Goal: Task Accomplishment & Management: Use online tool/utility

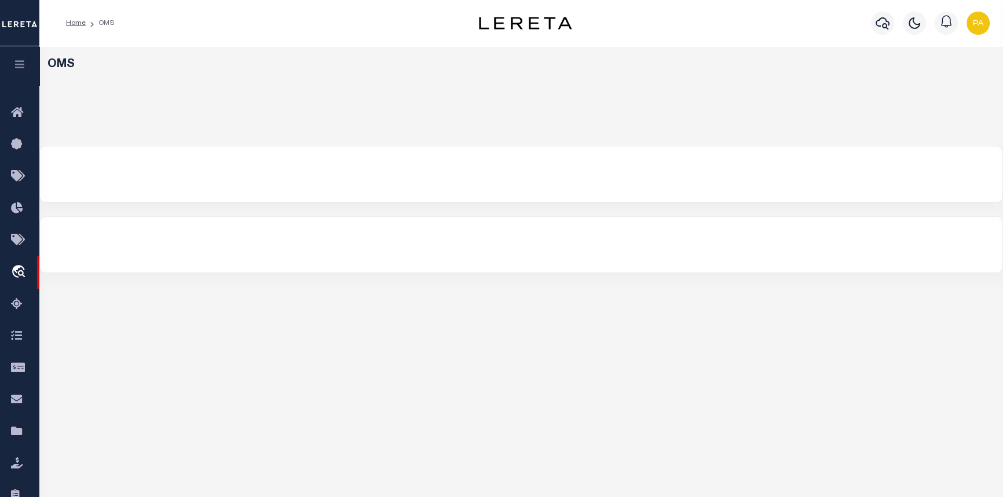
select select "200"
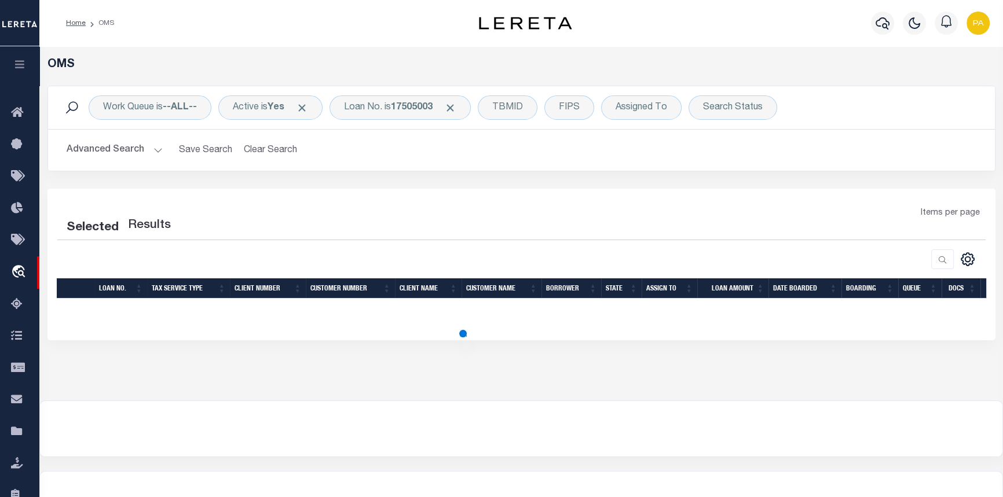
select select "200"
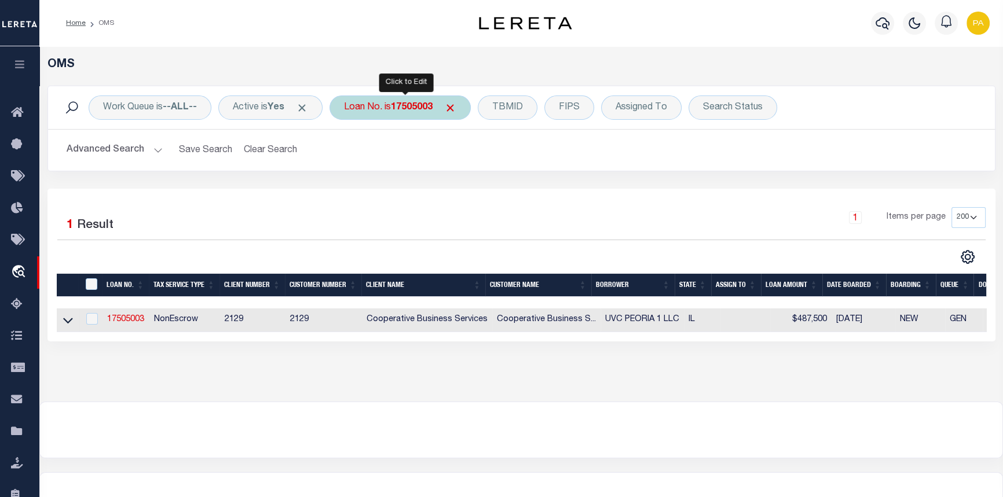
click at [402, 107] on b "17505003" at bounding box center [412, 107] width 42 height 9
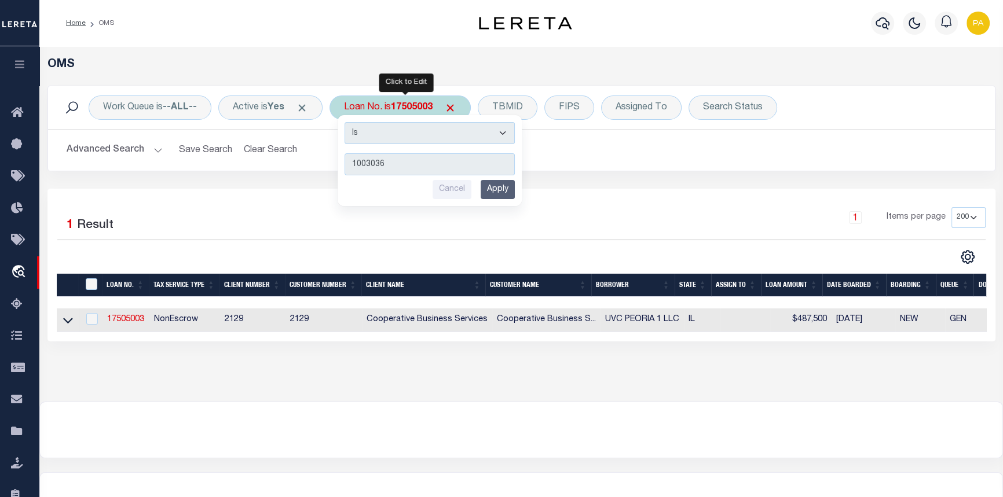
type input "10030363"
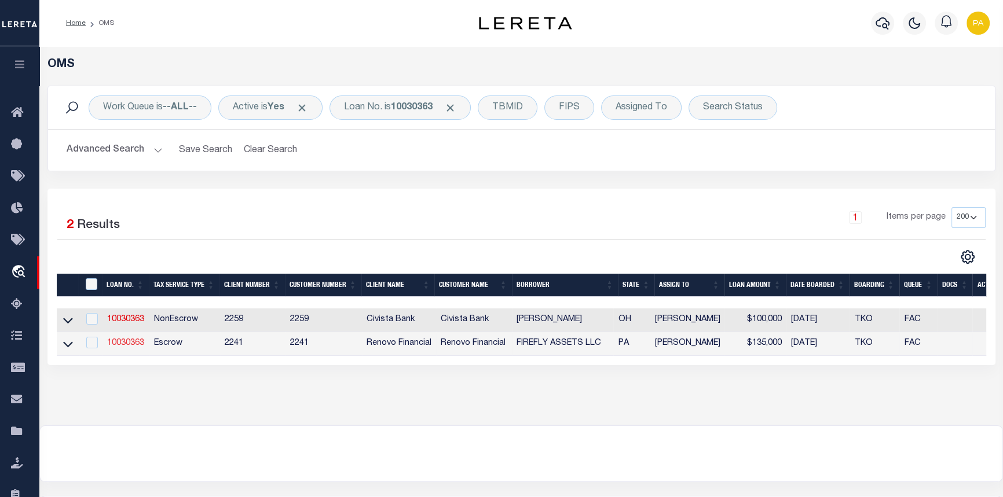
click at [127, 346] on link "10030363" at bounding box center [125, 343] width 37 height 8
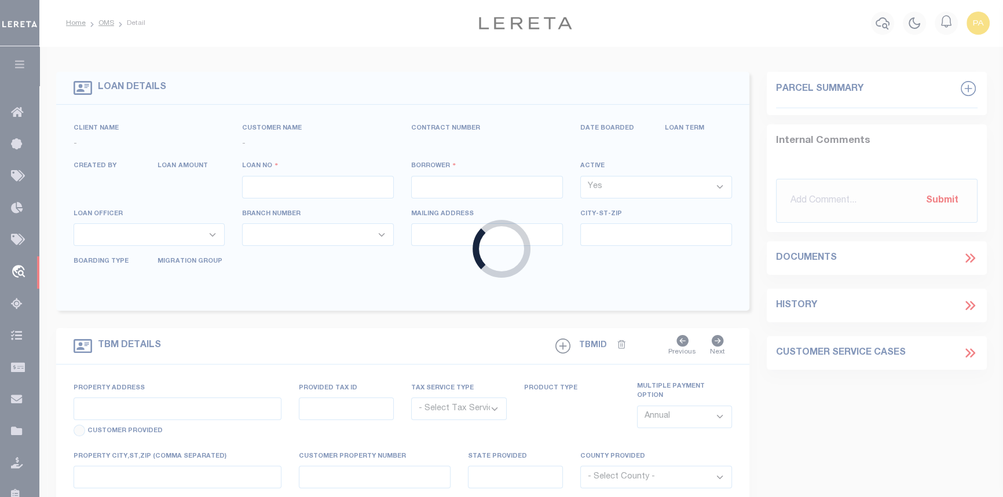
type input "10030363"
type input "FIREFLY ASSETS LLC"
select select
select select "10"
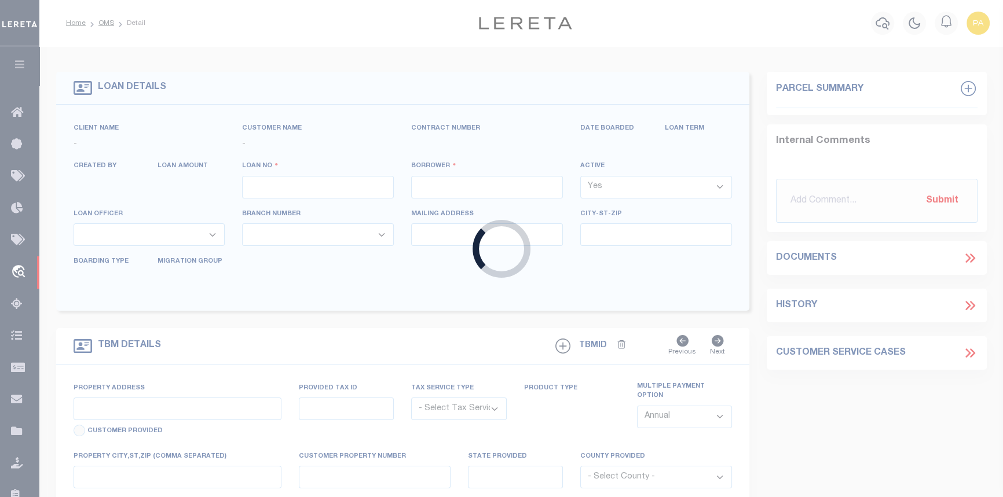
select select "Escrow"
select select "25067"
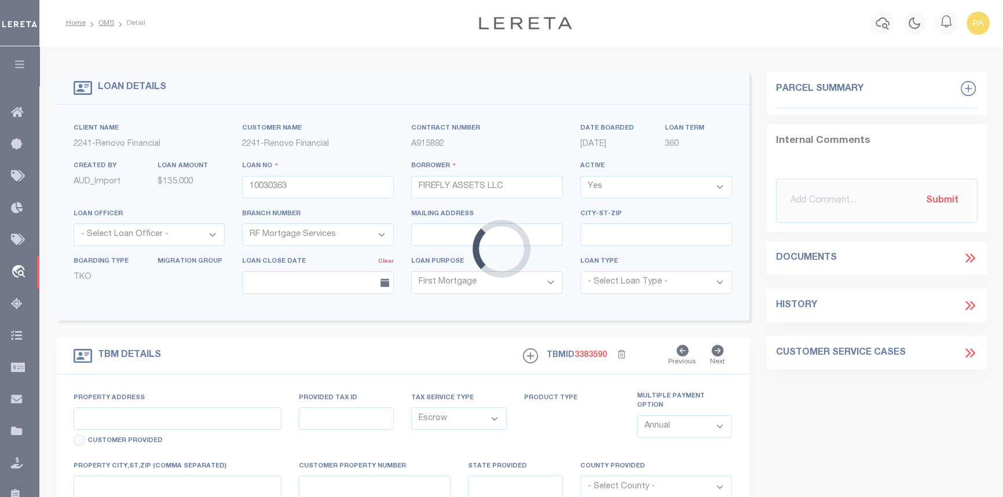
type input "229 WEST FRONT ST"
type input "130449 0100400000000"
select select
type input "YORK PA 17404"
type input "a0kUS000005UTbB"
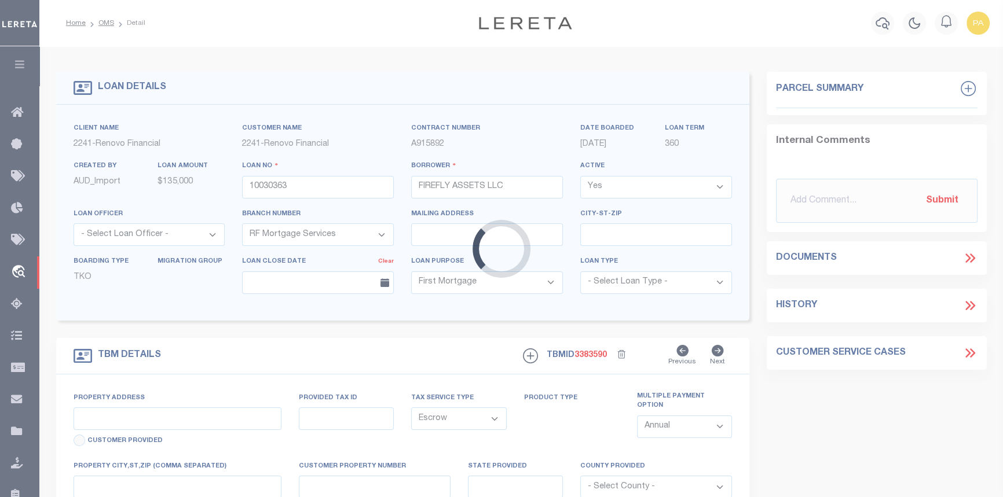
type input "PA"
select select
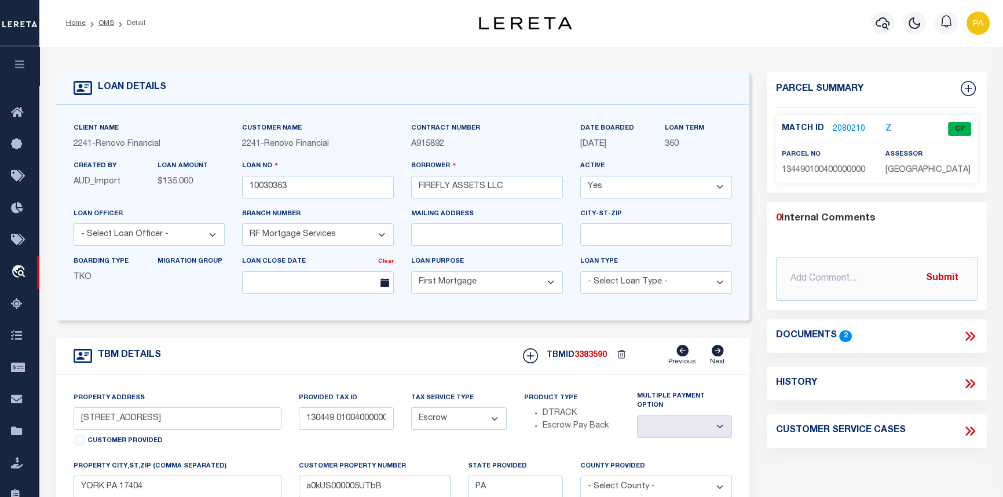
click at [843, 128] on link "2080210" at bounding box center [849, 129] width 32 height 12
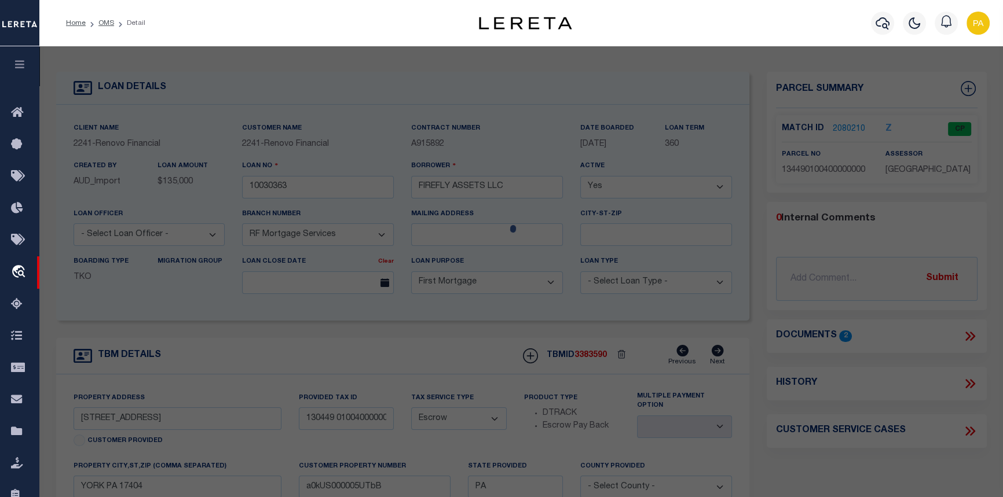
checkbox input "false"
select select "CP"
type input "FIREFLY ASSETS LLC"
select select
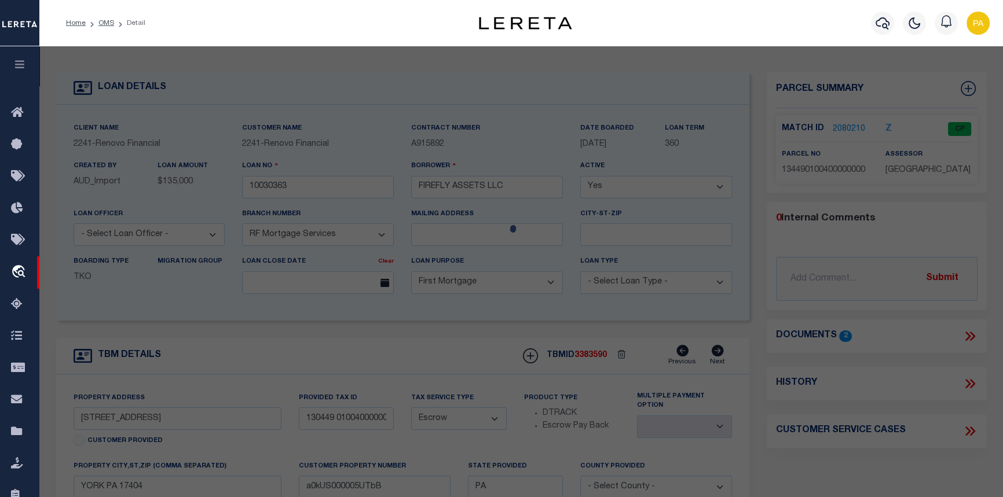
type input "229 W FRONT ST"
checkbox input "false"
type input "YORK PA 17404"
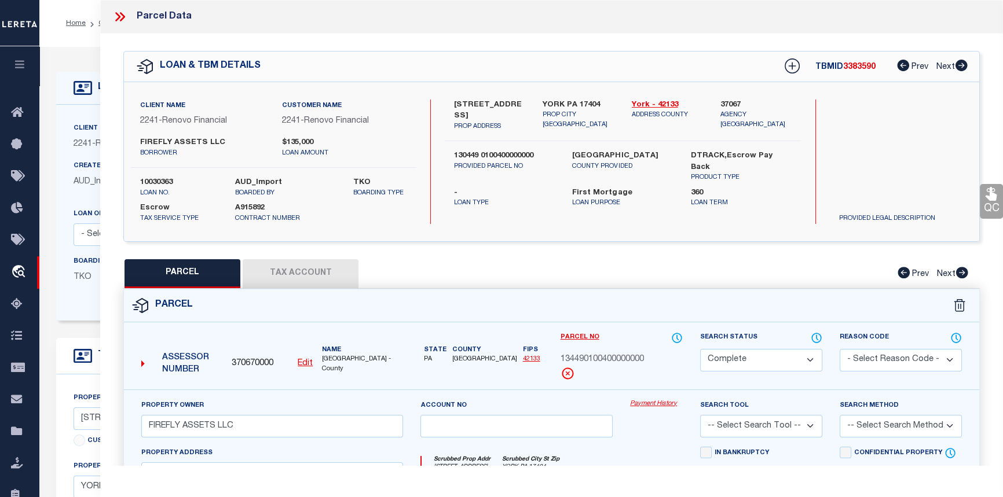
click at [654, 402] on link "Payment History" at bounding box center [656, 405] width 53 height 10
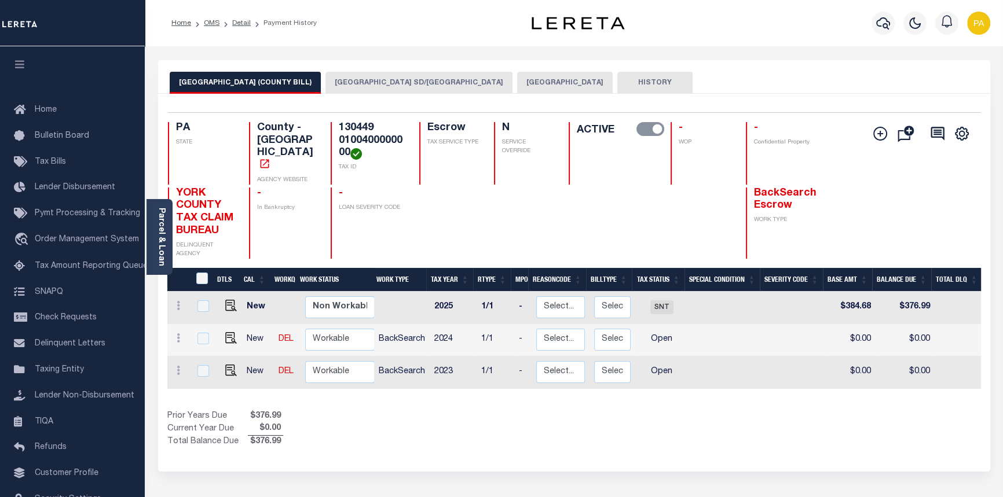
click at [517, 80] on button "YORK CITY" at bounding box center [565, 83] width 96 height 22
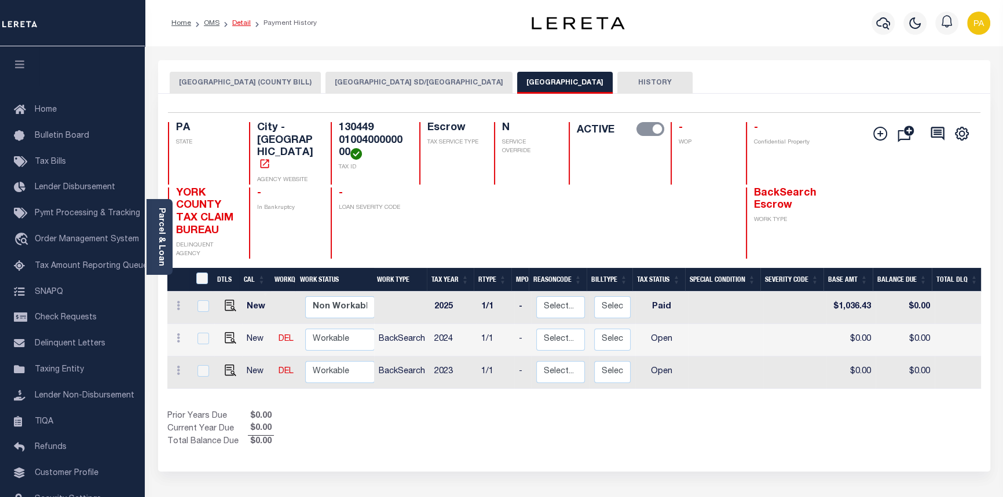
click at [238, 23] on link "Detail" at bounding box center [241, 23] width 19 height 7
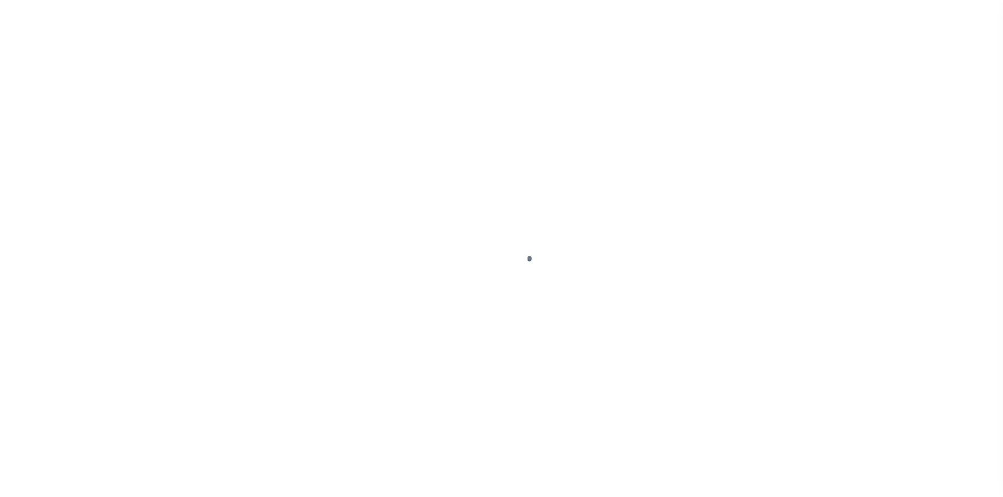
select select "10"
select select "Escrow"
type input "[STREET_ADDRESS]"
type input "130449 0100400000000"
select select
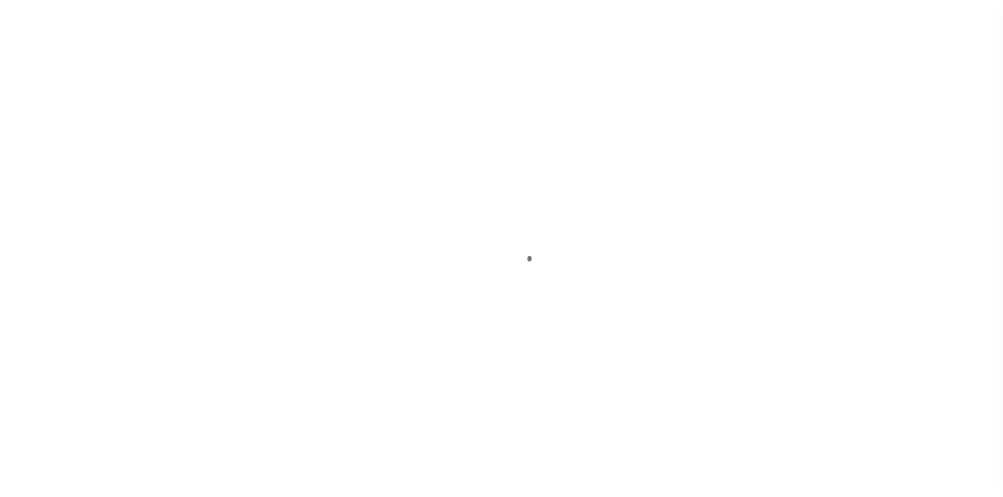
type input "YORK PA 17404"
type input "a0kUS000005UTbB"
type input "PA"
select select
select select "25067"
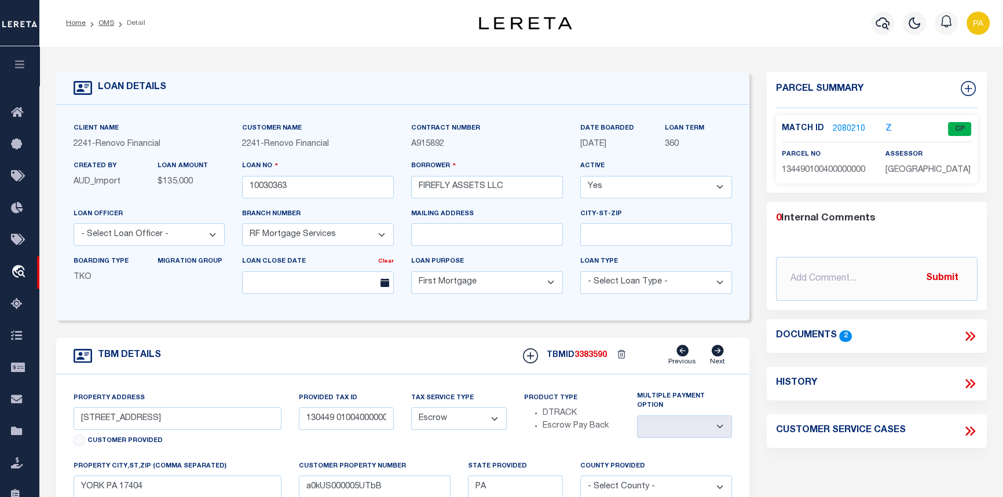
click at [848, 123] on link "2080210" at bounding box center [849, 129] width 32 height 12
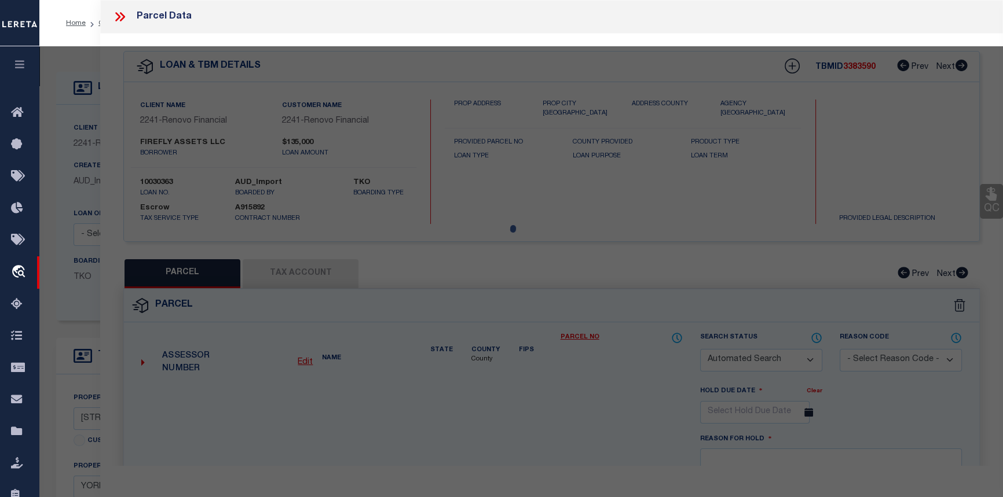
checkbox input "false"
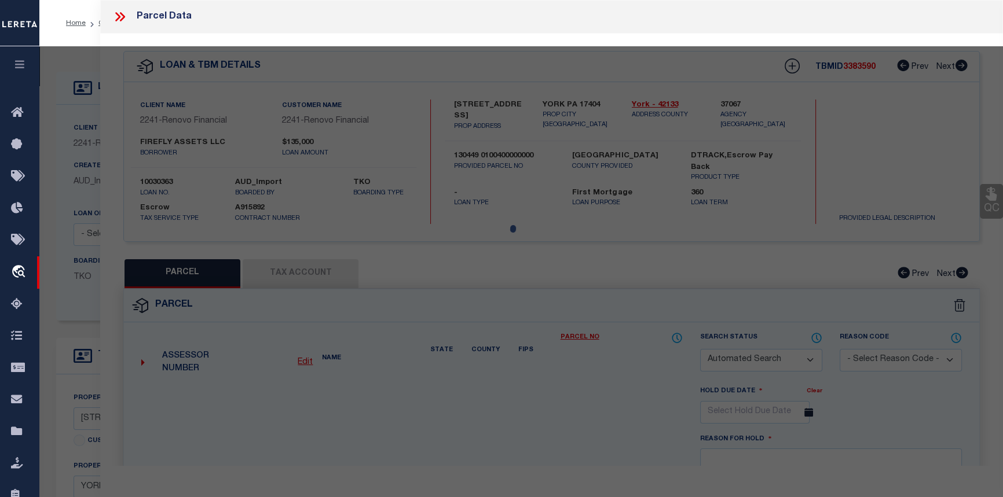
select select "CP"
type input "FIREFLY ASSETS LLC"
select select
type input "229 W FRONT ST"
checkbox input "false"
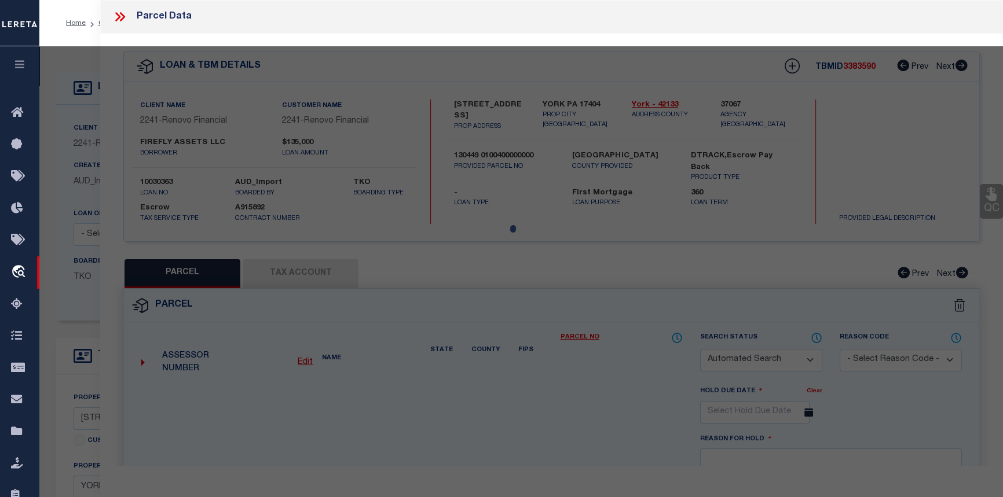
type input "YORK PA 17404"
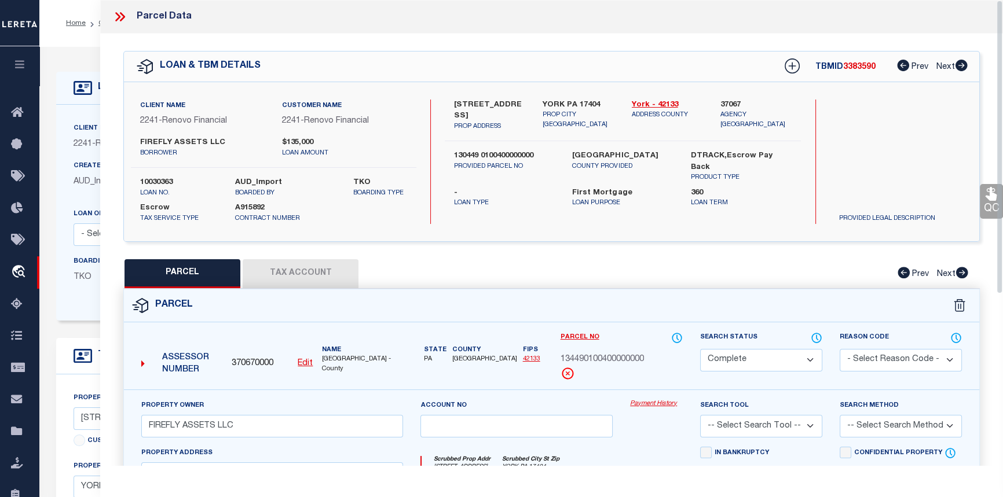
click at [658, 405] on link "Payment History" at bounding box center [656, 405] width 53 height 10
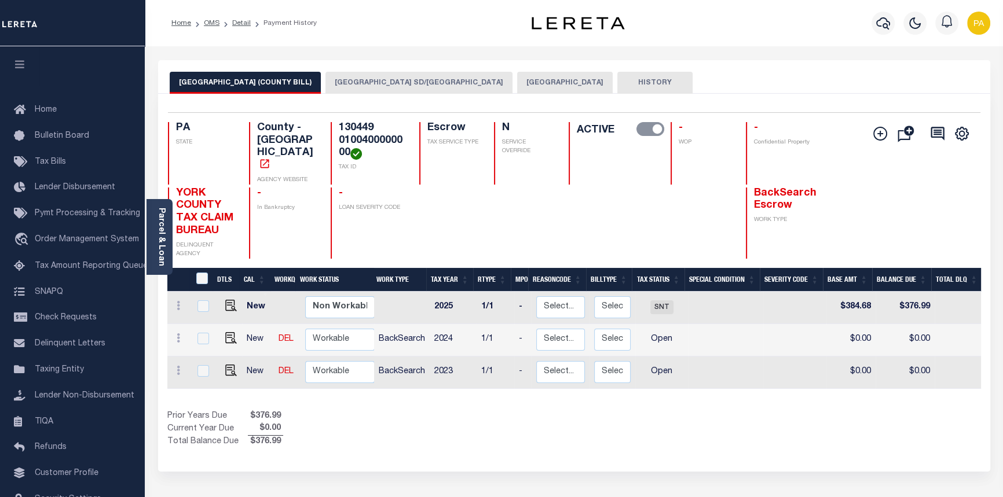
click at [517, 82] on button "YORK CITY" at bounding box center [565, 83] width 96 height 22
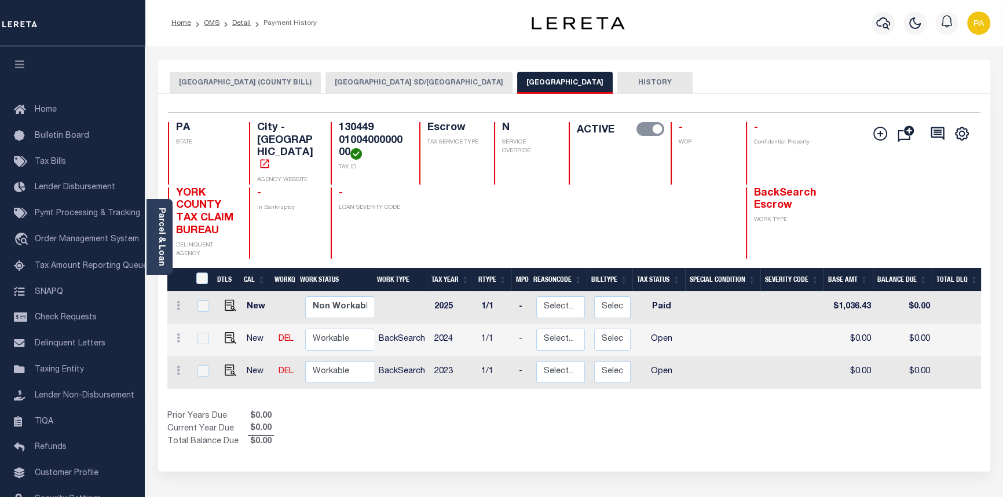
click at [325, 80] on button "YORK CITY SD/YORK CITY" at bounding box center [418, 83] width 187 height 22
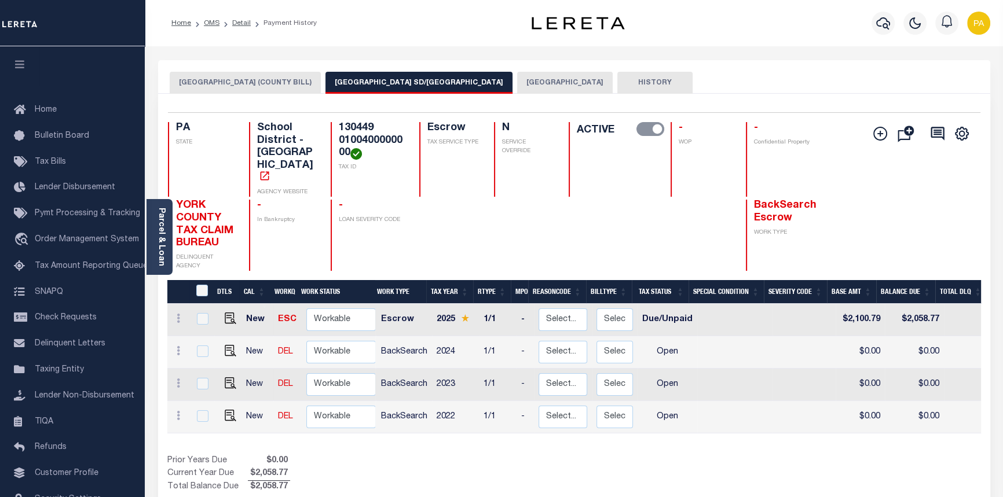
click at [517, 79] on button "[GEOGRAPHIC_DATA]" at bounding box center [565, 83] width 96 height 22
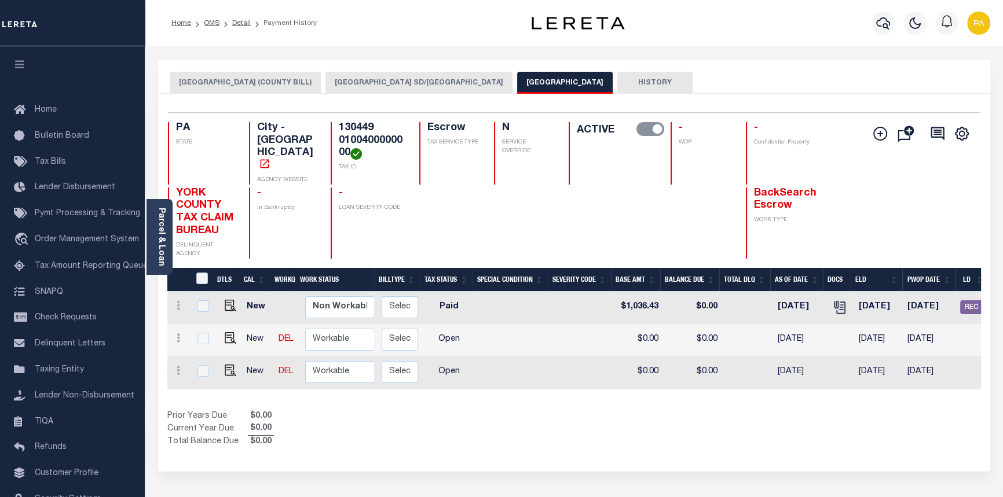
scroll to position [0, 343]
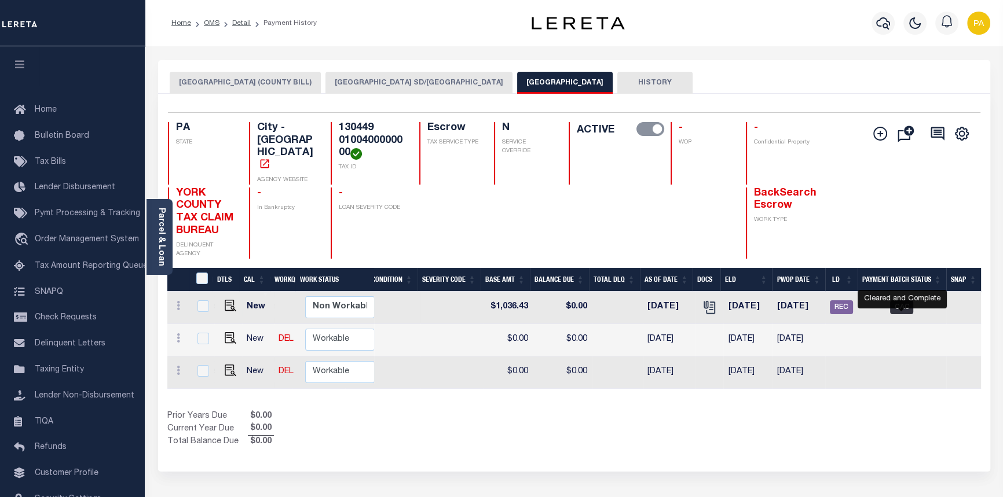
click at [907, 301] on span "CAC" at bounding box center [901, 308] width 23 height 14
checkbox input "true"
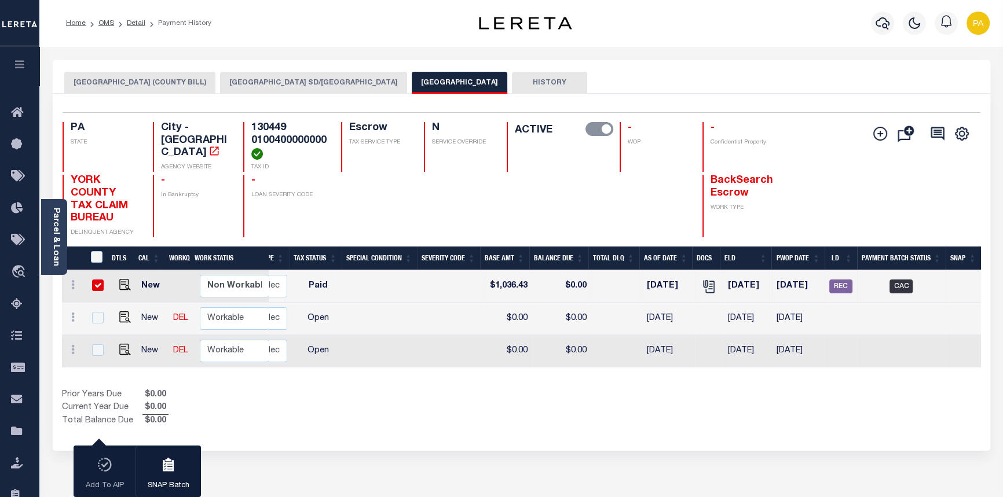
scroll to position [0, 237]
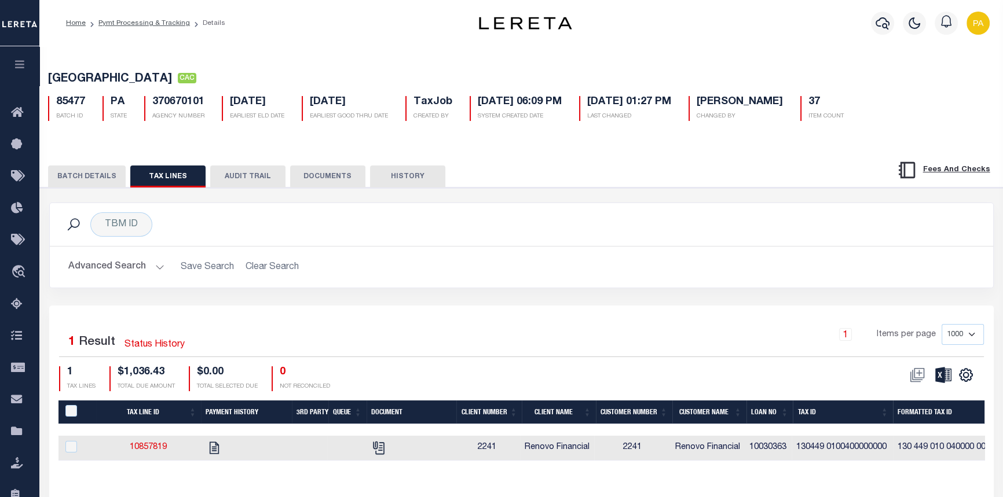
click at [102, 178] on button "BATCH DETAILS" at bounding box center [87, 177] width 78 height 22
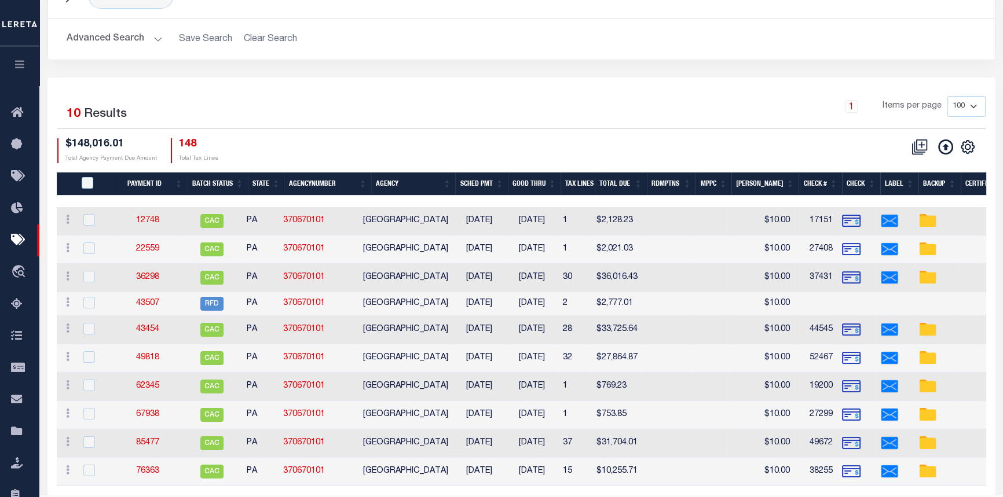
scroll to position [123, 0]
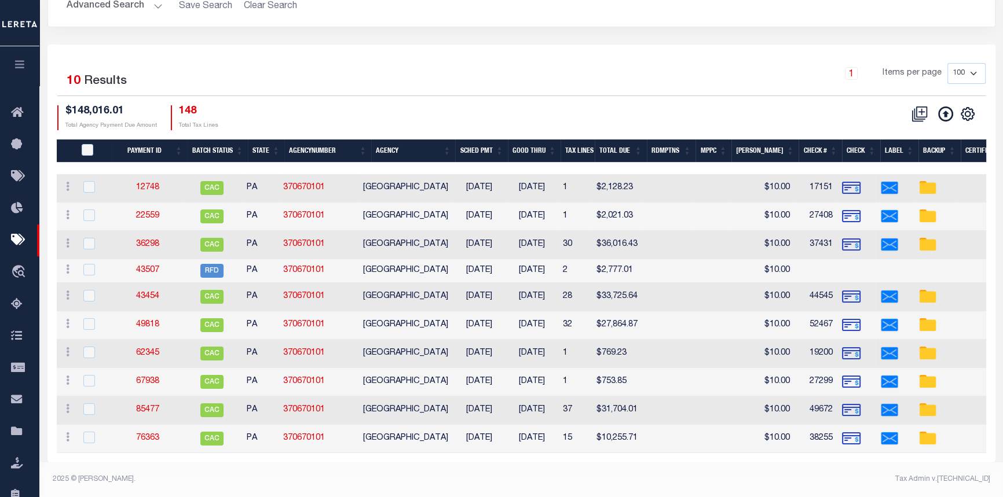
click at [855, 403] on img at bounding box center [851, 410] width 19 height 19
checkbox input "true"
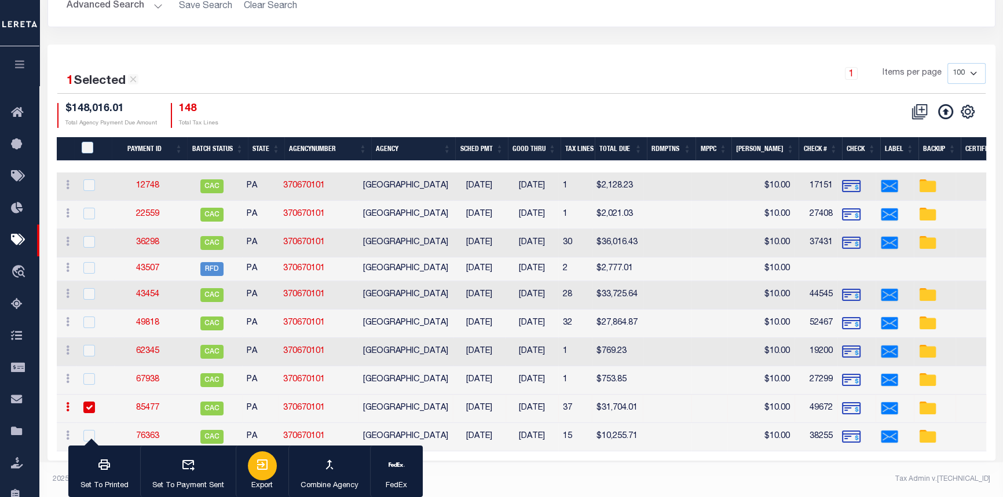
click at [265, 472] on icon "button" at bounding box center [262, 465] width 14 height 14
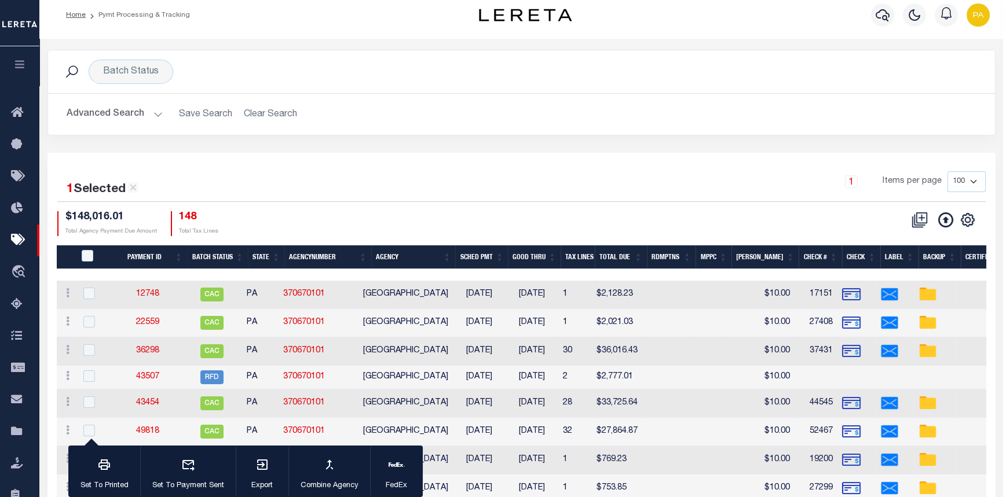
scroll to position [0, 0]
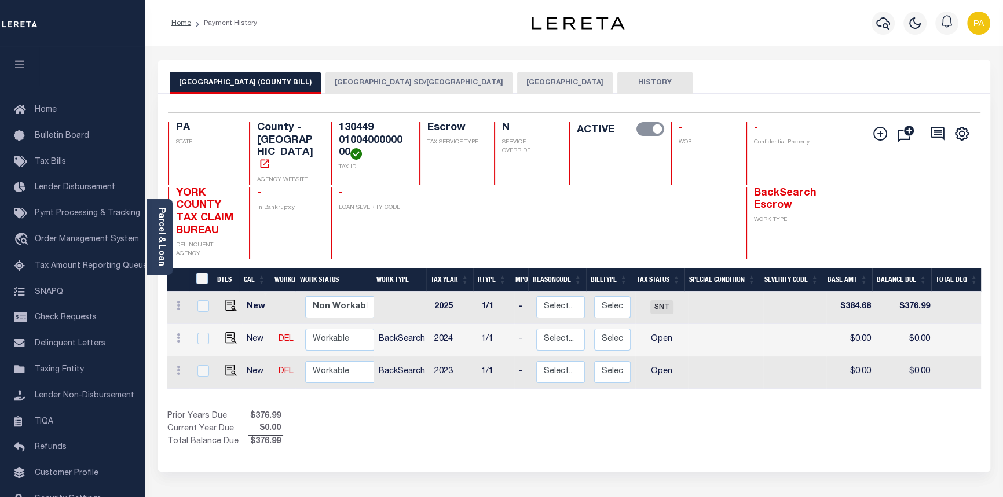
click at [345, 81] on button "YORK CITY SD/YORK CITY" at bounding box center [418, 83] width 187 height 22
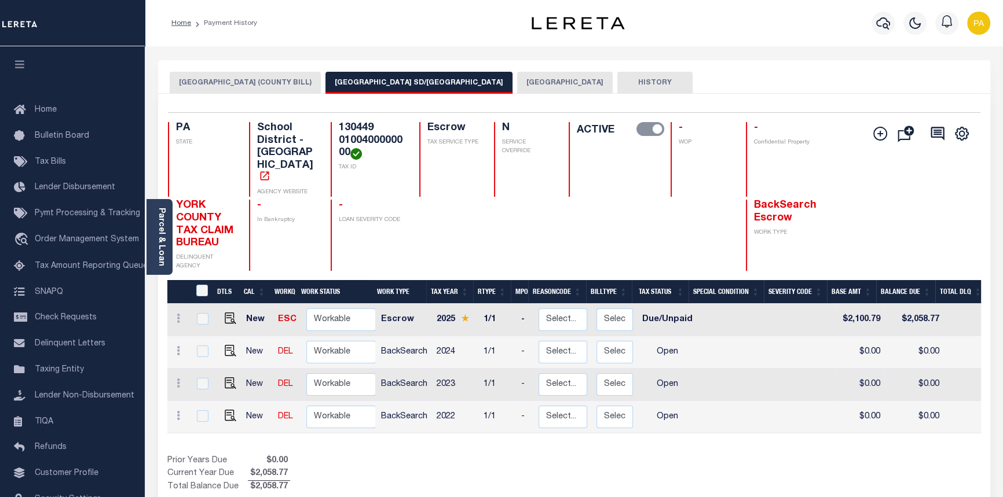
scroll to position [0, 346]
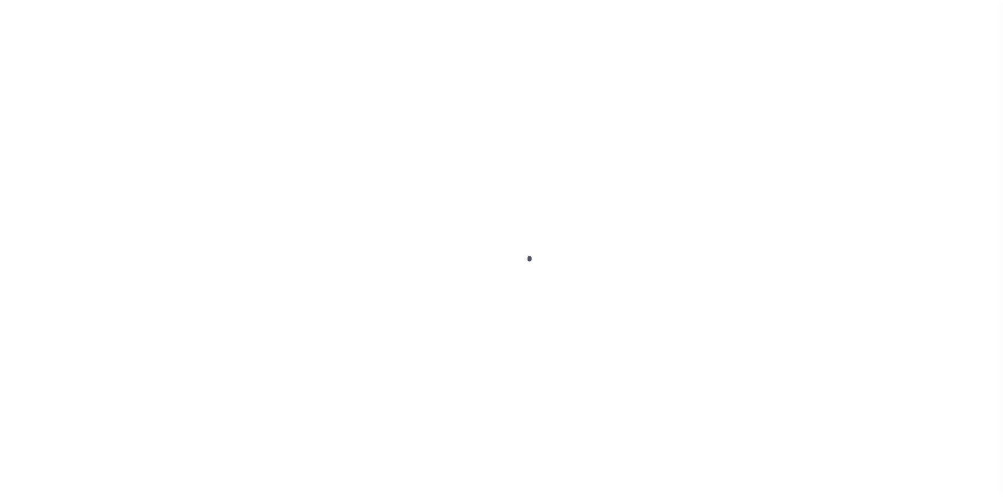
select select "10"
select select "Escrow"
select select
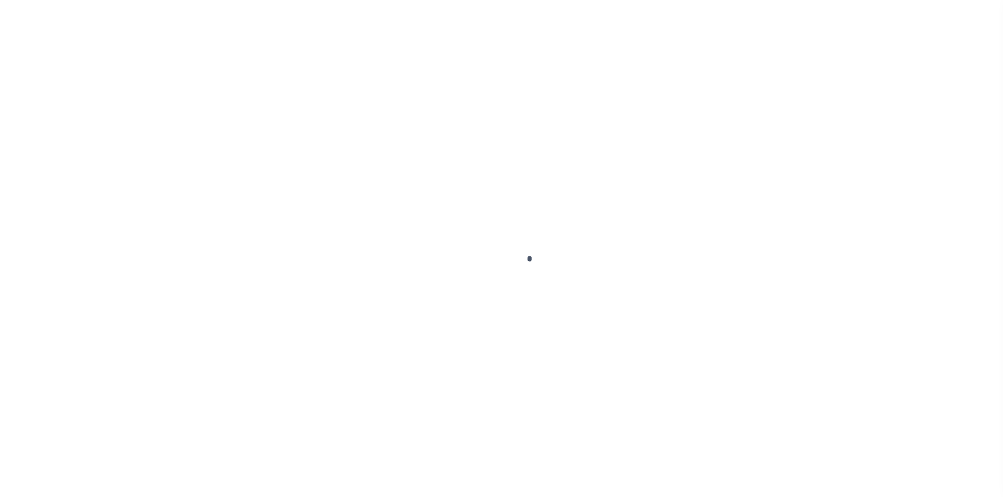
select select
select select "25067"
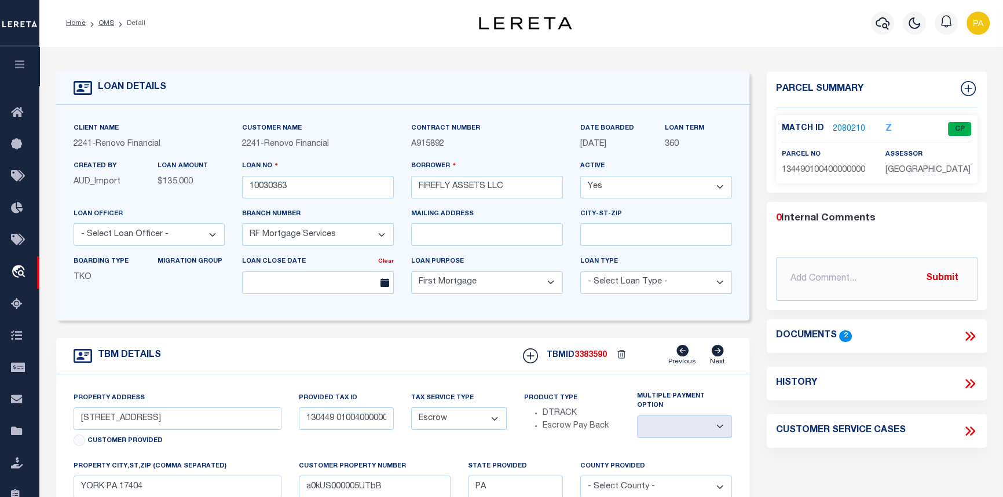
click at [841, 127] on link "2080210" at bounding box center [849, 129] width 32 height 12
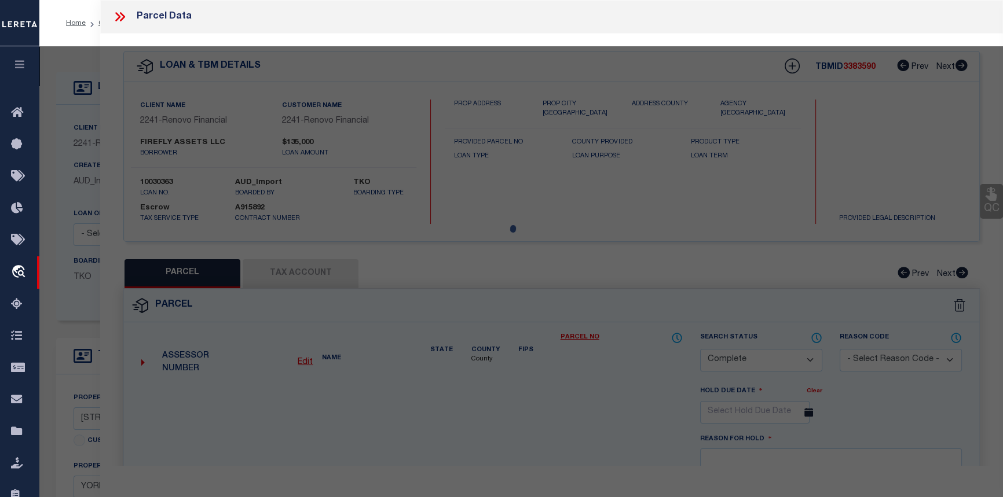
select select "AS"
checkbox input "false"
select select "CP"
type input "FIREFLY ASSETS LLC"
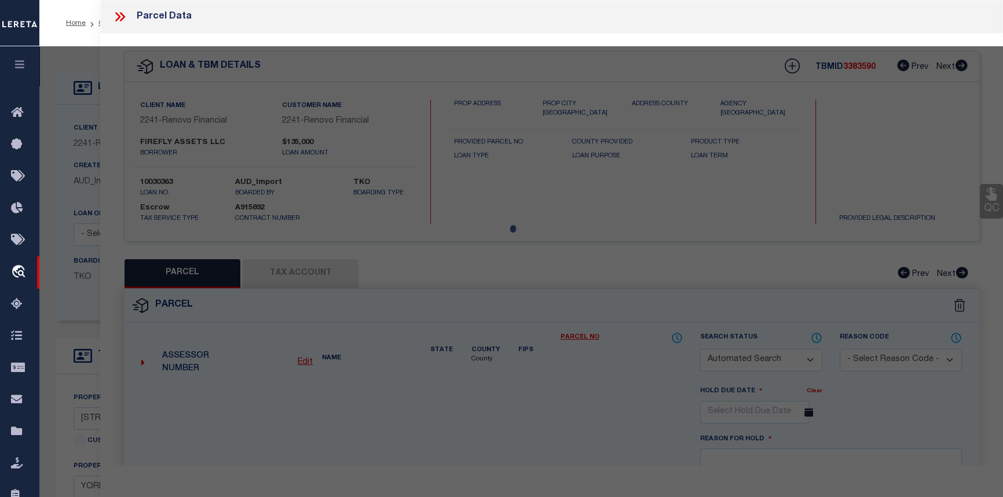
select select
type input "229 W FRONT ST"
checkbox input "false"
type input "YORK PA 17404"
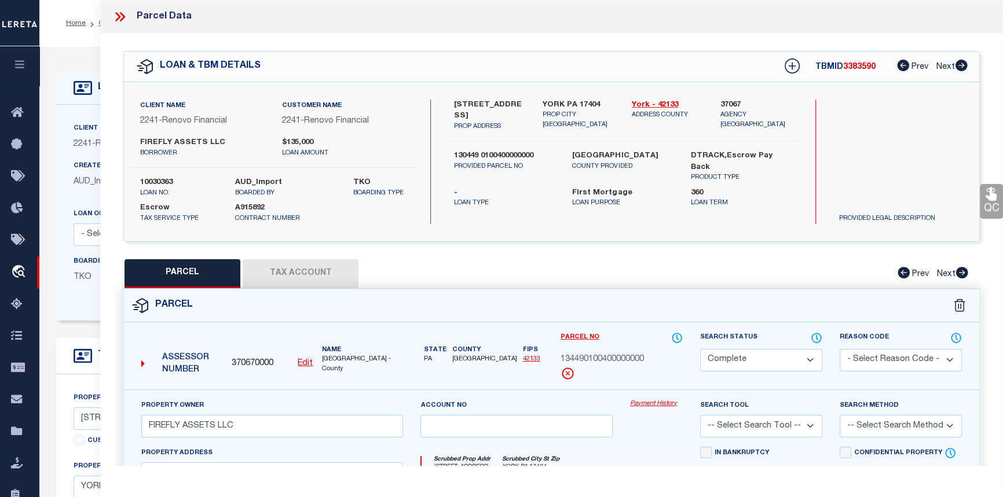
click at [642, 405] on link "Payment History" at bounding box center [656, 405] width 53 height 10
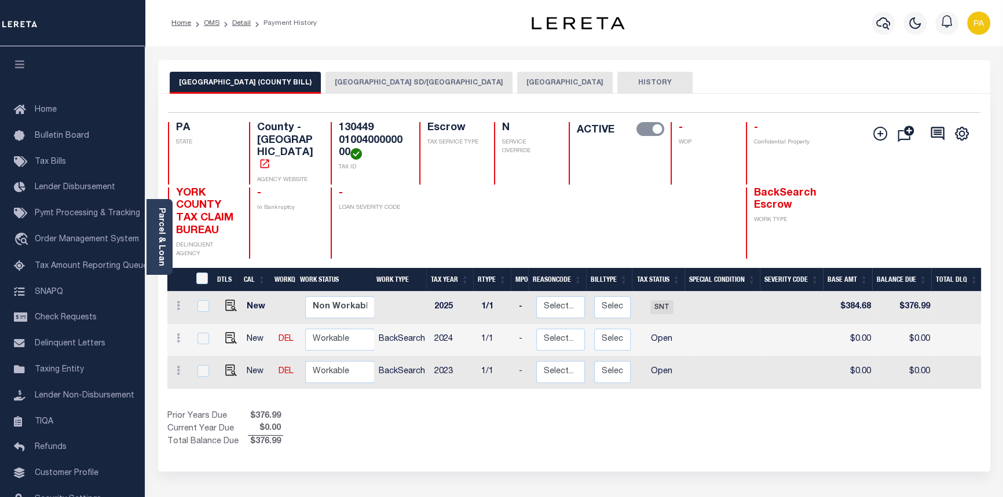
click at [517, 81] on button "YORK CITY" at bounding box center [565, 83] width 96 height 22
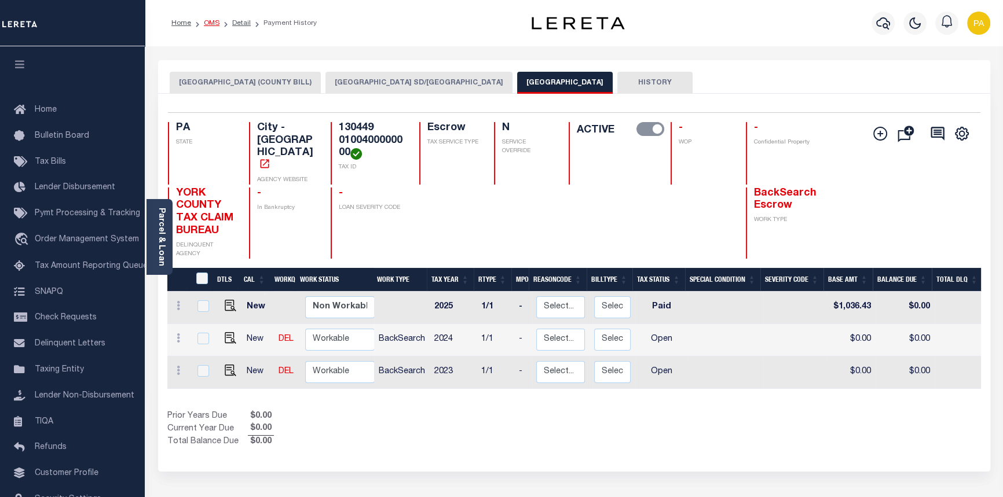
click at [206, 24] on link "OMS" at bounding box center [212, 23] width 16 height 7
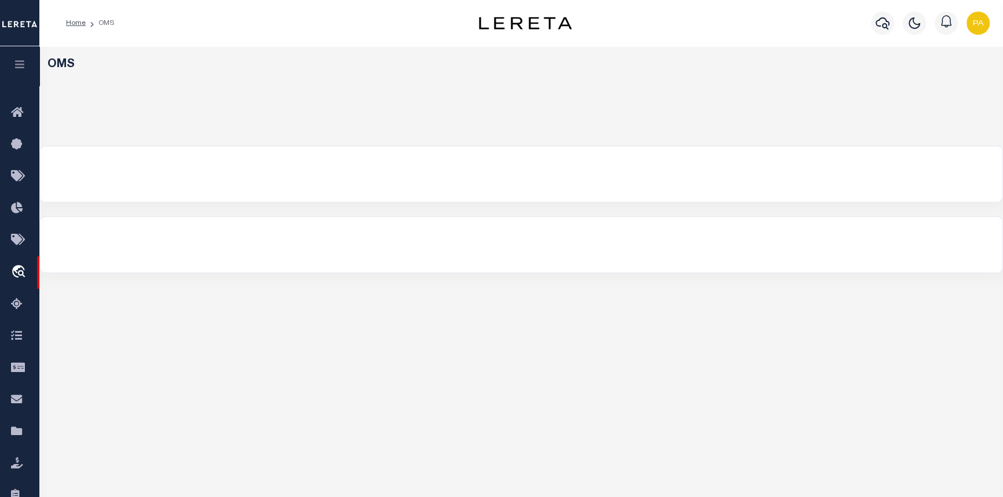
select select "200"
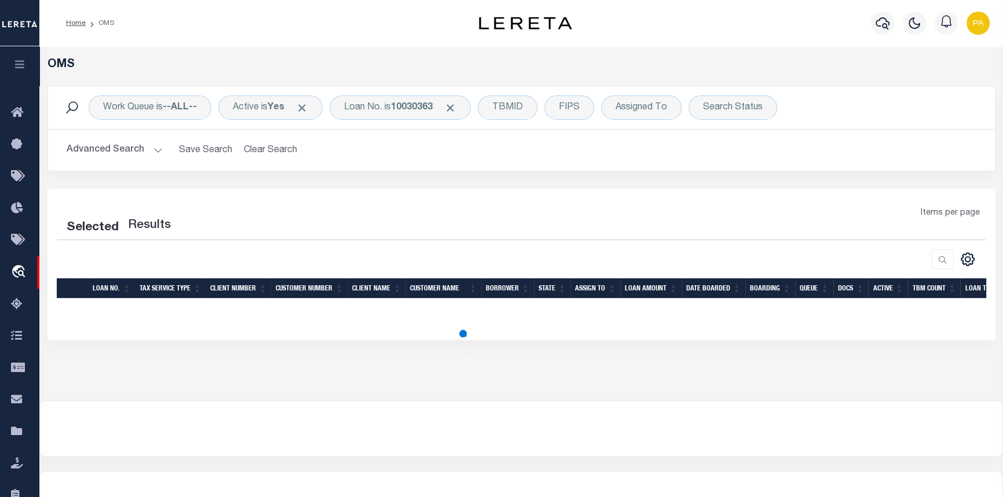
select select "200"
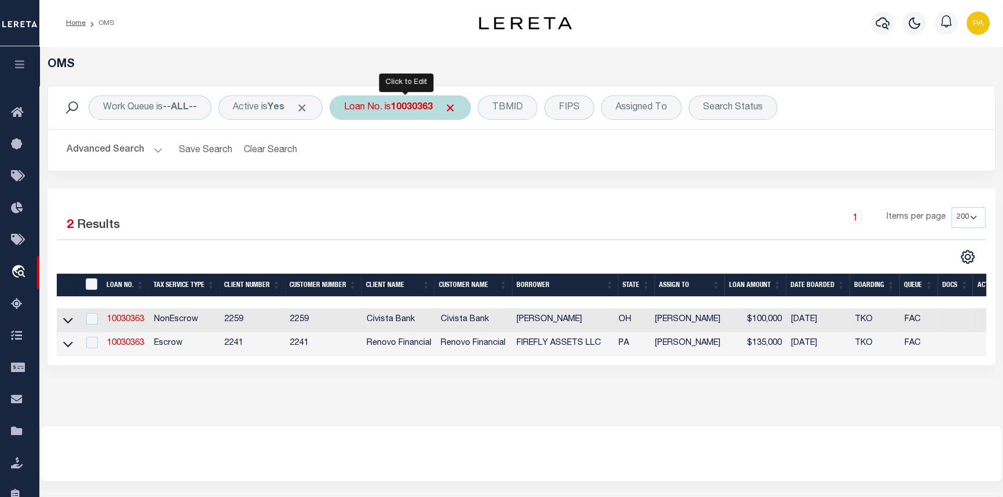
click at [408, 108] on b "10030363" at bounding box center [412, 107] width 42 height 9
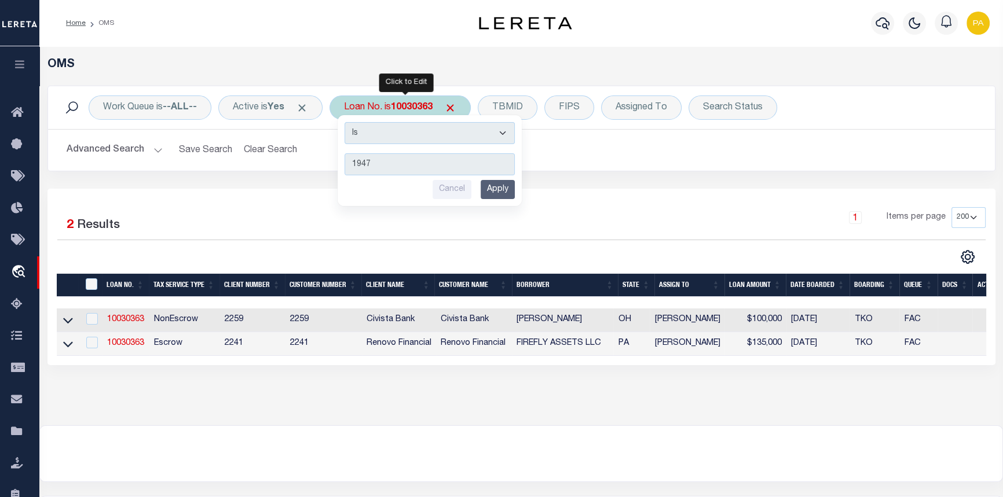
type input "19474"
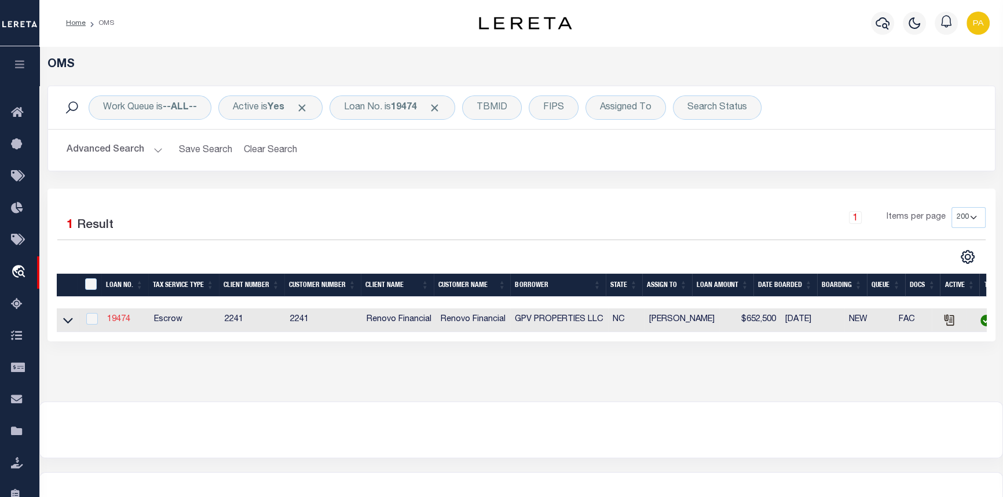
click at [122, 323] on link "19474" at bounding box center [118, 320] width 23 height 8
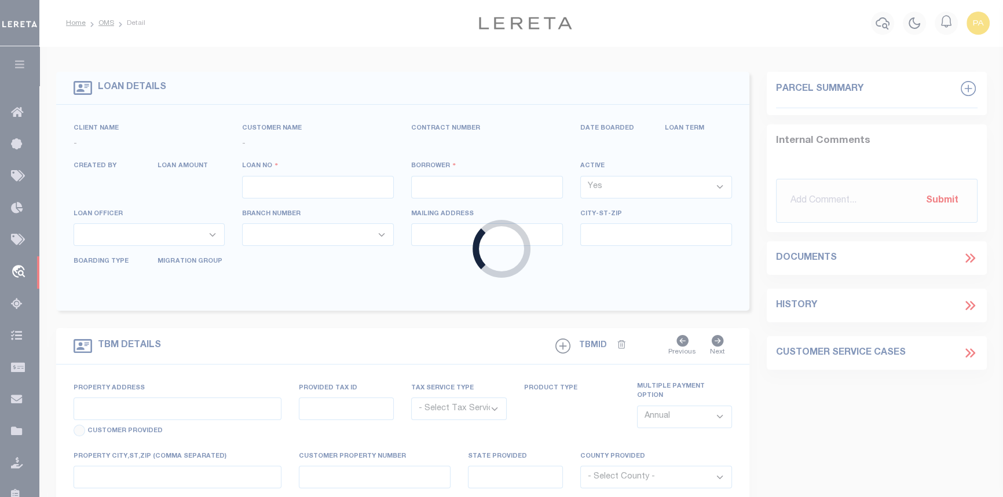
type input "19474"
type input "GPV PROPERTIES LLC"
select select
type input "[STREET_ADDRESS]"
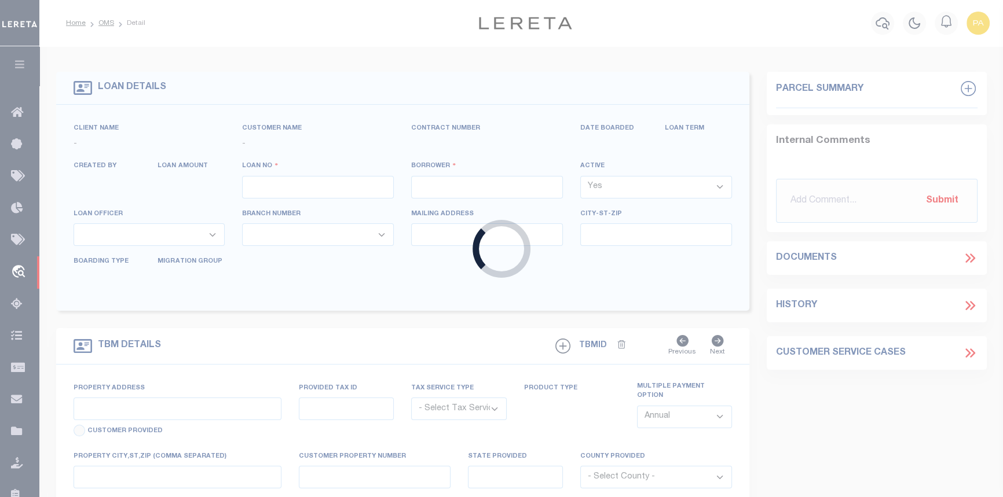
type input "[GEOGRAPHIC_DATA]"
select select "400"
select select "Escrow"
select select "14701"
select select "25066"
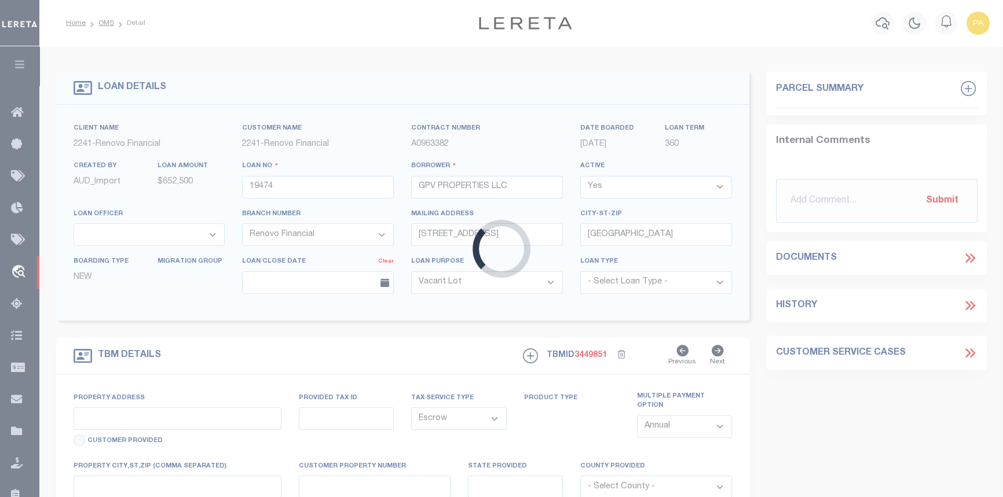
type input "[STREET_ADDRESS]"
select select
type input "[GEOGRAPHIC_DATA]"
type input "a0kUS00000BJkVT"
type input "NC"
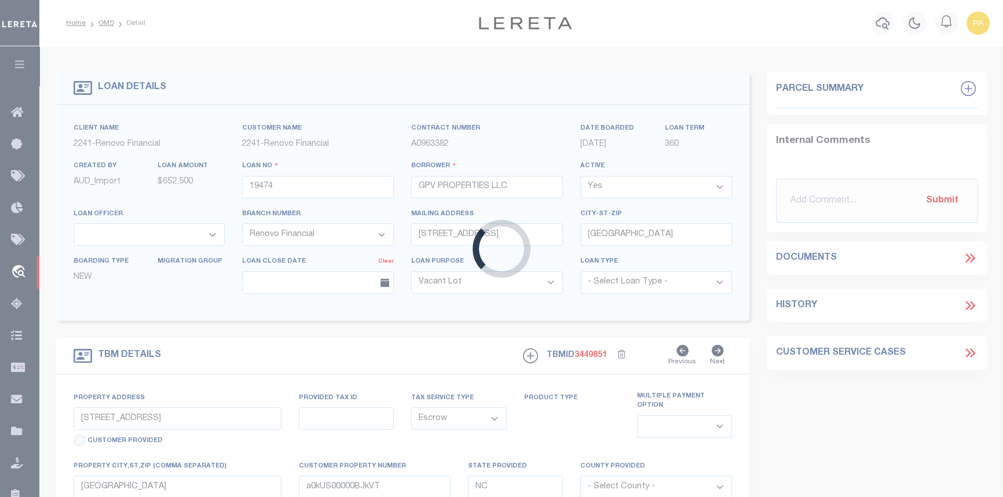
select select
type textarea "LEGAL REQUIRED"
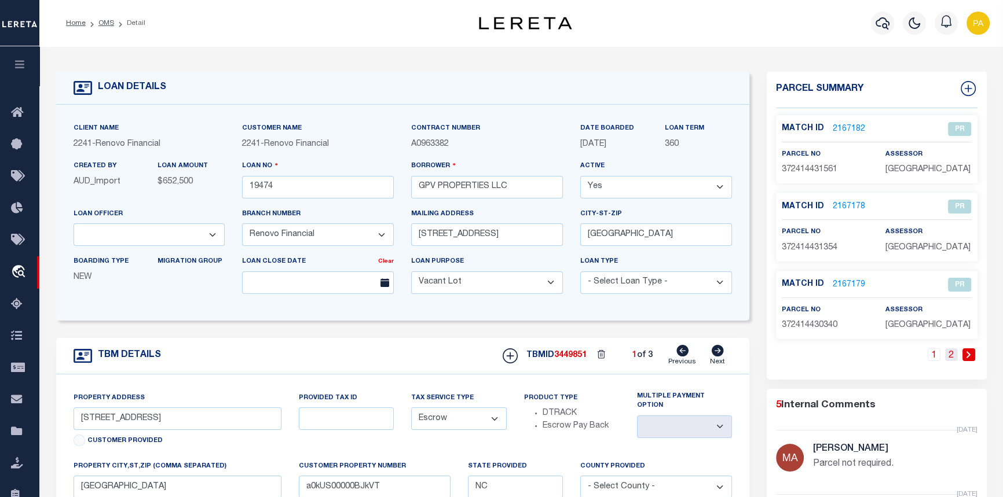
click at [950, 356] on link "2" at bounding box center [951, 355] width 13 height 13
click at [847, 204] on link "2166464" at bounding box center [849, 207] width 32 height 12
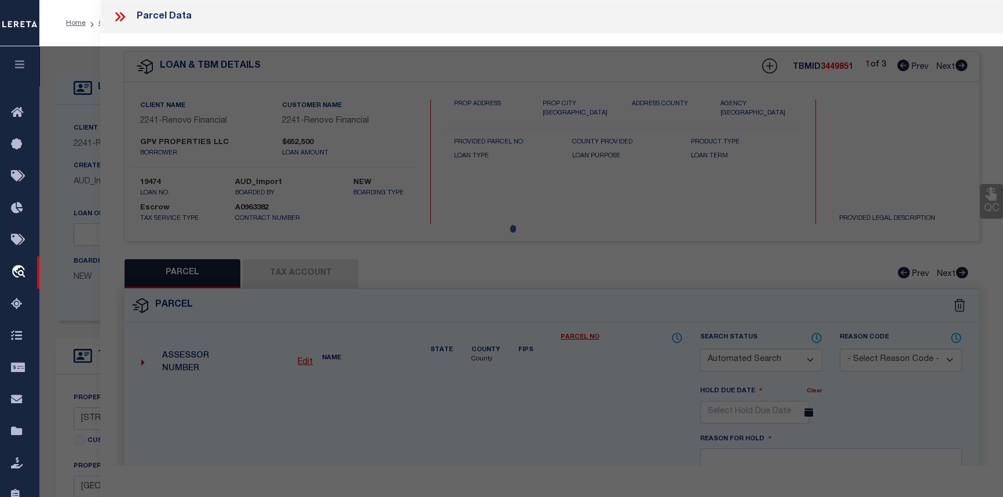
checkbox input "false"
select select "CP"
select select "099"
type input "MIKE TANGO ENTS LLC"
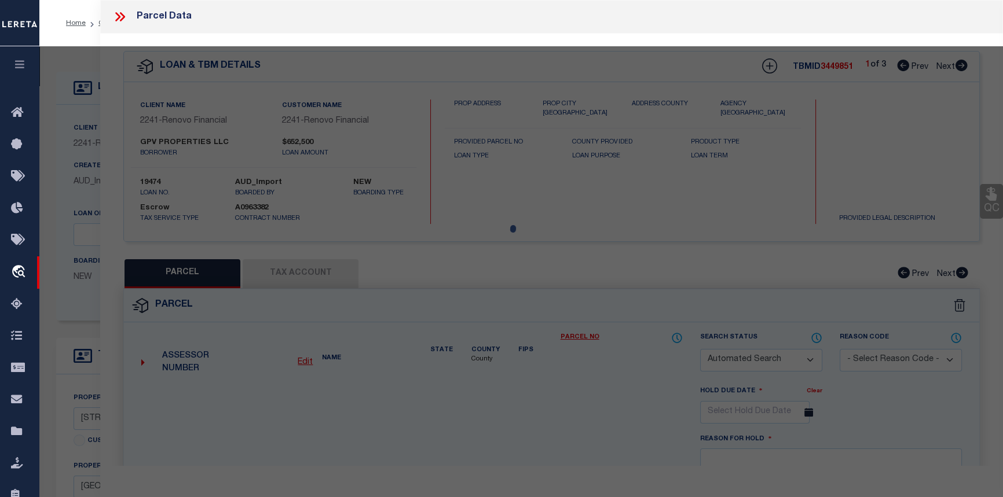
select select "AGW"
select select "LEG"
type input "2601 31ST AVENUE CT NE"
checkbox input "false"
type input "HICKORY, NC 28601"
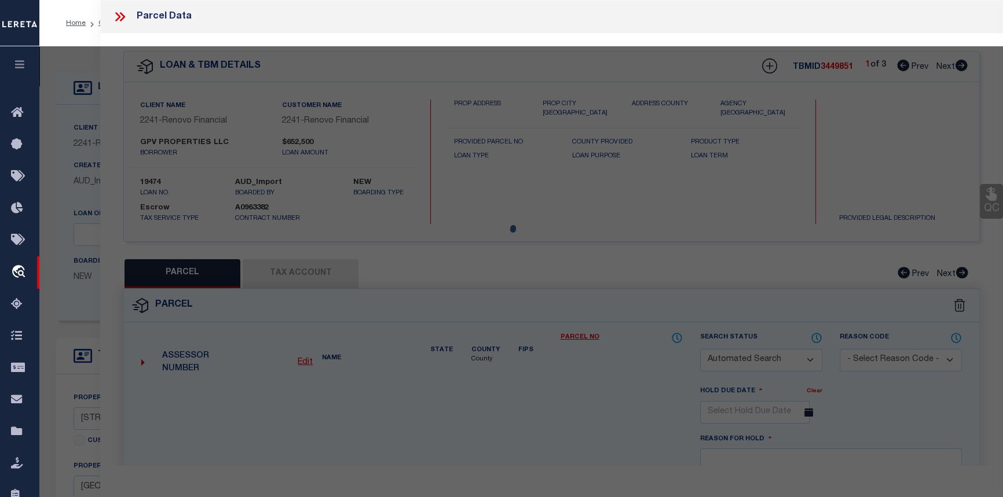
type textarea "LOT 1 PLAT 42-135"
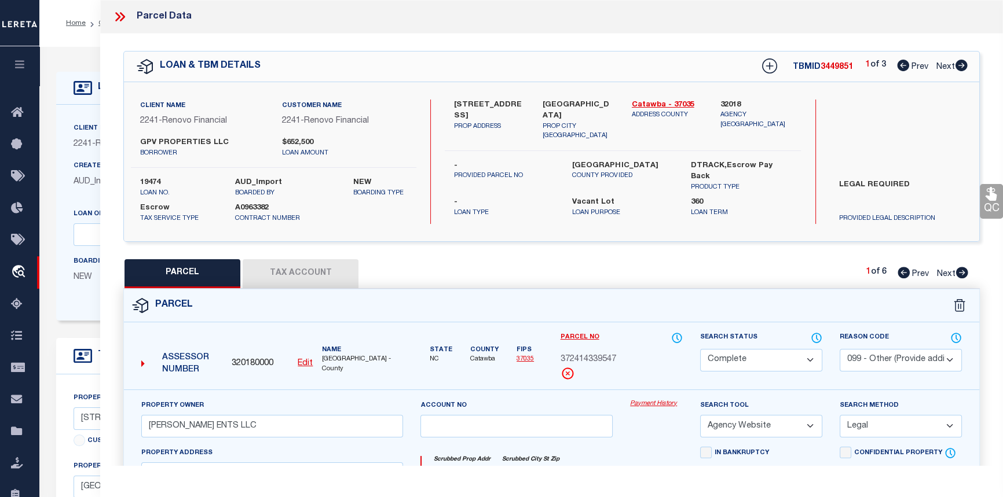
click at [648, 402] on link "Payment History" at bounding box center [656, 405] width 53 height 10
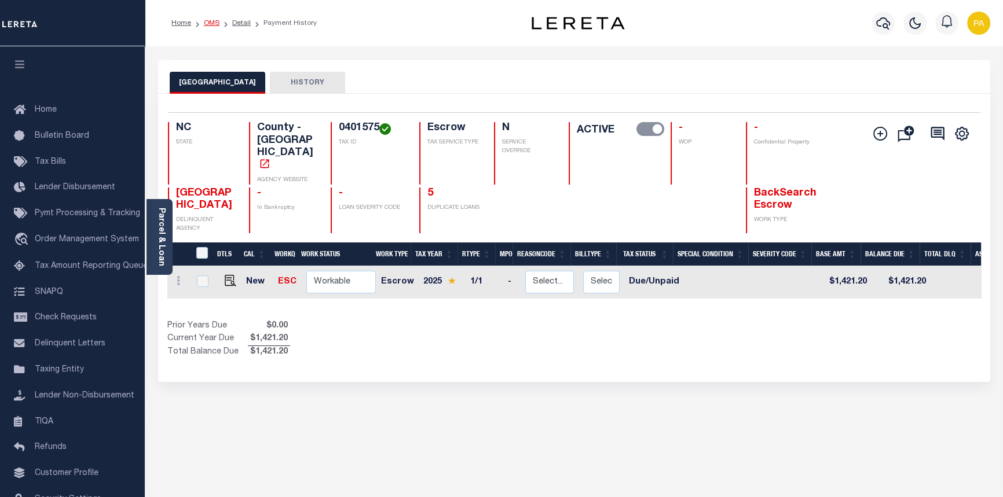
click at [210, 20] on link "OMS" at bounding box center [212, 23] width 16 height 7
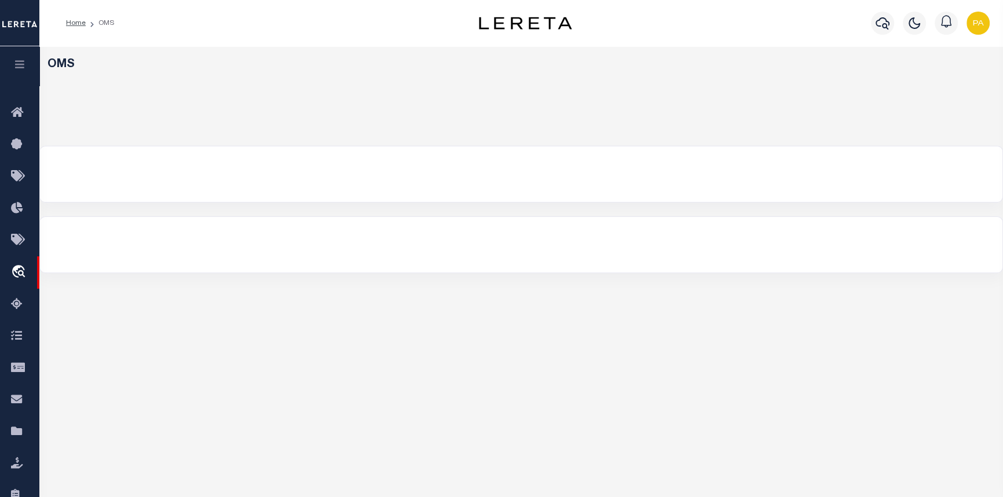
select select "200"
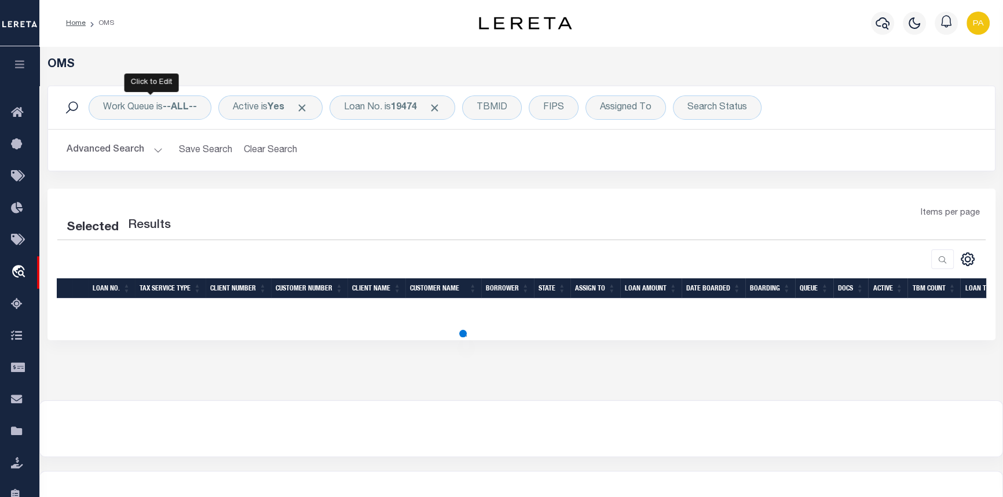
select select "200"
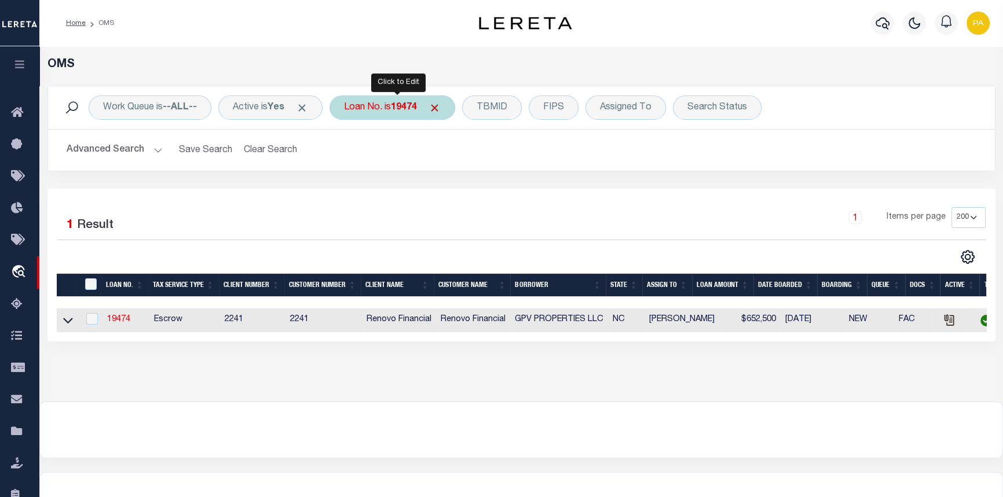
click at [417, 108] on b "19474" at bounding box center [404, 107] width 26 height 9
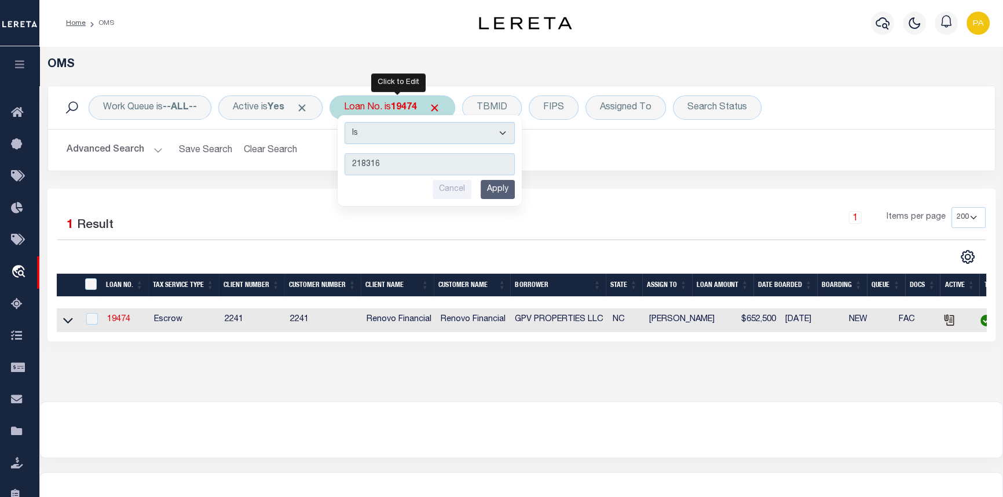
type input "2183161"
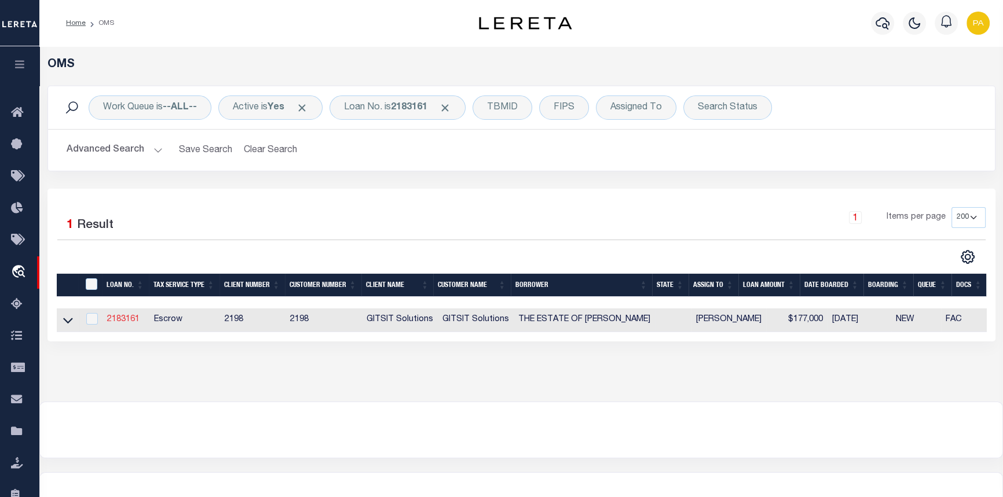
click at [126, 318] on link "2183161" at bounding box center [123, 320] width 32 height 8
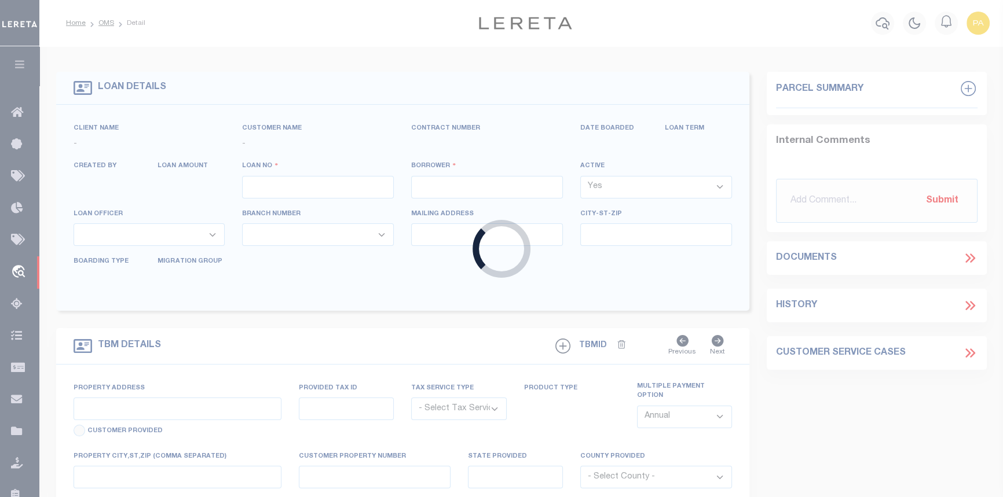
type input "2183161"
type input "THE ESTATE OF [PERSON_NAME]"
select select
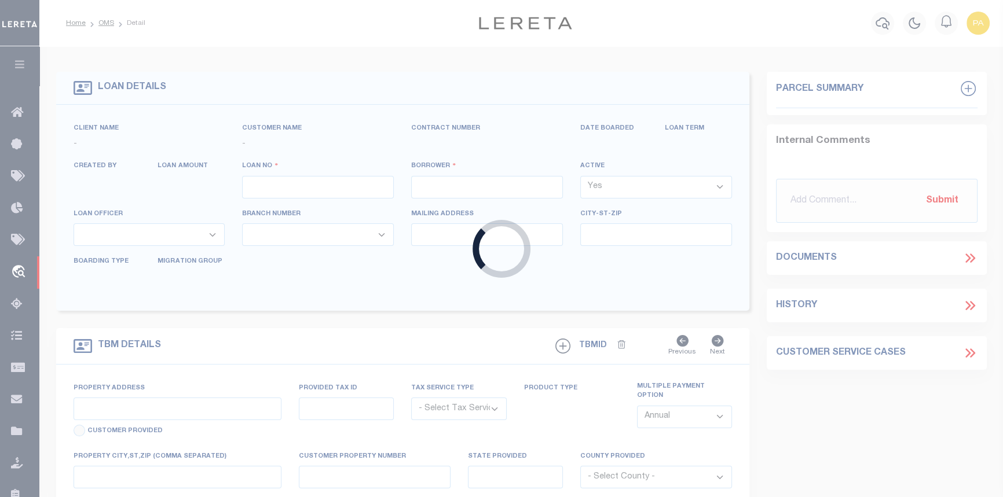
select select "Escrow"
select select "14699"
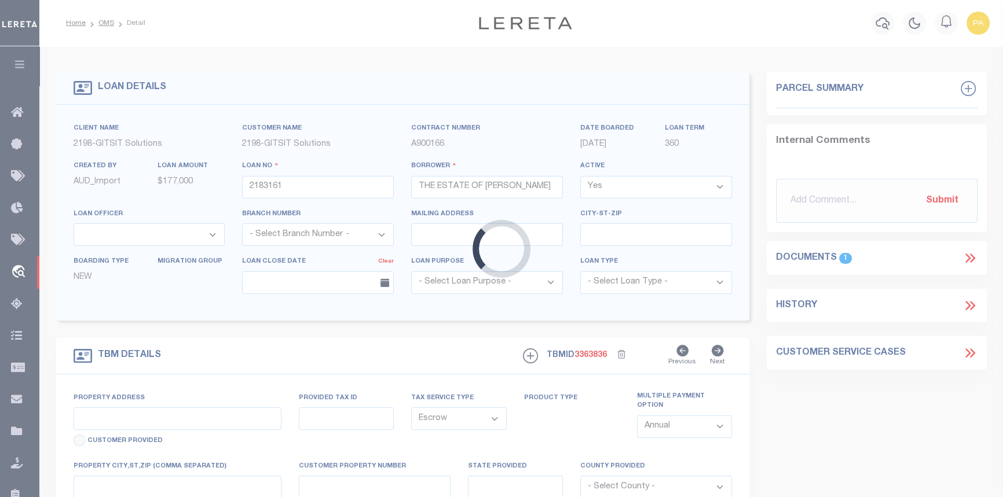
select select "16881"
type input "1109 SHADY LN"
select select
type input "MADISON NC 27025"
select select
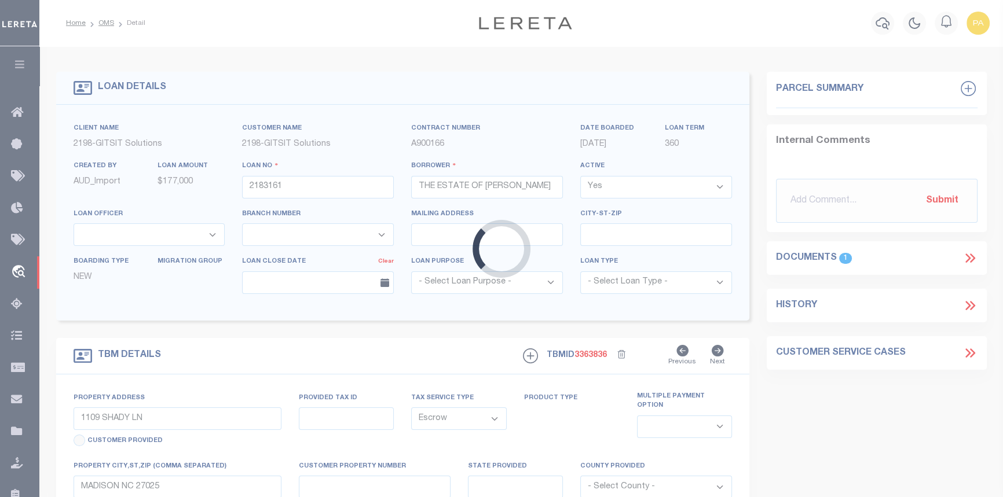
type textarea "6/19/25 REO"
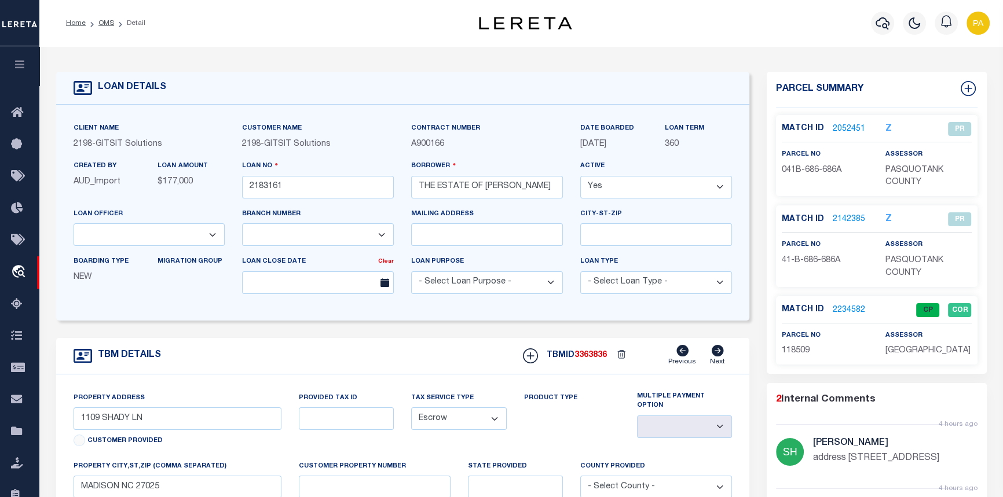
click at [845, 310] on link "2234582" at bounding box center [849, 311] width 32 height 12
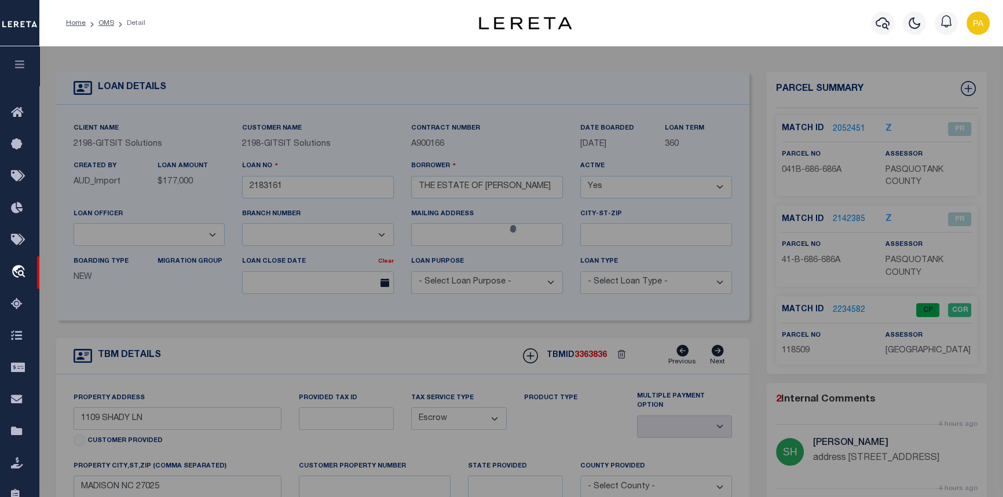
checkbox input "false"
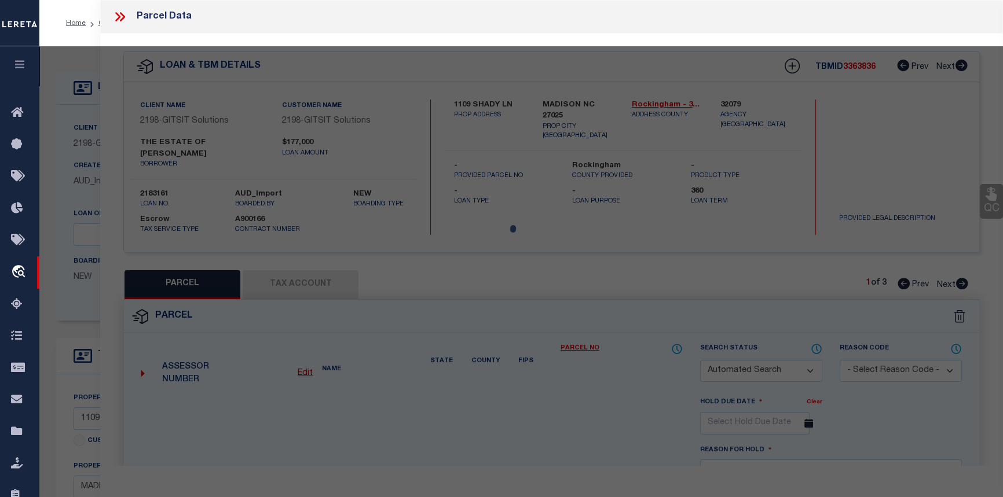
select select "CP"
type input "TUCKER CATHY C"
select select "AGW"
select select "LEG"
type input "1109 SHADY LANE RD"
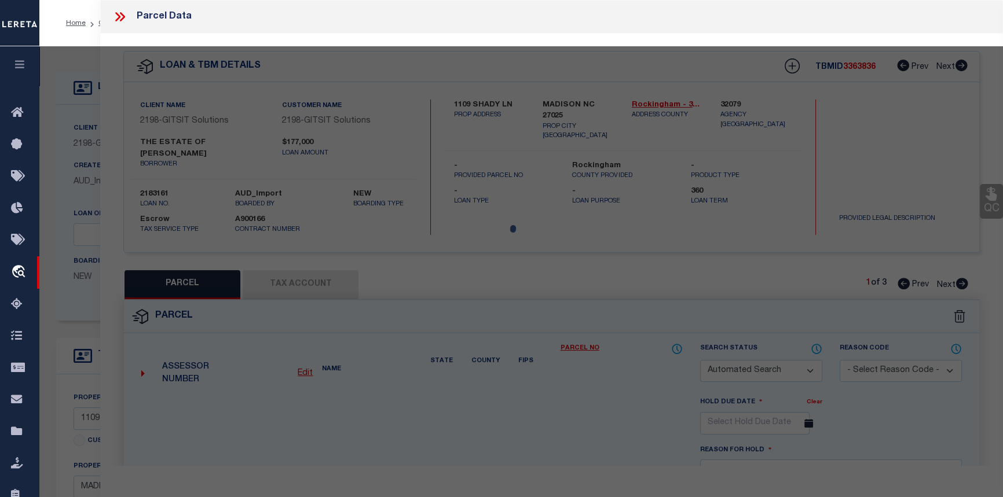
type textarea "LTS 91 & 92 MA-CA PROPERT"
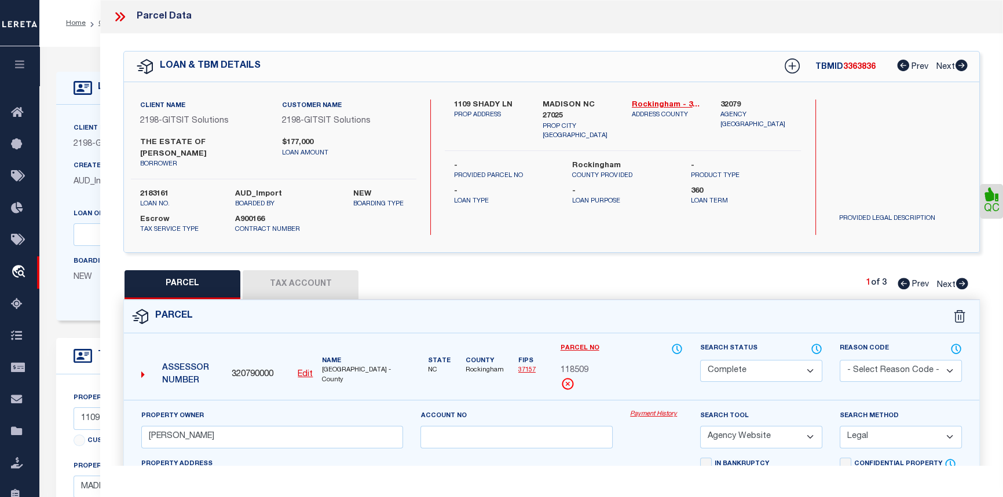
click at [117, 16] on icon at bounding box center [119, 16] width 15 height 15
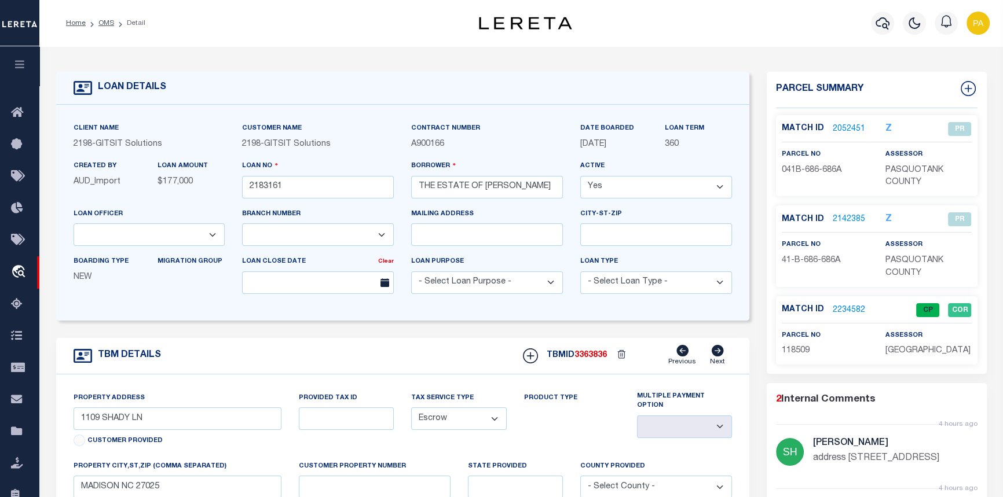
click at [841, 310] on link "2234582" at bounding box center [849, 311] width 32 height 12
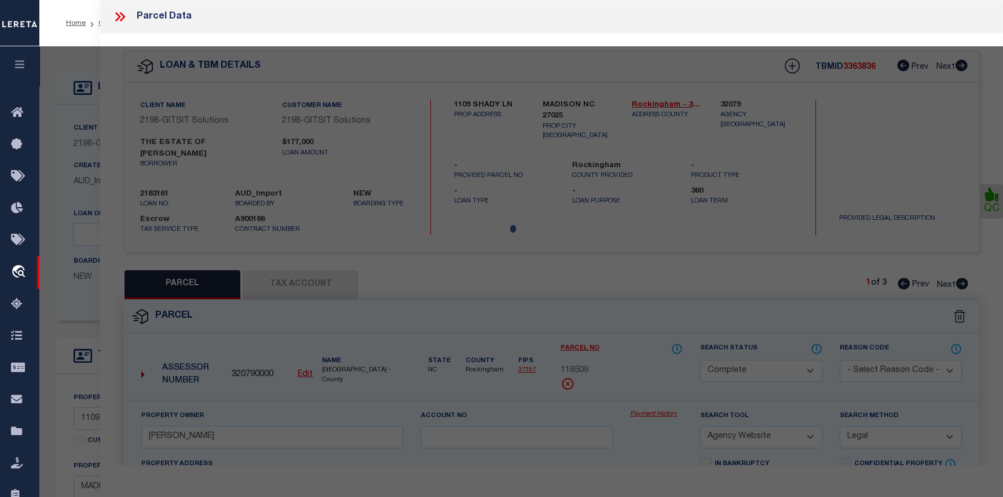
select select "AS"
select select
checkbox input "false"
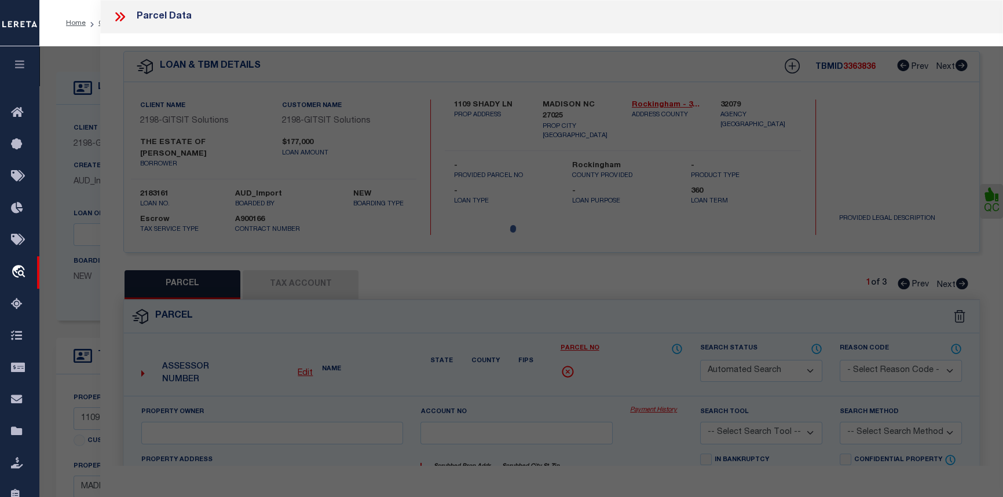
select select "CP"
type input "TUCKER CATHY C"
select select "AGW"
select select "LEG"
type input "1109 SHADY LANE RD"
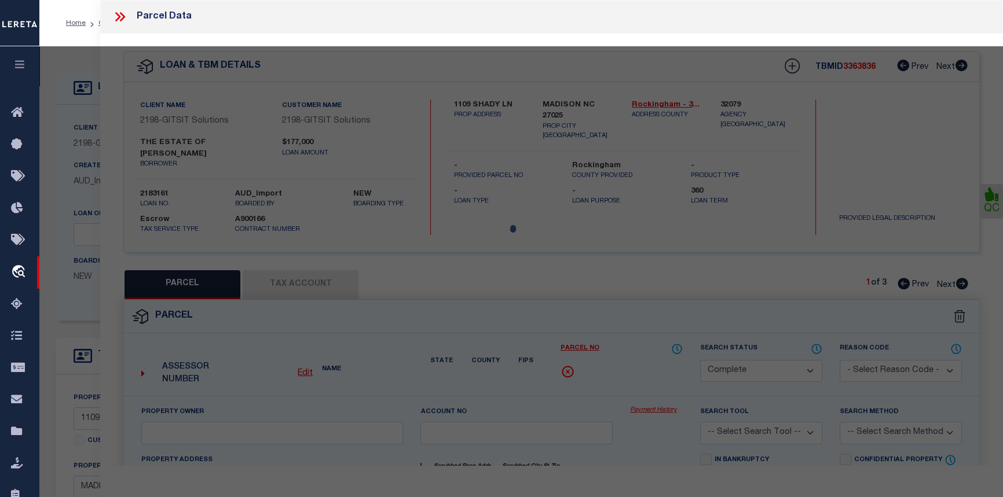
type textarea "LTS 91 & 92 MA-CA PROPERT"
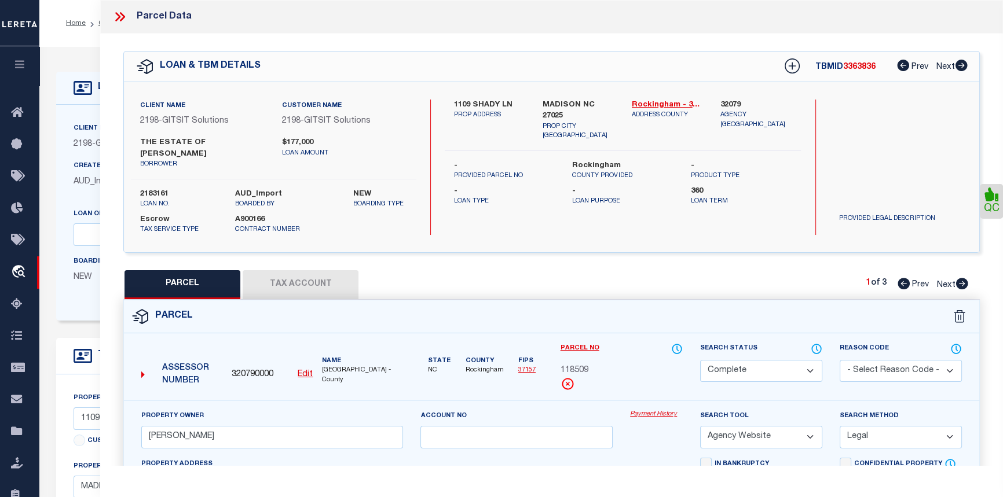
click at [643, 416] on link "Payment History" at bounding box center [656, 415] width 53 height 10
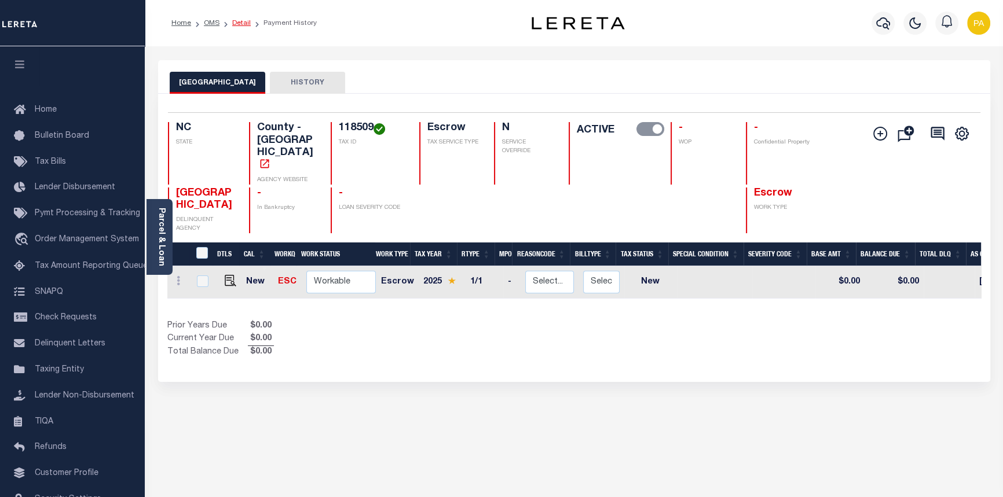
click at [239, 22] on link "Detail" at bounding box center [241, 23] width 19 height 7
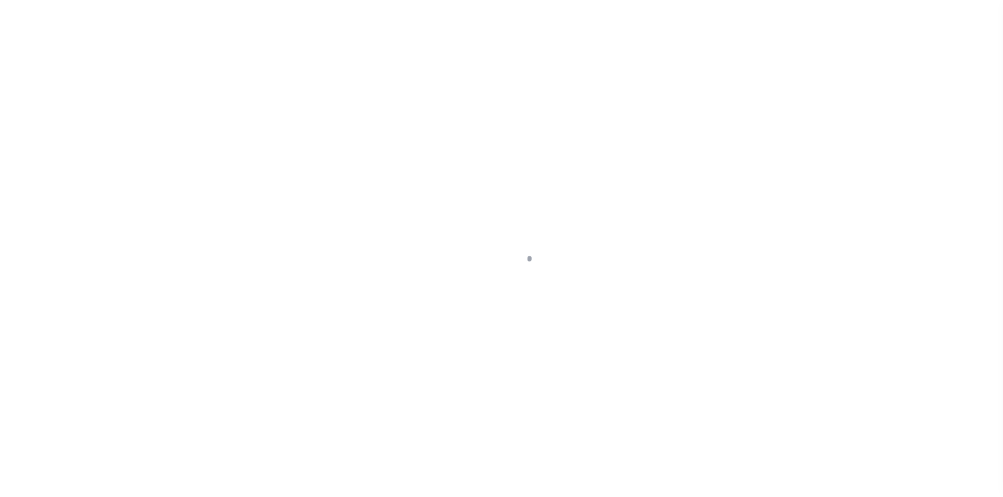
select select "14699"
select select "Escrow"
type input "1109 SHADY LN"
select select
type input "MADISON NC 27025"
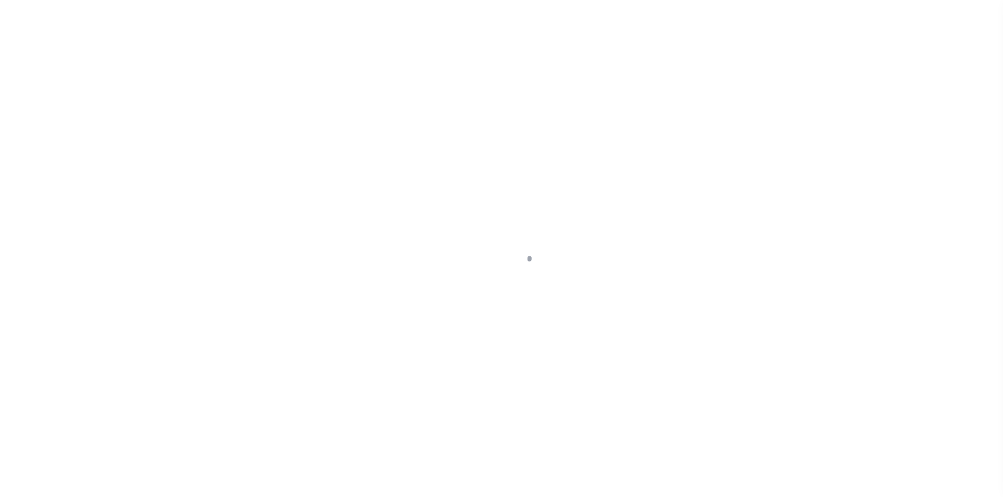
select select
type textarea "6/19/25 REO"
select select "16881"
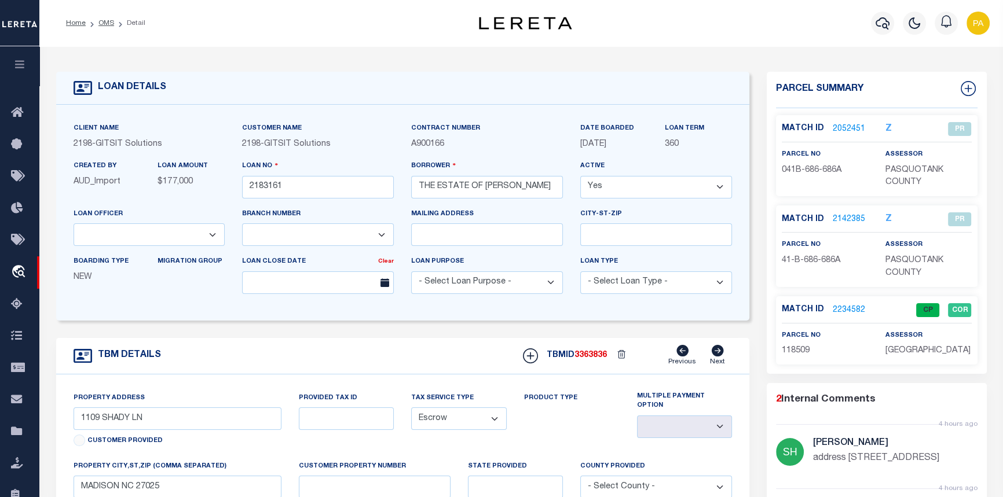
click at [841, 310] on link "2234582" at bounding box center [849, 311] width 32 height 12
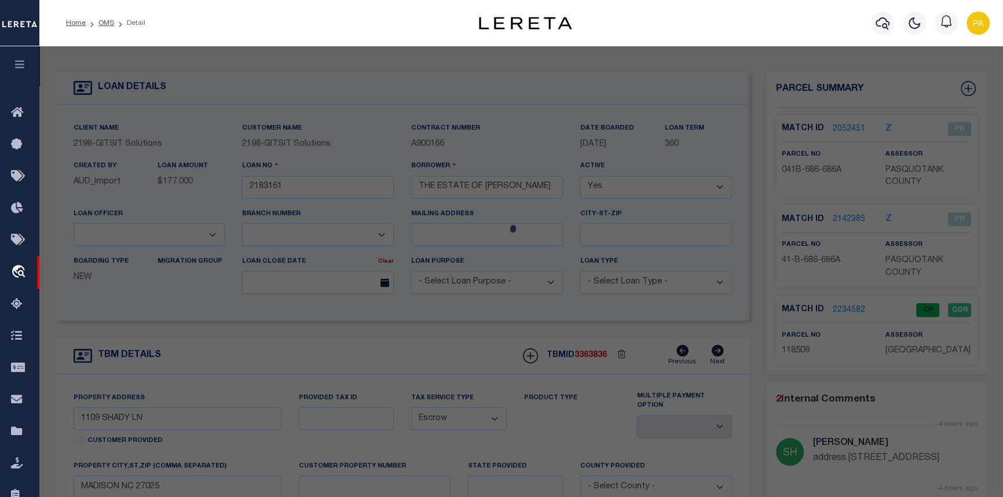
checkbox input "false"
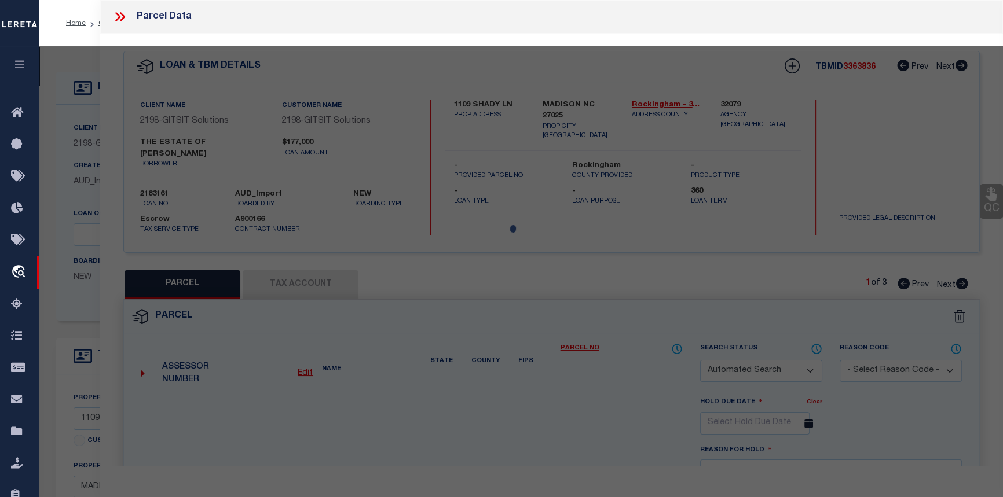
select select "CP"
type input "[PERSON_NAME]"
select select "AGW"
select select "LEG"
type input "1109 SHADY LANE RD"
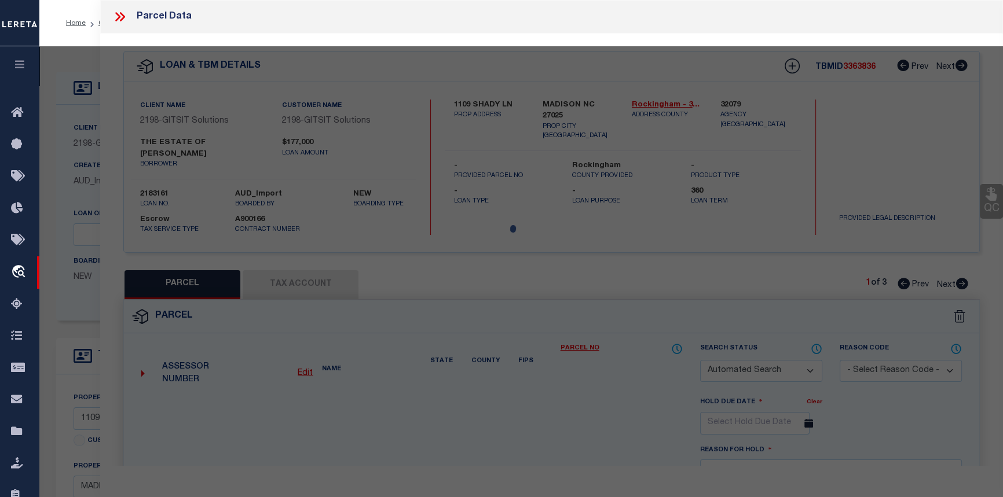
type textarea "LTS 91 & 92 MA-CA PROPERT"
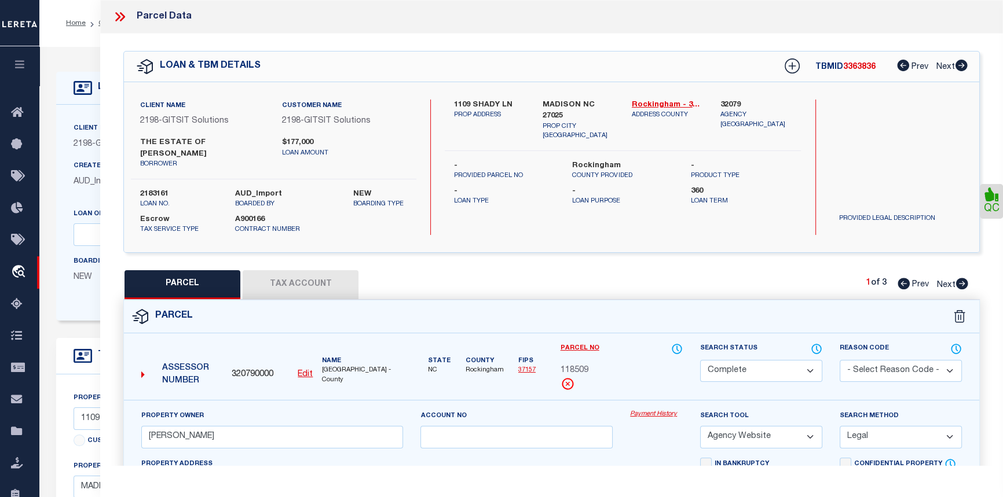
click at [660, 417] on link "Payment History" at bounding box center [656, 415] width 53 height 10
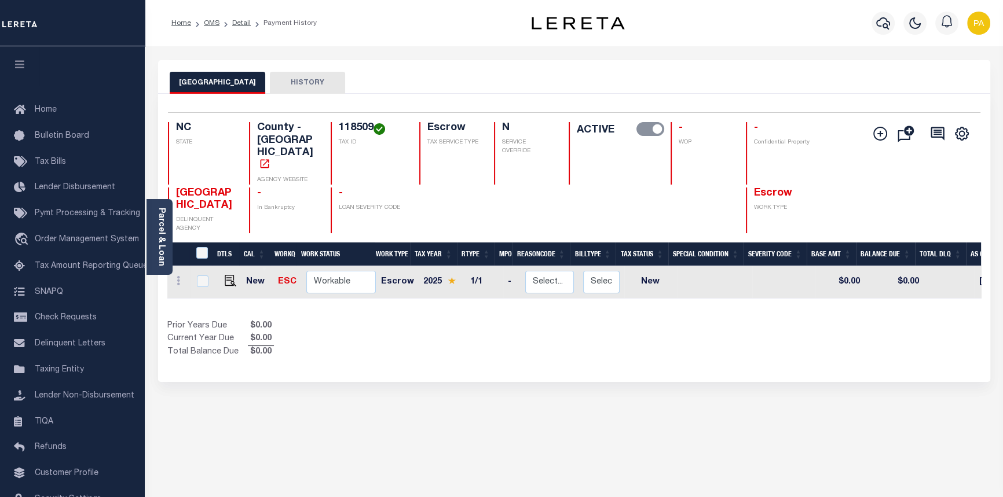
click at [230, 279] on td at bounding box center [227, 282] width 27 height 32
checkbox input "true"
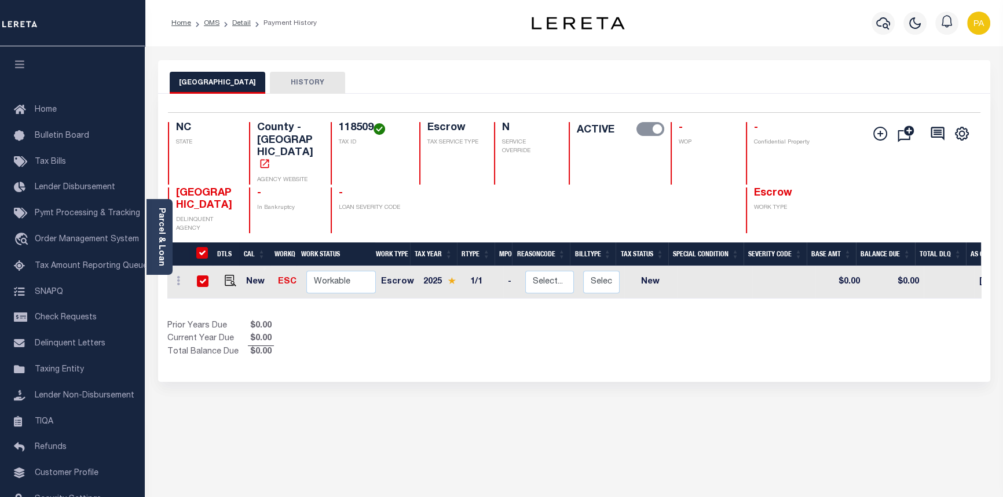
checkbox input "true"
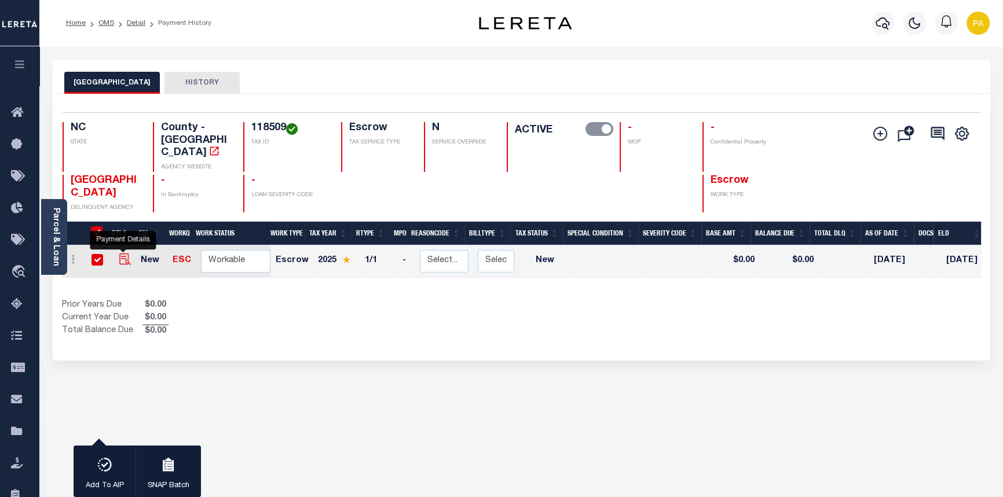
click at [122, 254] on img "" at bounding box center [125, 260] width 12 height 12
checkbox input "false"
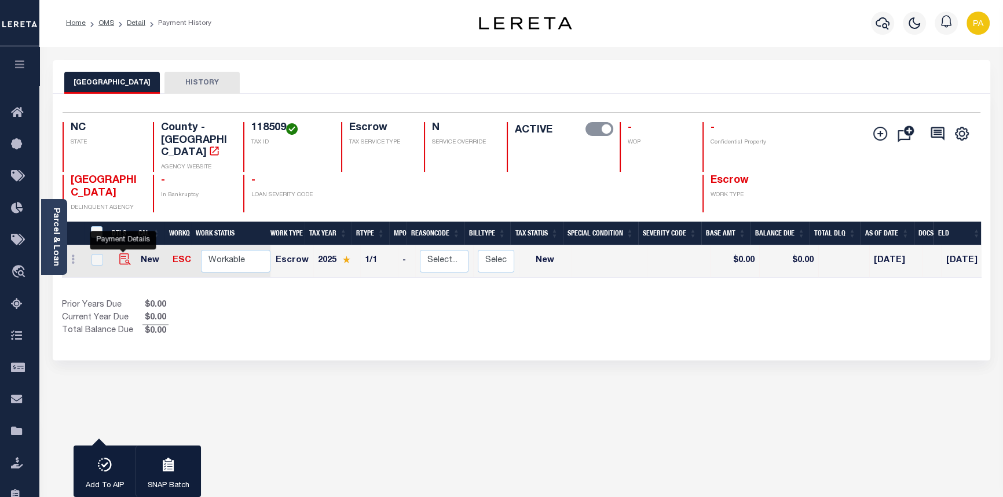
checkbox input "false"
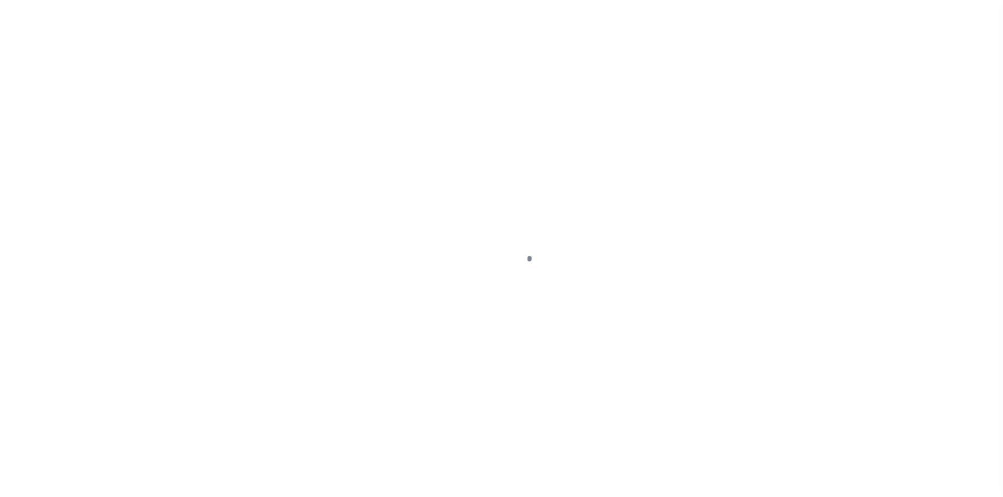
select select "NW2"
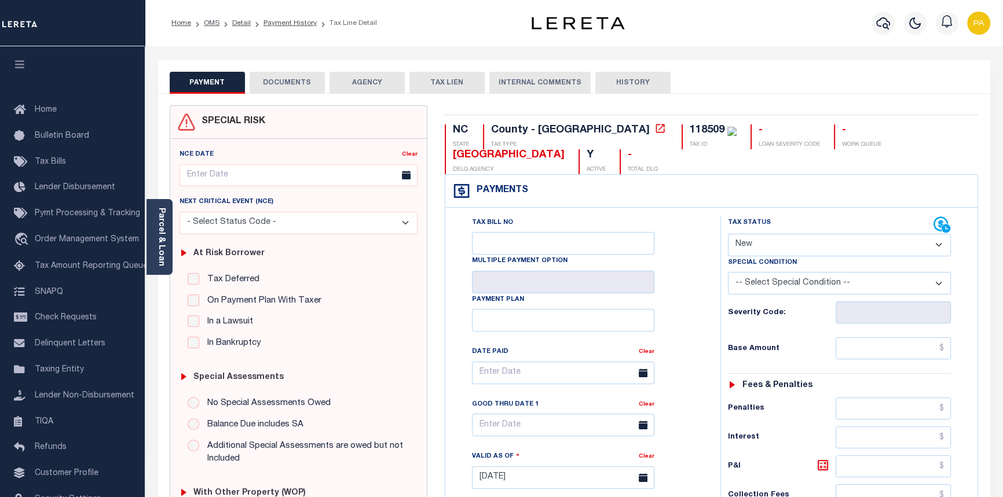
click at [297, 79] on button "DOCUMENTS" at bounding box center [287, 83] width 75 height 22
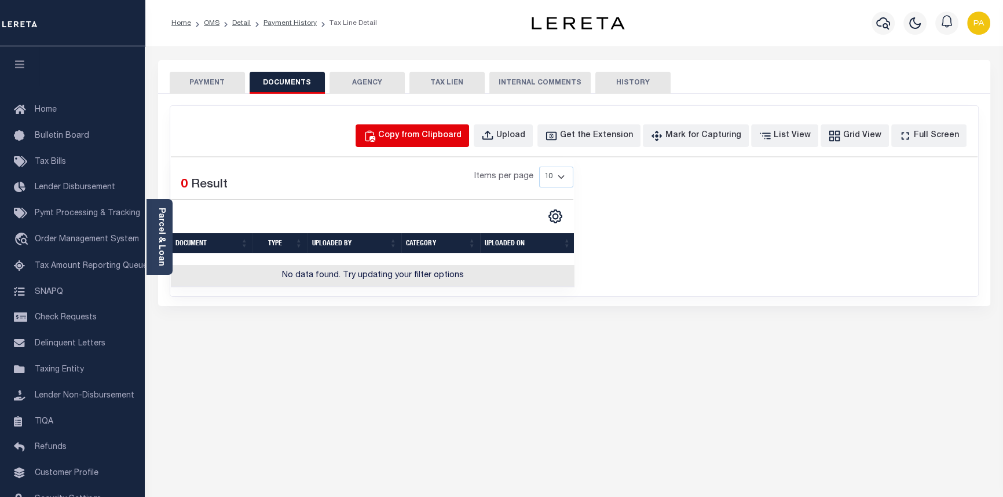
click at [444, 138] on div "Copy from Clipboard" at bounding box center [419, 136] width 83 height 13
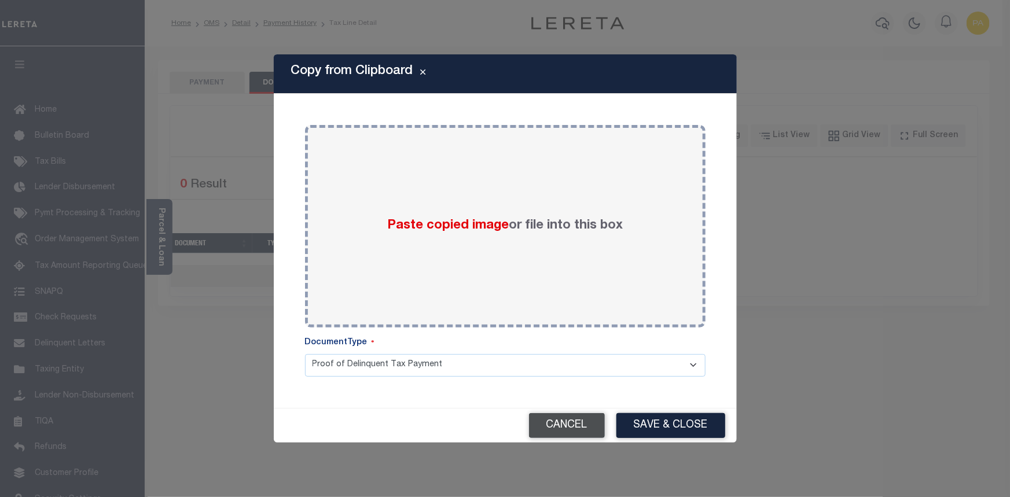
click at [582, 423] on button "Cancel" at bounding box center [567, 425] width 76 height 25
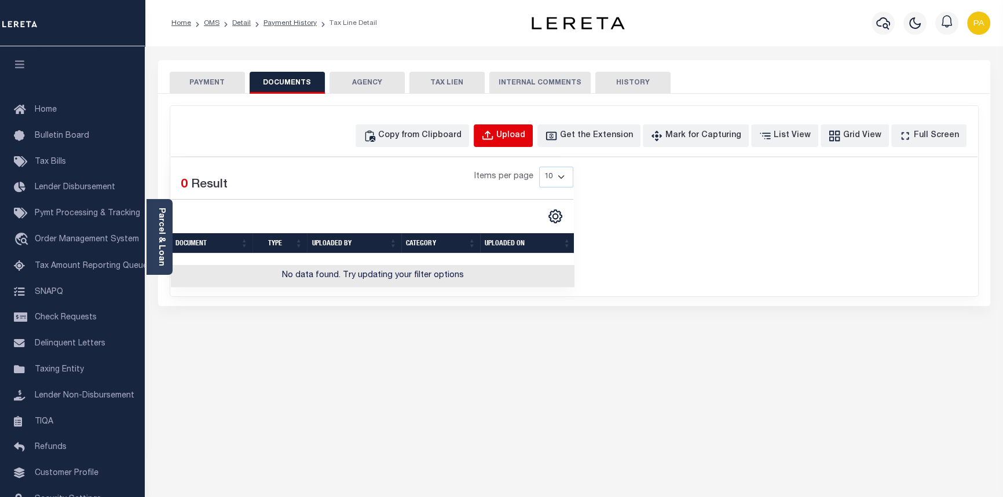
click at [521, 133] on div "Upload" at bounding box center [510, 136] width 29 height 13
select select "POP"
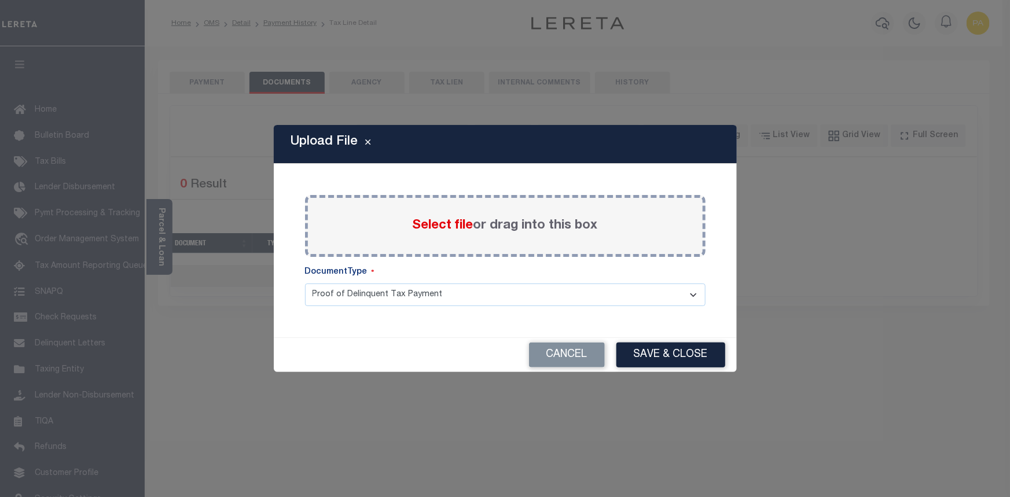
click at [442, 224] on span "Select file" at bounding box center [443, 225] width 61 height 13
click at [0, 0] on input "Select file or drag into this box" at bounding box center [0, 0] width 0 height 0
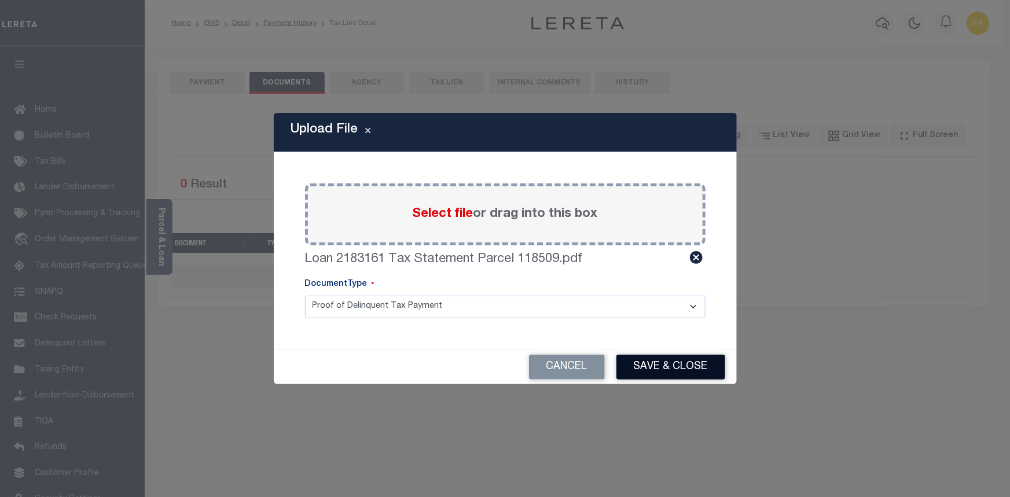
click at [669, 366] on button "Save & Close" at bounding box center [671, 367] width 109 height 25
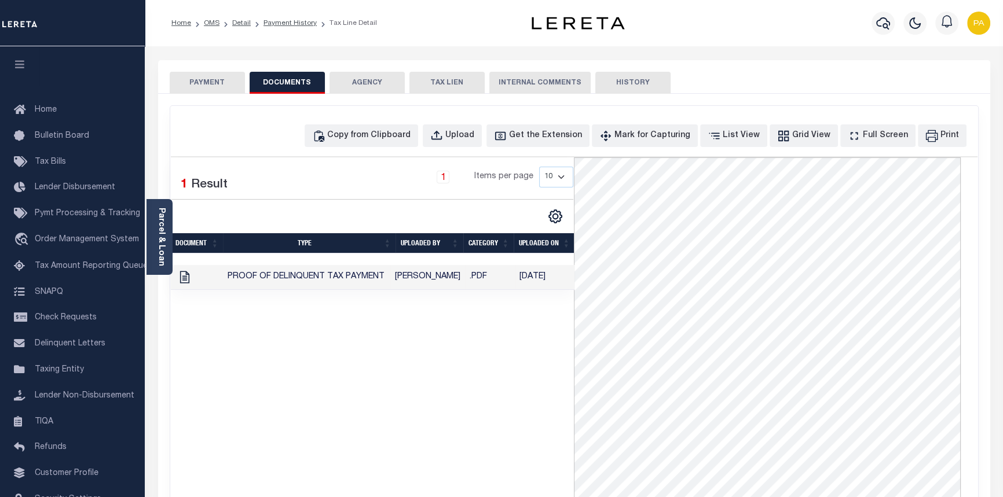
drag, startPoint x: 208, startPoint y: 83, endPoint x: 196, endPoint y: 90, distance: 13.8
click at [204, 87] on button "PAYMENT" at bounding box center [207, 83] width 75 height 22
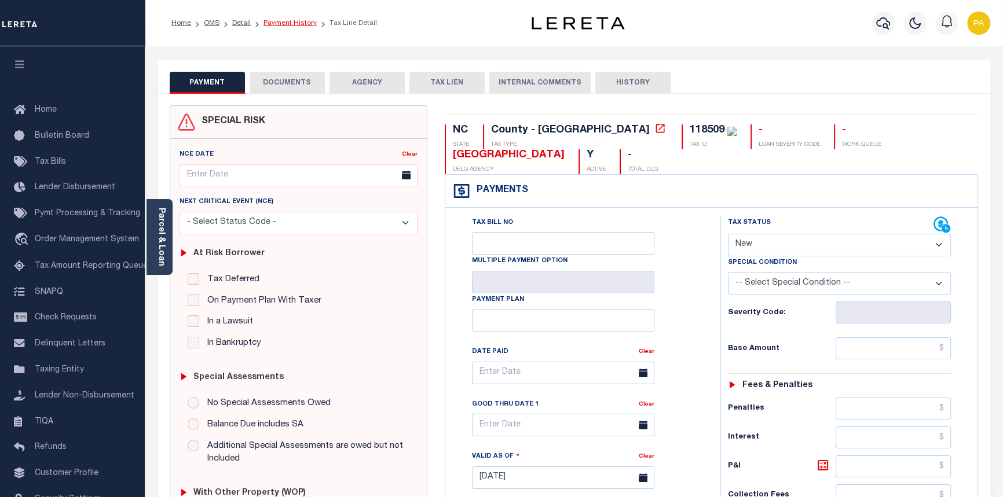
click at [273, 20] on link "Payment History" at bounding box center [289, 23] width 53 height 7
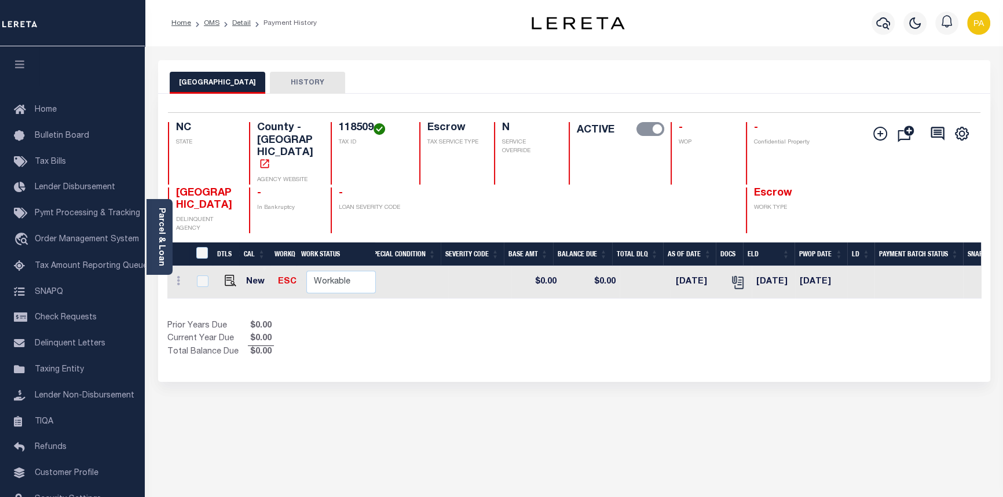
scroll to position [0, 320]
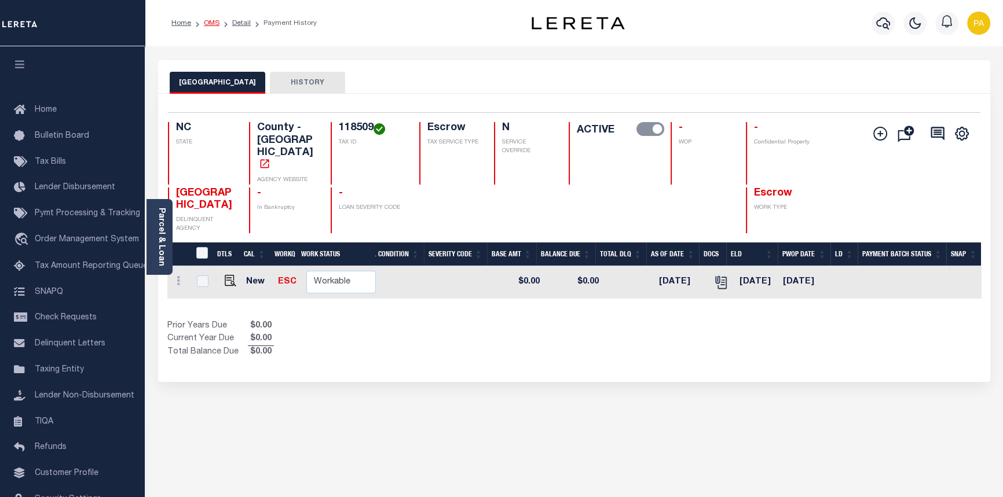
click at [205, 23] on link "OMS" at bounding box center [212, 23] width 16 height 7
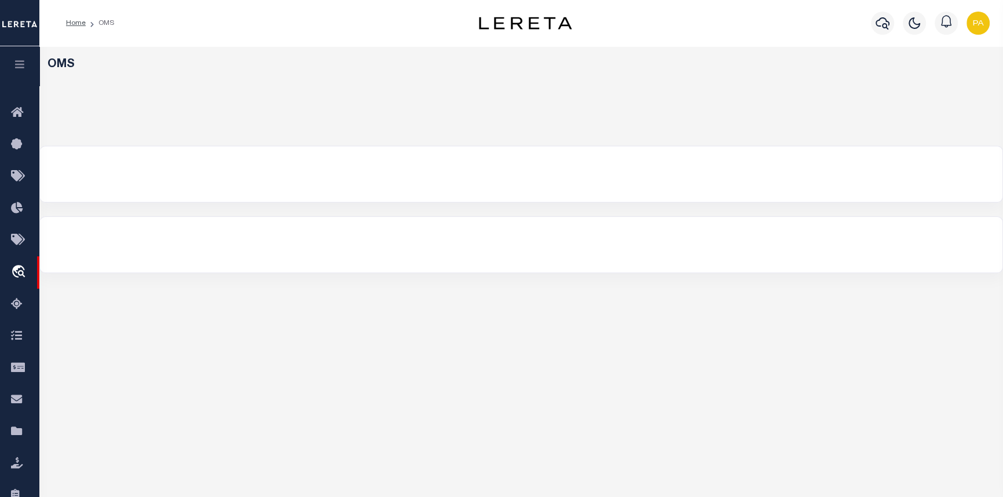
select select "200"
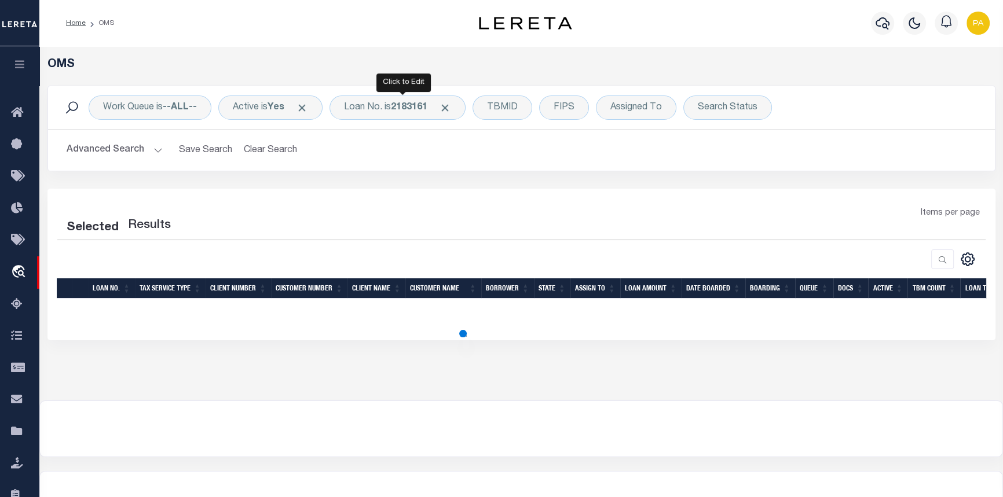
select select "200"
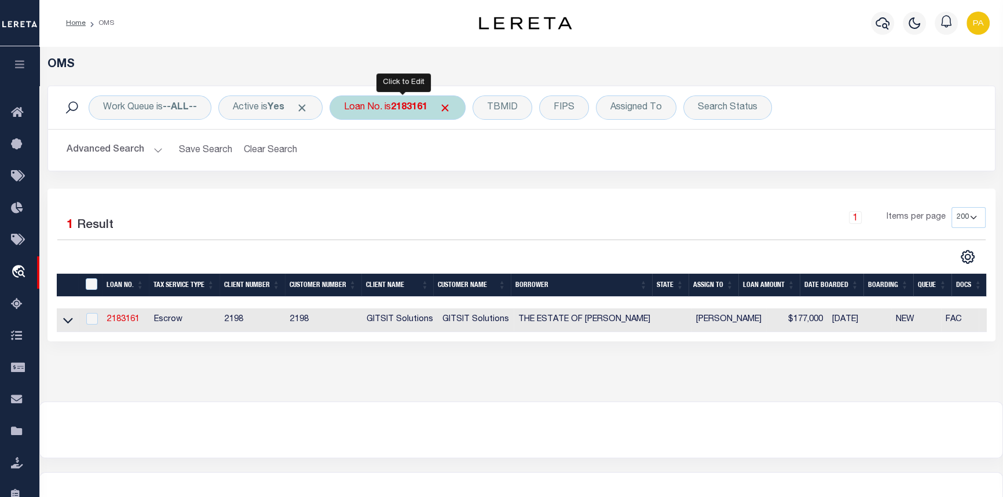
click at [422, 110] on b "2183161" at bounding box center [409, 107] width 36 height 9
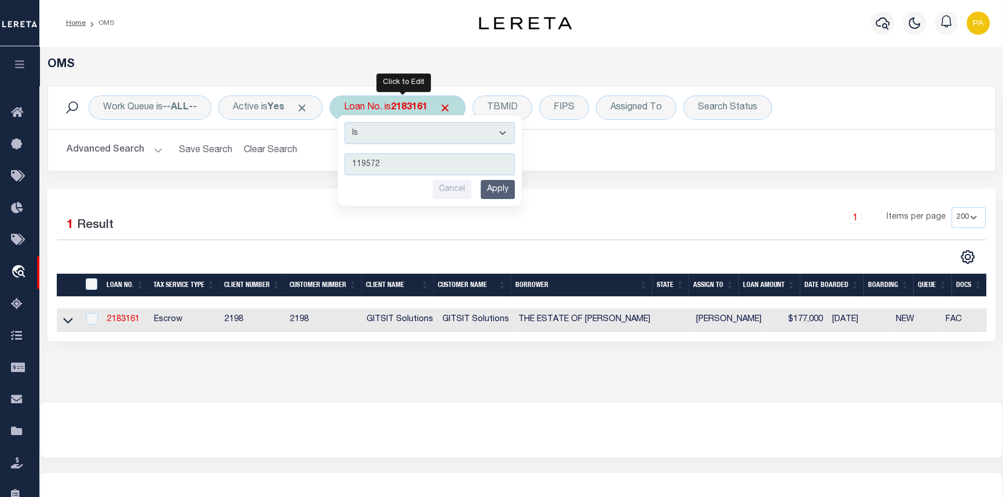
type input "119572"
click at [496, 190] on input "Apply" at bounding box center [498, 189] width 34 height 19
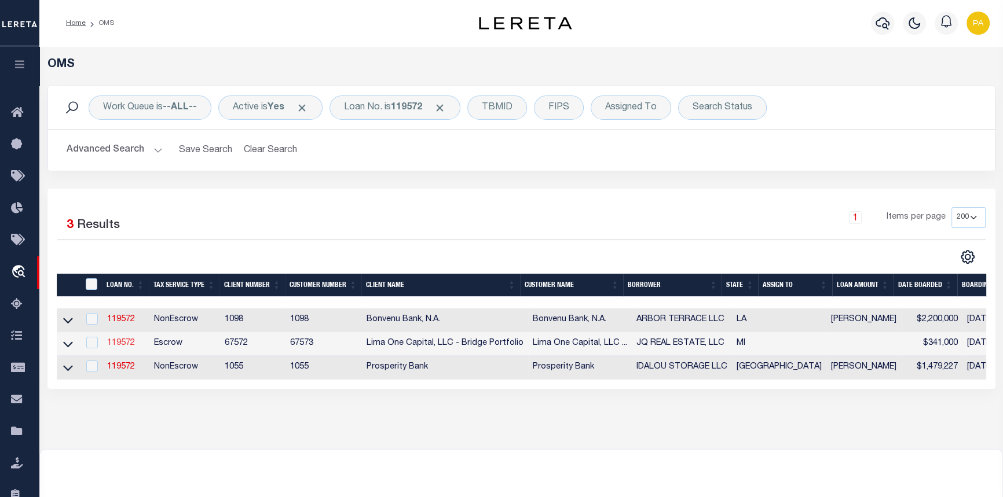
click at [118, 347] on link "119572" at bounding box center [121, 343] width 28 height 8
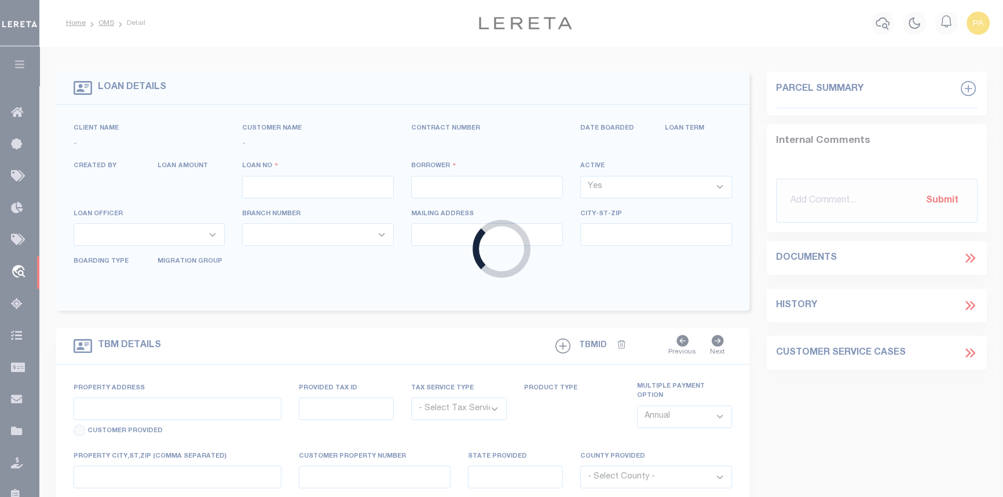
type input "119572"
type input "JQ REAL ESTATE, LLC"
select select
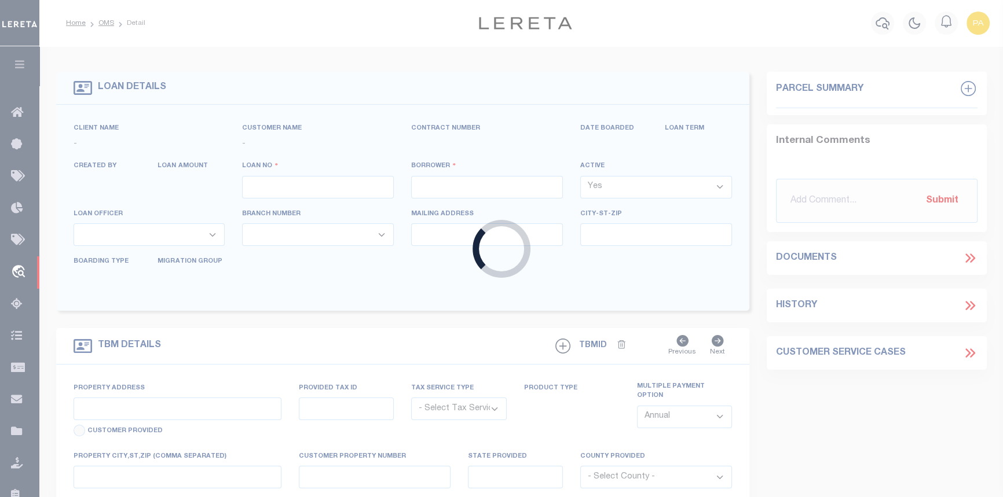
select select
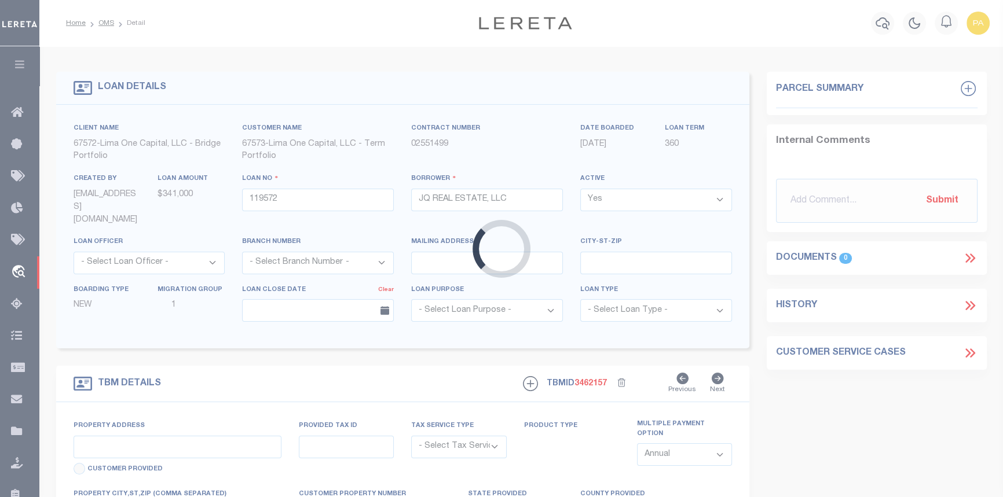
type input "22047 DAVID AVENUE"
radio input "true"
select select "Escrow"
type input "EASTPOINTE MI 48021"
type input "119572-1"
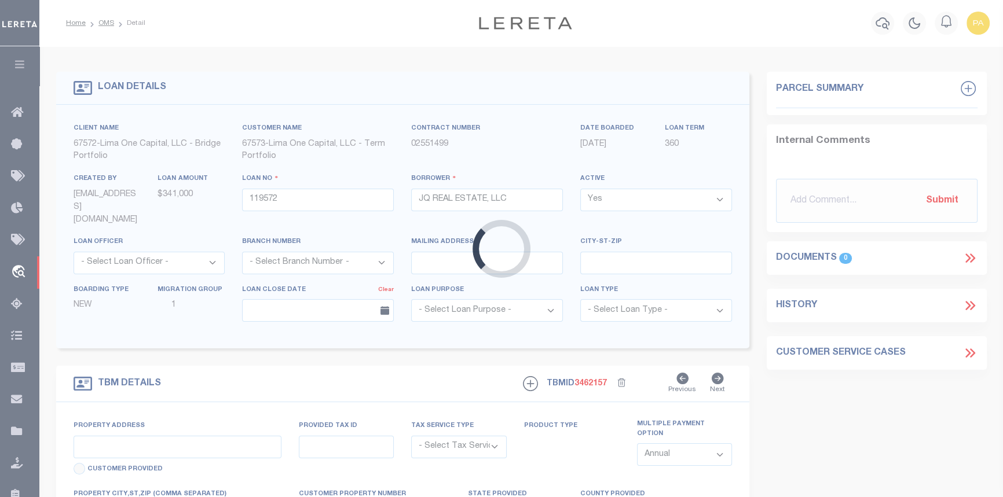
type input "MI"
type textarea "COLLECTOR: ENTITY: PARCEL: 21432108038"
select select "2"
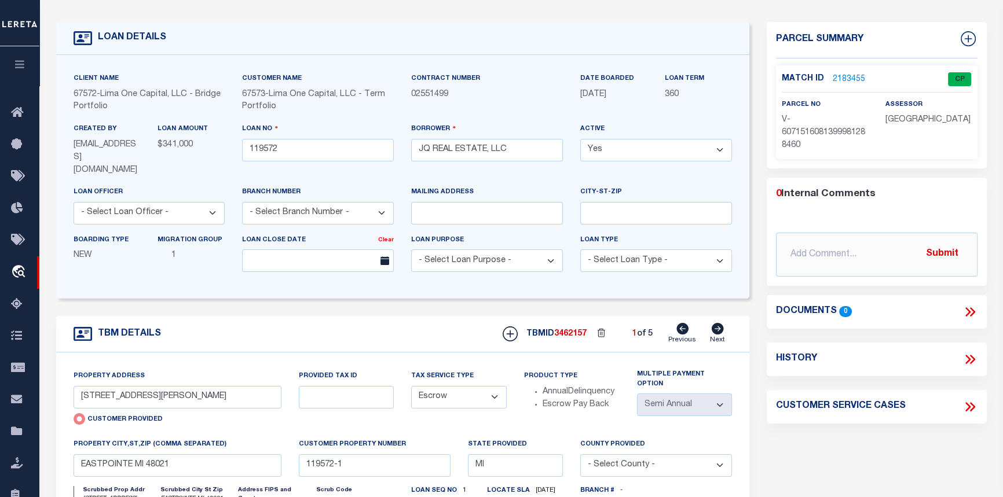
scroll to position [52, 0]
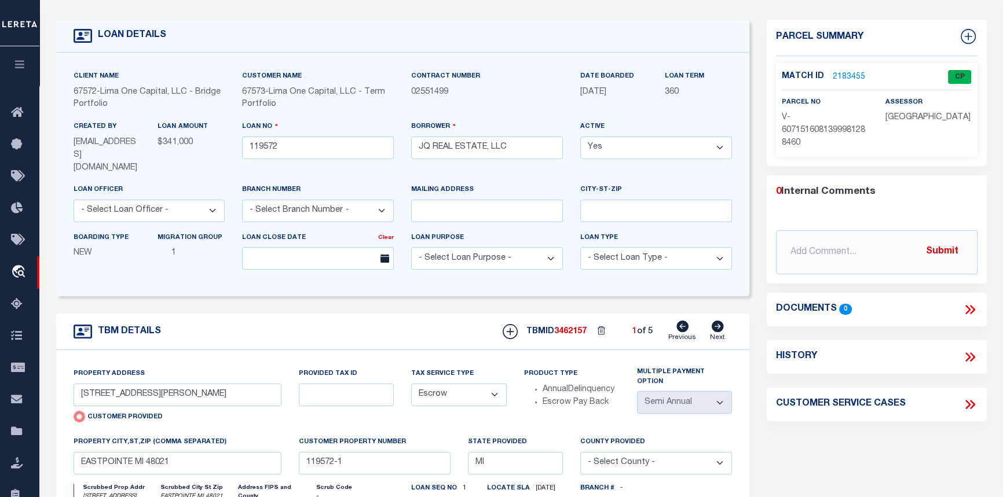
click at [719, 321] on icon at bounding box center [718, 327] width 12 height 12
type input "5759 FARNUM STREET"
radio input "false"
type input "WESTLAND MI 48186"
type input "119572-2"
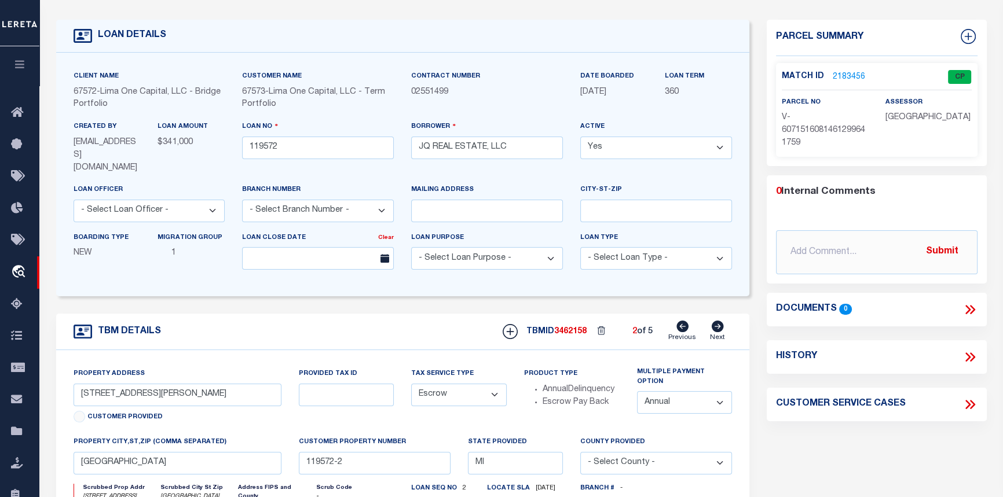
click at [719, 321] on icon at bounding box center [718, 327] width 12 height 12
type input "1711 [PERSON_NAME][GEOGRAPHIC_DATA]"
type input "INKSTER MI 48141"
type input "119572-3"
click at [839, 75] on link "2183457" at bounding box center [849, 77] width 32 height 12
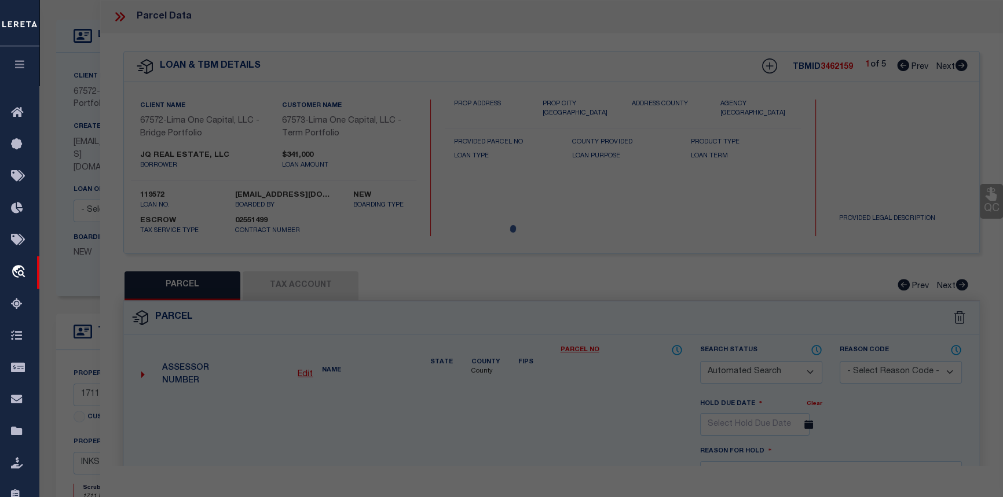
checkbox input "false"
select select "CP"
select select "AGW"
select select
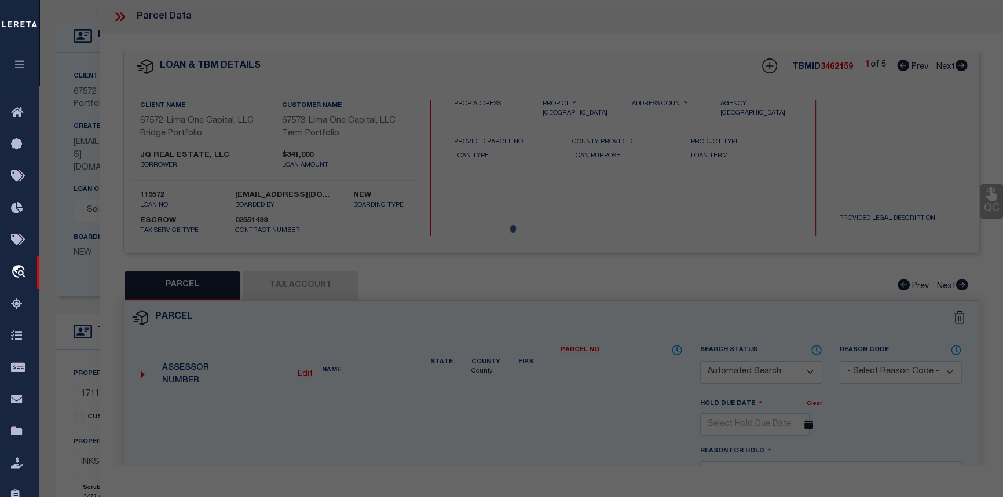
type input "1711 [PERSON_NAME][GEOGRAPHIC_DATA]"
checkbox input "false"
type input "INKSTER MI 48141"
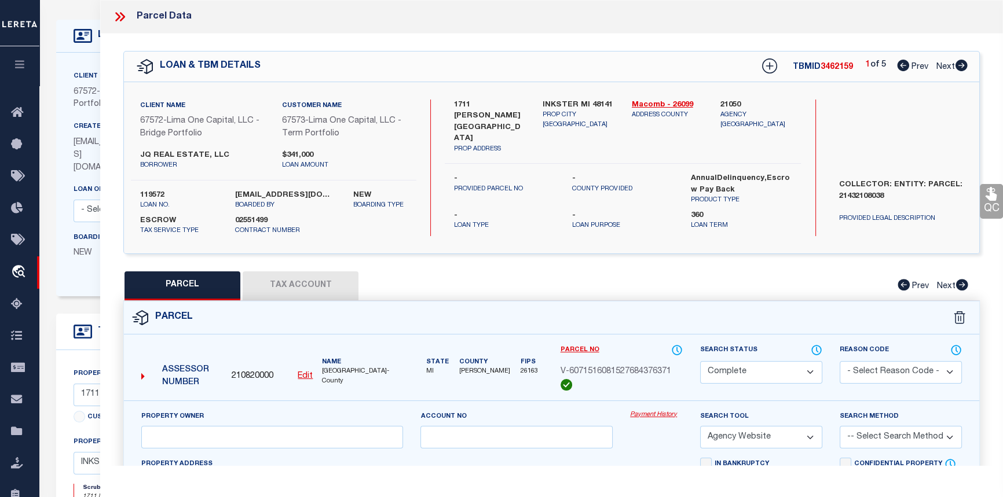
click at [649, 416] on link "Payment History" at bounding box center [656, 416] width 53 height 10
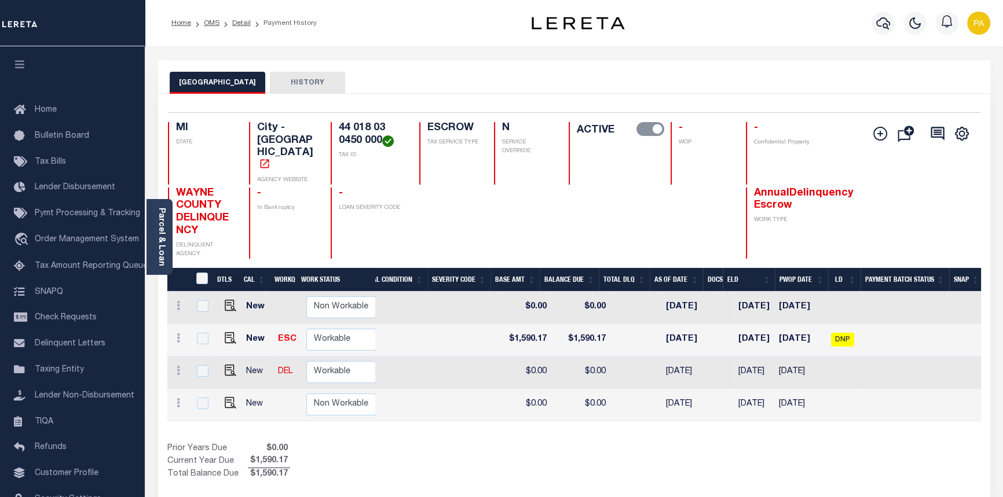
scroll to position [0, 240]
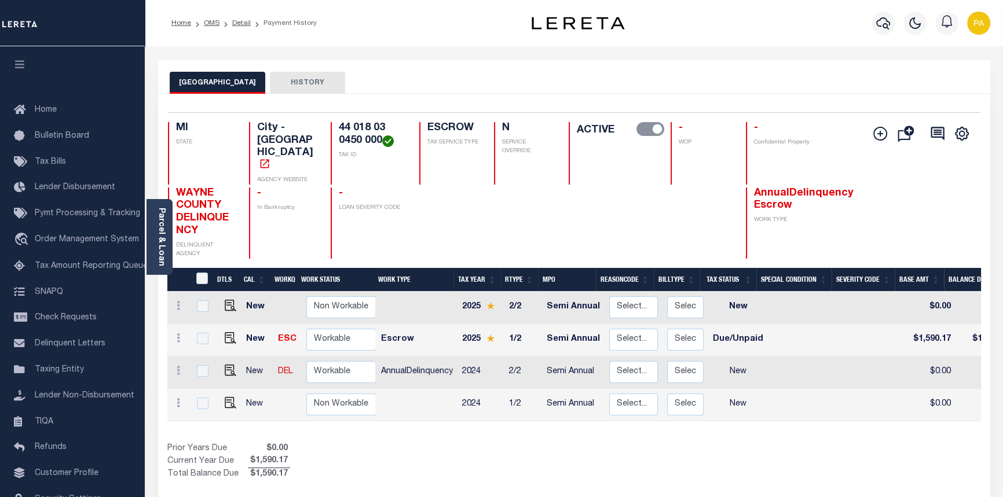
click at [243, 28] on li "Detail" at bounding box center [234, 23] width 31 height 10
click at [240, 20] on link "Detail" at bounding box center [241, 23] width 19 height 7
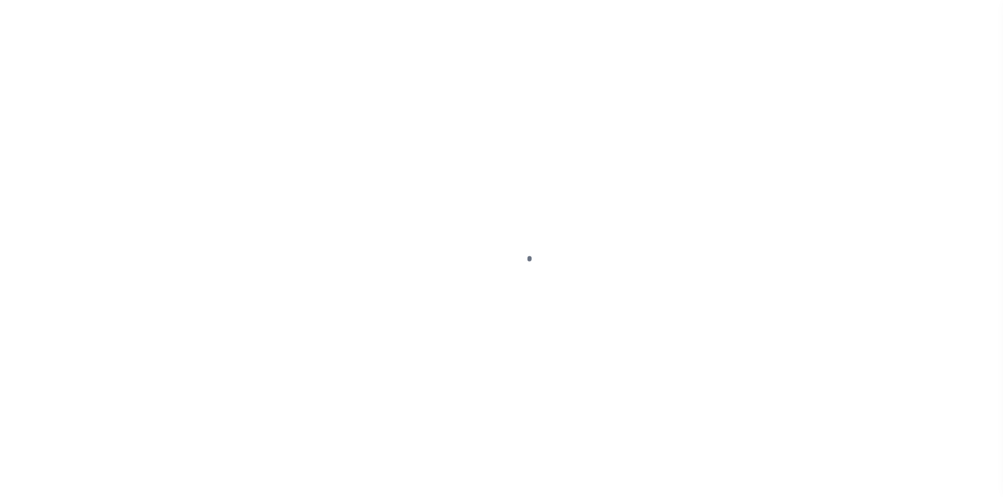
type input "1711 [PERSON_NAME][GEOGRAPHIC_DATA]"
select select "Escrow"
type input "INKSTER MI 48141"
type input "119572-3"
type input "MI"
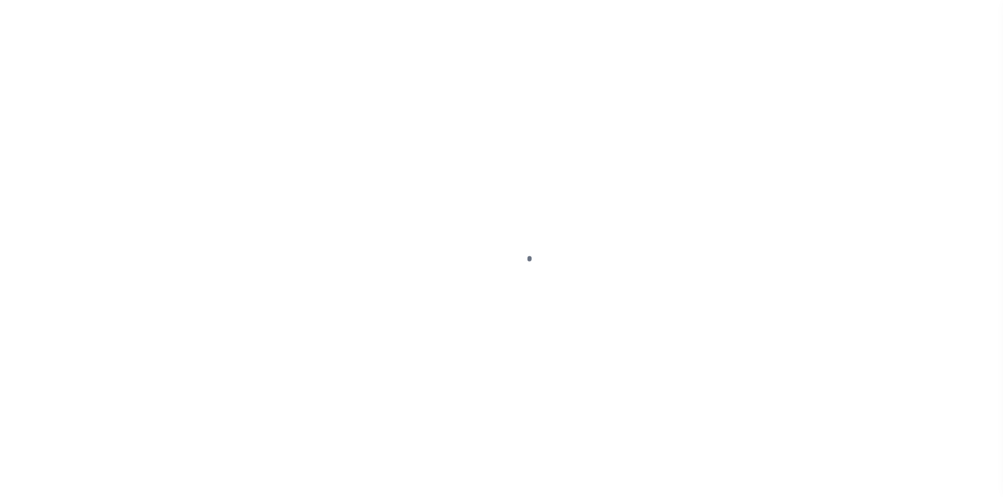
type textarea "COLLECTOR: ENTITY: PARCEL: 21432108038"
select select "2"
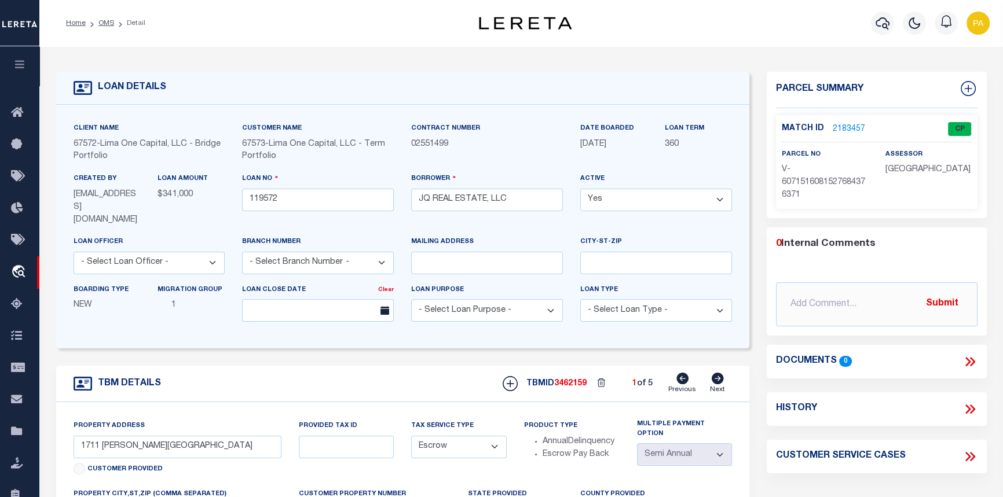
click at [849, 123] on link "2183457" at bounding box center [849, 129] width 32 height 12
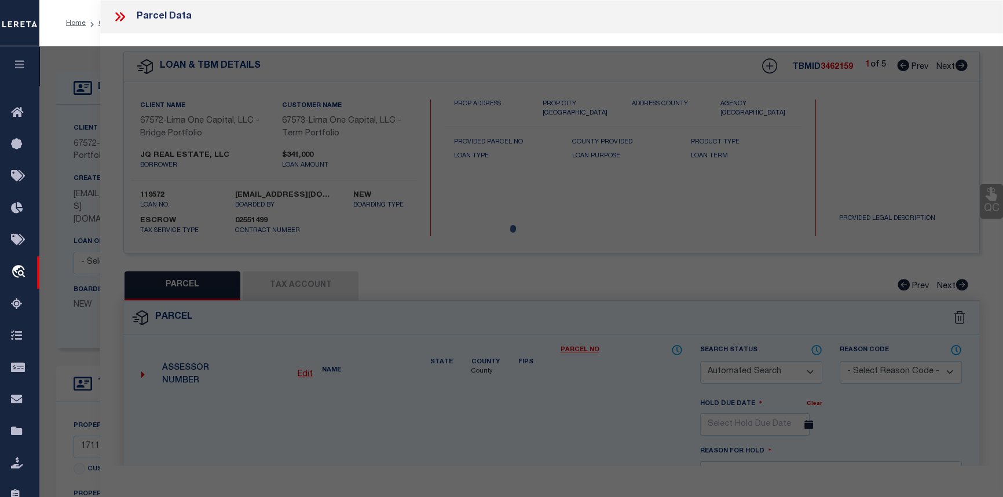
checkbox input "false"
select select "CP"
select select "AGW"
select select
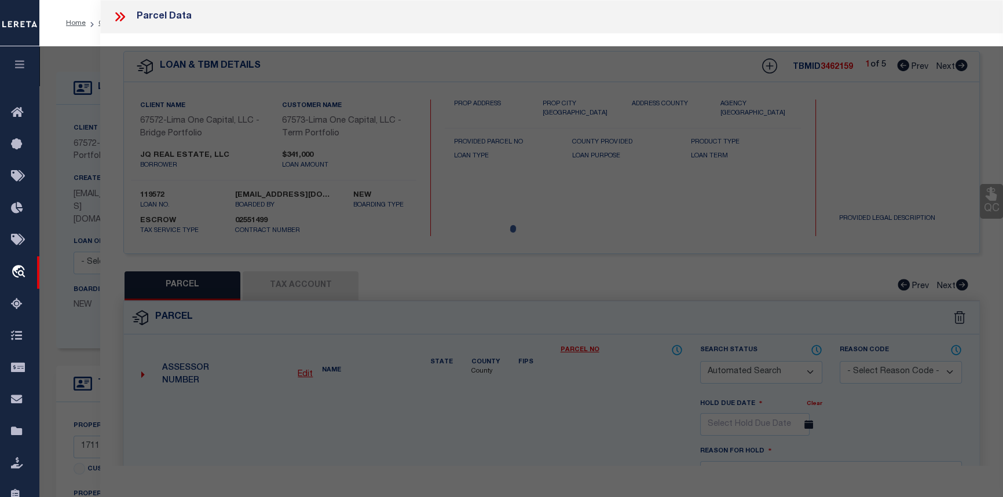
type input "1711 [PERSON_NAME][GEOGRAPHIC_DATA]"
checkbox input "false"
type input "INKSTER MI 48141"
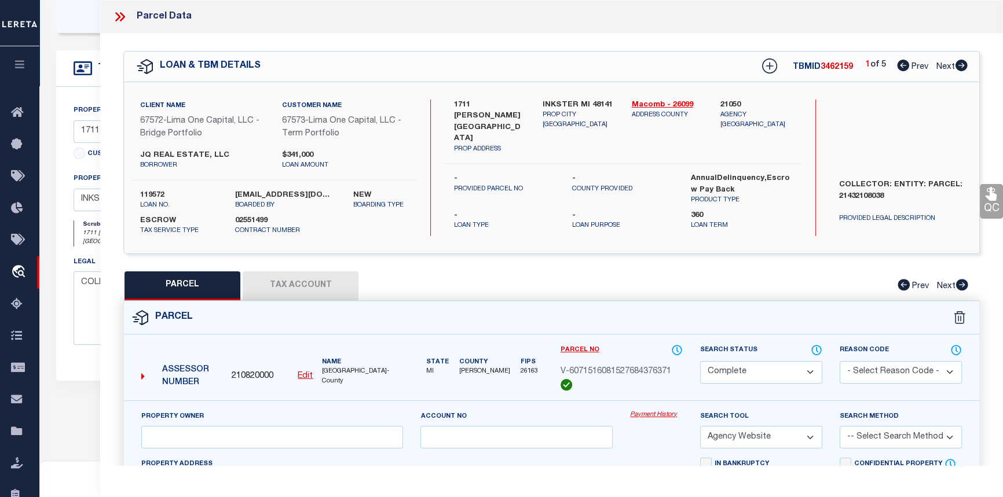
click at [635, 417] on link "Payment History" at bounding box center [656, 416] width 53 height 10
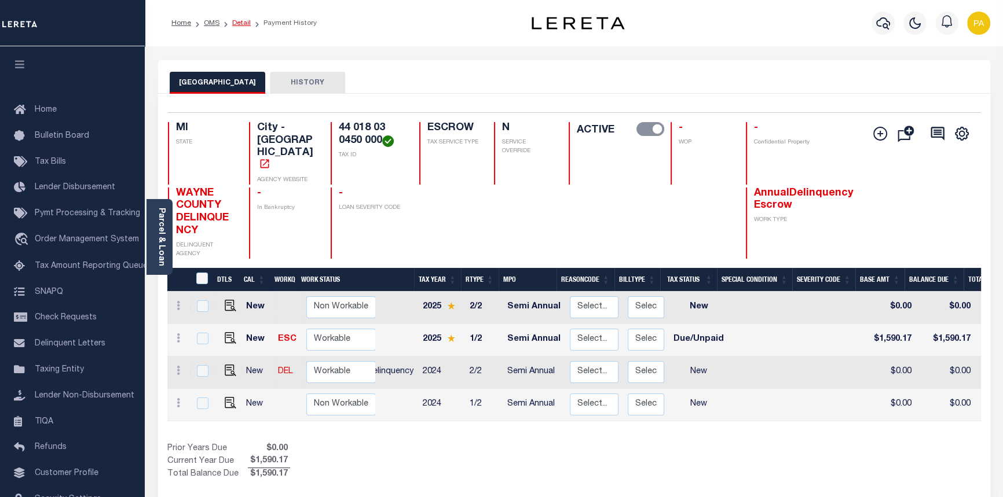
click at [242, 23] on link "Detail" at bounding box center [241, 23] width 19 height 7
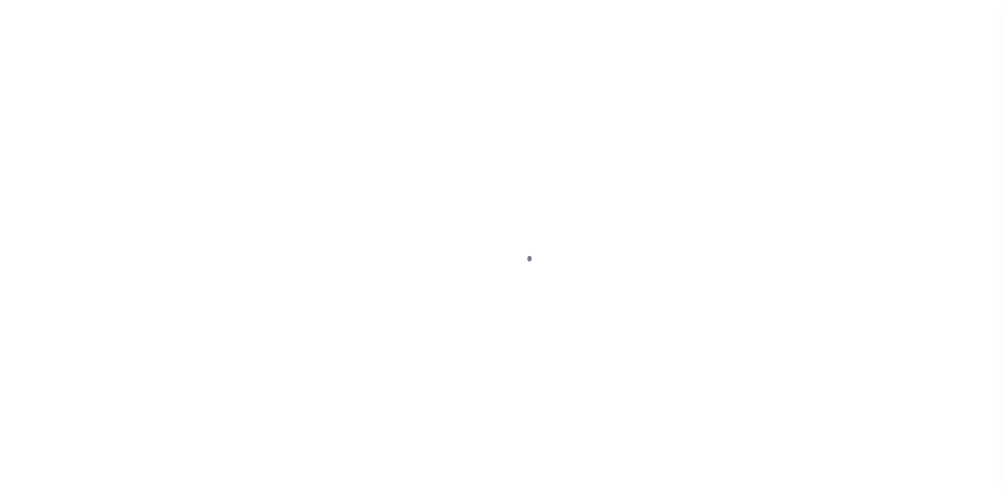
type input "1711 [PERSON_NAME][GEOGRAPHIC_DATA]"
select select "Escrow"
type input "INKSTER MI 48141"
type input "119572-3"
type input "MI"
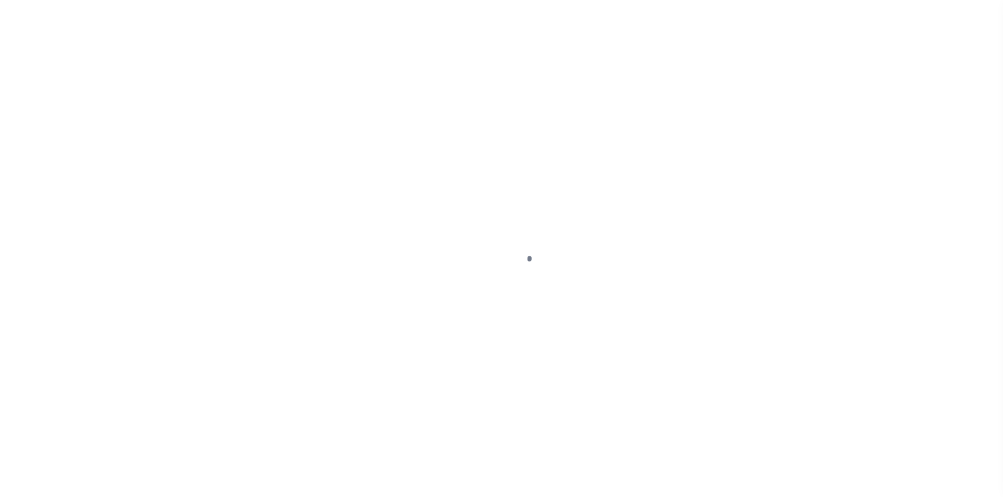
type textarea "COLLECTOR: ENTITY: PARCEL: 21432108038"
select select "2"
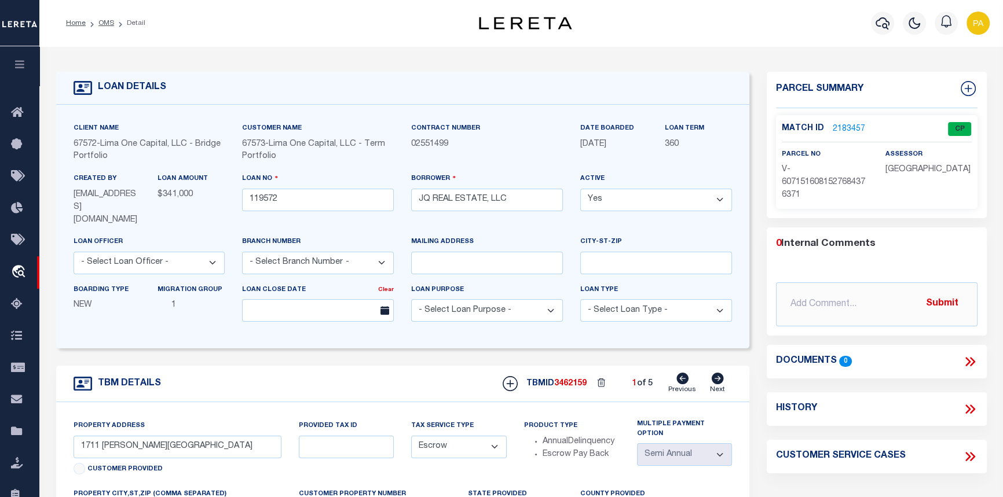
click at [838, 129] on link "2183457" at bounding box center [849, 129] width 32 height 12
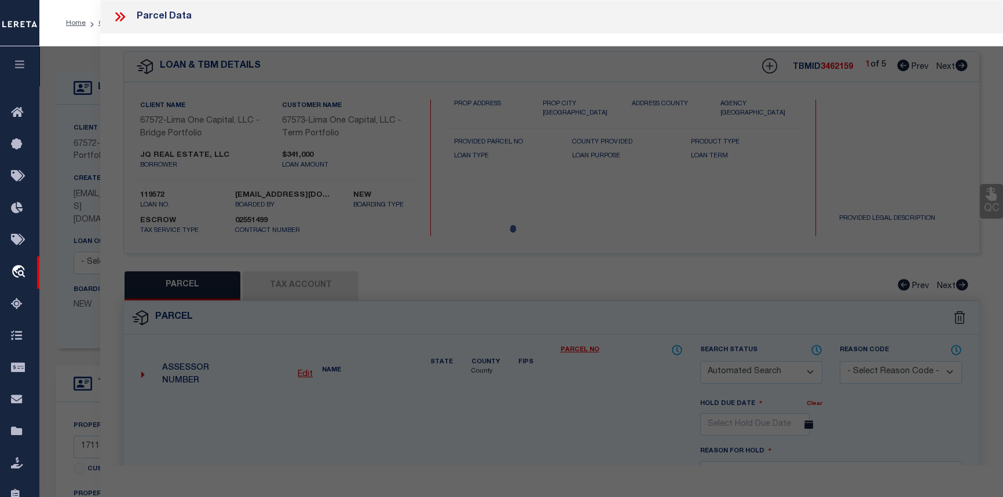
checkbox input "false"
select select "CP"
select select "AGW"
select select
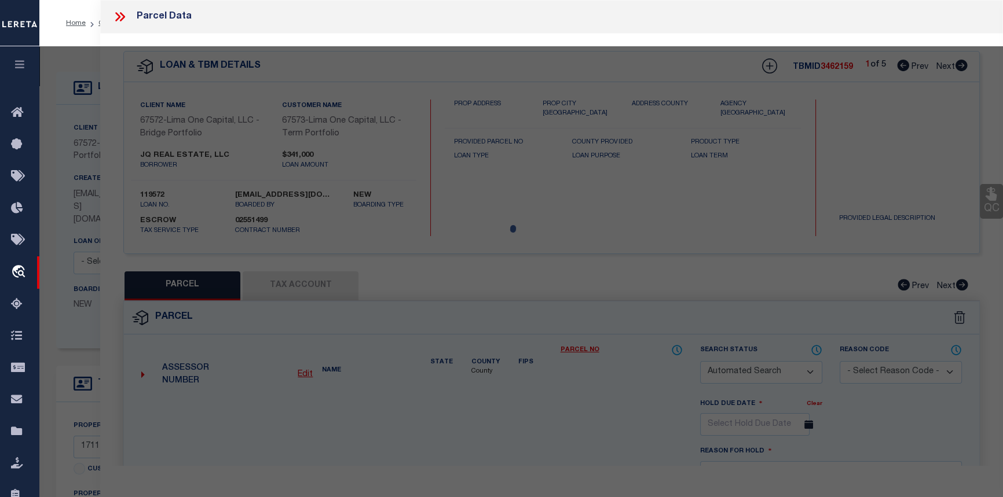
type input "1711 [PERSON_NAME][GEOGRAPHIC_DATA]"
checkbox input "false"
type input "INKSTER MI 48141"
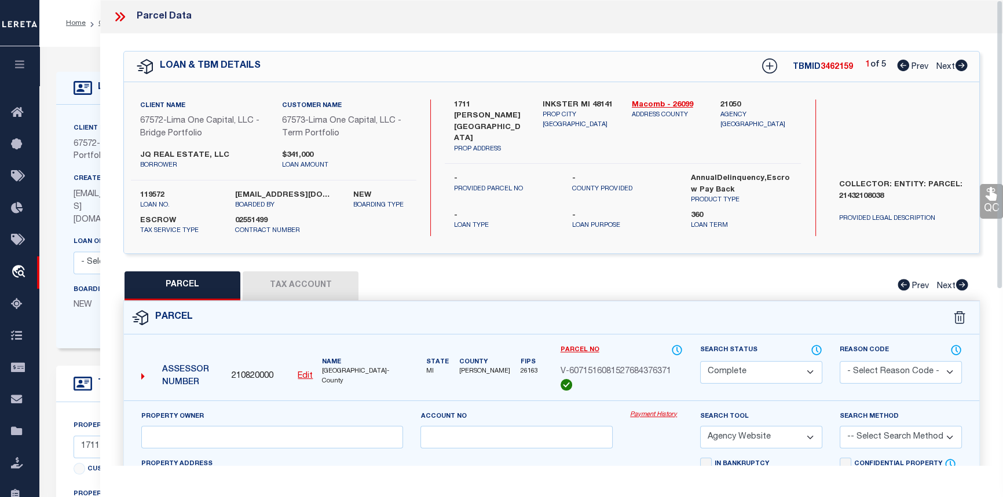
click at [662, 414] on link "Payment History" at bounding box center [656, 416] width 53 height 10
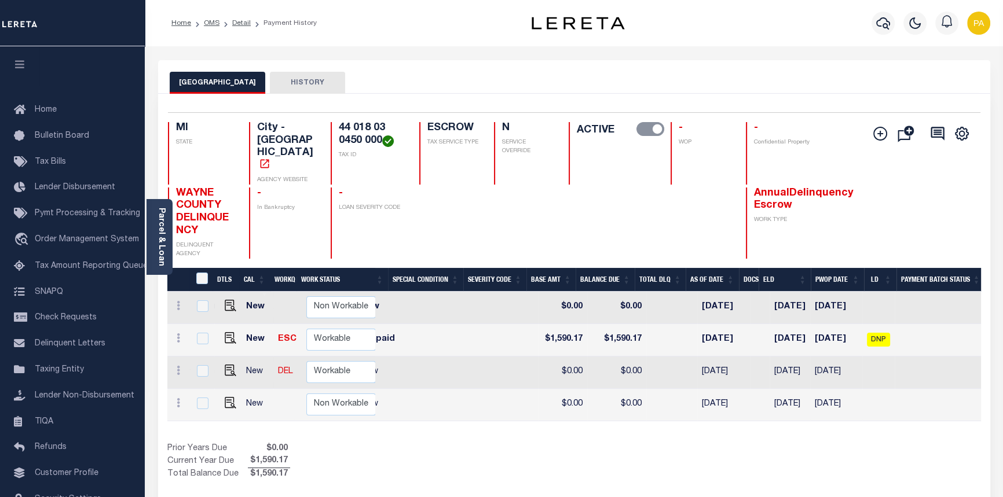
scroll to position [0, 369]
click at [244, 23] on link "Detail" at bounding box center [241, 23] width 19 height 7
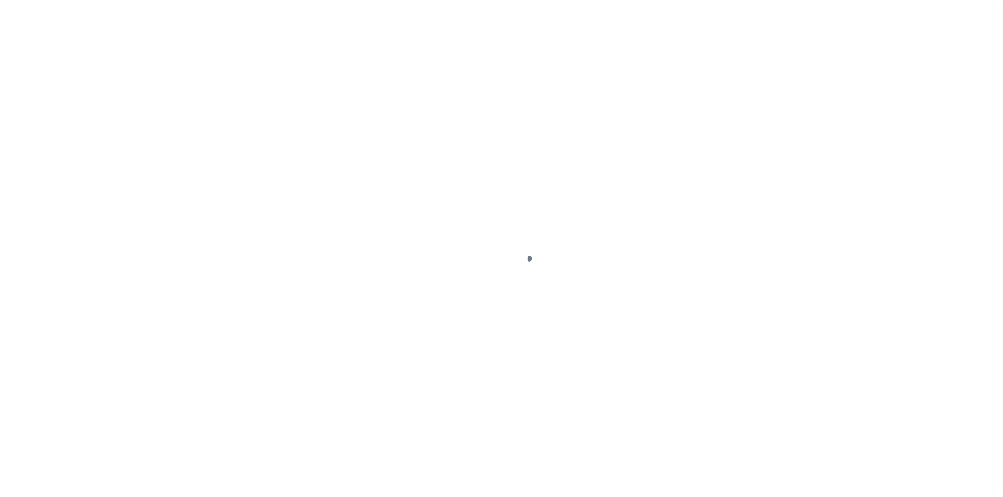
type input "1711 [PERSON_NAME][GEOGRAPHIC_DATA]"
select select "Escrow"
type input "INKSTER MI 48141"
type input "119572-3"
type input "MI"
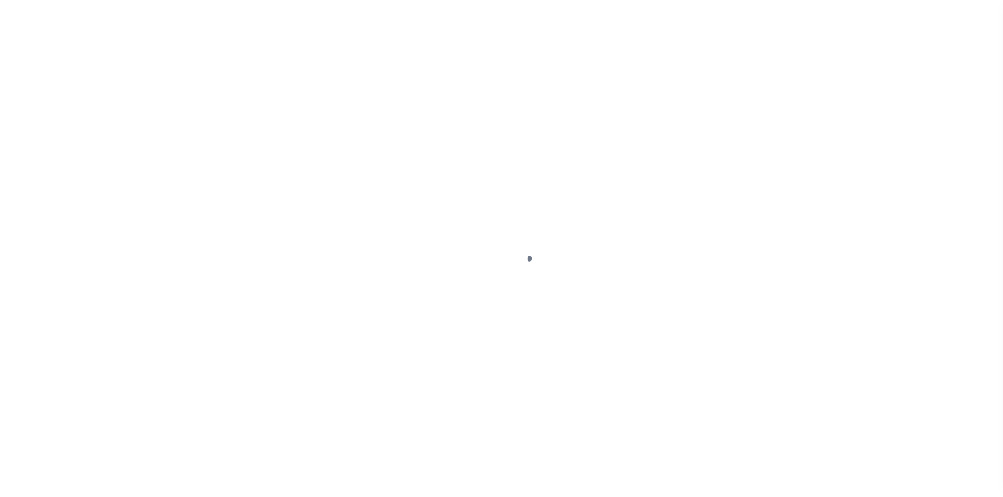
type textarea "COLLECTOR: ENTITY: PARCEL: 21432108038"
select select "2"
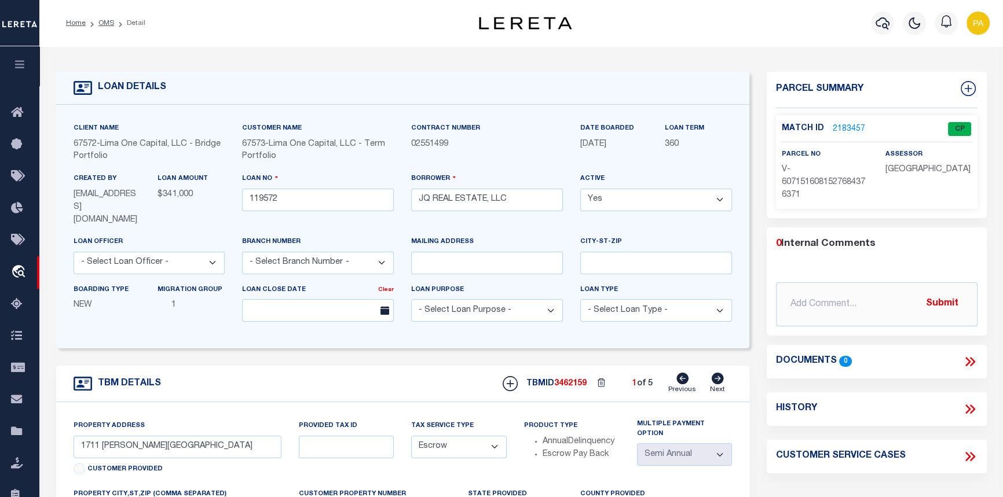
drag, startPoint x: 10, startPoint y: 32, endPoint x: -20, endPoint y: 52, distance: 36.8
click at [849, 124] on link "2183457" at bounding box center [849, 129] width 32 height 12
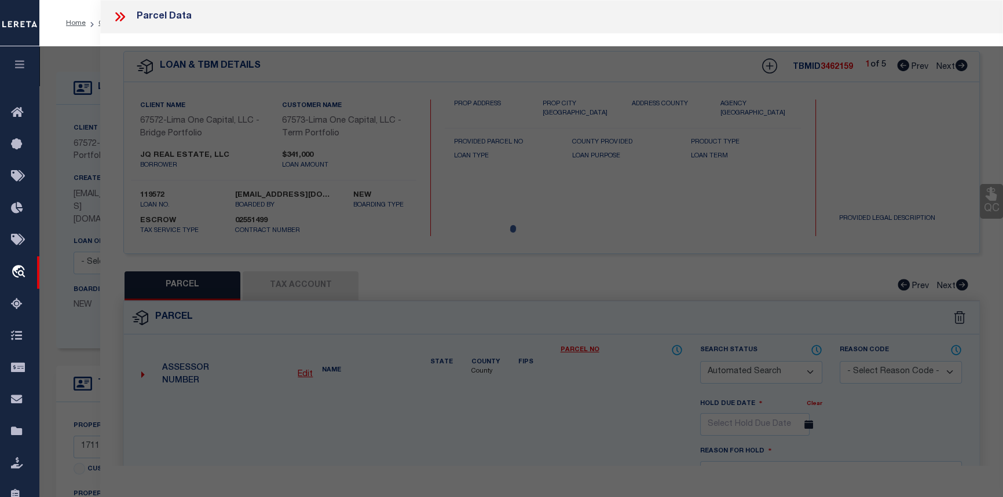
checkbox input "false"
select select "CP"
select select "AGW"
select select
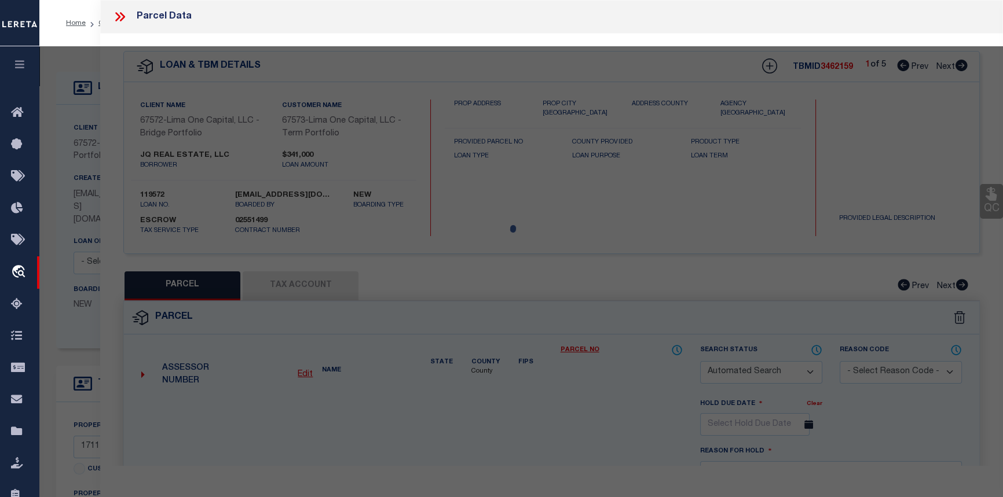
type input "1711 FAIRBAIRN STREET"
checkbox input "false"
type input "INKSTER MI 48141"
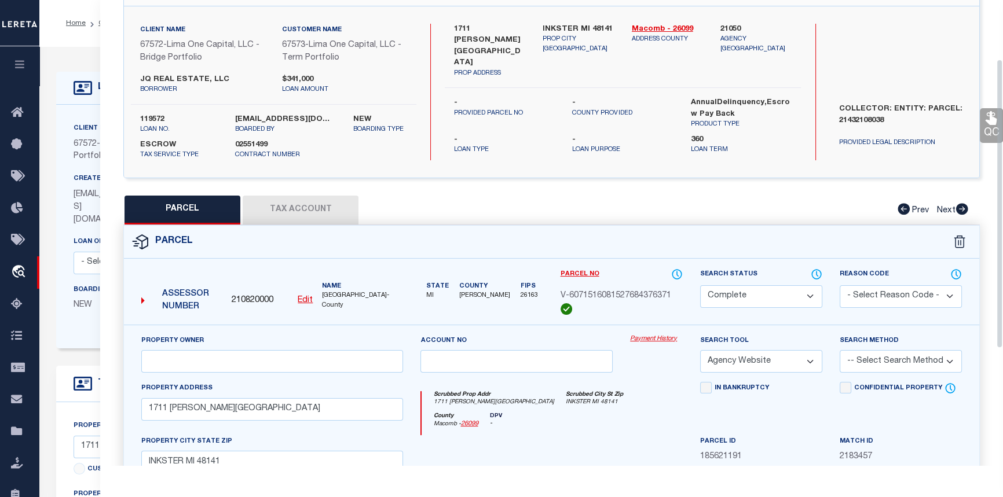
scroll to position [105, 0]
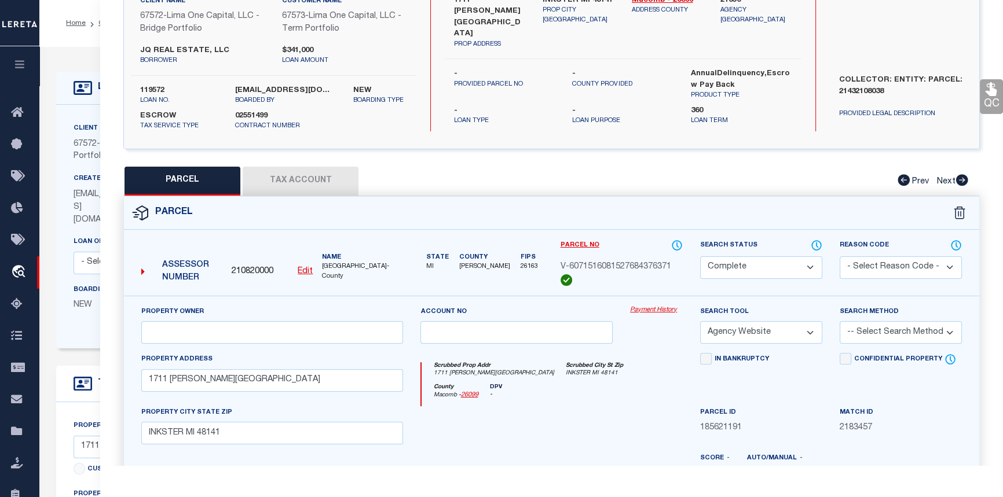
click at [661, 309] on link "Payment History" at bounding box center [656, 311] width 53 height 10
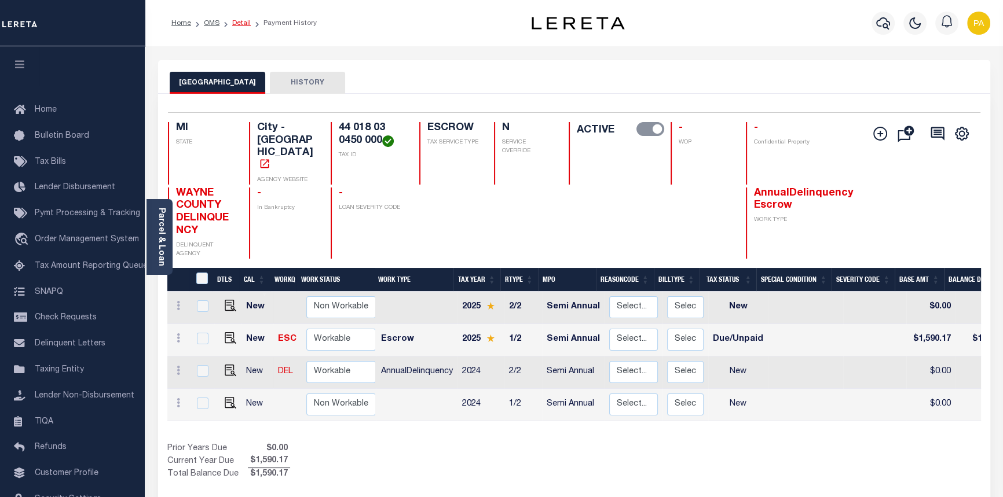
click at [243, 23] on link "Detail" at bounding box center [241, 23] width 19 height 7
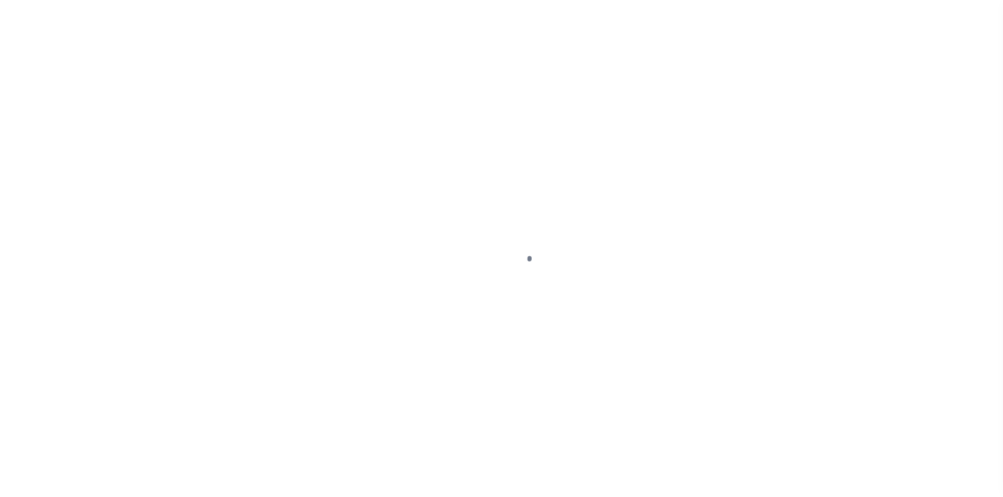
type input "1711 [PERSON_NAME][GEOGRAPHIC_DATA]"
select select "Escrow"
type input "INKSTER MI 48141"
type input "119572-3"
type input "MI"
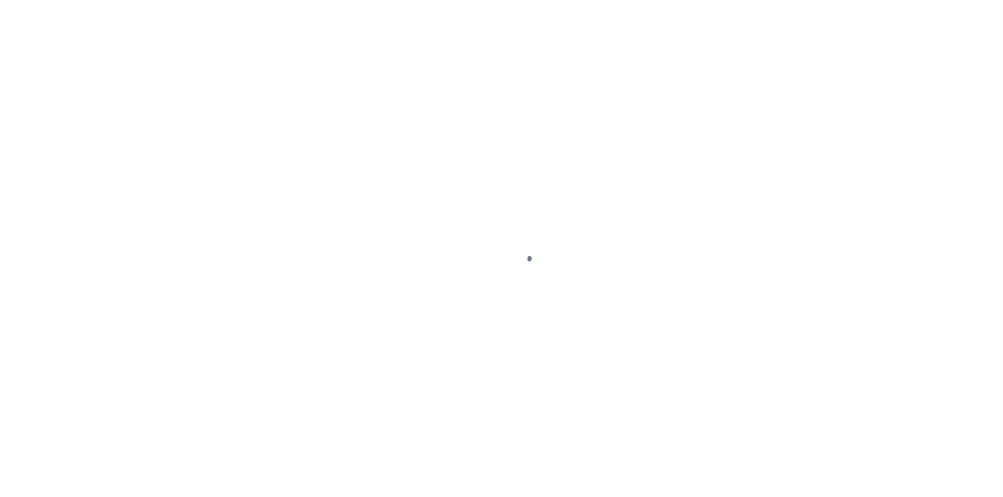
type textarea "COLLECTOR: ENTITY: PARCEL: 21432108038"
select select "2"
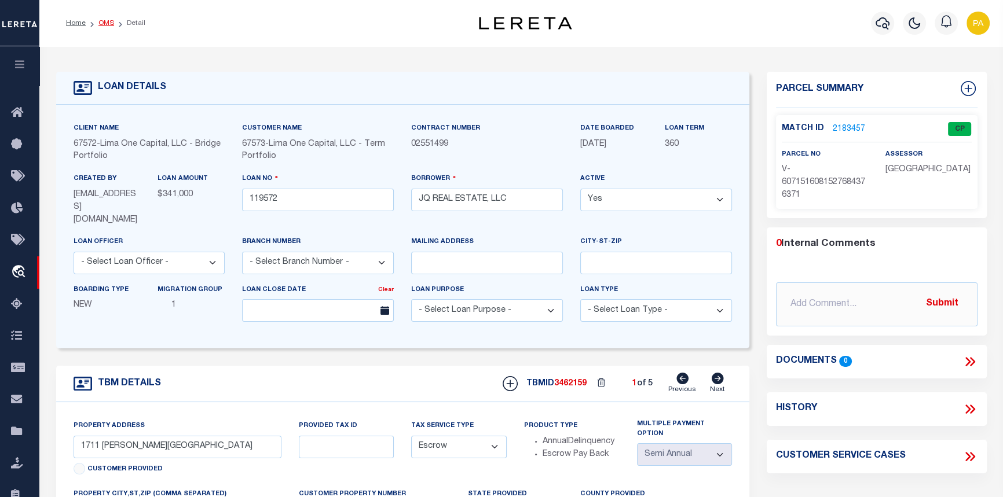
click at [104, 20] on link "OMS" at bounding box center [106, 23] width 16 height 7
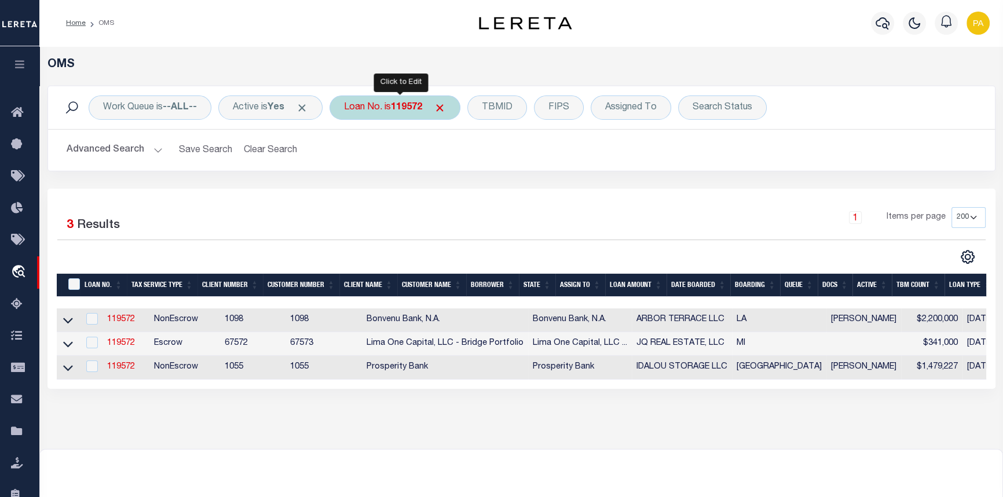
click at [405, 112] on b "119572" at bounding box center [406, 107] width 31 height 9
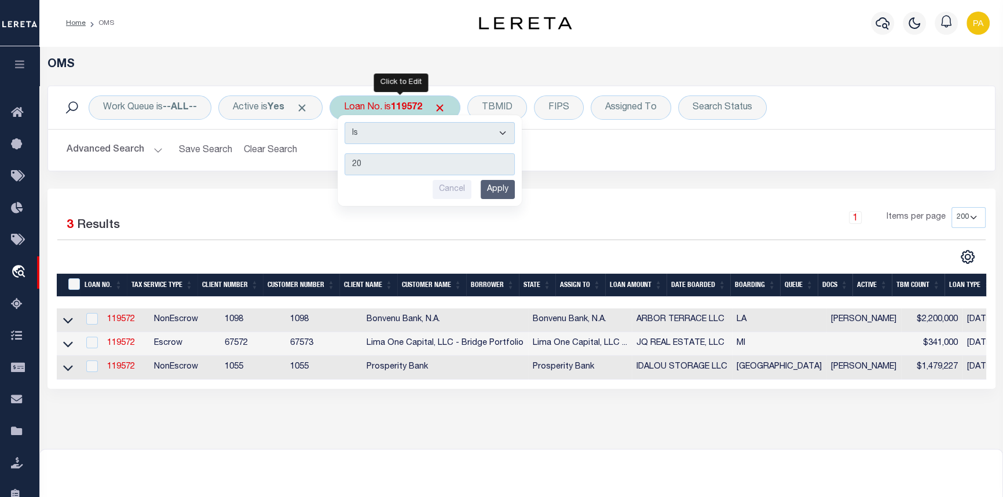
type input "2"
type input "40002543"
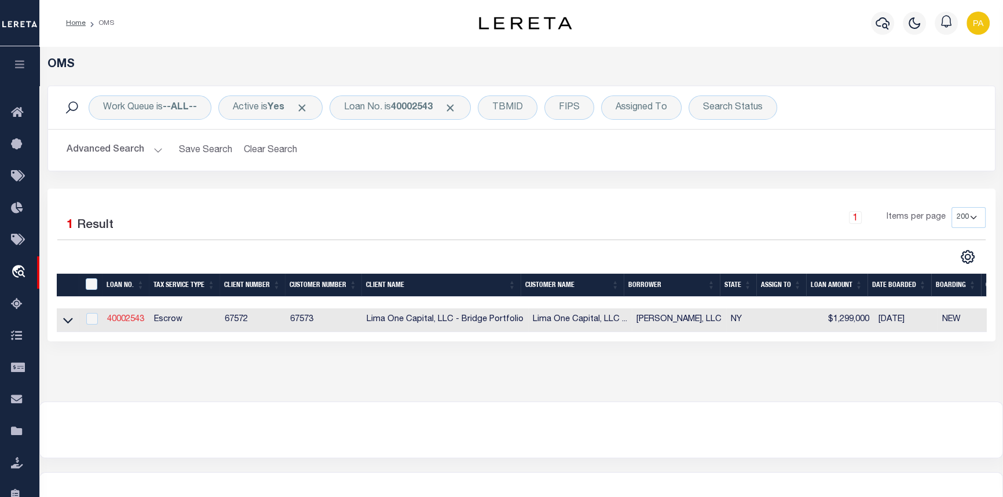
click at [125, 318] on link "40002543" at bounding box center [125, 320] width 37 height 8
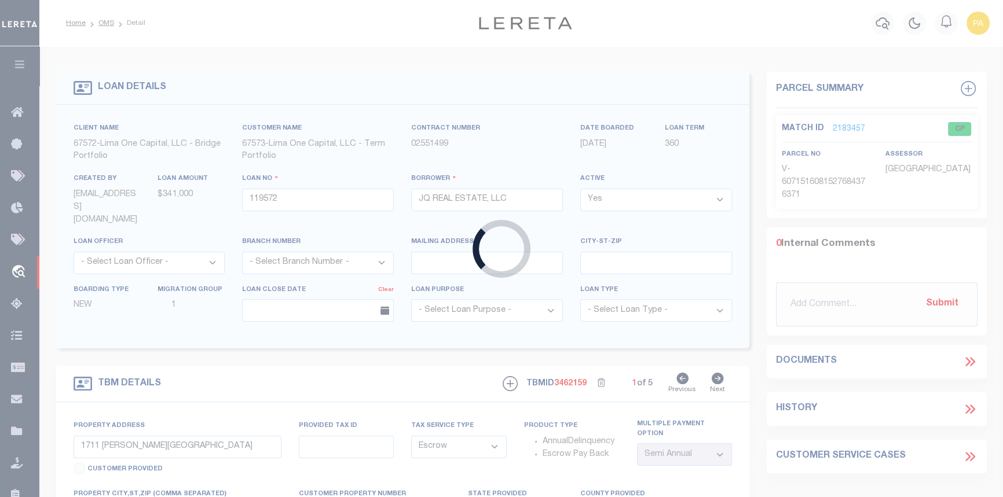
type input "40002543"
type input "CHRIS FERRARO, LLC"
select select
type input "465 SECOND ST"
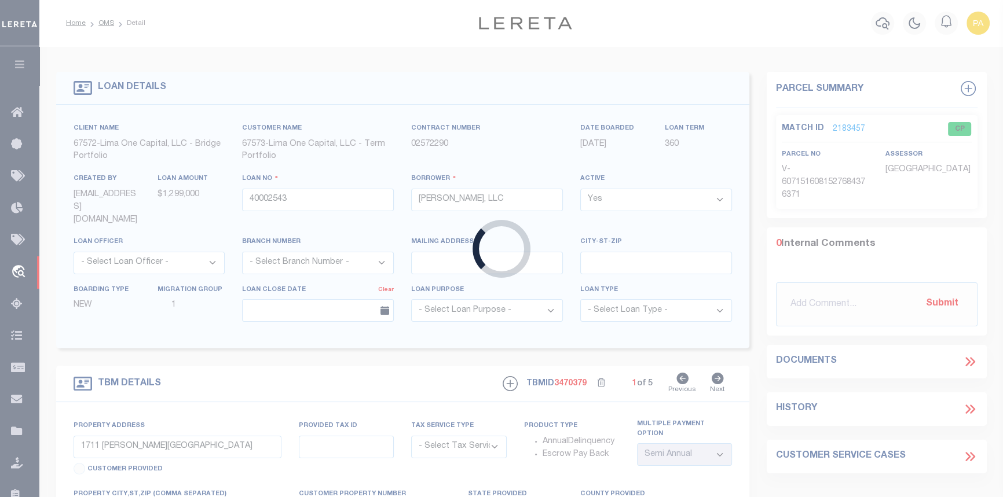
radio input "true"
select select "Escrow"
type input "TROY NY 12180"
type input "40002543-2"
type input "NY"
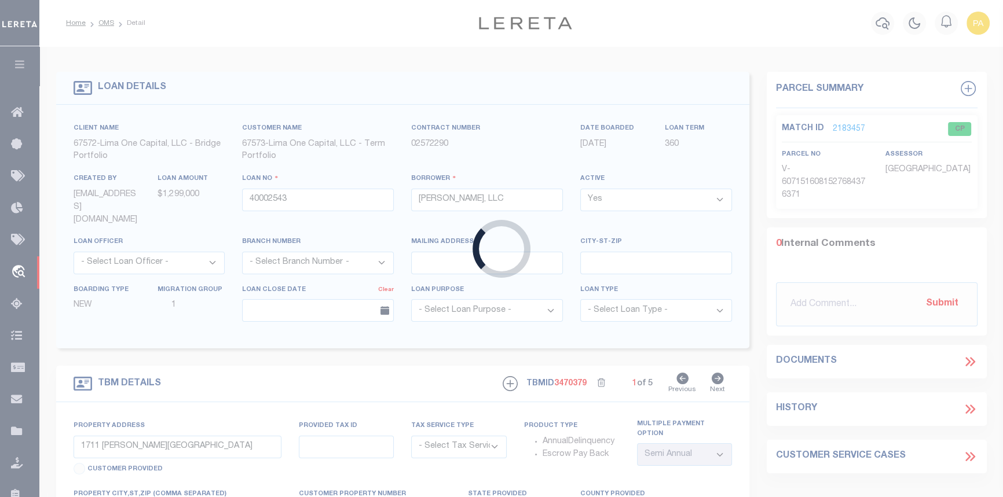
type textarea "MAY 3 2024 LEGAL COVERS 10 PARCELS"
select select "4"
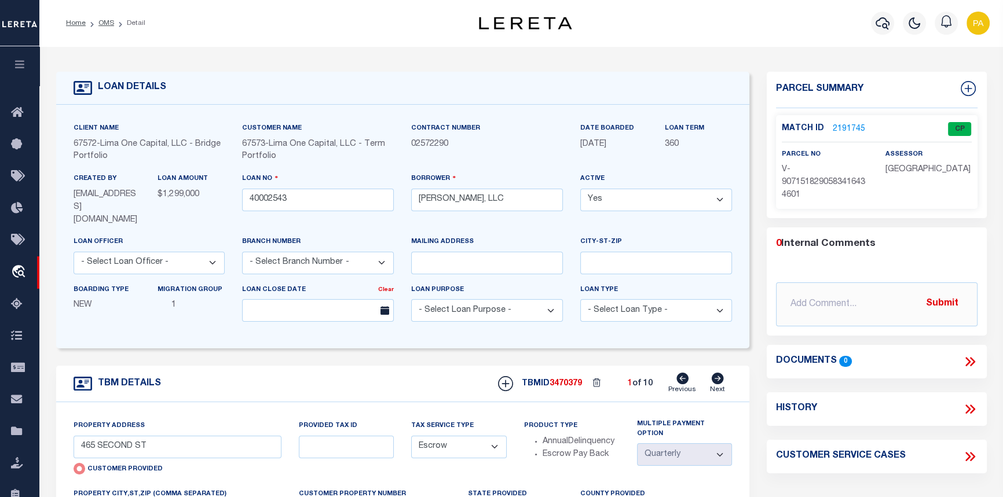
click at [846, 127] on link "2191745" at bounding box center [849, 129] width 32 height 12
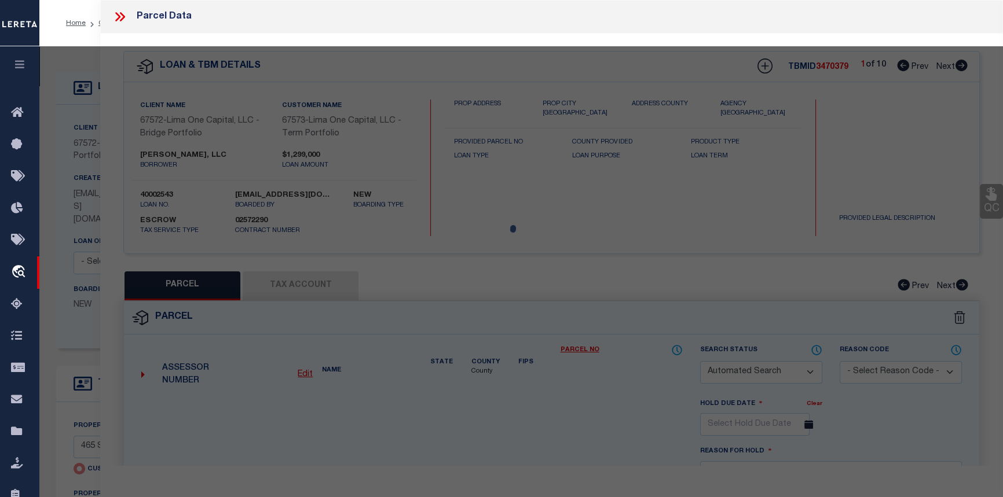
checkbox input "false"
select select "CP"
select select "AGW"
select select
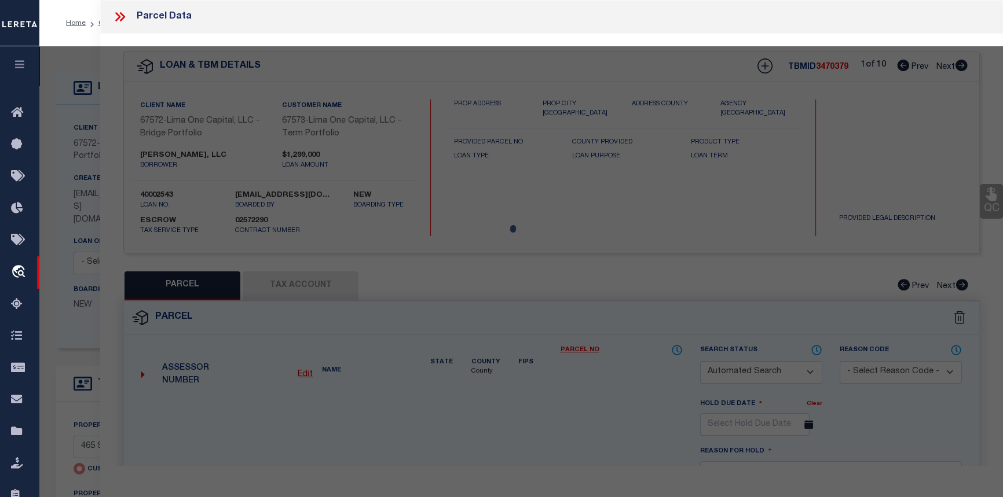
type input "465 SECOND ST"
checkbox input "false"
type input "TROY NY 12180"
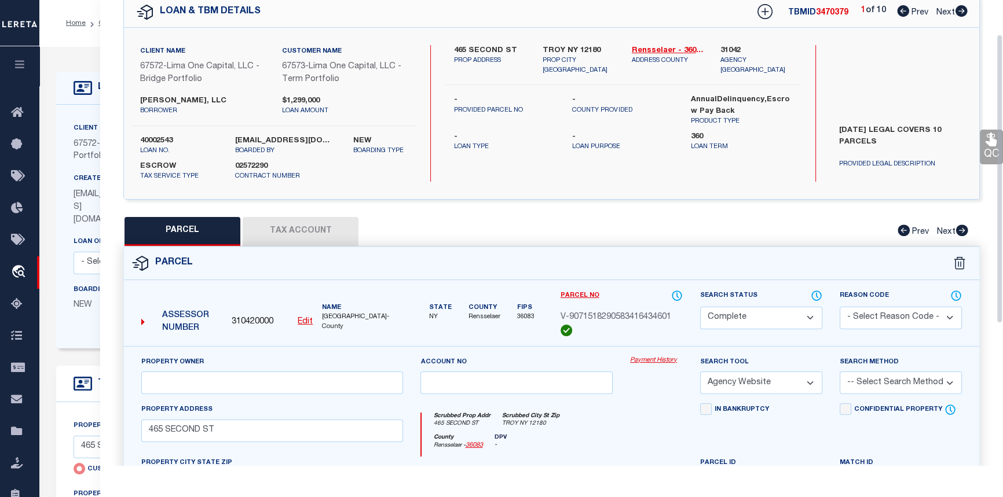
scroll to position [52, 0]
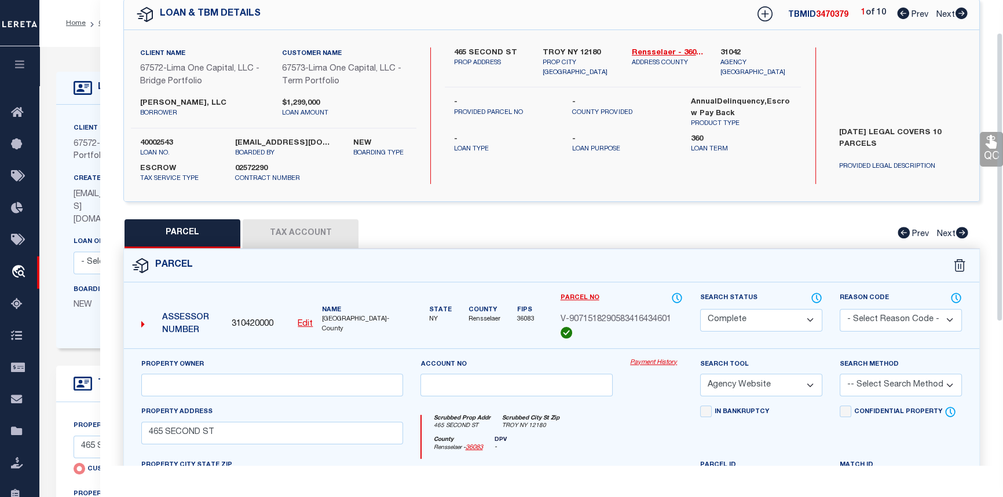
click at [960, 12] on icon at bounding box center [961, 14] width 12 height 12
select select "AS"
select select
checkbox input "false"
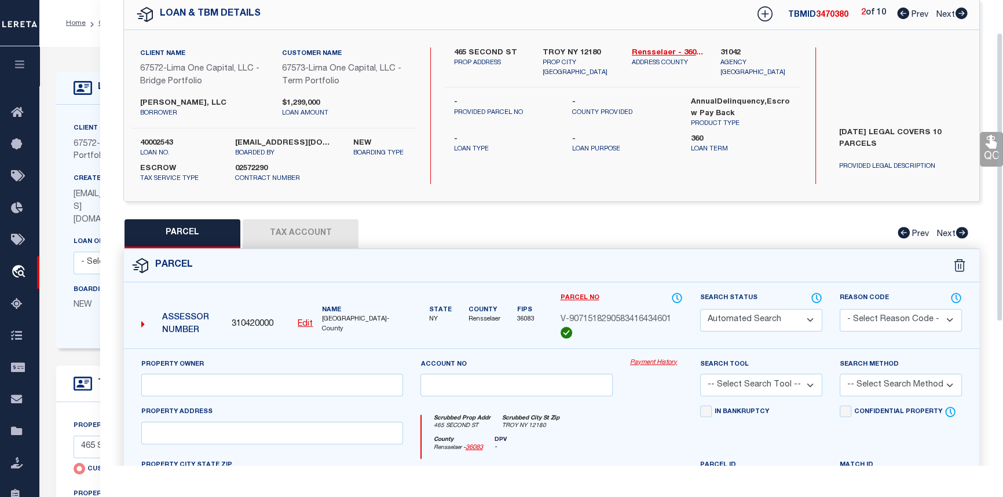
select select "CP"
select select "AGW"
select select
type input "524 SECOND ST"
checkbox input "false"
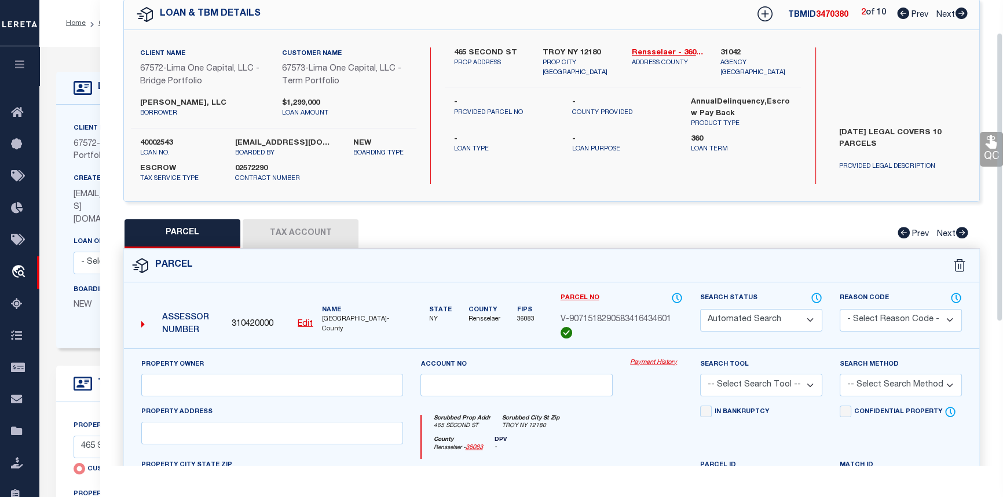
type input "TROY NY 12180"
click at [960, 12] on icon at bounding box center [961, 14] width 12 height 12
select select "AS"
select select
checkbox input "false"
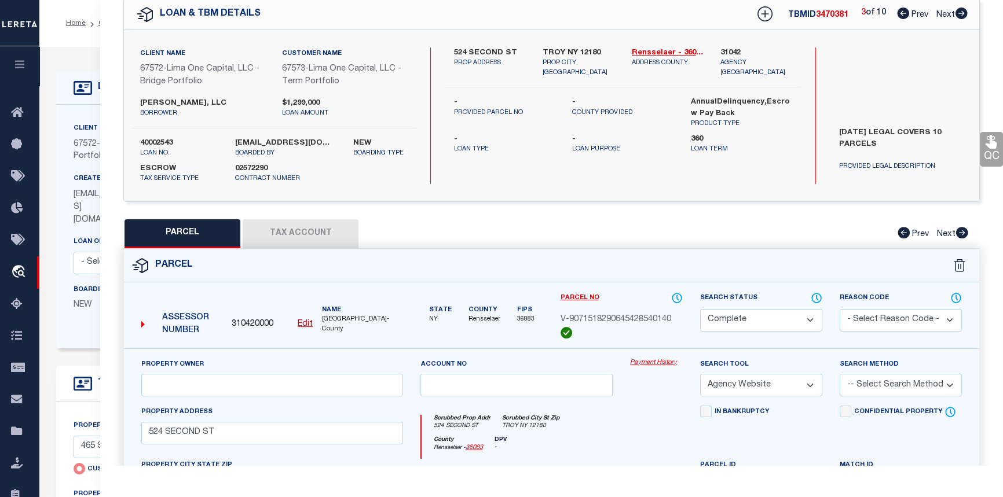
checkbox input "false"
select select "CP"
select select "AGW"
select select
type input "566 SECOND ST"
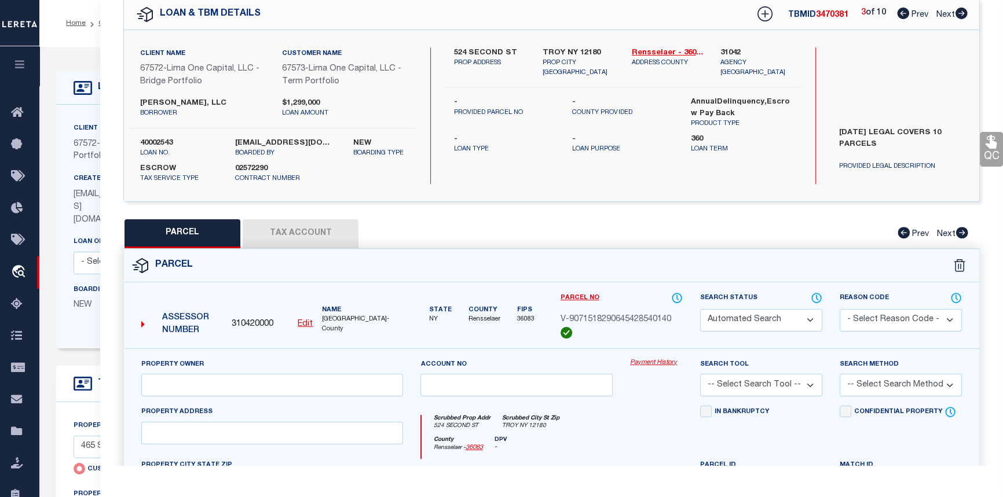
checkbox input "false"
type input "TROY NY 12180"
click at [960, 12] on icon at bounding box center [961, 14] width 12 height 12
select select "AS"
select select
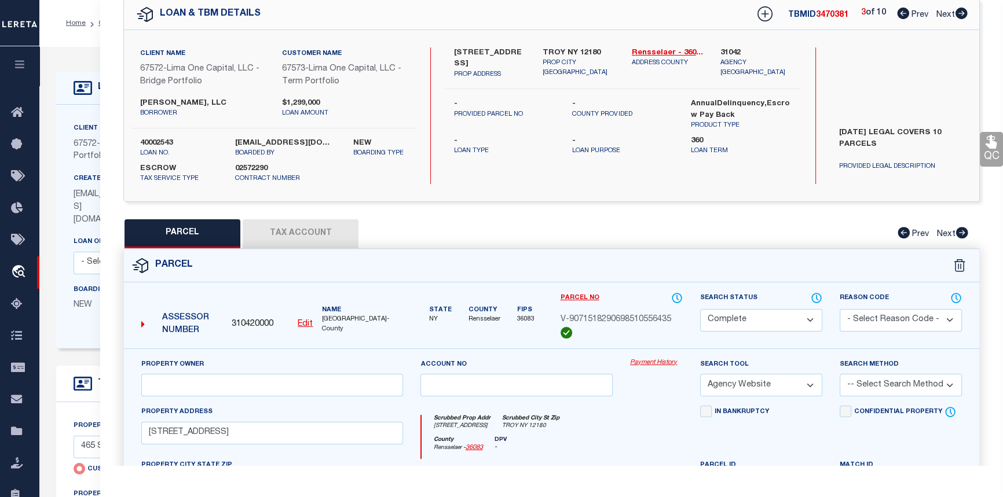
checkbox input "false"
select select "CP"
select select "AGW"
select select
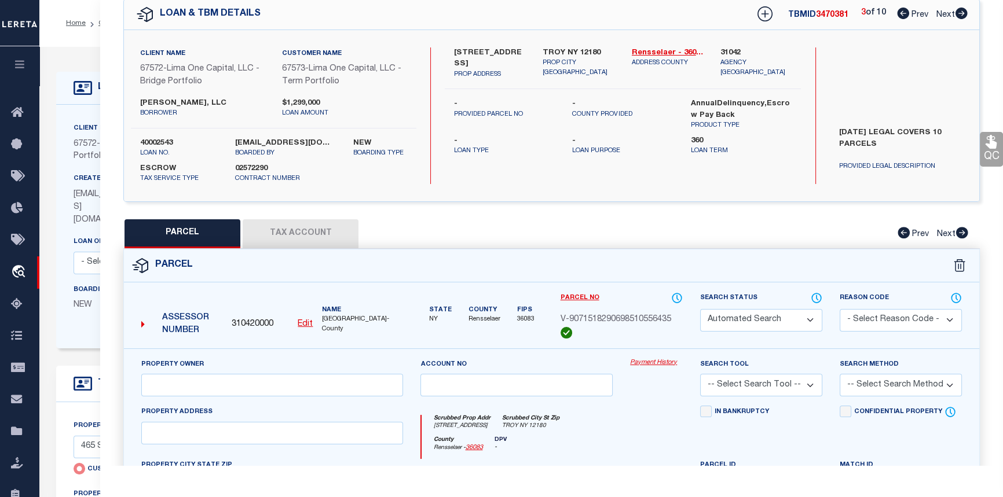
type input "732 THIRD AVE"
checkbox input "false"
type input "TROY NY 12182"
click at [960, 12] on icon at bounding box center [961, 14] width 12 height 12
select select "AS"
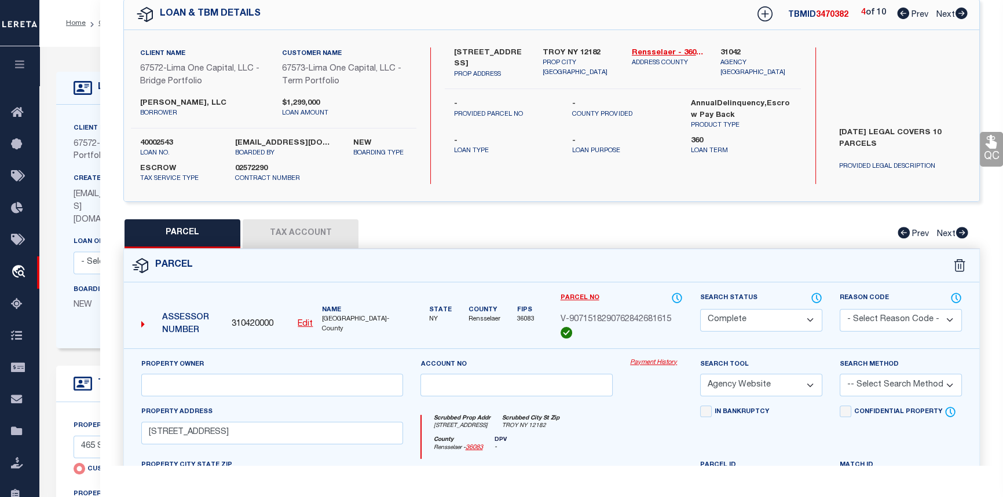
select select
checkbox input "false"
select select "CP"
select select "AGW"
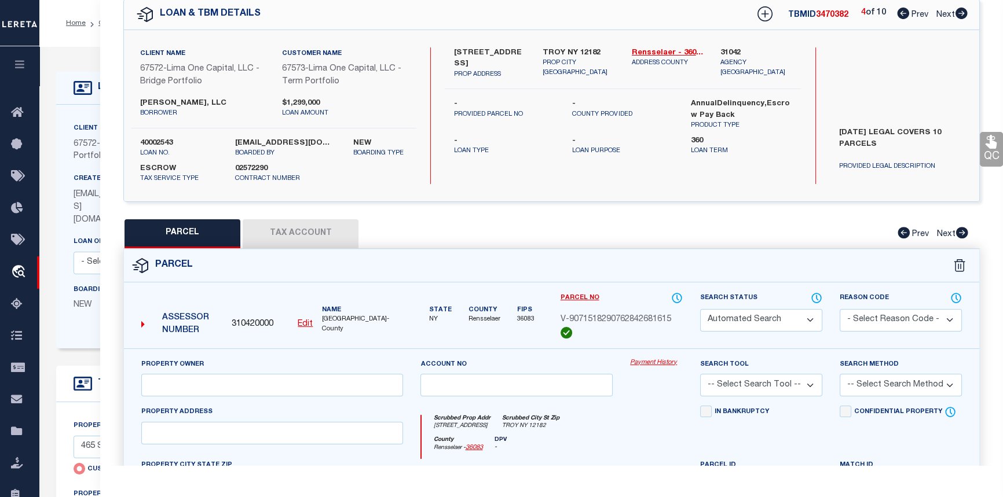
select select
type input "594 FIFTH AVE"
checkbox input "false"
type input "TROY NY 12182"
click at [960, 12] on icon at bounding box center [961, 14] width 12 height 12
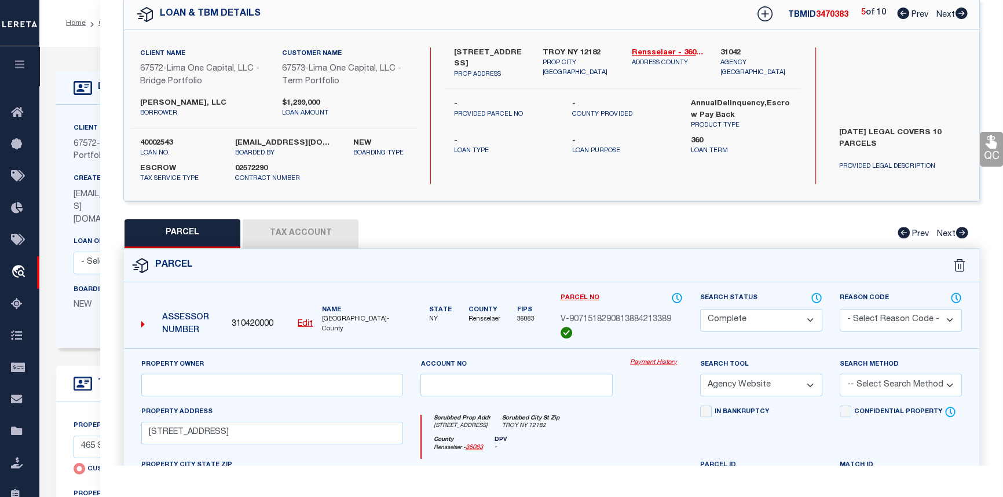
select select "AS"
select select
checkbox input "false"
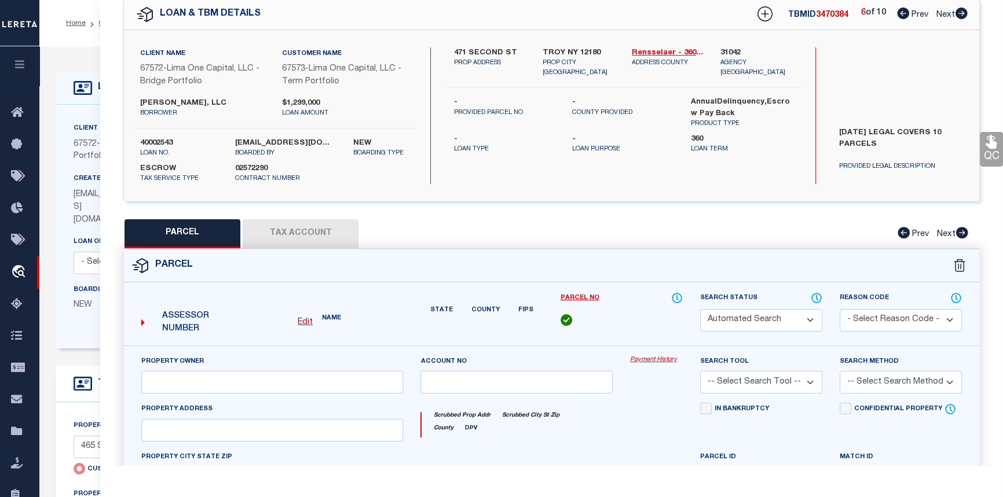
select select "CP"
select select "AGW"
select select
type input "471 SECOND ST"
checkbox input "false"
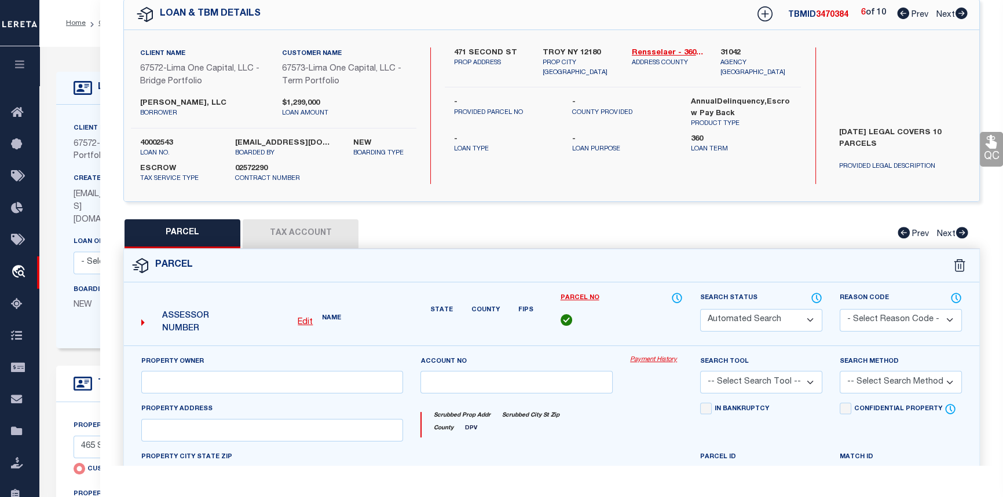
type input "TROY NY 12180"
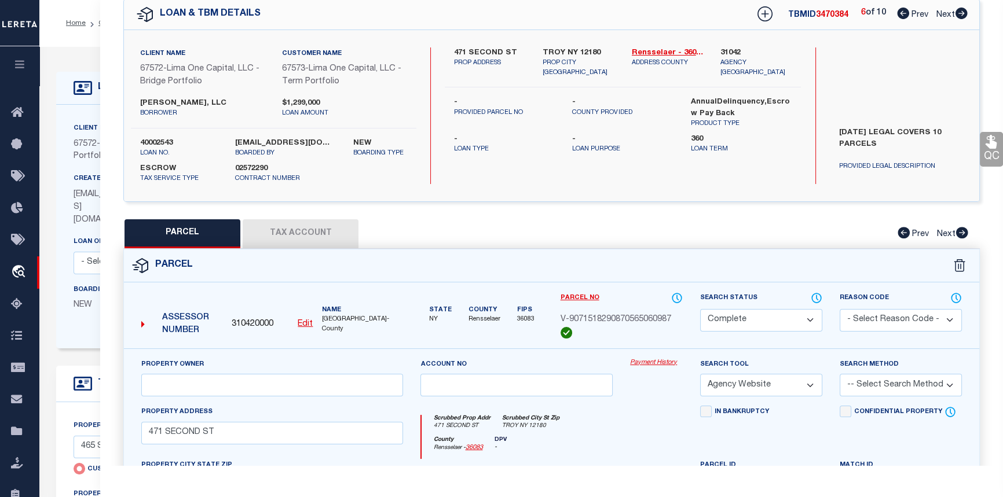
click at [314, 228] on button "Tax Account" at bounding box center [301, 233] width 116 height 29
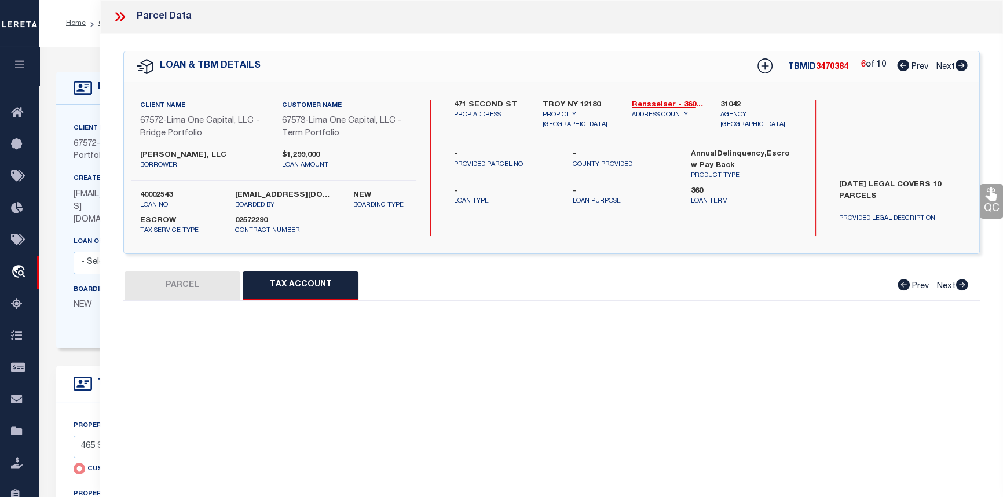
scroll to position [0, 0]
select select "100"
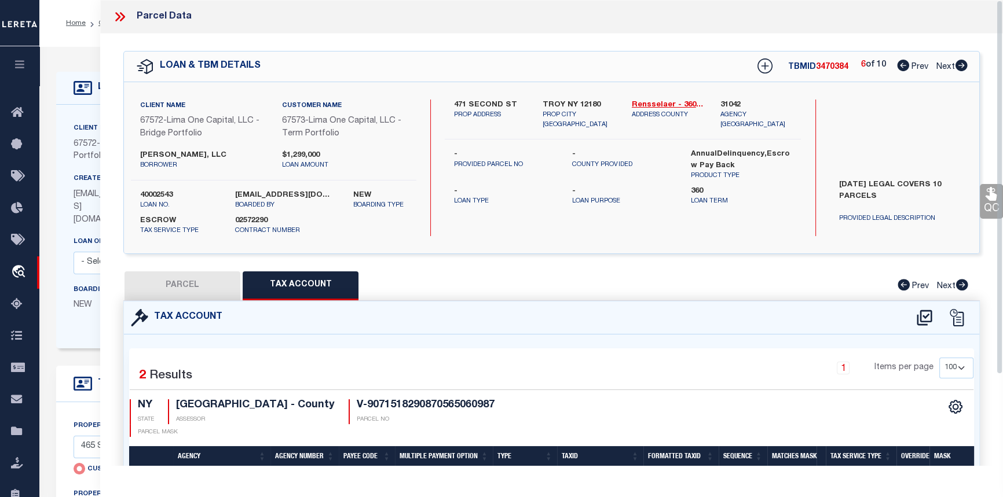
click at [124, 16] on icon at bounding box center [122, 16] width 5 height 9
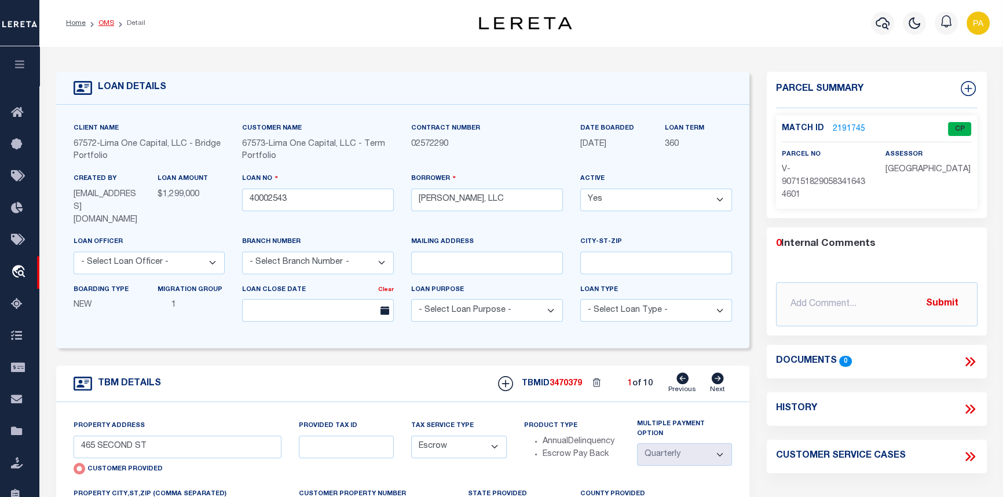
click at [104, 23] on link "OMS" at bounding box center [106, 23] width 16 height 7
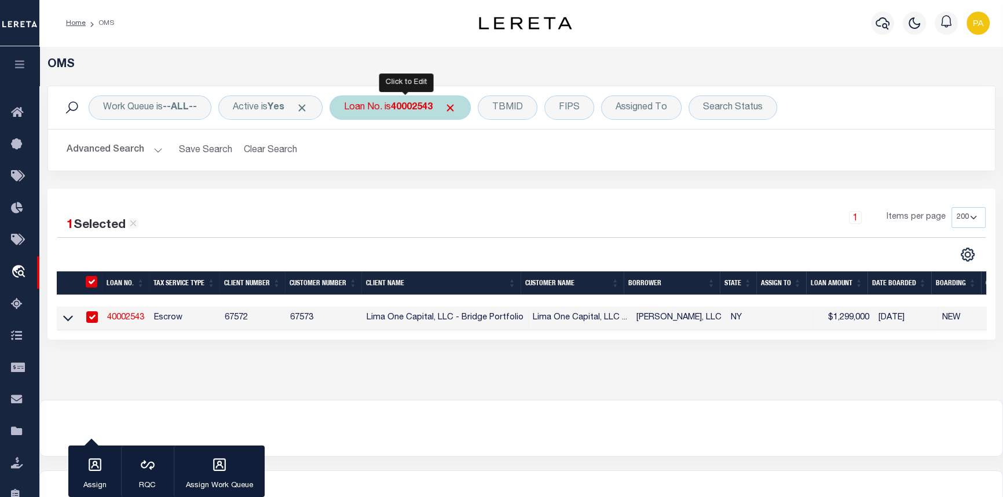
click at [426, 108] on b "40002543" at bounding box center [412, 107] width 42 height 9
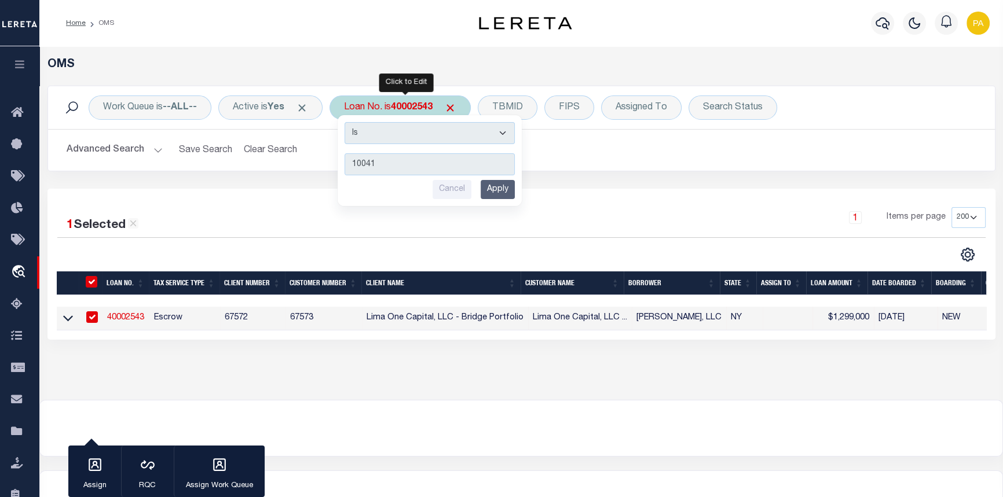
type input "100418"
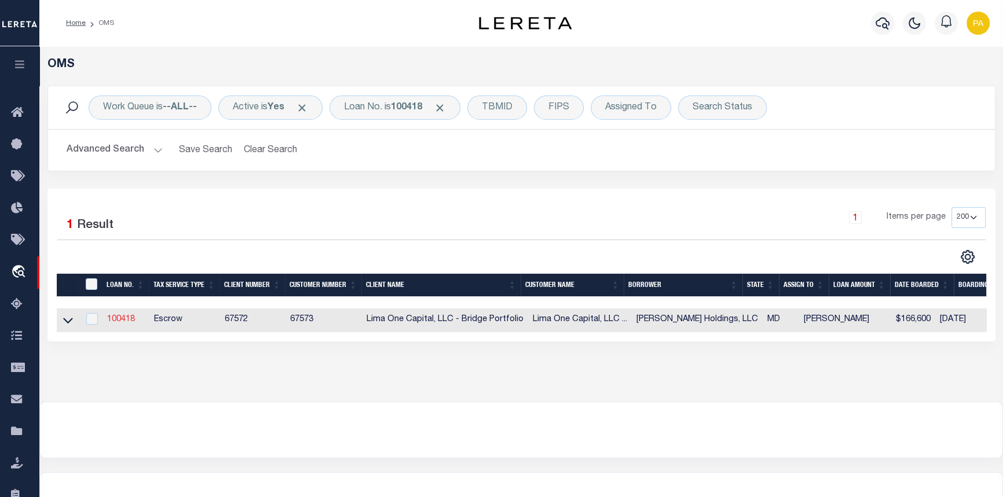
click at [121, 324] on link "100418" at bounding box center [121, 320] width 28 height 8
type input "100418"
type input "[PERSON_NAME] Holdings, LLC"
select select "26297"
type input "[STREET_ADDRESS]"
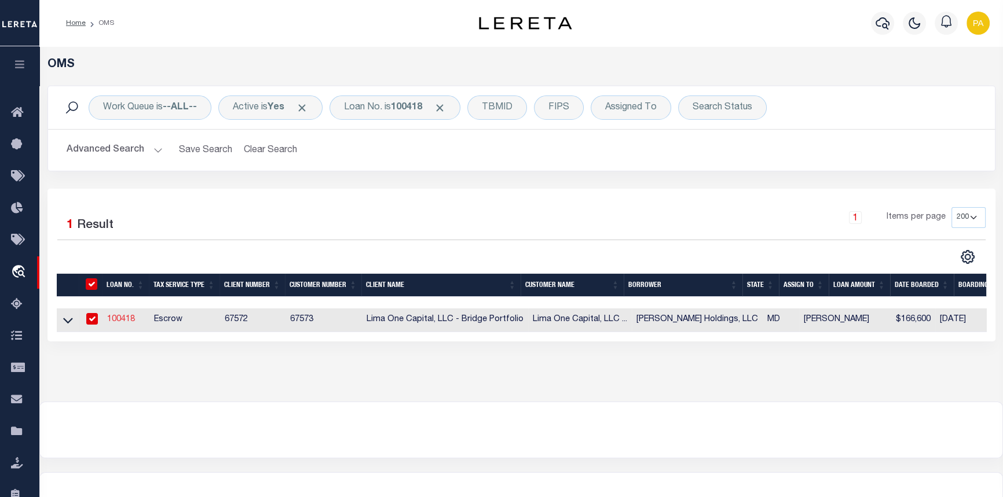
type input "[GEOGRAPHIC_DATA]"
select select
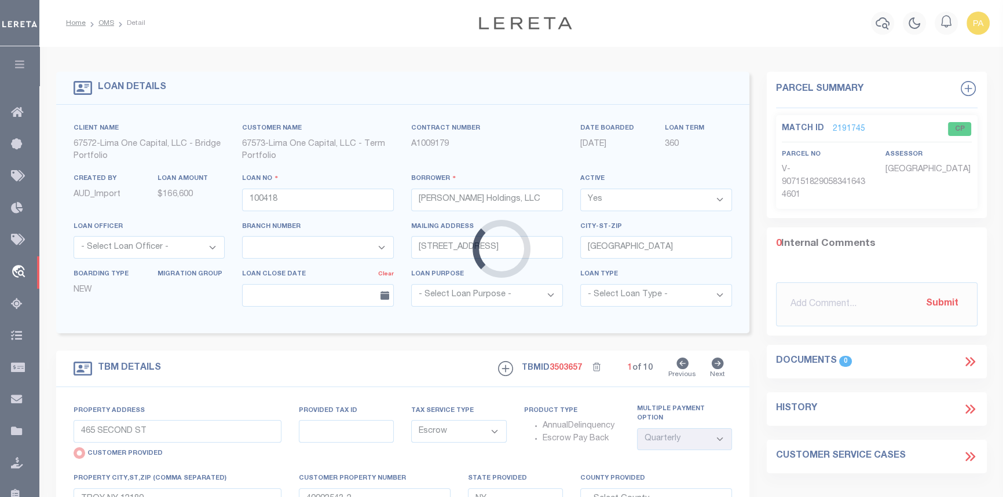
type input "[STREET_ADDRESS][PERSON_NAME]"
radio input "false"
type input "5920 / 084"
type input "Baltimore MD 21213"
type input "100418-2"
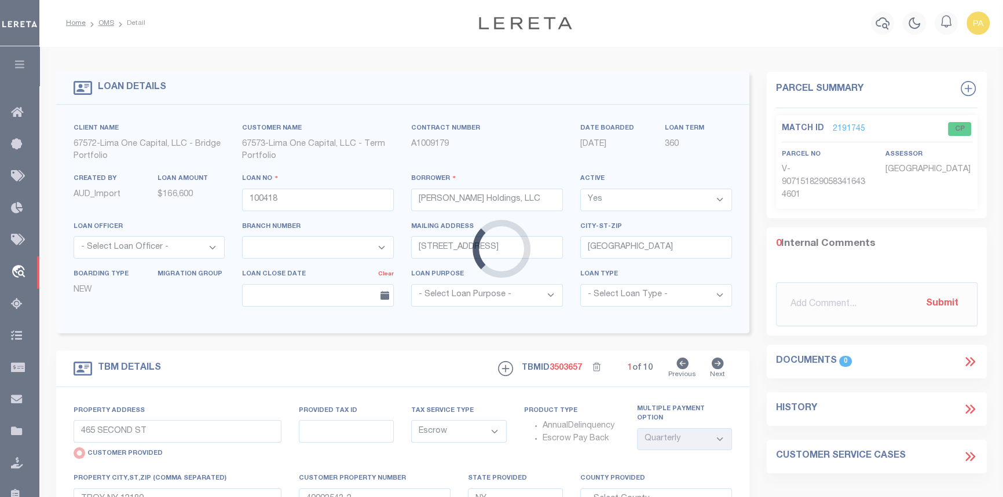
type input "MD"
select select
select select "2"
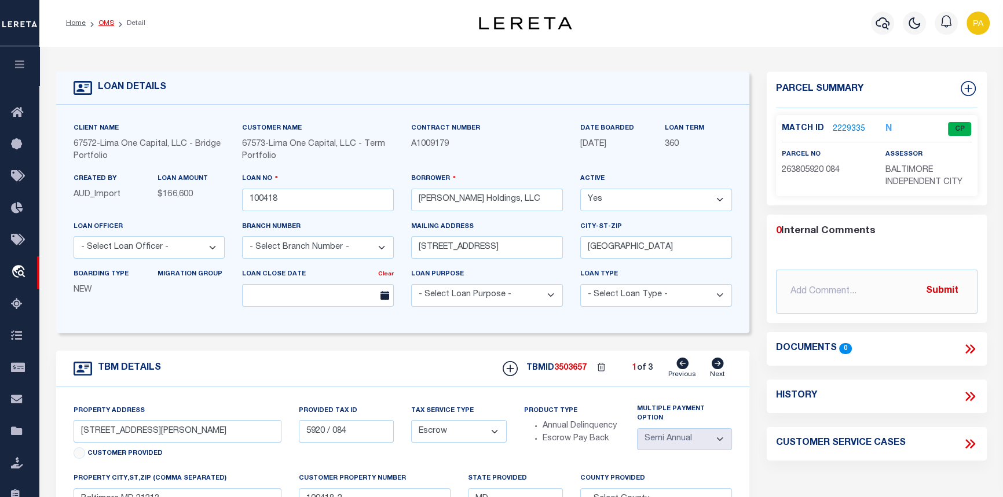
click at [104, 21] on link "OMS" at bounding box center [106, 23] width 16 height 7
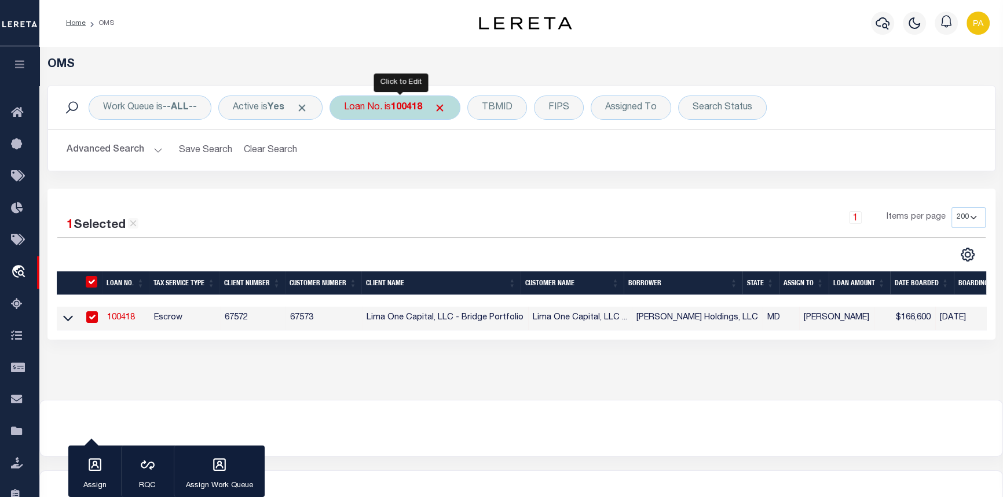
click at [422, 107] on b "100418" at bounding box center [406, 107] width 31 height 9
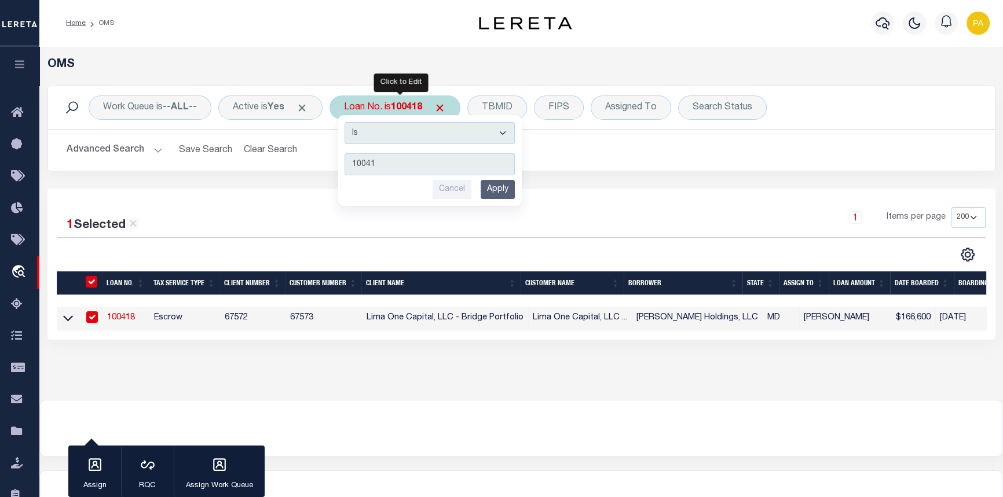
type input "100415"
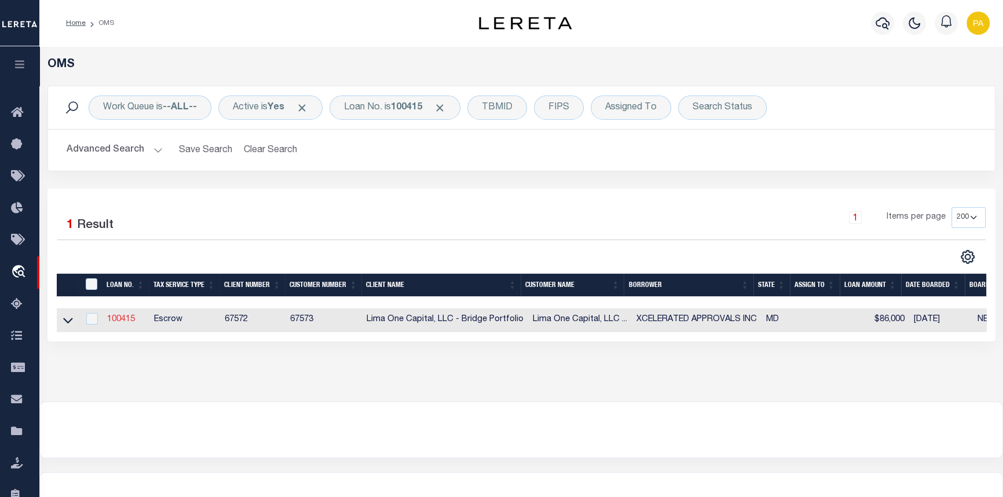
click at [122, 320] on link "100415" at bounding box center [121, 320] width 28 height 8
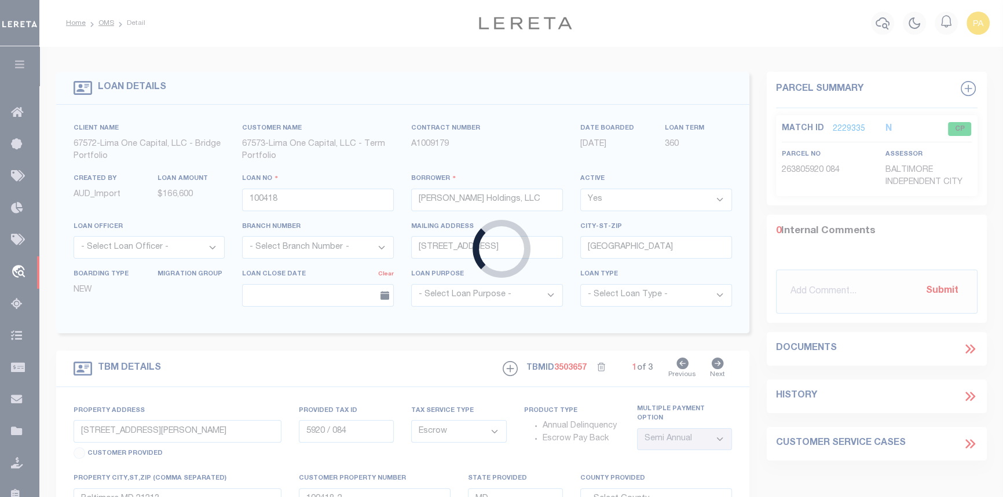
type input "100415"
type input "XCELERATED APPROVALS INC"
select select
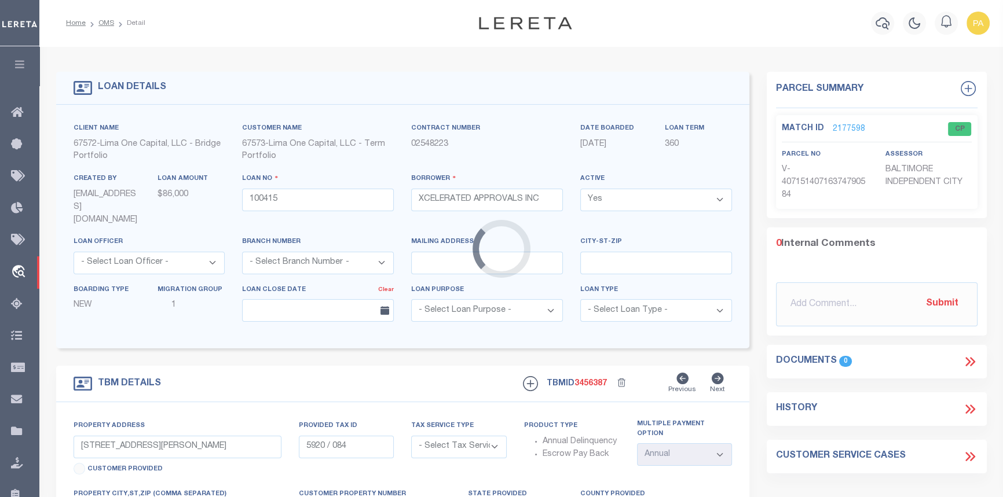
type input "3576 JUNEWAY"
radio input "true"
select select "Escrow"
select select "1"
type input "BALTIMORE MD 21213"
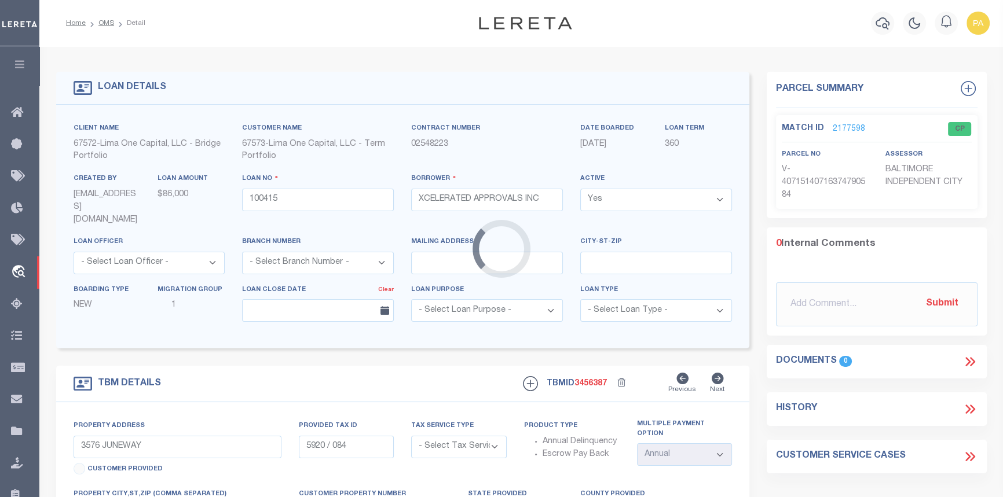
type input "100415-1"
type textarea "COLLECTOR: ENTITY: PARCEL: 4179"
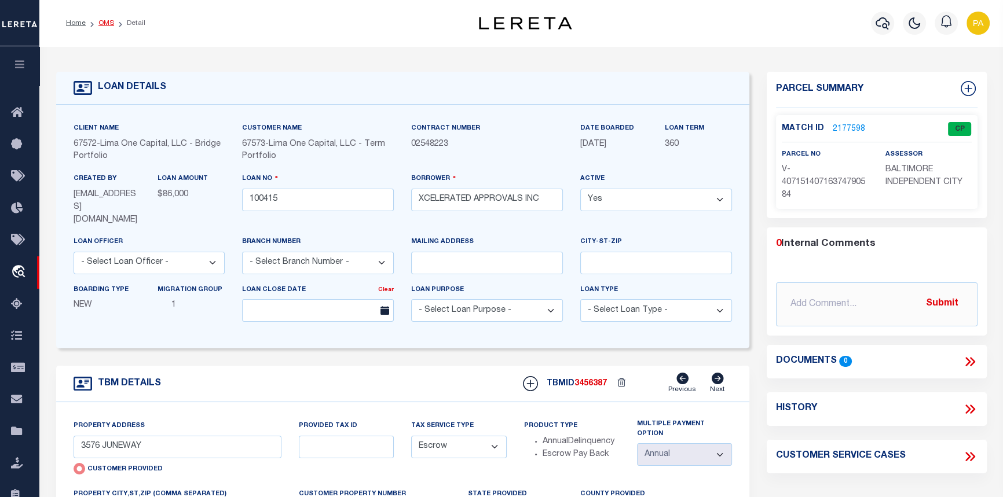
click at [101, 22] on link "OMS" at bounding box center [106, 23] width 16 height 7
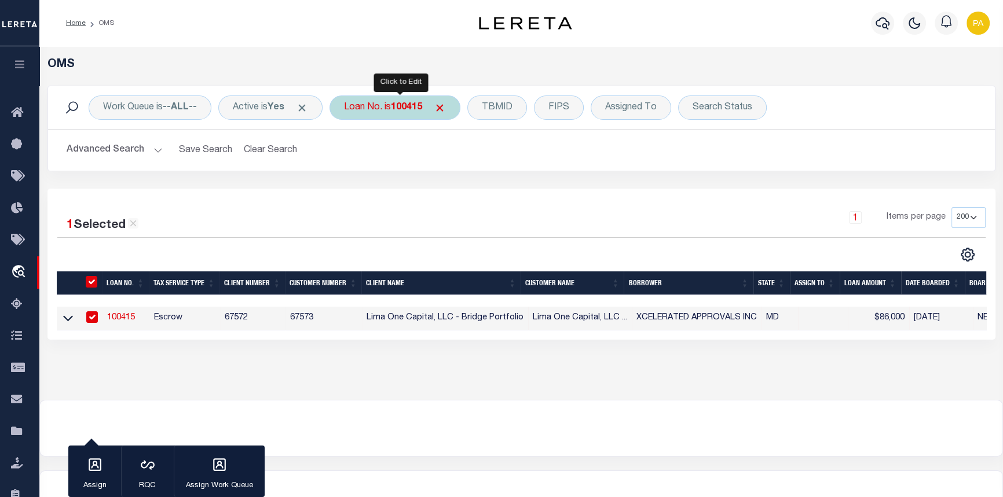
click at [422, 98] on div "Loan No. is 100415" at bounding box center [394, 108] width 131 height 24
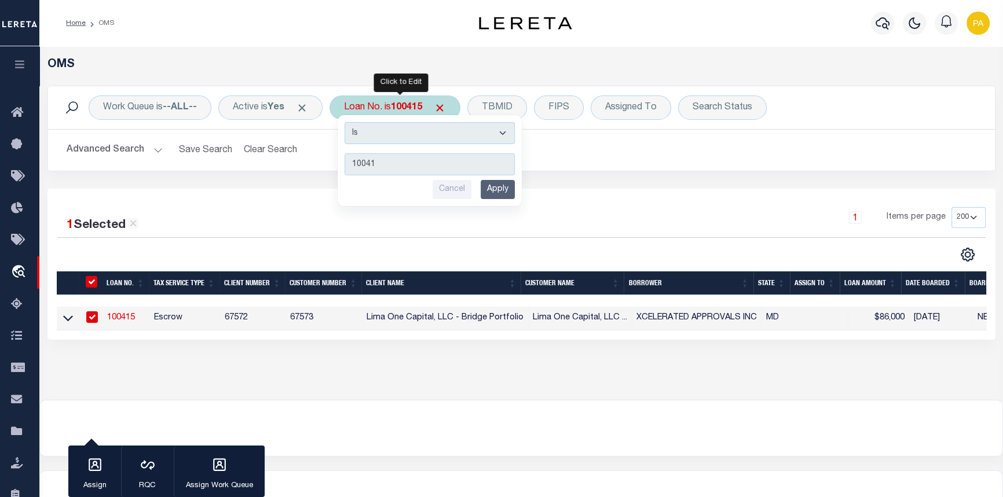
type input "100418"
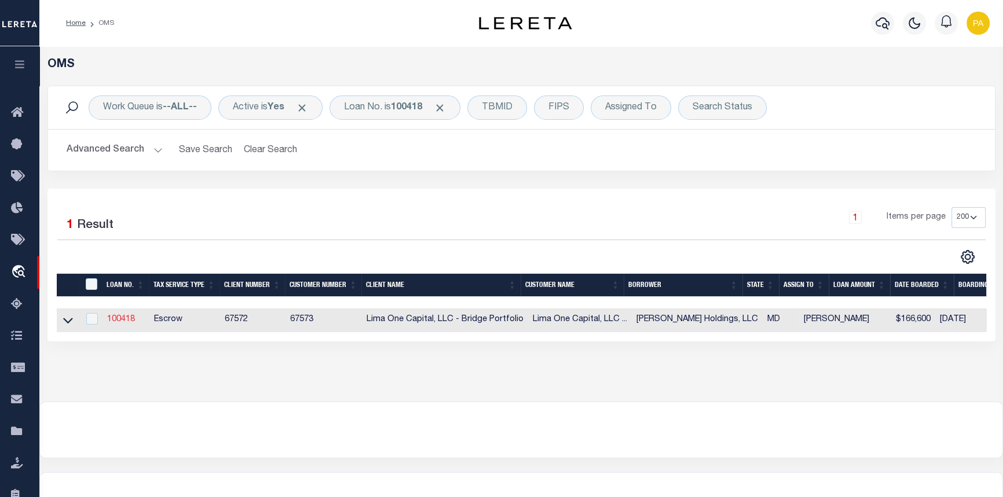
click at [130, 319] on link "100418" at bounding box center [121, 320] width 28 height 8
type input "100418"
type input "Simon Nichols Holdings, LLC"
select select "26297"
type input "4430 NE 13th Ave"
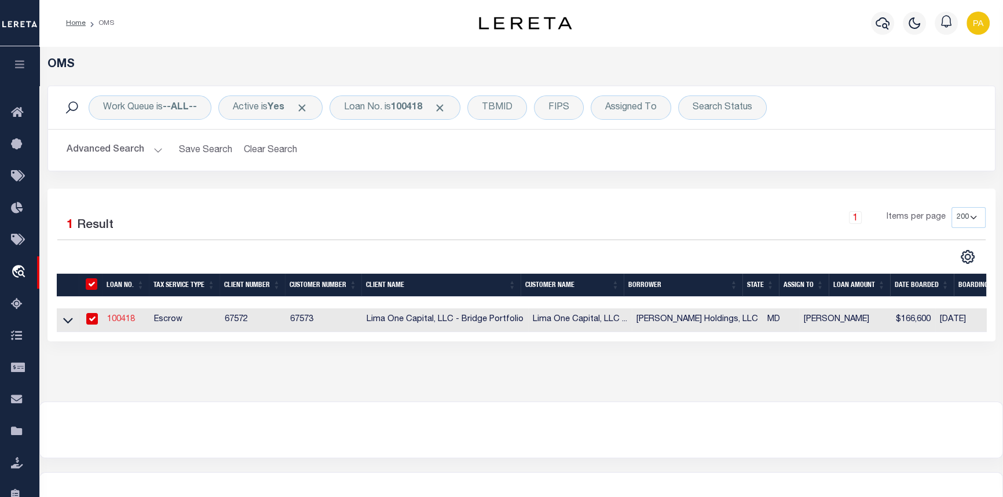
type input "Oaklandpark FL 33334"
select select
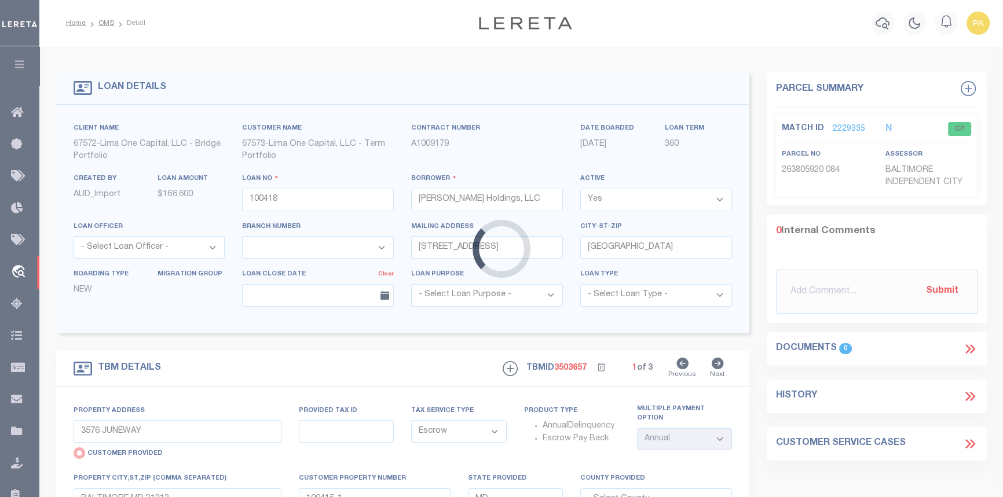
type input "3431 Dudley Avenue"
radio input "false"
type input "5920 / 084"
type input "Baltimore MD 21213"
type input "100418-2"
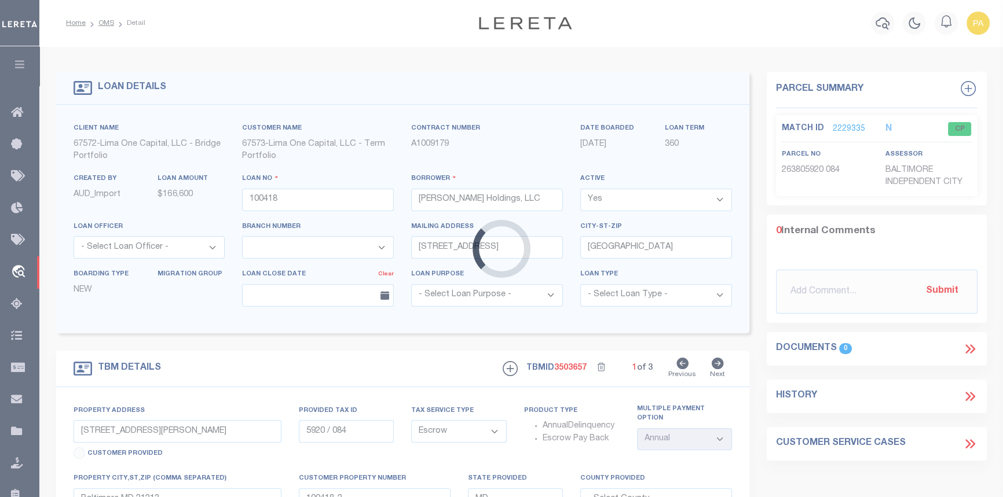
select select
select select "2"
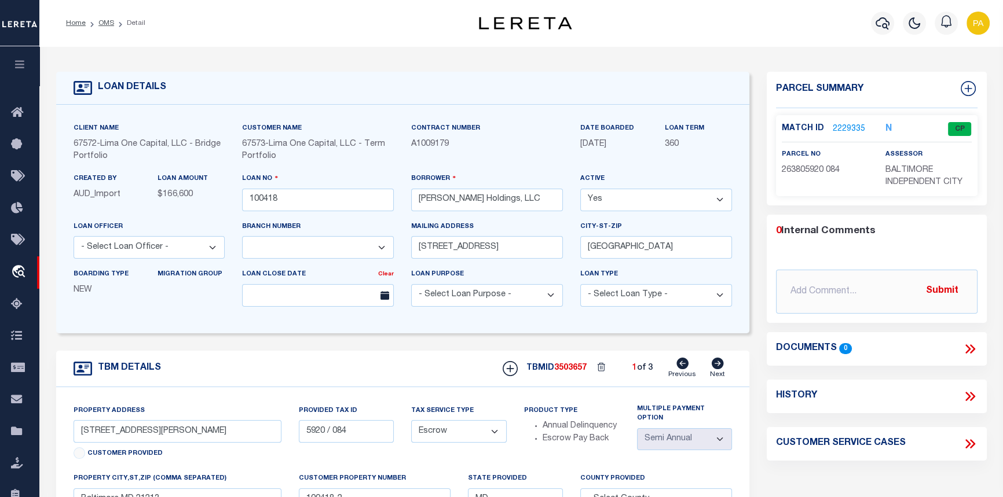
click at [847, 125] on link "2229335" at bounding box center [849, 129] width 32 height 12
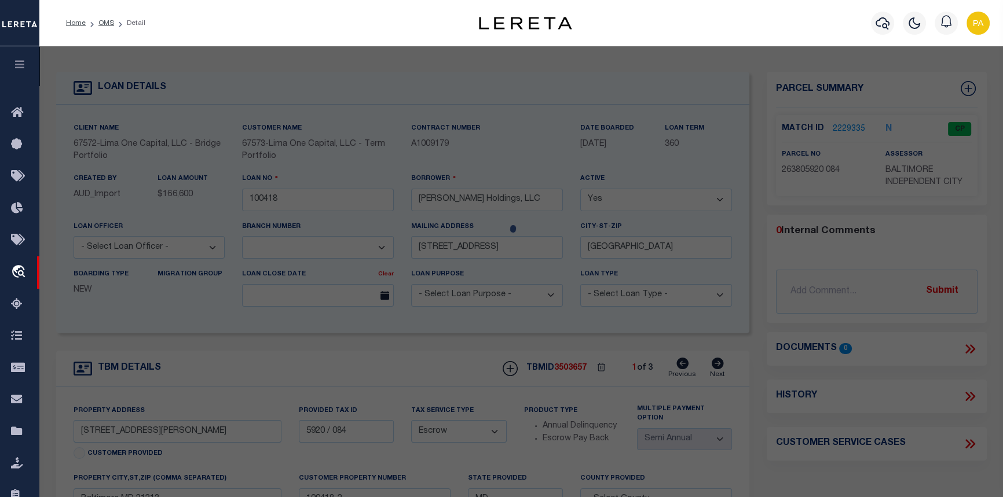
select select "AS"
select select
checkbox input "false"
select select "CP"
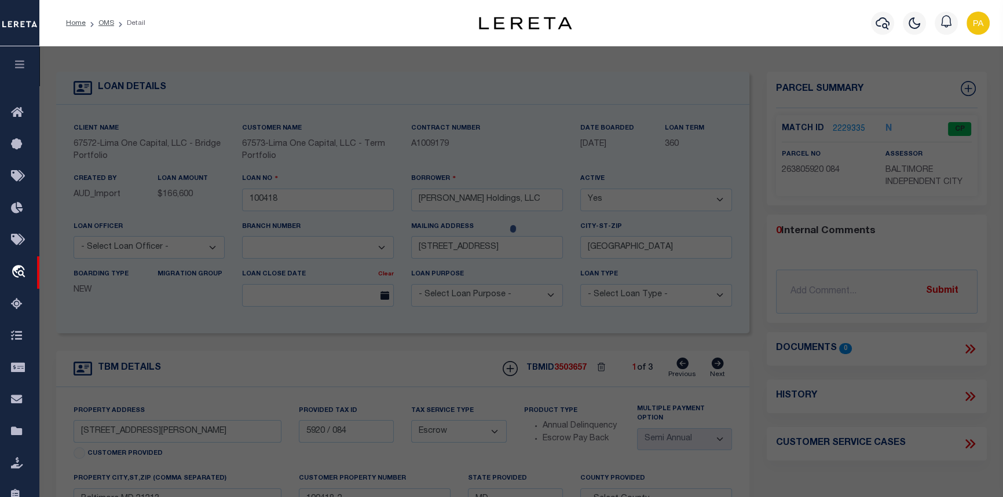
type input "SIMON NICHOLS HOLDINGS LLC"
select select "ATL"
select select "ADD"
type input "3431 DUDLEY AVE"
checkbox input "false"
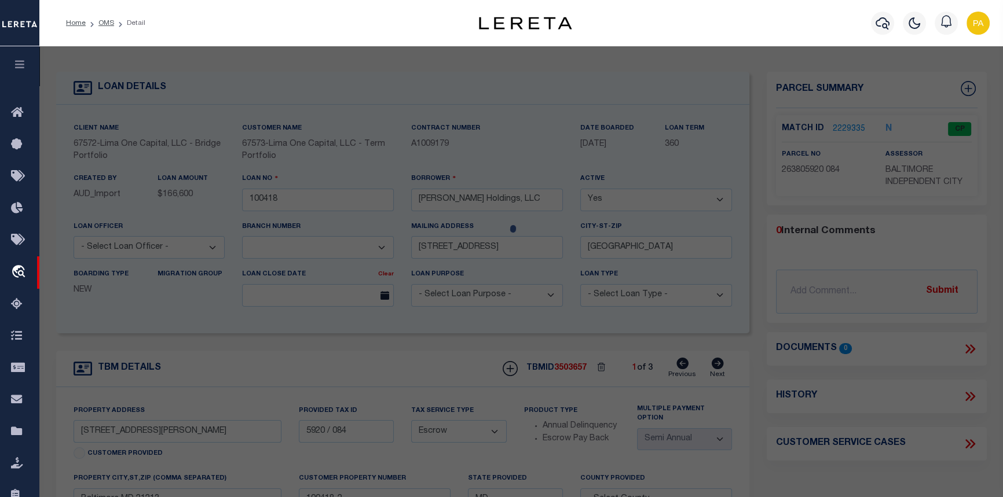
type input "BALTIMORE, MD 21213"
type textarea "15-4X105"
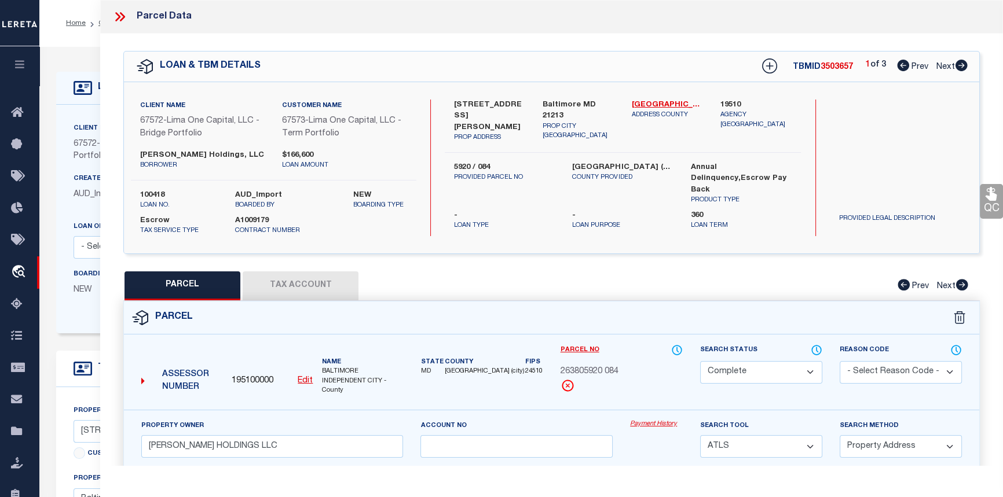
click at [651, 426] on link "Payment History" at bounding box center [656, 425] width 53 height 10
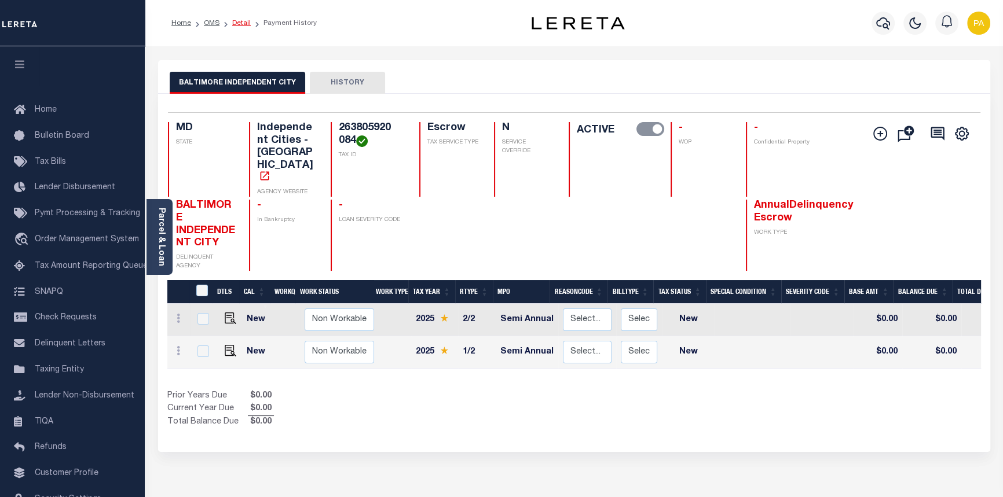
click at [238, 23] on link "Detail" at bounding box center [241, 23] width 19 height 7
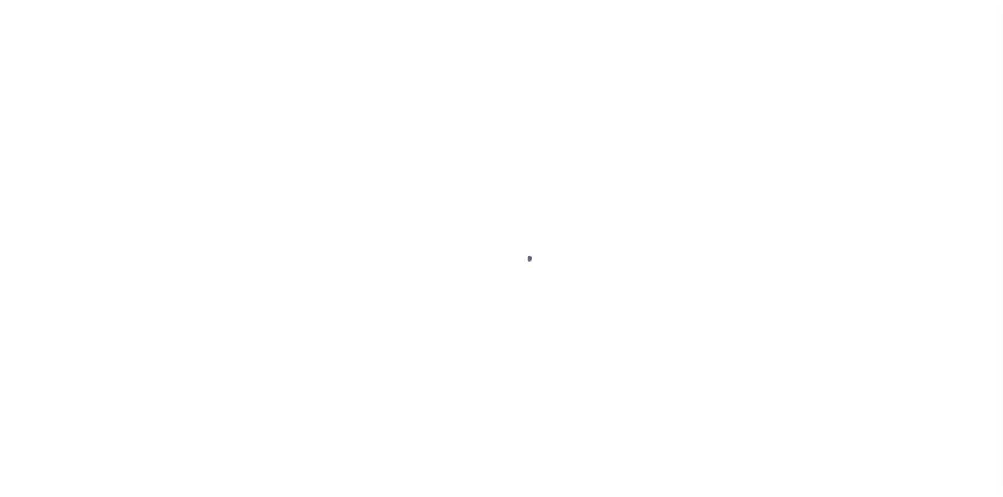
select select "Escrow"
type input "[STREET_ADDRESS][PERSON_NAME]"
type input "5920 / 084"
type input "Baltimore MD 21213"
type input "100418-2"
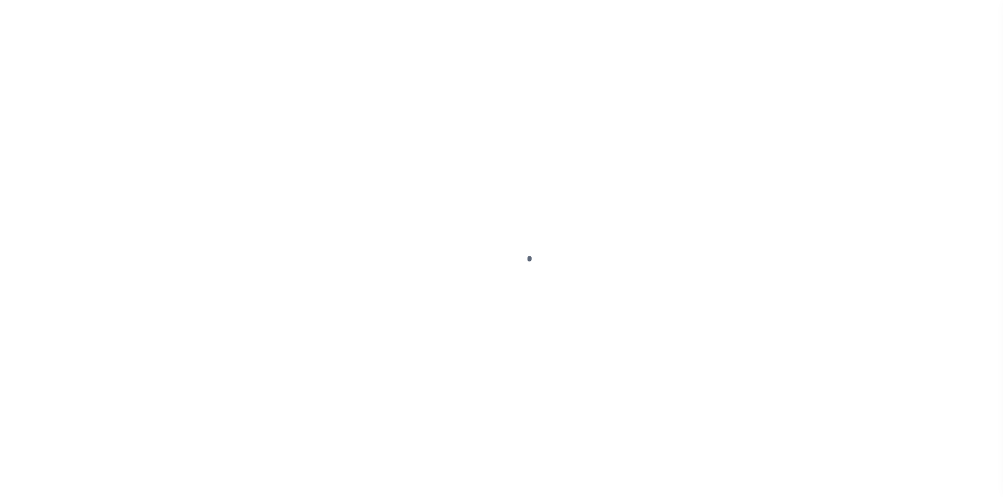
type input "MD"
select select
select select "26297"
select select "2"
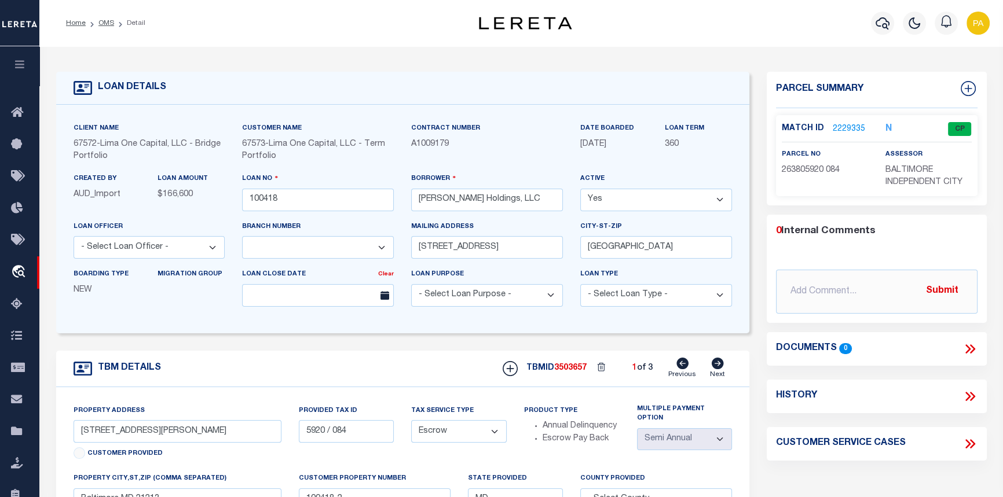
click at [848, 127] on link "2229335" at bounding box center [849, 129] width 32 height 12
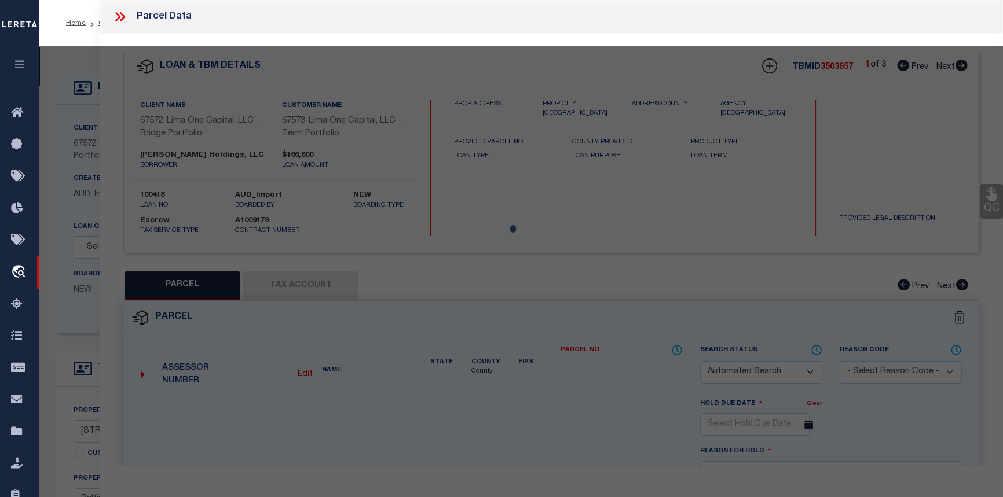
checkbox input "false"
select select "CP"
type input "[PERSON_NAME] HOLDINGS LLC"
select select "ATL"
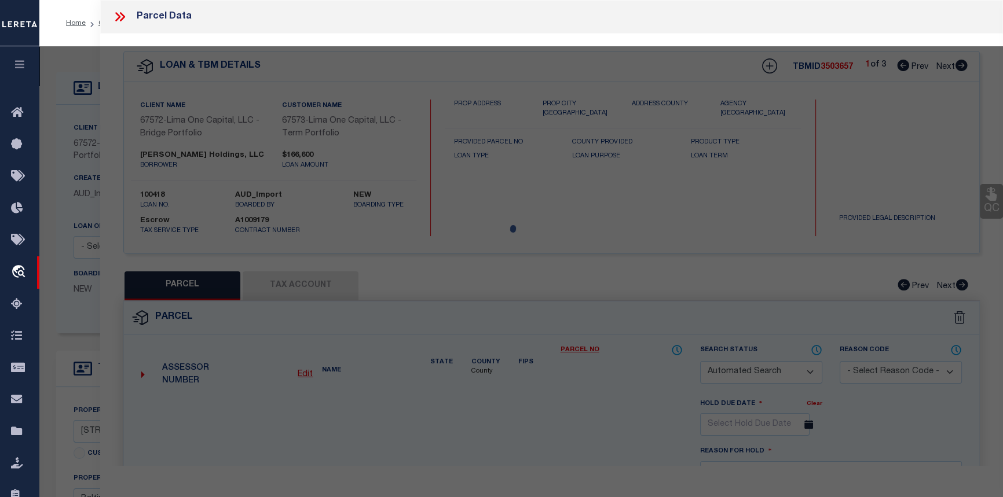
select select "ADD"
type input "[STREET_ADDRESS][PERSON_NAME]"
checkbox input "false"
type input "[GEOGRAPHIC_DATA], MD 21213"
type textarea "15-4X105"
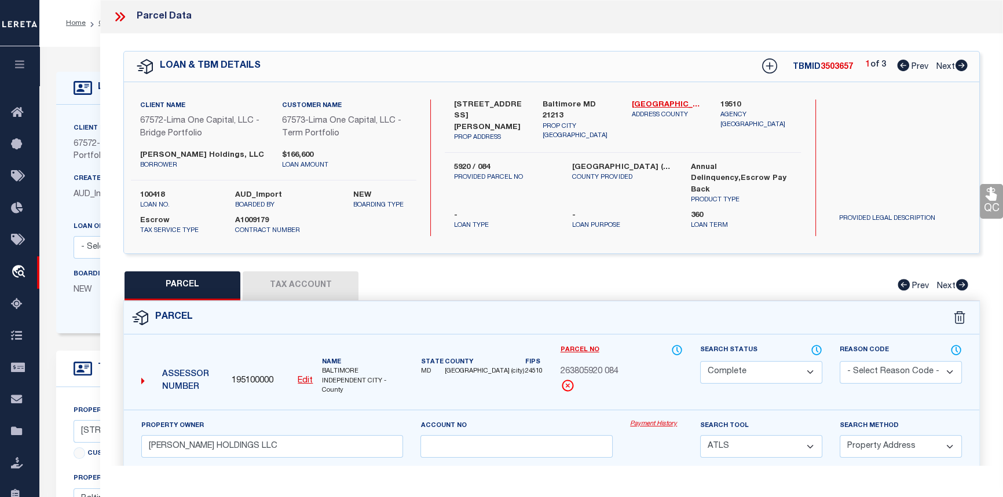
click at [654, 424] on link "Payment History" at bounding box center [656, 425] width 53 height 10
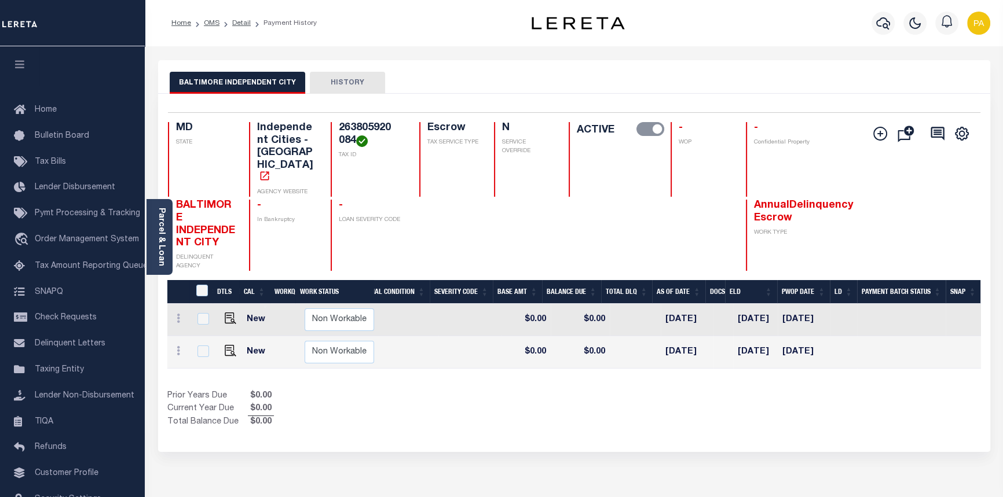
scroll to position [0, 202]
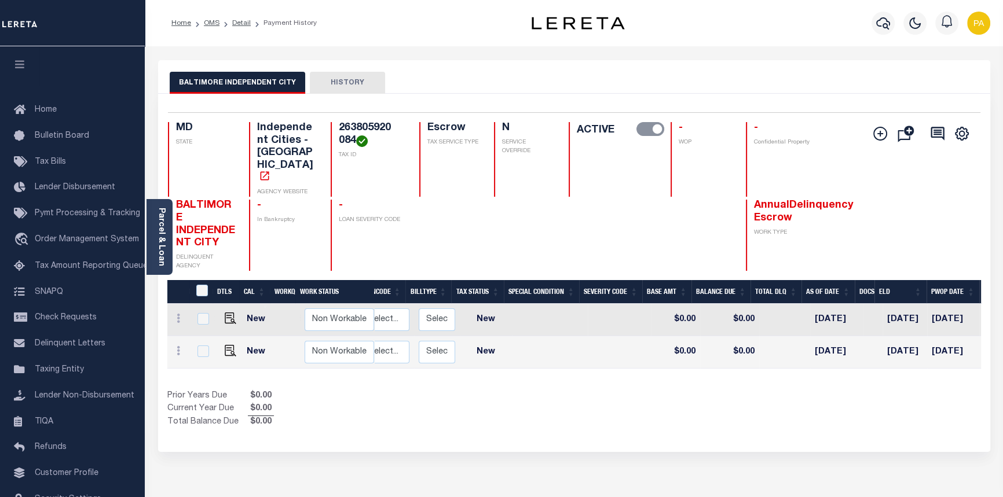
drag, startPoint x: 691, startPoint y: 353, endPoint x: 658, endPoint y: 352, distance: 33.0
click at [689, 353] on div "DTLS CAL WorkQ Work Status Work Type Tax Year RType MPO ReasonCode BillType Tax…" at bounding box center [574, 354] width 814 height 149
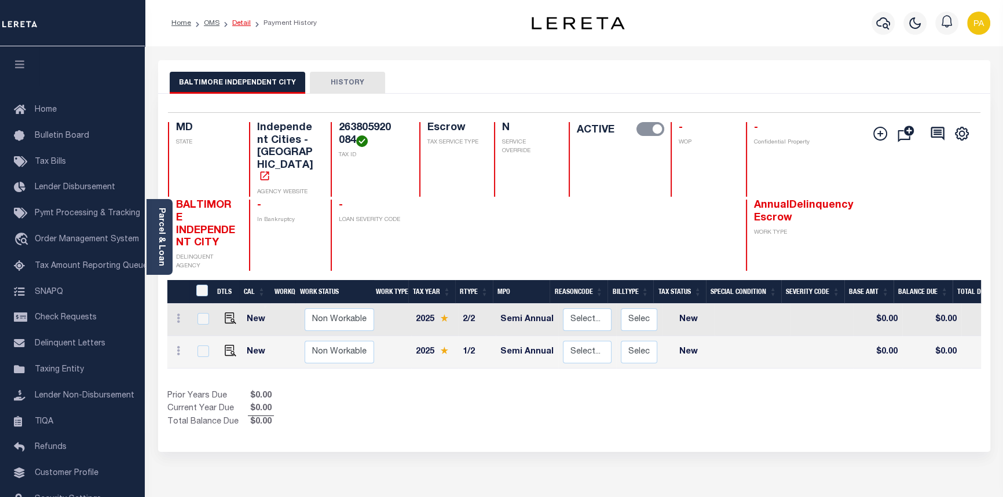
click at [237, 23] on link "Detail" at bounding box center [241, 23] width 19 height 7
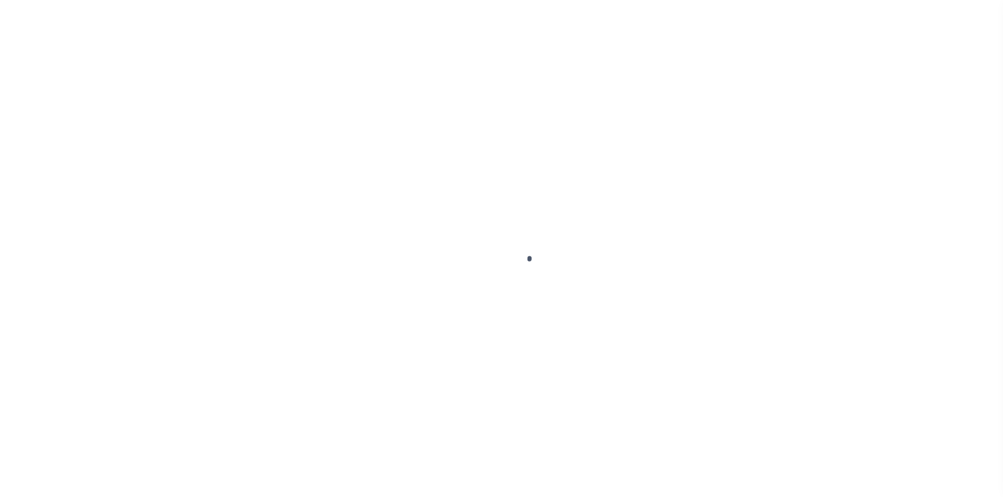
select select "26297"
select select "Escrow"
type input "[STREET_ADDRESS][PERSON_NAME]"
type input "5920 / 084"
type input "Baltimore MD 21213"
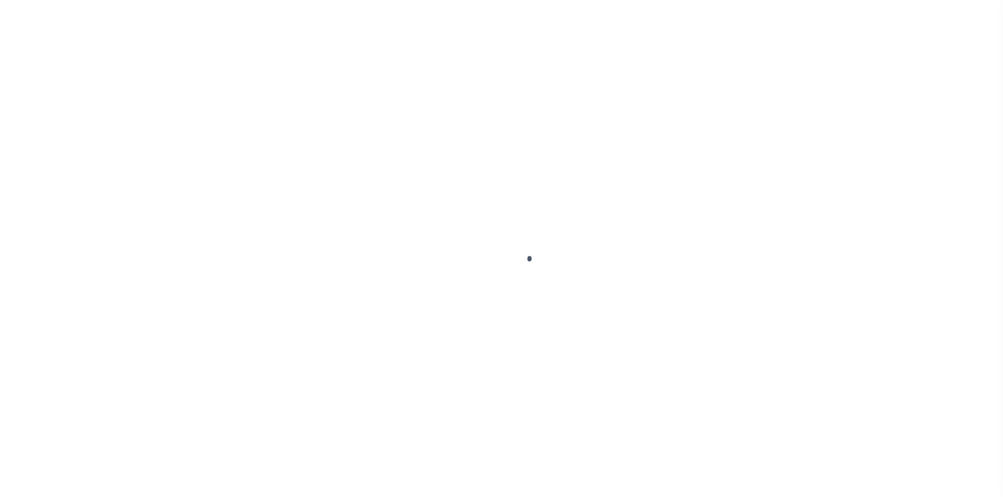
type input "100418-2"
type input "MD"
select select
select select "2"
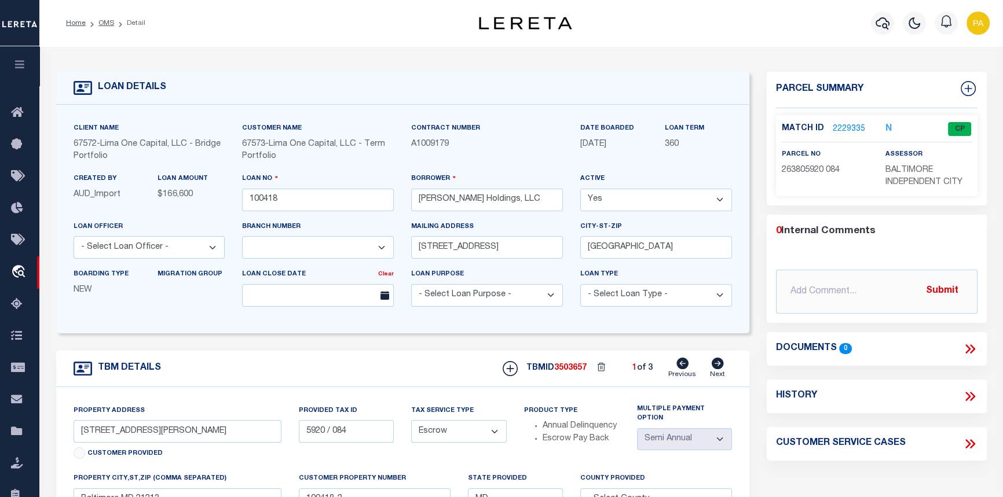
click at [718, 368] on icon at bounding box center [717, 364] width 13 height 12
type input "[STREET_ADDRESS]"
type input "5915 / 008"
type input "100418-3"
select select
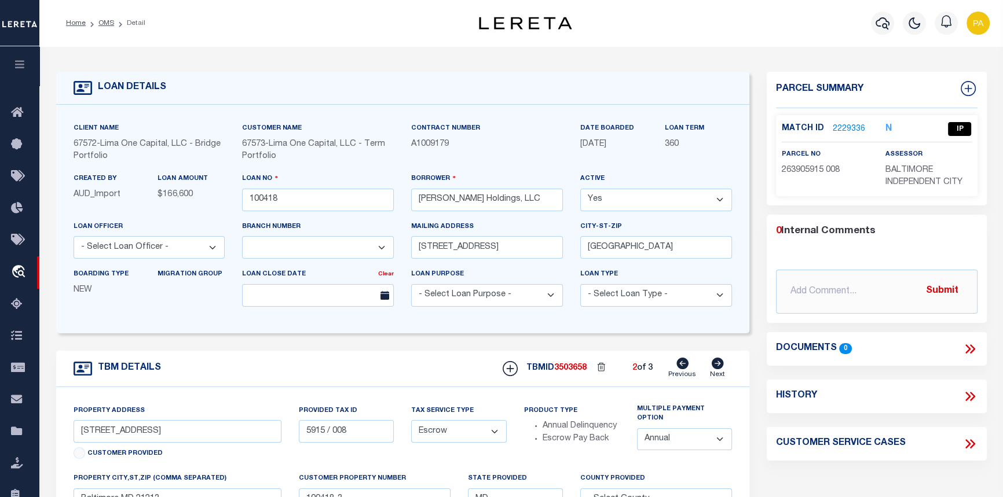
click at [845, 129] on link "2229336" at bounding box center [849, 129] width 32 height 12
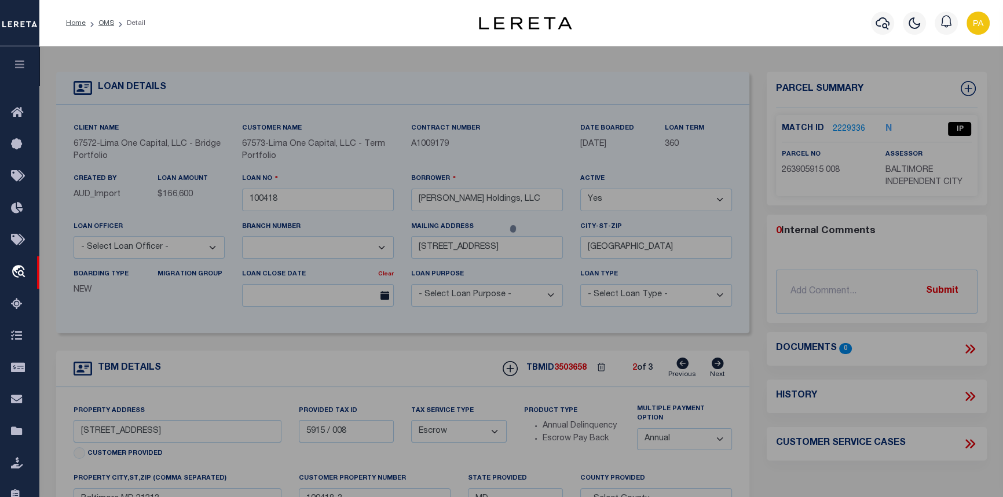
checkbox input "false"
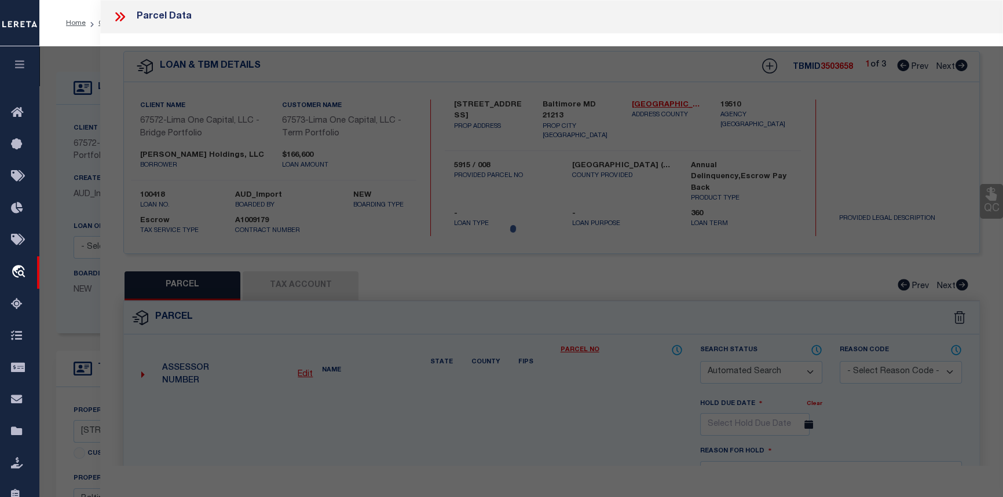
select select "IP"
type input "[PERSON_NAME] HOLDINGS LLC"
select select "ATL"
select select "ADD"
type input "[STREET_ADDRESS]"
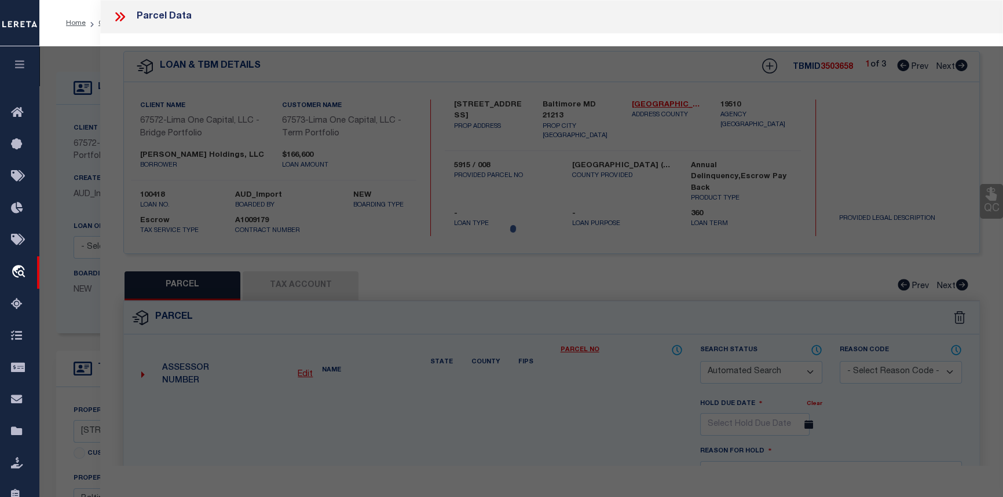
checkbox input "false"
type input "[GEOGRAPHIC_DATA], MD 21213"
type textarea "15-6X86-5"
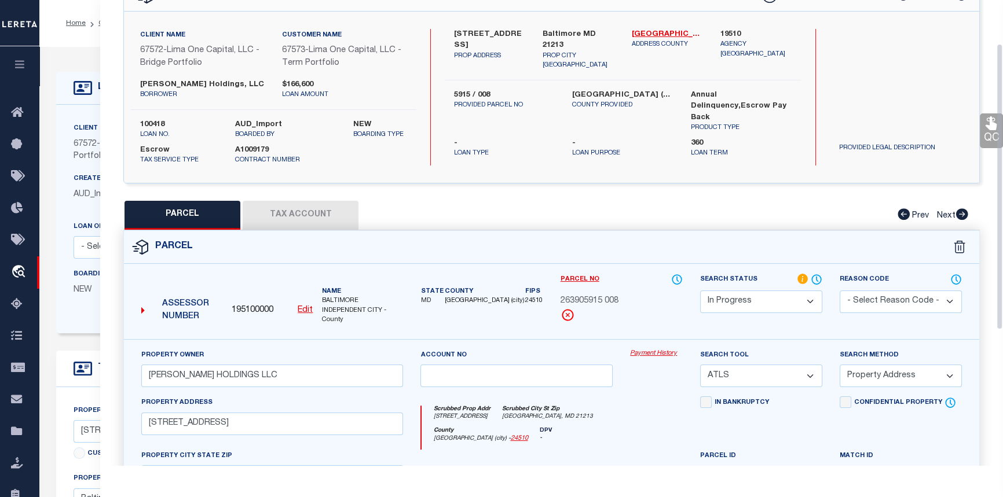
scroll to position [105, 0]
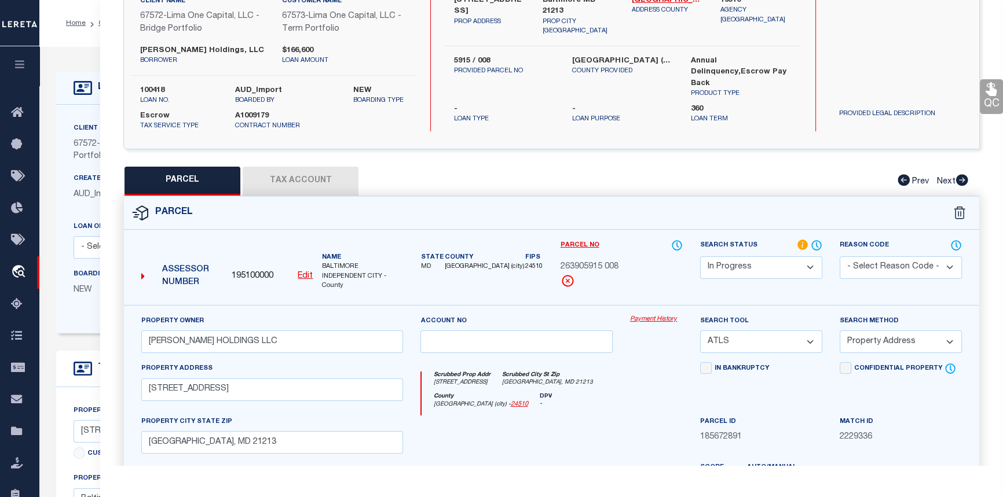
click at [657, 318] on link "Payment History" at bounding box center [656, 320] width 53 height 10
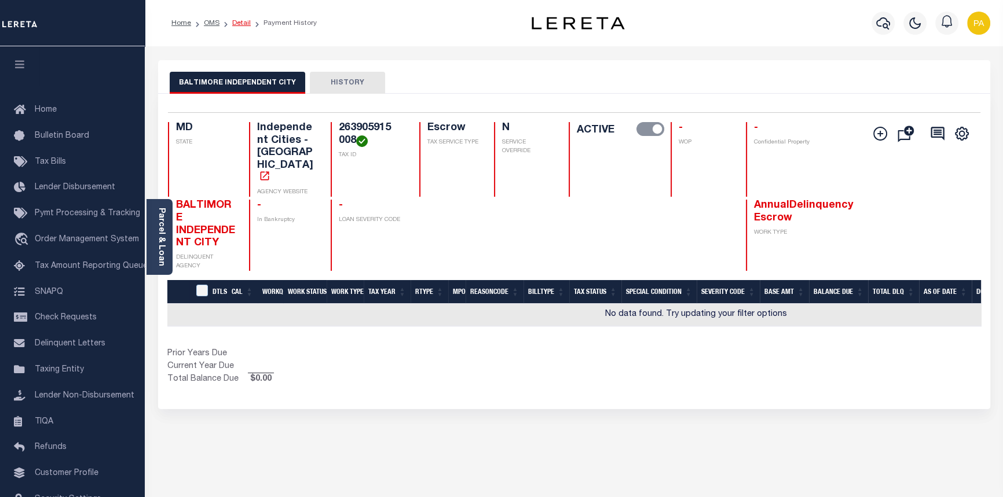
click at [237, 20] on link "Detail" at bounding box center [241, 23] width 19 height 7
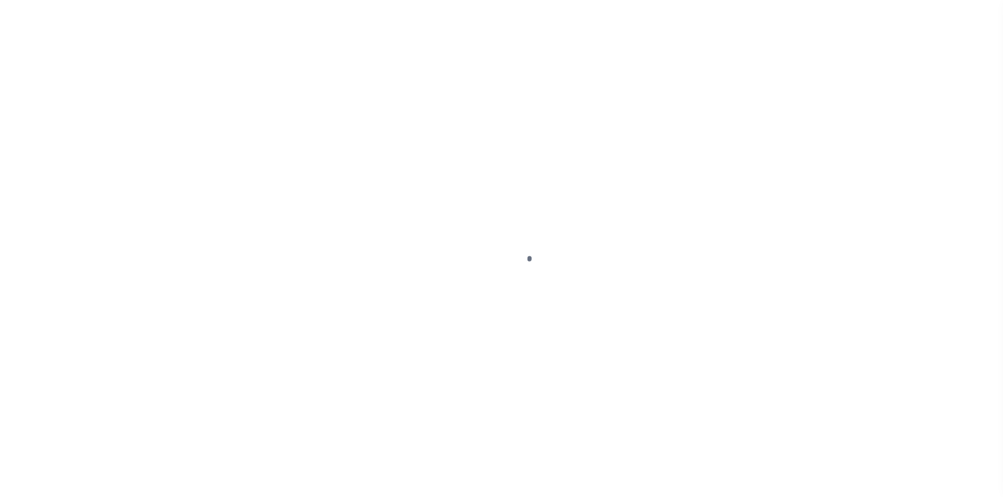
select select "Escrow"
type input "[STREET_ADDRESS]"
type input "5915 / 008"
type input "Baltimore MD 21213"
type input "100418-3"
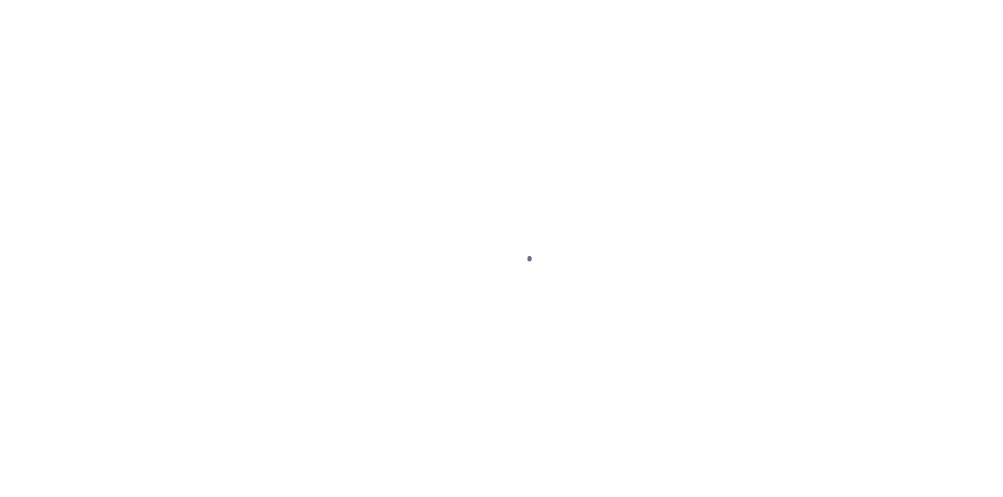
type input "MD"
select select
select select "26297"
select select "2"
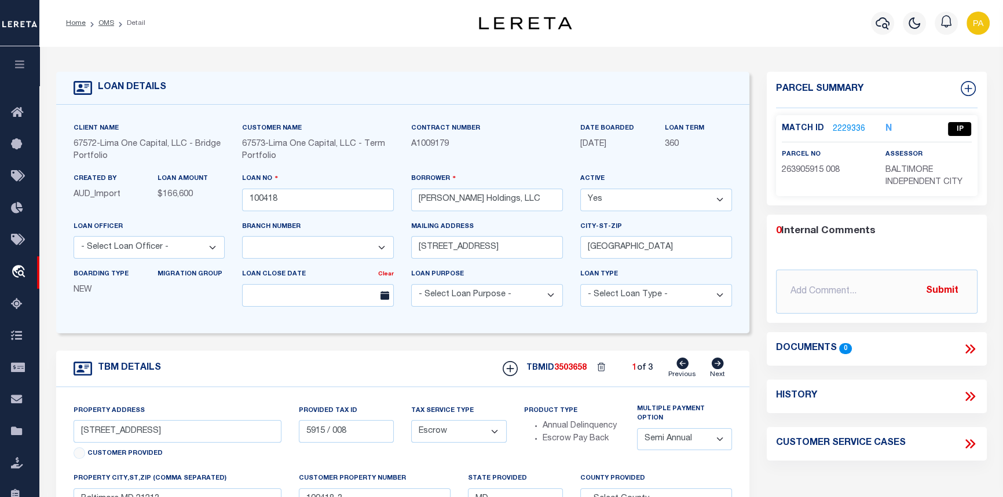
click at [840, 125] on link "2229336" at bounding box center [849, 129] width 32 height 12
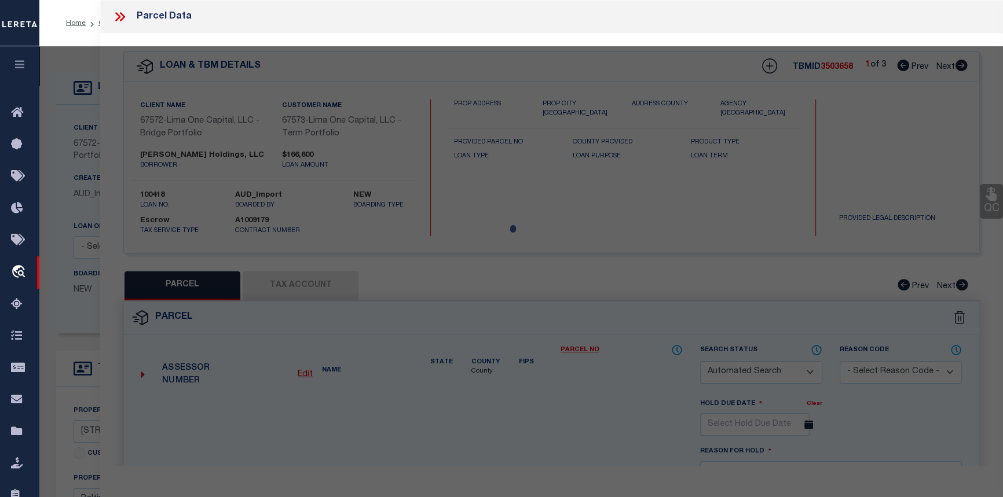
checkbox input "false"
select select "IP"
type input "SIMON NICHOLS HOLDINGS LLC"
select select "ATL"
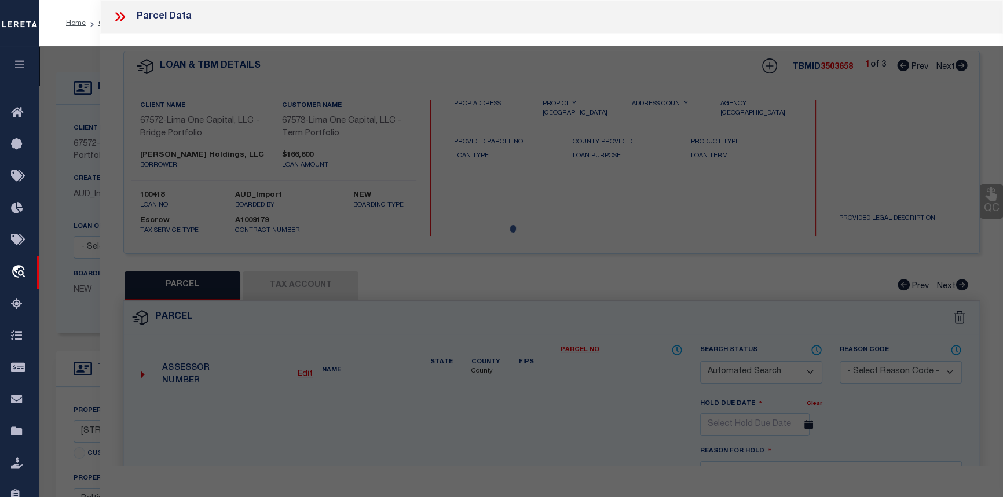
select select "ADD"
type input "3115 CHESTERFIELD AVE"
checkbox input "false"
type input "BALTIMORE, MD 21213"
type textarea "15-6X86-5"
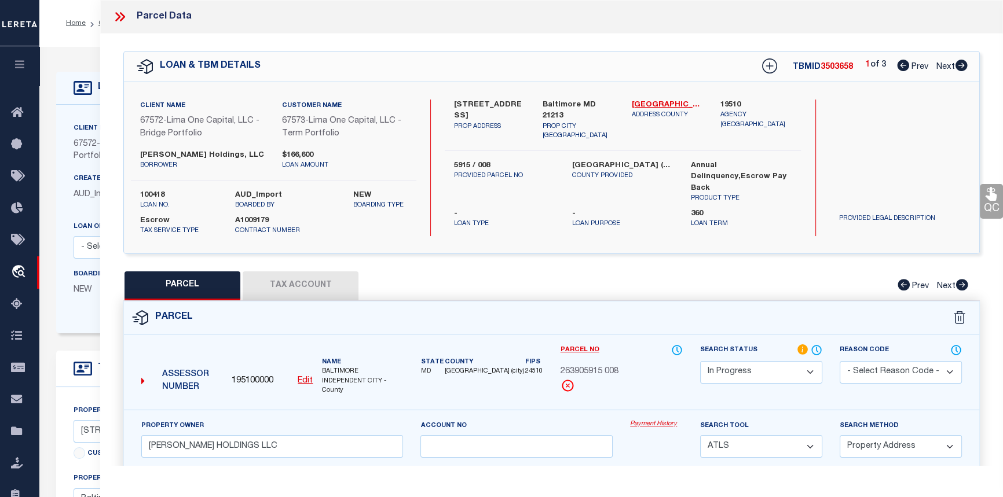
click at [967, 63] on icon at bounding box center [961, 66] width 13 height 12
select select "AS"
select select
checkbox input "false"
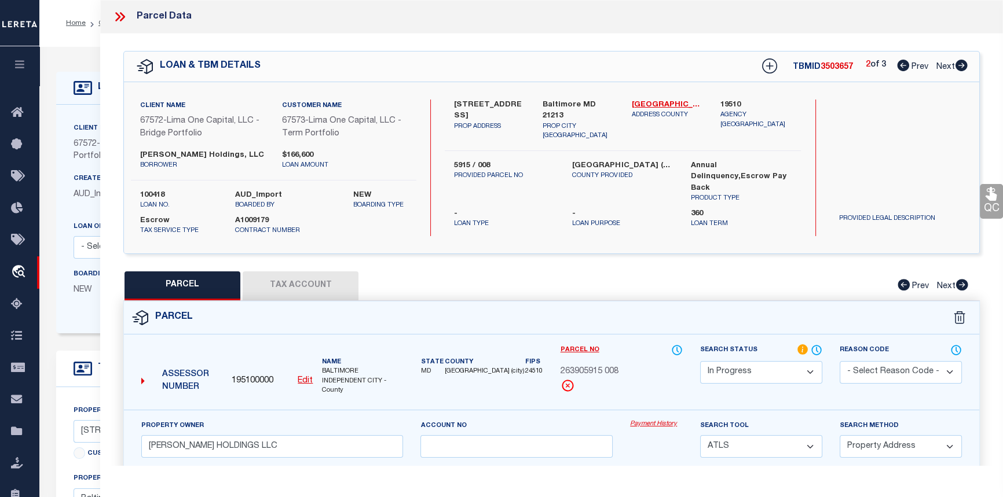
checkbox input "false"
select select "CP"
type input "[PERSON_NAME] HOLDINGS LLC"
select select "ATL"
select select "ADD"
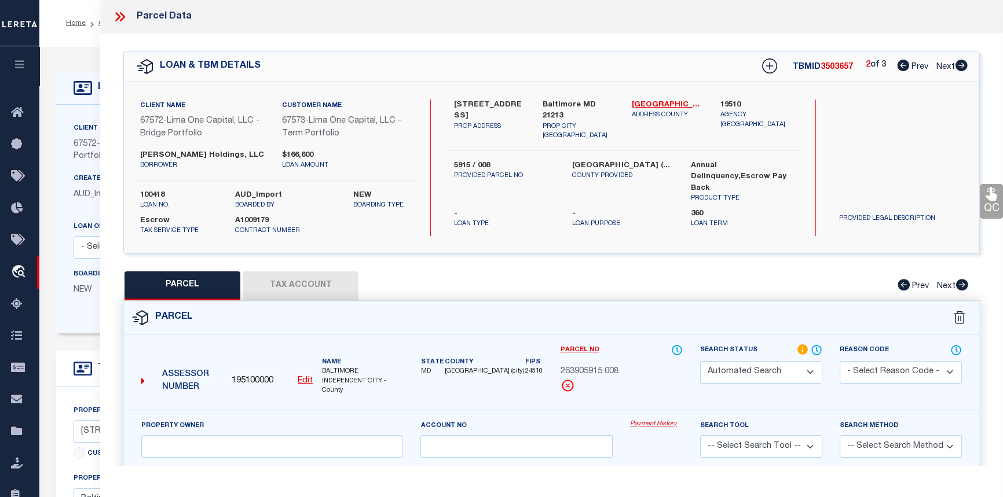
type input "3431 DUDLEY AVE"
checkbox input "false"
type input "[GEOGRAPHIC_DATA], MD 21213"
type textarea "15-4X105"
click at [965, 67] on icon at bounding box center [961, 66] width 12 height 12
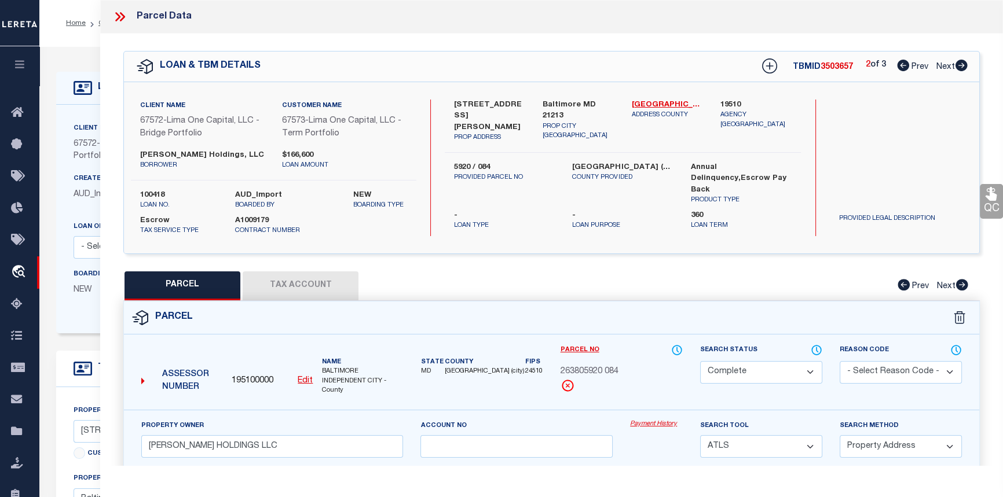
select select "AS"
select select
checkbox input "false"
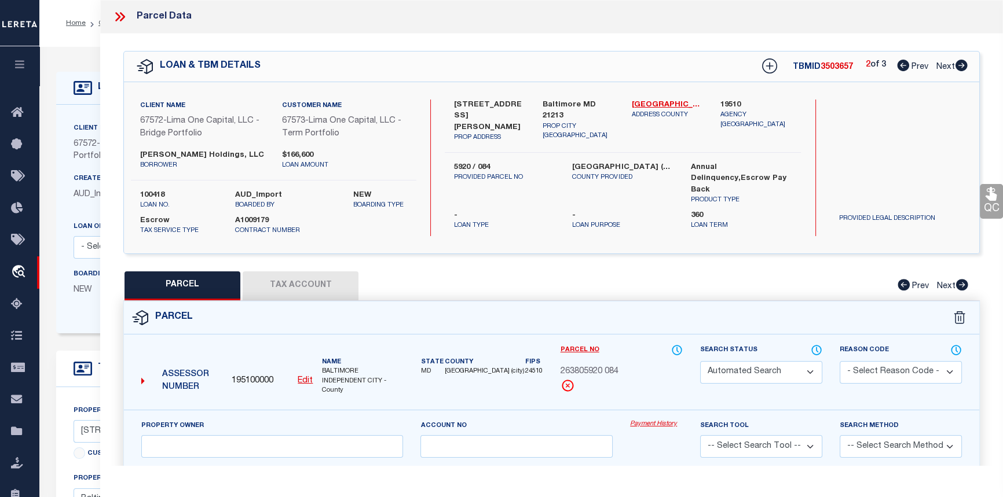
select select "CP"
type input "[PERSON_NAME] HOLDINGS LLC"
select select "ATL"
select select "ADD"
type input "3447 JUNEWAY"
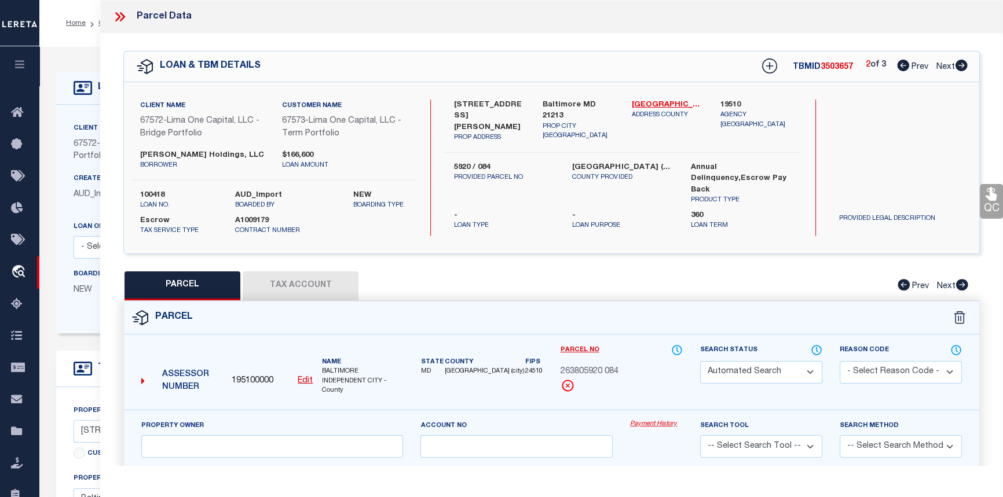
checkbox input "false"
type input "[GEOGRAPHIC_DATA], MD 21213"
type textarea "20X100"
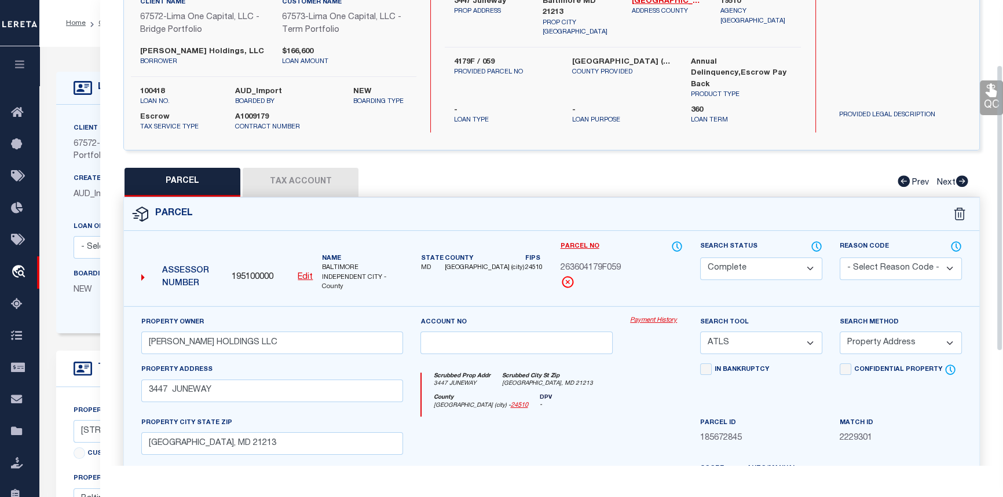
scroll to position [105, 0]
click at [646, 317] on link "Payment History" at bounding box center [656, 320] width 53 height 10
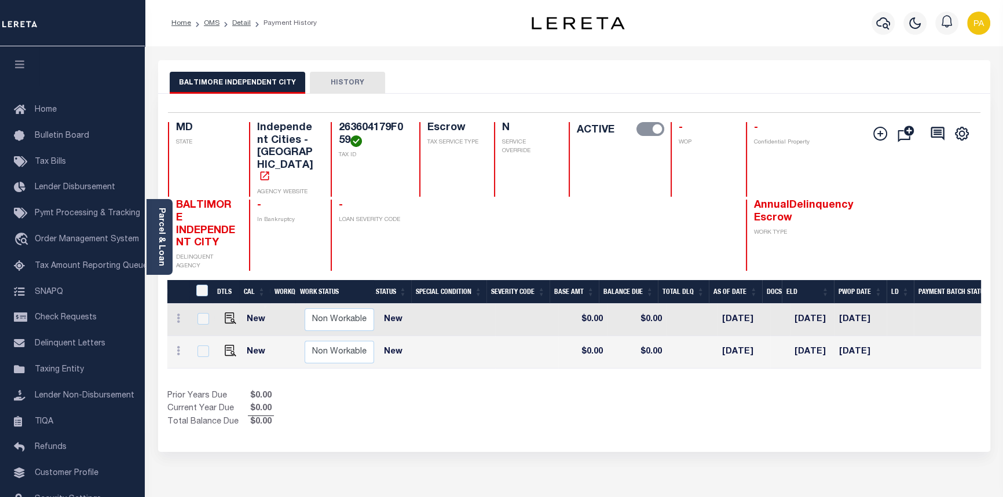
scroll to position [0, 296]
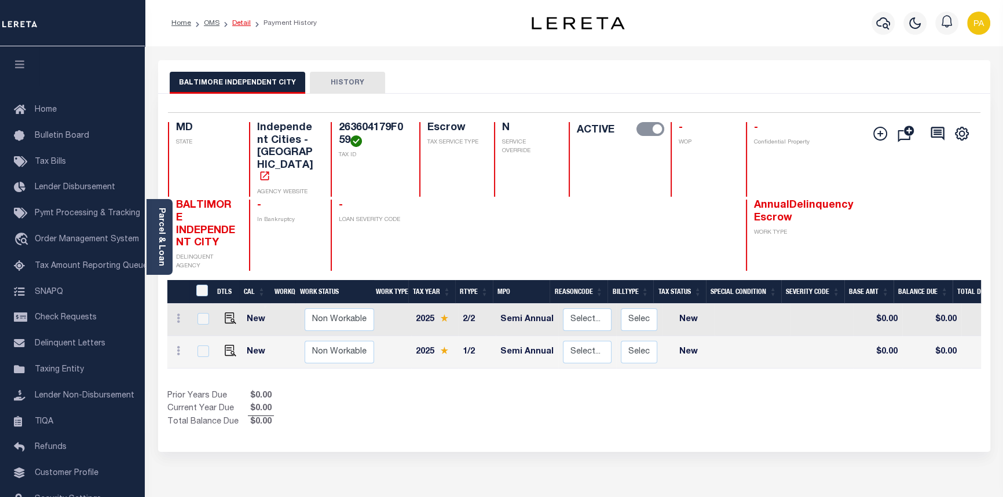
click at [245, 25] on link "Detail" at bounding box center [241, 23] width 19 height 7
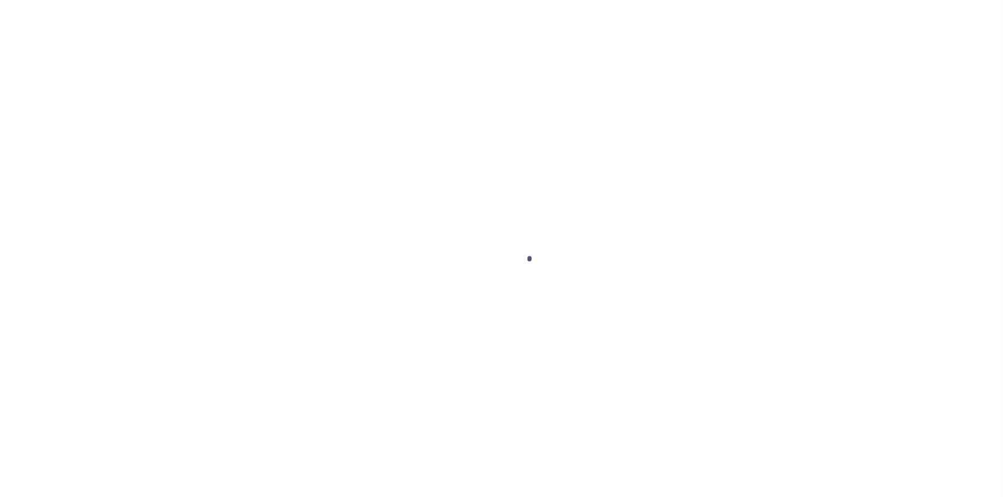
select select "26297"
select select "Escrow"
select select "2"
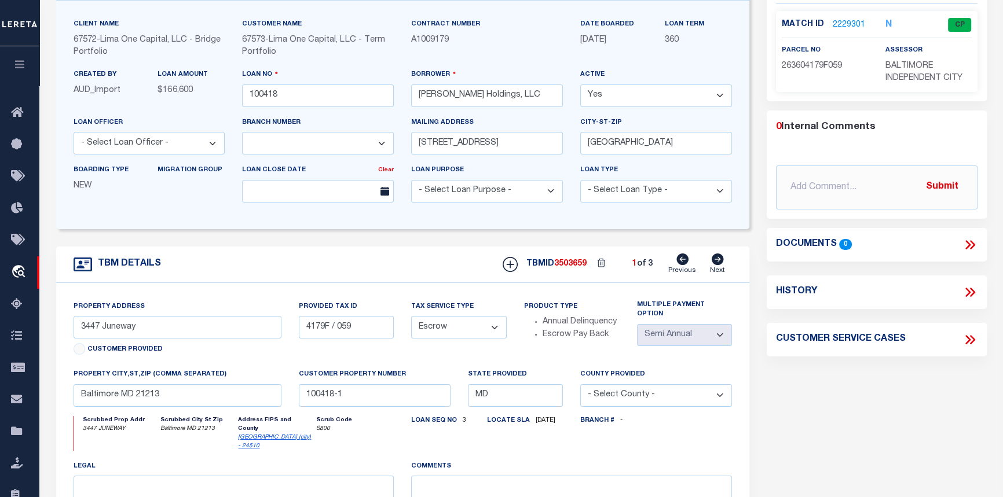
scroll to position [105, 0]
click at [840, 21] on link "2229301" at bounding box center [849, 25] width 32 height 12
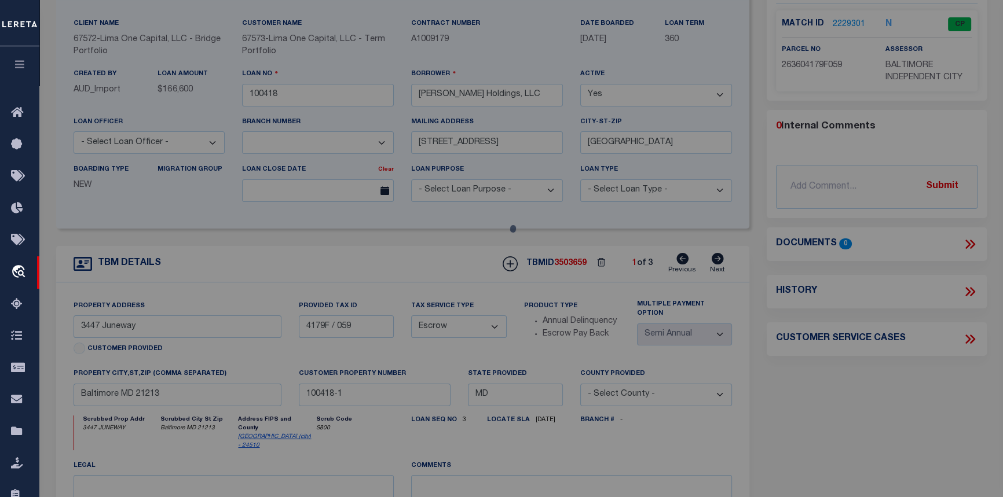
checkbox input "false"
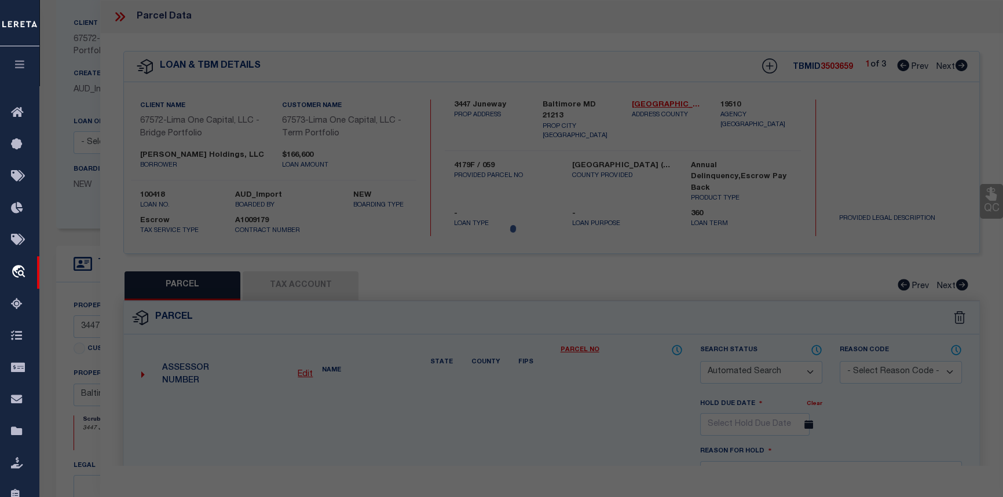
select select "CP"
type input "SIMON NICHOLS HOLDINGS LLC"
select select "ATL"
select select "ADD"
type input "3447 JUNEWAY"
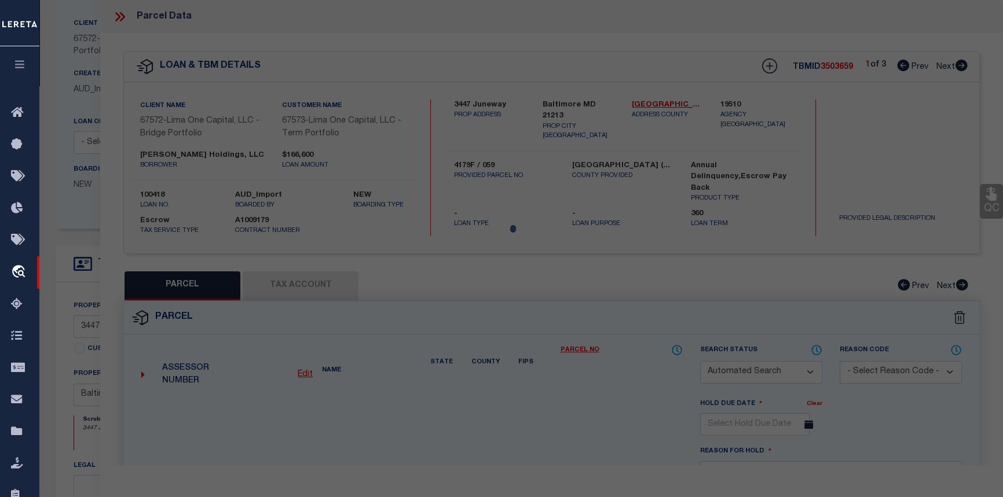
checkbox input "false"
type input "BALTIMORE, MD 21213"
type textarea "20X100"
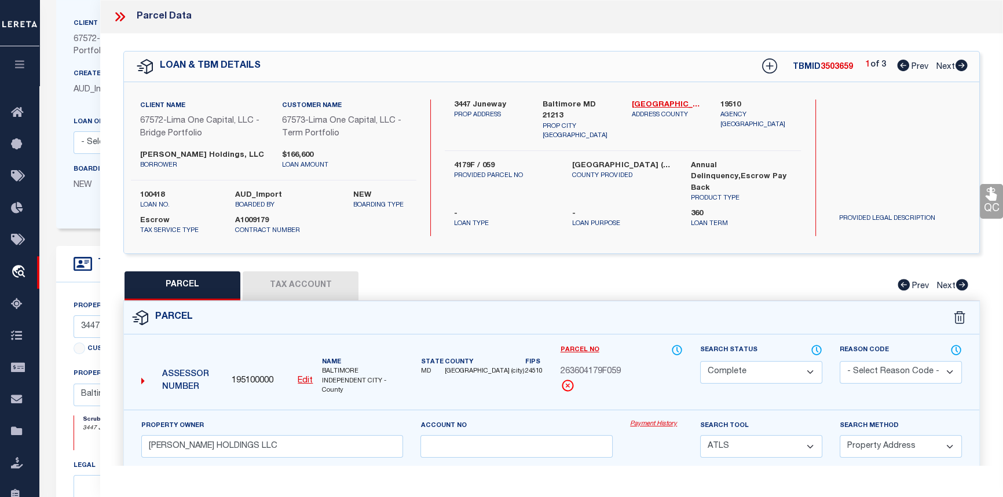
click at [649, 424] on link "Payment History" at bounding box center [656, 425] width 53 height 10
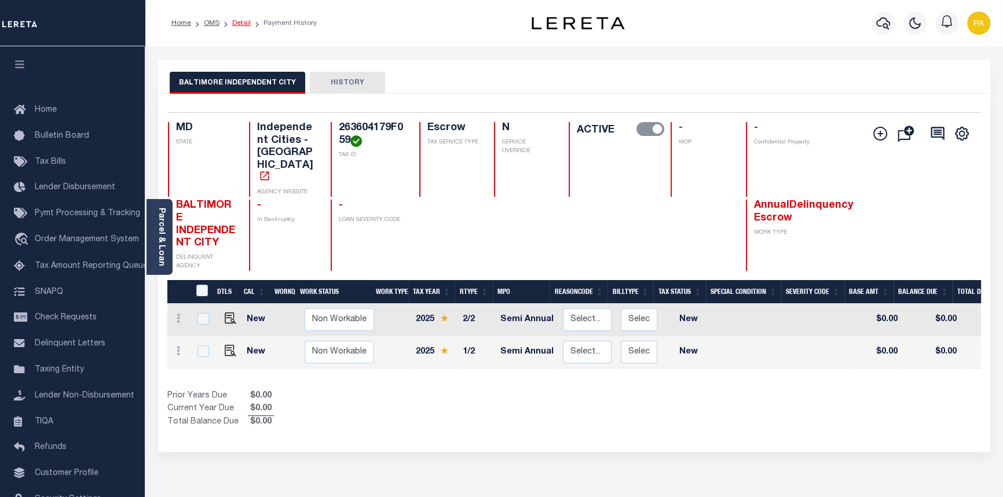
click at [240, 23] on link "Detail" at bounding box center [241, 23] width 19 height 7
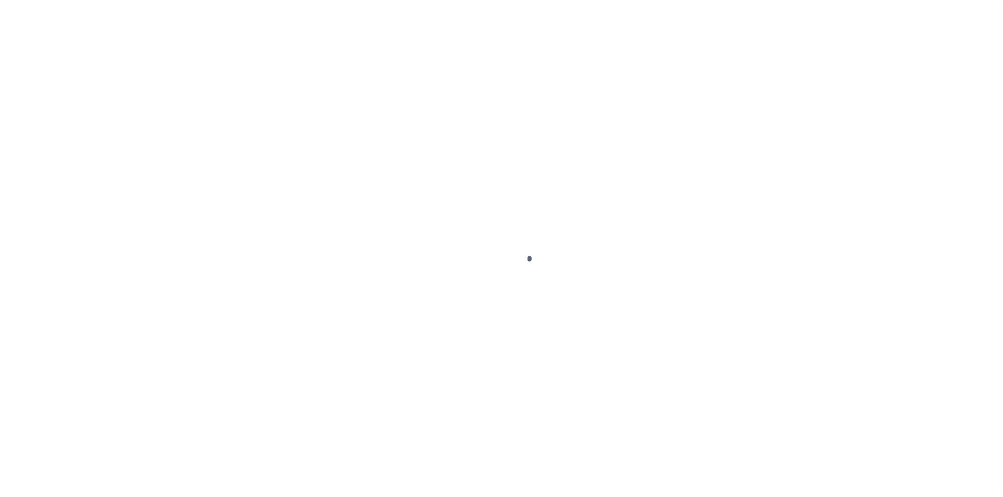
select select "Escrow"
type input "3447 Juneway"
type input "4179F / 059"
type input "Baltimore MD 21213"
type input "100418-1"
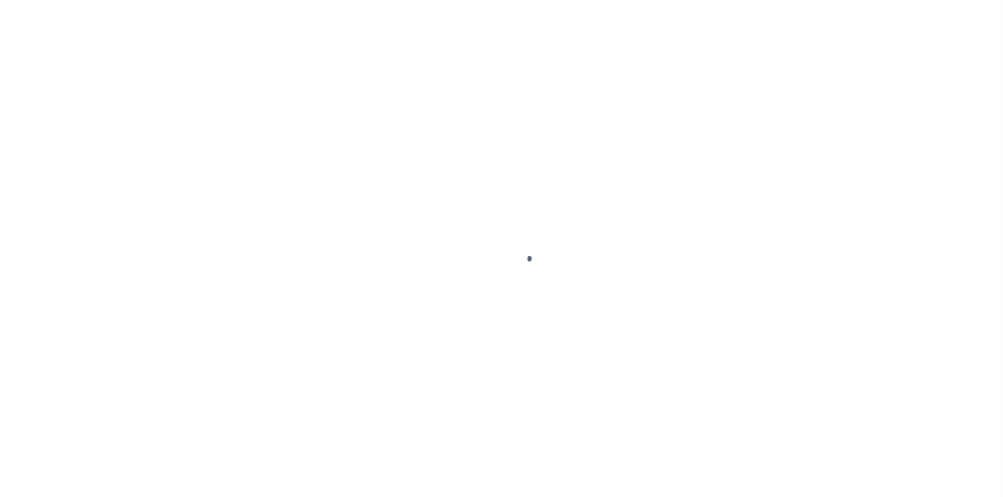
type input "MD"
select select
select select "26297"
select select "2"
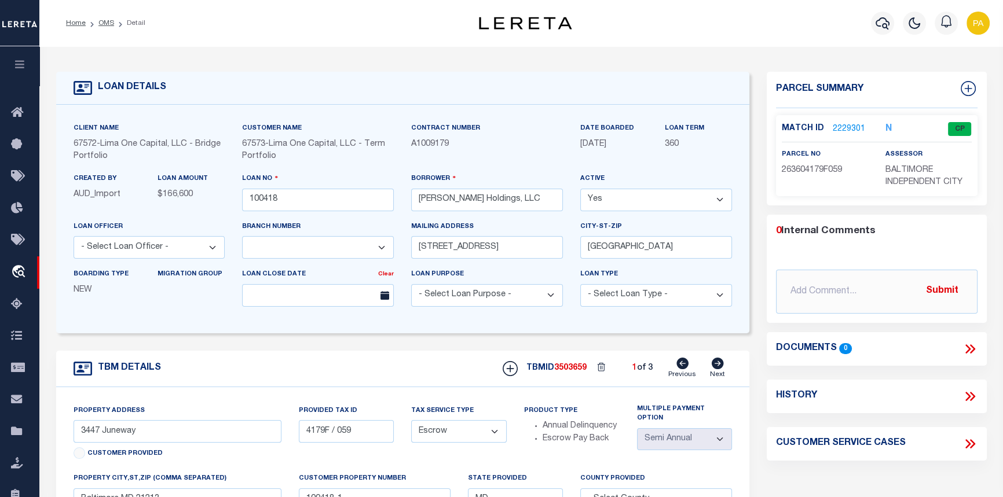
click at [718, 367] on icon at bounding box center [718, 364] width 12 height 12
type input "3115 Chesterfield Avenue"
type input "5915 / 008"
type input "100418-3"
select select
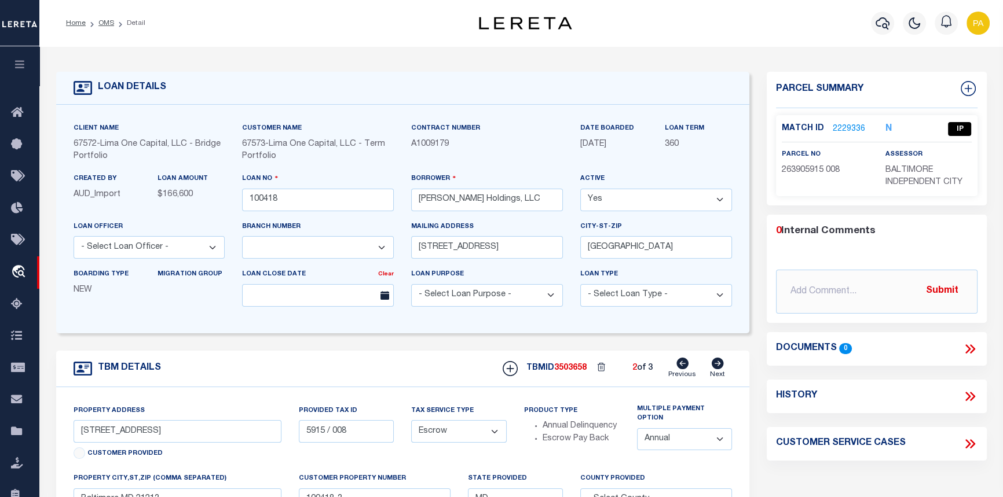
click at [718, 367] on icon at bounding box center [718, 364] width 12 height 12
type input "3431 Dudley Avenue"
type input "5920 / 084"
type input "100418-2"
select select
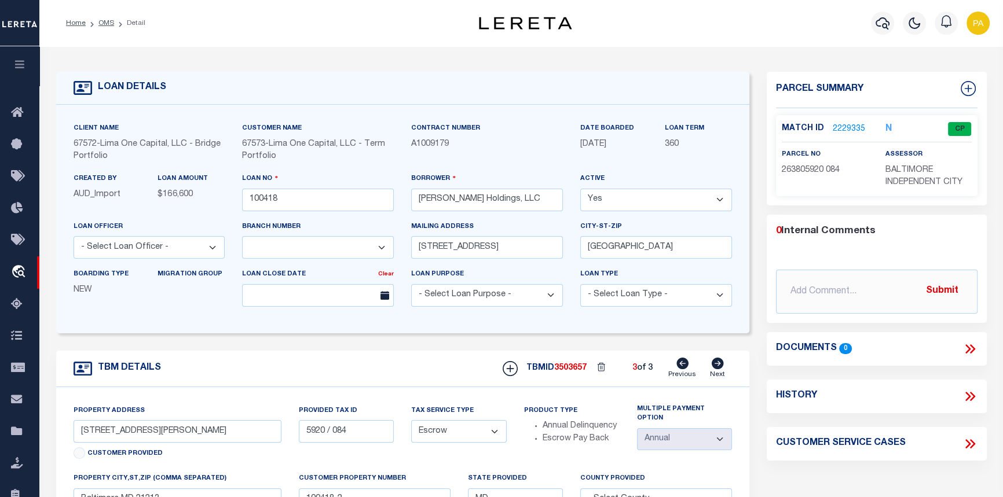
click at [684, 369] on icon at bounding box center [682, 364] width 12 height 12
type input "3115 Chesterfield Avenue"
type input "5915 / 008"
type input "100418-3"
select select
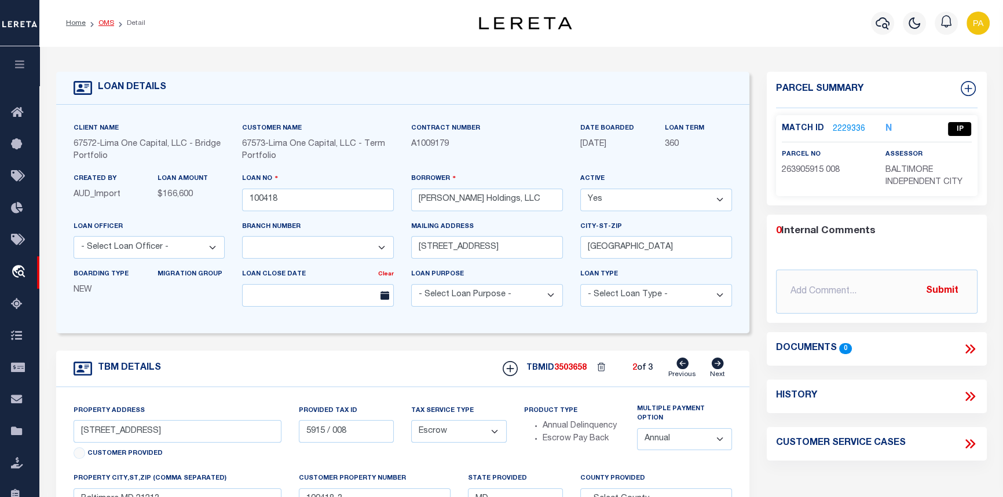
click at [101, 23] on link "OMS" at bounding box center [106, 23] width 16 height 7
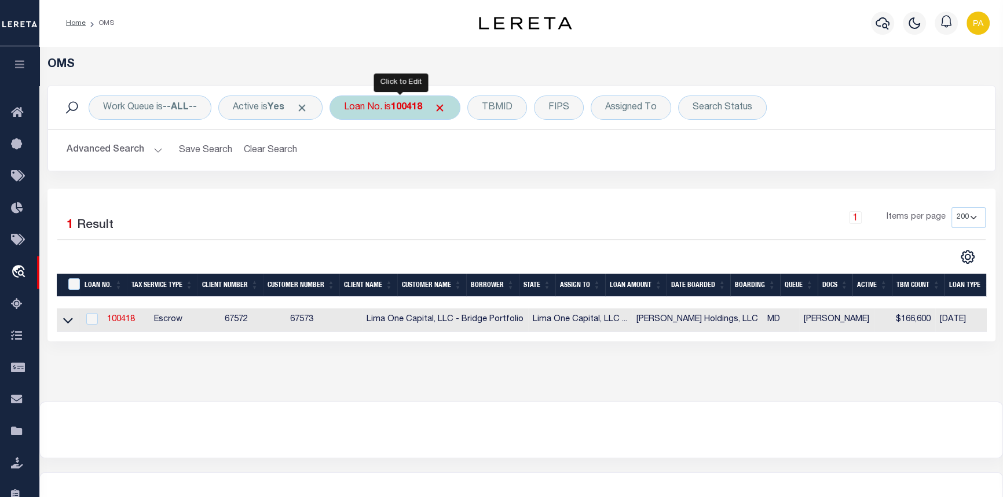
click at [404, 108] on b "100418" at bounding box center [406, 107] width 31 height 9
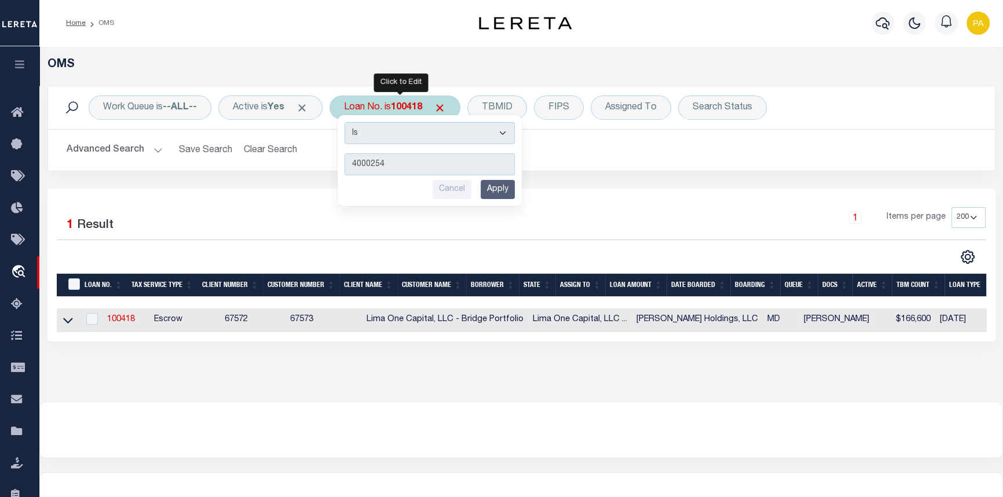
type input "40002543"
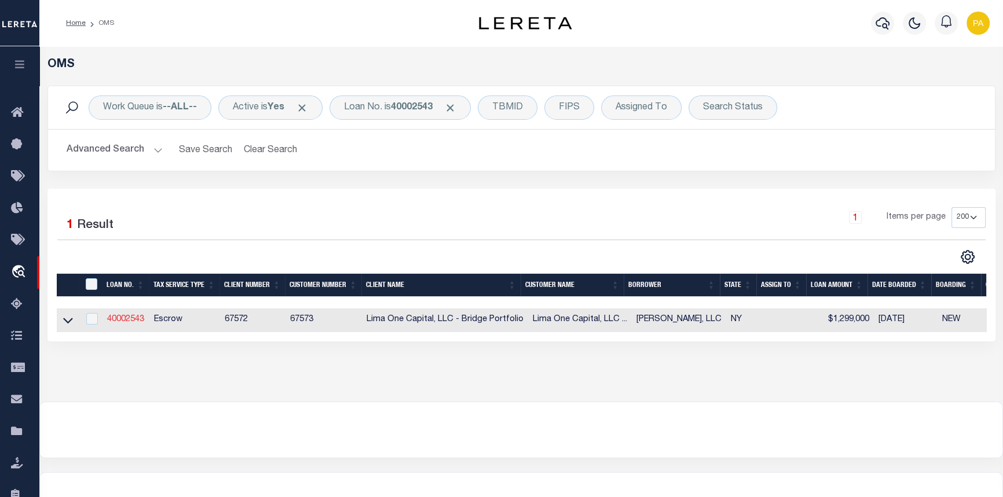
click at [116, 322] on link "40002543" at bounding box center [125, 320] width 37 height 8
type input "40002543"
type input "CHRIS FERRARO, LLC"
select select
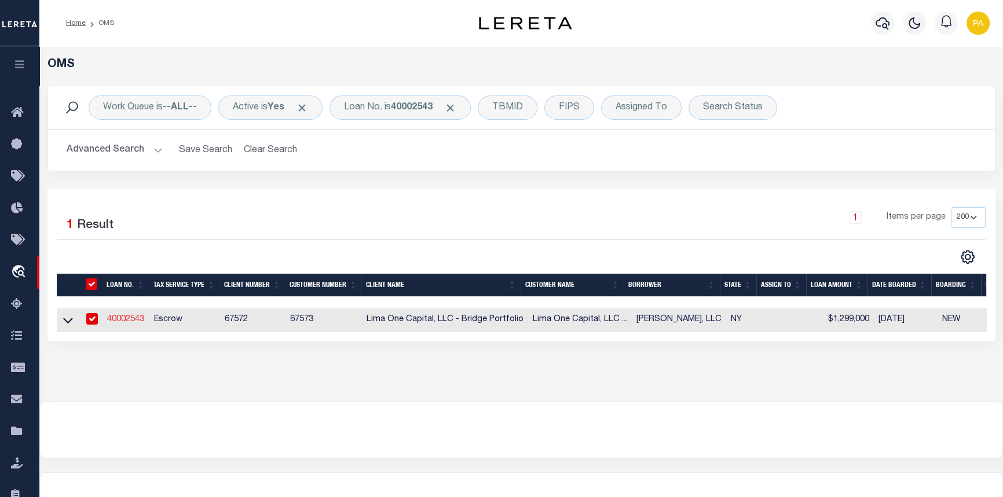
select select
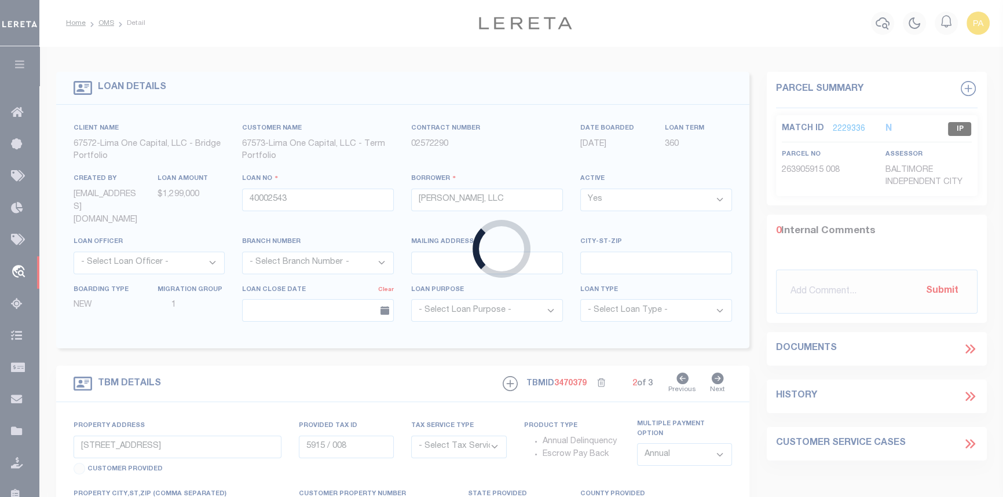
type input "465 SECOND ST"
radio input "true"
select select "Escrow"
type input "TROY NY 12180"
type input "40002543-2"
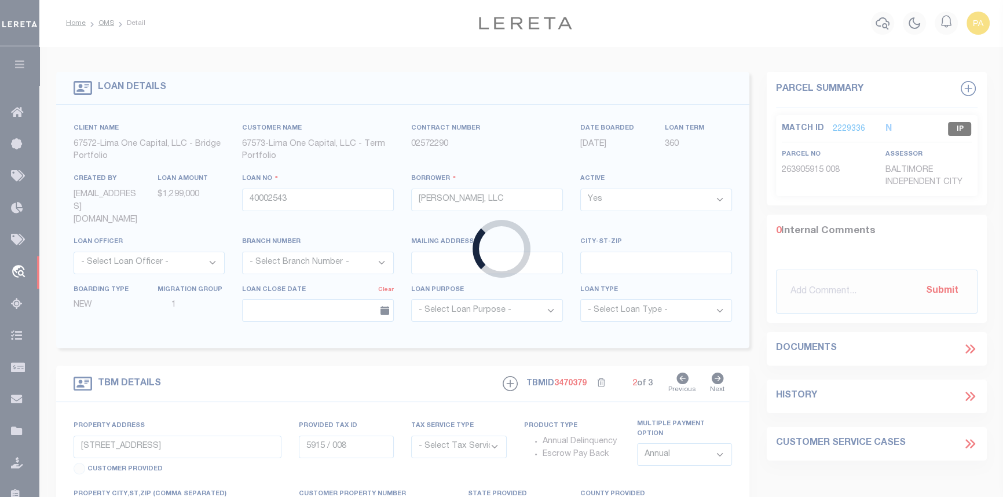
type input "NY"
type textarea "MAY 3 2024 LEGAL COVERS 10 PARCELS"
select select "4"
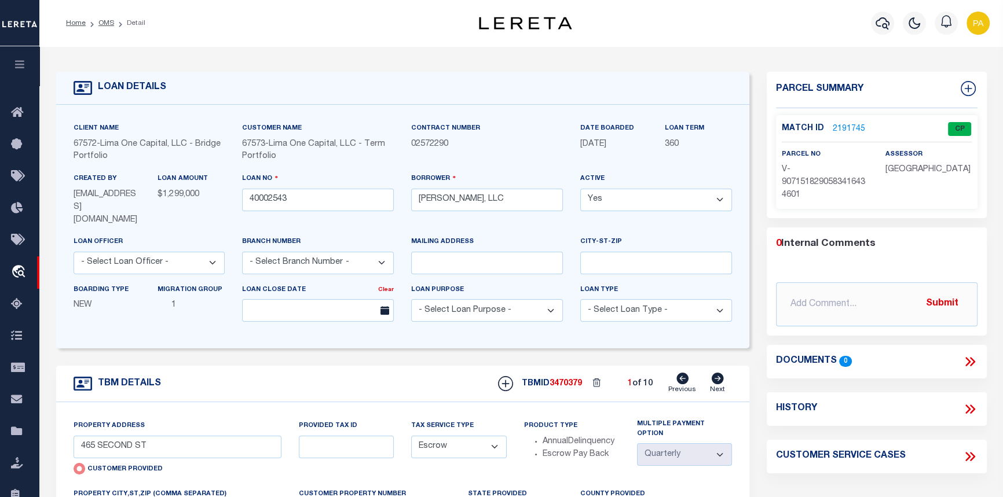
click at [845, 128] on link "2191745" at bounding box center [849, 129] width 32 height 12
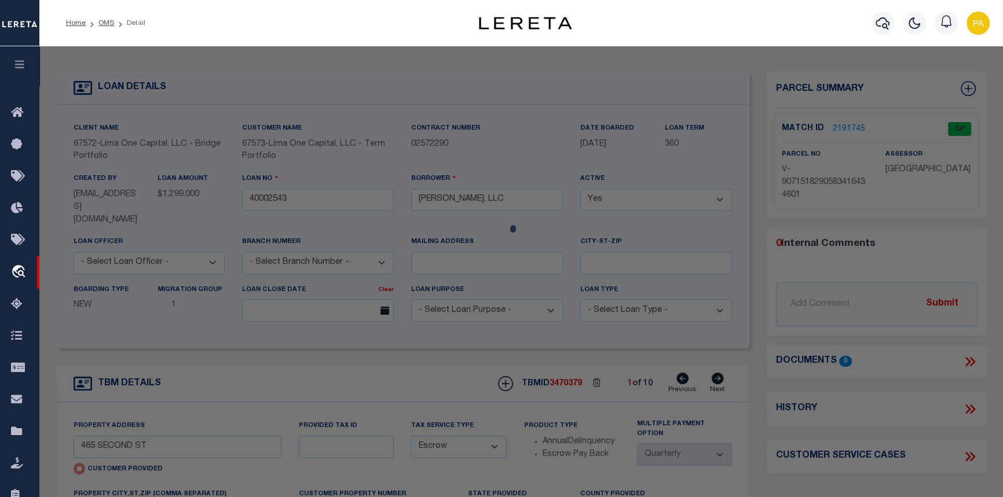
checkbox input "false"
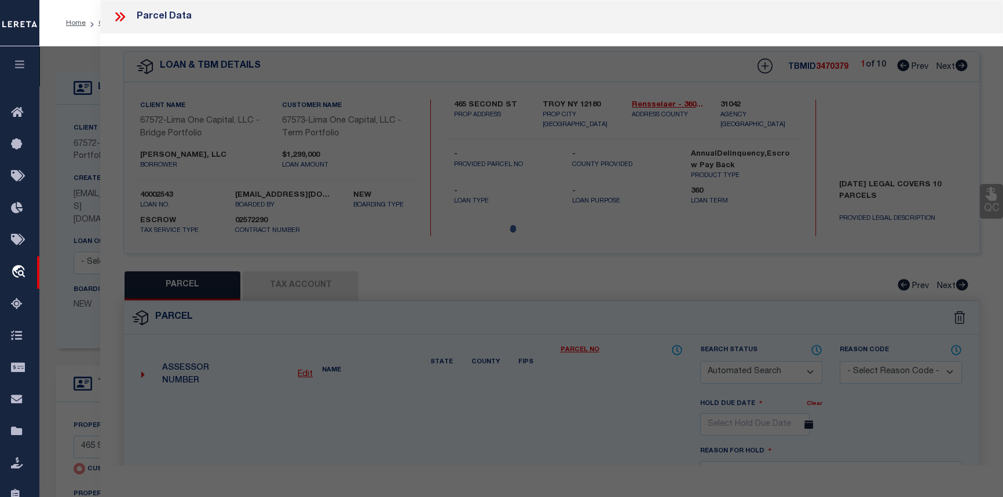
select select "CP"
select select "AGW"
select select
type input "465 SECOND ST"
checkbox input "false"
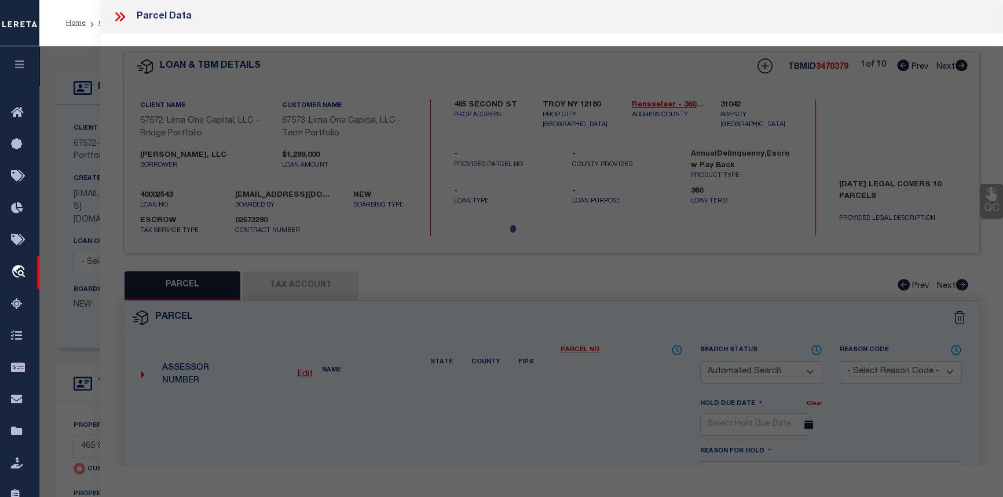
type input "TROY NY 12180"
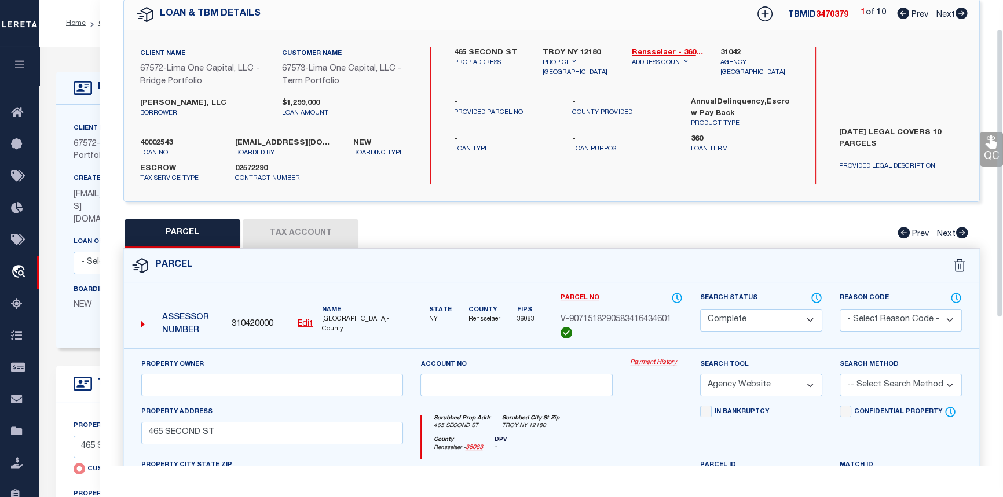
scroll to position [52, 0]
click at [959, 12] on icon at bounding box center [961, 14] width 12 height 12
select select "AS"
select select
checkbox input "false"
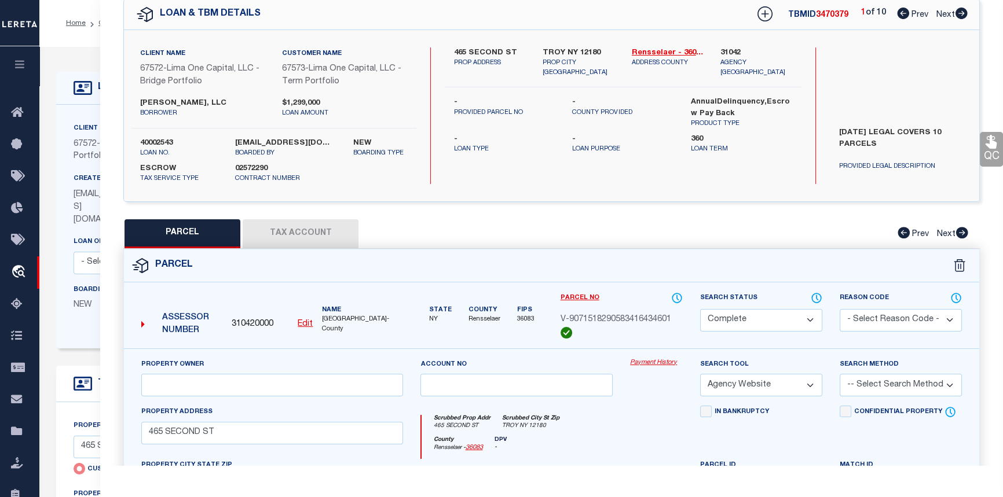
checkbox input "false"
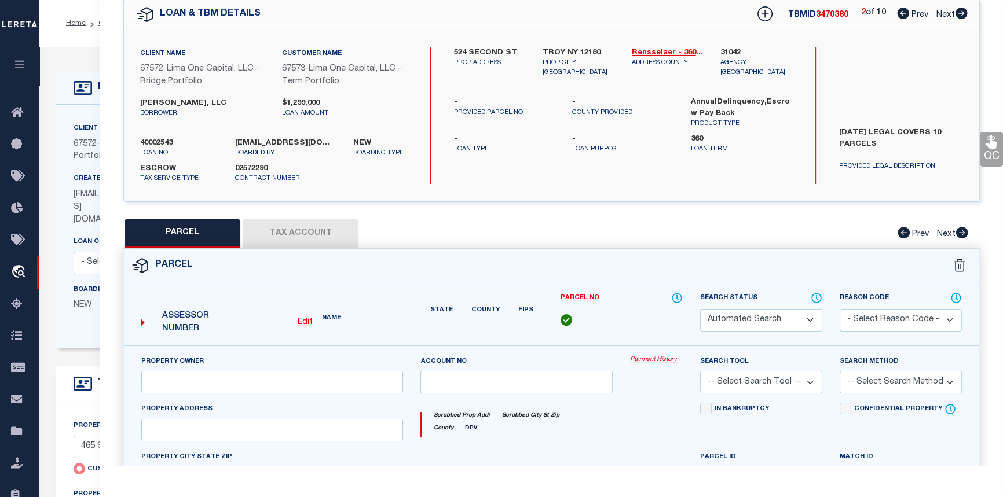
select select "CP"
select select "AGW"
select select
type input "524 SECOND ST"
checkbox input "false"
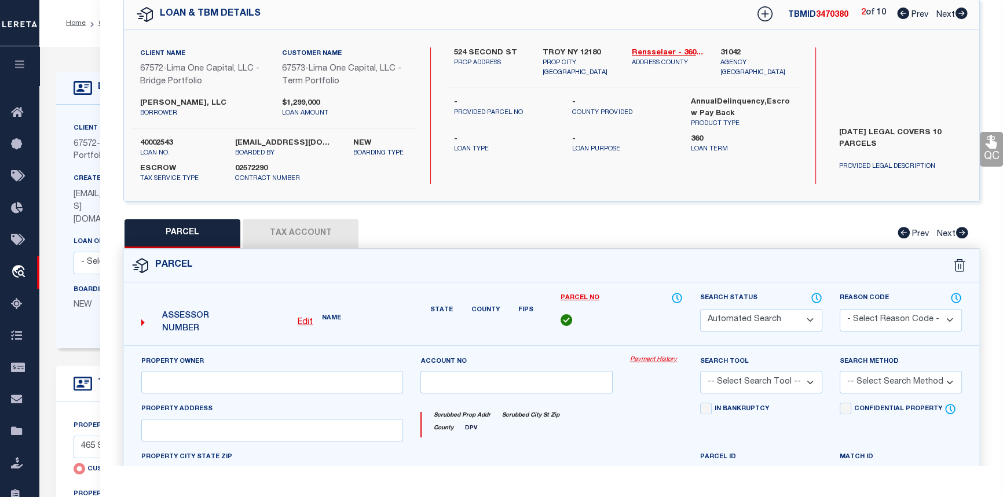
type input "TROY NY 12180"
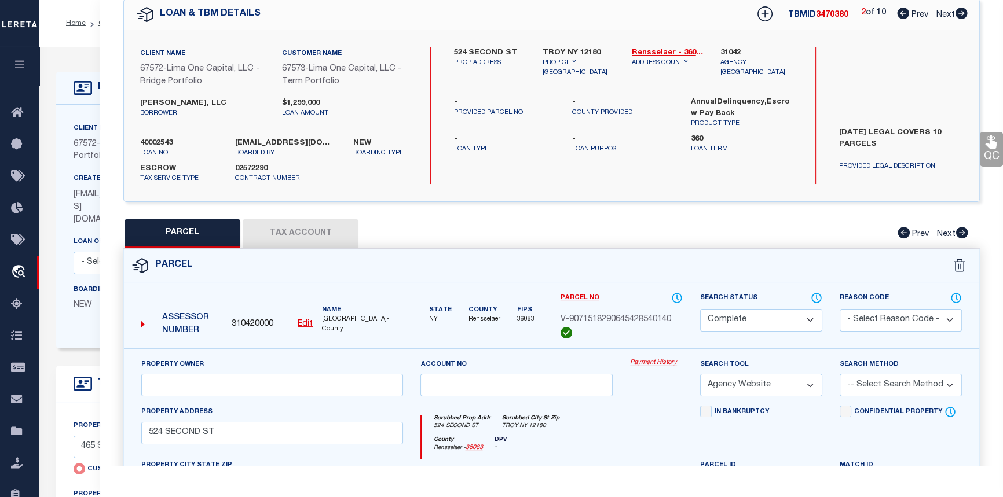
click at [959, 12] on icon at bounding box center [961, 14] width 12 height 12
select select "AS"
select select
checkbox input "false"
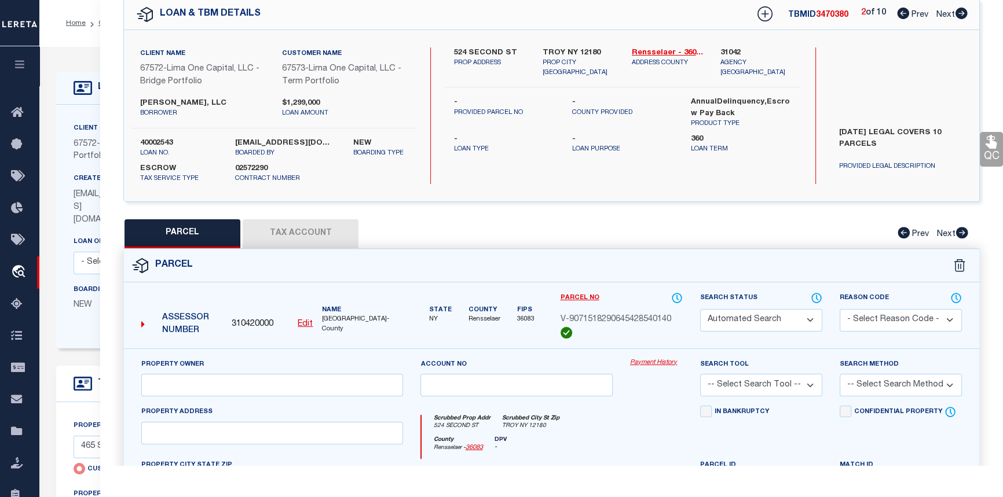
select select "CP"
select select "AGW"
select select
type input "566 SECOND ST"
checkbox input "false"
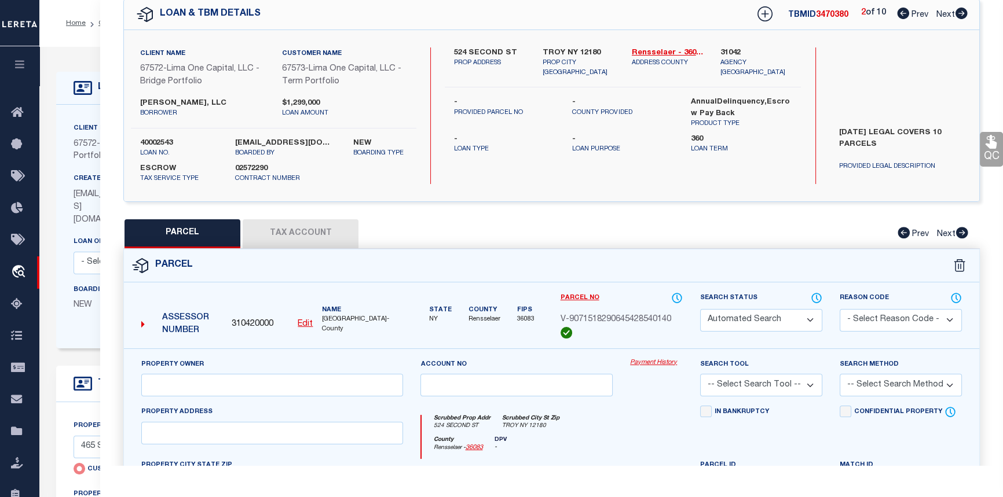
type input "TROY NY 12180"
click at [959, 12] on icon at bounding box center [961, 14] width 12 height 12
select select "AS"
select select
checkbox input "false"
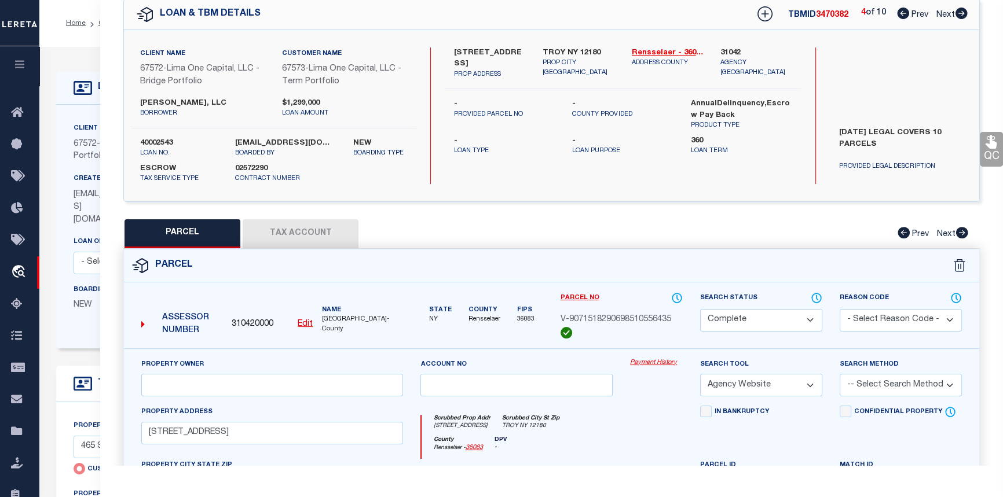
checkbox input "false"
select select "CP"
select select "AGW"
select select
type input "732 THIRD AVE"
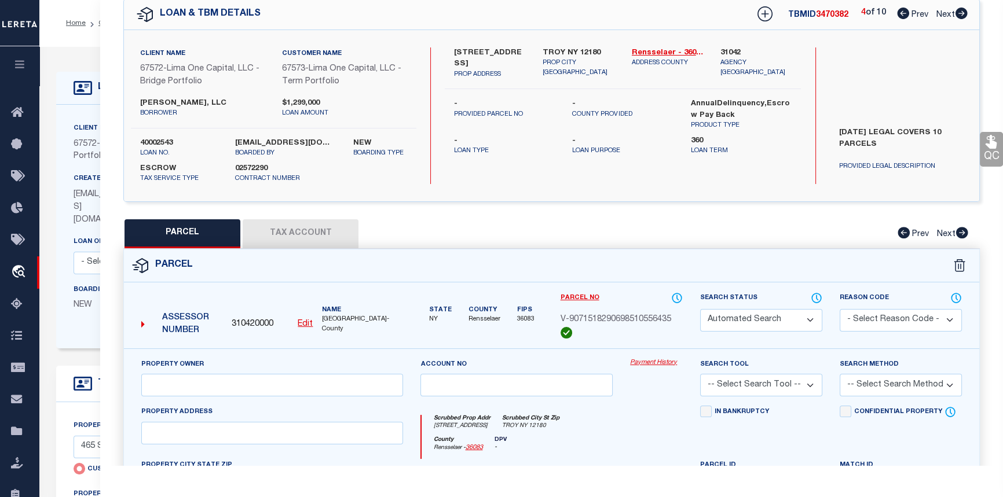
checkbox input "false"
type input "TROY NY 12182"
click at [959, 12] on icon at bounding box center [961, 14] width 12 height 12
select select "AS"
select select
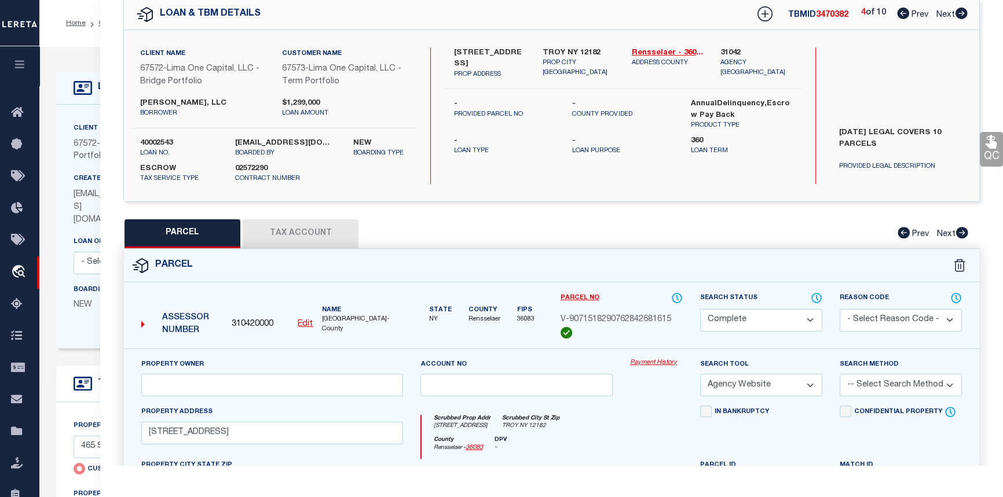
checkbox input "false"
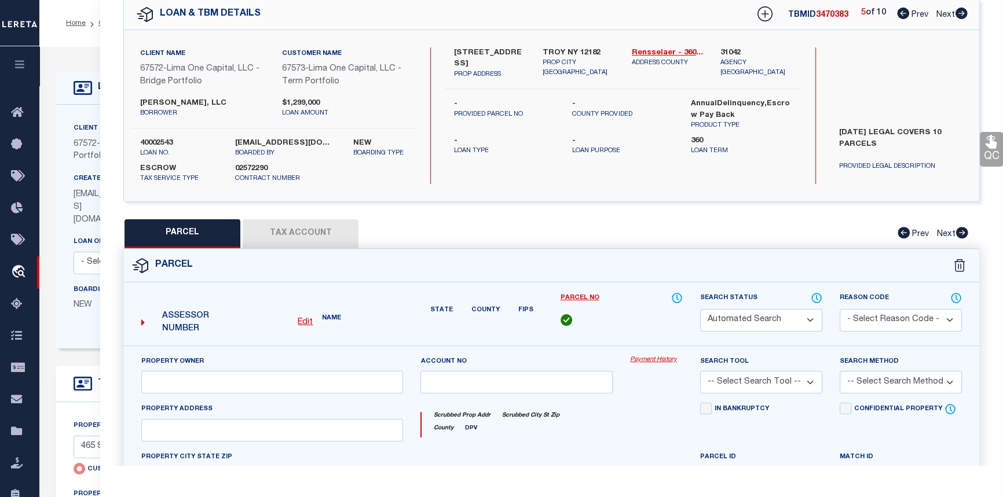
select select "CP"
select select "AGW"
select select
type input "594 FIFTH AVE"
checkbox input "false"
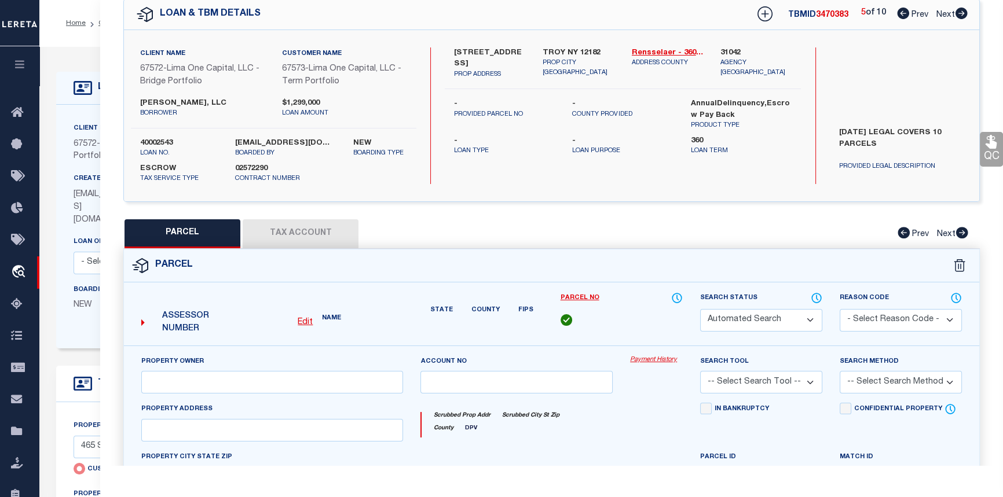
type input "TROY NY 12182"
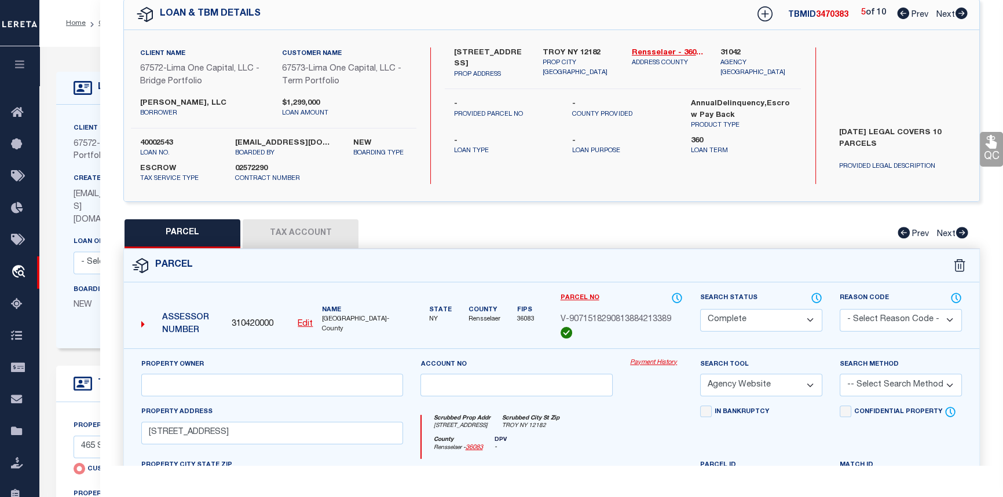
click at [959, 12] on icon at bounding box center [961, 14] width 12 height 12
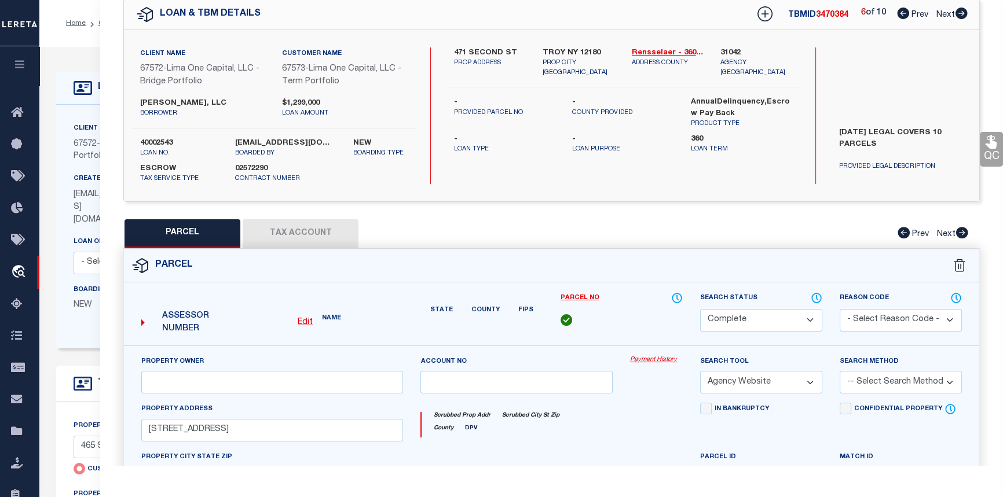
select select "AS"
select select
checkbox input "false"
select select "CP"
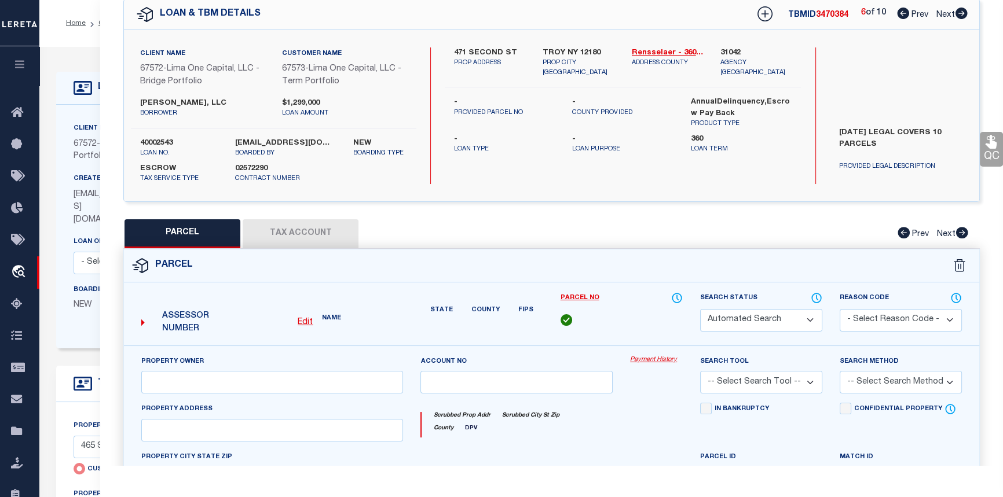
select select "AGW"
select select
type input "471 SECOND ST"
checkbox input "false"
type input "TROY NY 12180"
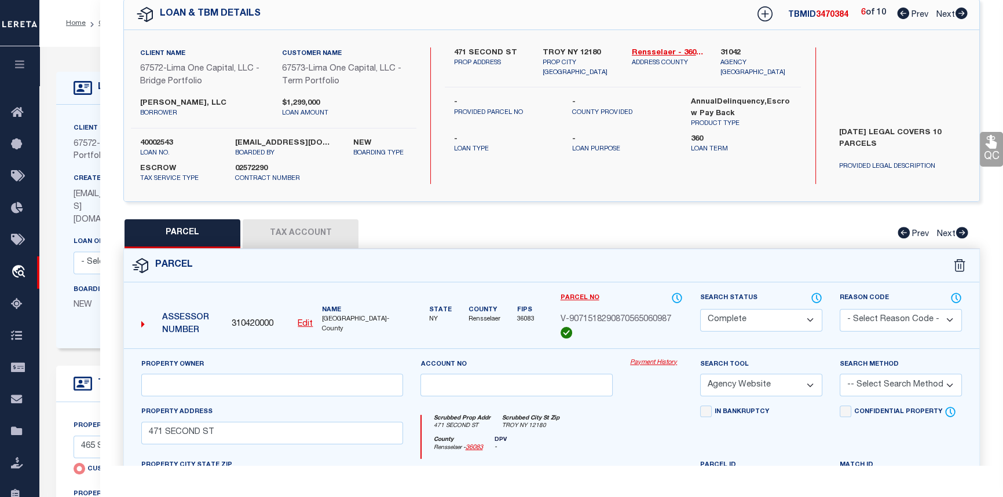
click at [651, 364] on link "Payment History" at bounding box center [656, 363] width 53 height 10
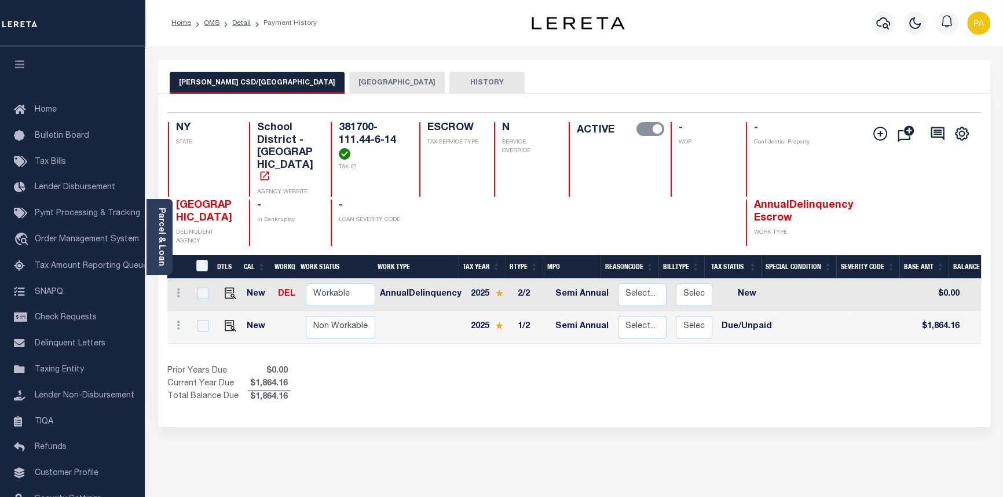
click at [349, 80] on button "[GEOGRAPHIC_DATA]" at bounding box center [397, 83] width 96 height 22
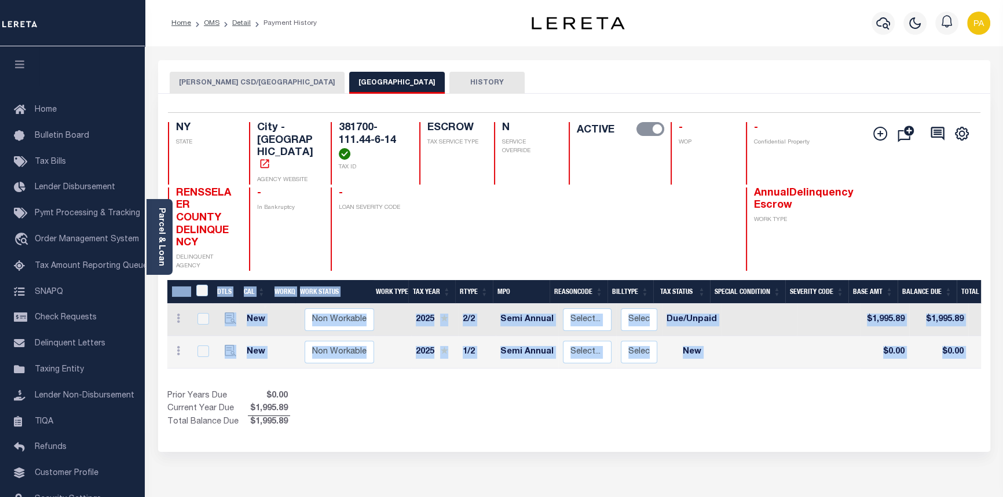
drag, startPoint x: 504, startPoint y: 365, endPoint x: 709, endPoint y: 388, distance: 205.7
click at [709, 388] on div "DTLS CAL WorkQ Work Status Work Type Tax Year RType MPO ReasonCode BillType Tax…" at bounding box center [574, 354] width 814 height 149
click at [596, 376] on div "DTLS CAL WorkQ Work Status Work Type Tax Year RType MPO ReasonCode BillType Tax…" at bounding box center [574, 354] width 814 height 149
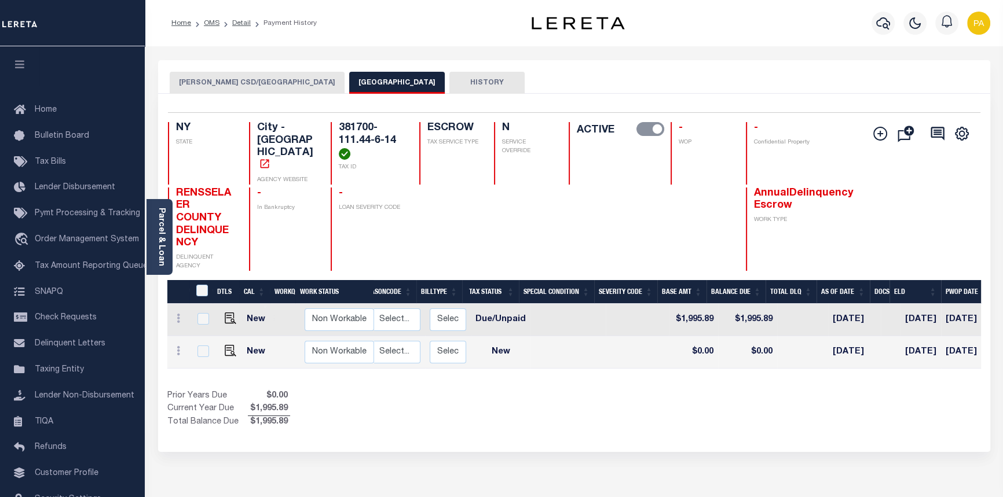
scroll to position [0, 191]
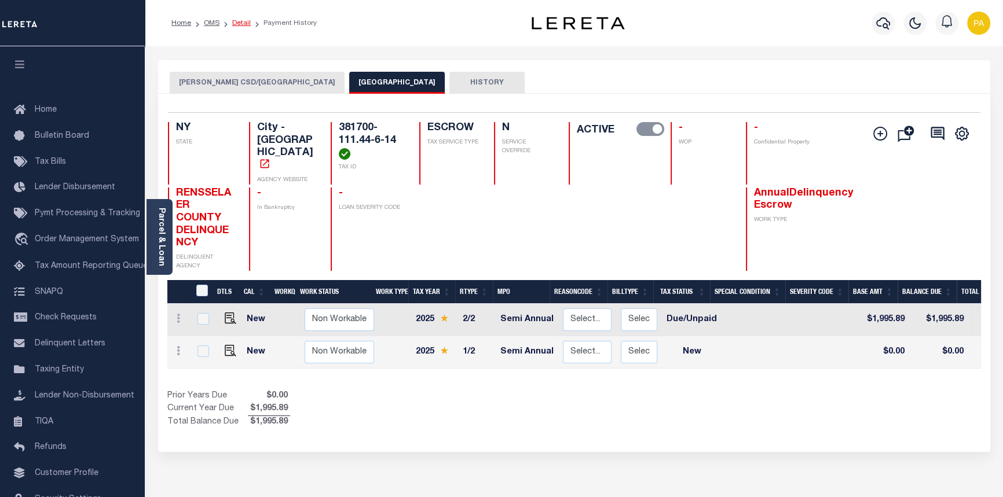
click at [238, 21] on link "Detail" at bounding box center [241, 23] width 19 height 7
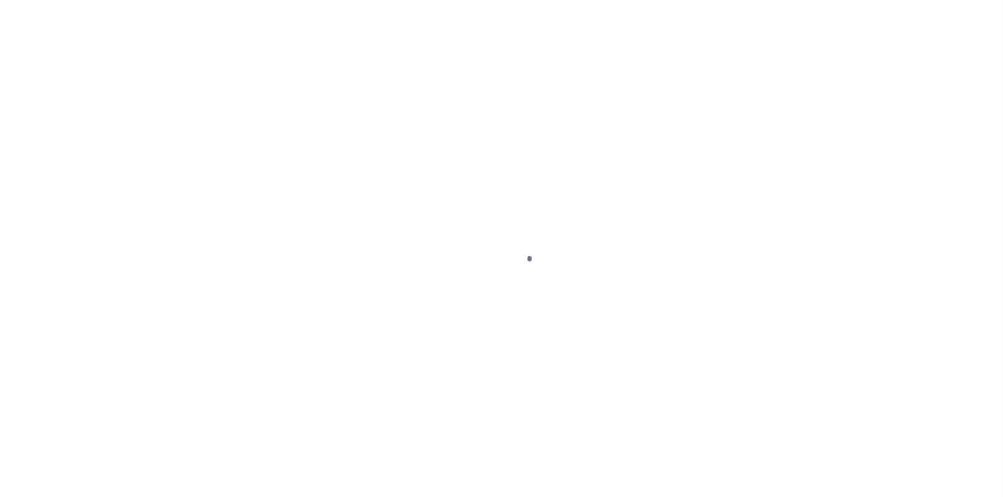
type input "471 SECOND ST"
select select "Escrow"
type input "TROY NY 12180"
type input "40002543-8"
type input "NY"
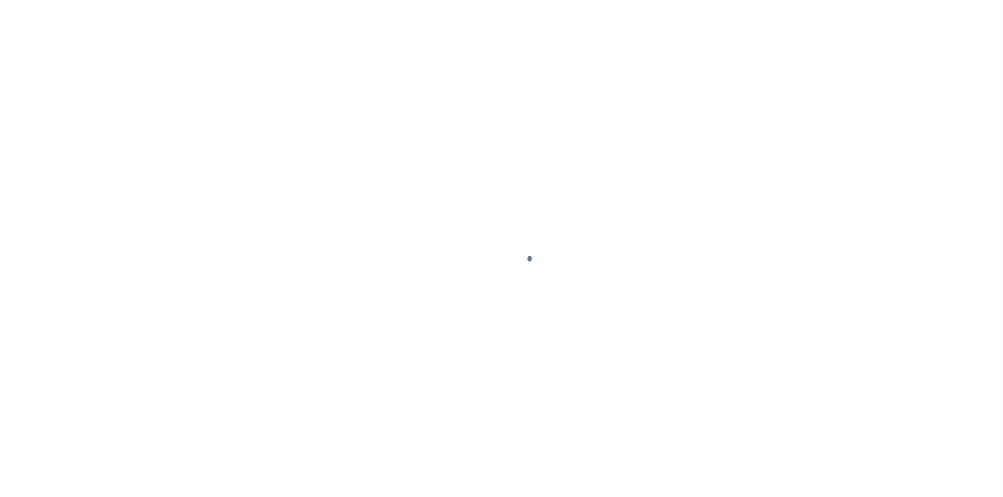
type textarea "[DATE] LEGAL COVERS 10 PARCELS"
select select "4"
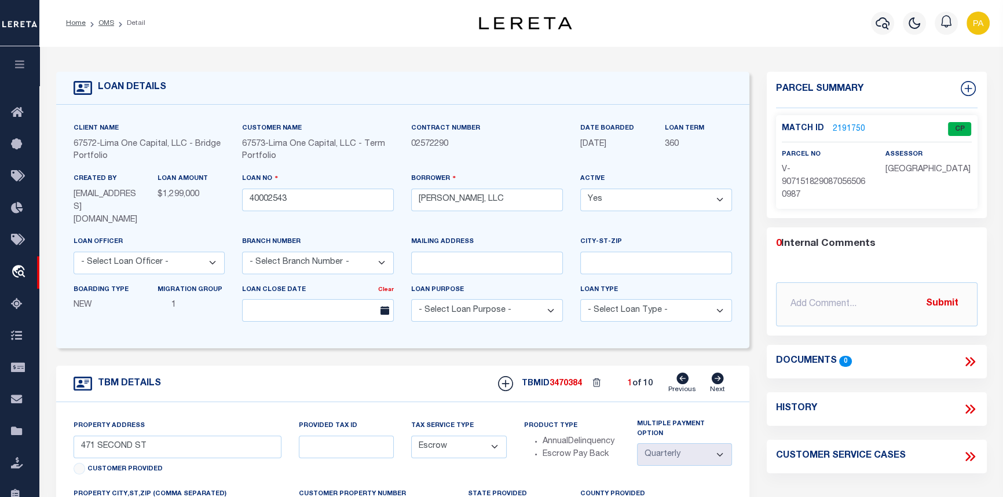
click at [851, 131] on link "2191750" at bounding box center [849, 129] width 32 height 12
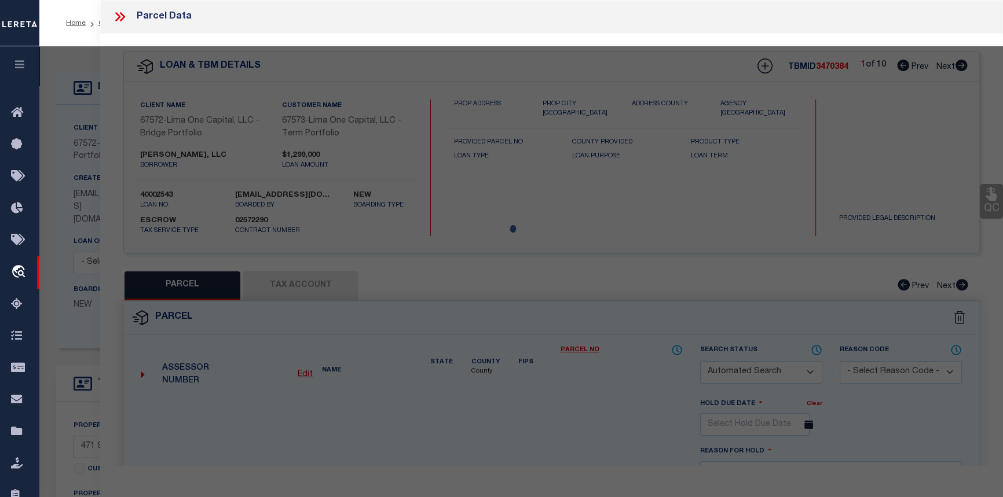
checkbox input "false"
select select "CP"
select select "AGW"
select select
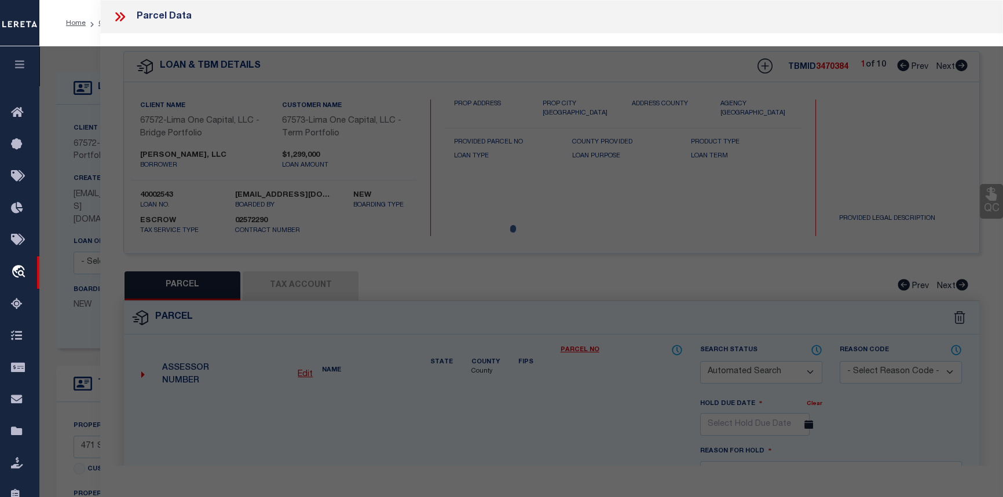
type input "471 SECOND ST"
checkbox input "false"
type input "TROY NY 12180"
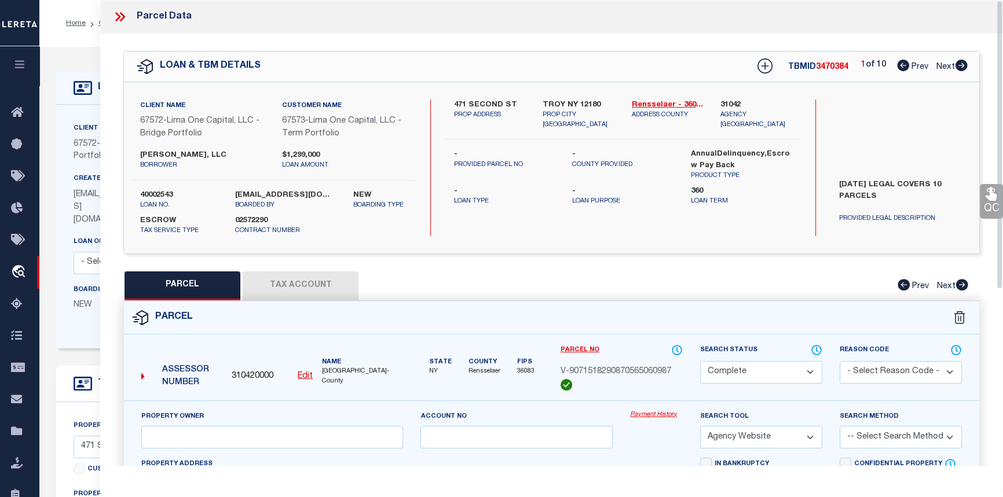
click at [652, 413] on link "Payment History" at bounding box center [656, 416] width 53 height 10
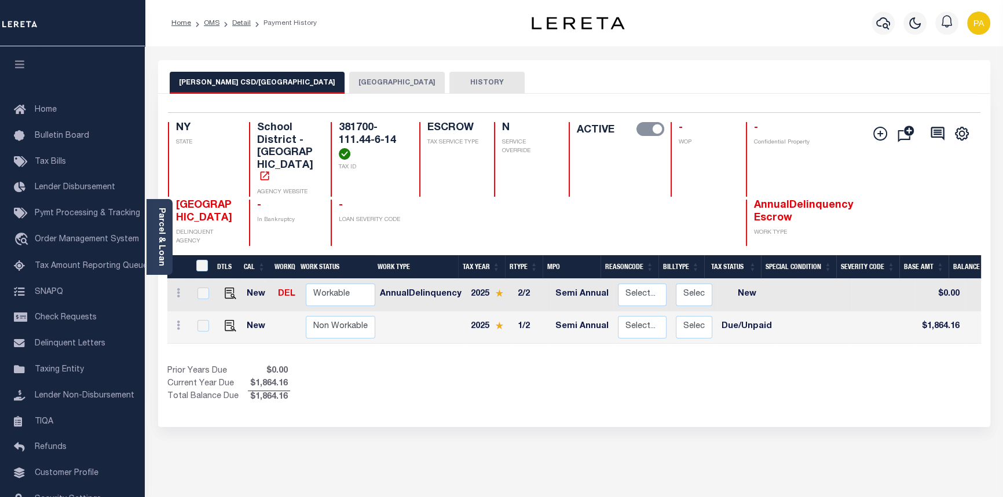
click at [251, 23] on li "Payment History" at bounding box center [284, 23] width 66 height 10
click at [240, 20] on link "Detail" at bounding box center [241, 23] width 19 height 7
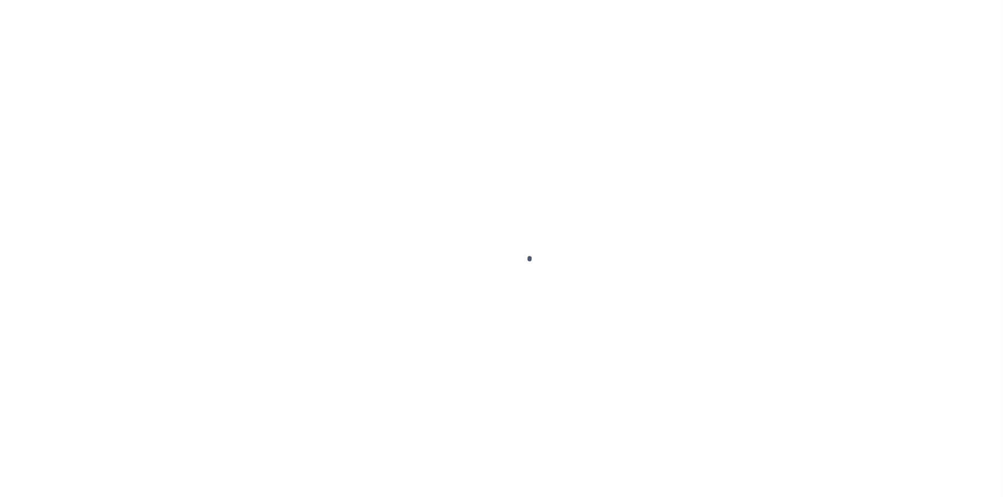
type input "471 SECOND ST"
select select "Escrow"
type input "TROY NY 12180"
type input "40002543-8"
type input "NY"
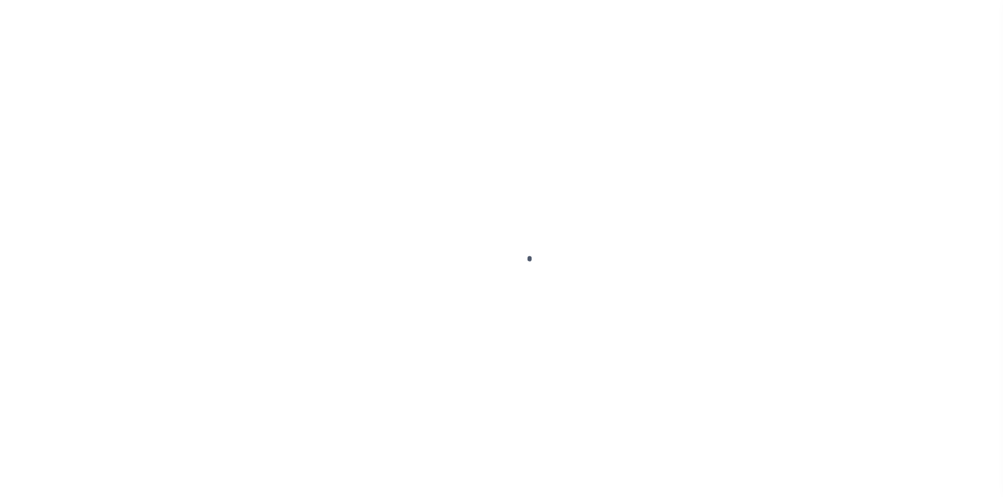
type textarea "[DATE] LEGAL COVERS 10 PARCELS"
select select "4"
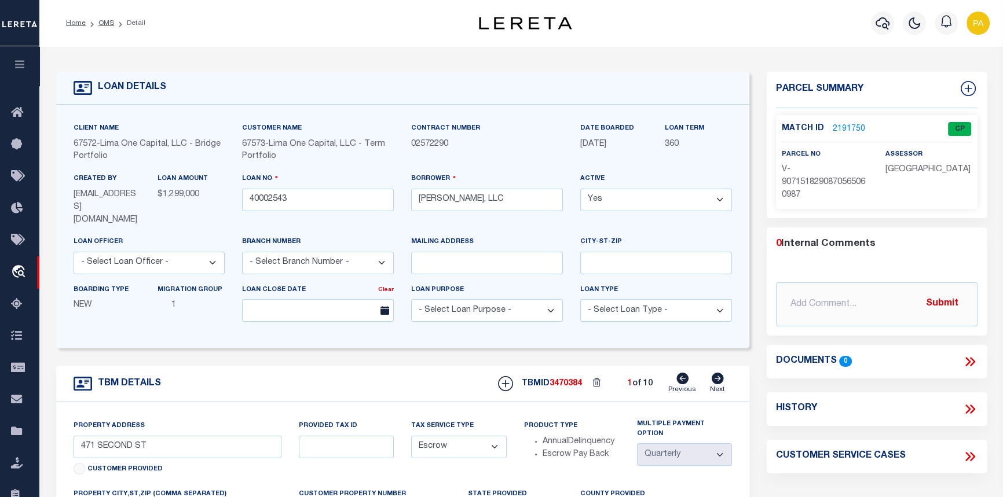
click at [836, 128] on link "2191750" at bounding box center [849, 129] width 32 height 12
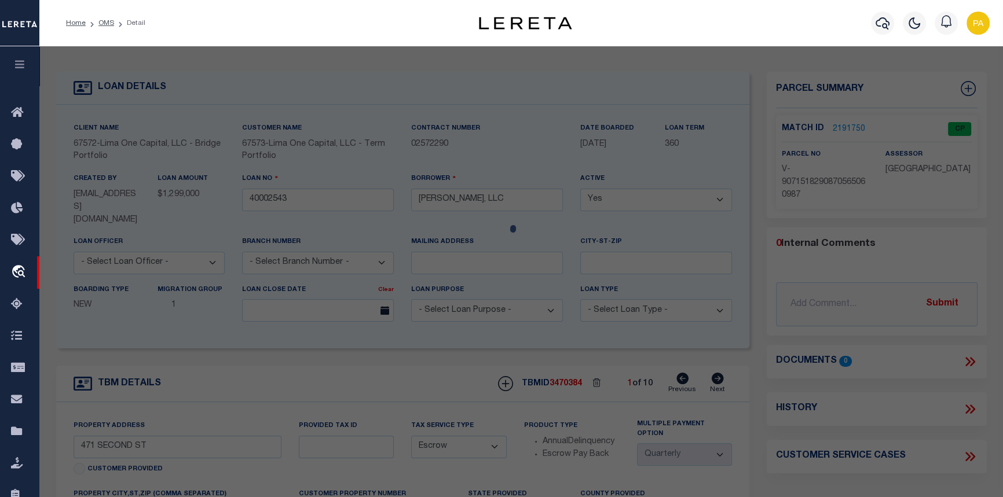
checkbox input "false"
select select "CP"
select select "AGW"
select select
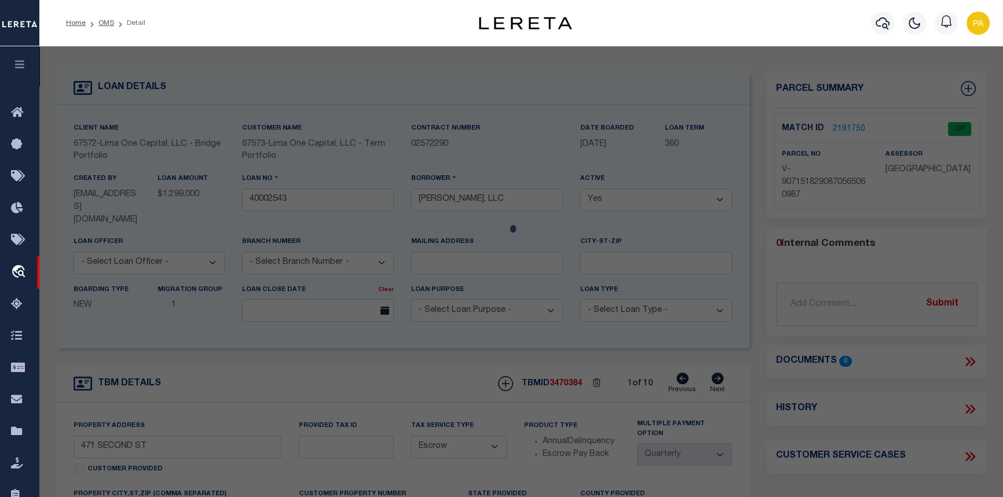
type input "471 SECOND ST"
checkbox input "false"
type input "TROY NY 12180"
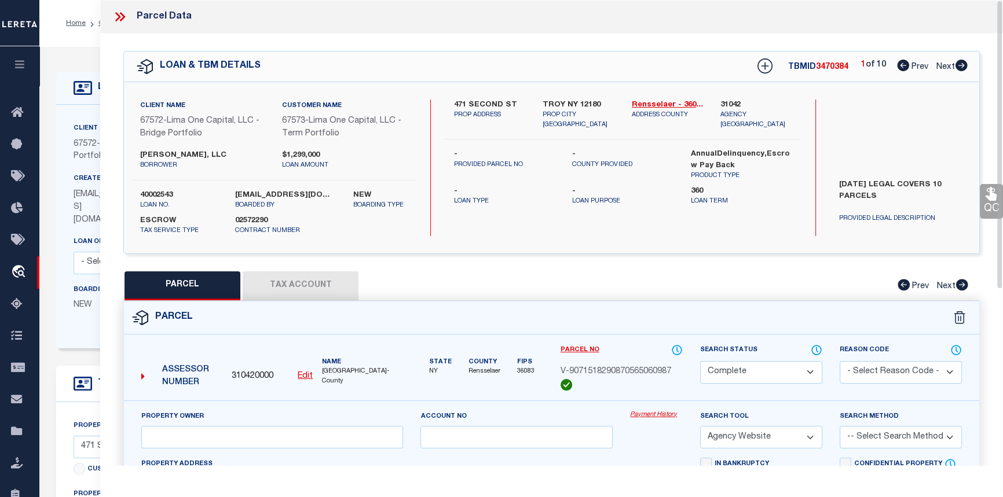
click at [659, 415] on link "Payment History" at bounding box center [656, 416] width 53 height 10
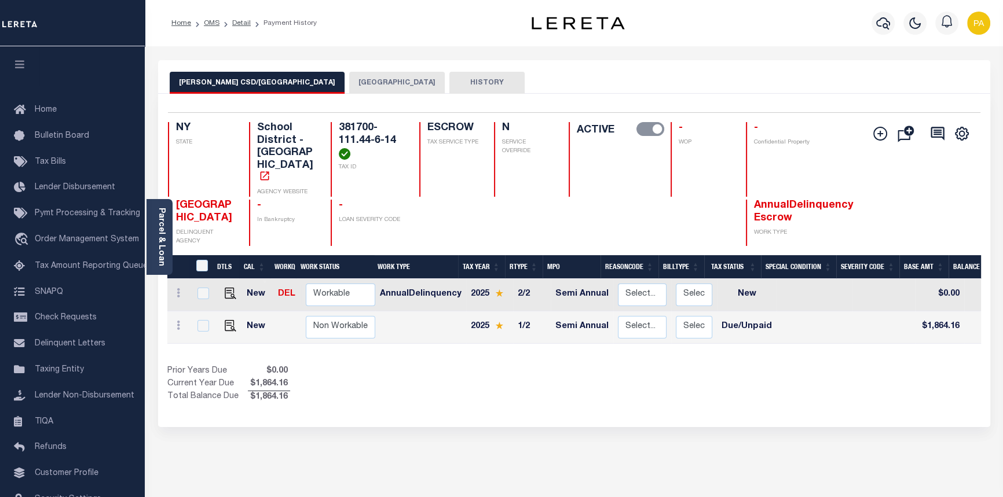
click at [349, 83] on button "[GEOGRAPHIC_DATA]" at bounding box center [397, 83] width 96 height 22
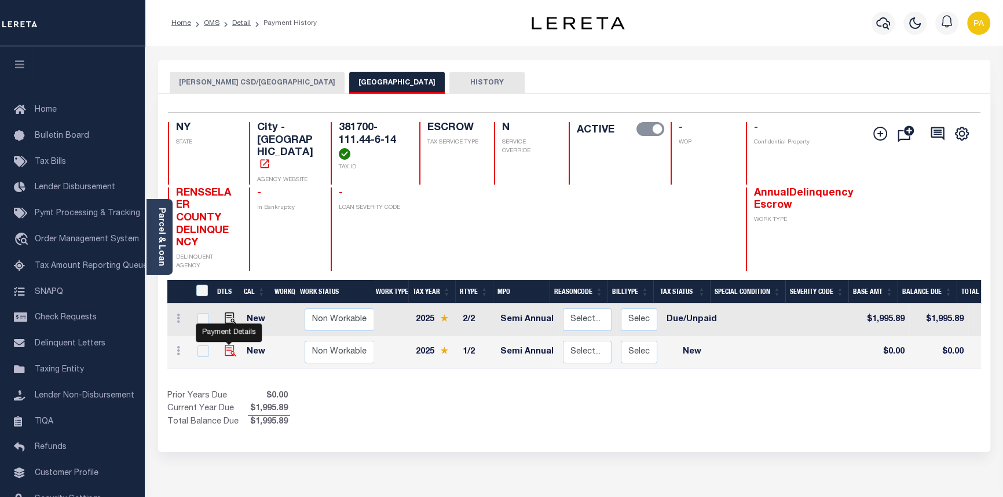
click at [227, 345] on img "" at bounding box center [231, 351] width 12 height 12
checkbox input "true"
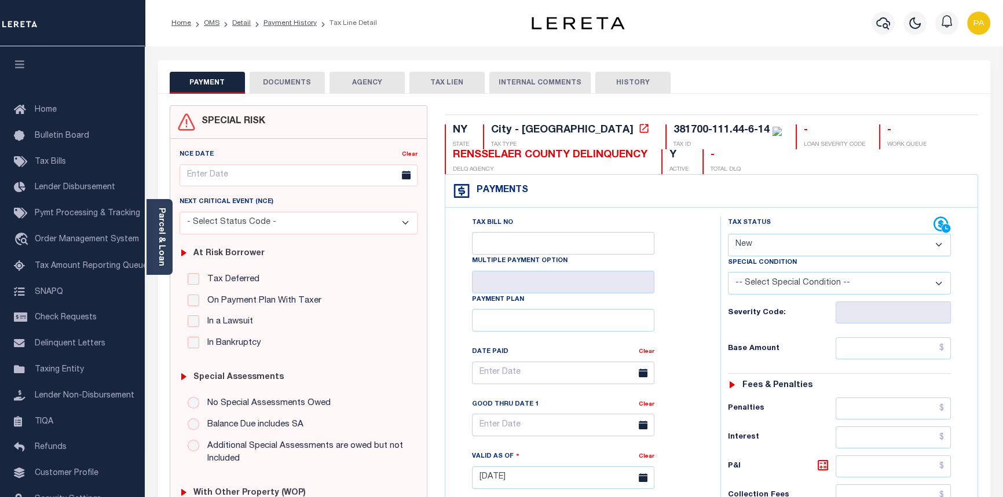
click at [938, 246] on select "- Select Status Code - Open Due/Unpaid Paid Incomplete No Tax Due Internal Refu…" at bounding box center [840, 245] width 224 height 23
select select "PYD"
click at [728, 235] on select "- Select Status Code - Open Due/Unpaid Paid Incomplete No Tax Due Internal Refu…" at bounding box center [840, 245] width 224 height 23
type input "[DATE]"
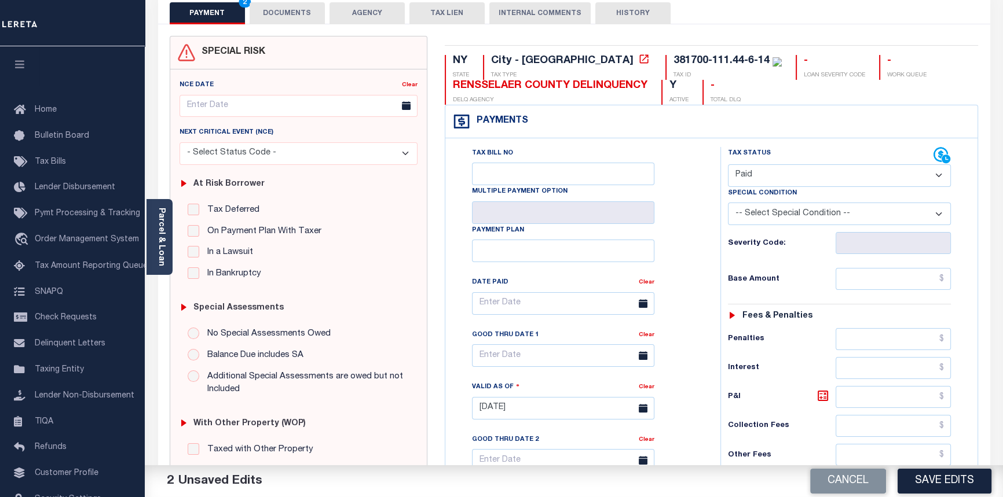
scroll to position [105, 0]
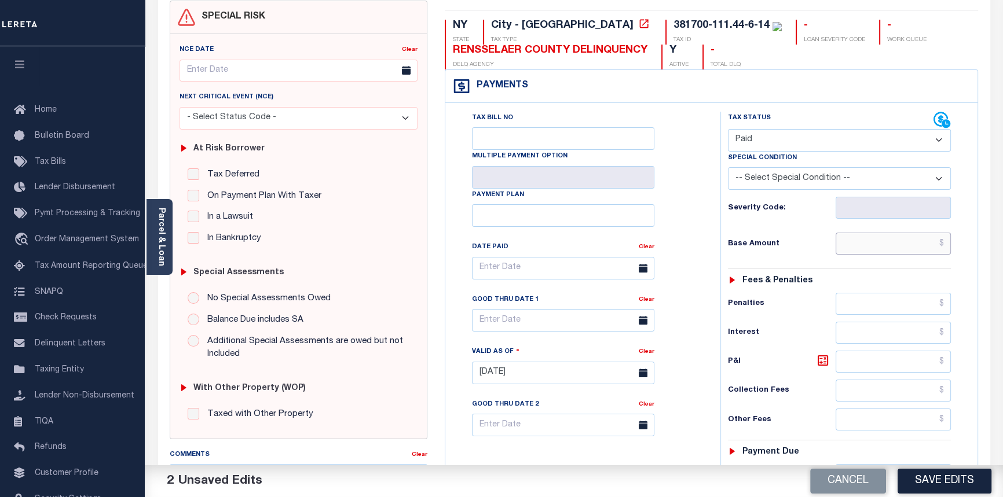
click at [944, 247] on input "text" at bounding box center [894, 244] width 116 height 22
type input "$4,797.66"
click at [533, 269] on input "text" at bounding box center [563, 268] width 182 height 23
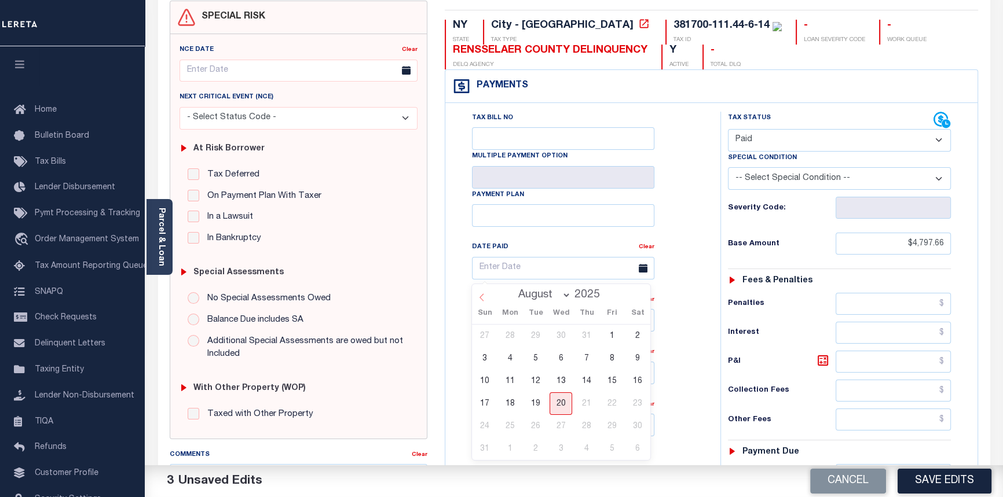
click at [485, 298] on icon at bounding box center [482, 298] width 8 height 8
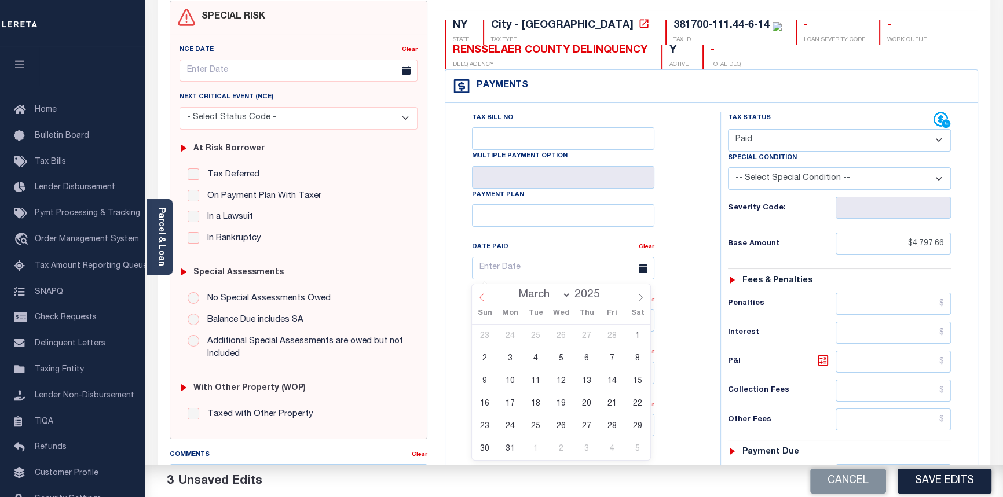
click at [485, 298] on icon at bounding box center [482, 298] width 8 height 8
select select "0"
click at [613, 403] on span "24" at bounding box center [612, 404] width 23 height 23
type input "01/24/2025"
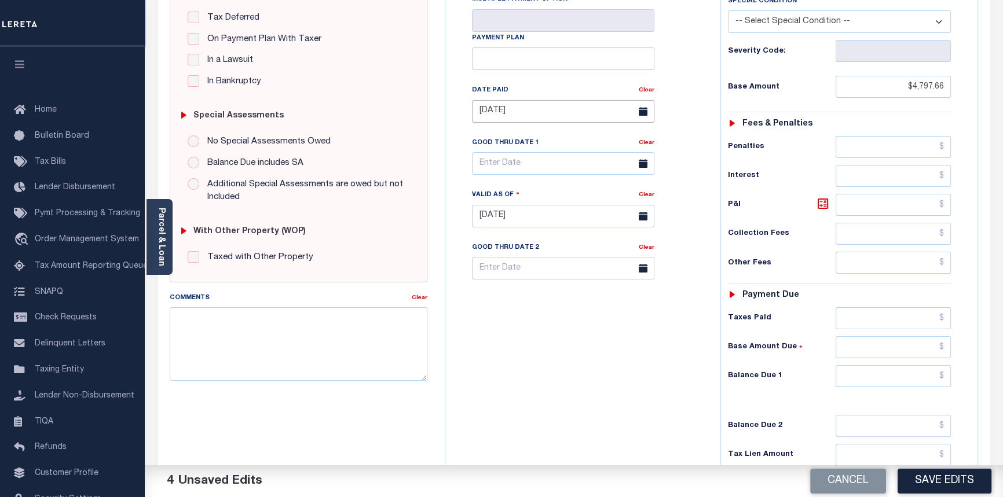
scroll to position [263, 0]
click at [947, 318] on input "text" at bounding box center [894, 317] width 116 height 22
type input "$4,797.66"
click at [946, 350] on input "text" at bounding box center [894, 346] width 116 height 22
type input "$0.00"
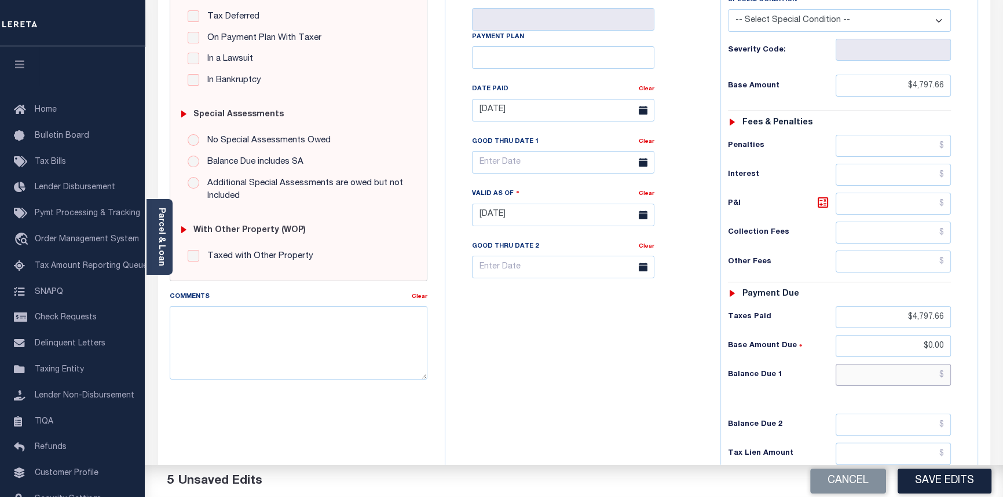
click at [941, 372] on input "text" at bounding box center [894, 375] width 116 height 22
type input "$0.00"
drag, startPoint x: 308, startPoint y: 368, endPoint x: 321, endPoint y: 367, distance: 13.4
click at [308, 368] on textarea "Comments" at bounding box center [299, 342] width 258 height 73
click at [240, 334] on textarea "Comments" at bounding box center [299, 342] width 258 height 73
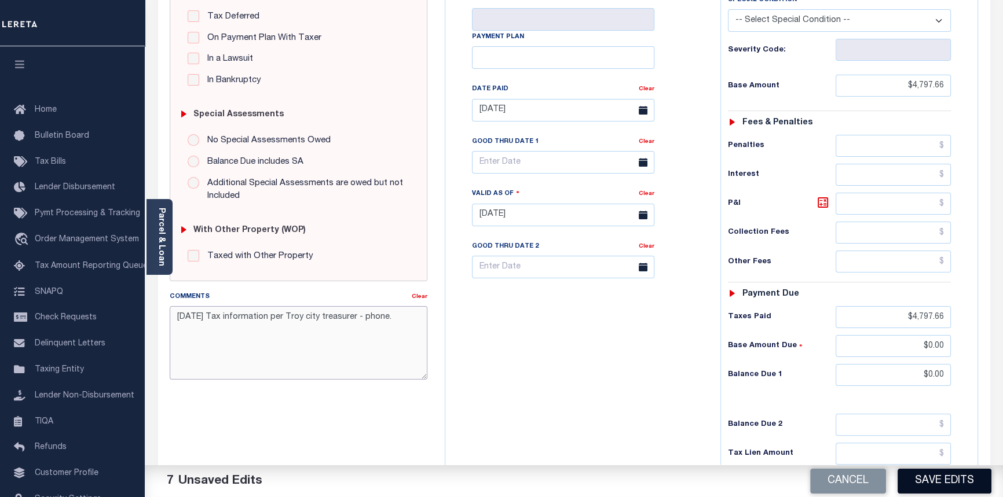
type textarea "08/20/2025 Tax information per Troy city treasurer - phone."
click at [941, 482] on button "Save Edits" at bounding box center [945, 481] width 94 height 25
checkbox input "false"
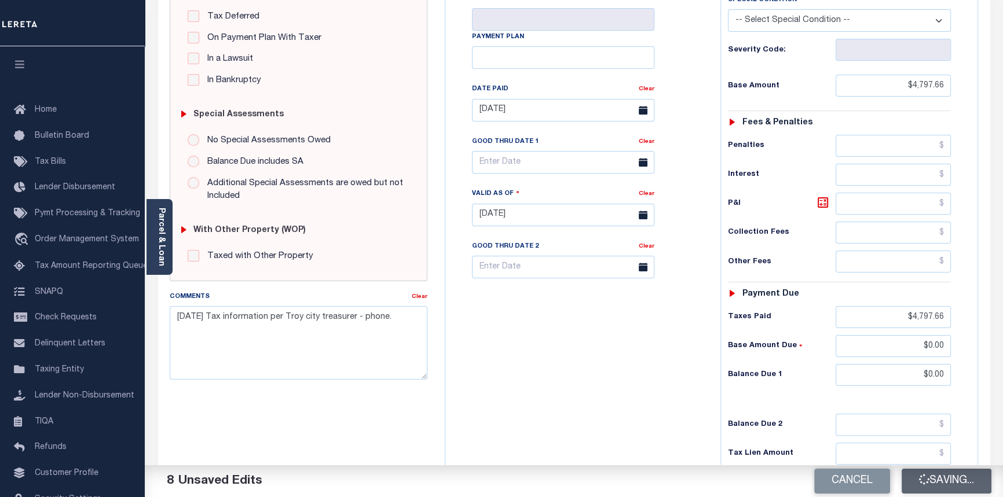
checkbox input "false"
type input "$4,797.66"
type input "$0"
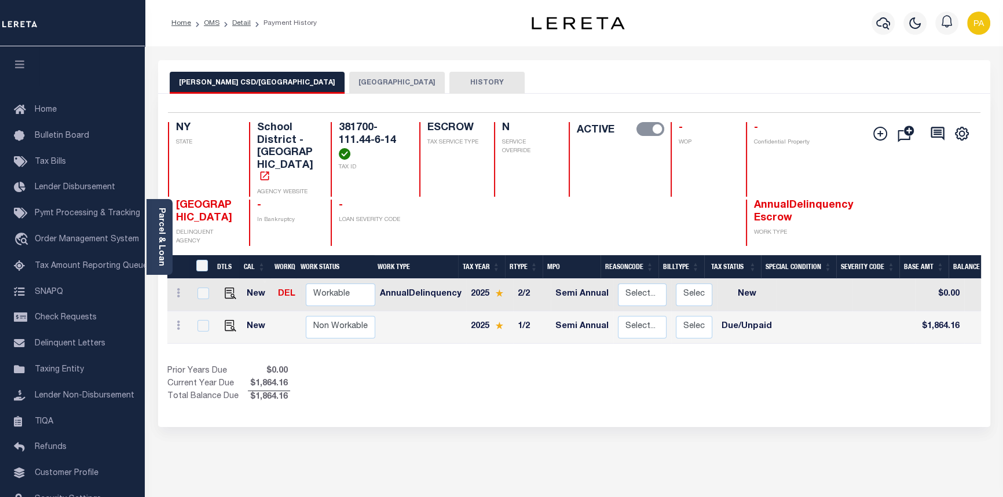
click at [349, 85] on button "[GEOGRAPHIC_DATA]" at bounding box center [397, 83] width 96 height 22
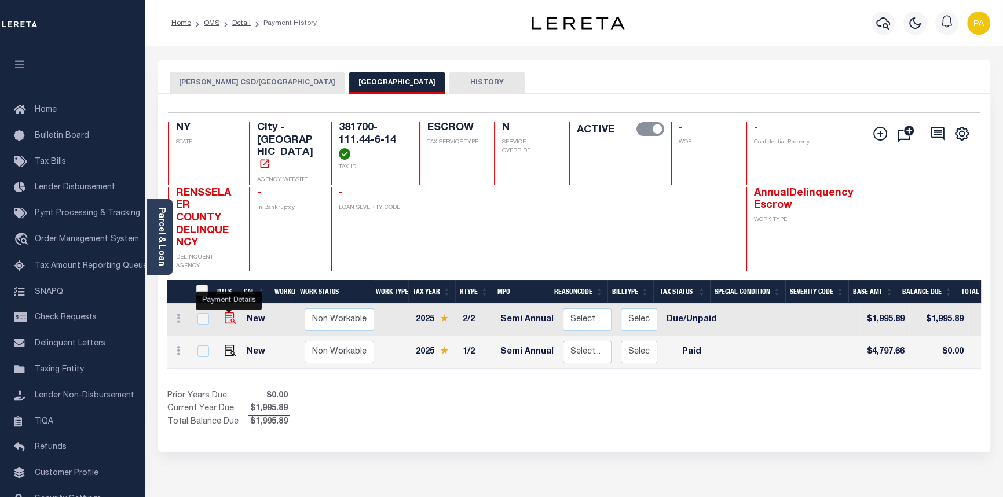
click at [226, 313] on img "" at bounding box center [231, 319] width 12 height 12
checkbox input "true"
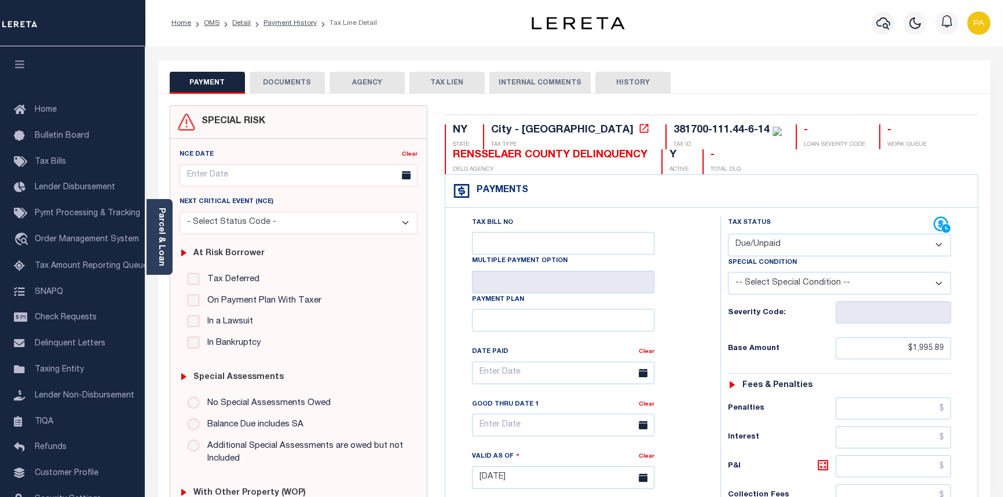
click at [938, 246] on select "- Select Status Code - Open Due/Unpaid Paid Incomplete No Tax Due Internal Refu…" at bounding box center [840, 245] width 224 height 23
select select "PYD"
click at [728, 235] on select "- Select Status Code - Open Due/Unpaid Paid Incomplete No Tax Due Internal Refu…" at bounding box center [840, 245] width 224 height 23
type input "[DATE]"
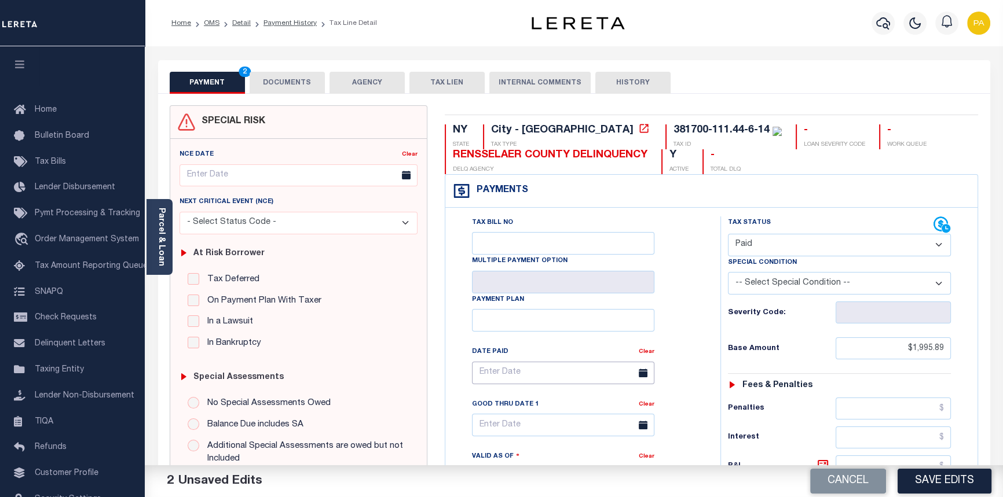
click at [509, 381] on input "text" at bounding box center [563, 373] width 182 height 23
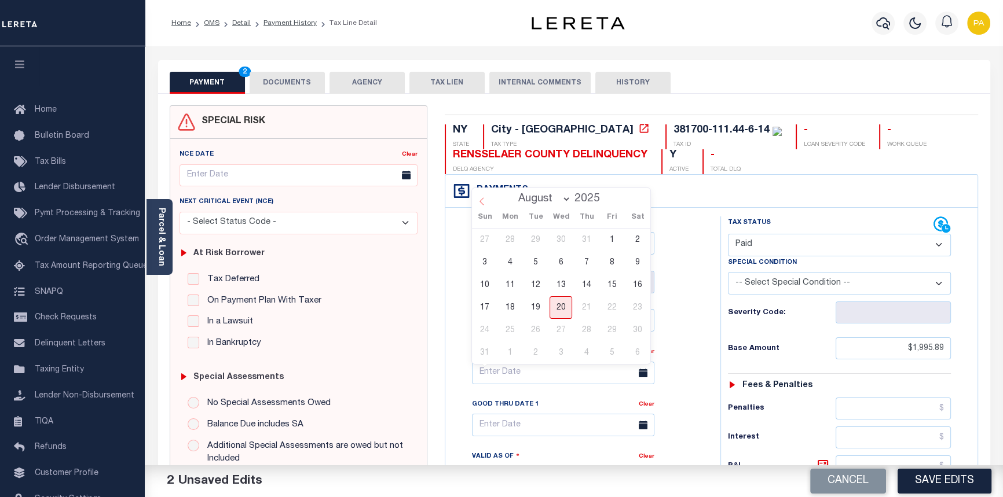
click at [484, 203] on icon at bounding box center [482, 201] width 8 height 8
select select "6"
click at [562, 287] on span "16" at bounding box center [561, 285] width 23 height 23
type input "07/16/2025"
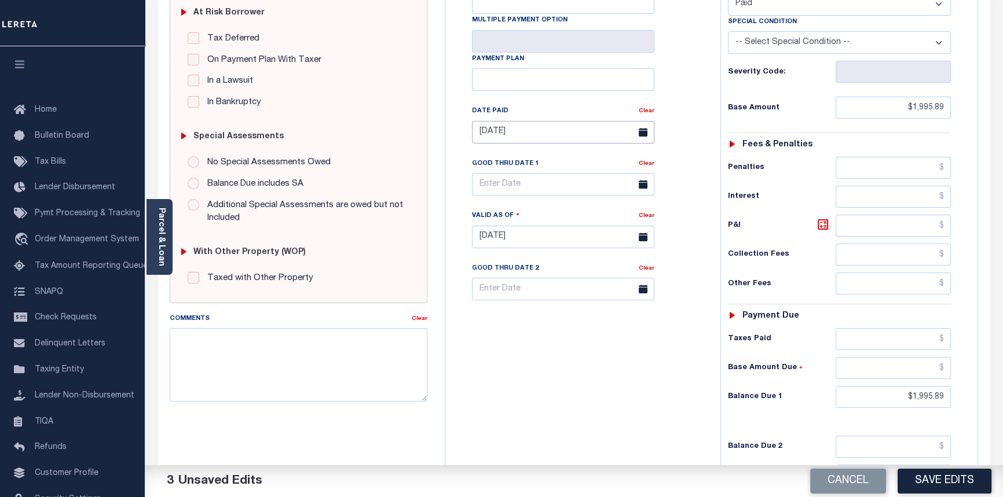
scroll to position [263, 0]
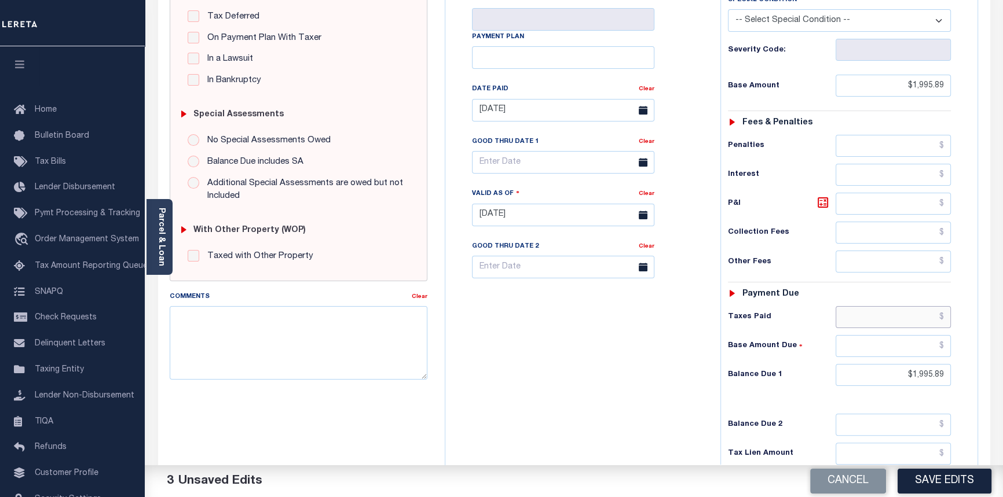
click at [944, 320] on input "text" at bounding box center [894, 317] width 116 height 22
type input "$1,995.89"
click at [951, 349] on div "Tax Status Status - Select Status Code -" at bounding box center [843, 209] width 246 height 511
click at [948, 349] on input "text" at bounding box center [894, 346] width 116 height 22
type input "$0.00"
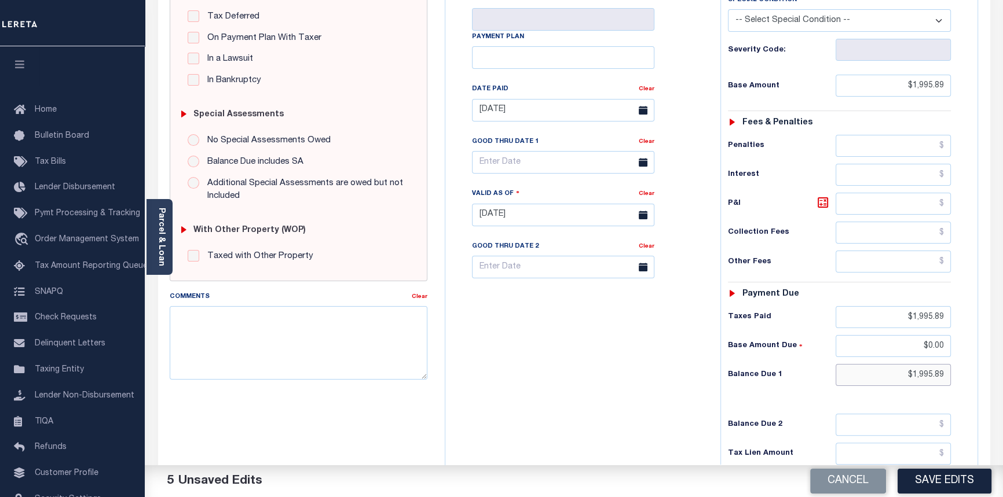
drag, startPoint x: 898, startPoint y: 378, endPoint x: 1010, endPoint y: 382, distance: 111.9
click at [1002, 380] on html "Home OMS Detail Payment History Tax Line Detail" at bounding box center [501, 175] width 1003 height 876
type input "$0.00"
click at [219, 333] on textarea "Comments" at bounding box center [299, 342] width 258 height 73
type textarea "08/20/2025pk Tax information per Troy City treasurer -phone."
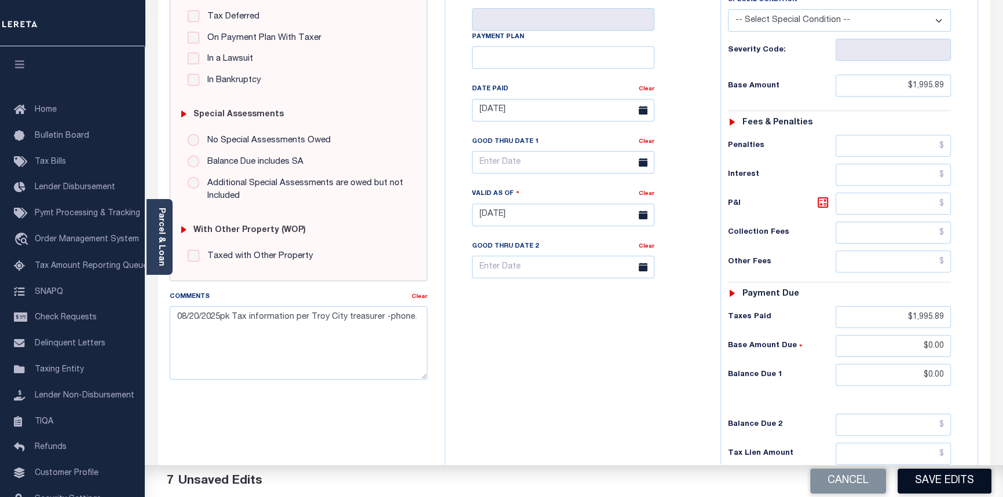
click at [962, 476] on button "Save Edits" at bounding box center [945, 481] width 94 height 25
checkbox input "false"
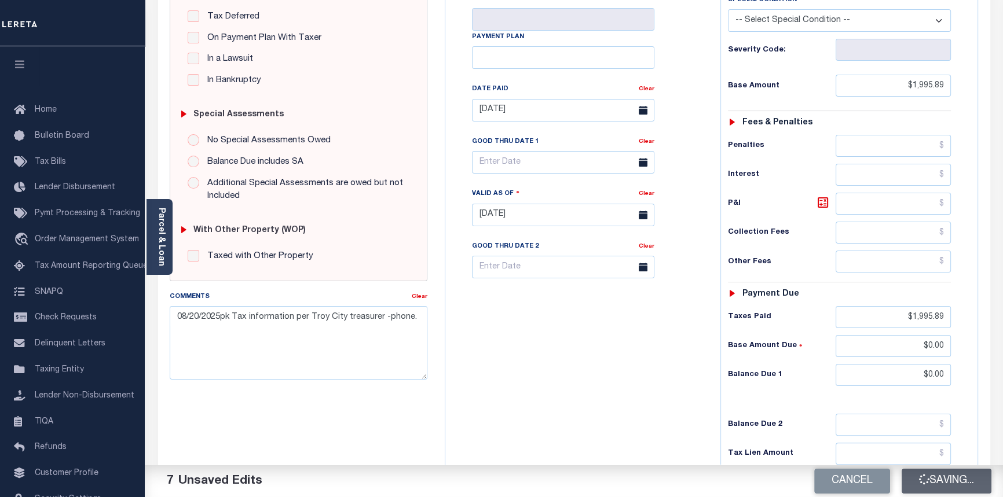
type input "$1,995.89"
type input "$0"
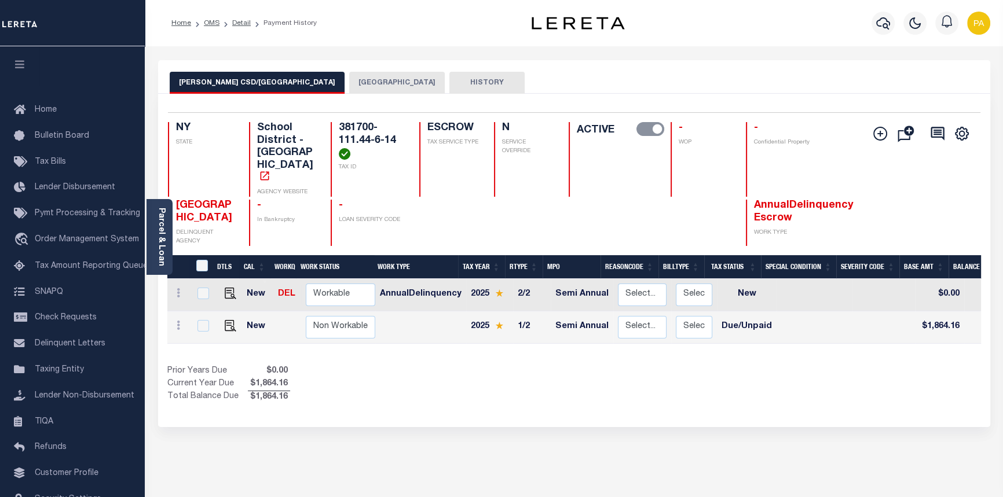
click at [349, 83] on button "TROY CITY" at bounding box center [397, 83] width 96 height 22
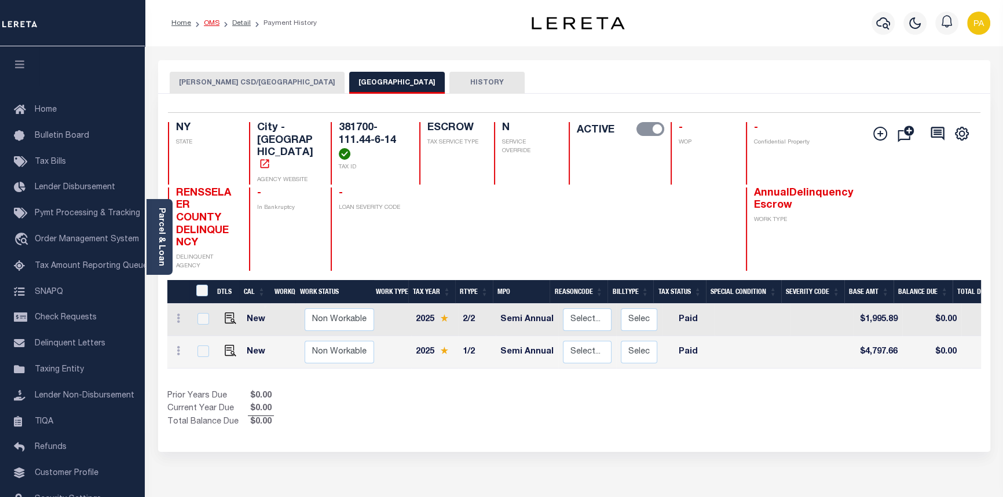
click at [208, 21] on link "OMS" at bounding box center [212, 23] width 16 height 7
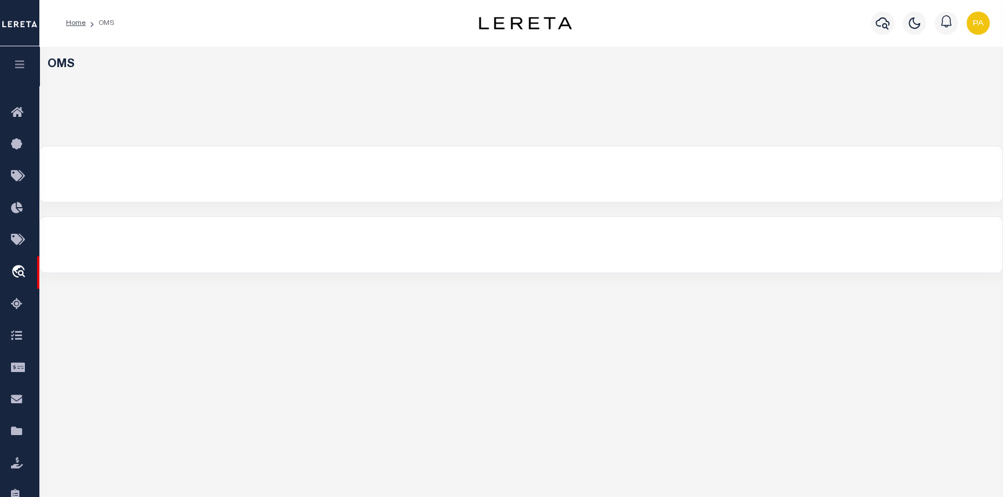
select select "200"
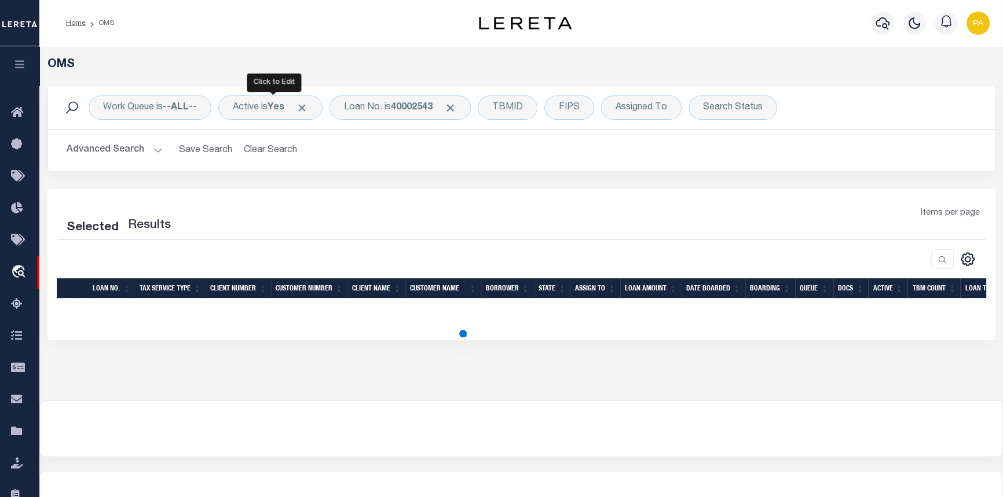
select select "200"
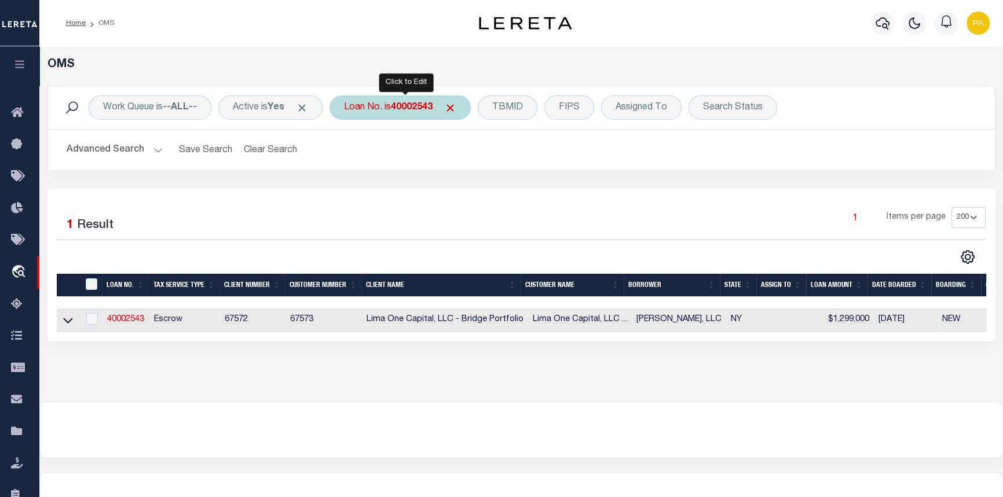
click at [412, 108] on b "40002543" at bounding box center [412, 107] width 42 height 9
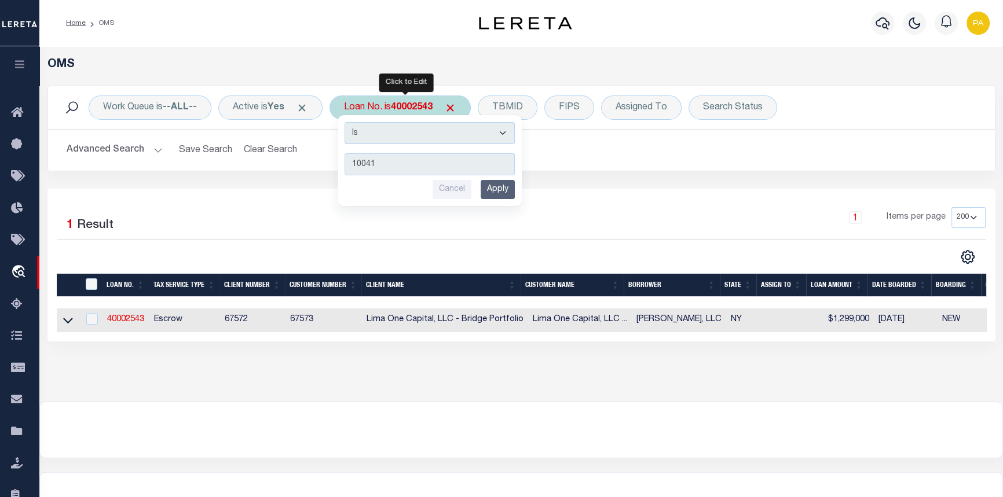
type input "100418"
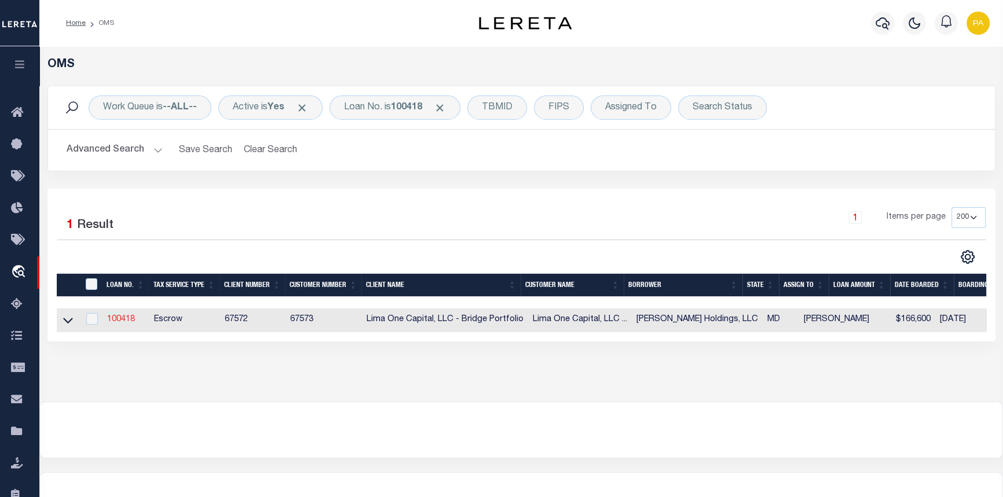
click at [118, 317] on link "100418" at bounding box center [121, 320] width 28 height 8
type input "100418"
type input "[PERSON_NAME] Holdings, LLC"
select select
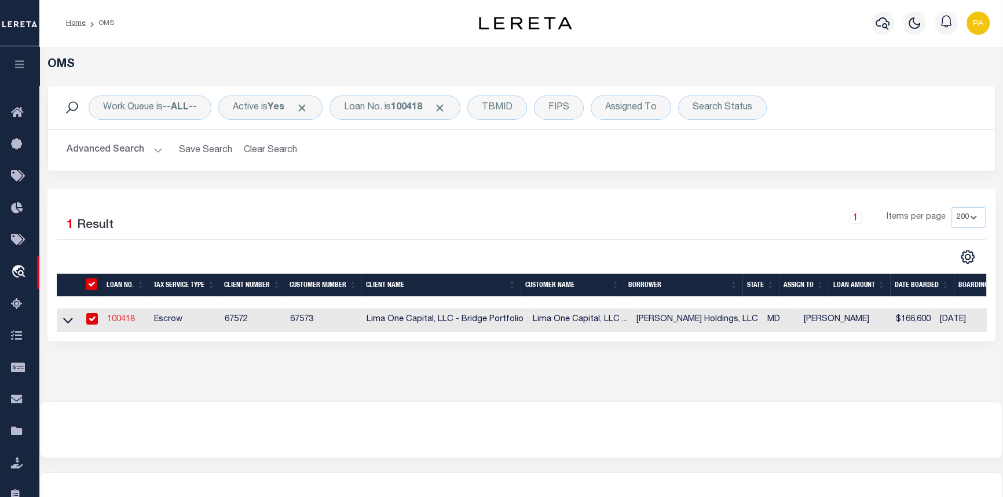
type input "[STREET_ADDRESS]"
type input "[GEOGRAPHIC_DATA]"
select select
select select "Escrow"
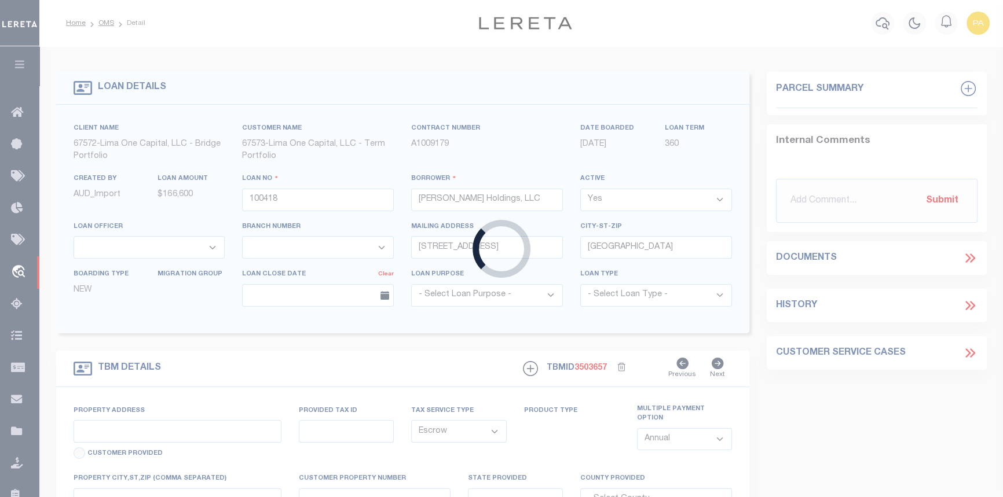
type input "3431 Dudley Avenue"
type input "5920 / 084"
type input "Baltimore MD 21213"
type input "100418-2"
type input "MD"
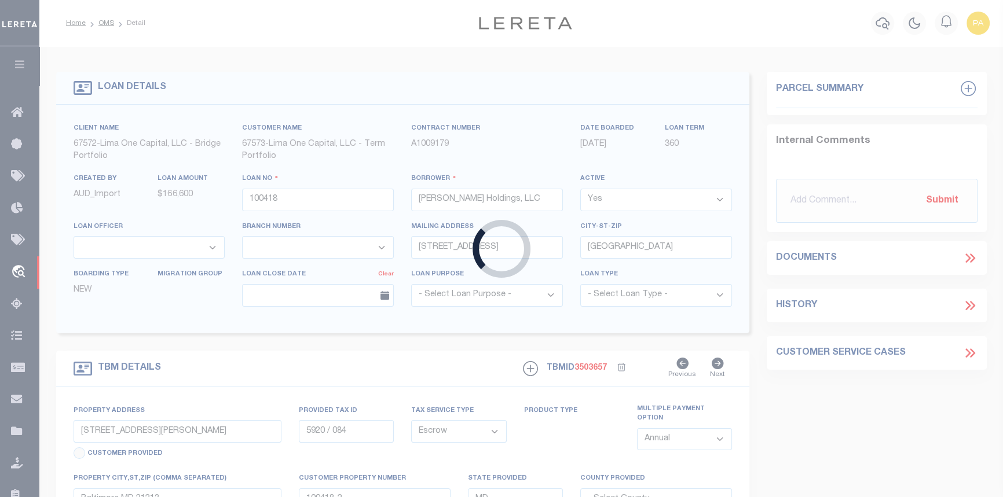
select select
select select "26297"
select select "2"
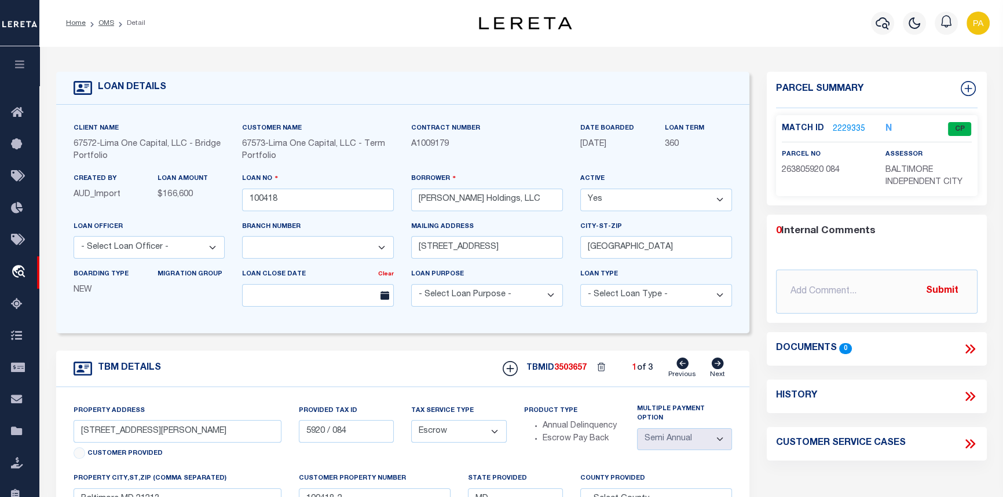
click at [844, 126] on link "2229335" at bounding box center [849, 129] width 32 height 12
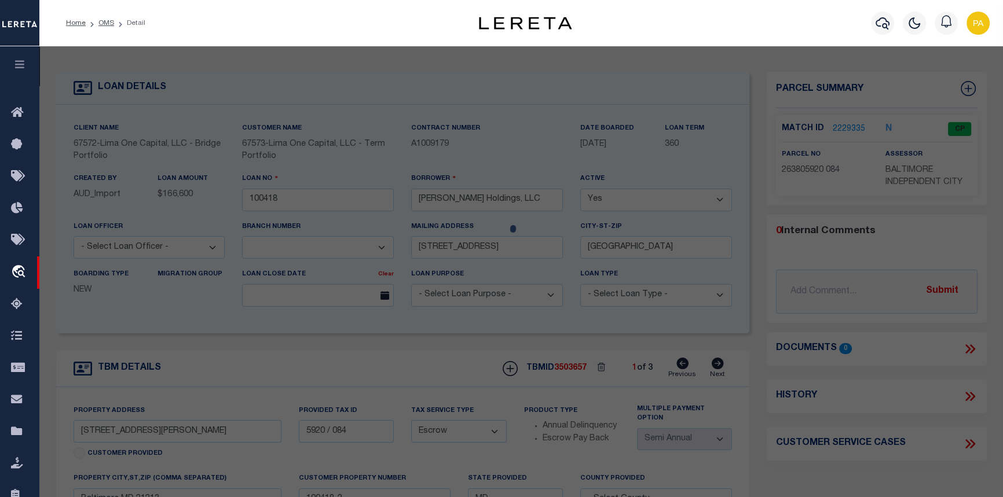
checkbox input "false"
select select "CP"
type input "SIMON NICHOLS HOLDINGS LLC"
select select "ATL"
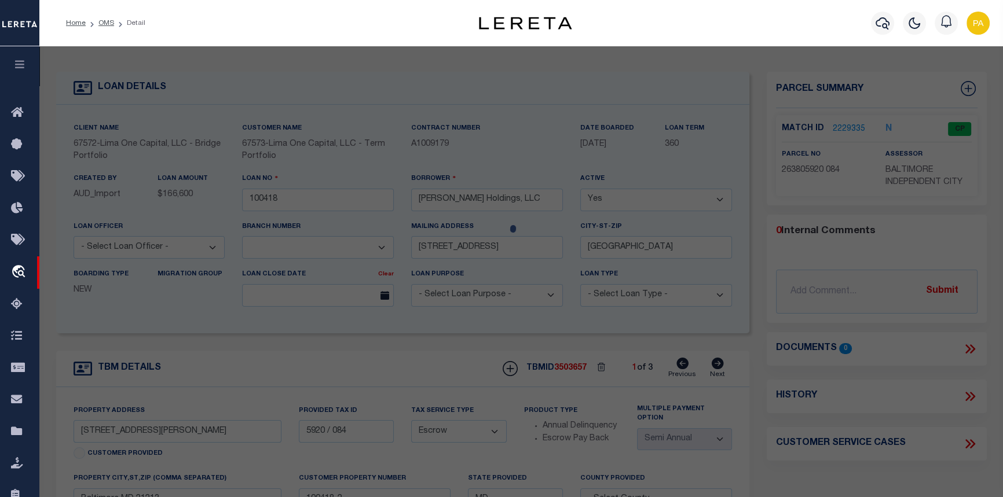
select select "ADD"
type input "3431 DUDLEY AVE"
checkbox input "false"
type input "BALTIMORE, MD 21213"
type textarea "15-4X105"
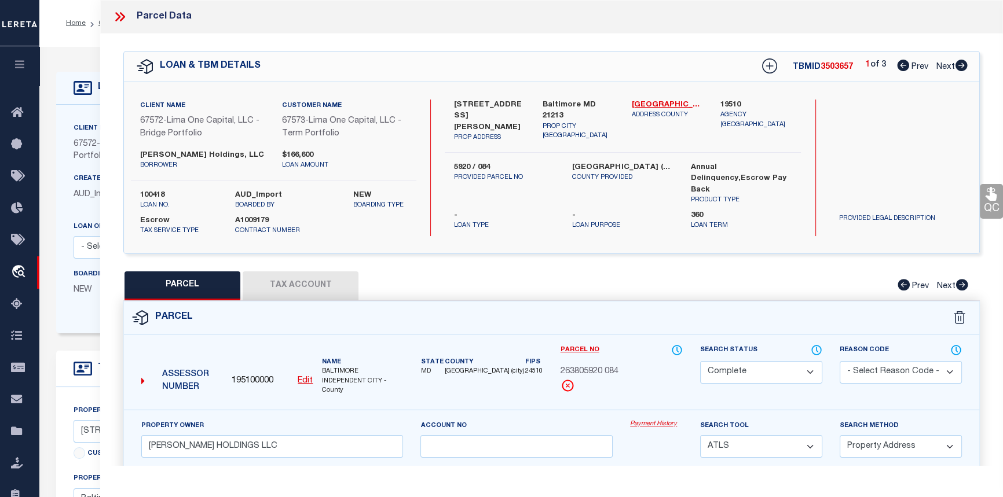
click at [957, 65] on icon at bounding box center [961, 66] width 12 height 12
select select "AS"
select select
checkbox input "false"
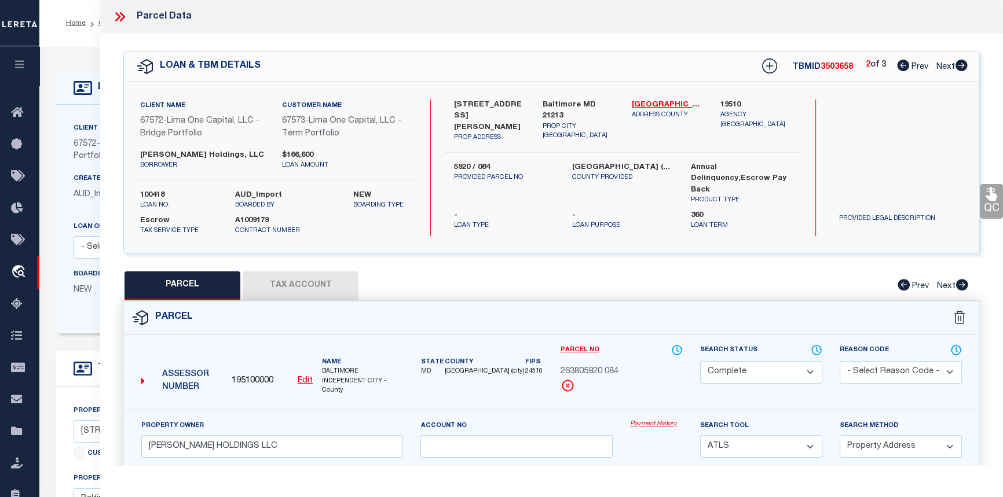
checkbox input "false"
select select "IP"
type input "SIMON NICHOLS HOLDINGS LLC"
select select "ATL"
select select "ADD"
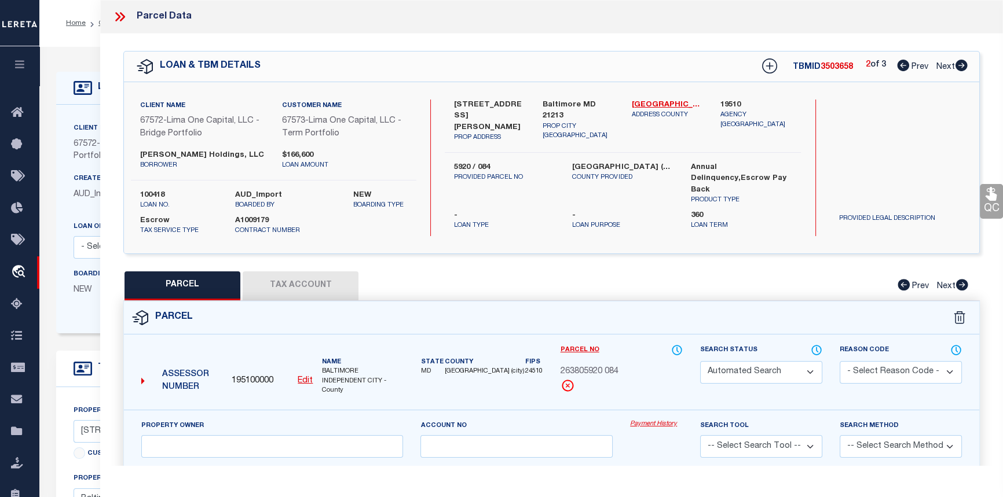
type input "[STREET_ADDRESS]"
checkbox input "false"
type input "BALTIMORE, MD 21213"
type textarea "15-6X86-5"
click at [642, 421] on link "Payment History" at bounding box center [656, 425] width 53 height 10
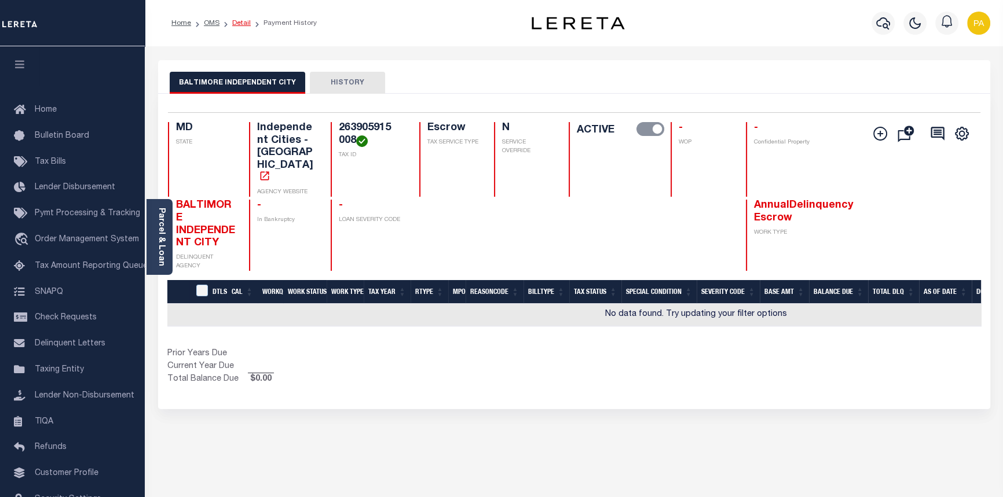
click at [240, 21] on link "Detail" at bounding box center [241, 23] width 19 height 7
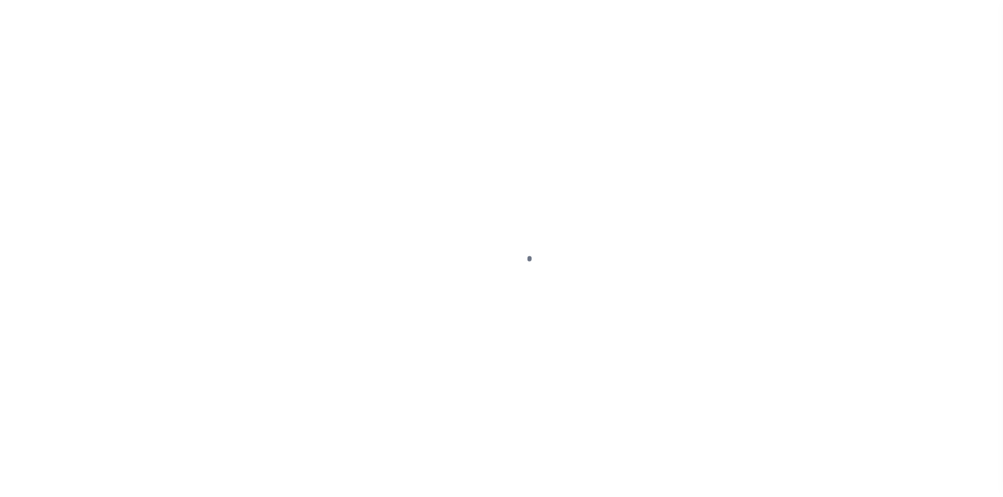
select select "Escrow"
type input "3115 Chesterfield Avenue"
type input "5915 / 008"
type input "Baltimore MD 21213"
type input "100418-3"
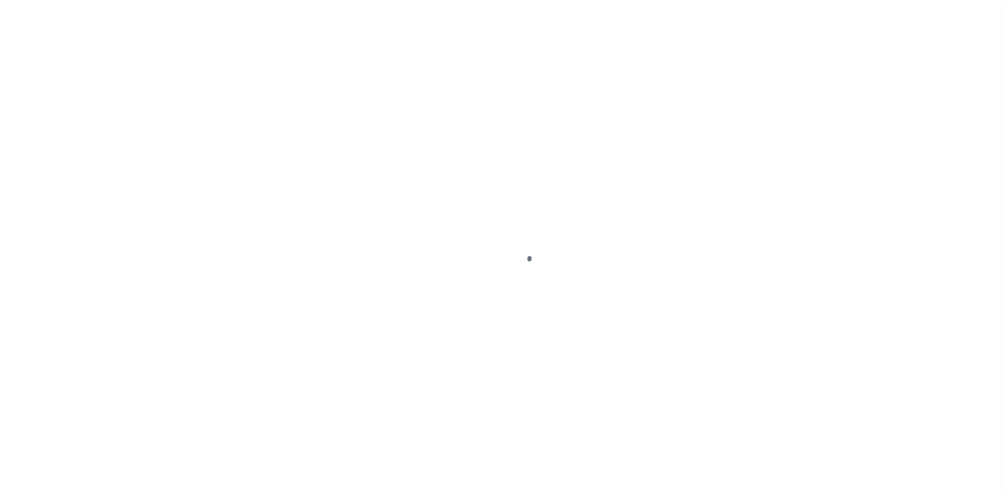
type input "MD"
select select
select select "26297"
select select "2"
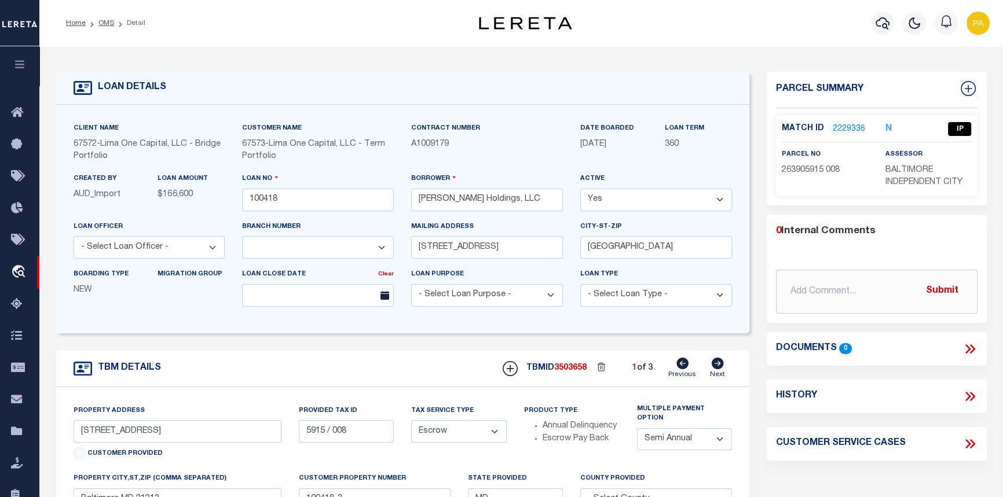
click at [850, 127] on link "2229336" at bounding box center [849, 129] width 32 height 12
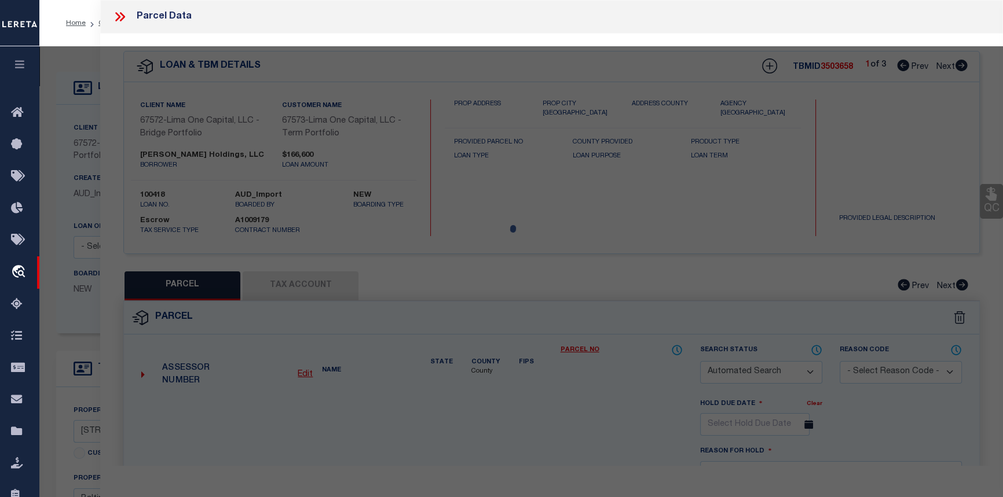
checkbox input "false"
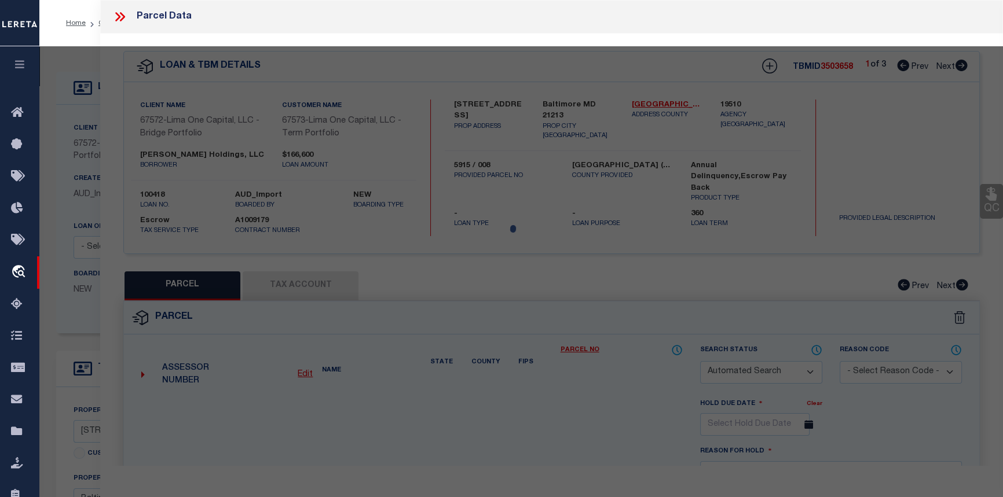
select select "IP"
type input "SIMON NICHOLS HOLDINGS LLC"
select select "ATL"
select select "ADD"
type input "3115 CHESTERFIELD AVE"
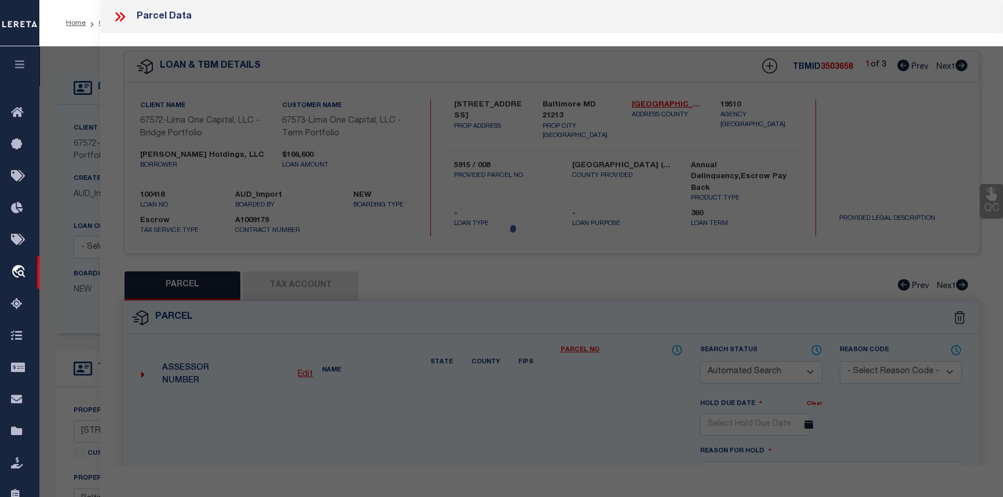
checkbox input "false"
type input "BALTIMORE, MD 21213"
type textarea "15-6X86-5"
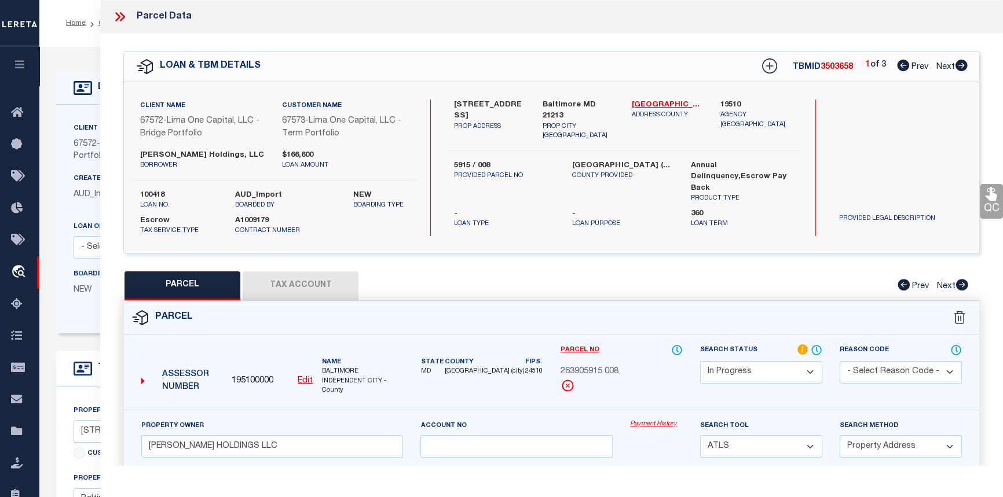
click at [658, 424] on link "Payment History" at bounding box center [656, 425] width 53 height 10
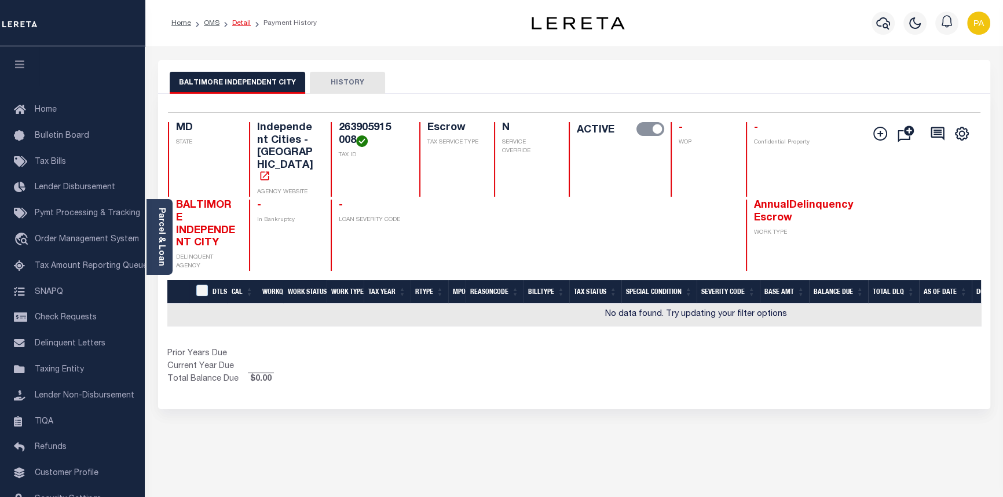
click at [235, 23] on link "Detail" at bounding box center [241, 23] width 19 height 7
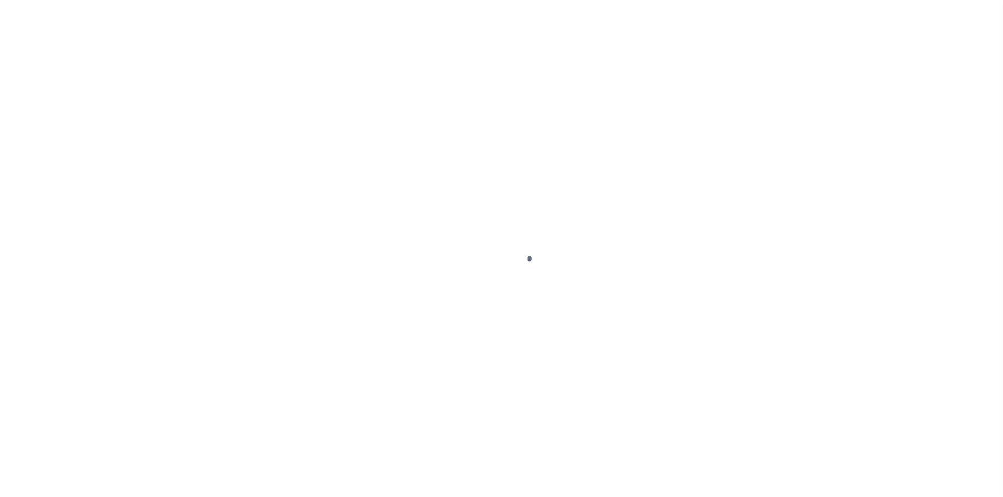
select select "Escrow"
type input "[STREET_ADDRESS]"
type input "5915 / 008"
type input "Baltimore MD 21213"
type input "100418-3"
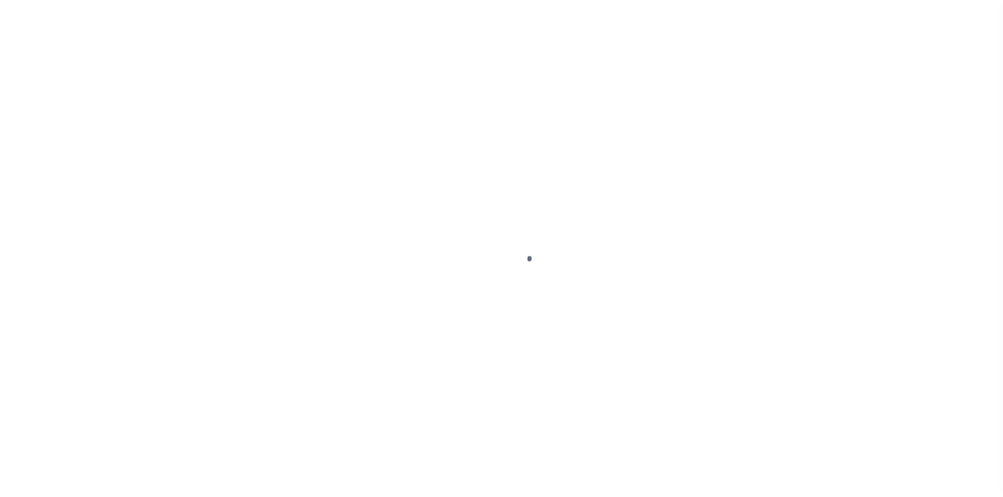
type input "MD"
select select
select select "26297"
select select "2"
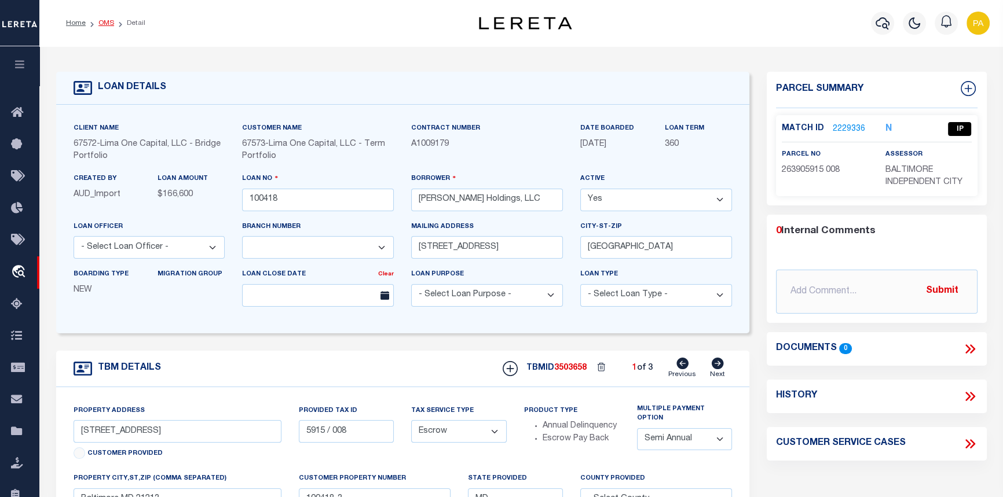
click at [104, 20] on link "OMS" at bounding box center [106, 23] width 16 height 7
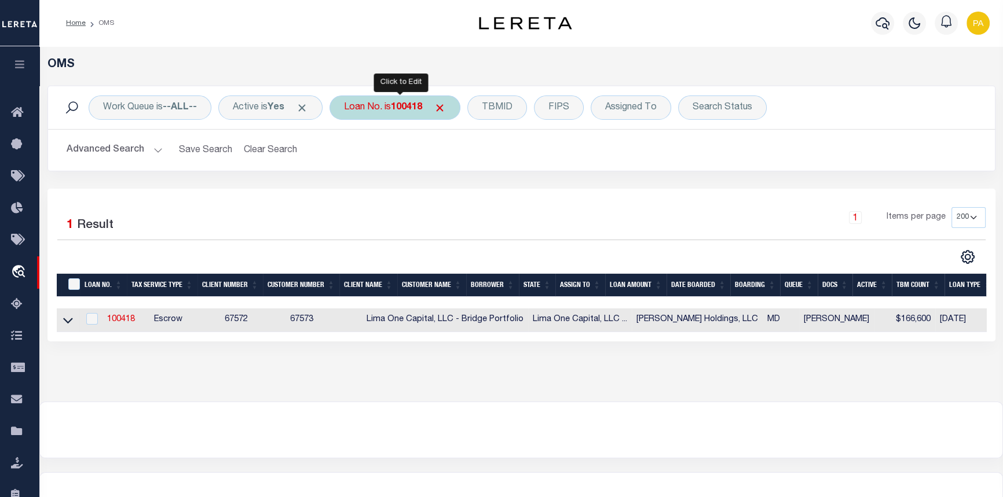
click at [399, 111] on b "100418" at bounding box center [406, 107] width 31 height 9
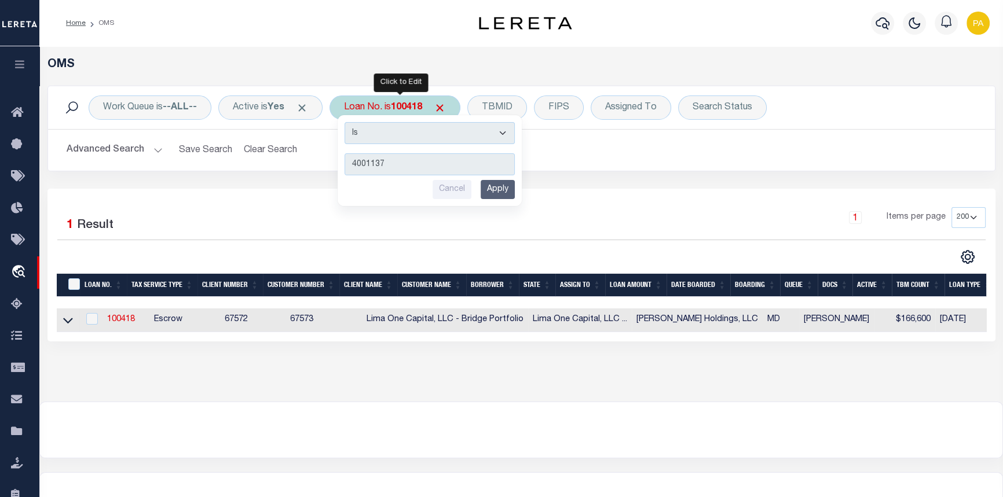
type input "40011377"
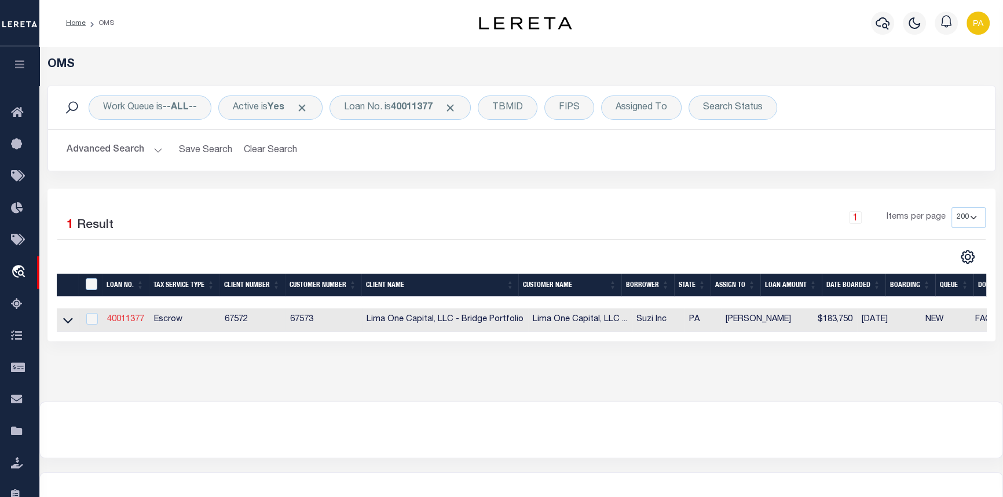
click at [118, 320] on link "40011377" at bounding box center [125, 320] width 37 height 8
type input "40011377"
type input "Suzi Inc"
select select
type input "[STREET_ADDRESS]"
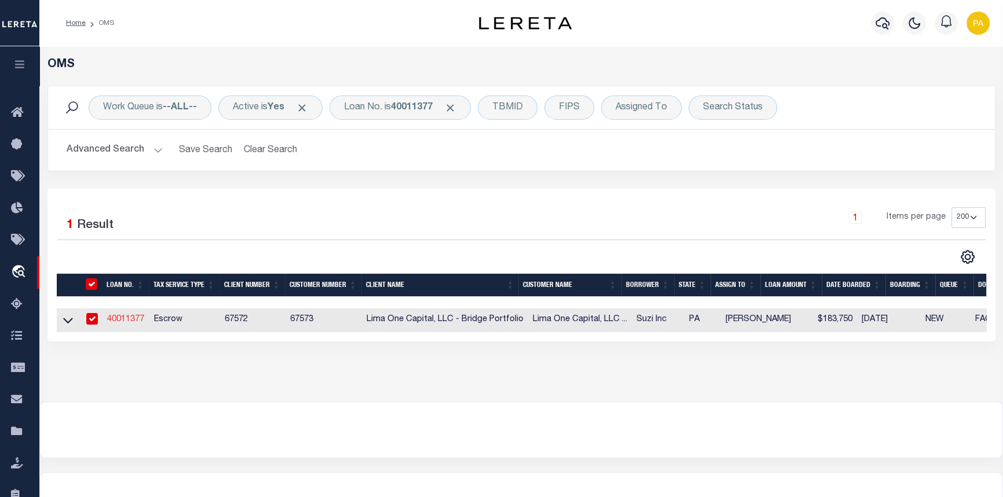
type input "[US_STATE][GEOGRAPHIC_DATA]"
select select
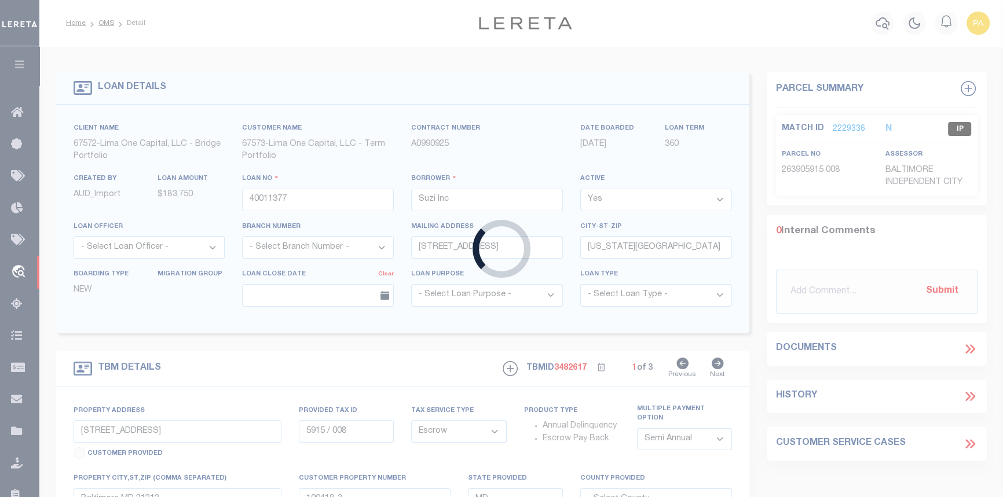
type input "[STREET_ADDRESS]"
type input "73-I9NW2-017-041-000"
select select
type input "[PERSON_NAME] [GEOGRAPHIC_DATA] 18702"
type input "40011377-1"
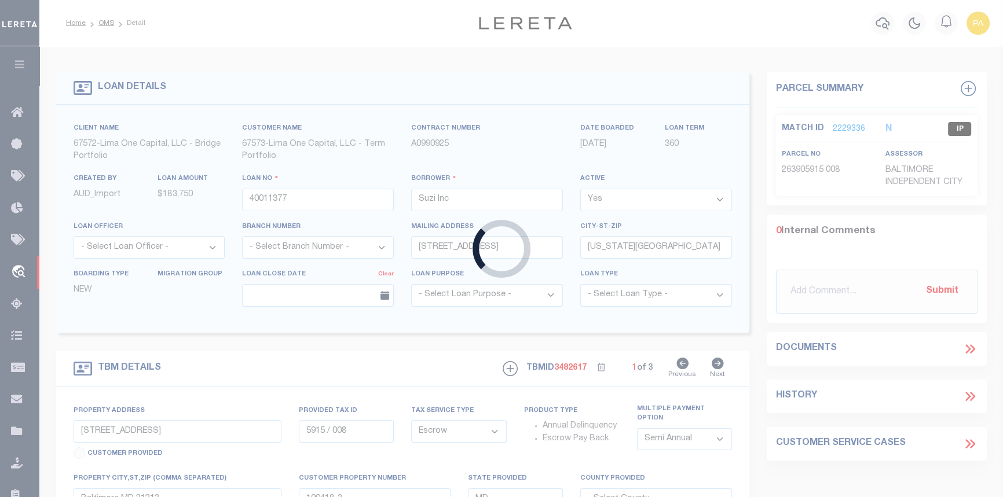
type input "PA"
select select
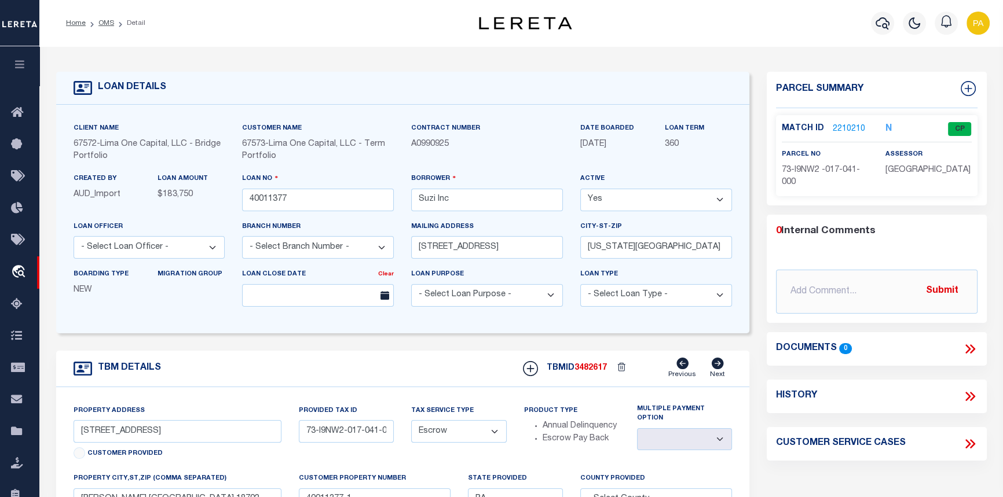
click at [854, 129] on link "2210210" at bounding box center [849, 129] width 32 height 12
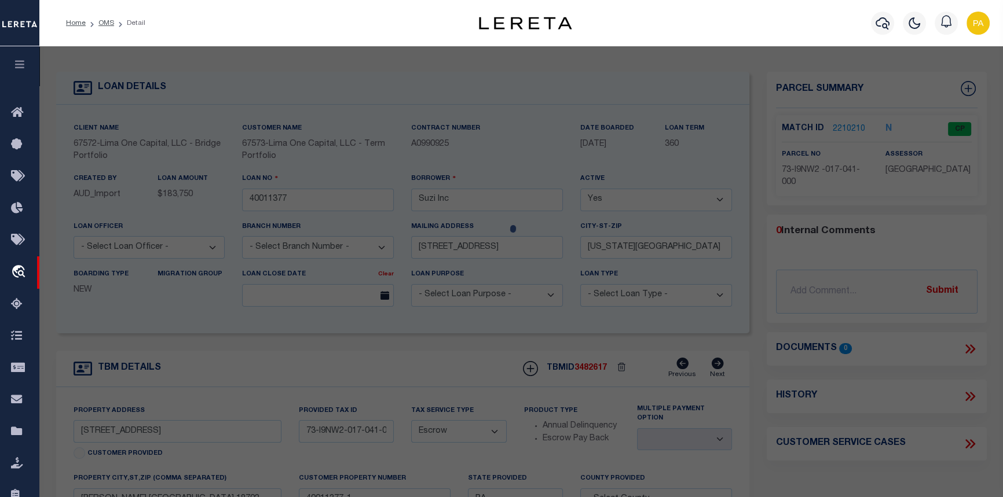
checkbox input "false"
select select "CP"
type input "SUZI INC"
select select "AGW"
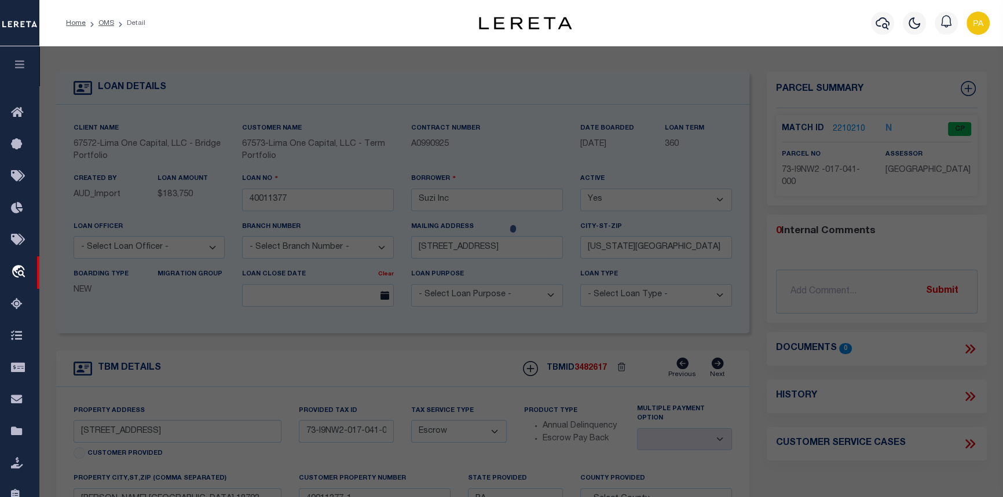
select select
type input "303 BARNEY ST"
type input "WILKES BARRE, PA 18702"
type textarea "305 BARNEY ST"
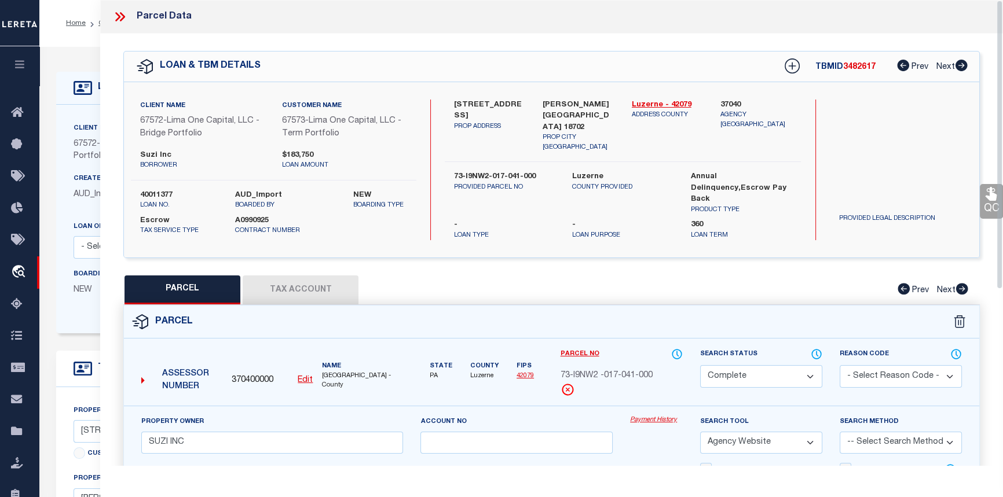
click at [650, 416] on link "Payment History" at bounding box center [656, 421] width 53 height 10
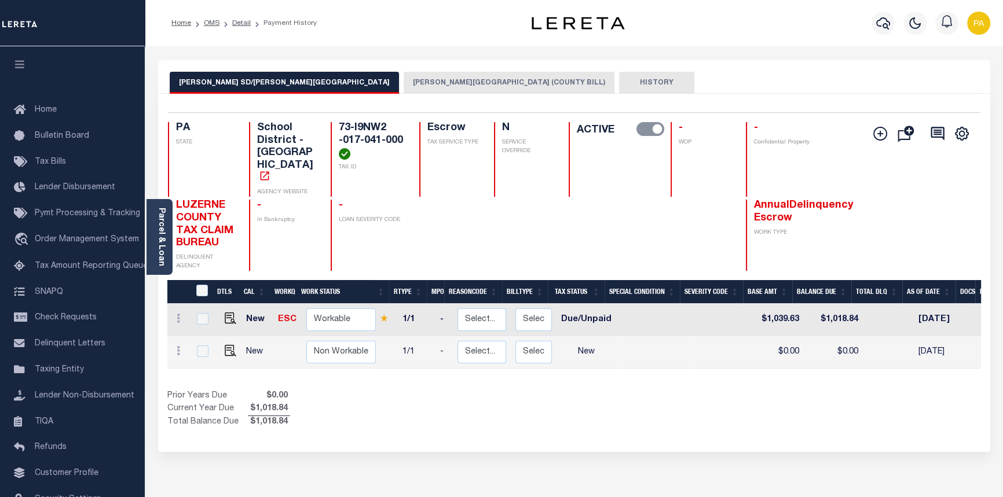
scroll to position [0, 35]
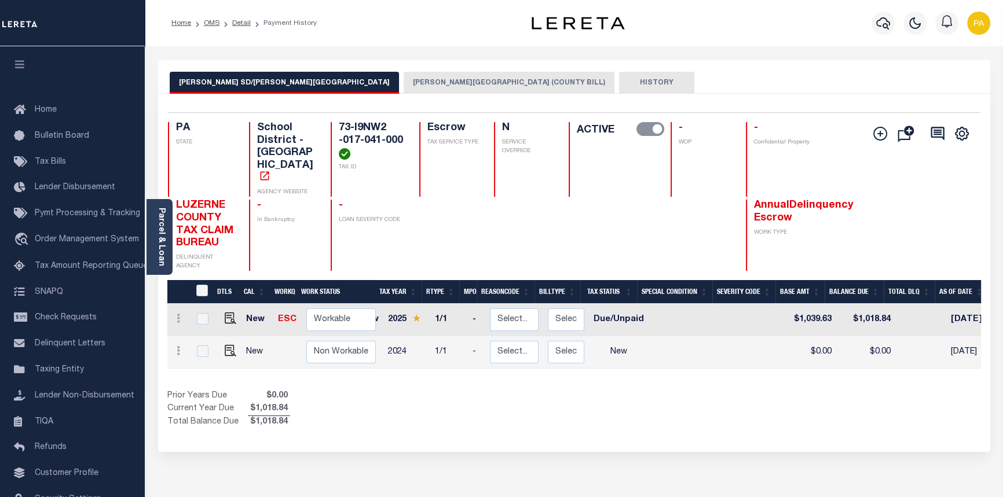
click at [404, 80] on button "[PERSON_NAME][GEOGRAPHIC_DATA] (COUNTY BILL)" at bounding box center [509, 83] width 211 height 22
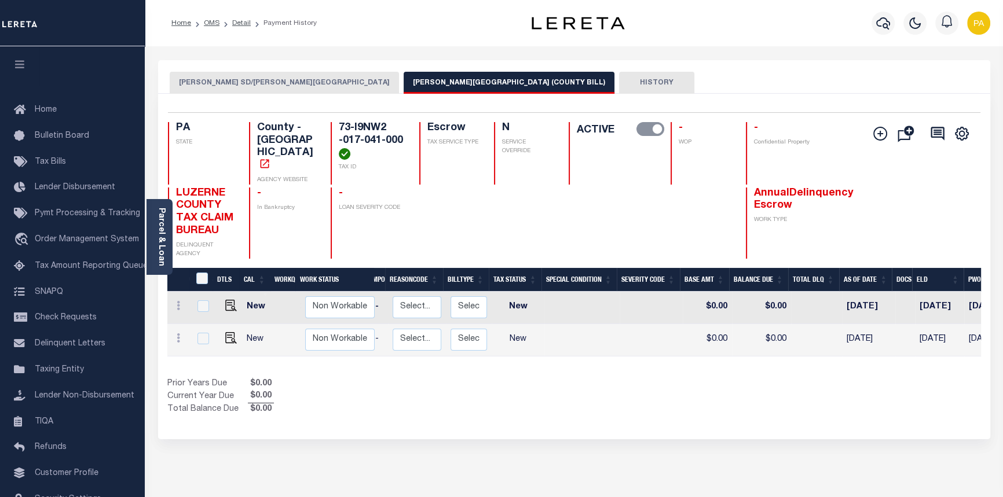
scroll to position [0, 0]
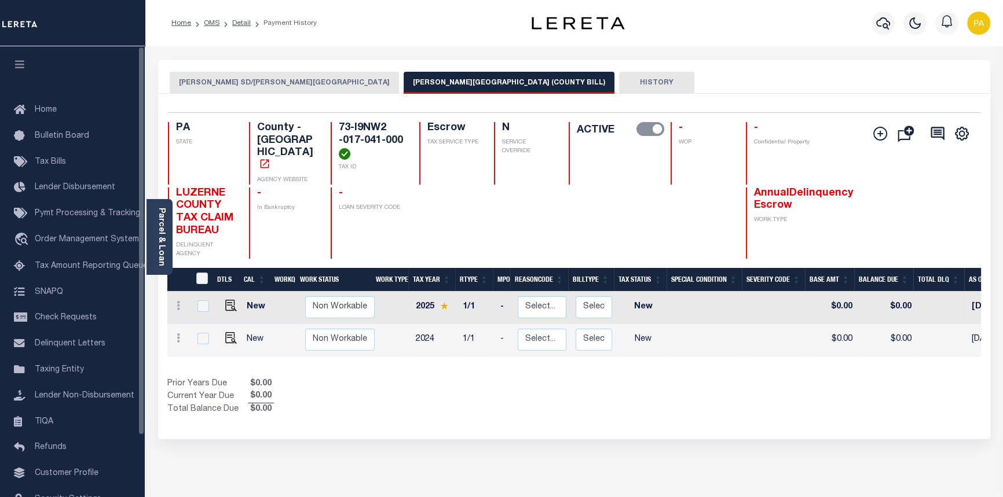
click at [232, 81] on button "[PERSON_NAME] SD/[PERSON_NAME][GEOGRAPHIC_DATA]" at bounding box center [284, 83] width 229 height 22
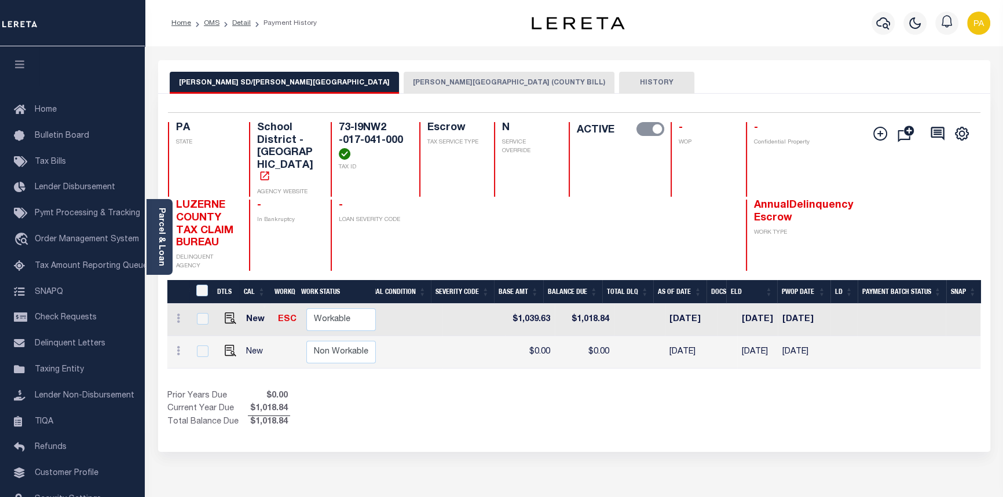
scroll to position [0, 107]
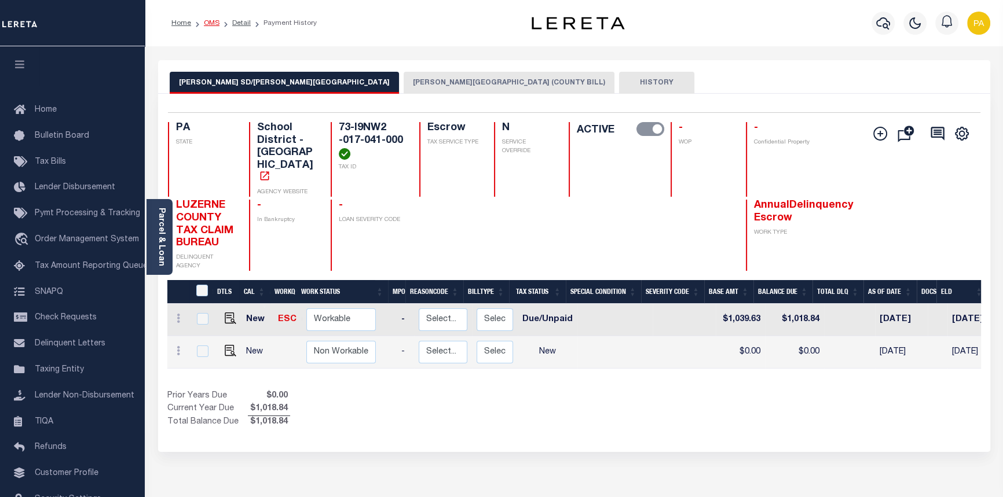
click at [209, 21] on link "OMS" at bounding box center [212, 23] width 16 height 7
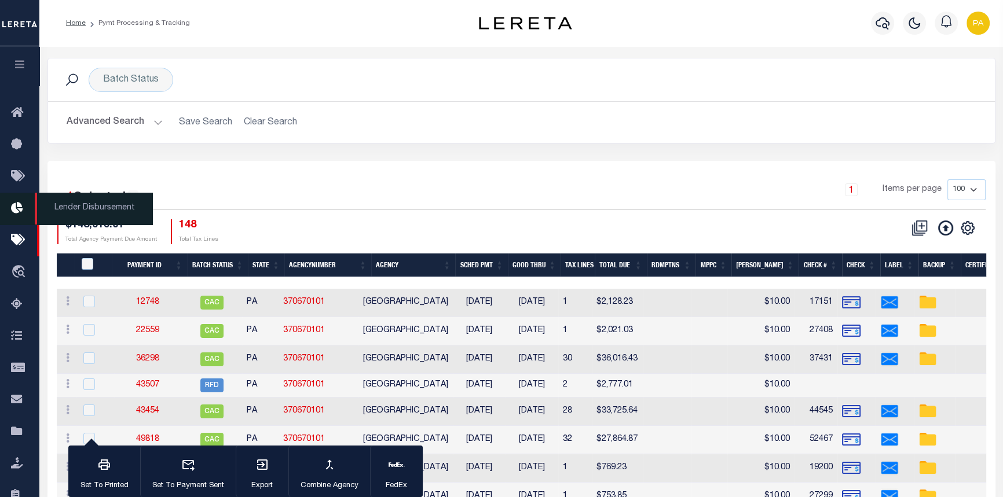
click at [112, 216] on span "Lender Disbursement" at bounding box center [94, 209] width 118 height 32
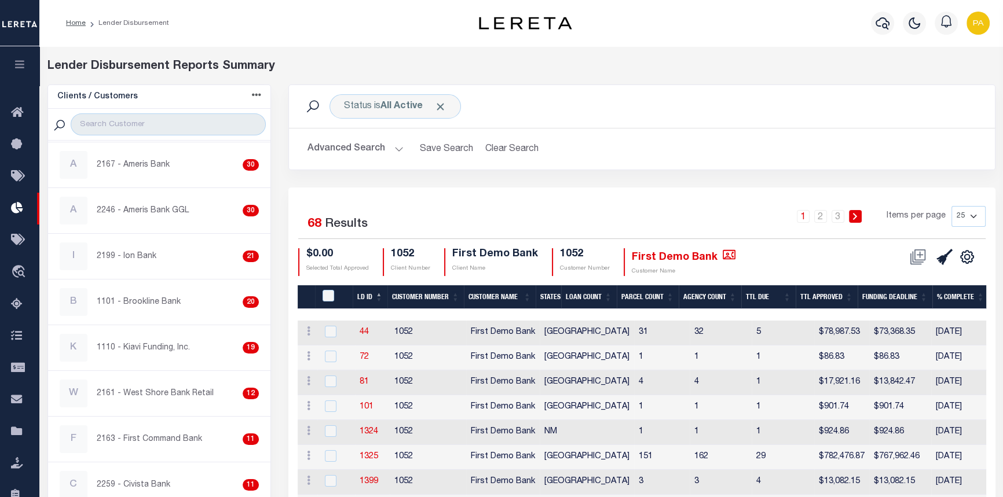
scroll to position [421, 0]
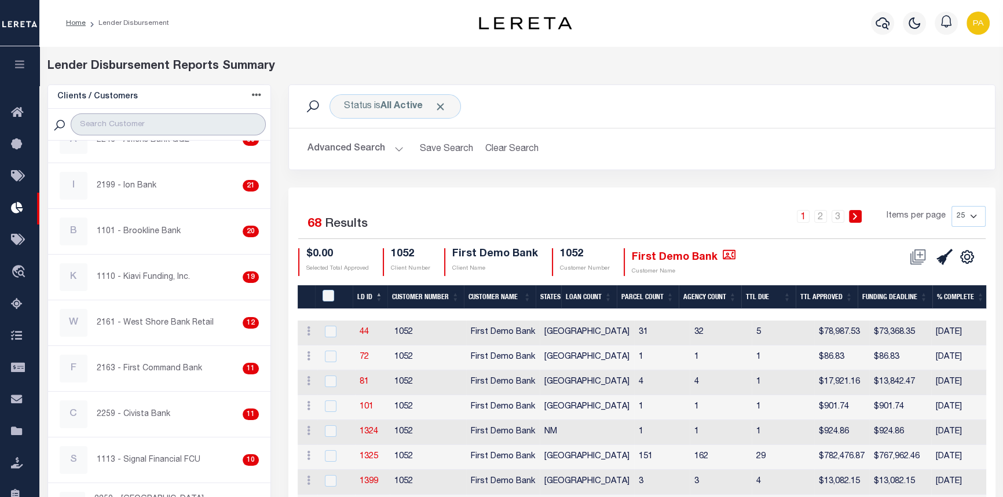
click at [109, 120] on input "search" at bounding box center [168, 125] width 195 height 22
type input "l"
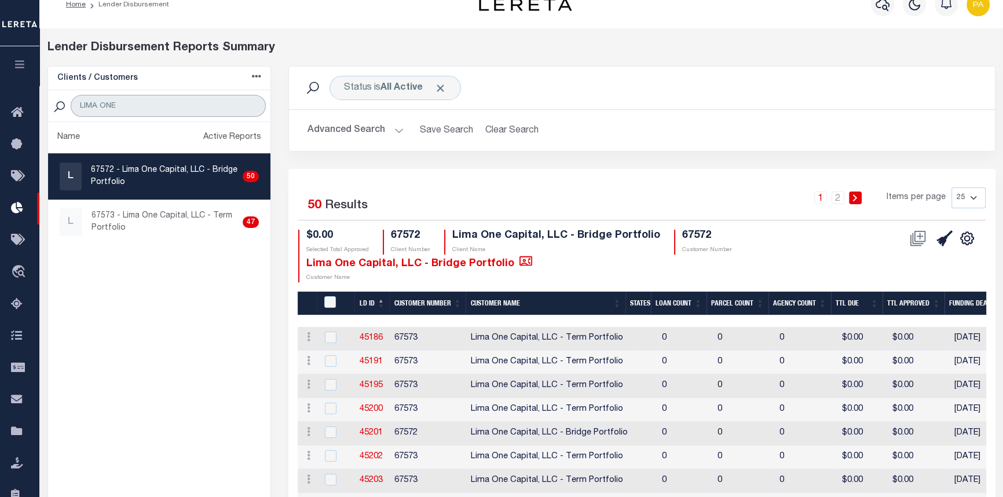
scroll to position [0, 0]
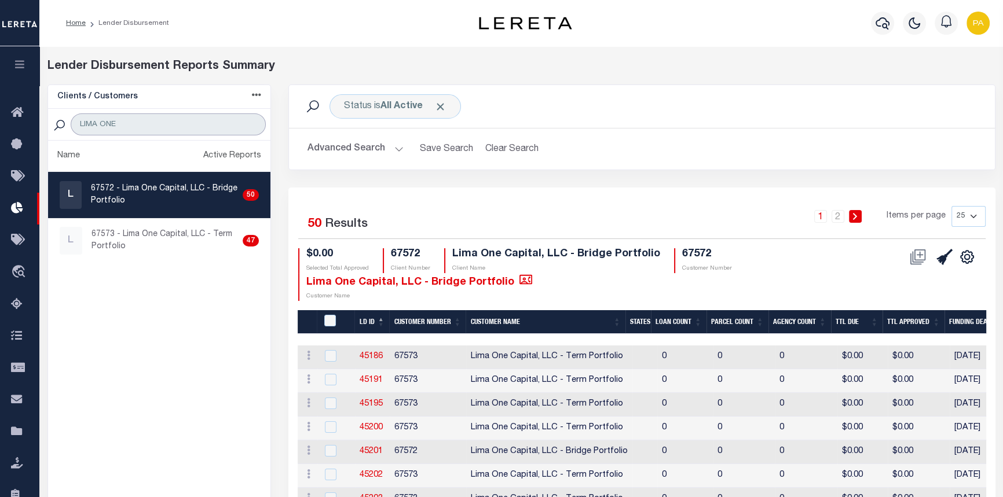
drag, startPoint x: 123, startPoint y: 122, endPoint x: -224, endPoint y: 117, distance: 346.9
click at [0, 117] on html "Home Lender Disbursement Profile Sign out" at bounding box center [501, 502] width 1003 height 1004
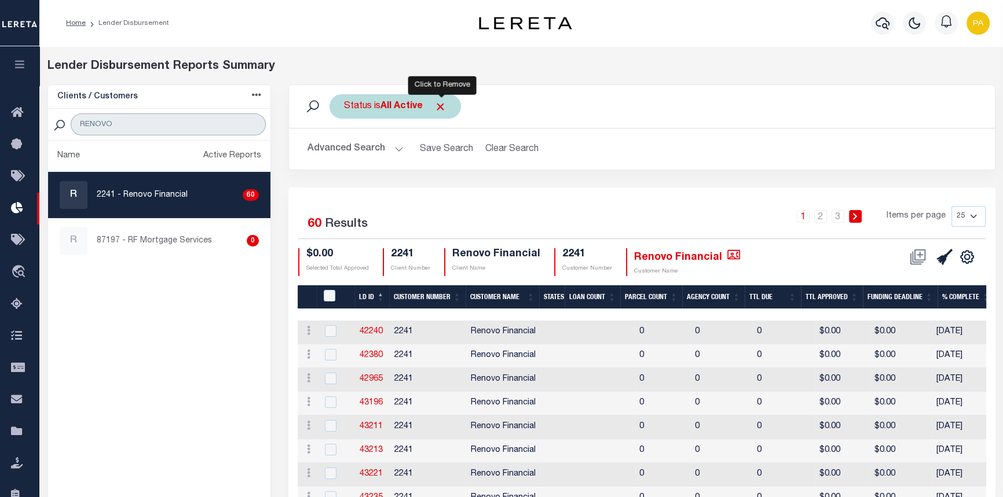
type input "RENOVO"
click at [441, 103] on span "Click to Remove" at bounding box center [440, 107] width 12 height 12
click at [396, 151] on button "Advanced Search" at bounding box center [355, 149] width 96 height 23
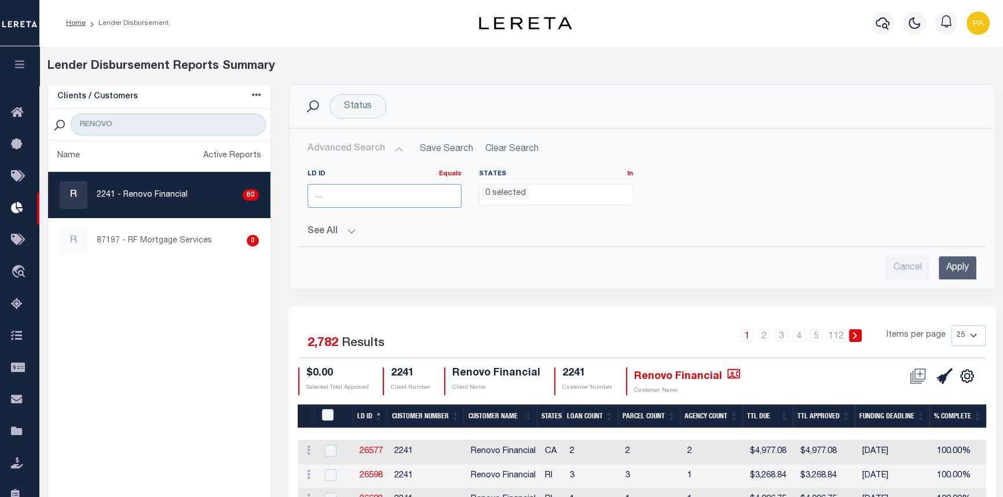
click at [340, 193] on input "number" at bounding box center [384, 196] width 154 height 24
type input "45571"
click at [963, 260] on input "Apply" at bounding box center [958, 269] width 38 height 24
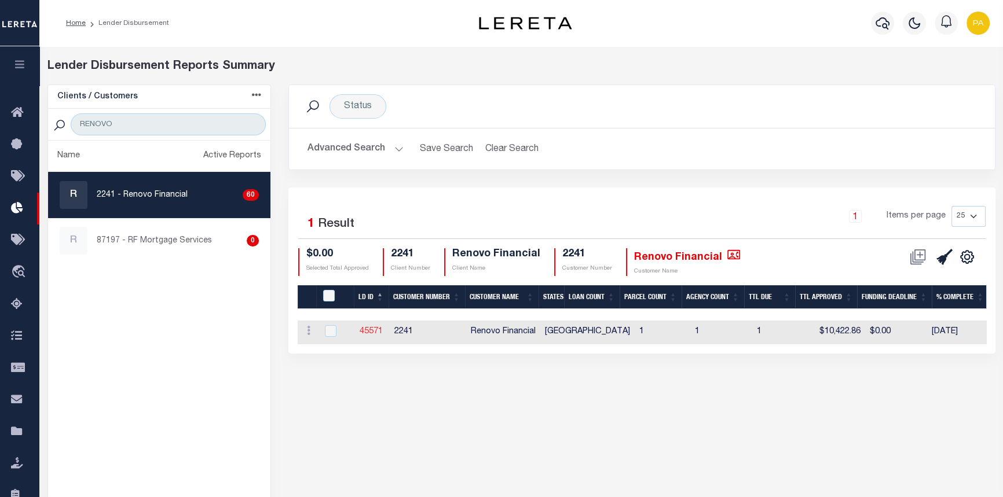
click at [365, 329] on link "45571" at bounding box center [371, 332] width 23 height 8
checkbox input "true"
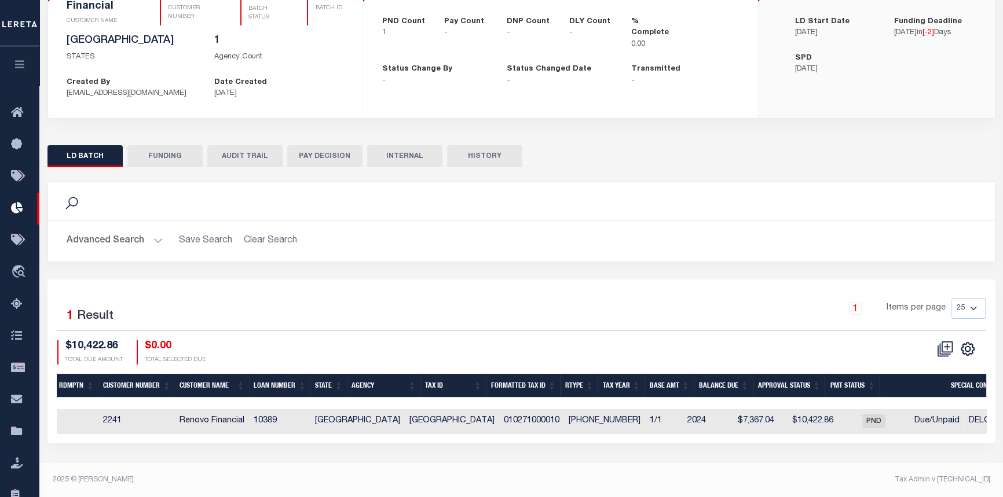
scroll to position [0, 188]
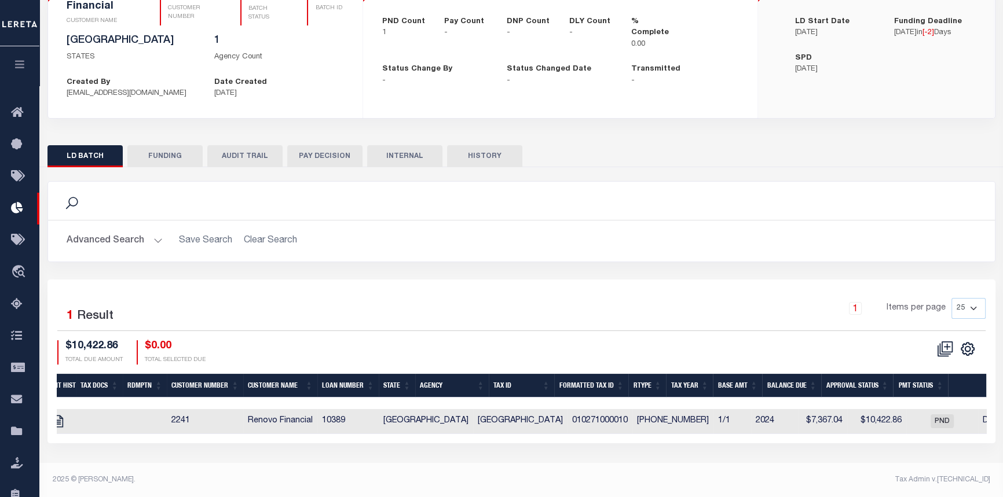
drag, startPoint x: 595, startPoint y: 442, endPoint x: 694, endPoint y: 442, distance: 98.4
click at [694, 442] on div "Selected 1 Result 1 Items per page 25 50 100 200 $10,422.86 $0.00" at bounding box center [521, 362] width 948 height 164
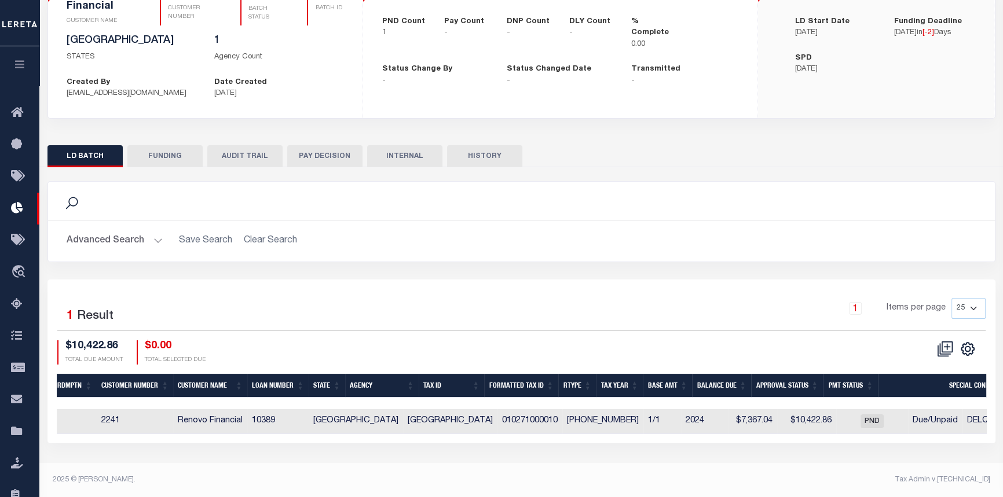
scroll to position [0, 191]
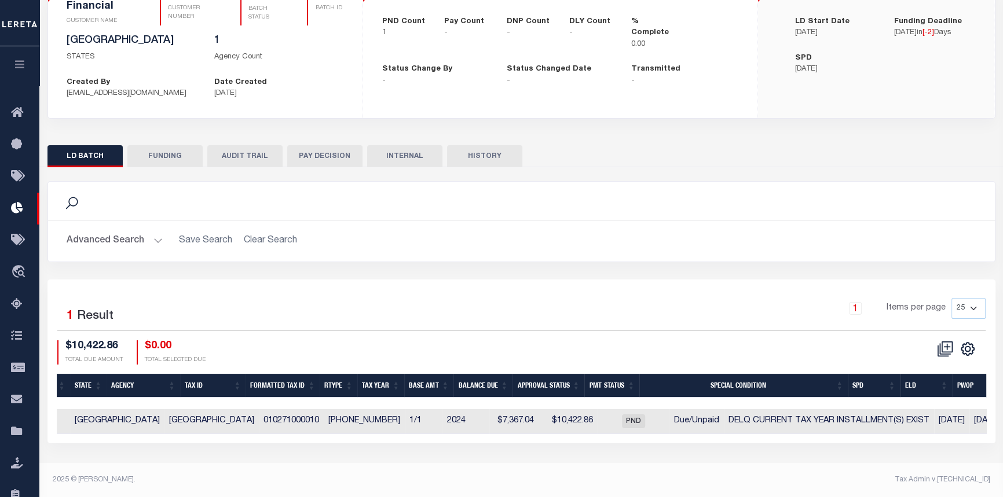
click at [165, 155] on button "FUNDING" at bounding box center [164, 156] width 75 height 22
type input "$0"
type input "08/18/2025"
select select "100"
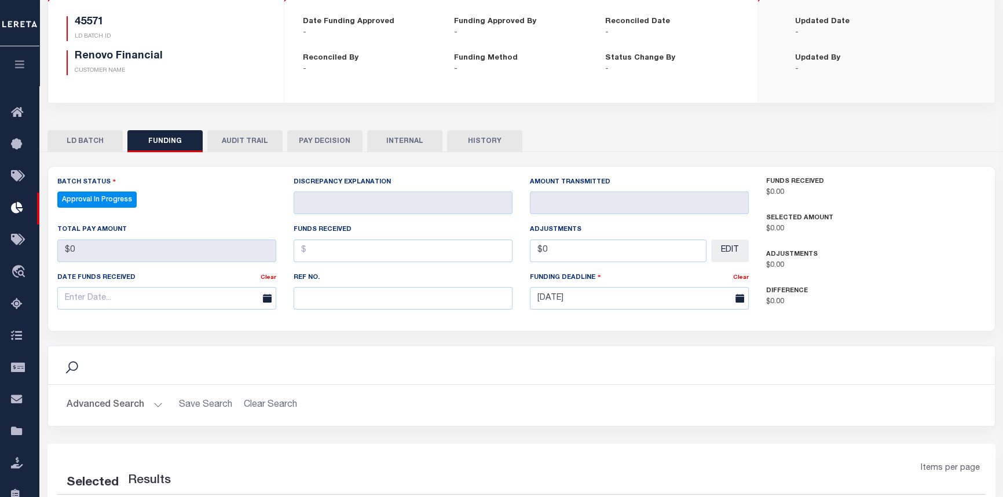
select select "100"
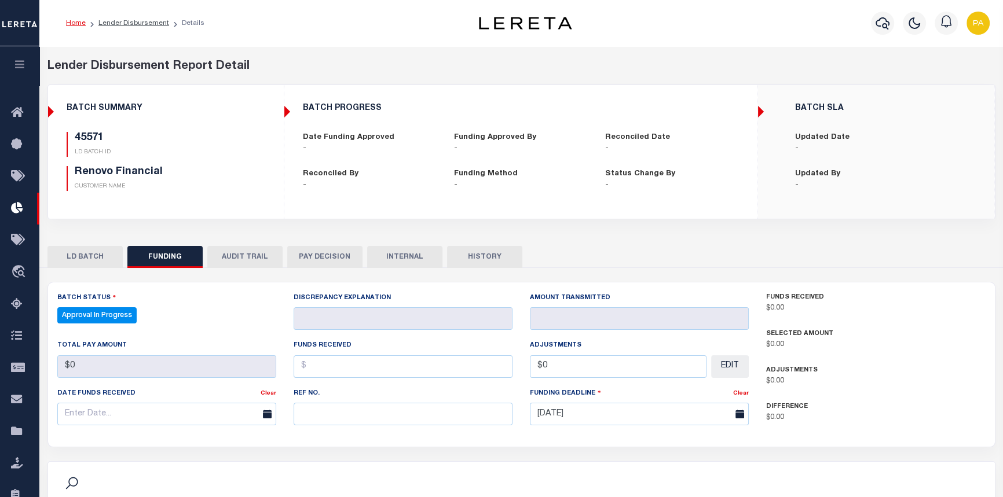
click at [85, 258] on button "LD BATCH" at bounding box center [84, 257] width 75 height 22
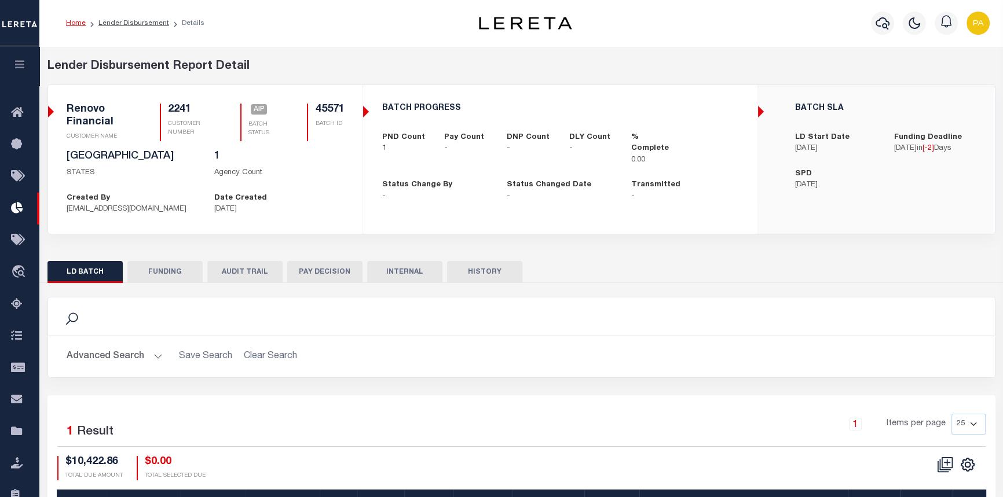
checkbox input "true"
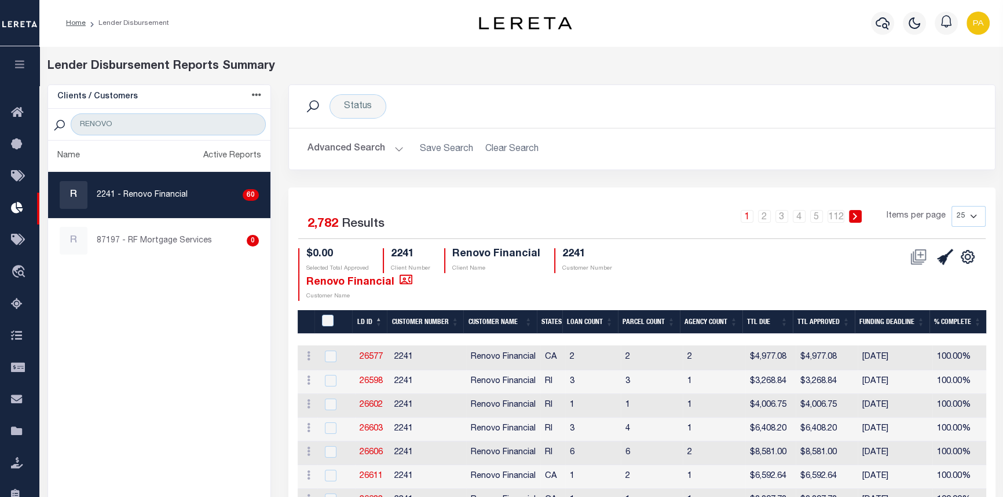
click at [396, 149] on button "Advanced Search" at bounding box center [355, 149] width 96 height 23
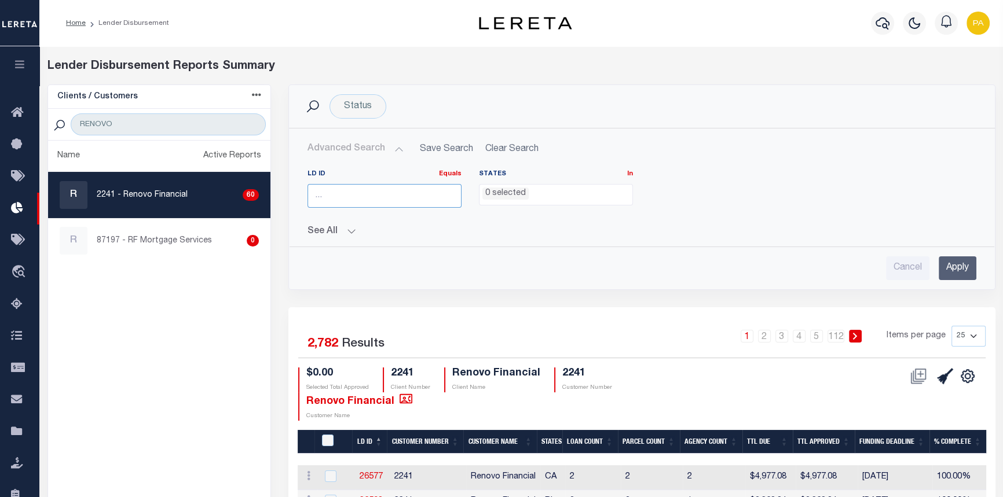
click at [330, 190] on input "number" at bounding box center [384, 196] width 154 height 24
type input "45571"
click at [955, 276] on input "Apply" at bounding box center [958, 269] width 38 height 24
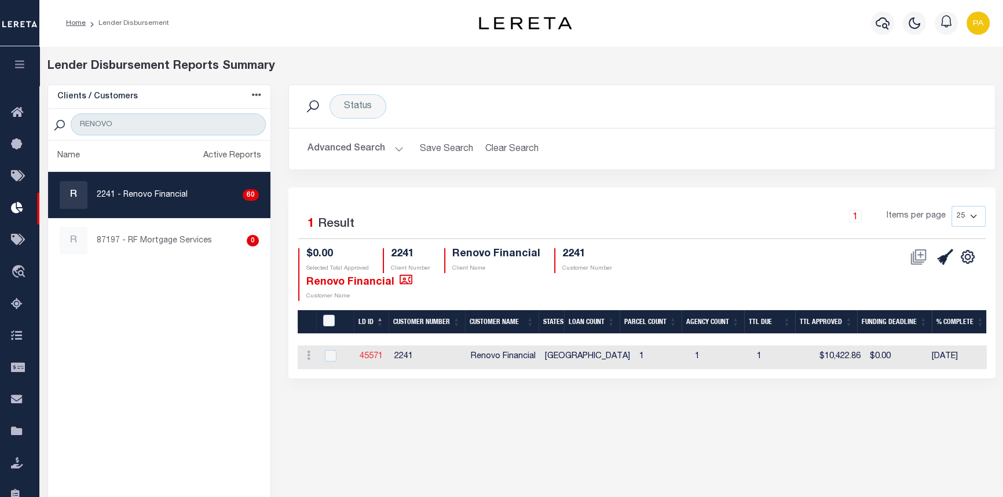
click at [374, 356] on link "45571" at bounding box center [371, 357] width 23 height 8
checkbox input "true"
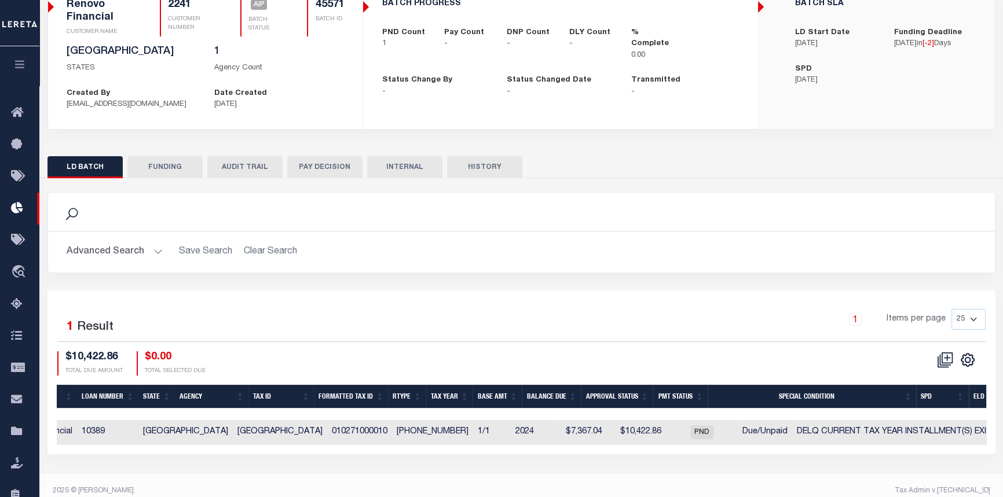
scroll to position [0, 258]
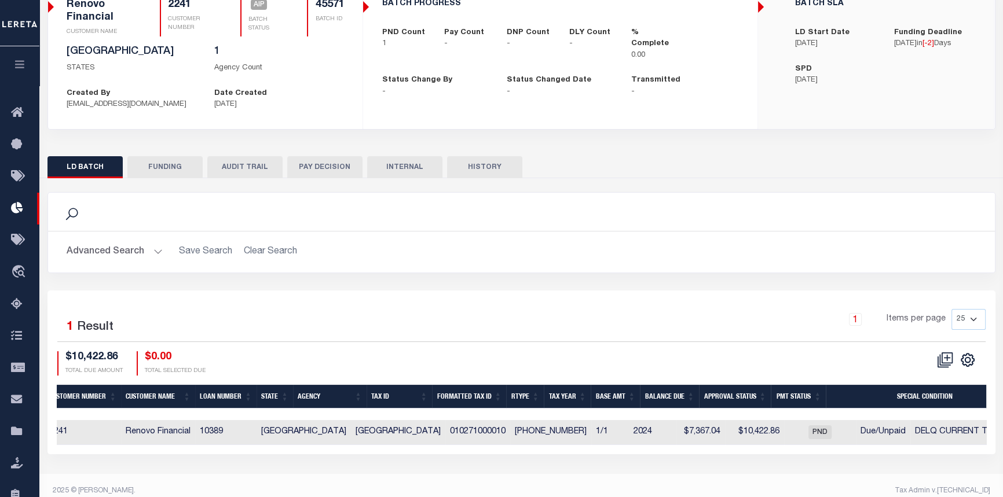
click at [301, 453] on div "Selected 1 Result 1 Items per page 25 50 100 200 $10,422.86 $0.00" at bounding box center [521, 373] width 948 height 164
drag, startPoint x: 301, startPoint y: 453, endPoint x: 212, endPoint y: 448, distance: 89.3
click at [212, 448] on div "Selected 1 Result 1 Items per page 25 50 100 200 $10,422.86 $0.00" at bounding box center [521, 373] width 948 height 164
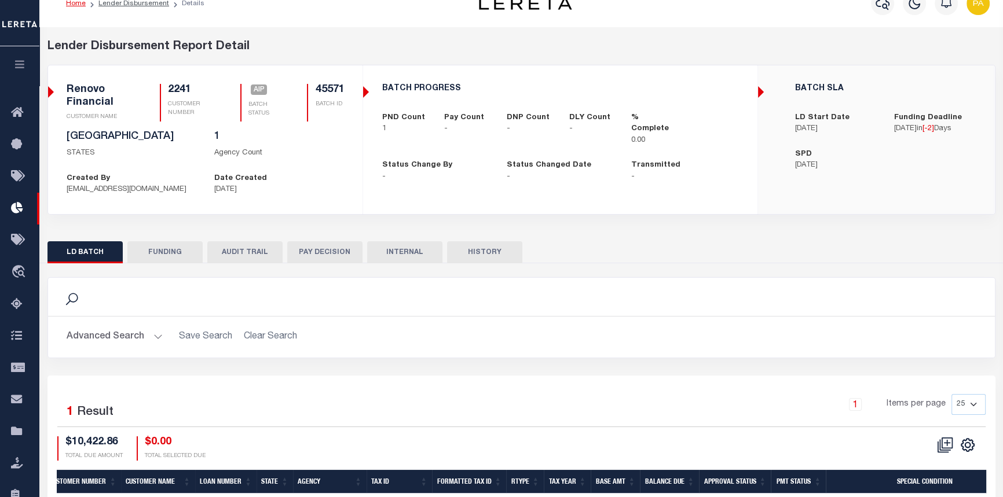
scroll to position [0, 0]
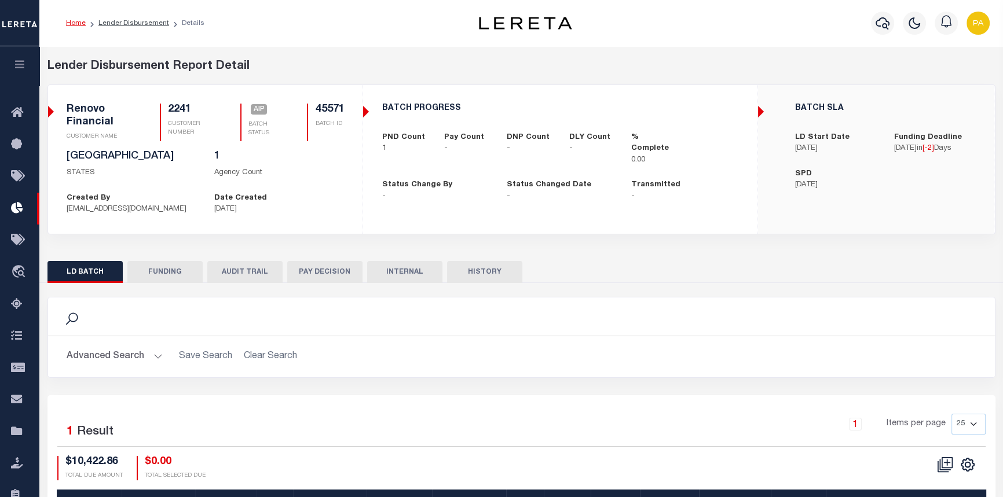
click at [167, 273] on button "FUNDING" at bounding box center [164, 272] width 75 height 22
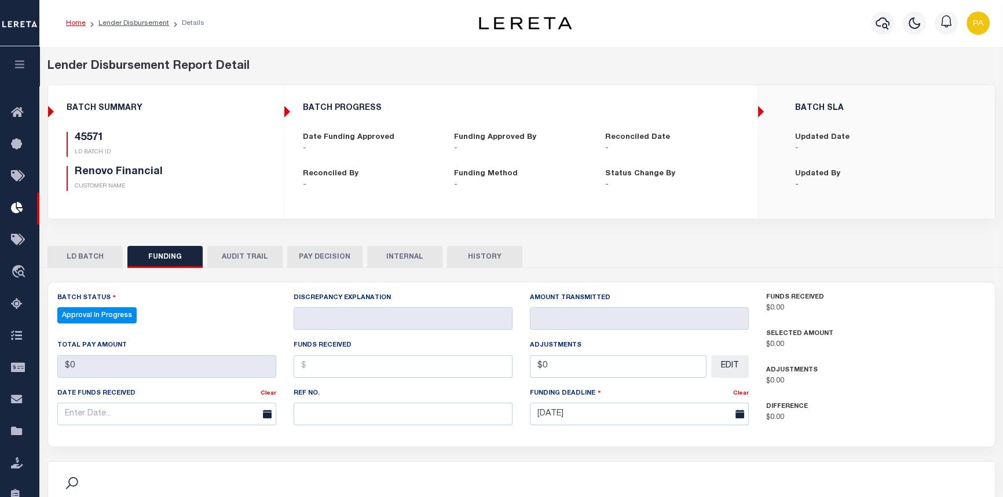
click at [321, 257] on button "PAY DECISION" at bounding box center [324, 257] width 75 height 22
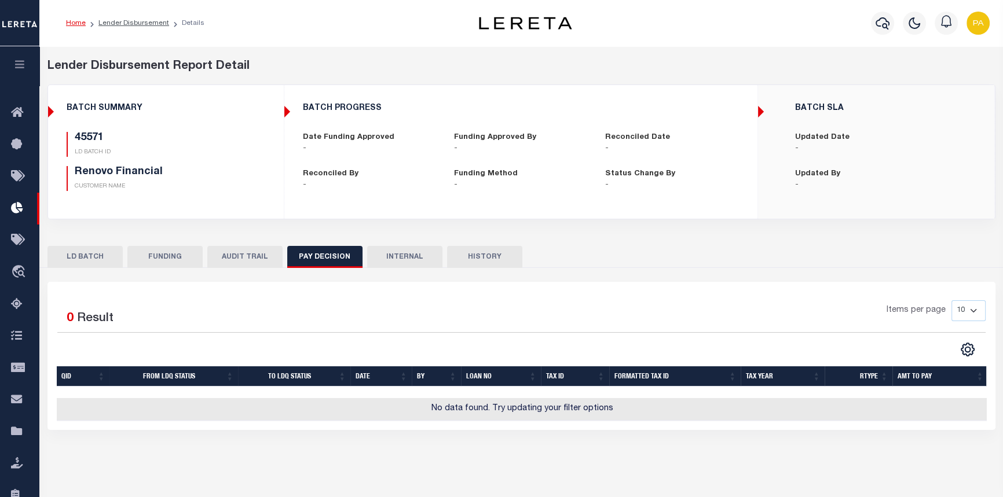
click at [241, 254] on button "AUDIT TRAIL" at bounding box center [244, 257] width 75 height 22
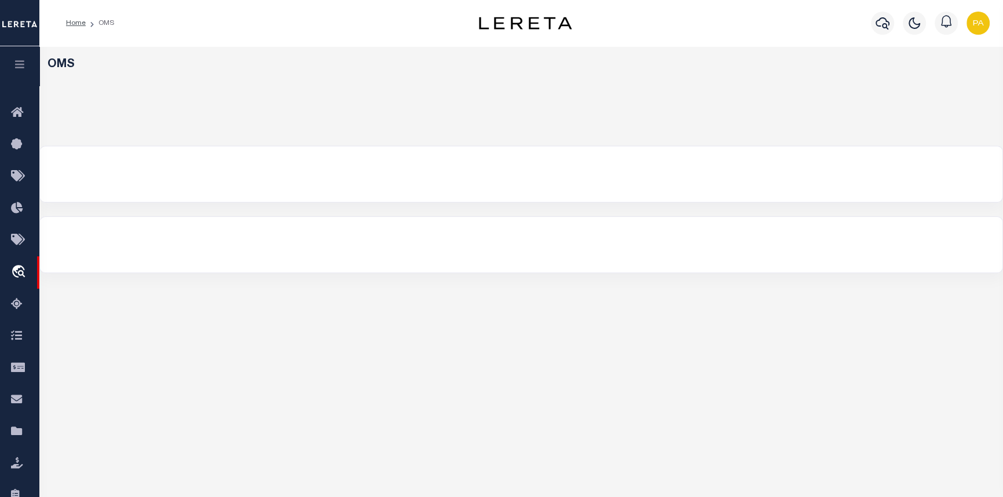
select select "200"
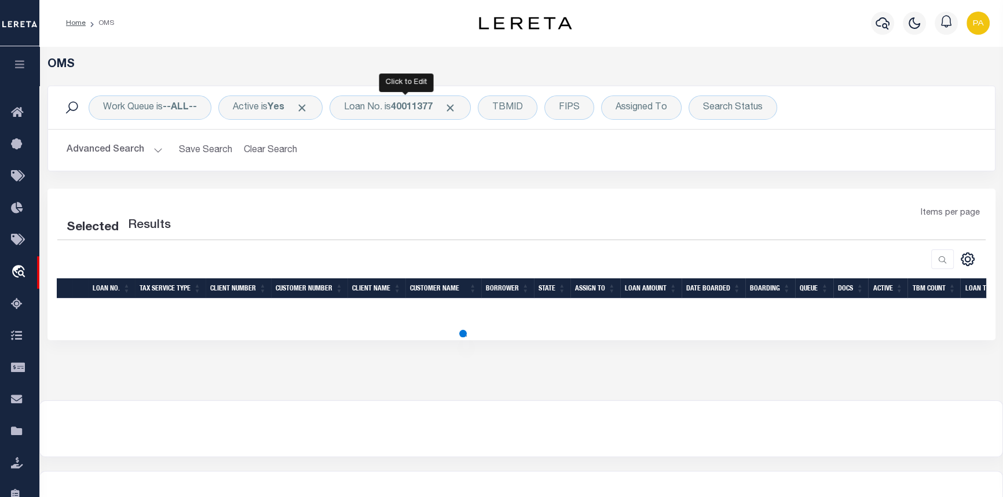
select select "200"
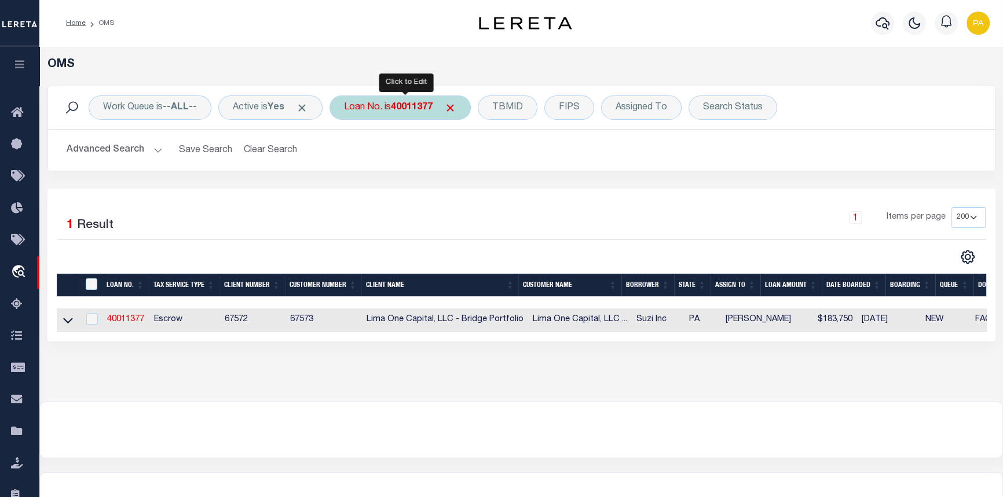
click at [410, 109] on b "40011377" at bounding box center [412, 107] width 42 height 9
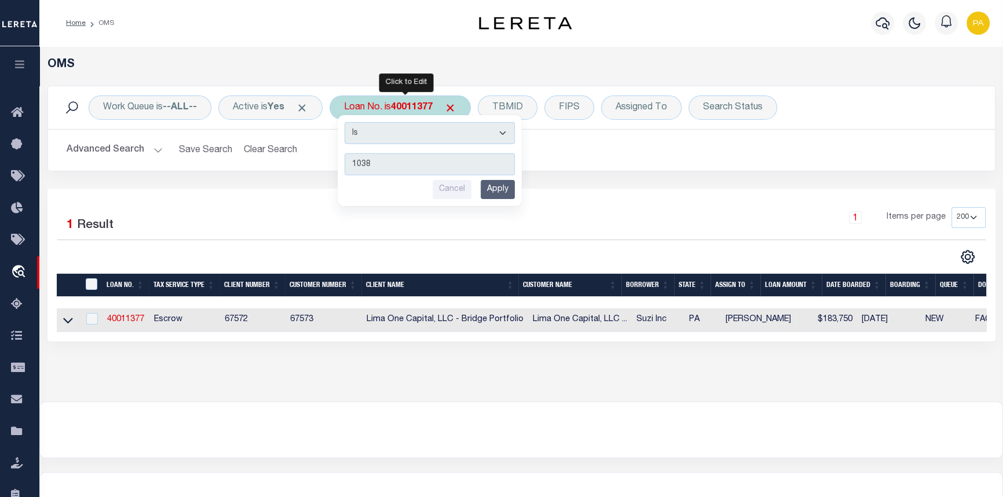
type input "10389"
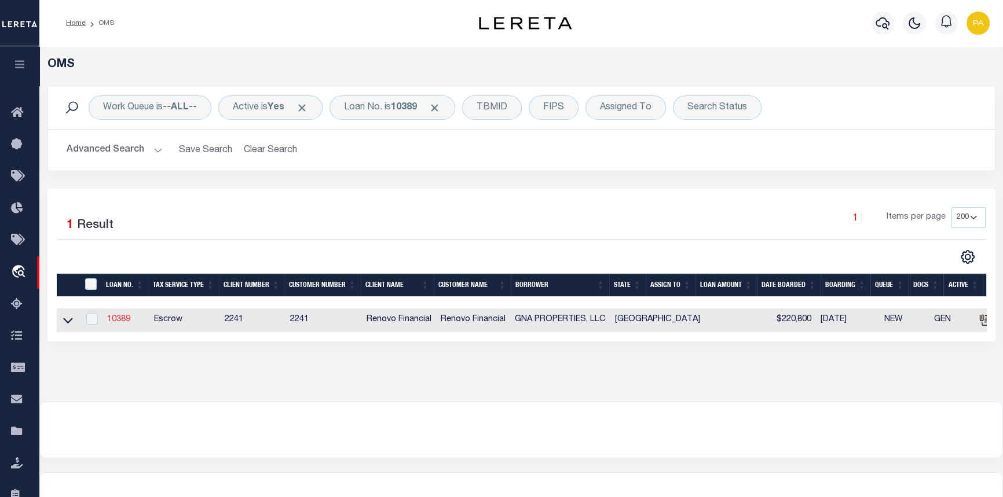
click at [117, 319] on link "10389" at bounding box center [118, 320] width 23 height 8
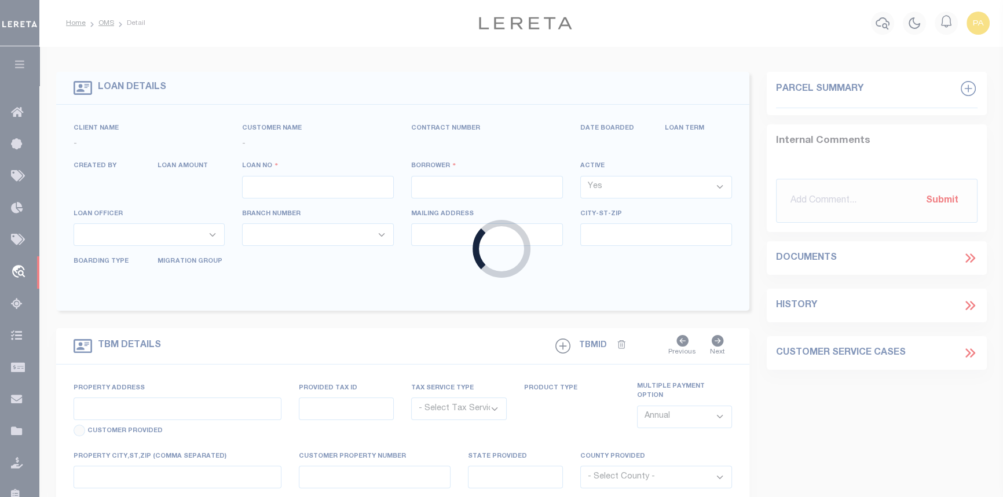
type input "10389"
type input "GNA PROPERTIES, LLC"
select select
type input "102 Kirkwood"
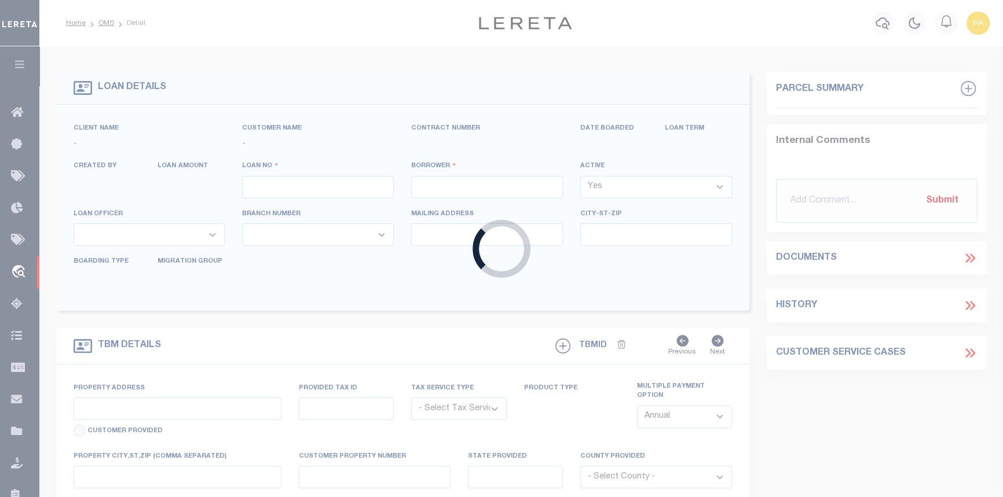
type input "[GEOGRAPHIC_DATA]"
select select "Escrow"
select select "14701"
select select "25066"
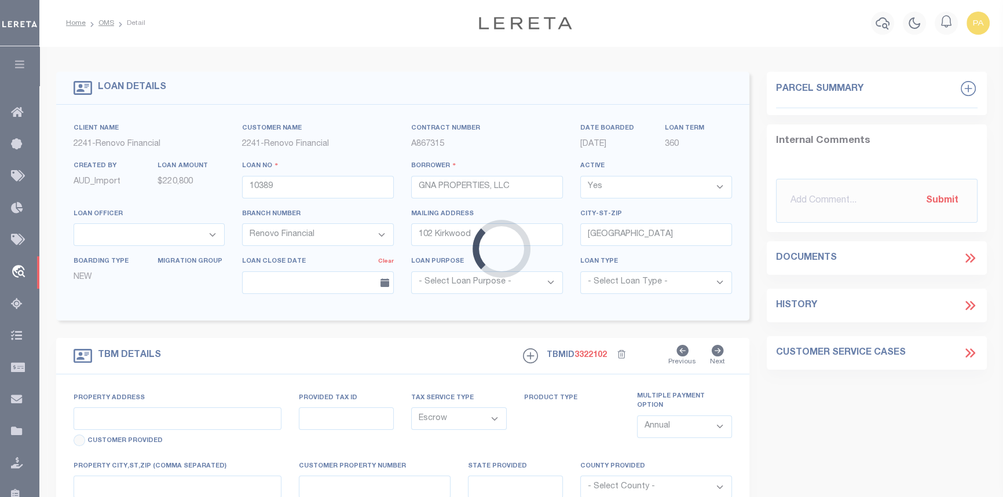
type input "[STREET_ADDRESS]"
select select
type input "[GEOGRAPHIC_DATA]"
type input "a0k8Y00000jISP9"
type input "[GEOGRAPHIC_DATA]"
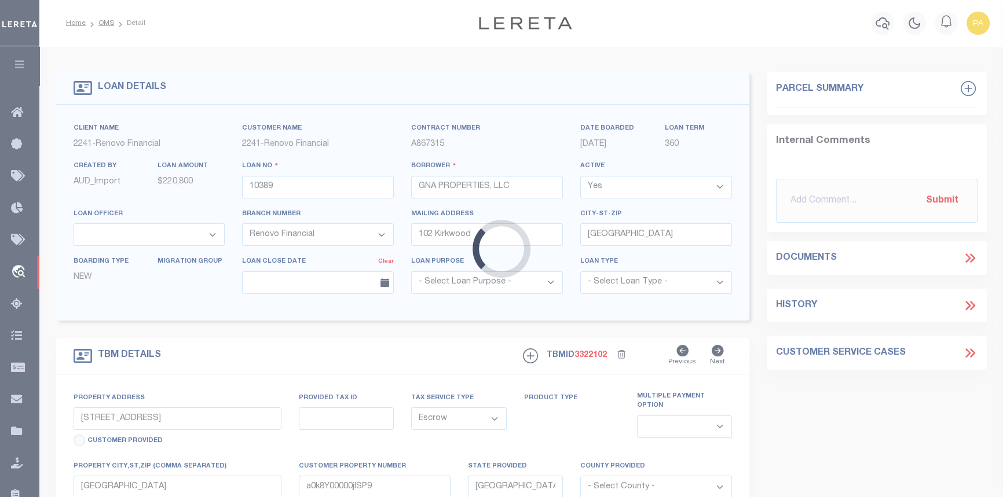
select select
type textarea "LEGAL REQUIRED"
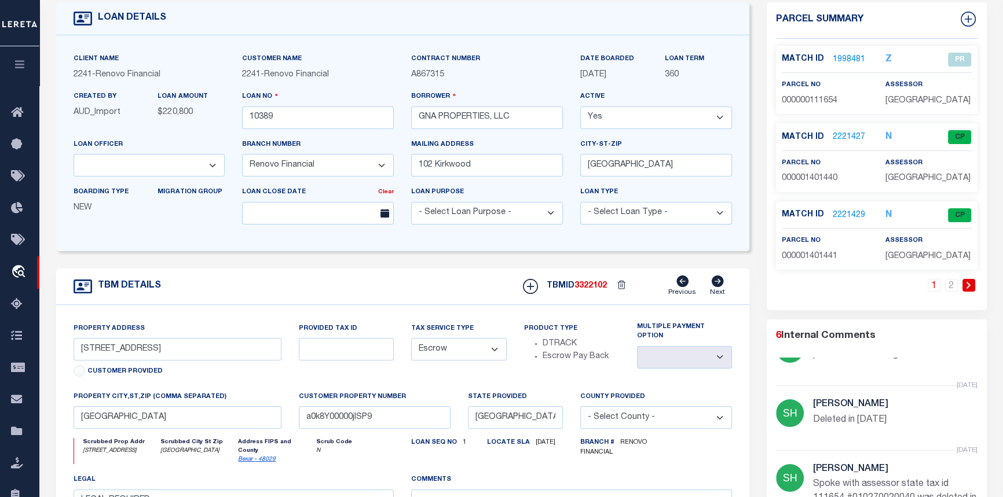
scroll to position [52, 0]
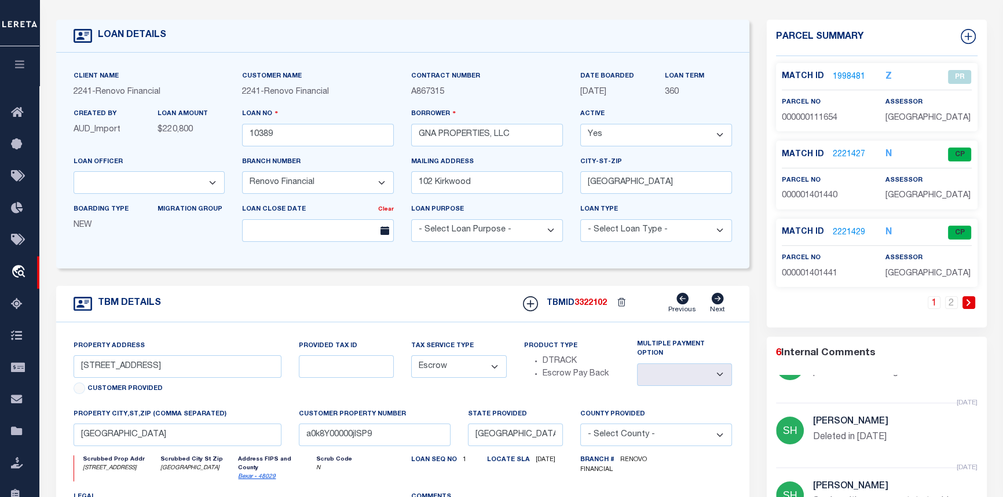
click at [963, 301] on link at bounding box center [968, 302] width 13 height 13
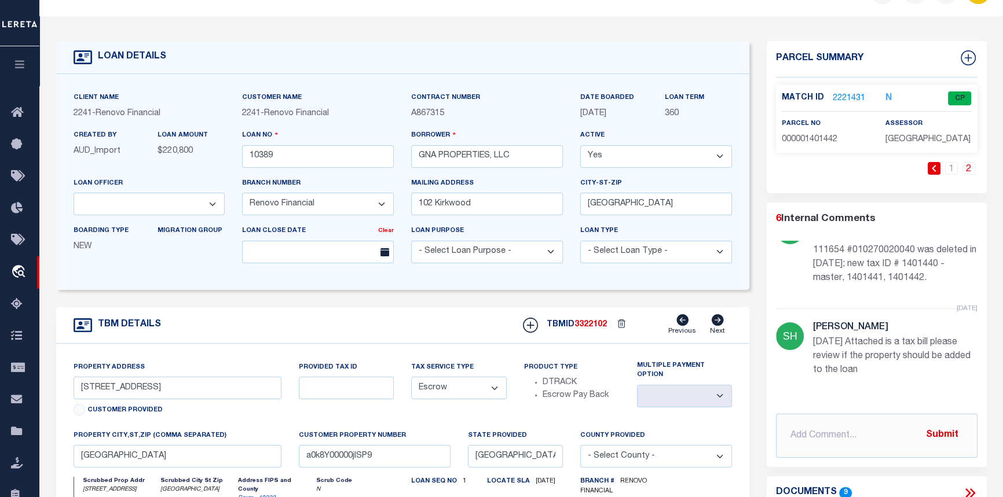
scroll to position [158, 0]
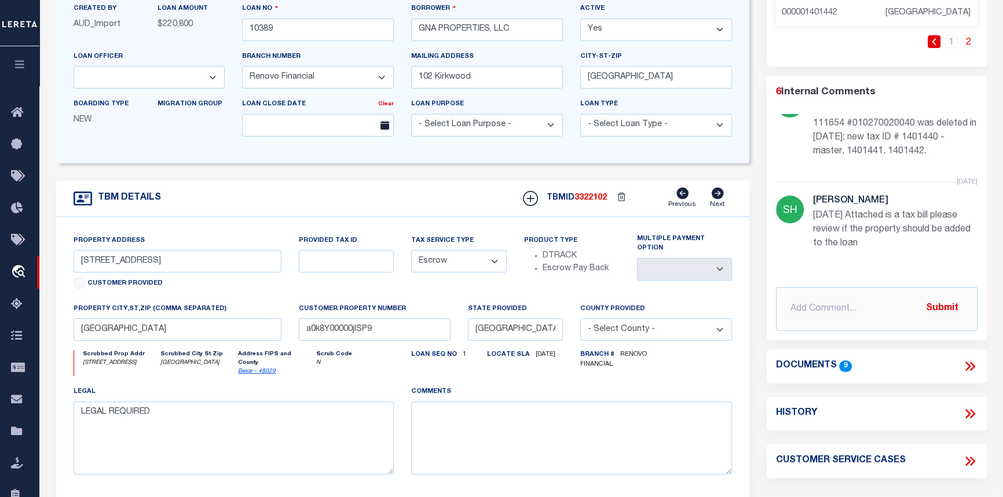
click at [968, 365] on icon at bounding box center [969, 366] width 15 height 15
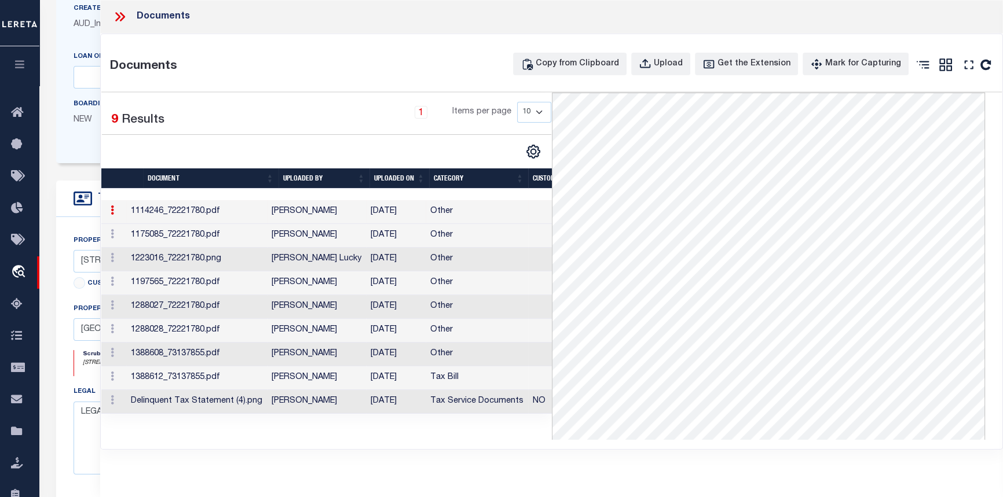
click at [120, 19] on icon at bounding box center [119, 16] width 15 height 15
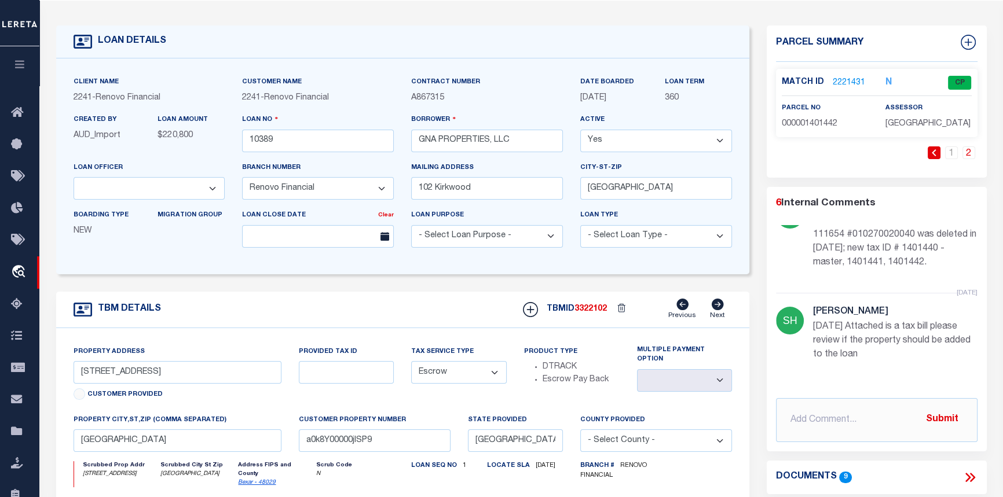
scroll to position [0, 0]
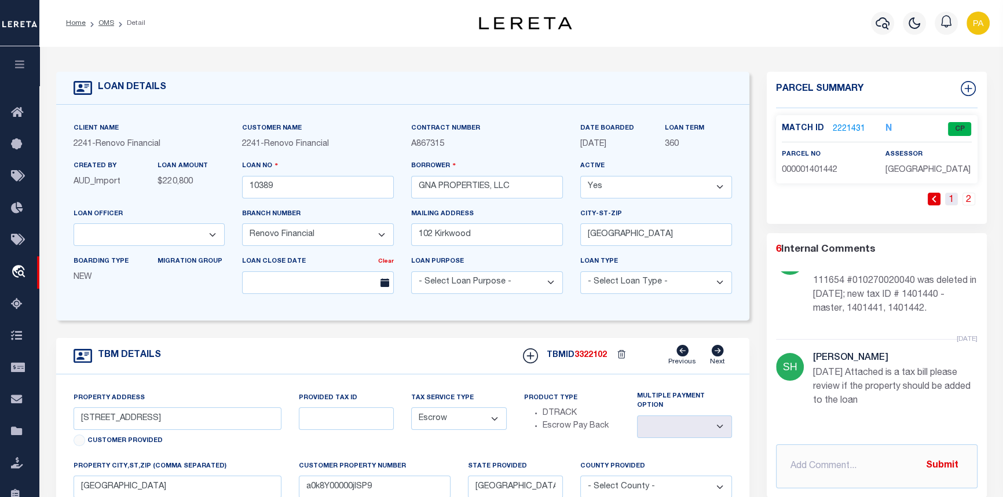
click at [950, 204] on link "1" at bounding box center [951, 199] width 13 height 13
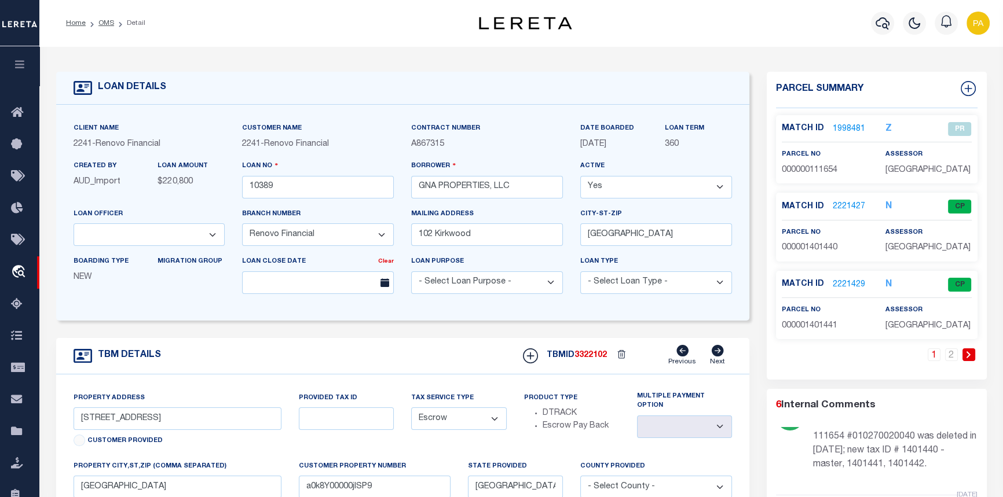
click at [840, 125] on link "1998481" at bounding box center [849, 129] width 32 height 12
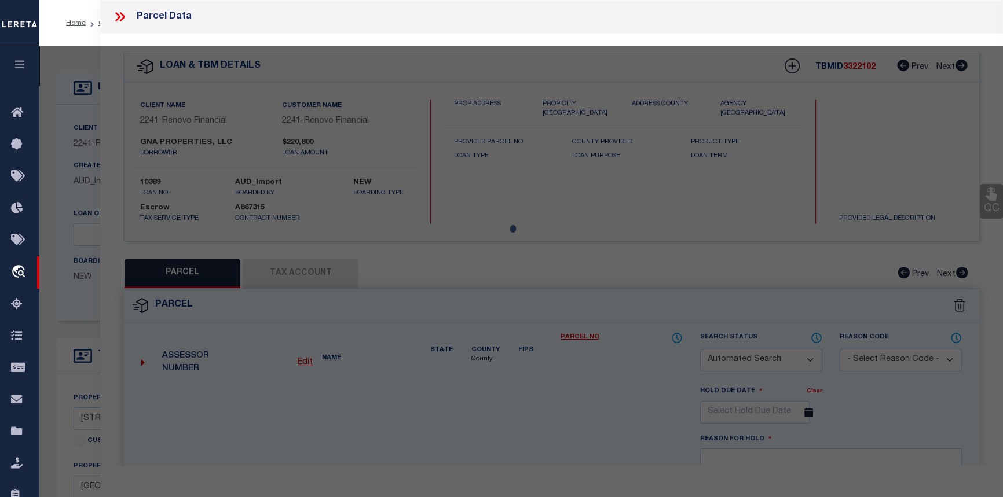
checkbox input "false"
select select "PR"
select select "099"
type input "GNA PROPERTIES LLC"
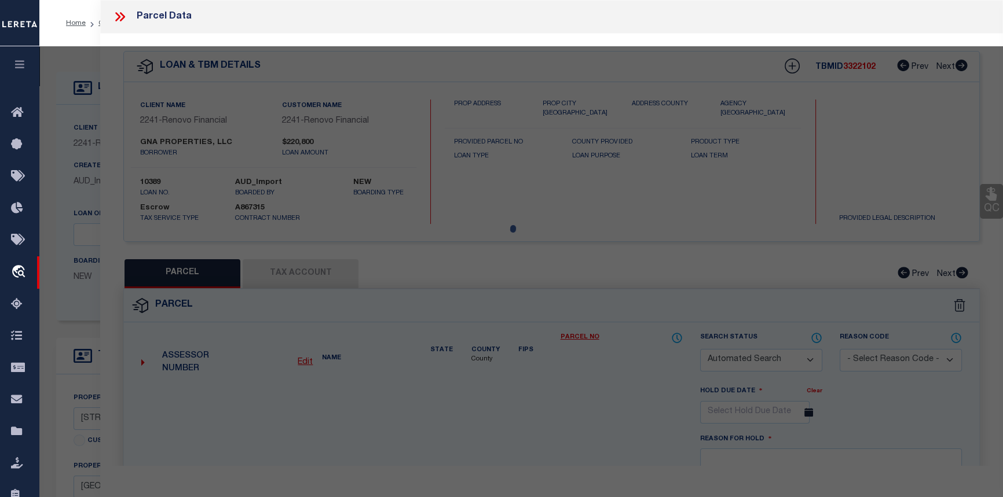
type input "104 SHENANDOAH ST"
type textarea "NCB 1027 BLK 2 LOT 3"
type textarea "Deleted in [DATE]"
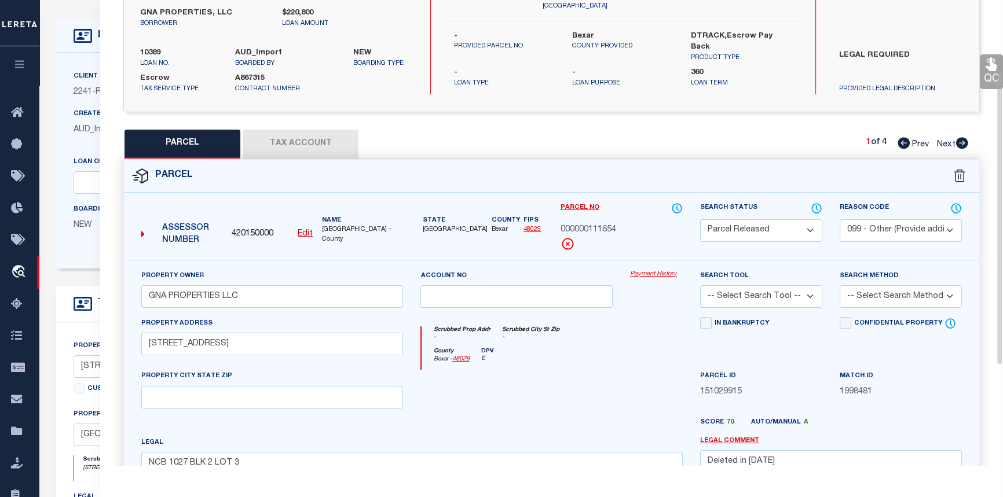
scroll to position [112, 0]
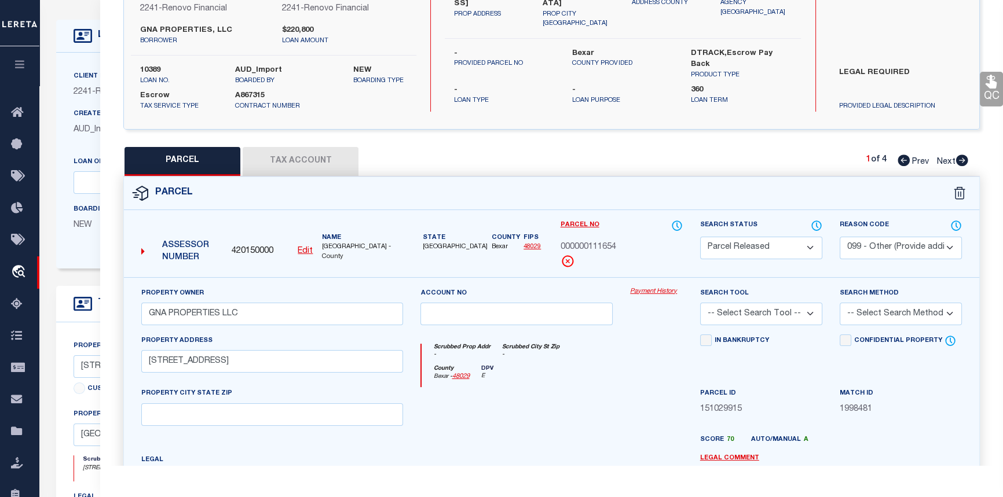
click at [649, 288] on link "Payment History" at bounding box center [656, 292] width 53 height 10
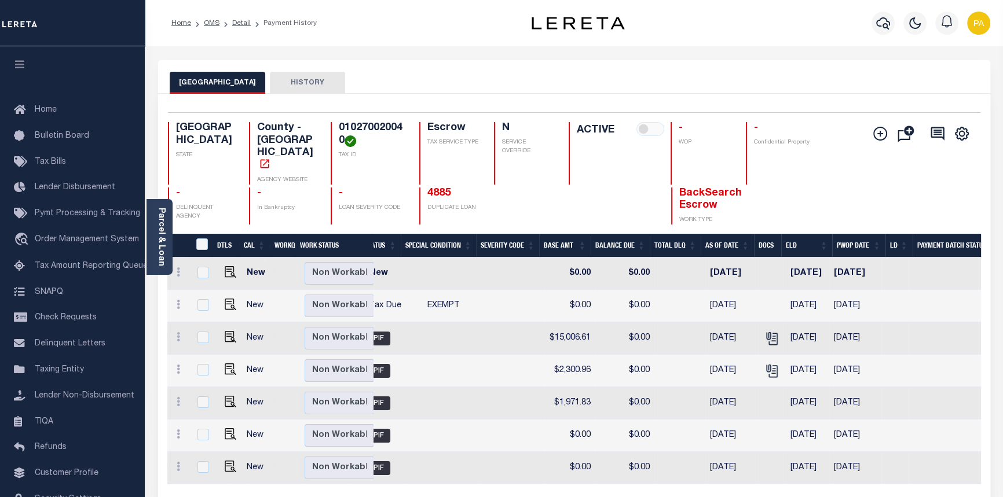
scroll to position [0, 252]
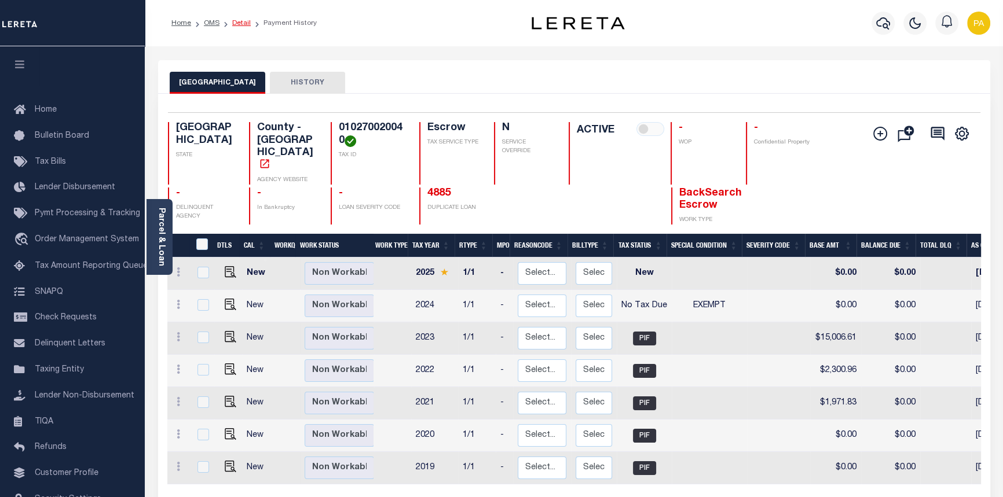
click at [240, 22] on link "Detail" at bounding box center [241, 23] width 19 height 7
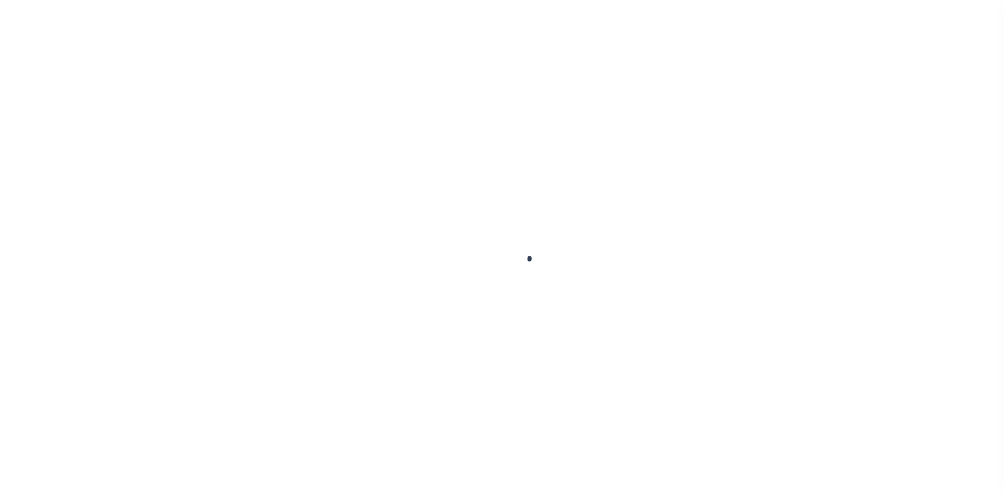
select select "14701"
select select "25066"
select select "Escrow"
type input "[STREET_ADDRESS]"
select select
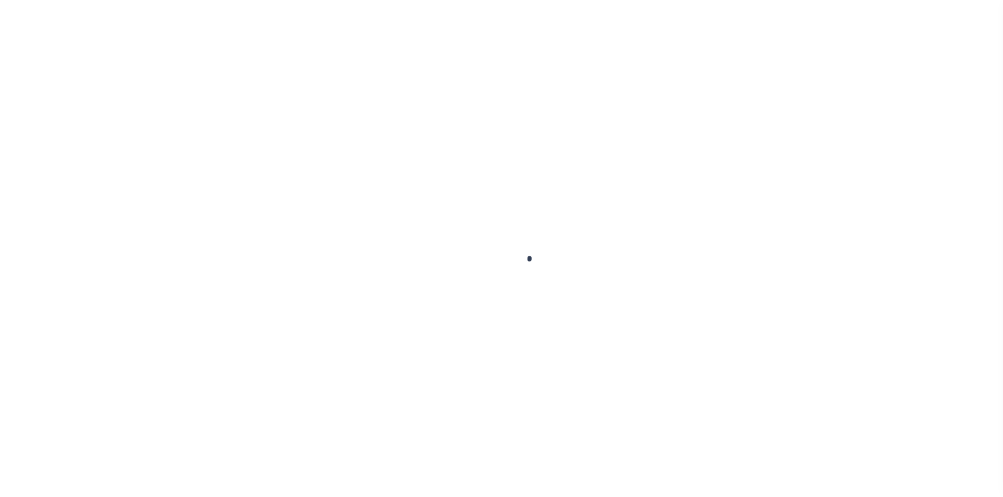
type input "[GEOGRAPHIC_DATA]"
type input "a0k8Y00000jISP9"
type input "[GEOGRAPHIC_DATA]"
select select
type textarea "LEGAL REQUIRED"
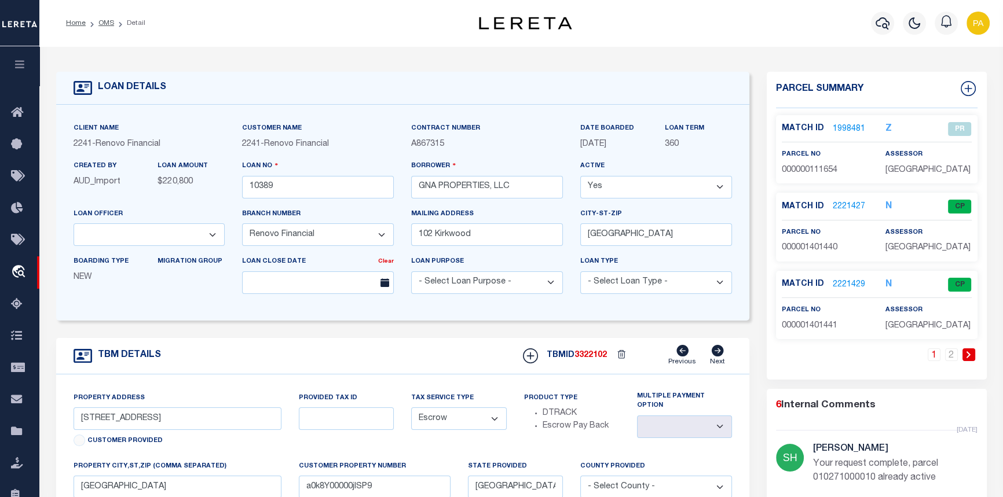
click at [845, 126] on link "1998481" at bounding box center [849, 129] width 32 height 12
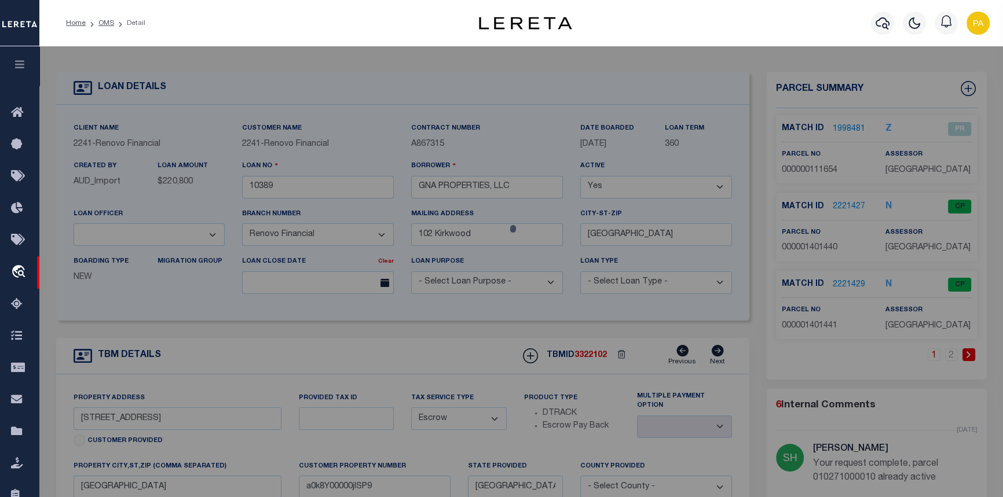
checkbox input "false"
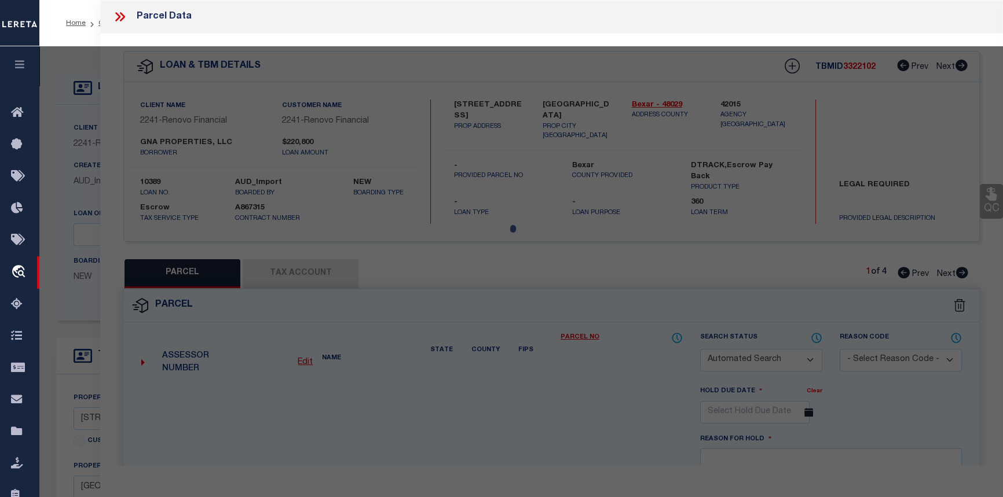
select select "PR"
select select "099"
type input "GNA PROPERTIES LLC"
type input "104 SHENANDOAH ST"
type textarea "NCB 1027 BLK 2 LOT 3"
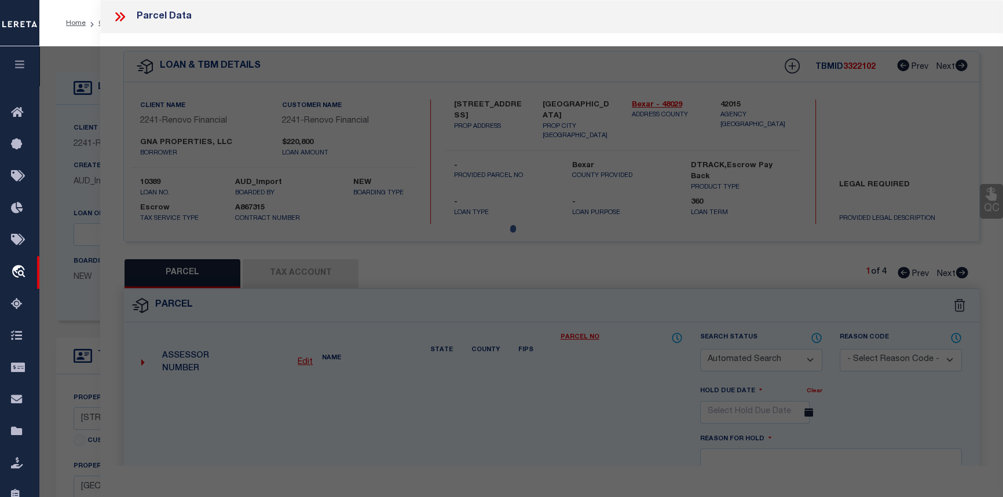
type textarea "Deleted in 2023"
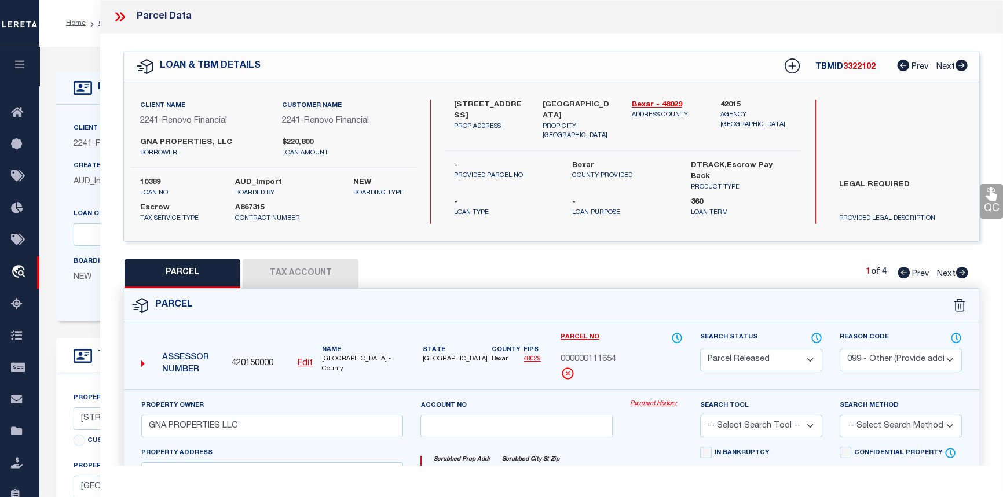
click at [650, 402] on link "Payment History" at bounding box center [656, 405] width 53 height 10
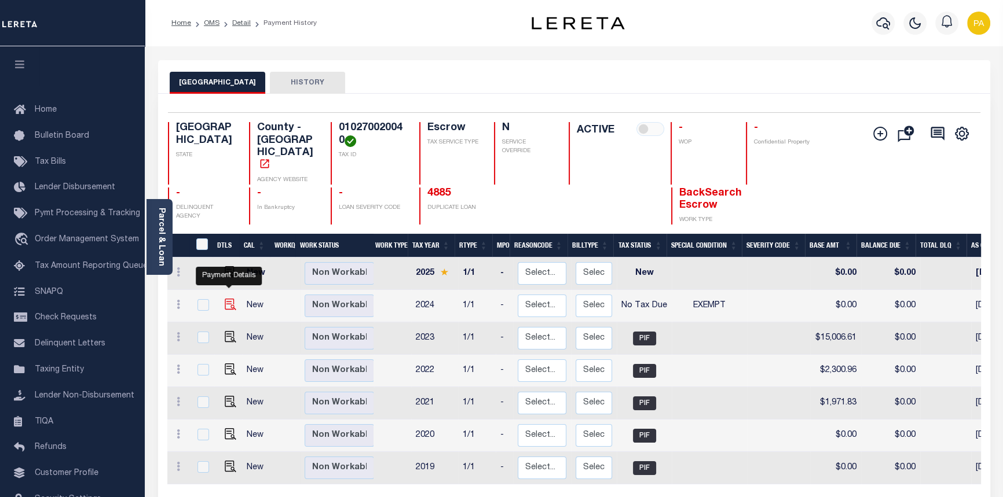
click at [232, 299] on img "" at bounding box center [231, 305] width 12 height 12
checkbox input "true"
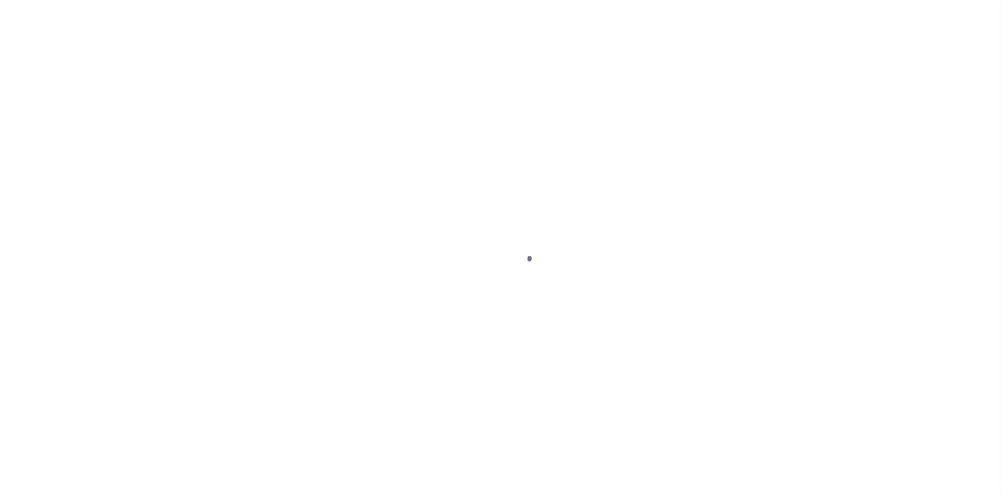
select select "NTX"
select select "5"
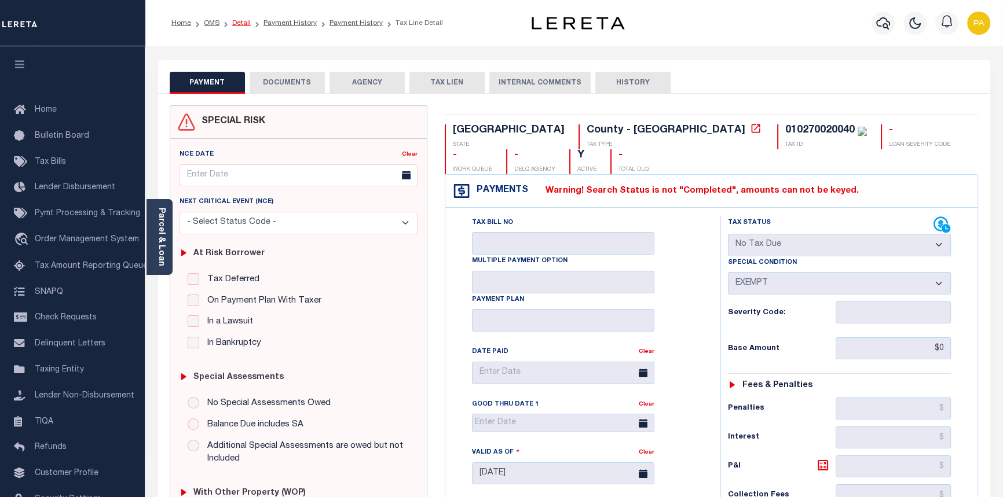
click at [236, 21] on link "Detail" at bounding box center [241, 23] width 19 height 7
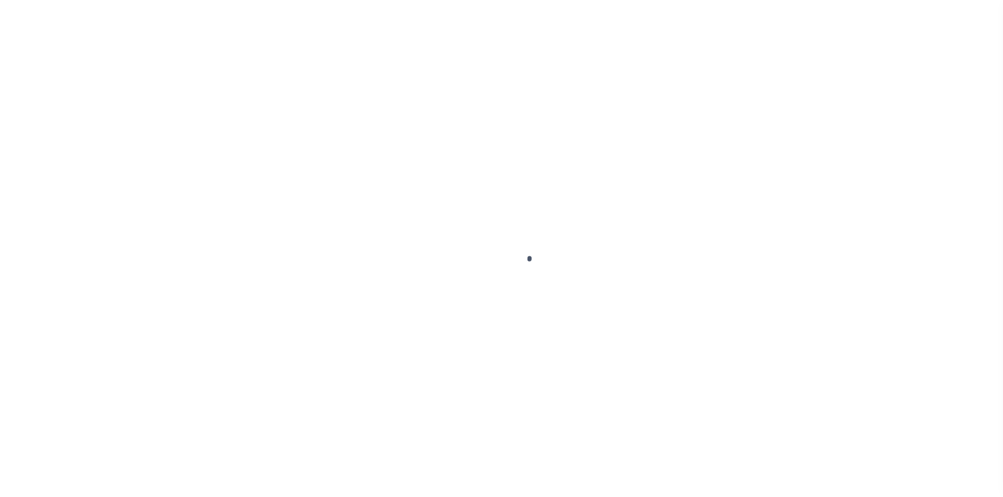
select select "14701"
select select "25066"
select select "Escrow"
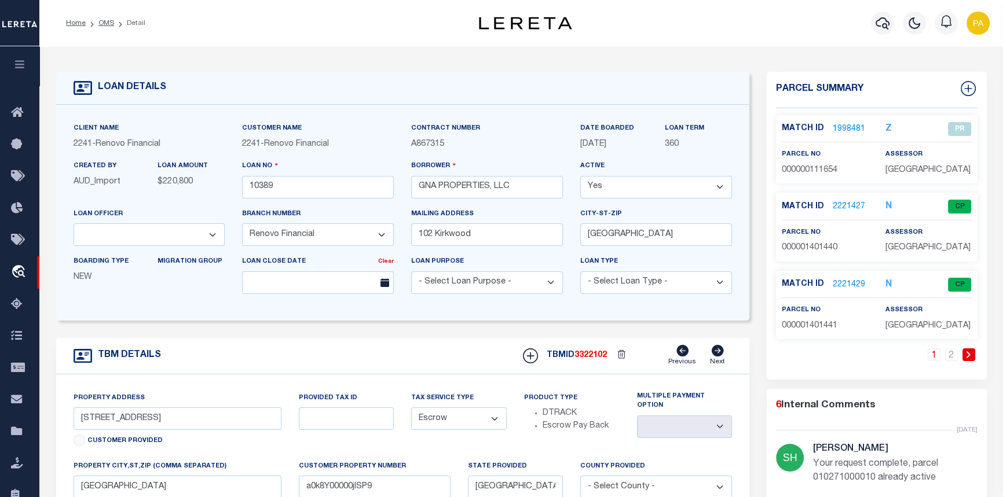
click at [839, 127] on link "1998481" at bounding box center [849, 129] width 32 height 12
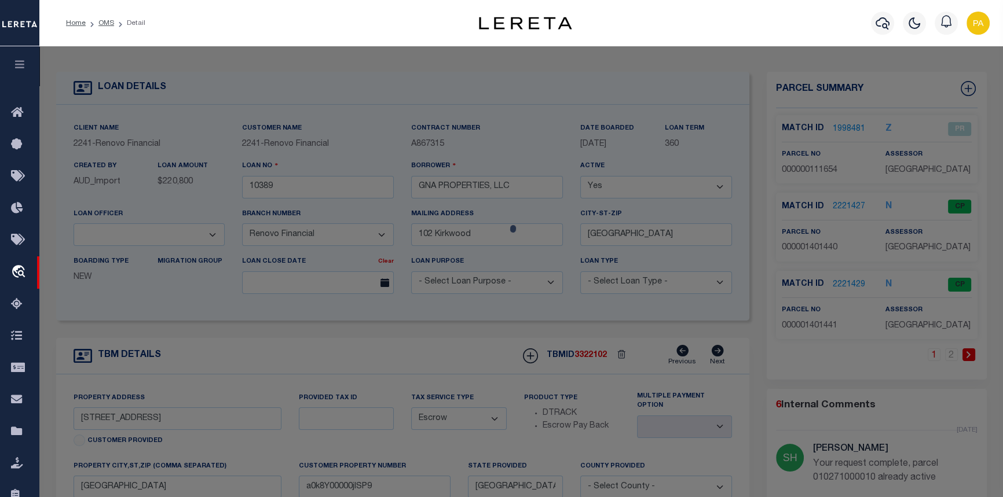
checkbox input "false"
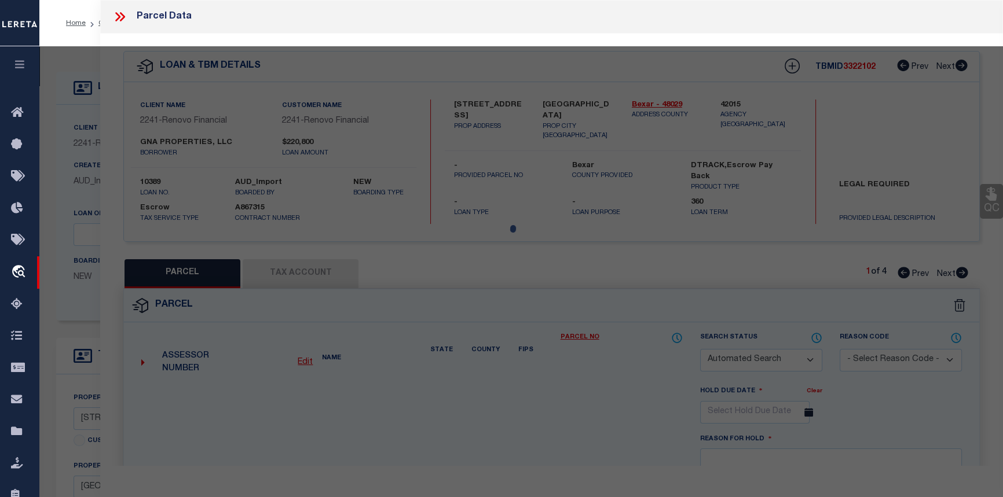
select select "PR"
select select "099"
type input "GNA PROPERTIES LLC"
type input "104 SHENANDOAH ST"
type textarea "NCB 1027 BLK 2 LOT 3"
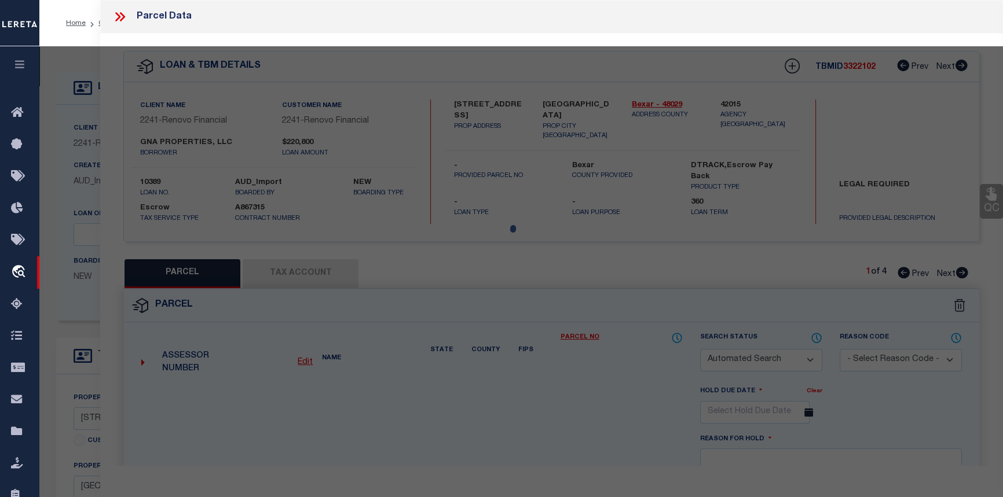
type textarea "Deleted in [DATE]"
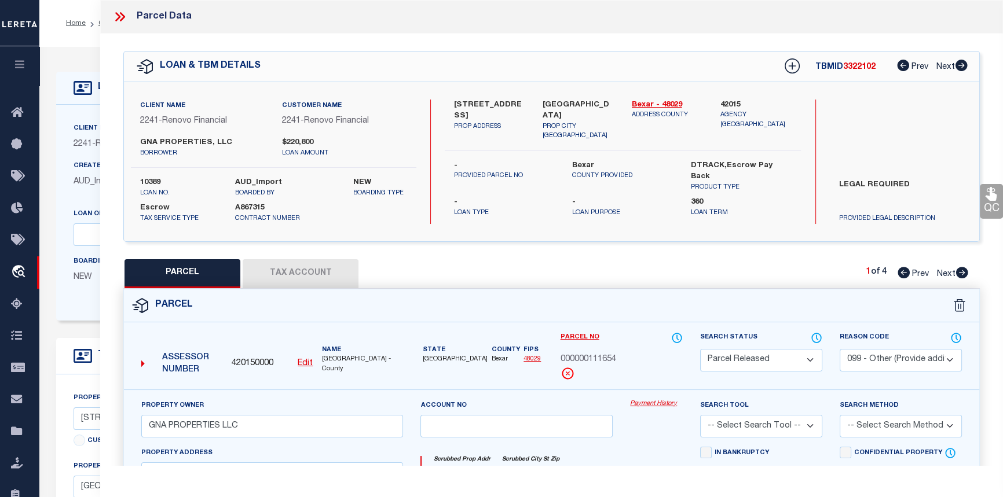
click at [639, 400] on link "Payment History" at bounding box center [656, 405] width 53 height 10
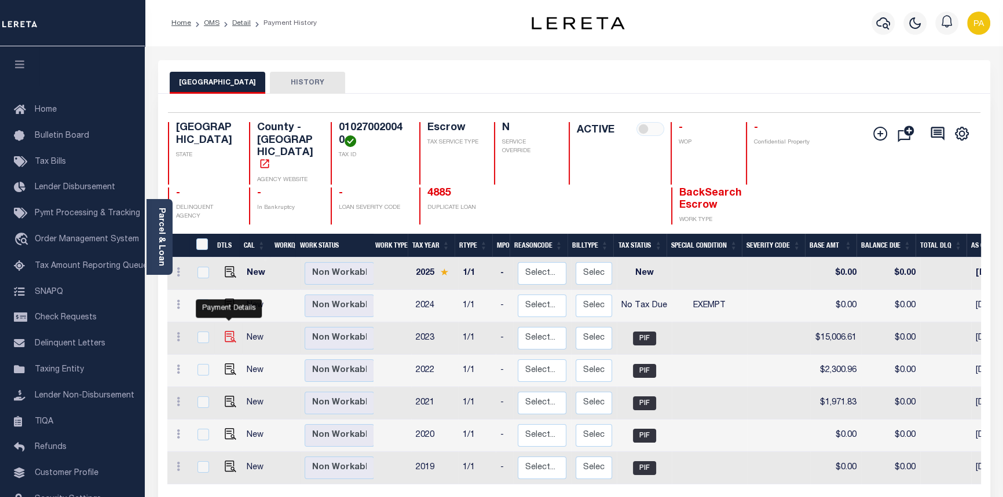
click at [231, 331] on img "" at bounding box center [231, 337] width 12 height 12
checkbox input "true"
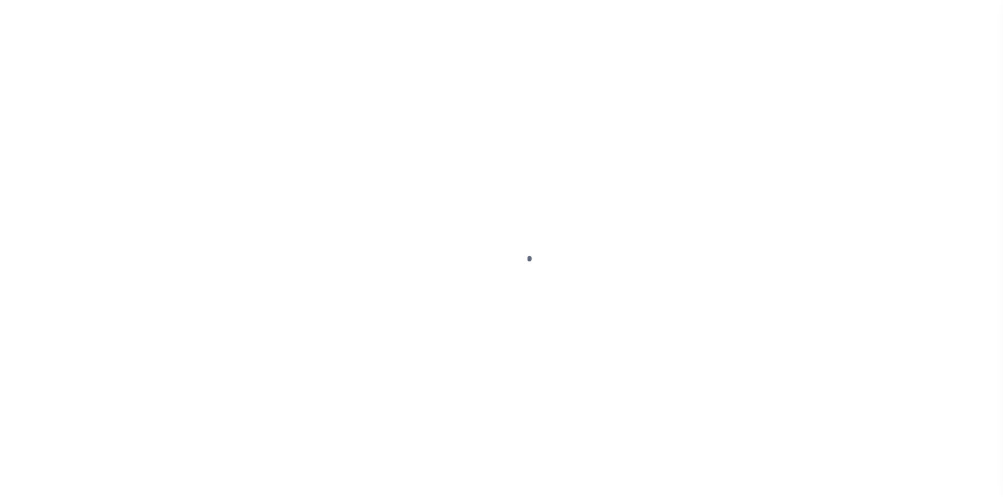
select select "PIF"
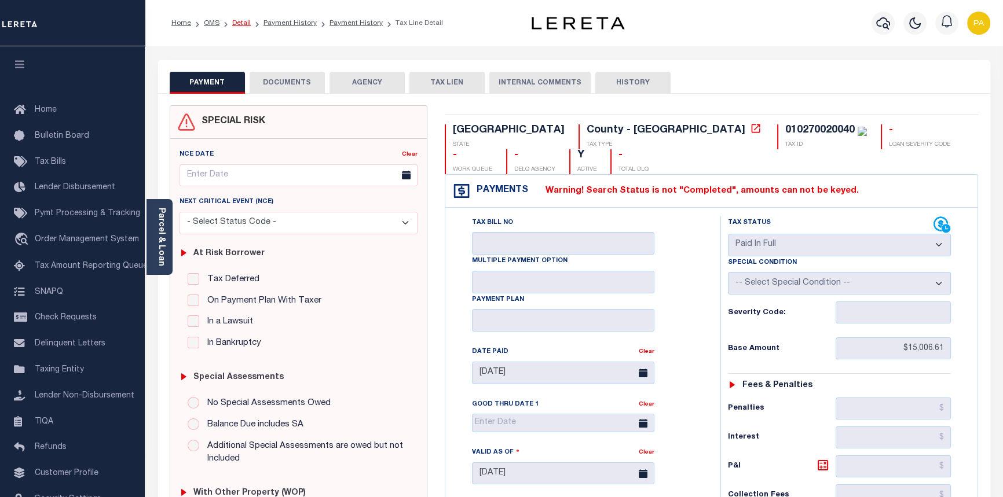
click at [244, 20] on link "Detail" at bounding box center [241, 23] width 19 height 7
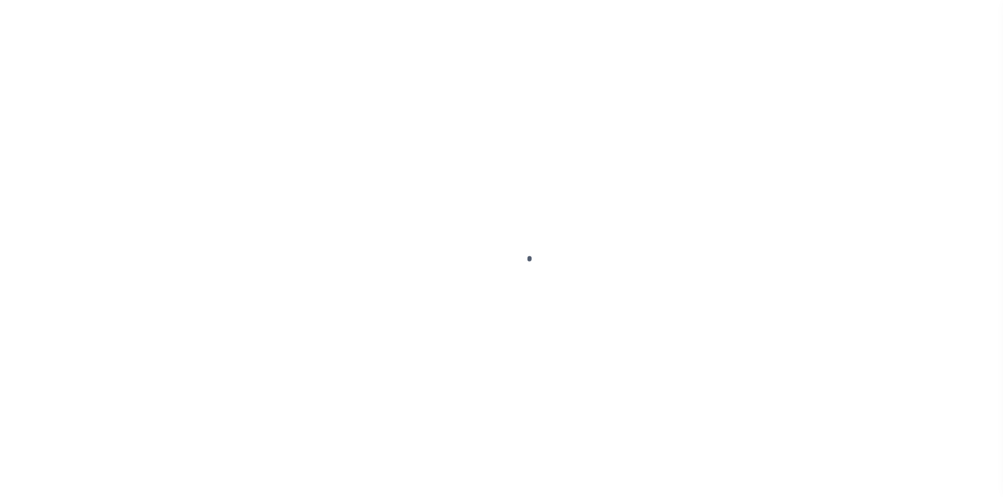
select select "14701"
select select "25066"
select select "Escrow"
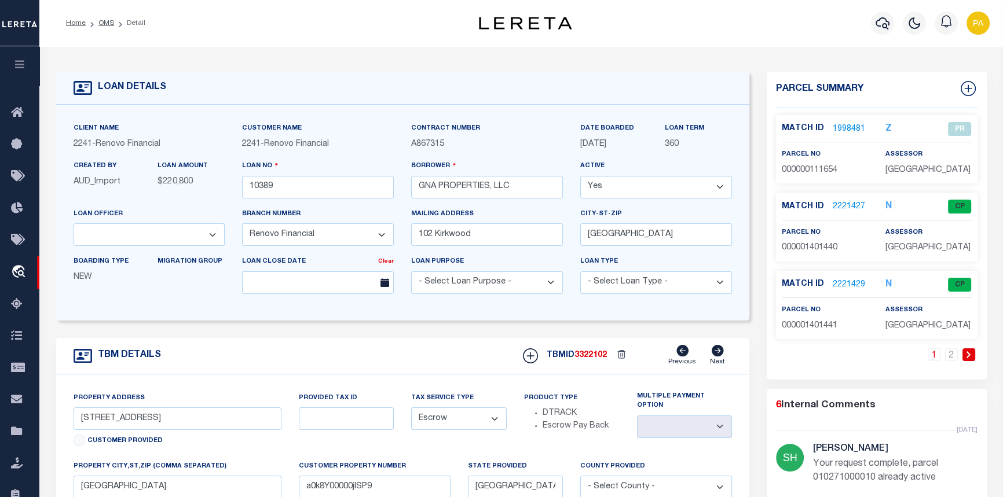
click at [972, 359] on link at bounding box center [968, 355] width 13 height 13
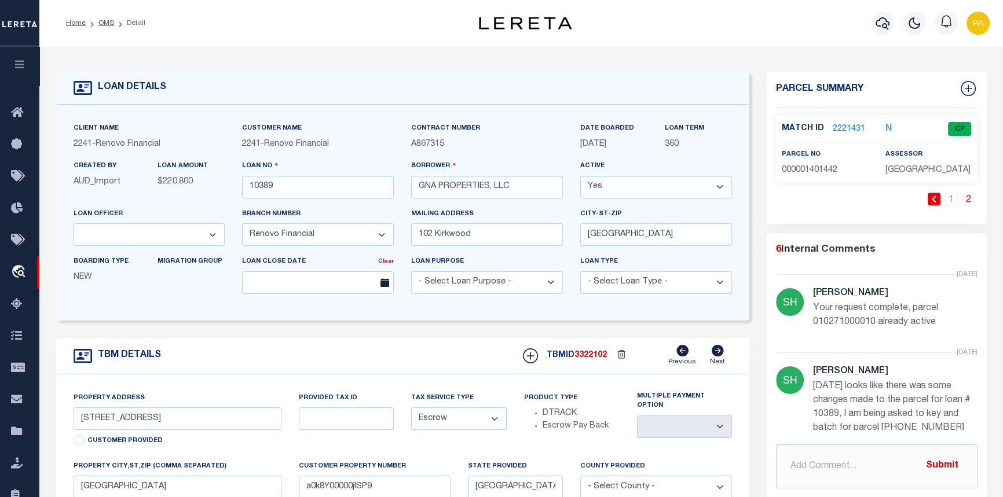
click at [841, 126] on link "2221431" at bounding box center [849, 129] width 32 height 12
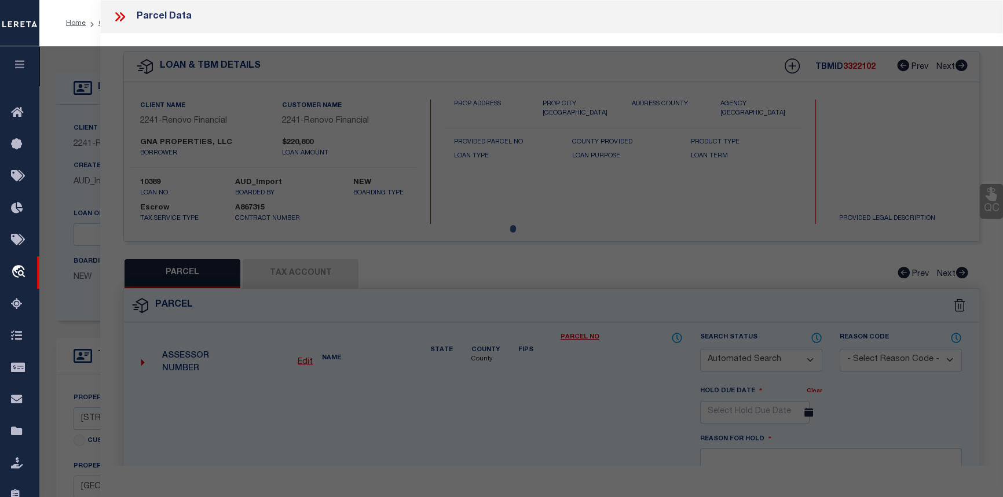
checkbox input "false"
select select "CP"
type input "TORRES RENE ALEJANDRO"
select select "AGW"
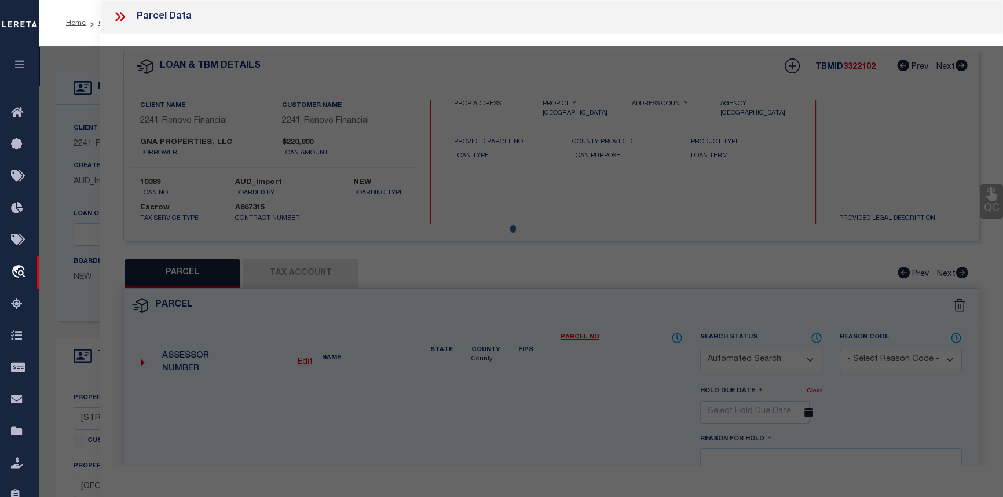
select select
type input "104 SHENANDOAH ST 2"
type input "SAN ANTONIO, TX 78210"
type textarea "NCB 1027 (SHENANDOAH CONDOMINIUMS), UNIT 2"
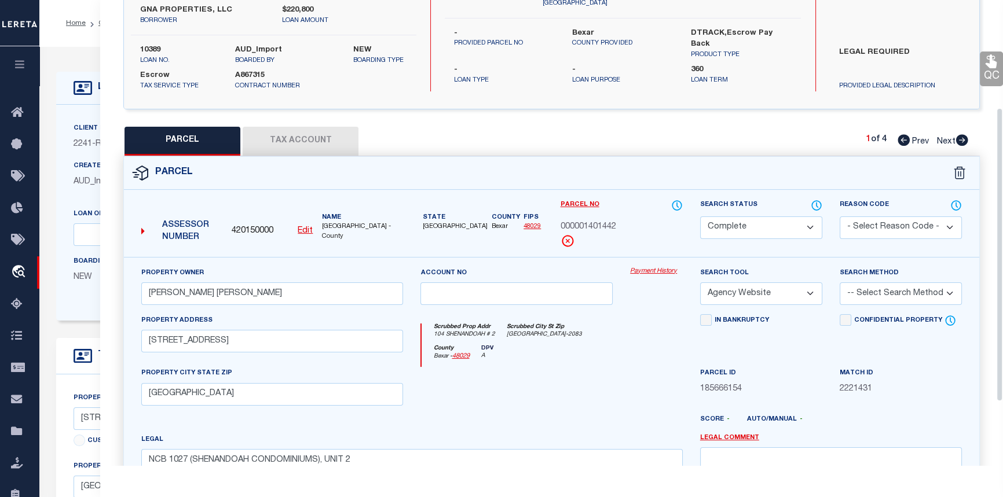
scroll to position [52, 0]
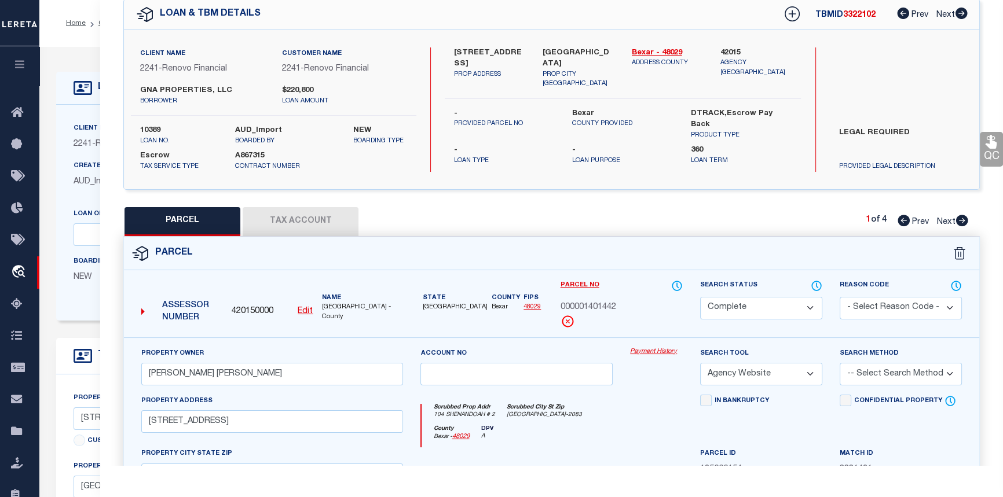
click at [288, 215] on button "Tax Account" at bounding box center [301, 221] width 116 height 29
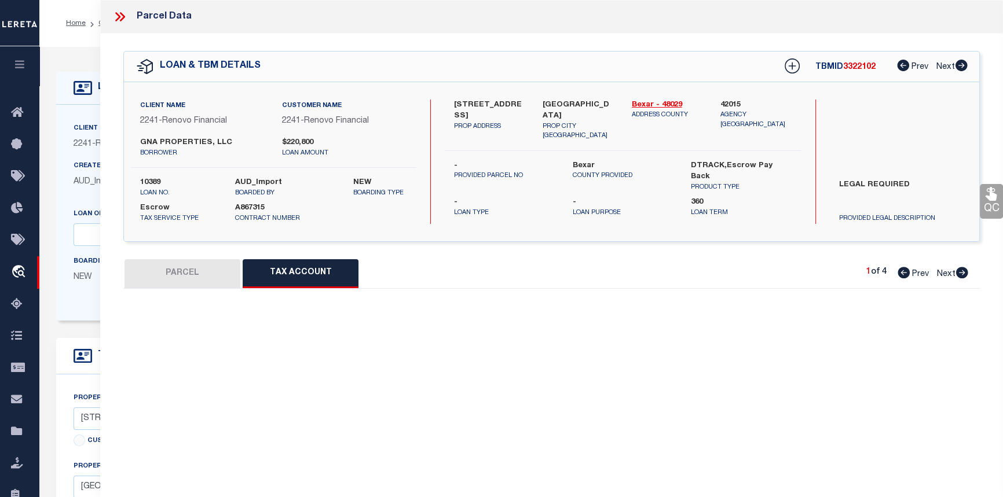
scroll to position [0, 0]
select select "100"
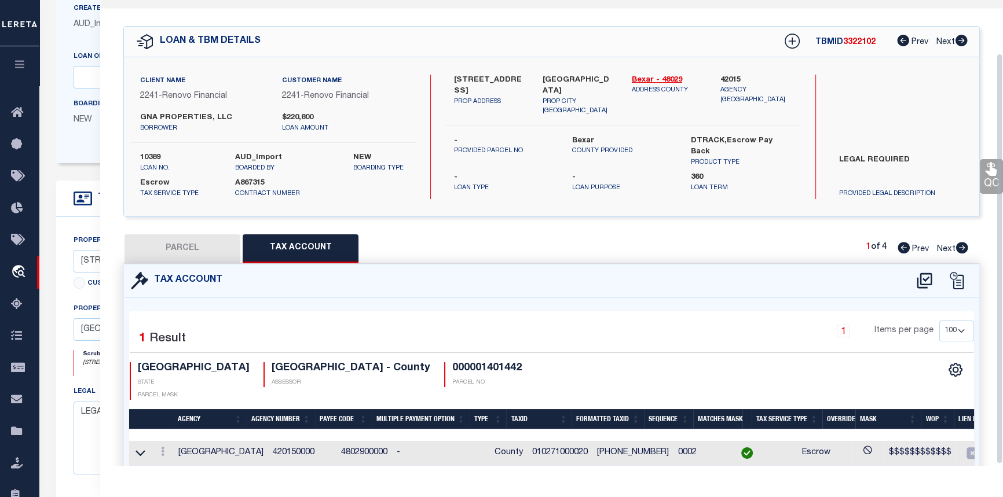
scroll to position [61, 0]
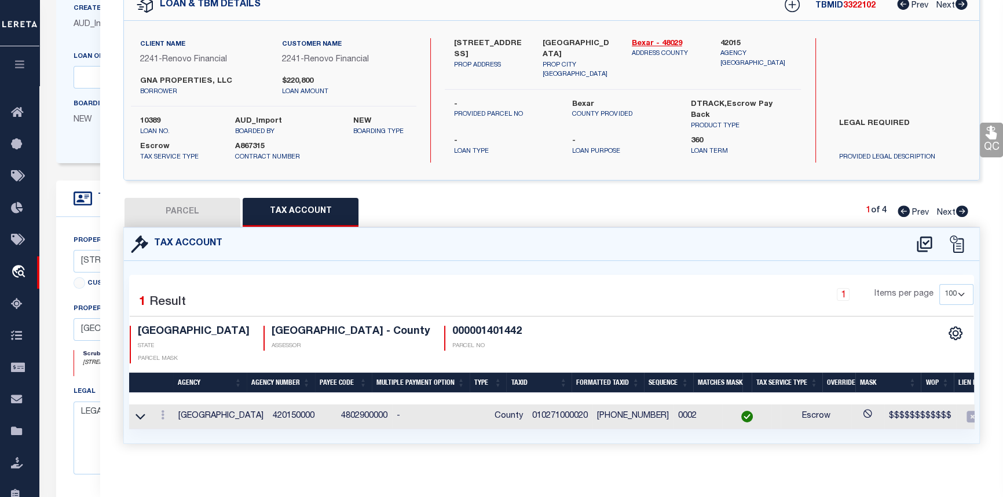
click at [174, 217] on button "PARCEL" at bounding box center [183, 212] width 116 height 29
select select "AS"
select select
checkbox input "false"
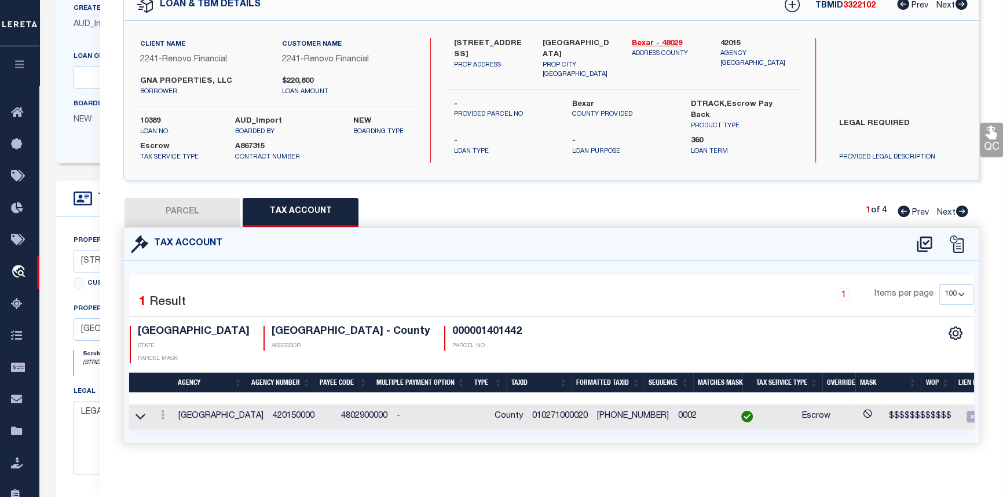
select select "CP"
type input "TORRES RENE ALEJANDRO"
select select "AGW"
select select
type input "104 SHENANDOAH ST 2"
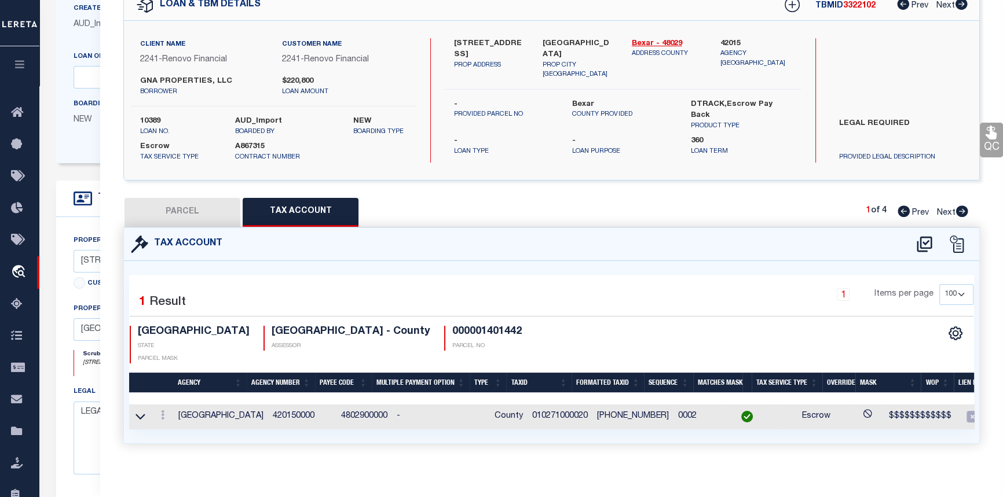
type input "[GEOGRAPHIC_DATA]"
type textarea "NCB 1027 (SHENANDOAH CONDOMINIUMS), UNIT 2"
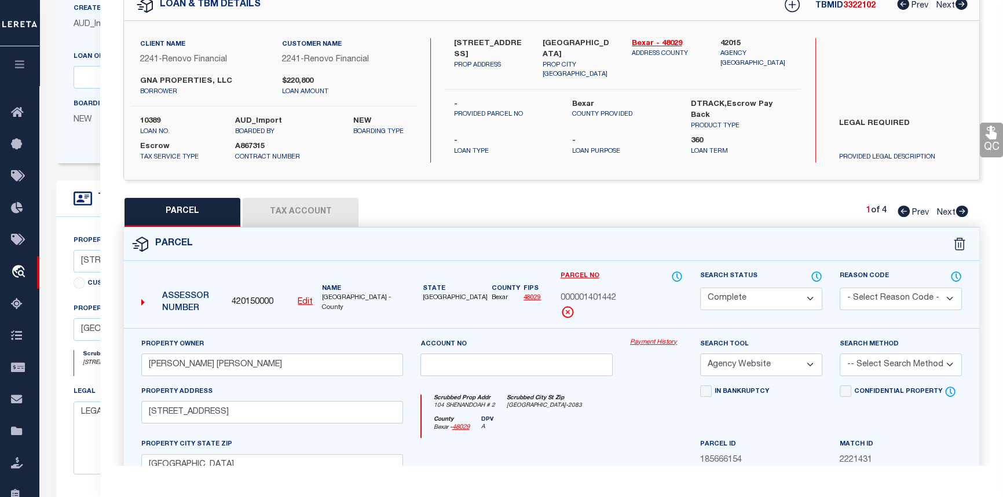
click at [964, 214] on icon at bounding box center [962, 212] width 12 height 12
select select "AS"
select select
checkbox input "false"
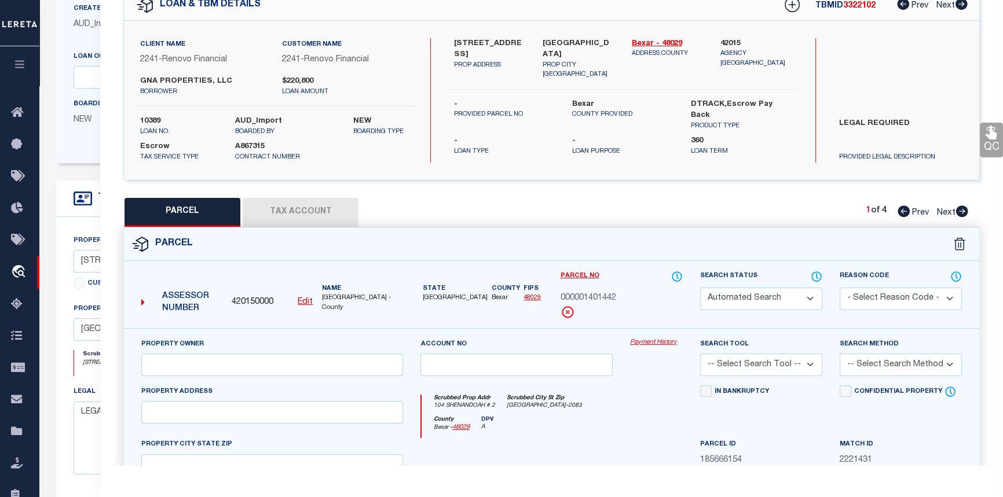
select select "CP"
select select "099"
type input "SHENANDOAH CONDOMINIUM ASSOCIATION INC"
select select "AGW"
select select
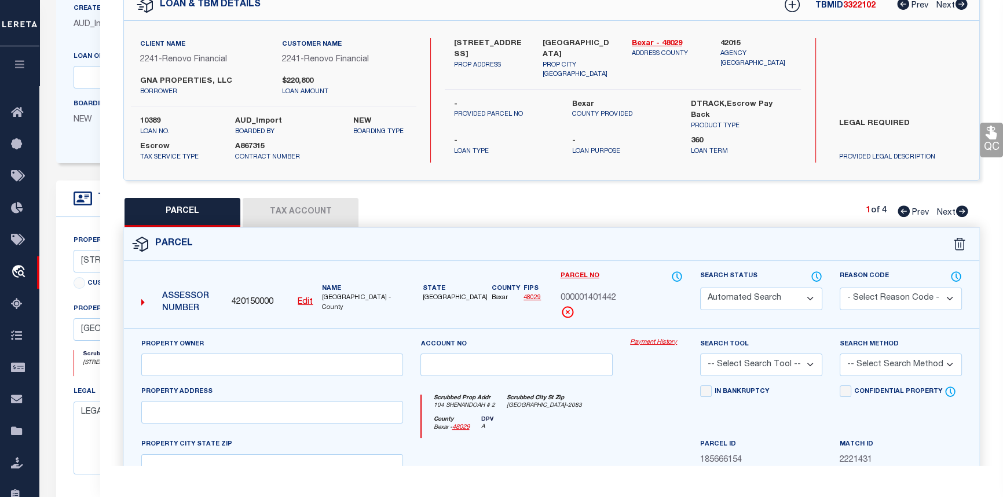
type input "[STREET_ADDRESS]"
type input "[GEOGRAPHIC_DATA]"
type textarea "NCB 1027 (SHENANDOAH CONDOMINIUMS), BLK 2 LOT 3 ***MASTER FILE/COMMON ELEMENTS*…"
type textarea "parcel number changed."
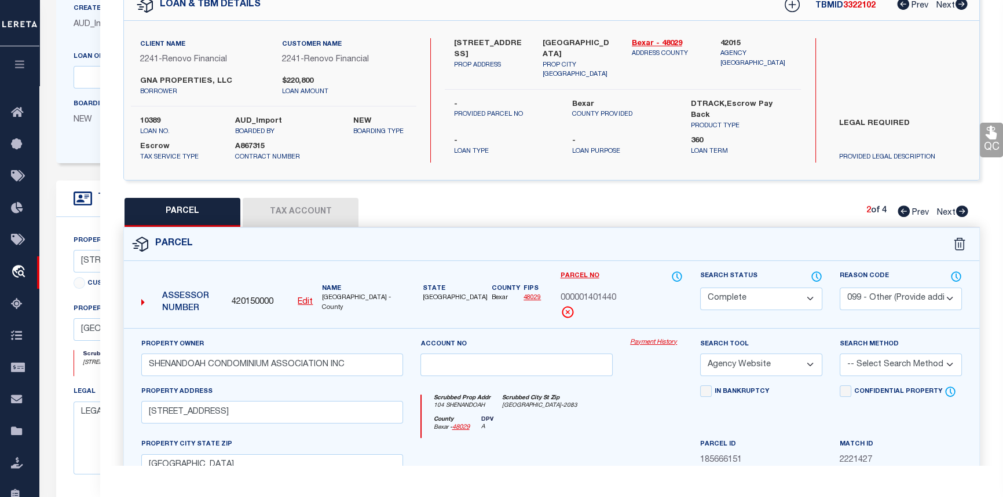
click at [303, 208] on button "Tax Account" at bounding box center [301, 212] width 116 height 29
select select "100"
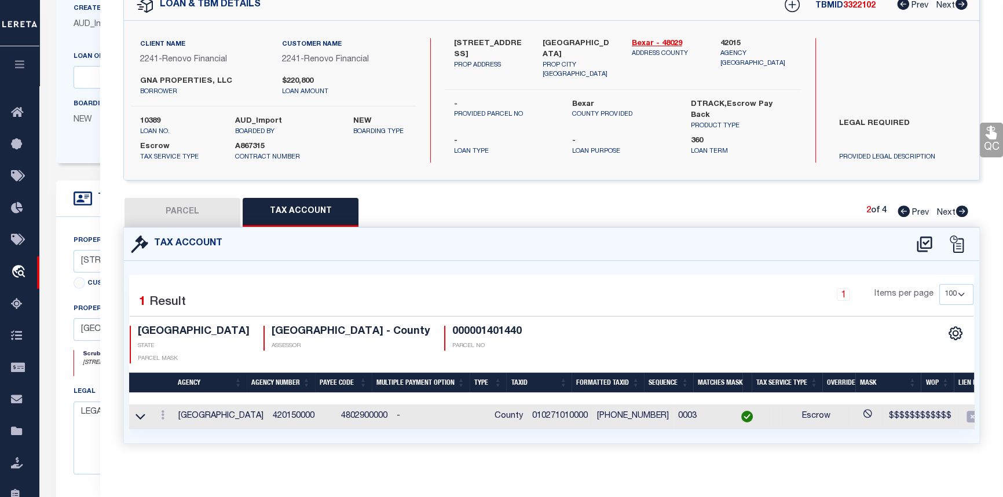
click at [182, 214] on button "PARCEL" at bounding box center [183, 212] width 116 height 29
select select "AS"
select select
checkbox input "false"
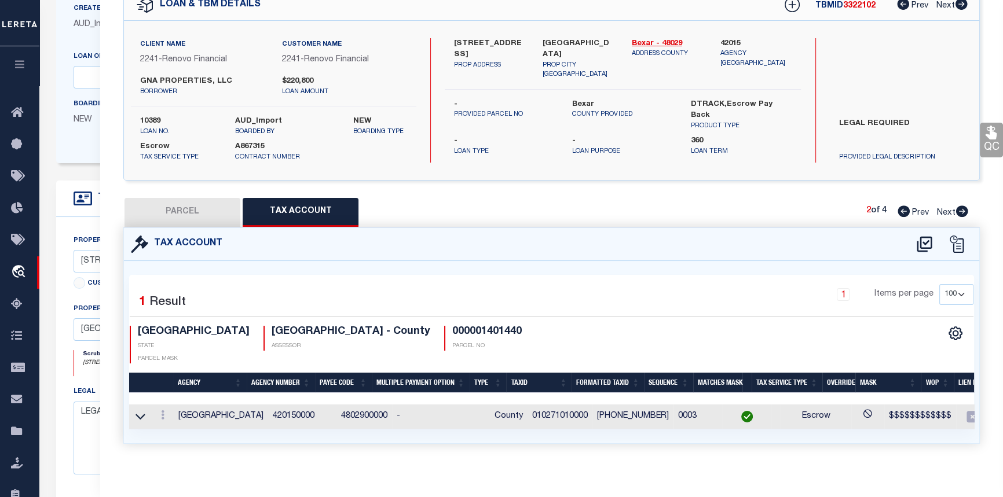
checkbox input "false"
select select "CP"
select select "099"
type input "SHENANDOAH CONDOMINIUM ASSOCIATION INC"
select select "AGW"
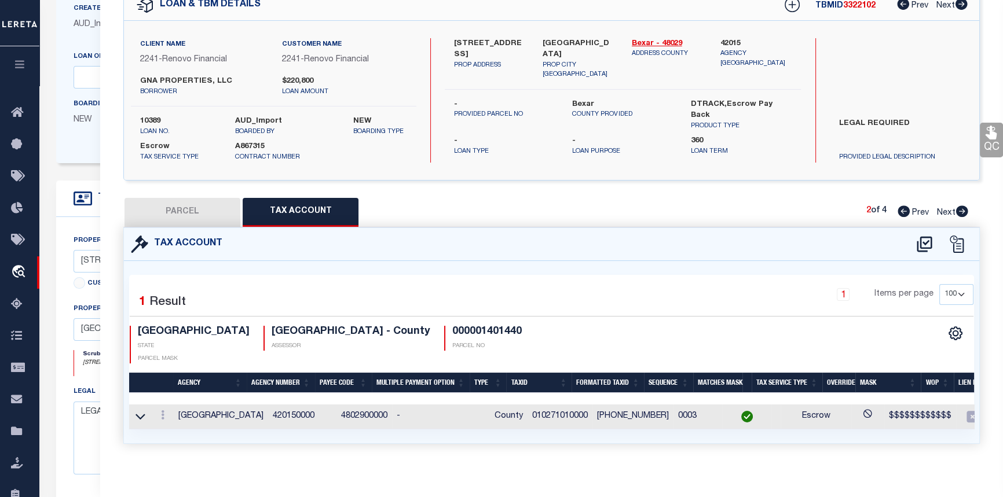
select select
type input "104 SHENANDOAH ST"
type input "[GEOGRAPHIC_DATA]"
type textarea "NCB 1027 (SHENANDOAH CONDOMINIUMS), BLK 2 LOT 3 ***MASTER FILE/COMMON ELEMENTS*…"
type textarea "parcel number changed."
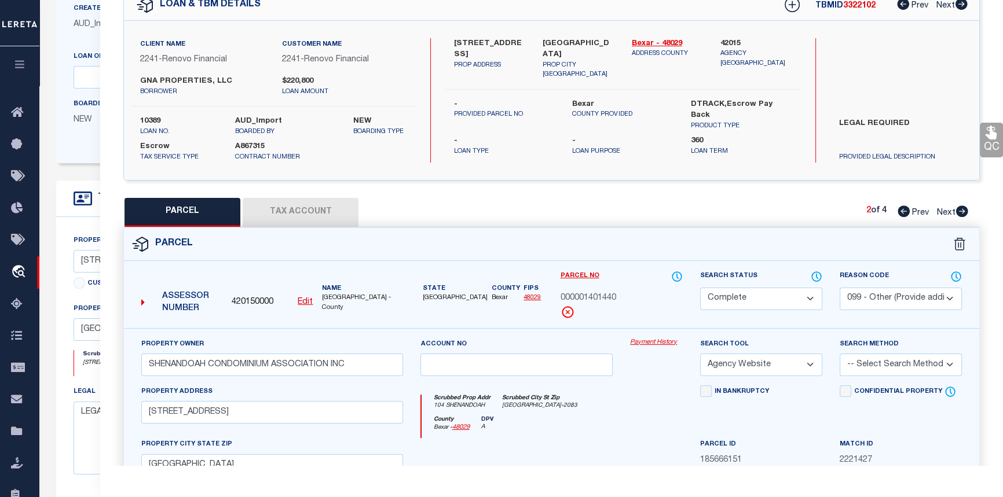
click at [962, 213] on icon at bounding box center [961, 212] width 13 height 12
select select "AS"
select select
checkbox input "false"
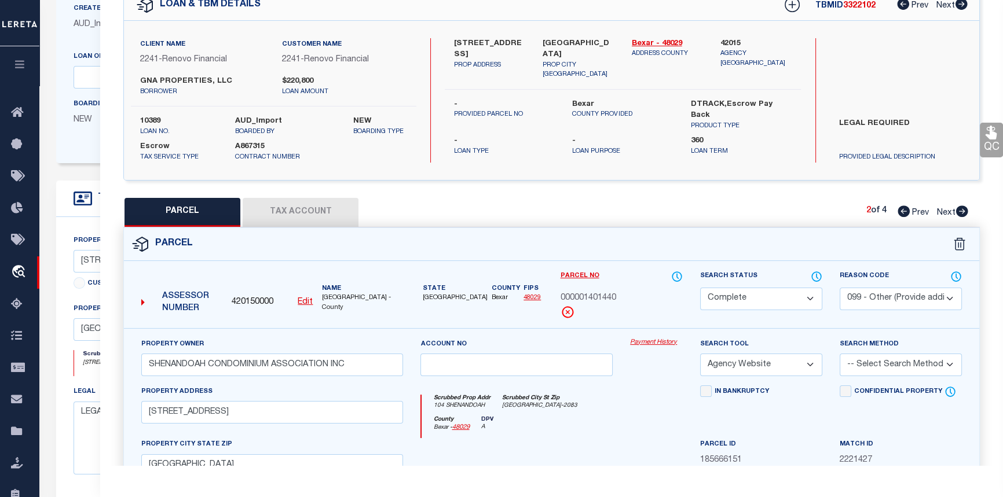
checkbox input "false"
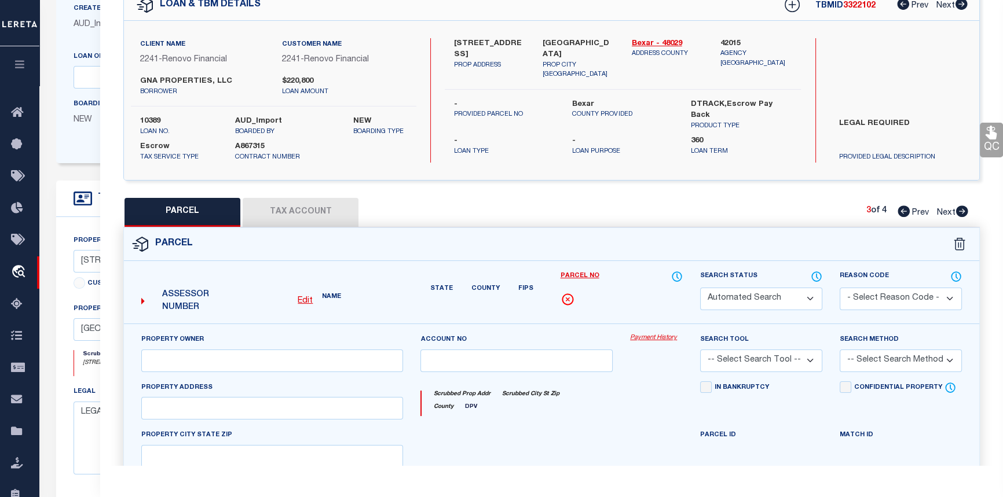
select select "CP"
select select "ACT"
type input "GNA PROPERTIES LLC"
select select "PHN"
select select
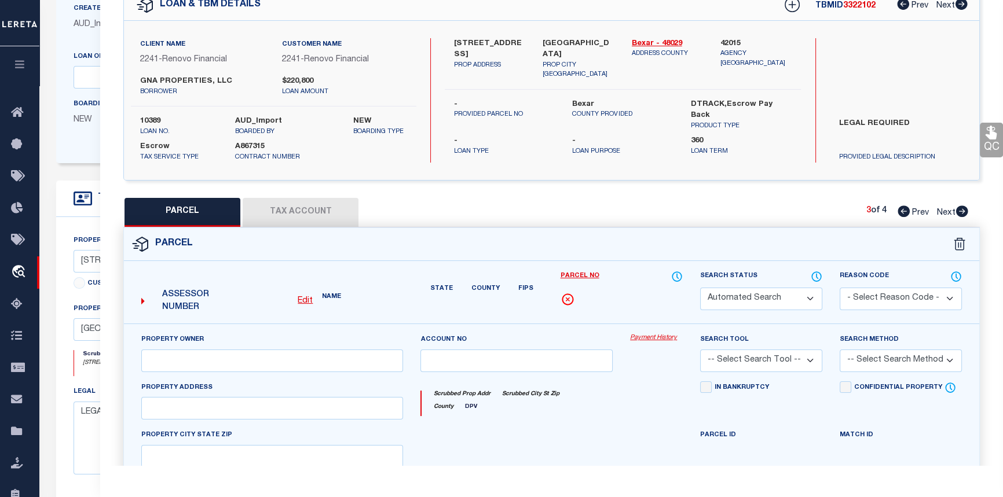
type input "[STREET_ADDRESS]"
checkbox input "false"
type input "SAN ANTONIO, TX 78210"
type textarea "NCB 1027 (SHENANDOAH CONDOMINIUMS), UNIT 1"
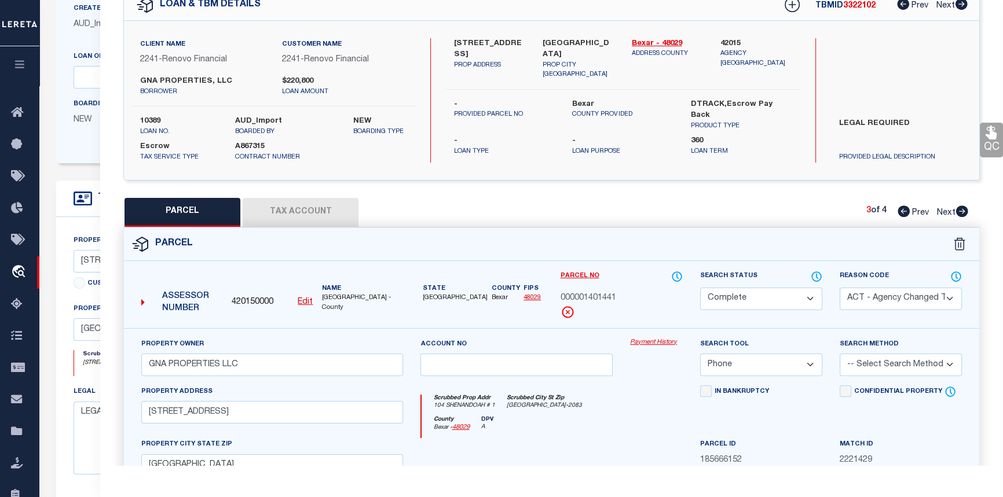
click at [307, 202] on button "Tax Account" at bounding box center [301, 212] width 116 height 29
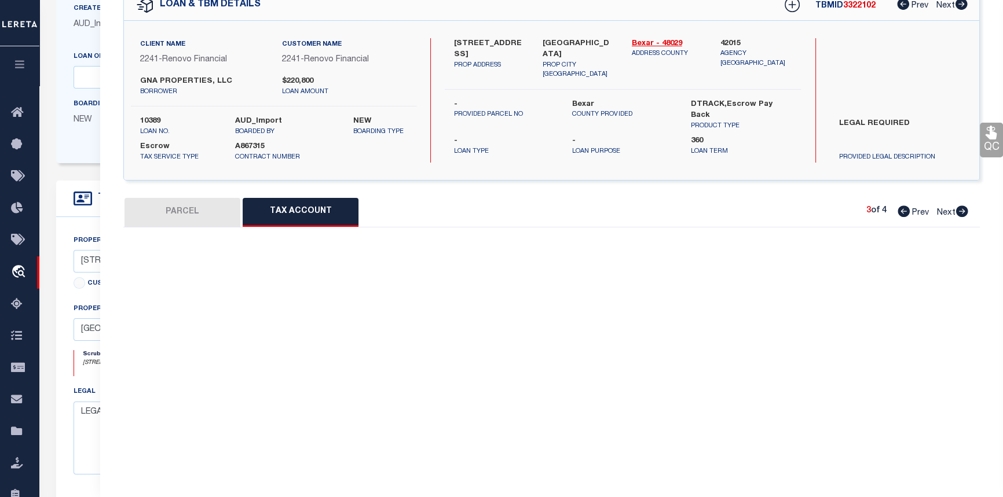
select select "100"
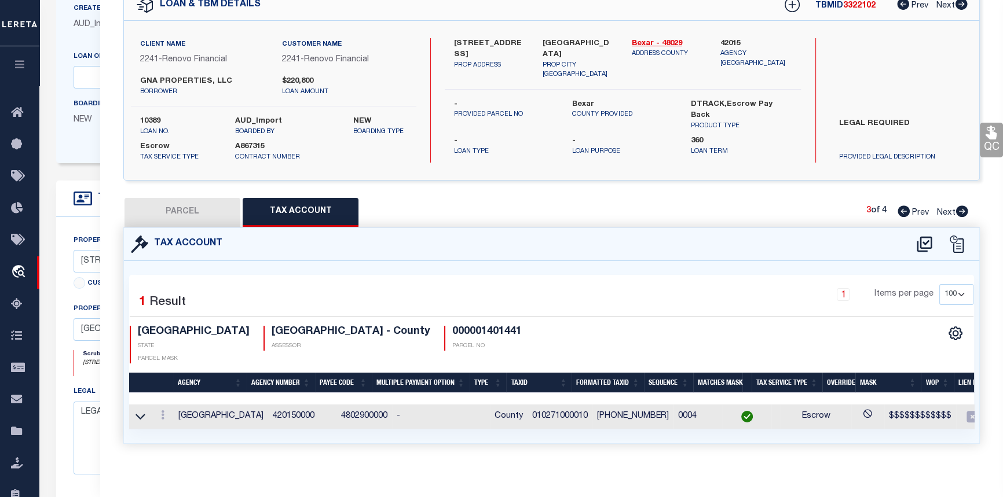
click at [184, 207] on button "PARCEL" at bounding box center [183, 212] width 116 height 29
select select "AS"
select select
checkbox input "false"
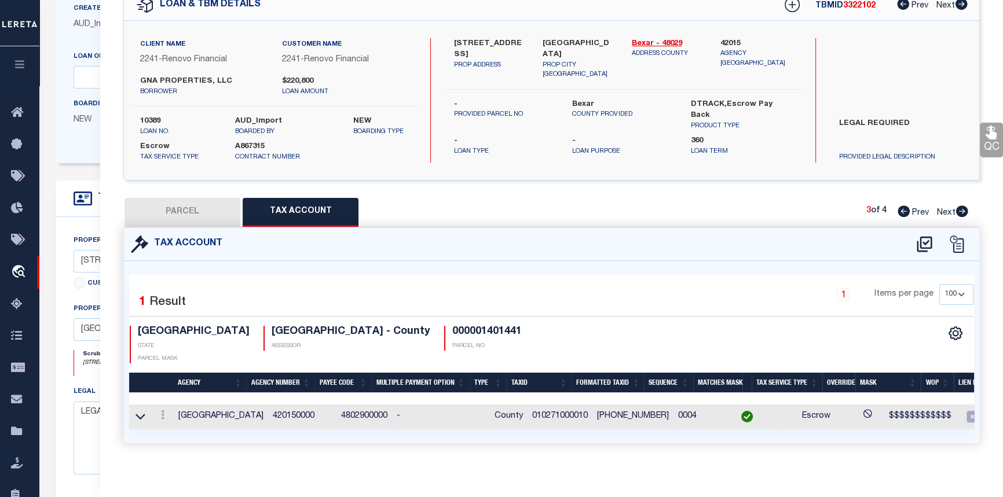
checkbox input "false"
select select "CP"
select select "ACT"
type input "GNA PROPERTIES LLC"
select select "PHN"
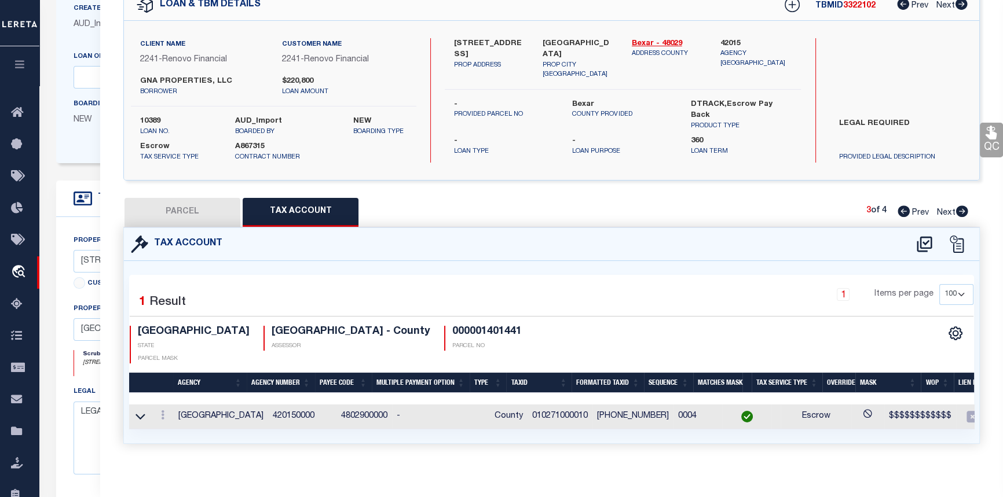
select select
type input "104 SHENANDOAH ST 1"
checkbox input "false"
type input "SAN ANTONIO, TX 78210"
type textarea "NCB 1027 (SHENANDOAH CONDOMINIUMS), UNIT 1"
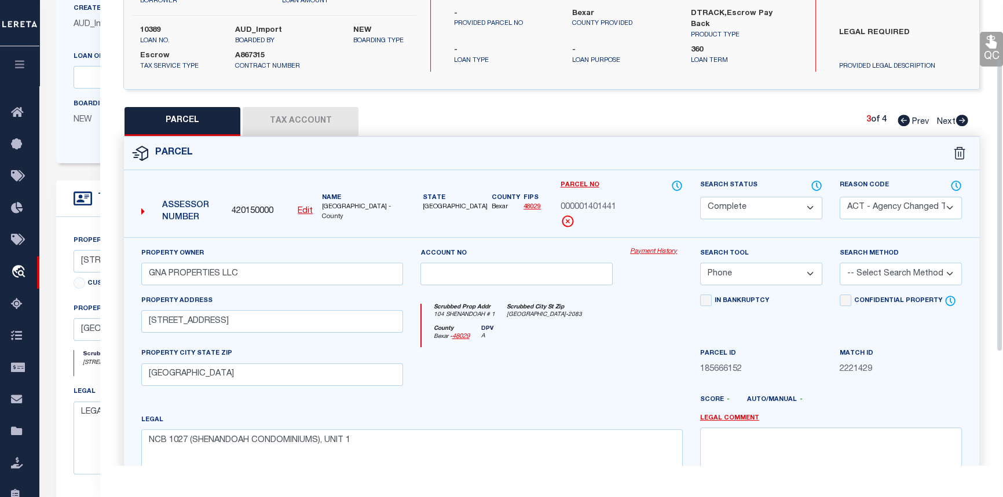
scroll to position [270, 0]
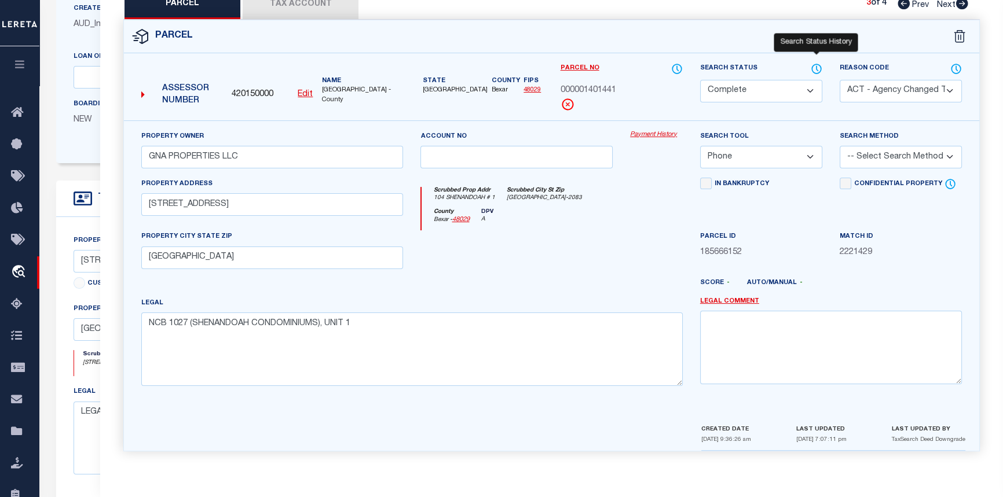
click at [817, 66] on icon at bounding box center [817, 68] width 1 height 5
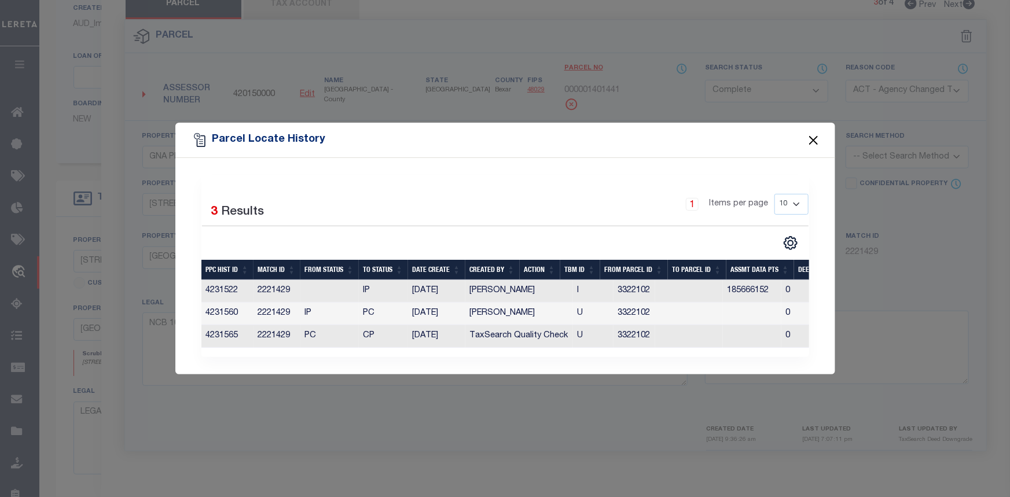
click at [814, 135] on button "Close" at bounding box center [813, 140] width 15 height 15
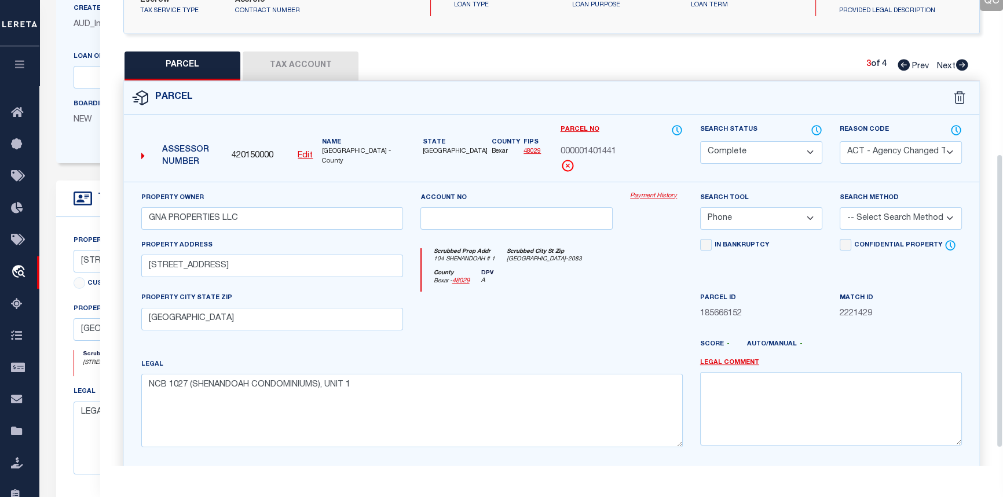
scroll to position [165, 0]
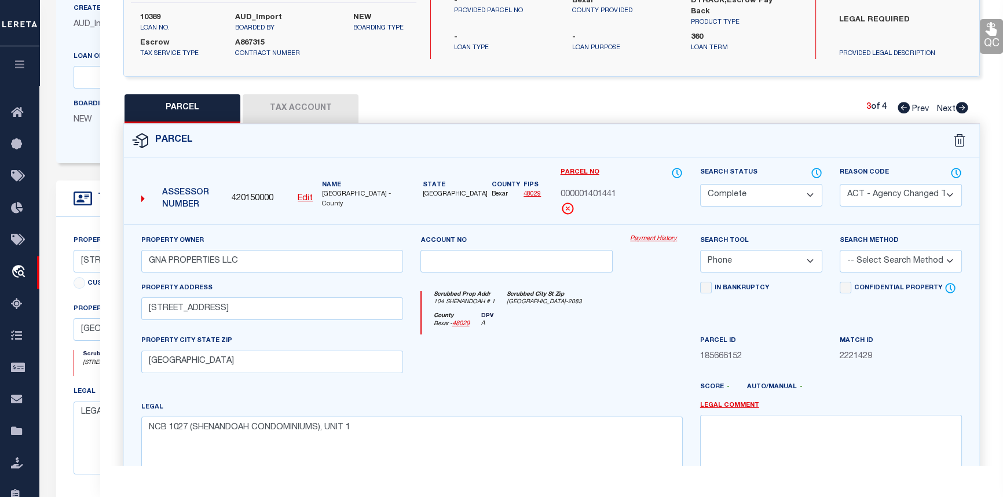
click at [302, 109] on button "Tax Account" at bounding box center [301, 108] width 116 height 29
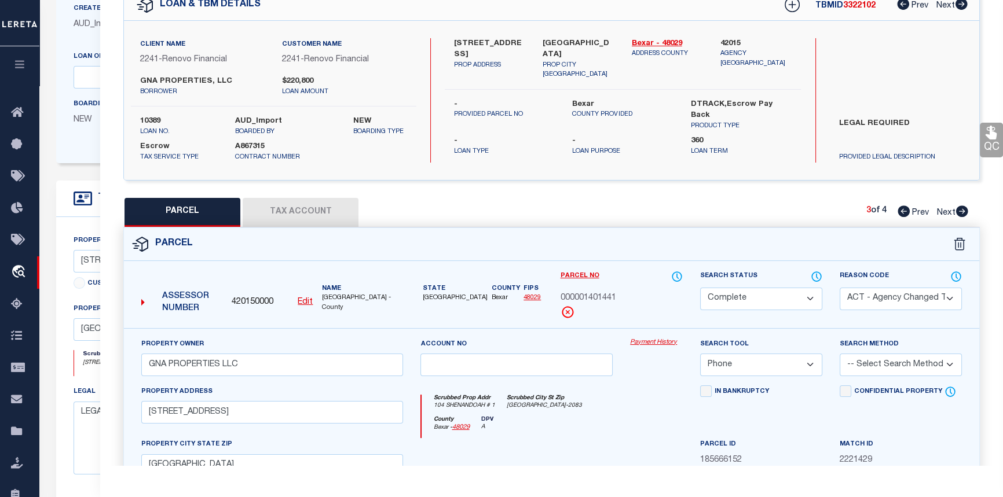
select select "100"
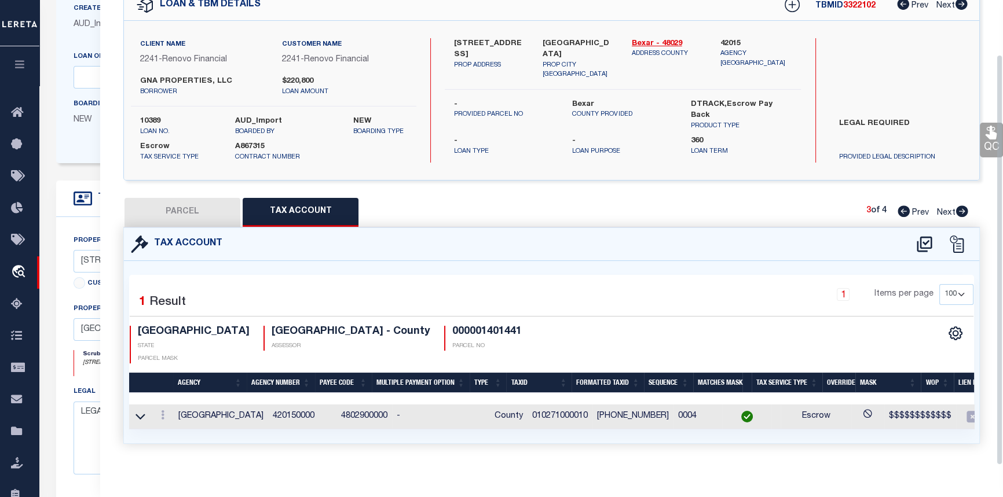
scroll to position [61, 0]
click at [167, 215] on button "PARCEL" at bounding box center [183, 212] width 116 height 29
select select "AS"
select select
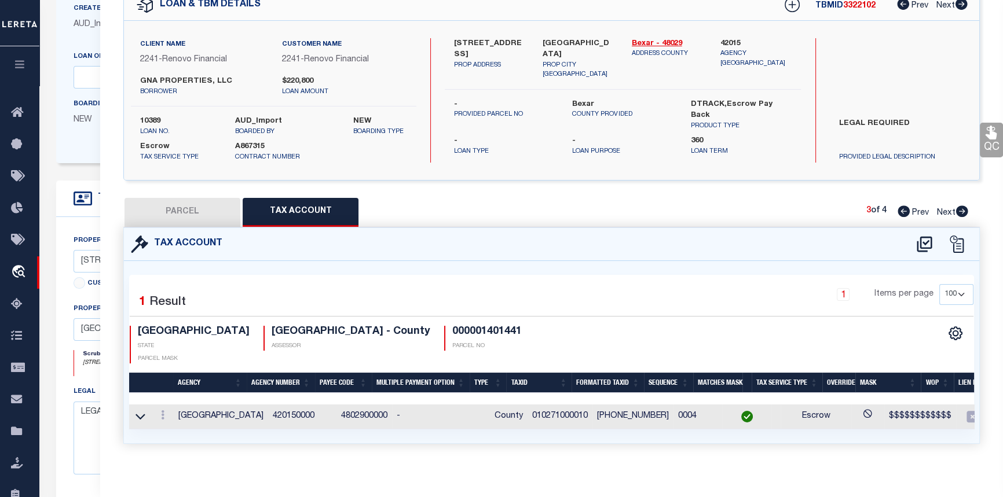
checkbox input "false"
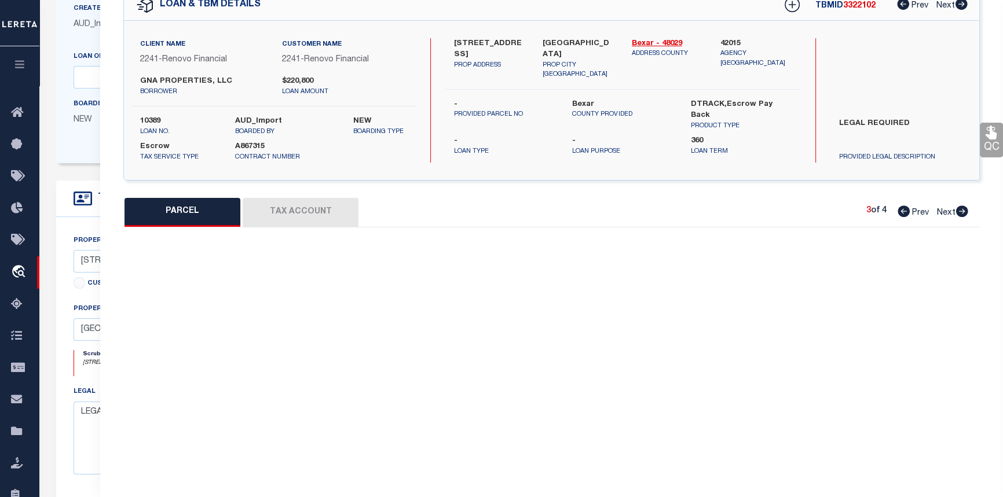
select select "CP"
select select "ACT"
type input "GNA PROPERTIES LLC"
select select "PHN"
select select
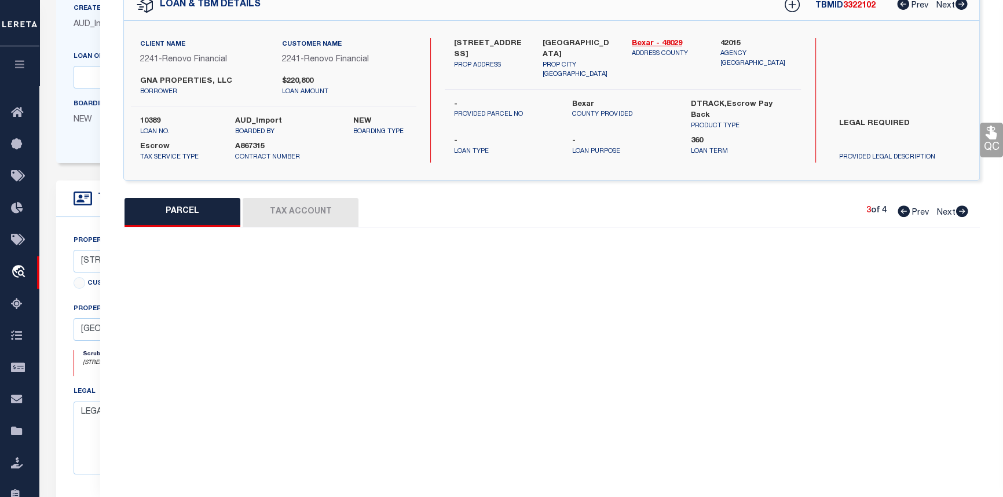
type input "104 SHENANDOAH ST 1"
checkbox input "false"
type input "SAN ANTONIO, TX 78210"
type textarea "NCB 1027 (SHENANDOAH CONDOMINIUMS), UNIT 1"
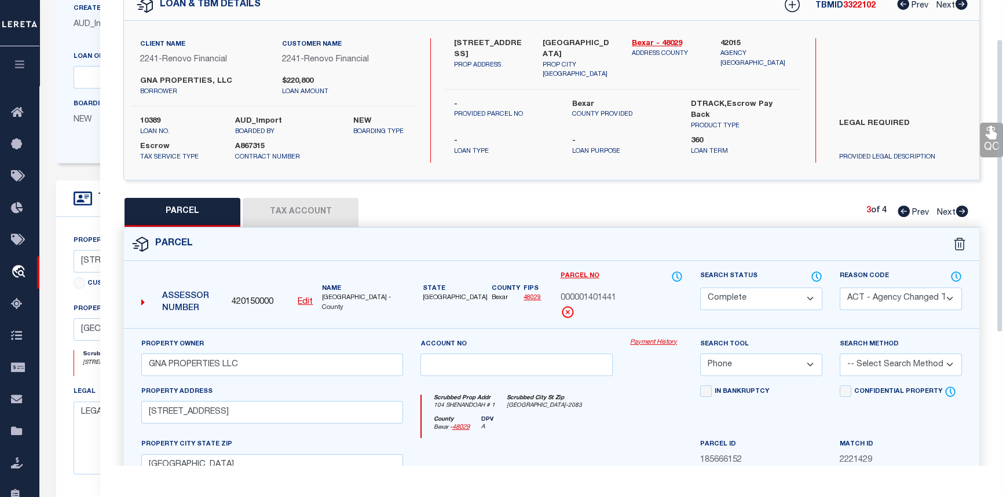
click at [961, 212] on icon at bounding box center [962, 212] width 12 height 12
select select "AS"
select select
checkbox input "false"
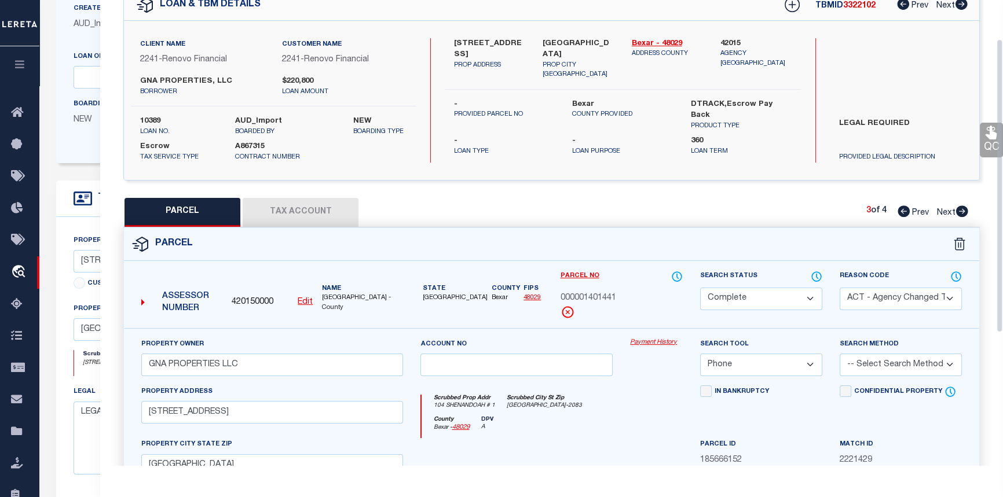
checkbox input "false"
select select "PR"
select select "099"
type input "GNA PROPERTIES LLC"
type input "104 SHENANDOAH ST"
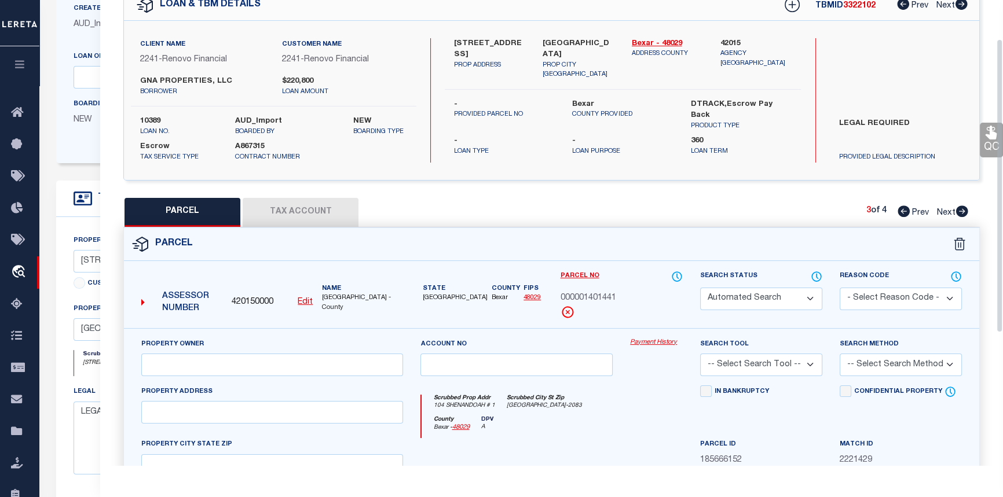
type textarea "NCB 1027 BLK 2 LOT 3"
type textarea "Deleted in 2023"
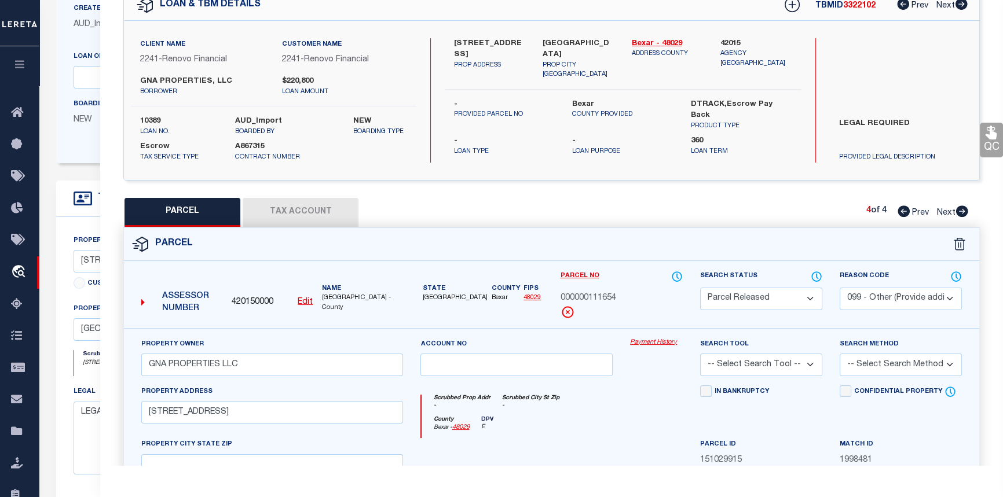
click at [902, 210] on icon at bounding box center [904, 212] width 12 height 12
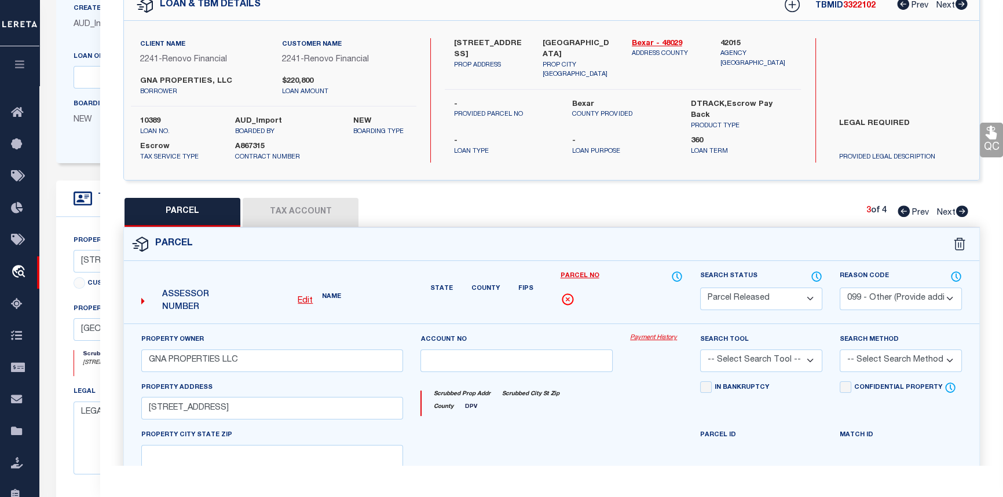
select select "AS"
select select
checkbox input "false"
select select "CP"
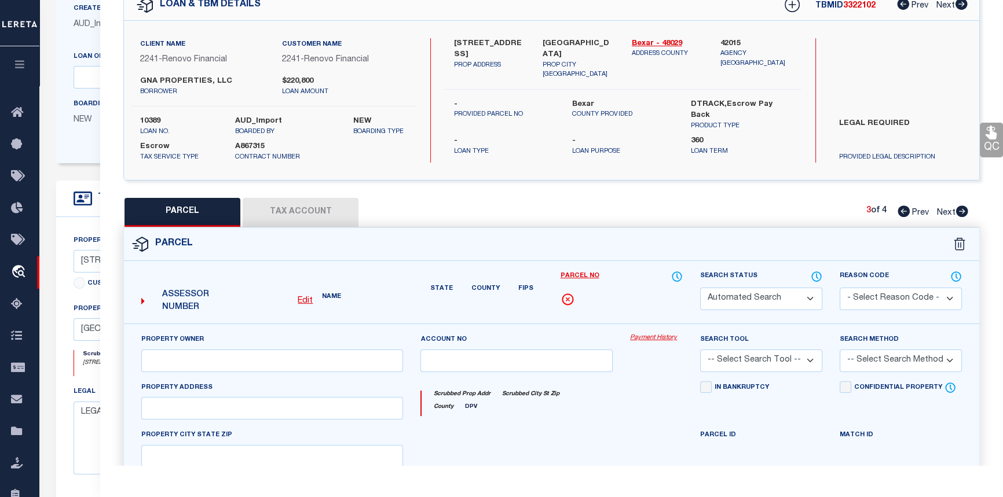
select select "ACT"
type input "GNA PROPERTIES LLC"
select select "PHN"
select select
type input "104 SHENANDOAH ST 1"
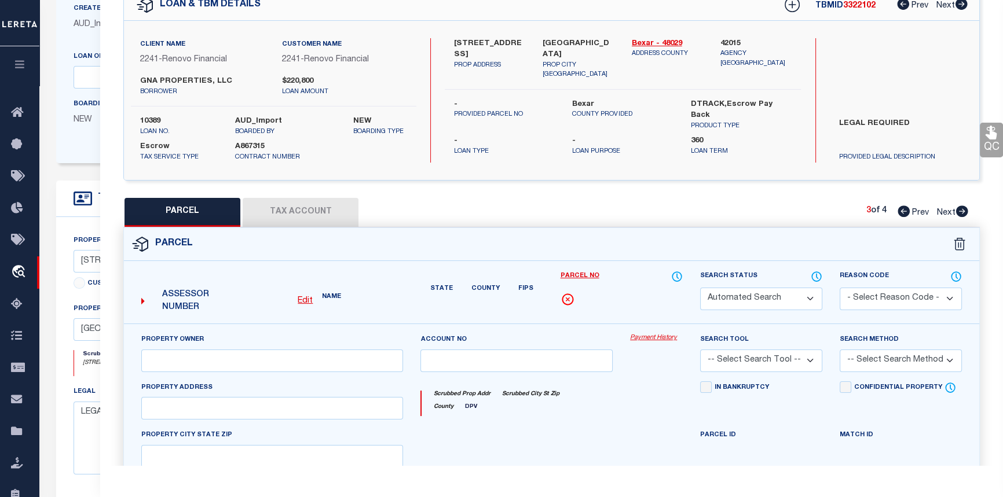
checkbox input "false"
type input "SAN ANTONIO, TX 78210"
type textarea "NCB 1027 (SHENANDOAH CONDOMINIUMS), UNIT 1"
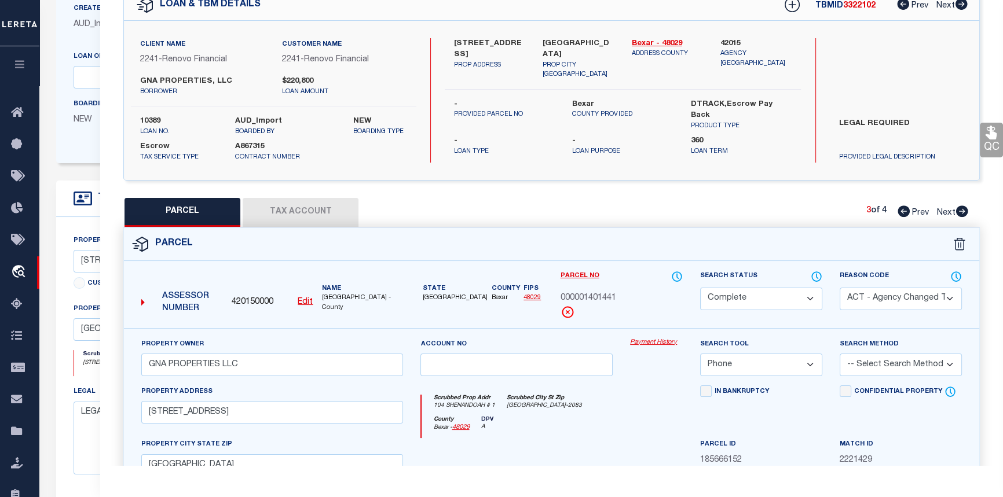
click at [902, 210] on icon at bounding box center [904, 212] width 12 height 12
select select "AS"
select select
checkbox input "false"
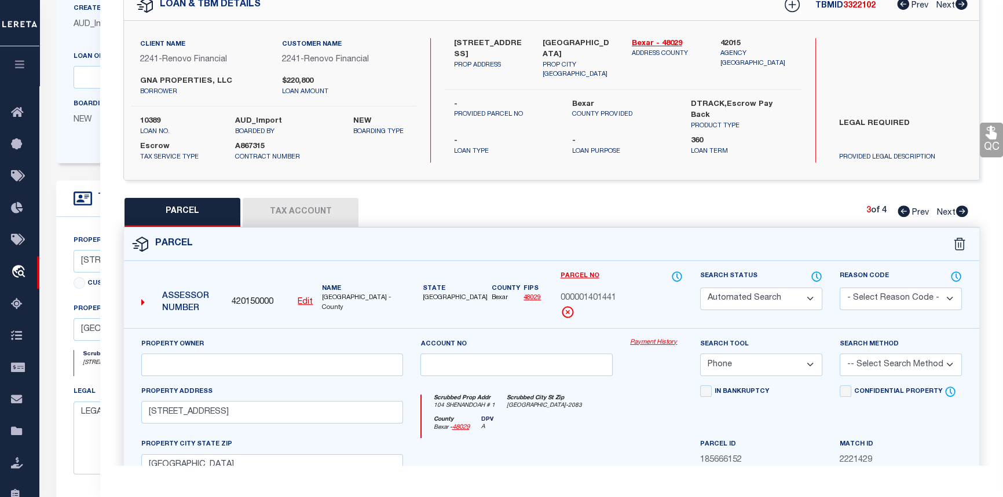
checkbox input "false"
select select "CP"
select select "099"
type input "SHENANDOAH CONDOMINIUM ASSOCIATION INC"
select select "AGW"
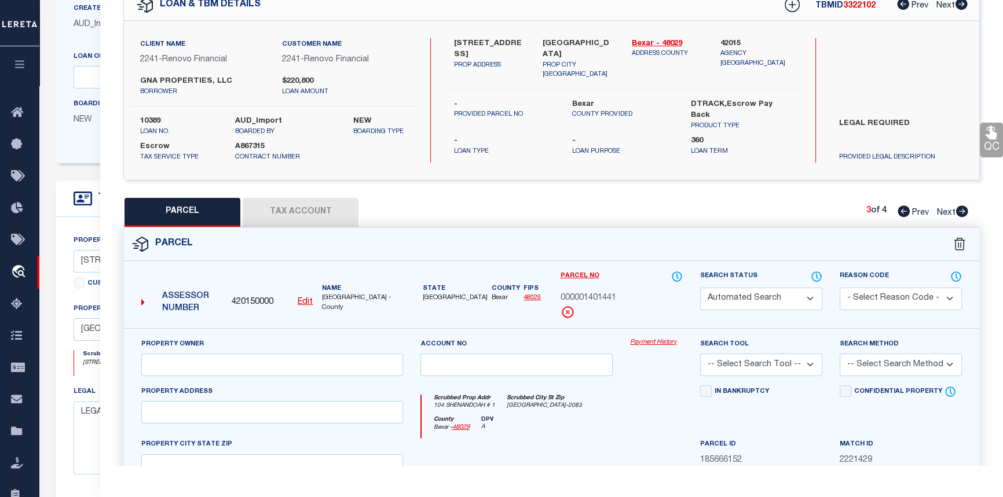
select select
type input "104 SHENANDOAH ST"
type input "SAN ANTONIO, TX 78210"
type textarea "NCB 1027 (SHENANDOAH CONDOMINIUMS), BLK 2 LOT 3 ***MASTER FILE/COMMON ELEMENTS*…"
type textarea "parcel number changed."
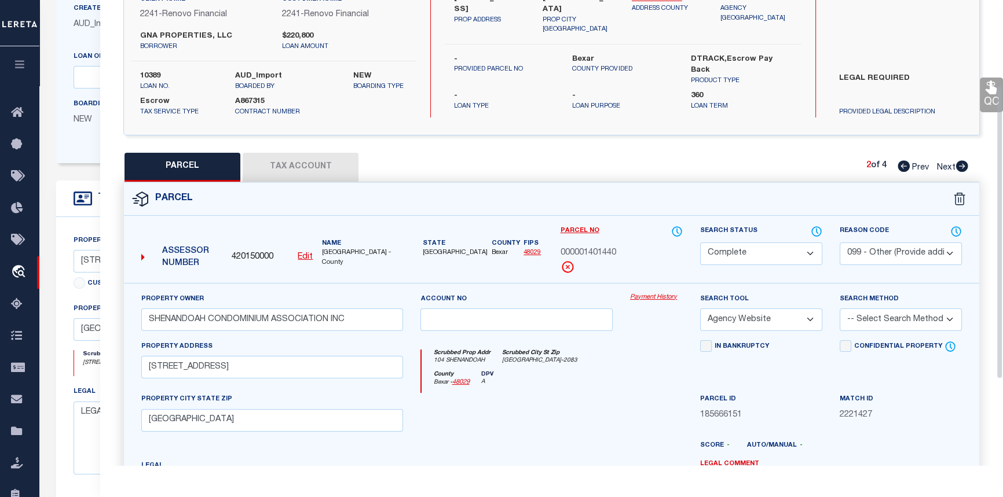
scroll to position [60, 0]
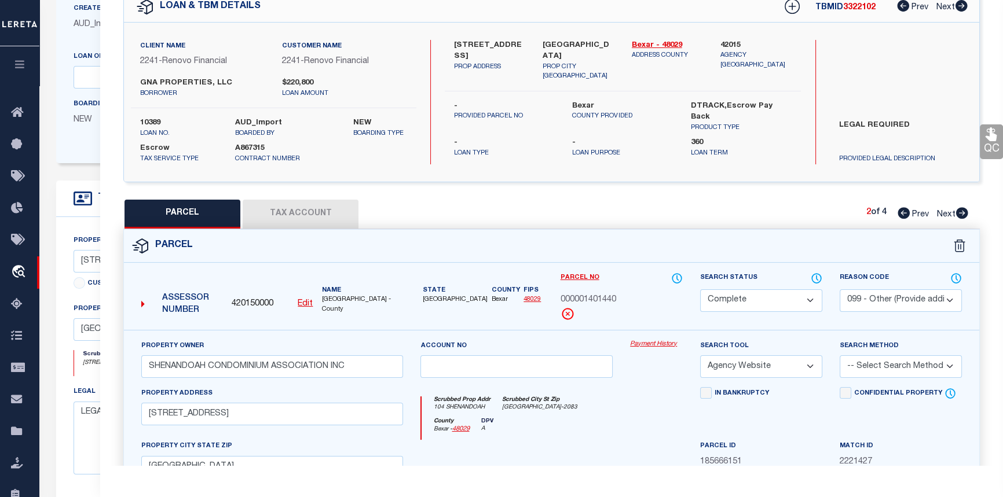
click at [649, 340] on link "Payment History" at bounding box center [656, 345] width 53 height 10
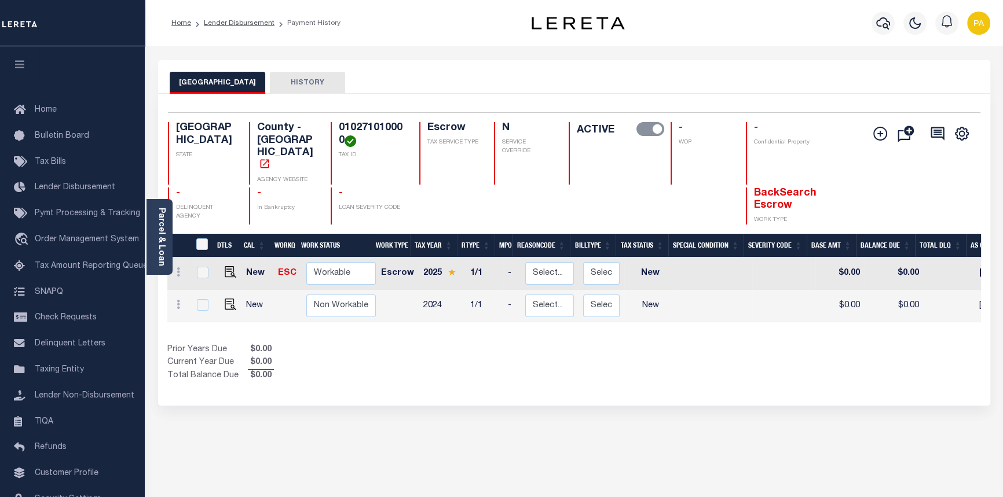
scroll to position [0, 255]
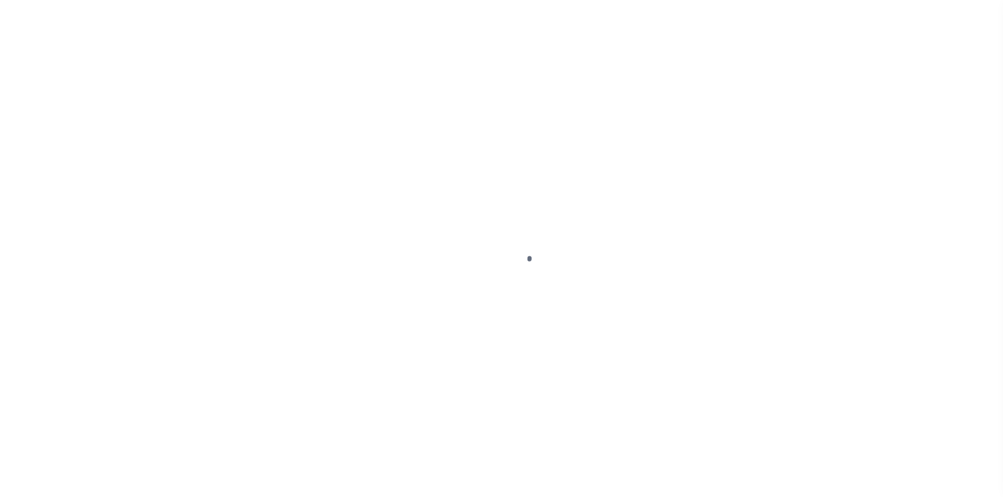
select select "Escrow"
select select
select select "14701"
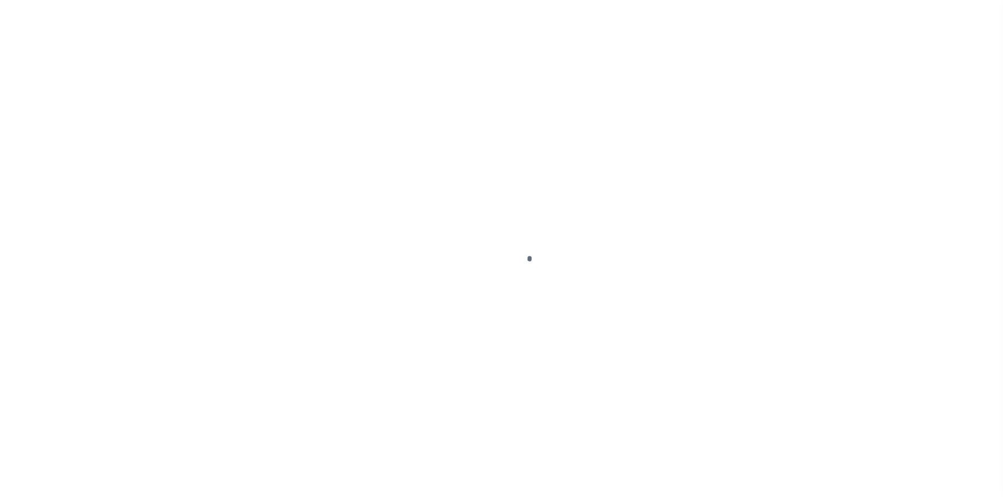
select select "25066"
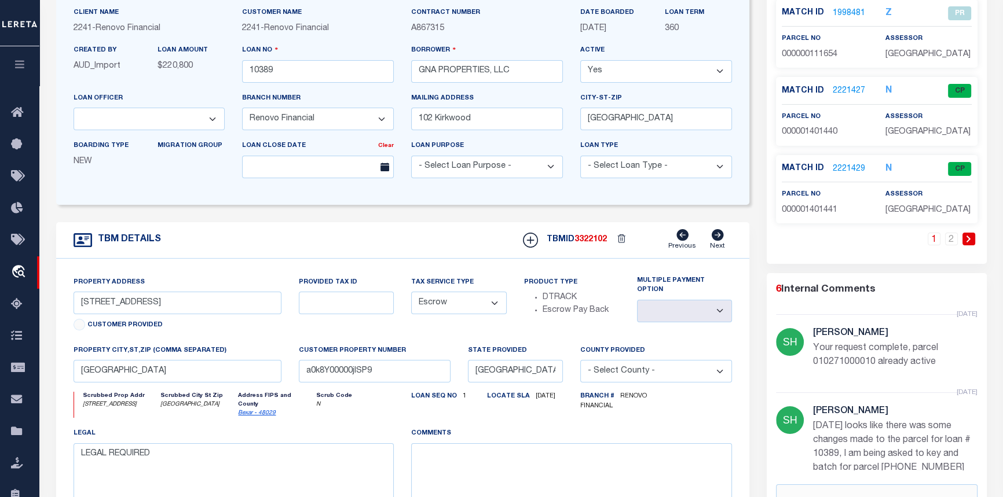
click at [847, 169] on link "2221429" at bounding box center [849, 169] width 32 height 12
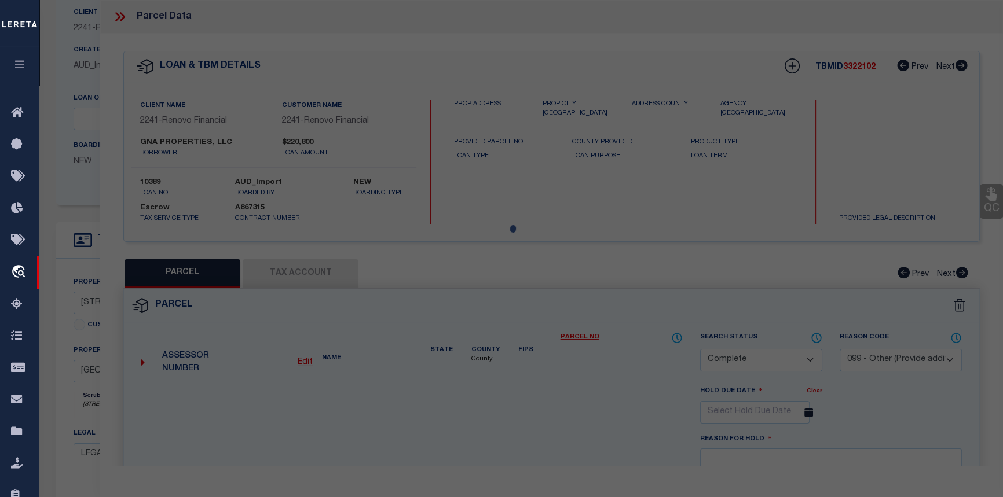
select select "AS"
select select
checkbox input "false"
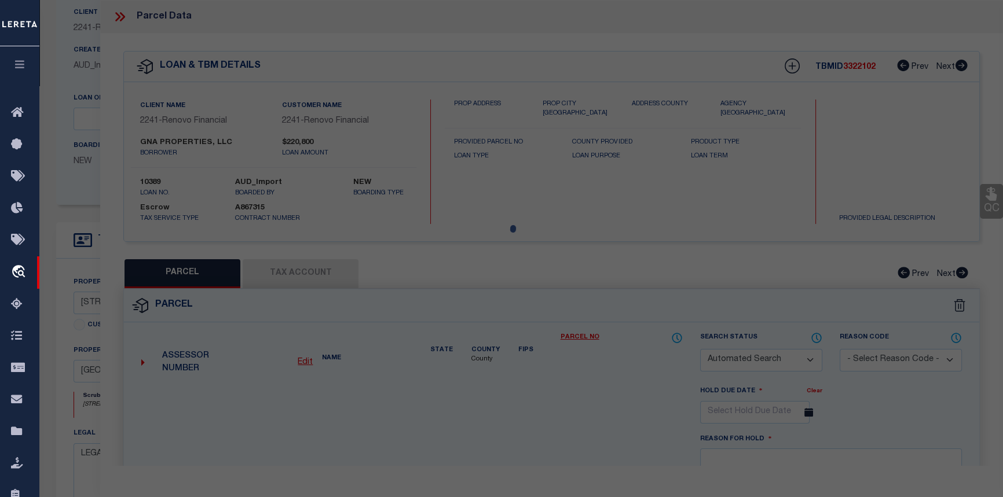
select select "CP"
select select "ACT"
type input "GNA PROPERTIES LLC"
select select "PHN"
select select
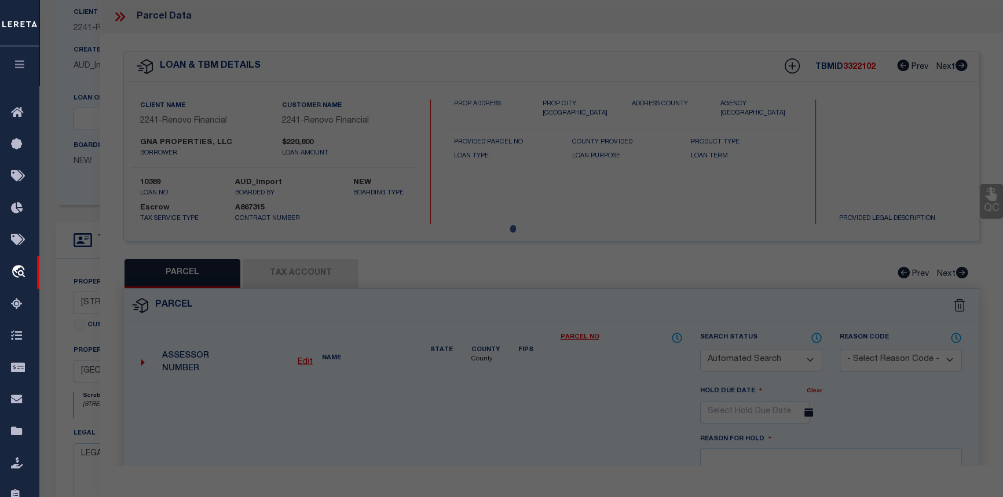
type input "104 SHENANDOAH ST 1"
checkbox input "false"
type input "SAN ANTONIO, TX 78210"
type textarea "NCB 1027 (SHENANDOAH CONDOMINIUMS), UNIT 1"
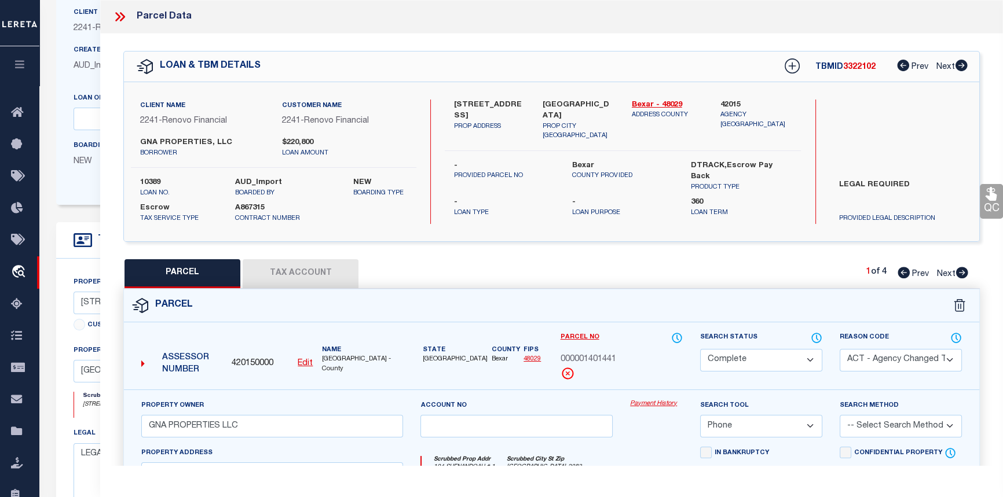
click at [964, 275] on icon at bounding box center [962, 273] width 12 height 12
select select "AS"
select select
checkbox input "false"
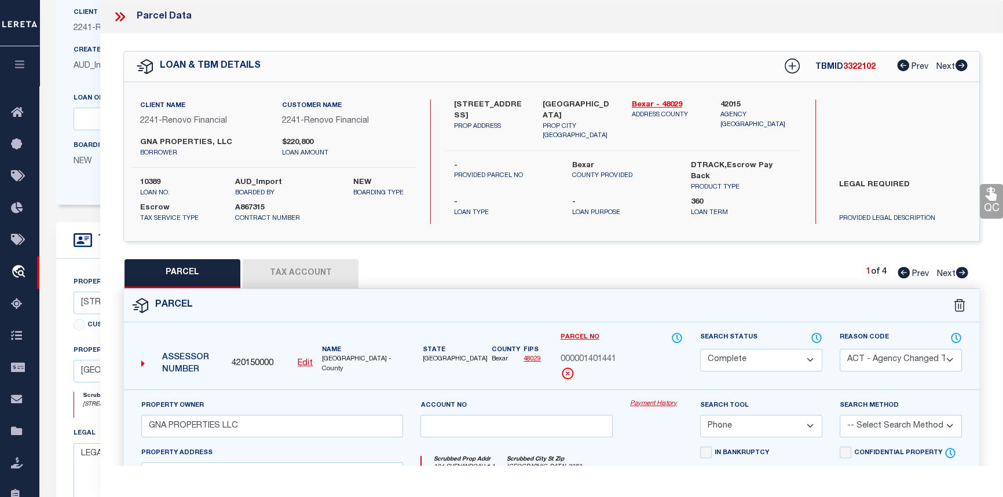
checkbox input "false"
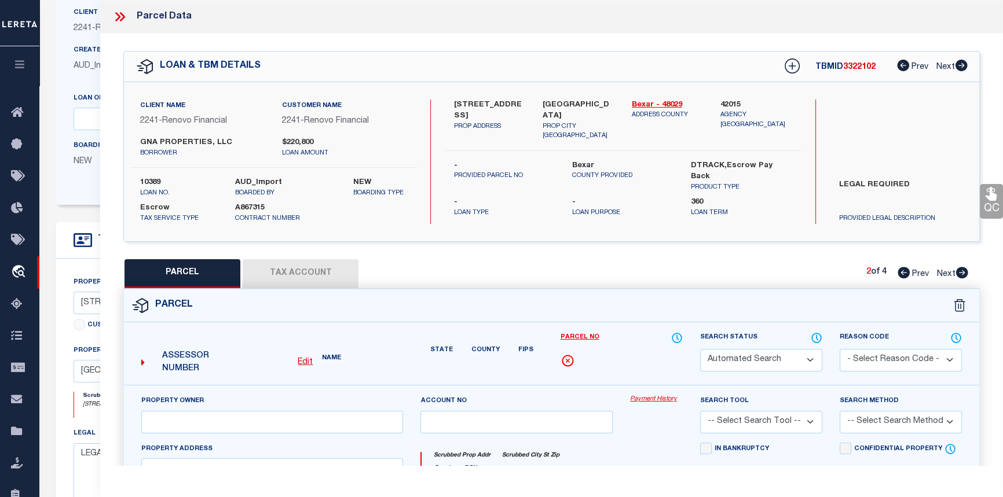
select select "CP"
select select "099"
type input "SHENANDOAH CONDOMINIUM ASSOCIATION INC"
select select "AGW"
select select
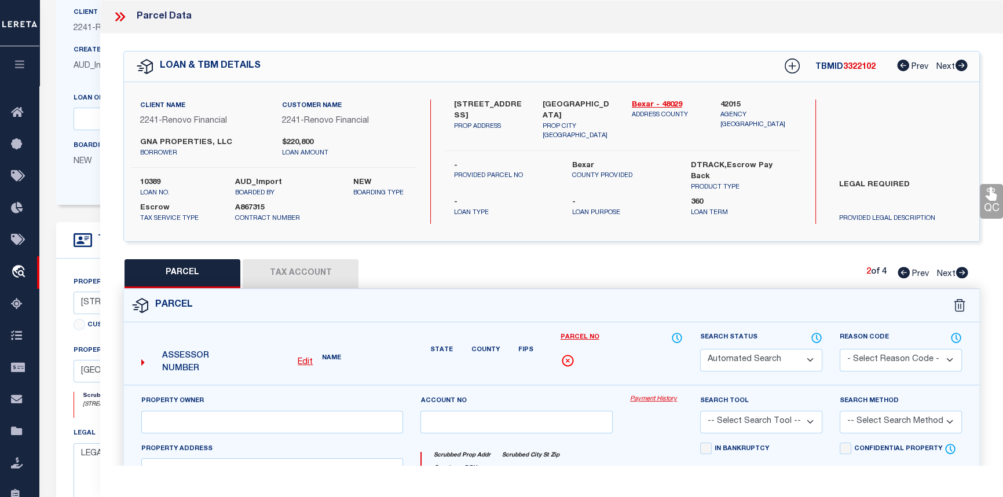
type input "[STREET_ADDRESS]"
type input "[GEOGRAPHIC_DATA]"
type textarea "NCB 1027 (SHENANDOAH CONDOMINIUMS), BLK 2 LOT 3 ***MASTER FILE/COMMON ELEMENTS*…"
type textarea "parcel number changed."
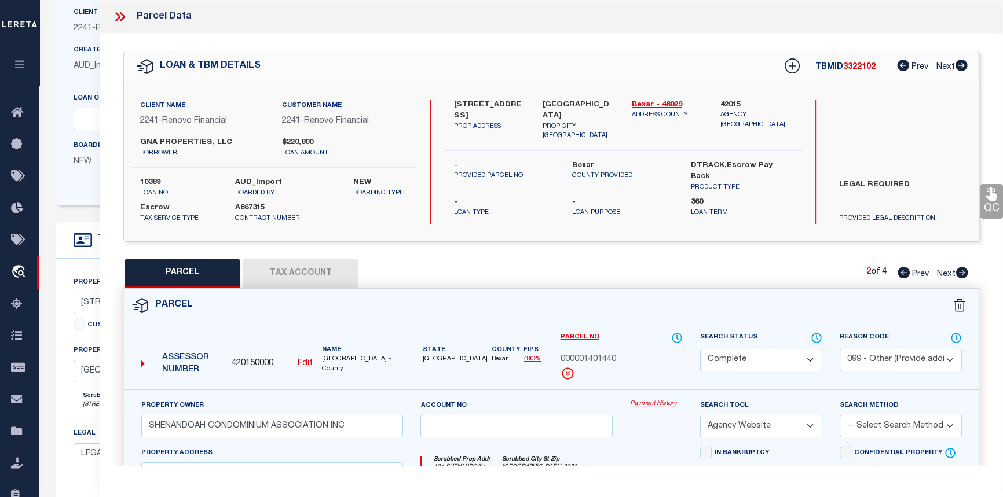
click at [964, 275] on icon at bounding box center [962, 273] width 12 height 12
select select "AS"
select select
checkbox input "false"
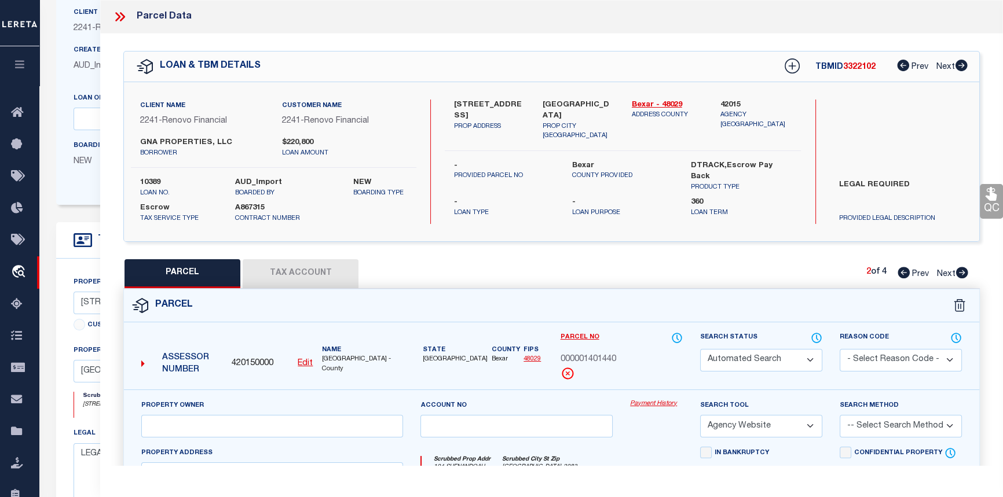
checkbox input "false"
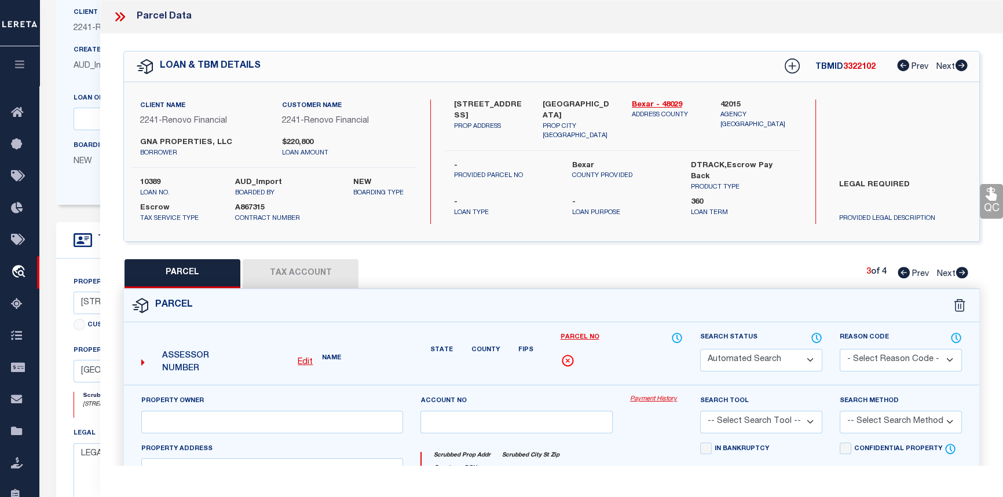
select select "PR"
select select "099"
type input "GNA PROPERTIES LLC"
type input "104 SHENANDOAH ST"
type textarea "NCB 1027 BLK 2 LOT 3"
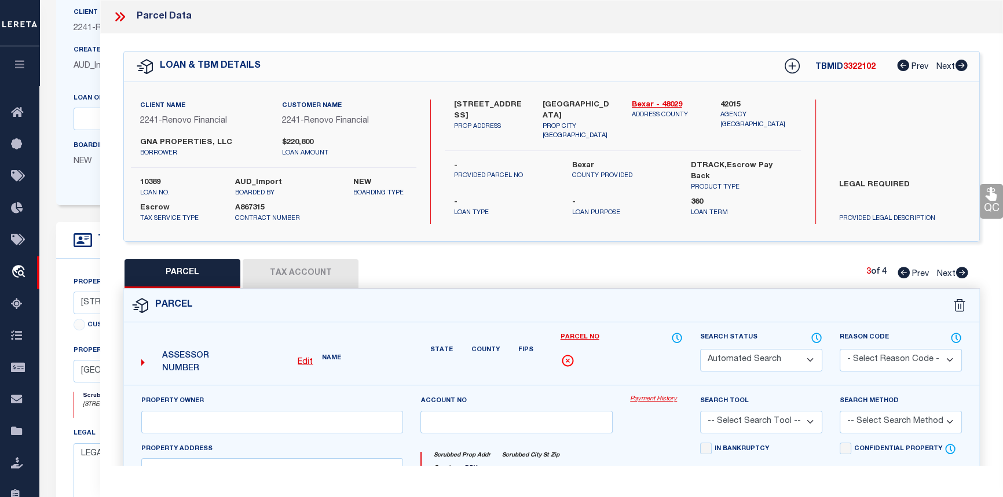
type textarea "Deleted in 2023"
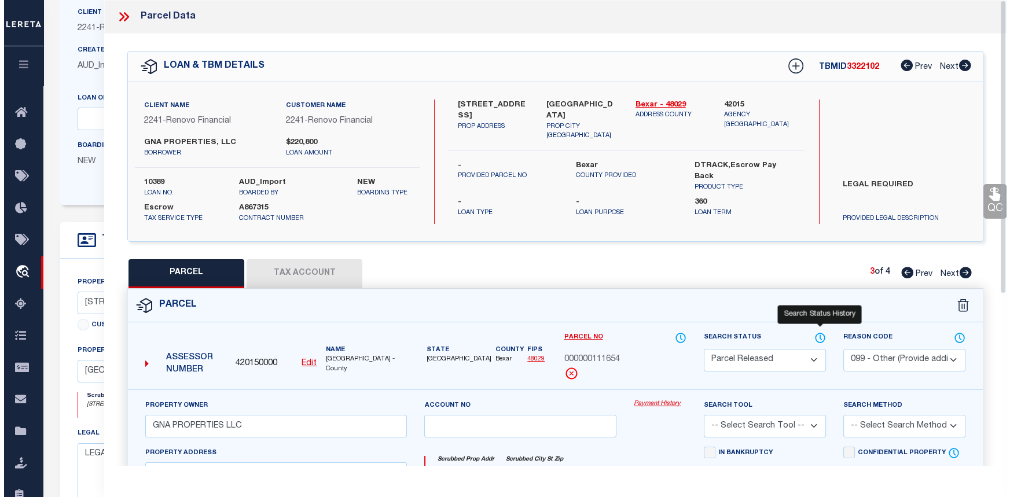
scroll to position [0, 0]
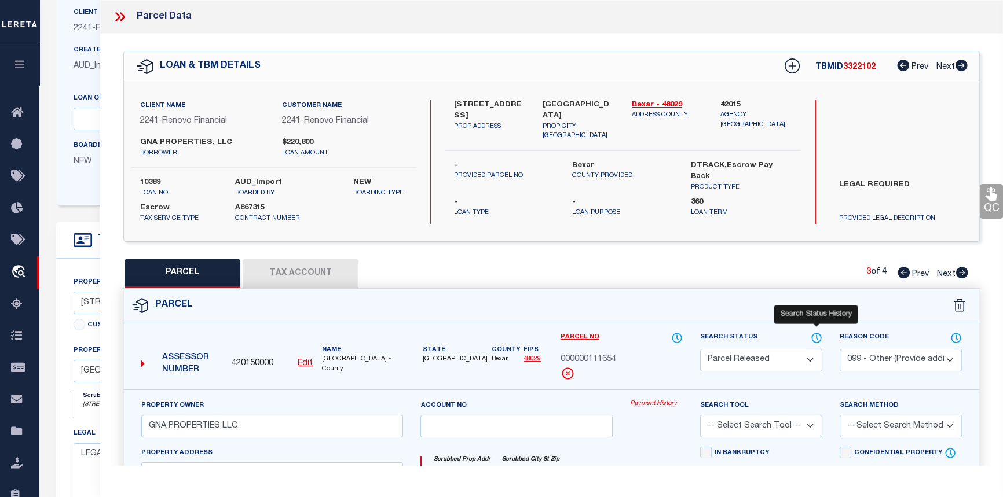
click at [817, 335] on icon at bounding box center [817, 337] width 1 height 5
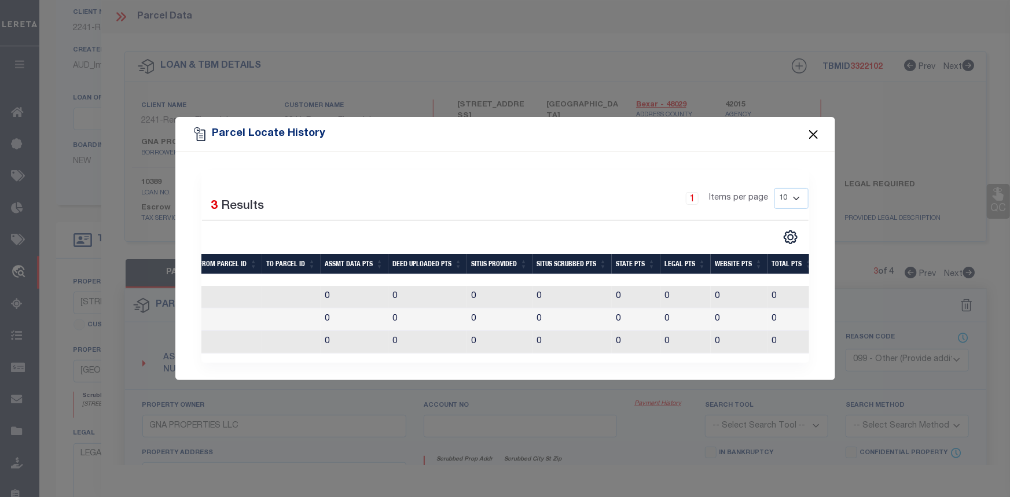
drag, startPoint x: 814, startPoint y: 126, endPoint x: 815, endPoint y: 133, distance: 7.2
click at [815, 133] on button "Close" at bounding box center [813, 134] width 15 height 15
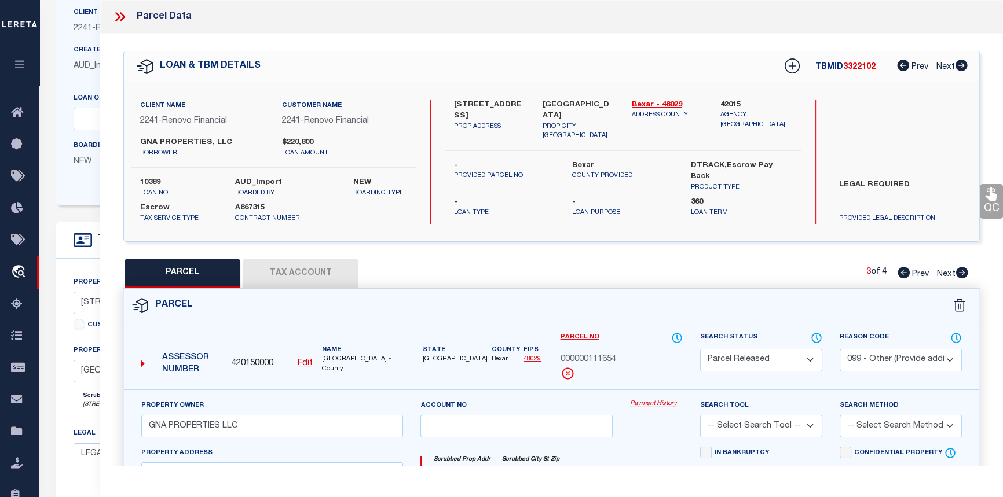
click at [966, 272] on icon at bounding box center [962, 273] width 12 height 12
select select "AS"
select select
checkbox input "false"
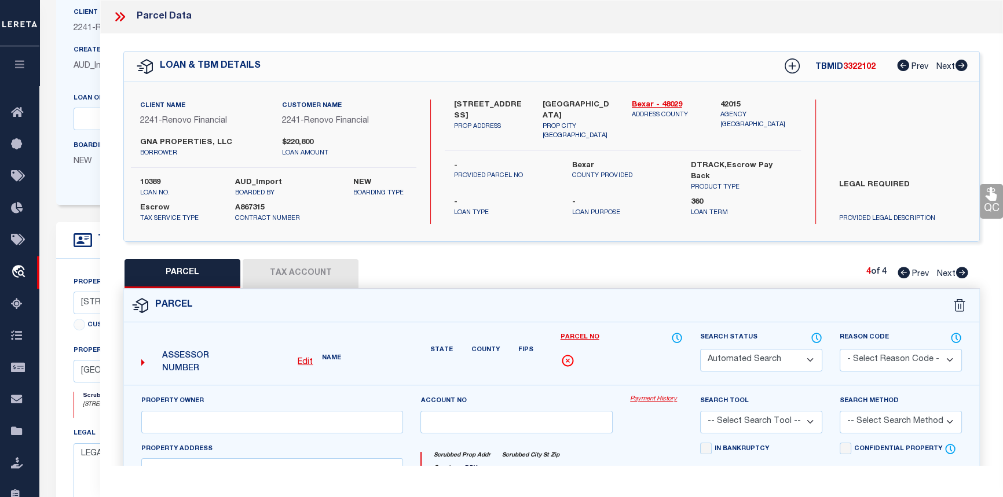
select select "CP"
type input "TORRES RENE ALEJANDRO"
select select "AGW"
select select
type input "104 SHENANDOAH ST 2"
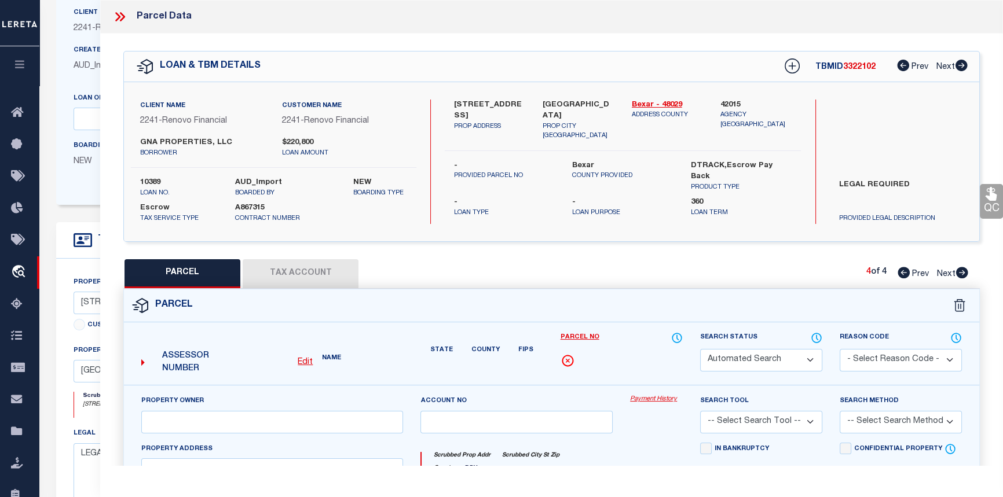
type input "SAN ANTONIO, TX 78210"
type textarea "NCB 1027 (SHENANDOAH CONDOMINIUMS), UNIT 2"
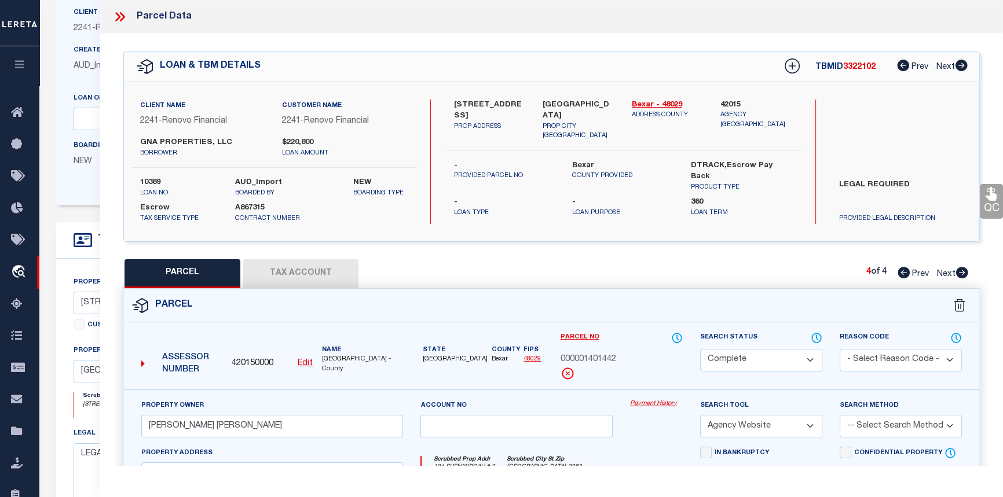
click at [659, 405] on link "Payment History" at bounding box center [656, 405] width 53 height 10
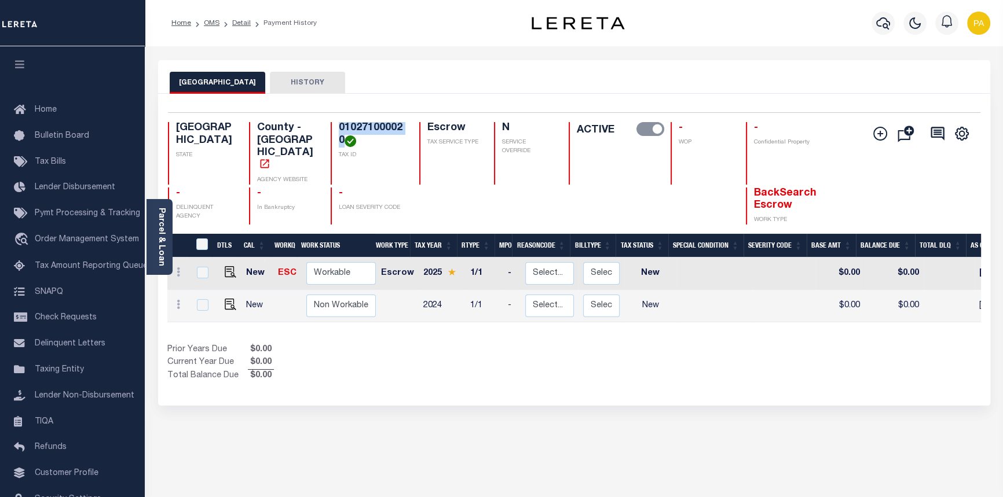
drag, startPoint x: 343, startPoint y: 144, endPoint x: 335, endPoint y: 124, distance: 21.1
click at [335, 124] on div "010271000020 TAX ID" at bounding box center [368, 153] width 75 height 63
copy h4 "010271000020"
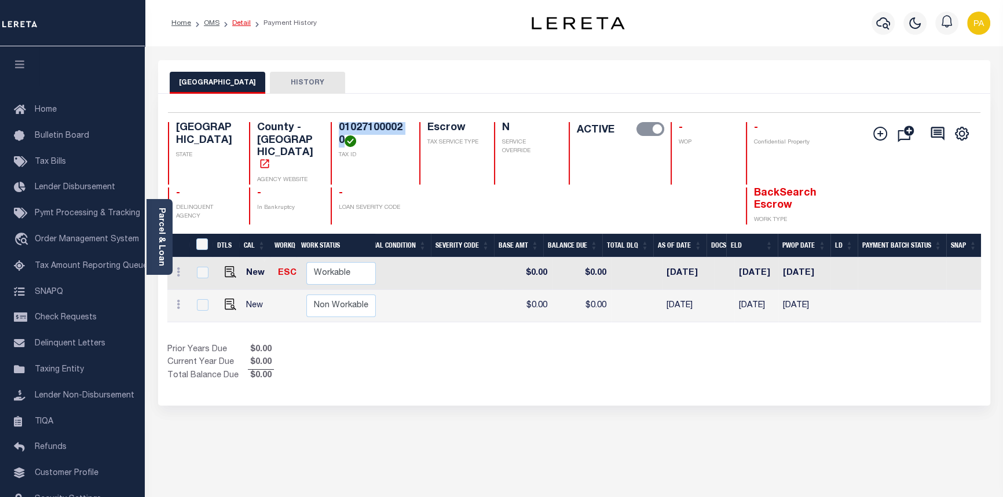
click at [236, 23] on link "Detail" at bounding box center [241, 23] width 19 height 7
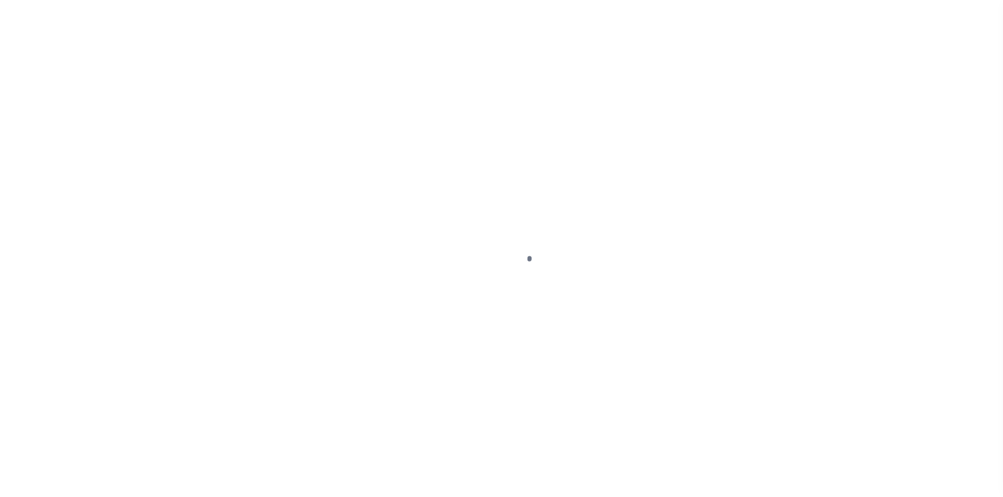
select select "Escrow"
type input "[STREET_ADDRESS]"
select select
type input "[GEOGRAPHIC_DATA]"
type input "a0k8Y00000jISP9"
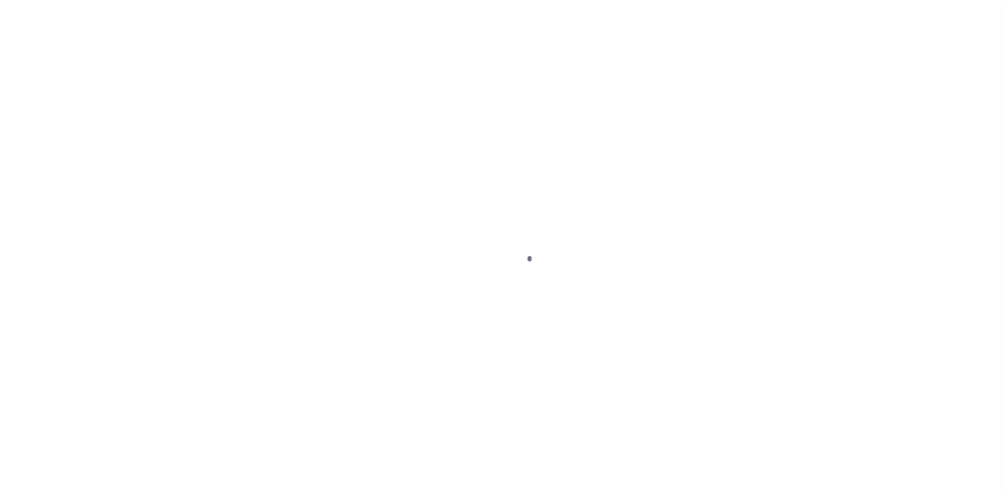
type input "[GEOGRAPHIC_DATA]"
select select
type textarea "LEGAL REQUIRED"
select select "14701"
select select "25066"
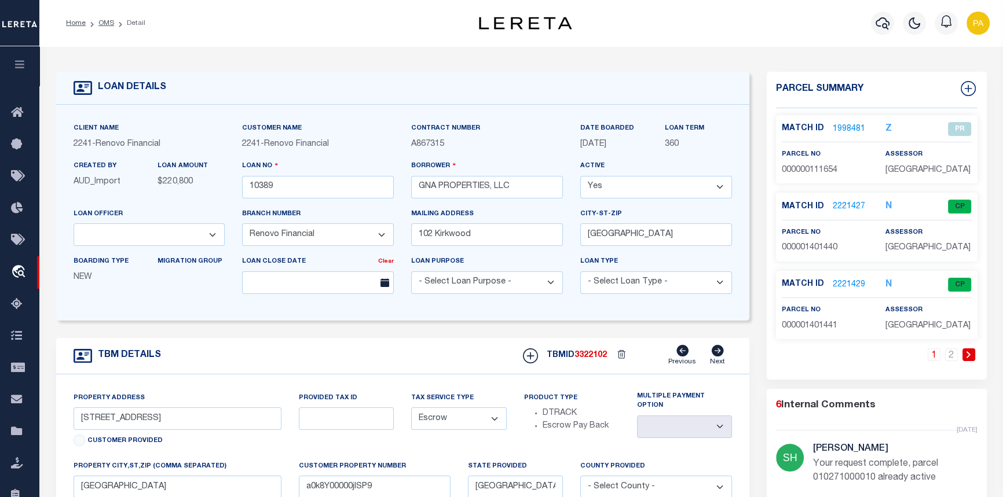
click at [843, 204] on link "2221427" at bounding box center [849, 207] width 32 height 12
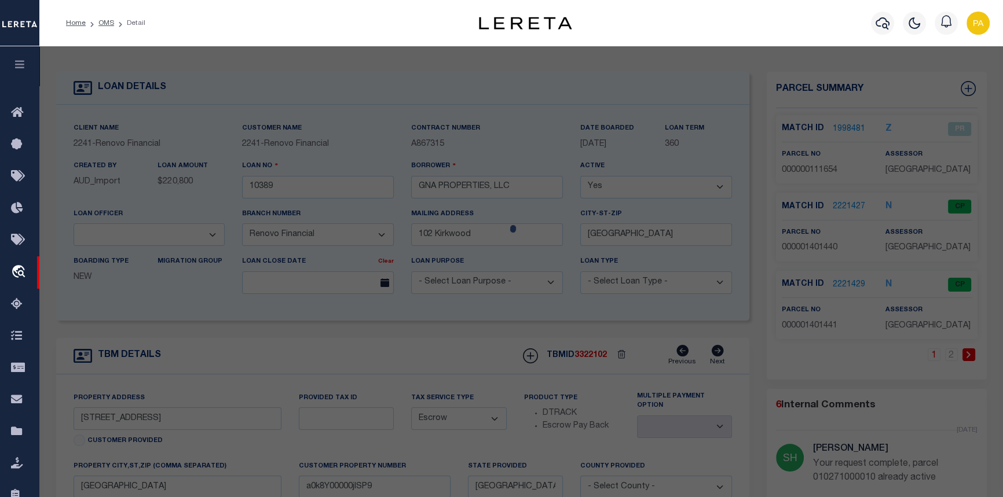
checkbox input "false"
select select "CP"
select select "099"
type input "SHENANDOAH CONDOMINIUM ASSOCIATION INC"
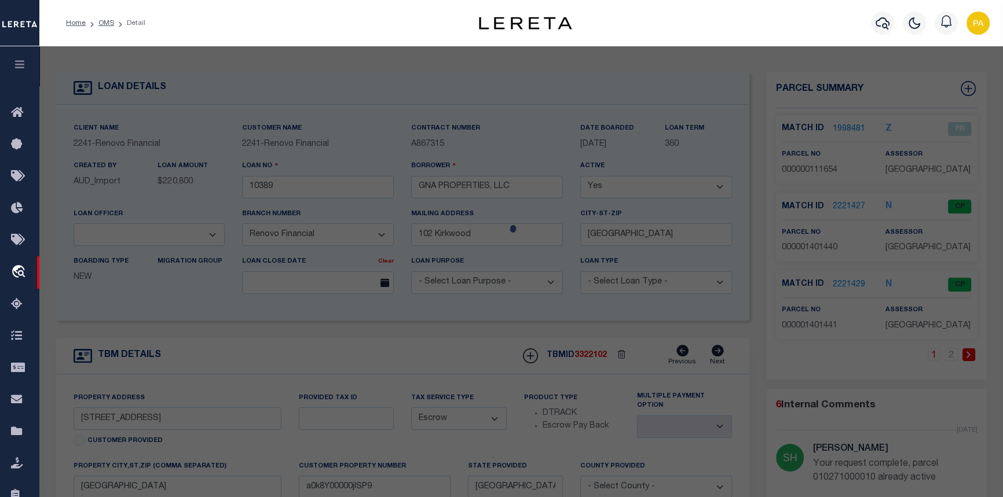
select select "AGW"
select select
type input "[STREET_ADDRESS]"
type input "[GEOGRAPHIC_DATA]"
type textarea "NCB 1027 (SHENANDOAH CONDOMINIUMS), BLK 2 LOT 3 ***MASTER FILE/COMMON ELEMENTS*…"
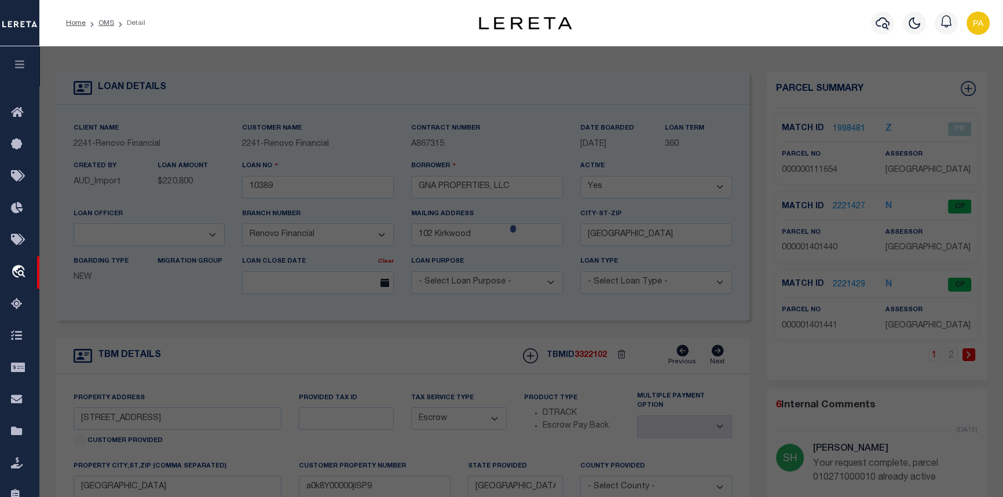
type textarea "parcel number changed."
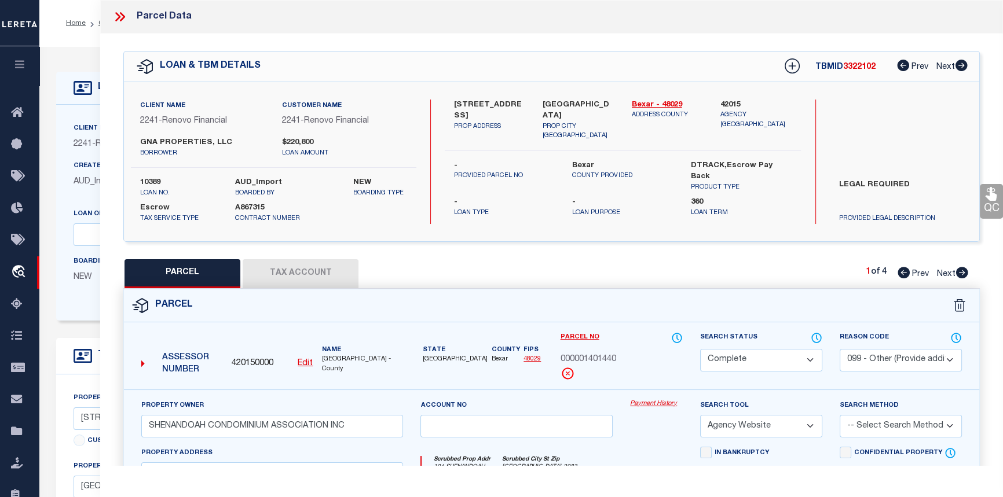
click at [650, 400] on link "Payment History" at bounding box center [656, 405] width 53 height 10
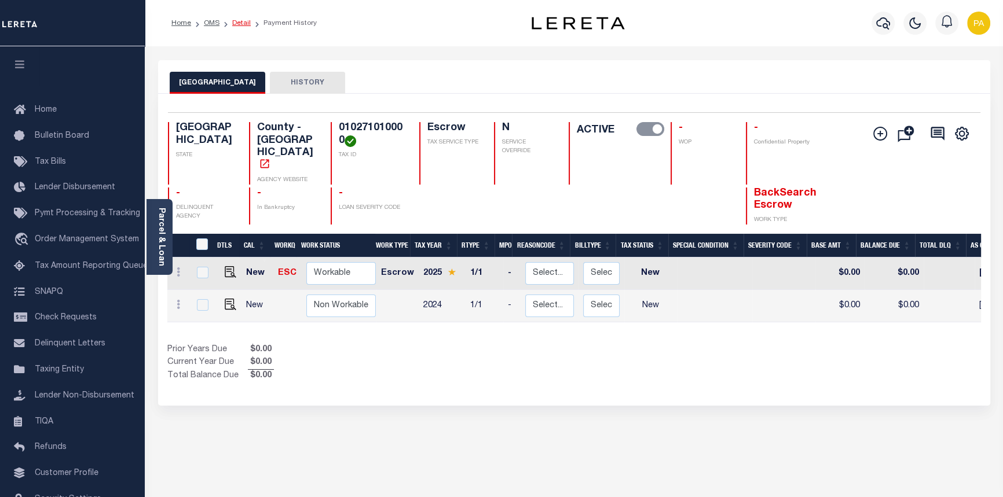
click at [233, 20] on link "Detail" at bounding box center [241, 23] width 19 height 7
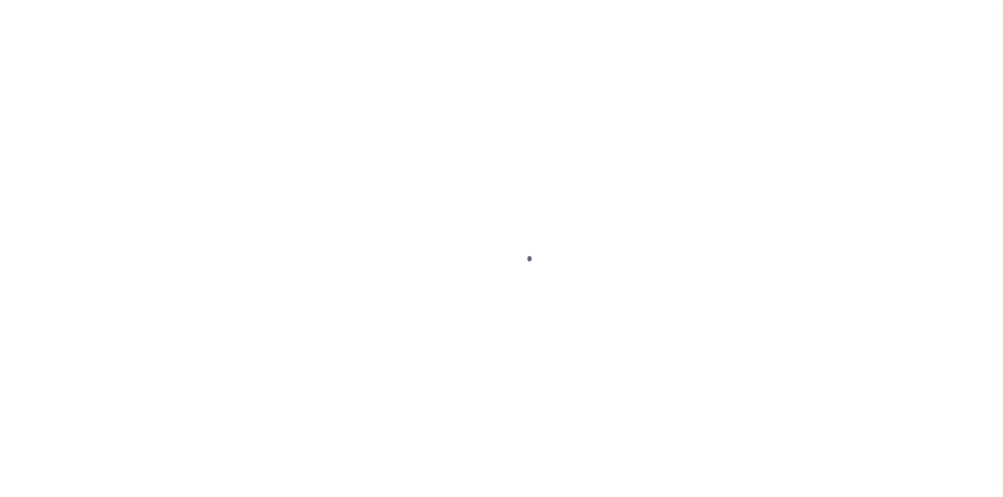
select select "Escrow"
type input "[STREET_ADDRESS]"
select select
type input "[GEOGRAPHIC_DATA]"
type input "a0k8Y00000jISP9"
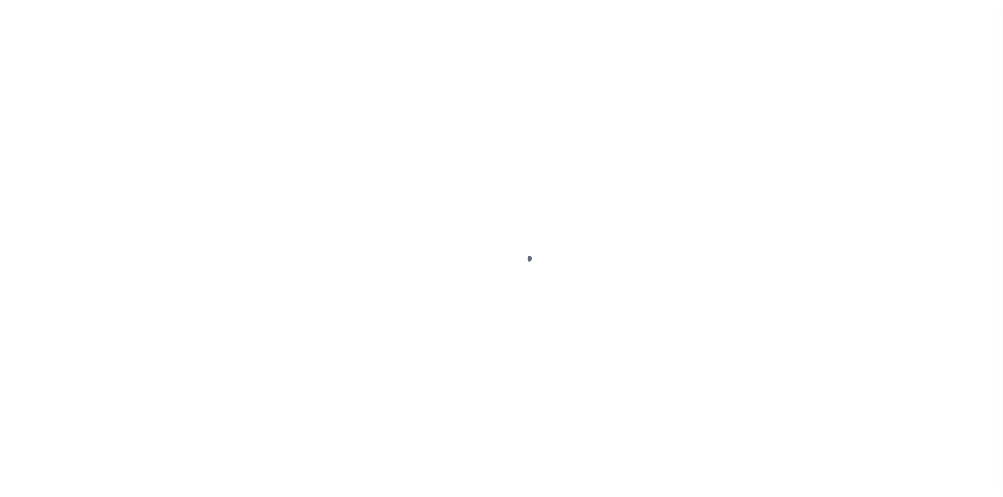
type input "[GEOGRAPHIC_DATA]"
select select
type textarea "LEGAL REQUIRED"
select select "14701"
select select "25066"
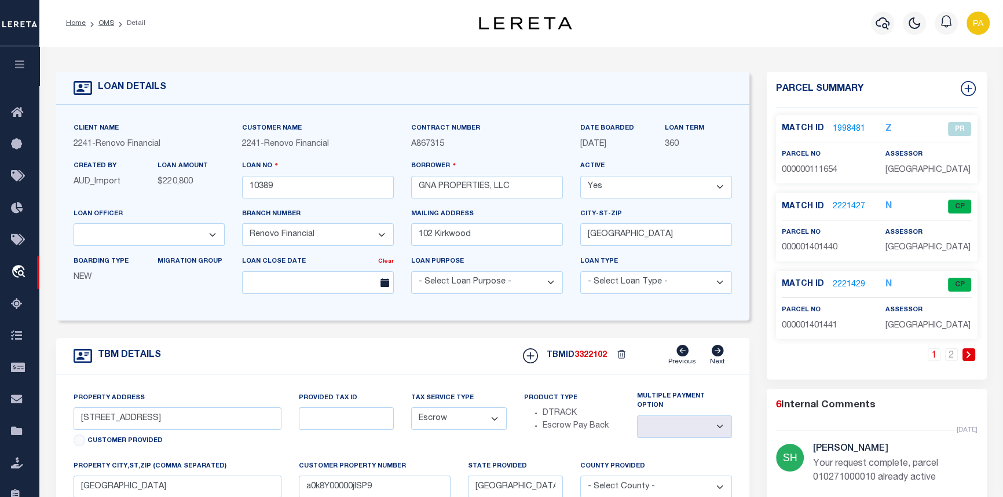
click at [847, 281] on link "2221429" at bounding box center [849, 285] width 32 height 12
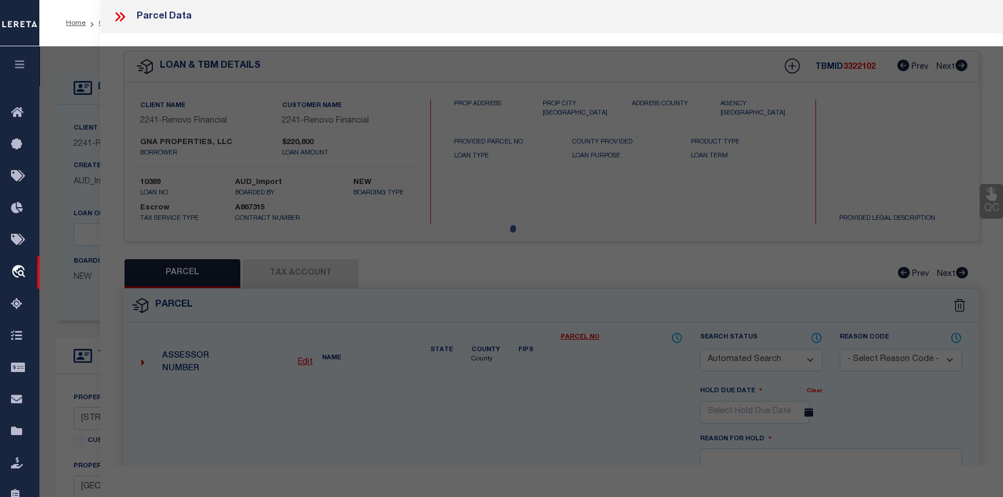
checkbox input "false"
select select "CP"
select select "ACT"
type input "GNA PROPERTIES LLC"
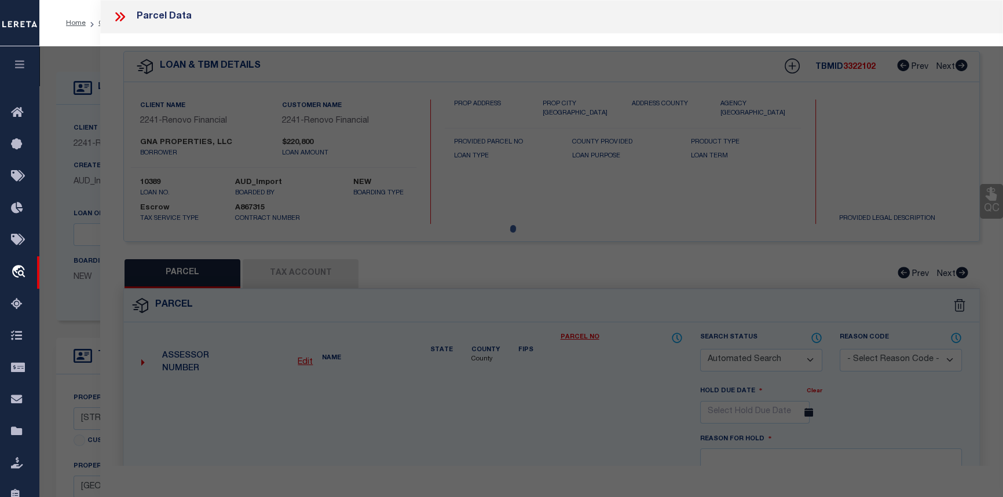
select select "PHN"
select select
type input "[STREET_ADDRESS]"
checkbox input "false"
type input "[GEOGRAPHIC_DATA]"
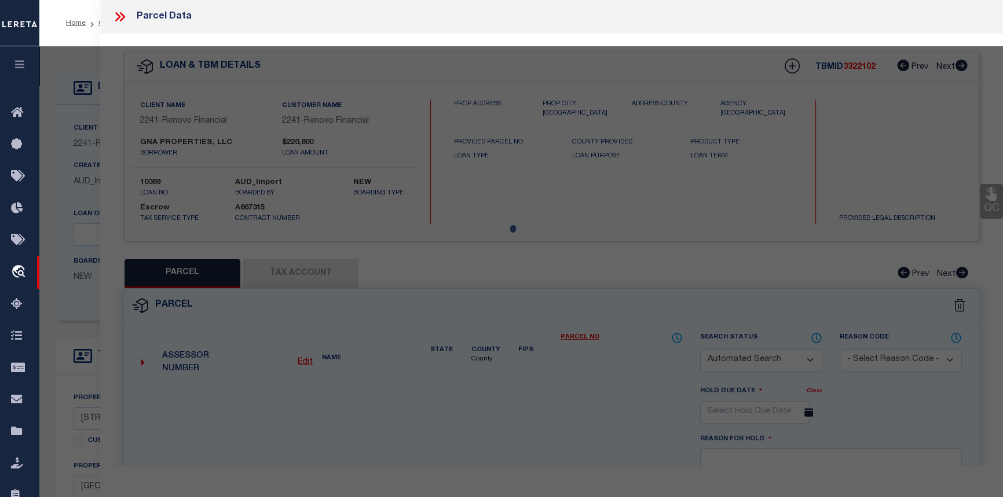
type textarea "NCB 1027 (SHENANDOAH CONDOMINIUMS), UNIT 1"
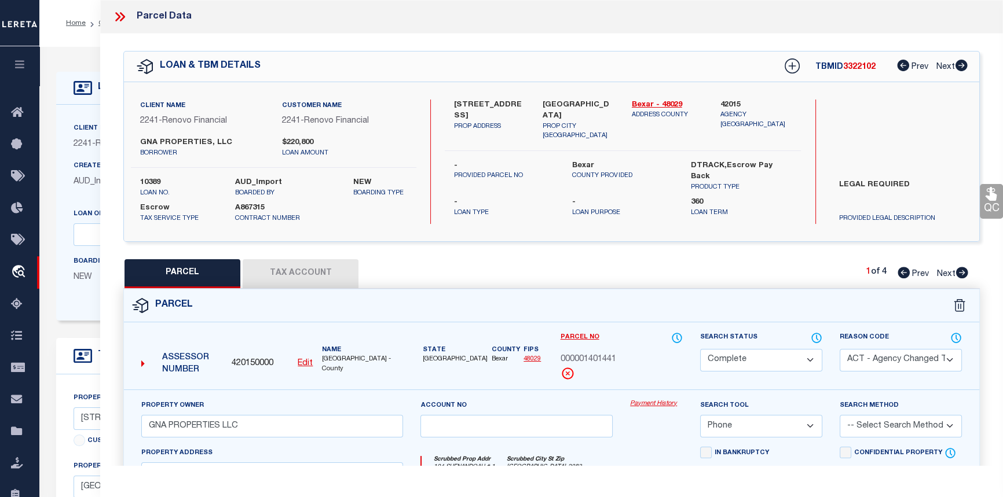
click at [653, 405] on link "Payment History" at bounding box center [656, 405] width 53 height 10
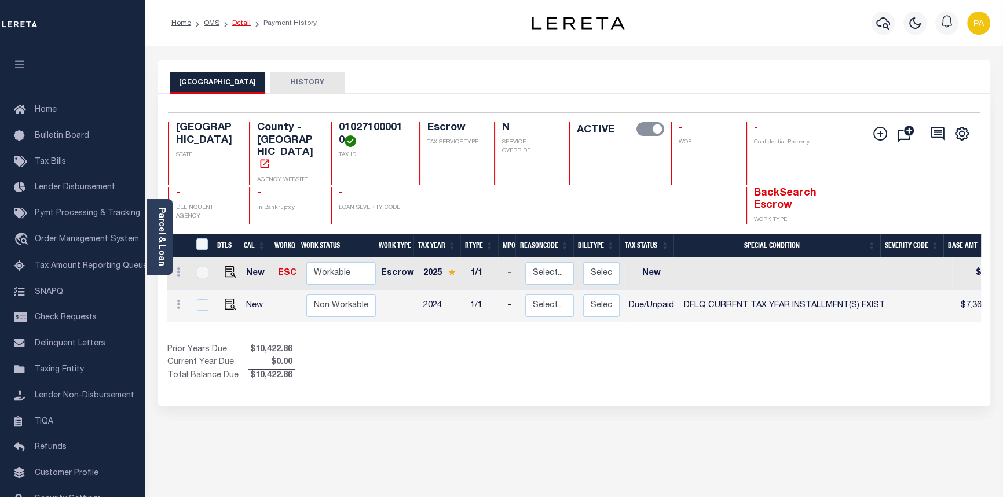
click at [235, 23] on link "Detail" at bounding box center [241, 23] width 19 height 7
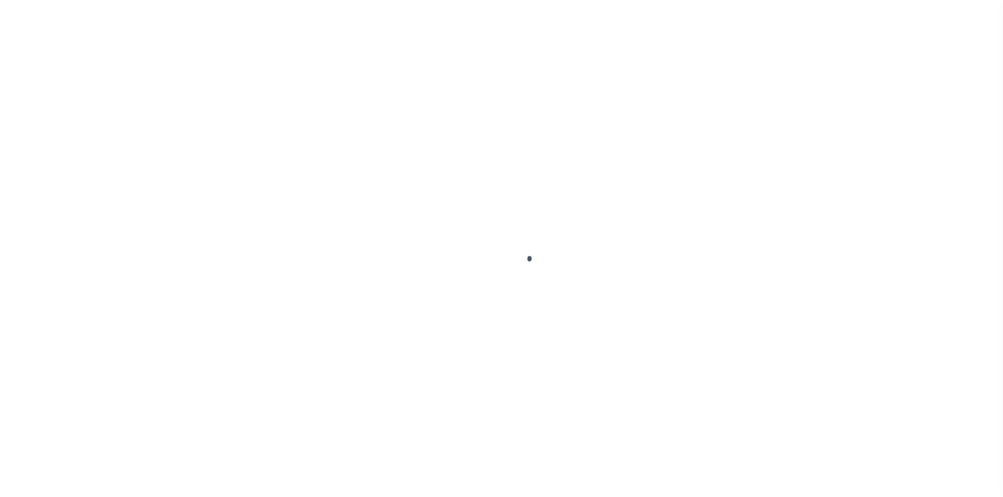
select select "14701"
select select "25066"
select select "Escrow"
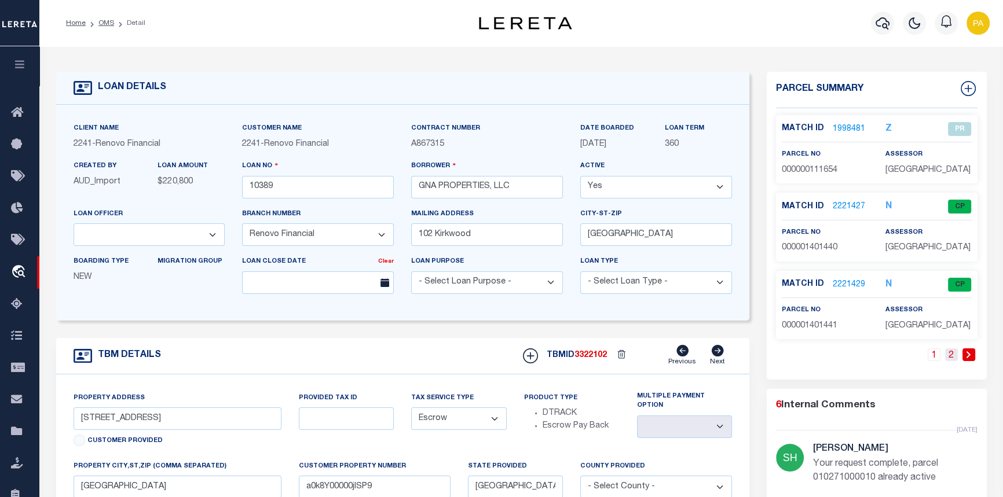
click at [952, 357] on link "2" at bounding box center [951, 355] width 13 height 13
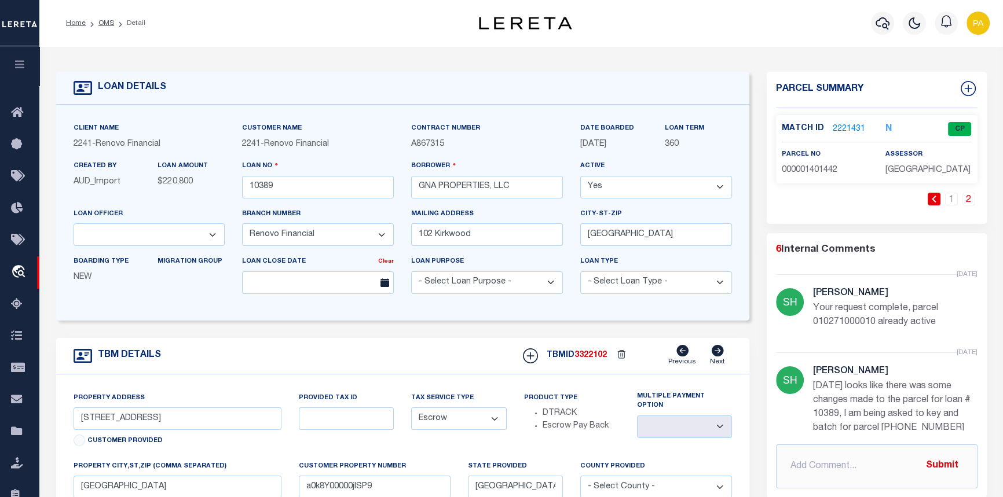
click at [843, 126] on link "2221431" at bounding box center [849, 129] width 32 height 12
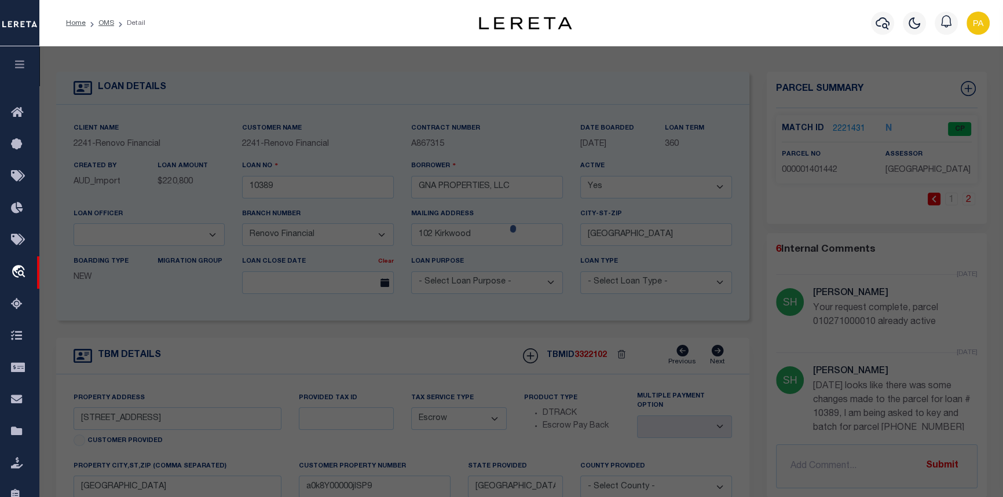
checkbox input "false"
select select "CP"
type input "TORRES RENE ALEJANDRO"
select select "AGW"
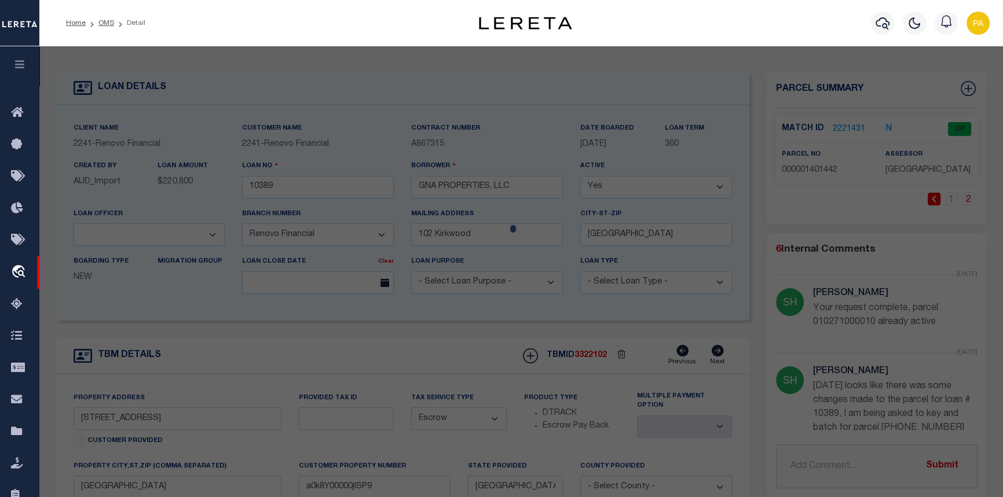
select select
type input "104 SHENANDOAH ST 2"
type input "[GEOGRAPHIC_DATA]"
type textarea "NCB 1027 (SHENANDOAH CONDOMINIUMS), UNIT 2"
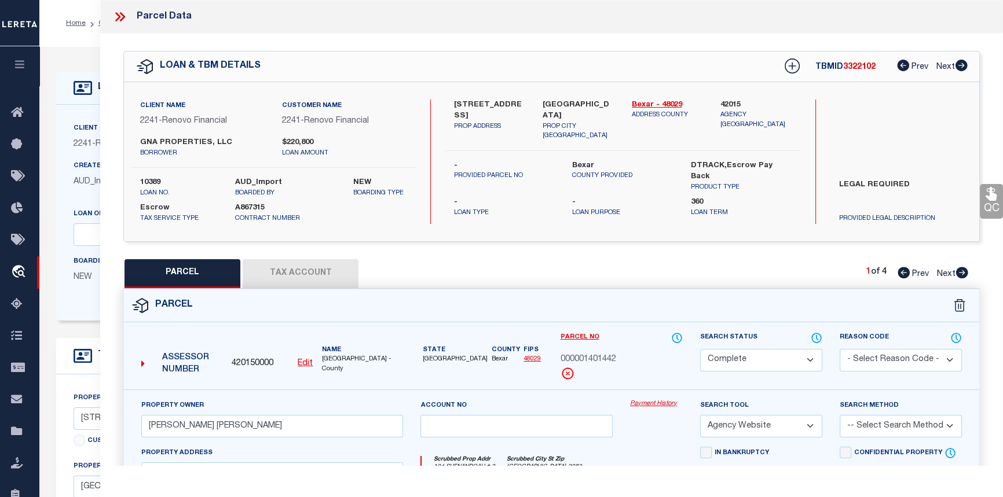
click at [654, 403] on link "Payment History" at bounding box center [656, 405] width 53 height 10
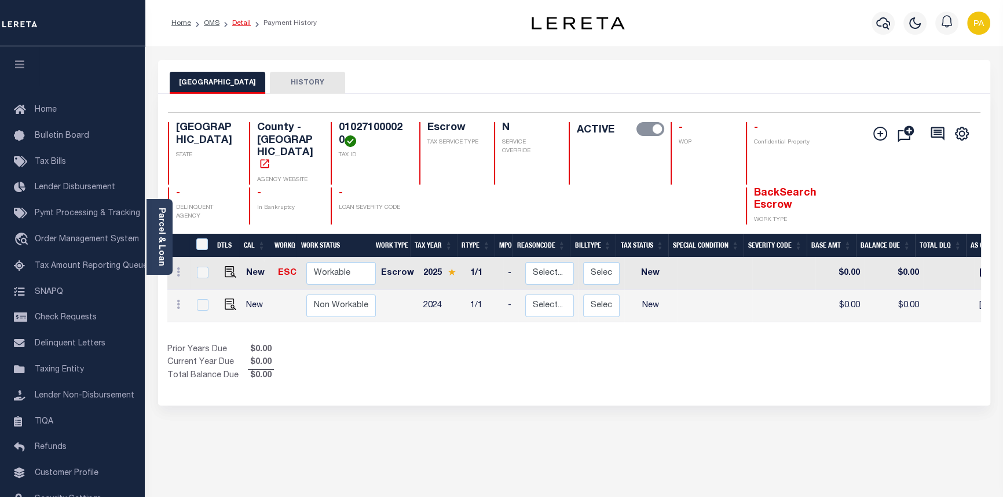
click at [234, 23] on link "Detail" at bounding box center [241, 23] width 19 height 7
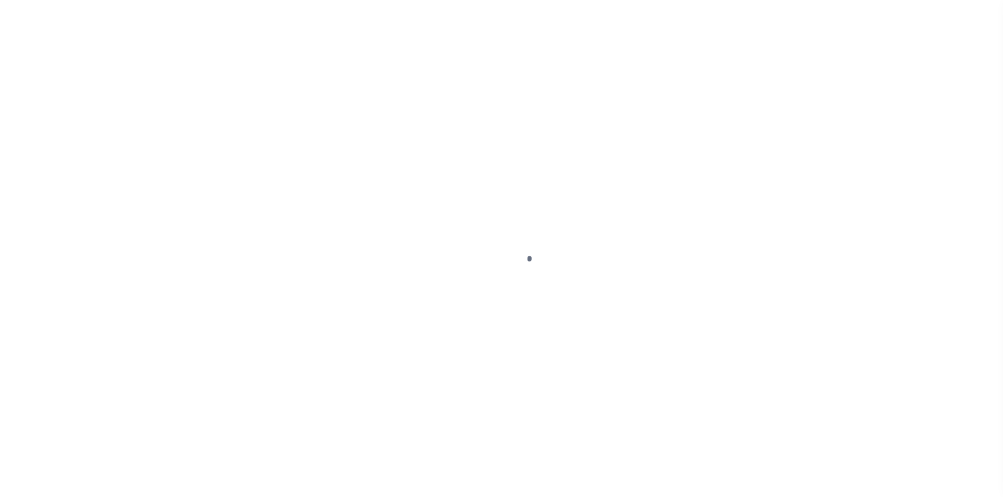
select select "Escrow"
type input "[STREET_ADDRESS]"
select select
type input "[GEOGRAPHIC_DATA]"
type input "a0k8Y00000jISP9"
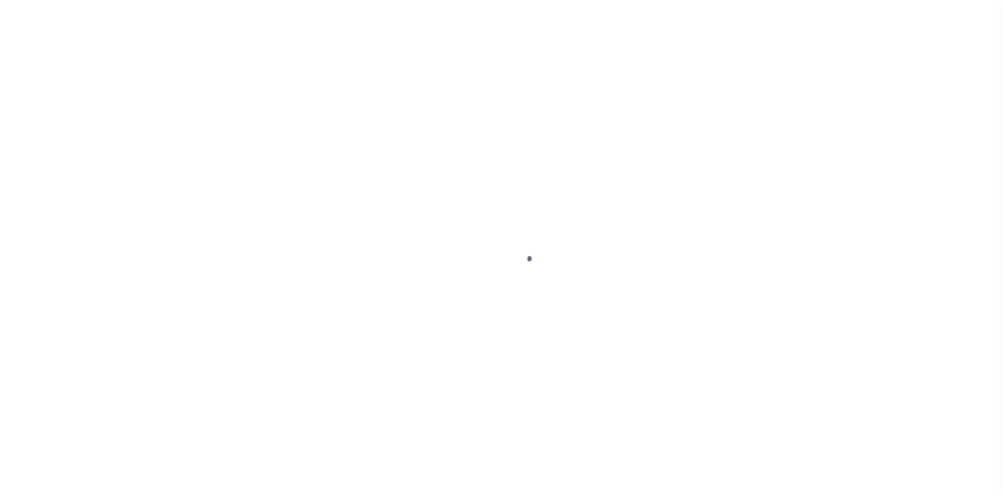
type input "[GEOGRAPHIC_DATA]"
select select
type textarea "LEGAL REQUIRED"
select select "14701"
select select "25066"
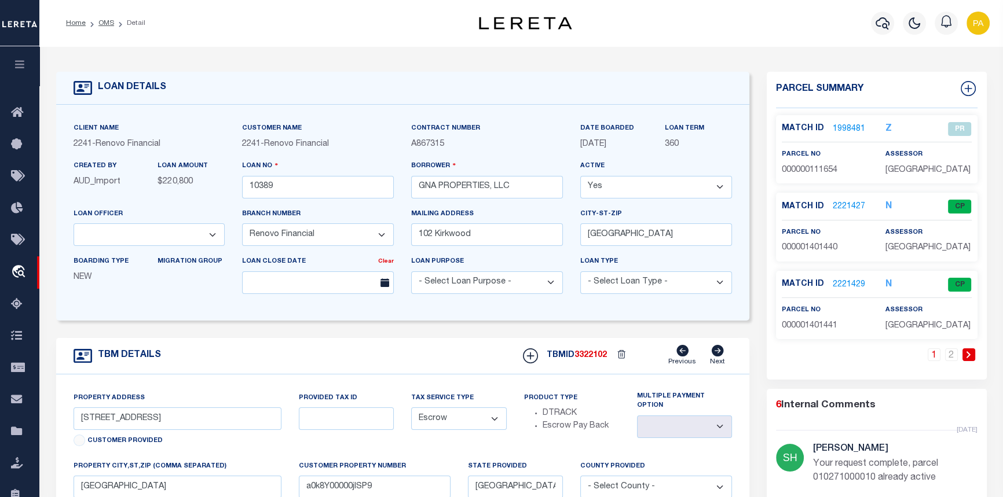
click at [842, 286] on link "2221429" at bounding box center [849, 285] width 32 height 12
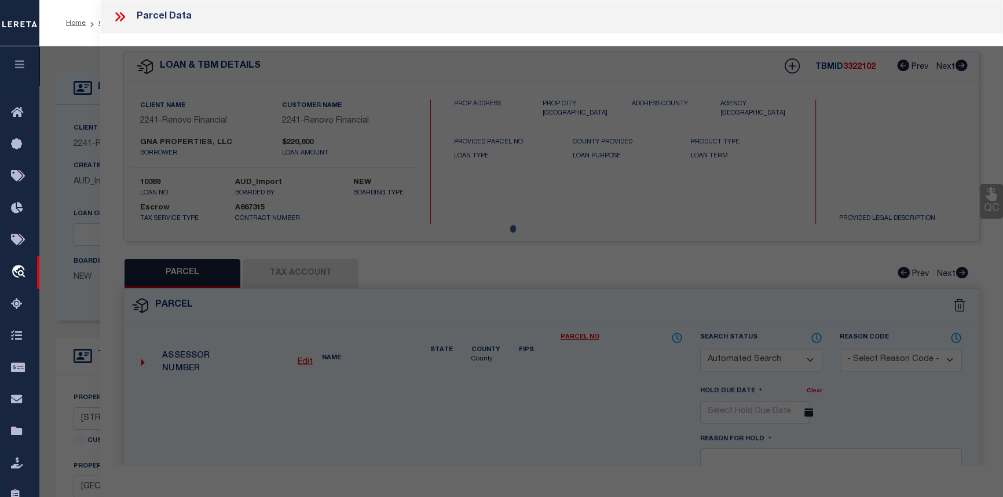
checkbox input "false"
select select "CP"
select select "ACT"
type input "GNA PROPERTIES LLC"
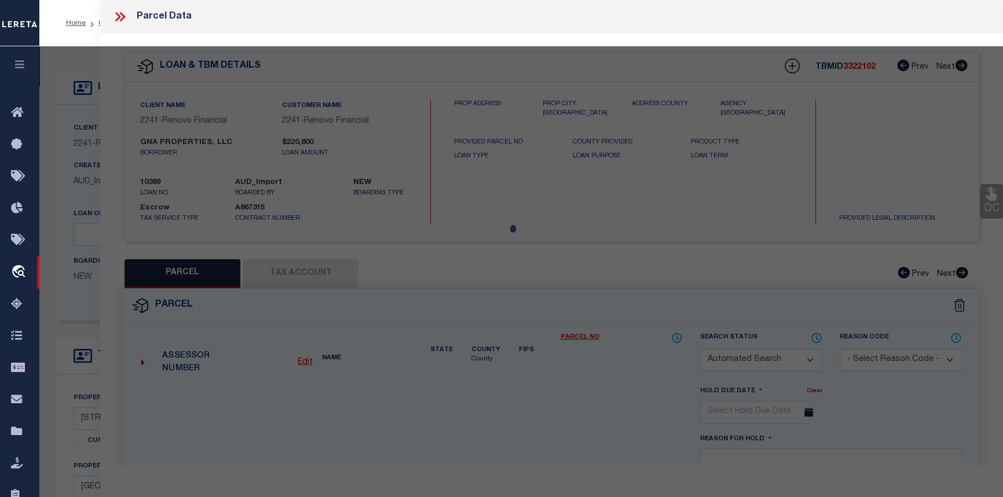
select select "PHN"
select select
type input "[STREET_ADDRESS]"
checkbox input "false"
type input "[GEOGRAPHIC_DATA]"
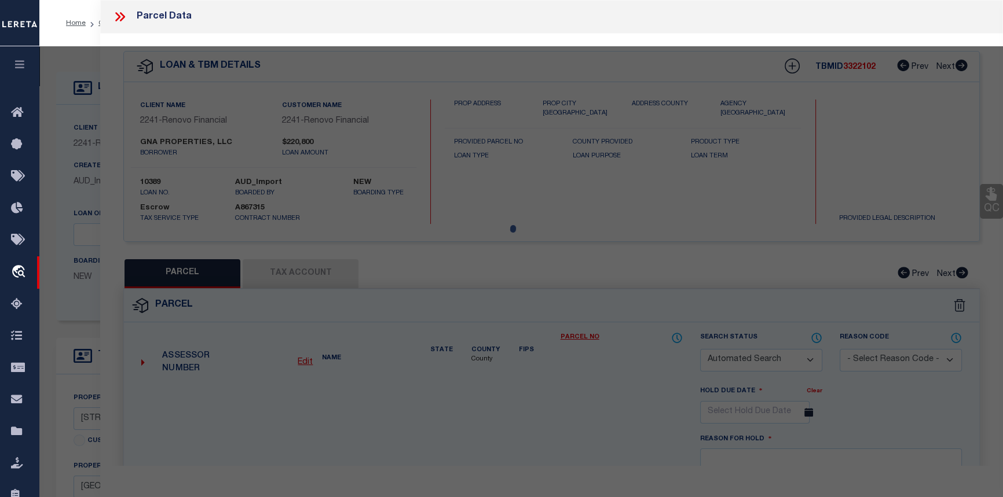
type textarea "NCB 1027 (SHENANDOAH CONDOMINIUMS), UNIT 1"
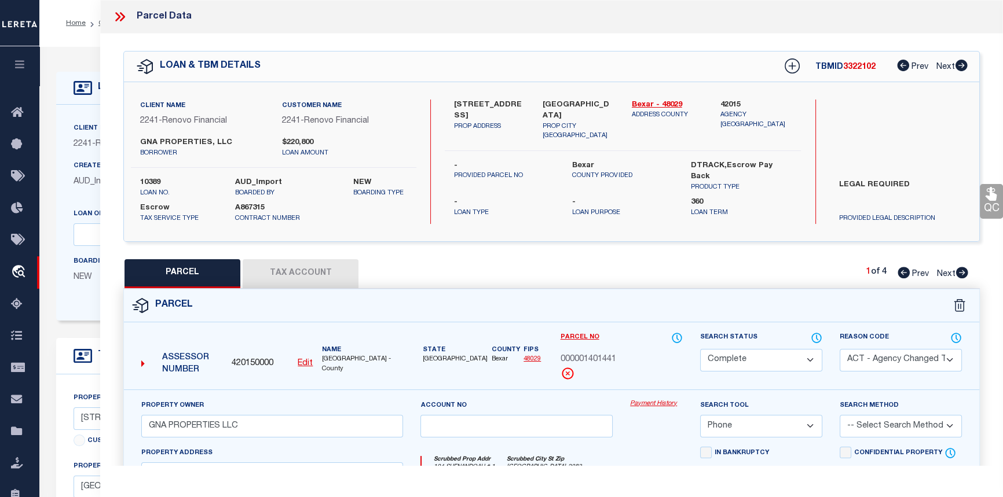
click at [649, 402] on link "Payment History" at bounding box center [656, 405] width 53 height 10
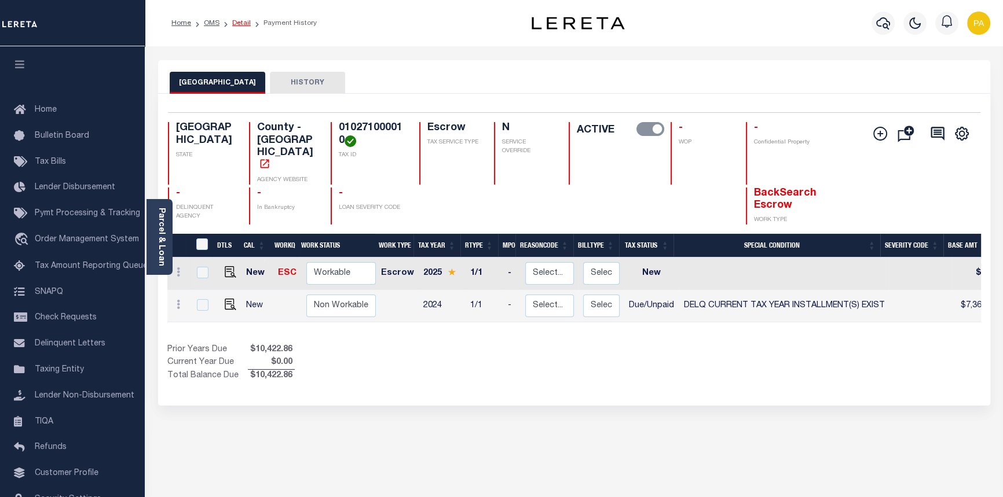
click at [238, 23] on link "Detail" at bounding box center [241, 23] width 19 height 7
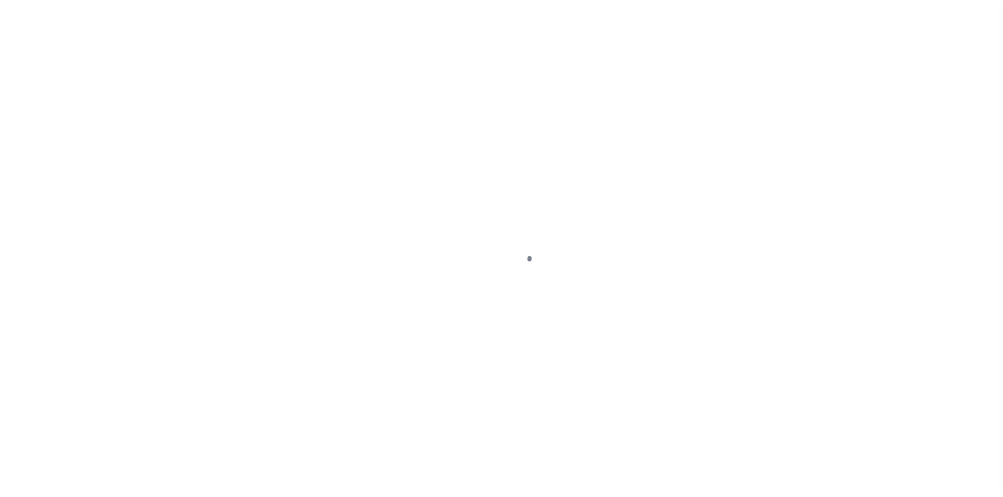
select select "14701"
select select "Escrow"
type input "[STREET_ADDRESS]"
select select
type input "[GEOGRAPHIC_DATA]"
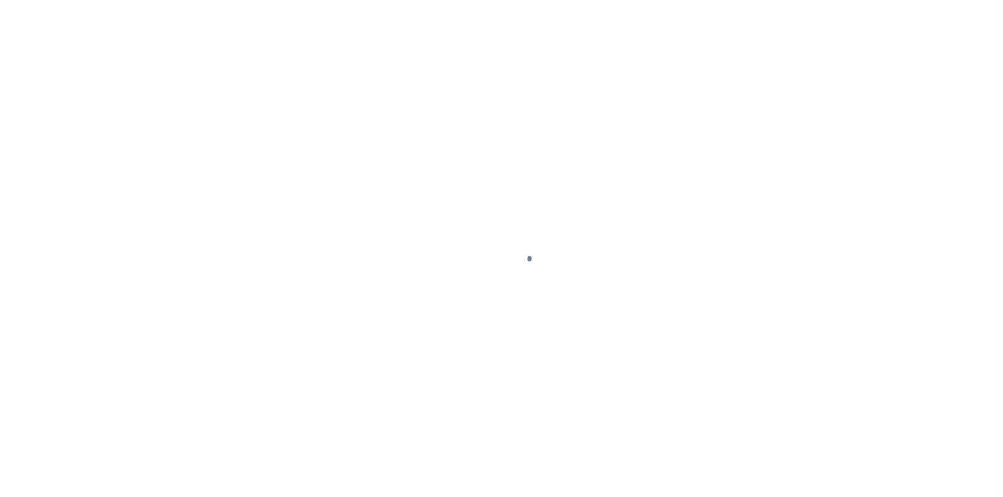
type input "a0k8Y00000jISP9"
type input "[GEOGRAPHIC_DATA]"
select select
type textarea "LEGAL REQUIRED"
select select "25066"
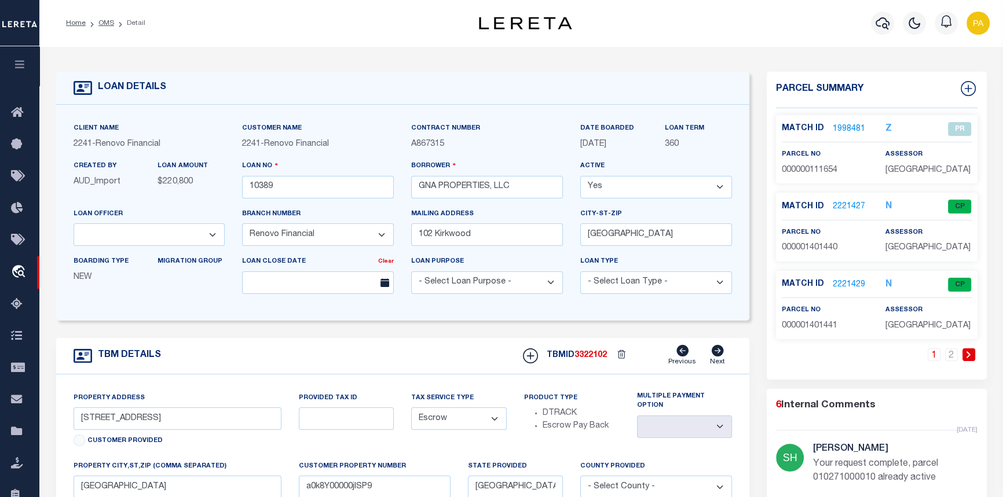
click at [847, 285] on link "2221429" at bounding box center [849, 285] width 32 height 12
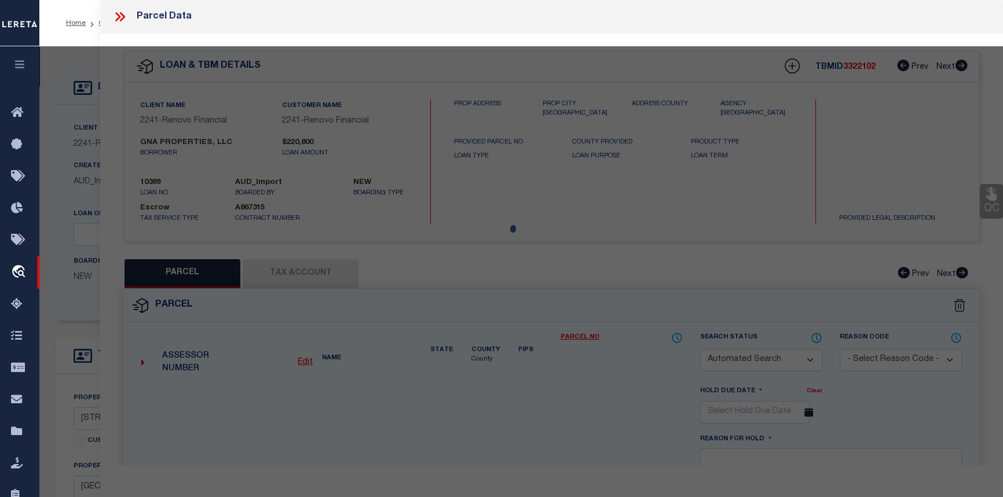
checkbox input "false"
select select "CP"
select select "ACT"
type input "GNA PROPERTIES LLC"
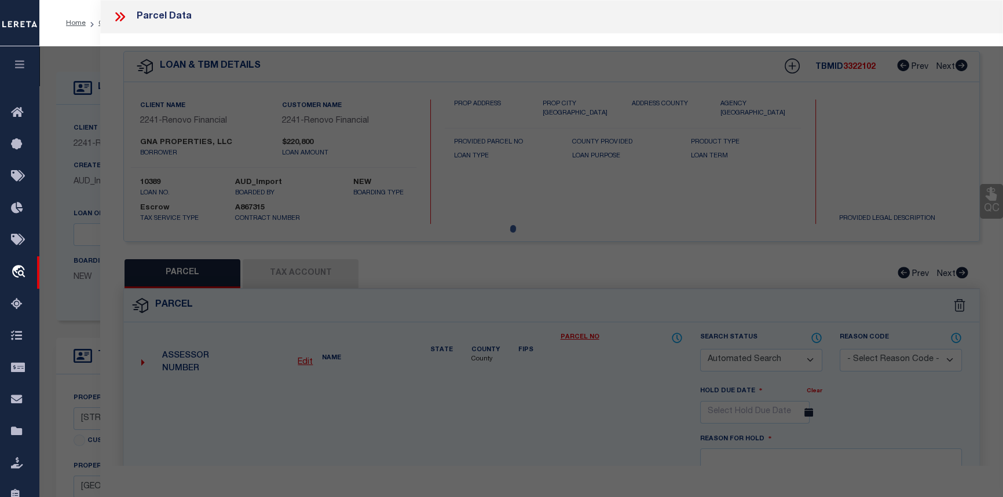
select select "PHN"
select select
type input "[STREET_ADDRESS]"
checkbox input "false"
type input "[GEOGRAPHIC_DATA]"
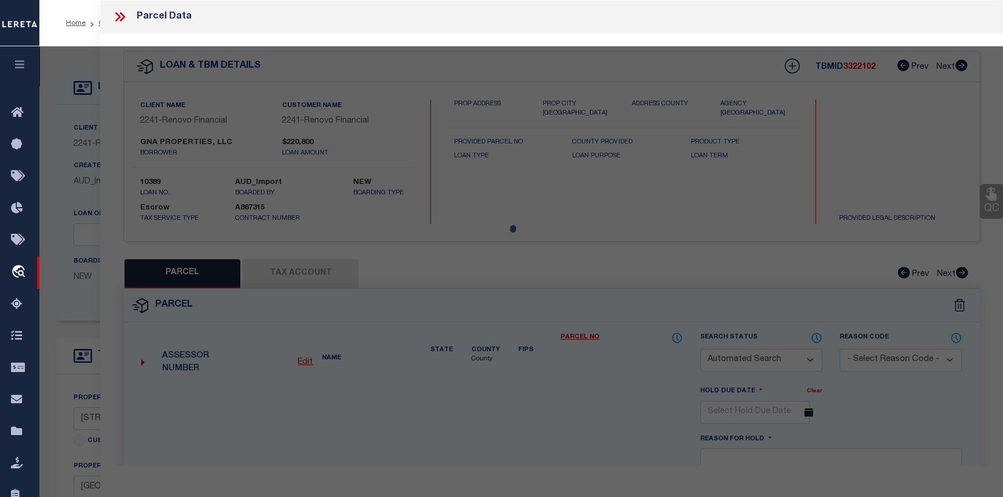
type textarea "NCB 1027 (SHENANDOAH CONDOMINIUMS), UNIT 1"
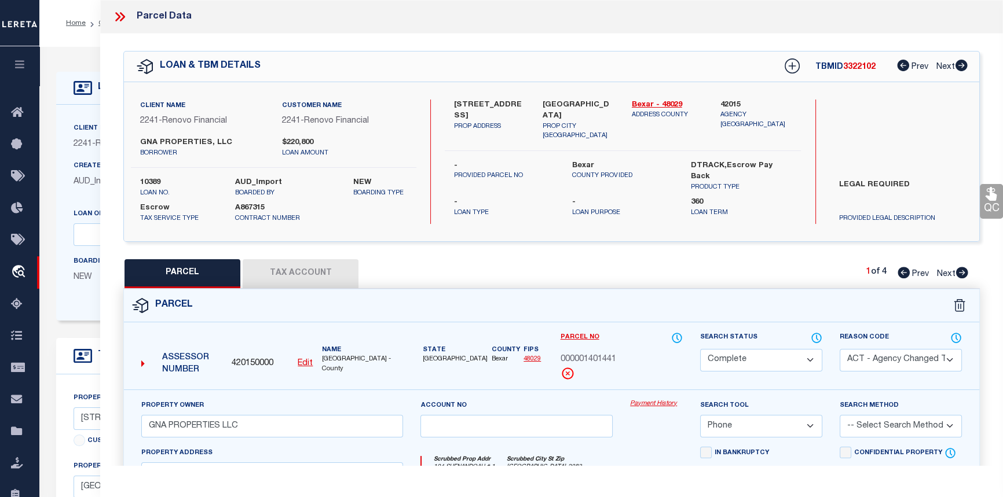
click at [276, 267] on button "Tax Account" at bounding box center [301, 273] width 116 height 29
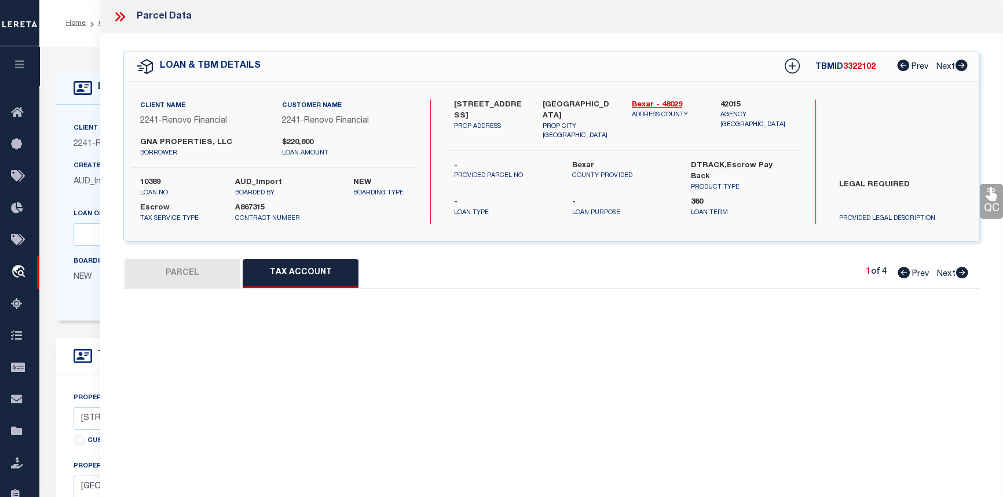
select select "100"
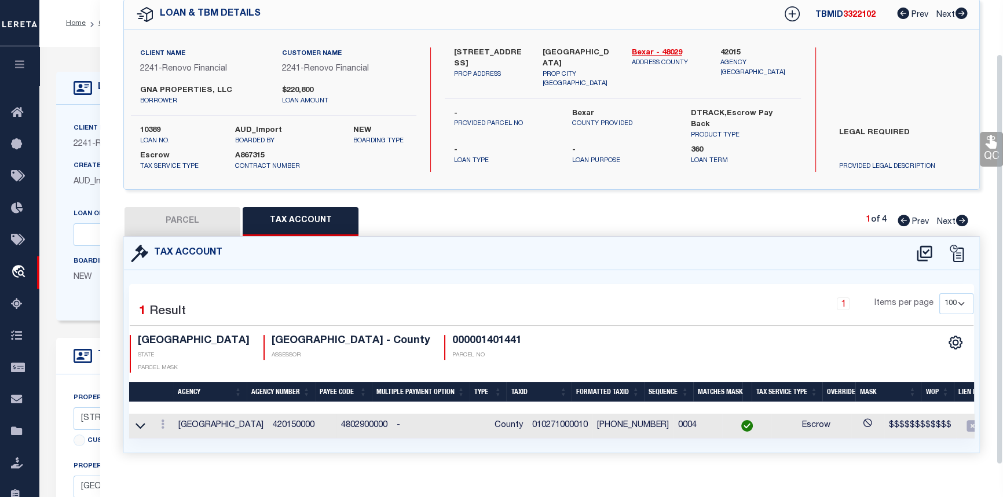
scroll to position [61, 0]
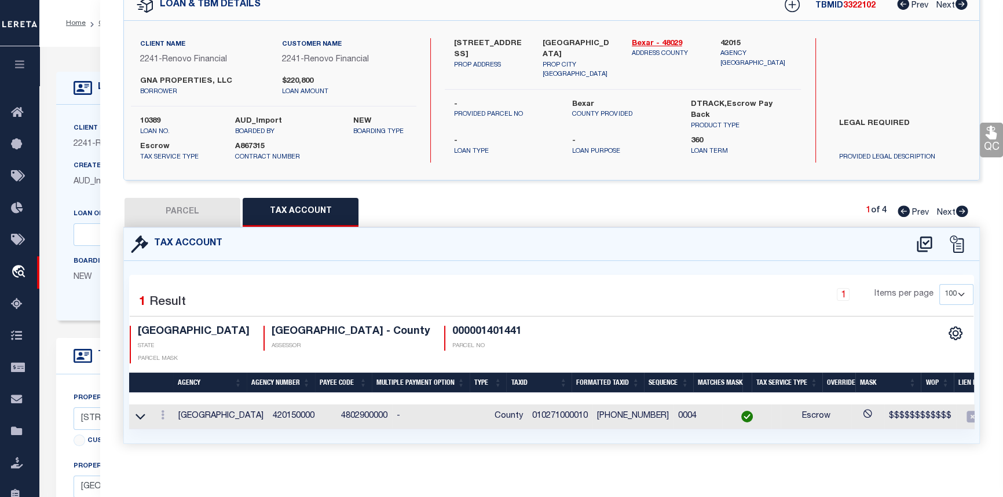
click at [164, 214] on button "PARCEL" at bounding box center [183, 212] width 116 height 29
select select "AS"
select select
checkbox input "false"
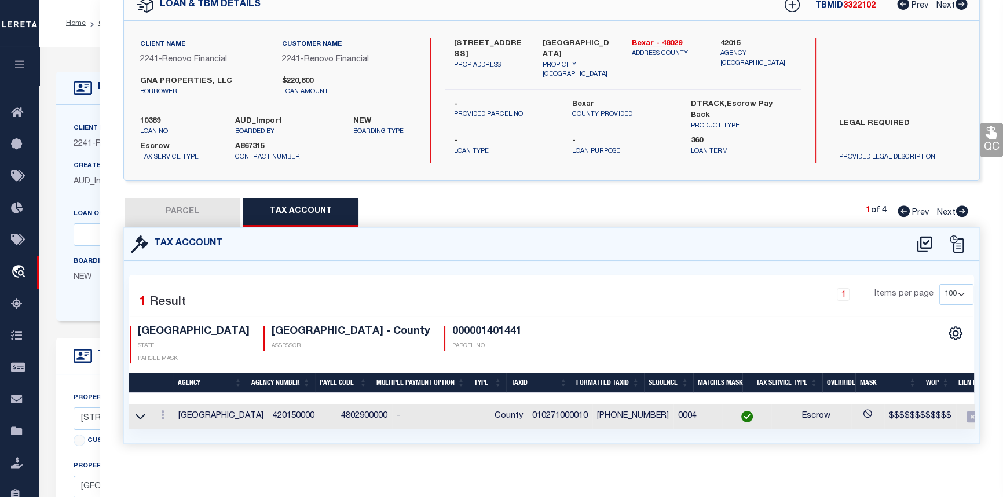
checkbox input "false"
select select "CP"
select select "ACT"
type input "GNA PROPERTIES LLC"
select select "PHN"
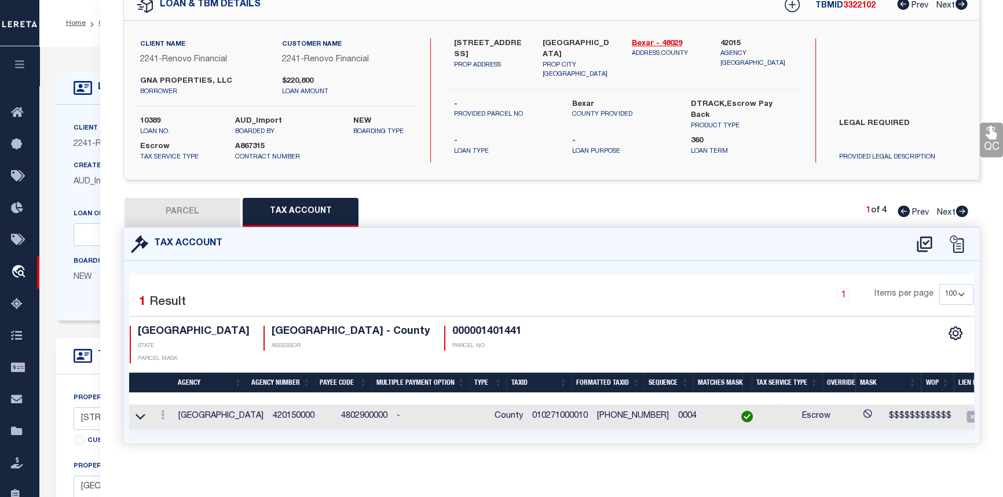
select select
type input "[STREET_ADDRESS]"
checkbox input "false"
type input "SAN ANTONIO, TX 78210"
type textarea "NCB 1027 (SHENANDOAH CONDOMINIUMS), UNIT 1"
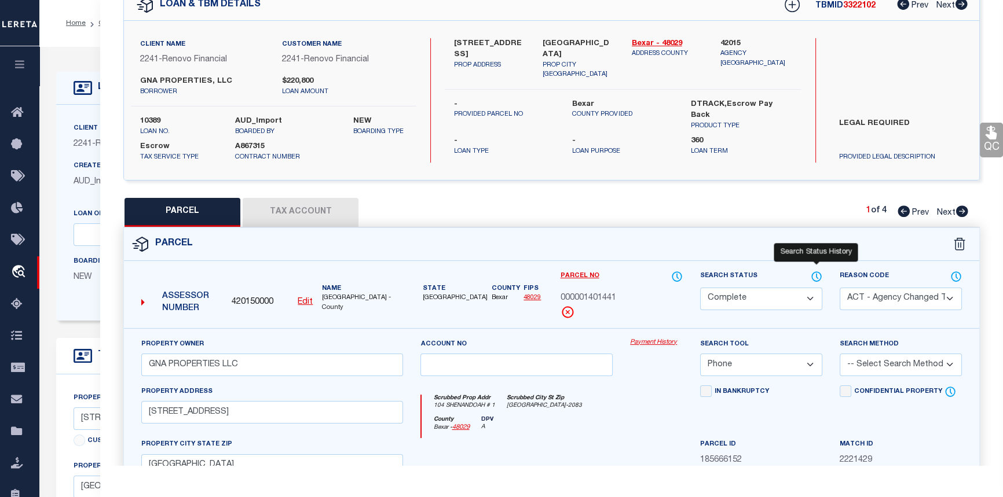
click at [817, 274] on icon at bounding box center [817, 276] width 1 height 5
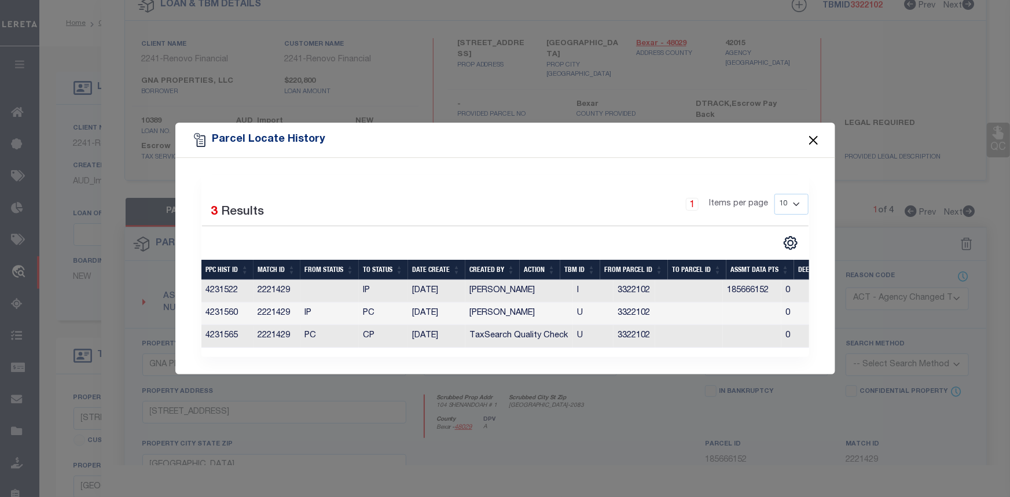
click at [809, 136] on button "Close" at bounding box center [813, 140] width 15 height 15
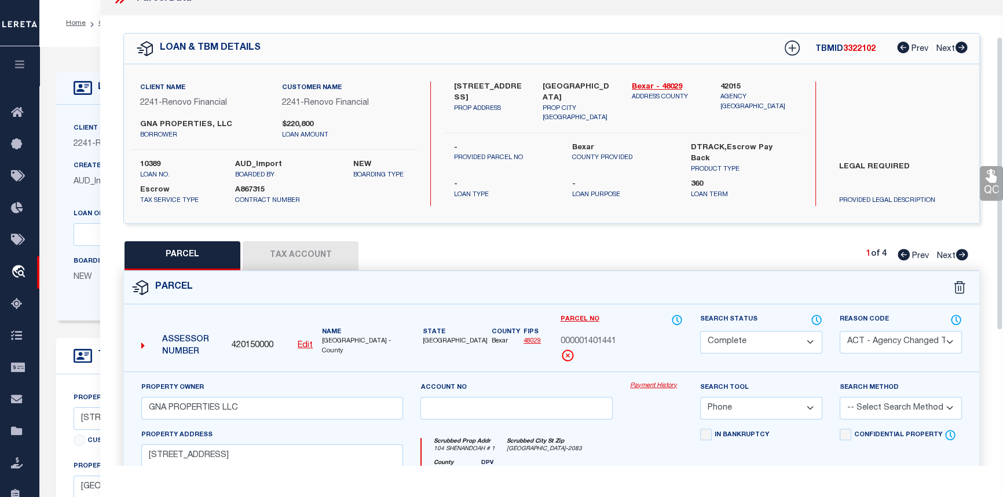
scroll to position [0, 0]
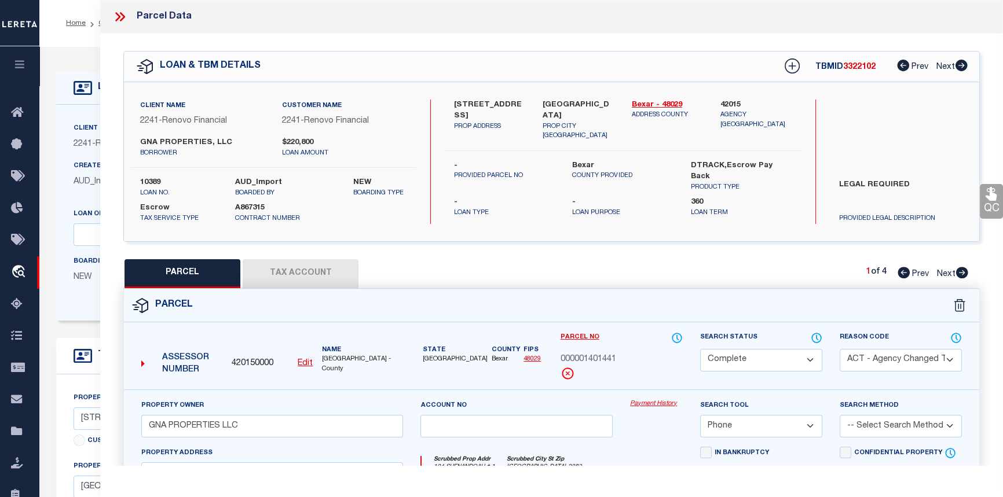
click at [961, 273] on icon at bounding box center [962, 273] width 12 height 12
select select "AS"
select select
checkbox input "false"
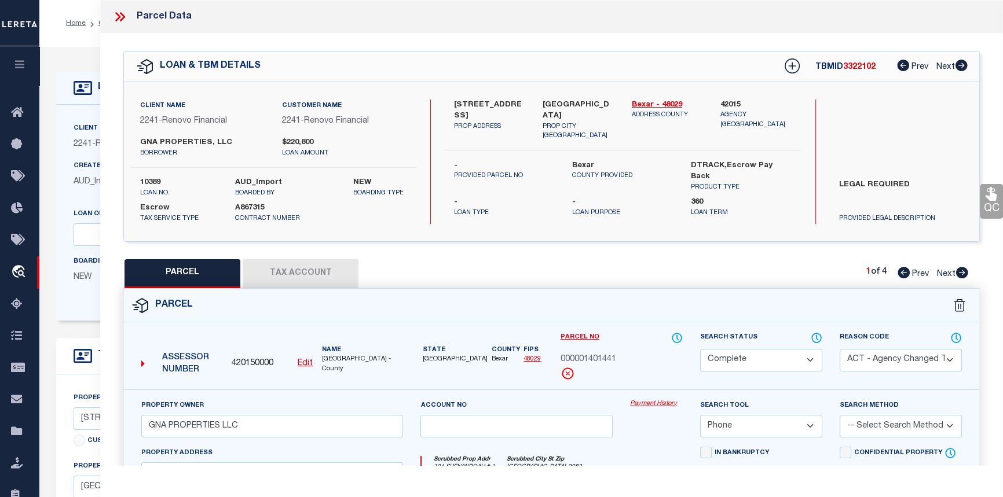
checkbox input "false"
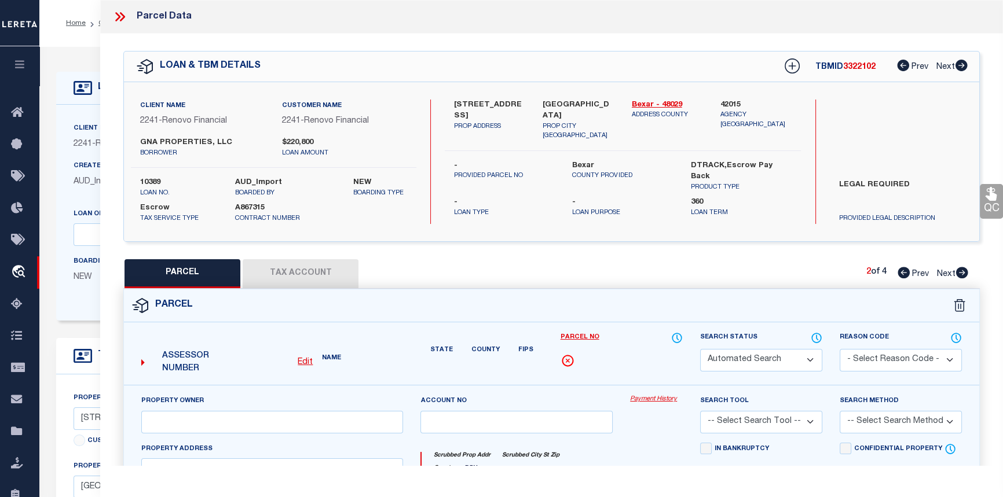
select select "CP"
select select "099"
type input "SHENANDOAH CONDOMINIUM ASSOCIATION INC"
select select "AGW"
select select
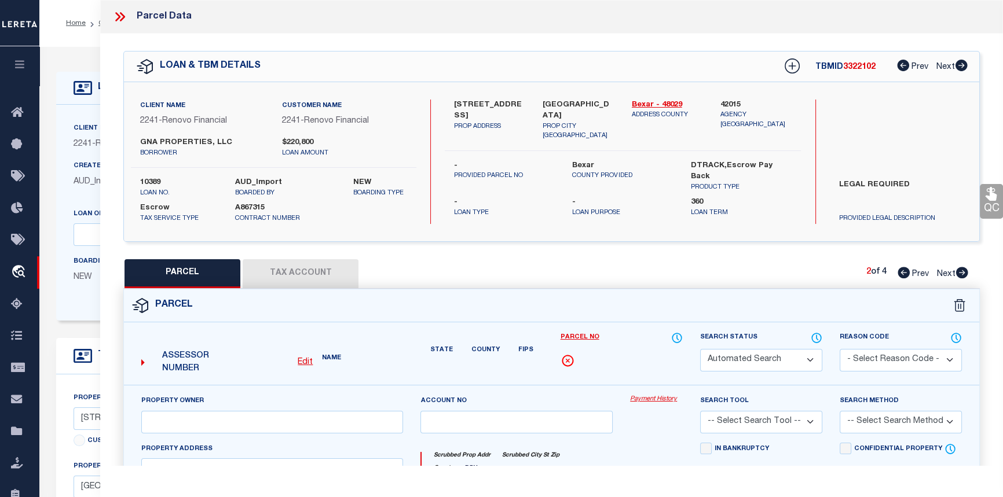
type input "104 SHENANDOAH ST"
type input "SAN ANTONIO, TX 78210"
type textarea "NCB 1027 (SHENANDOAH CONDOMINIUMS), BLK 2 LOT 3 ***MASTER FILE/COMMON ELEMENTS*…"
type textarea "parcel number changed."
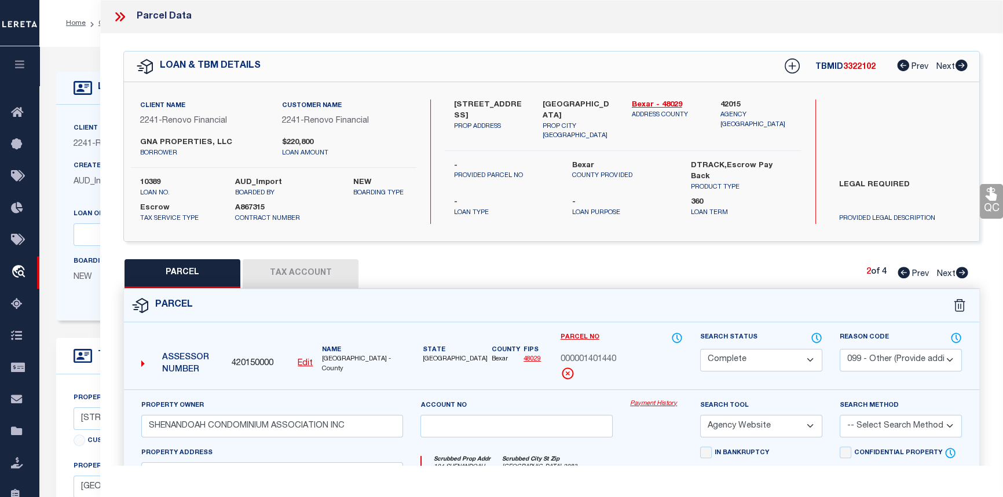
click at [899, 273] on icon at bounding box center [904, 273] width 12 height 12
select select "AS"
select select
checkbox input "false"
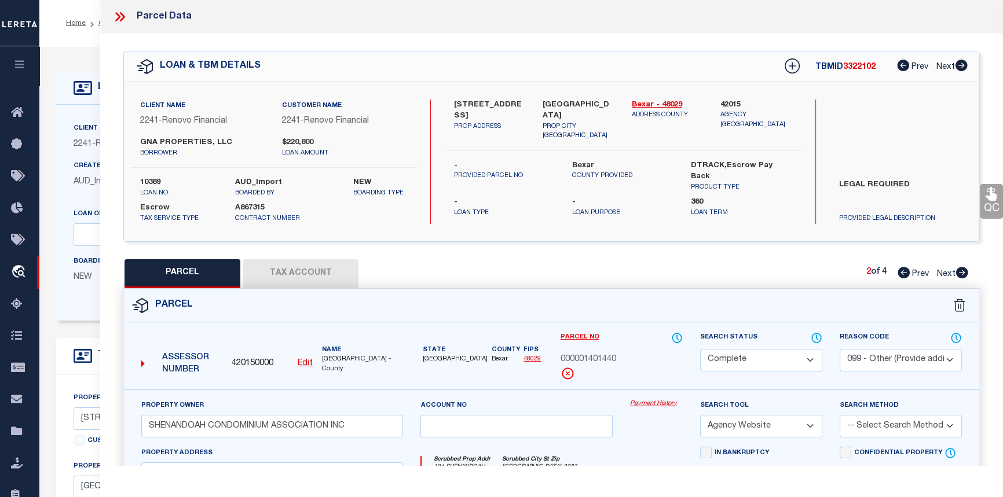
checkbox input "false"
select select "CP"
select select "ACT"
type input "GNA PROPERTIES LLC"
select select "PHN"
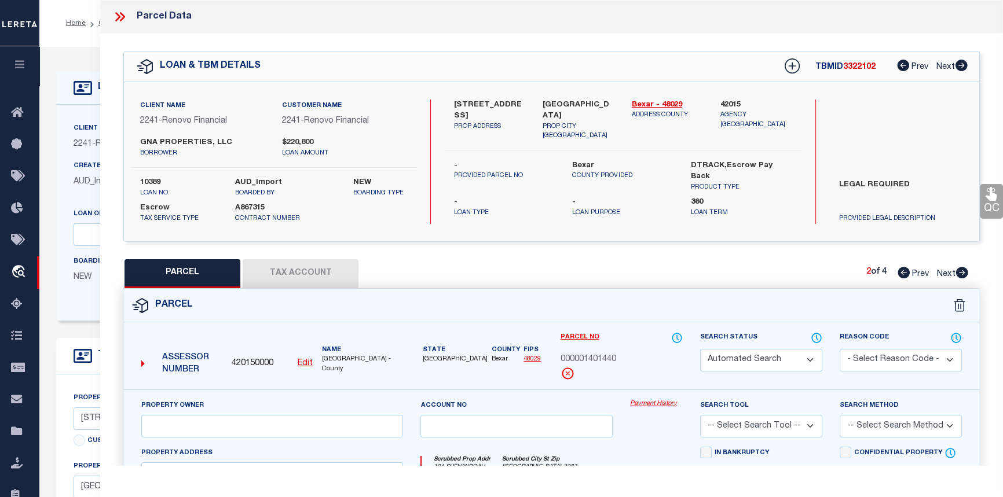
select select
type input "104 SHENANDOAH ST 1"
checkbox input "false"
type input "SAN ANTONIO, TX 78210"
type textarea "NCB 1027 (SHENANDOAH CONDOMINIUMS), UNIT 1"
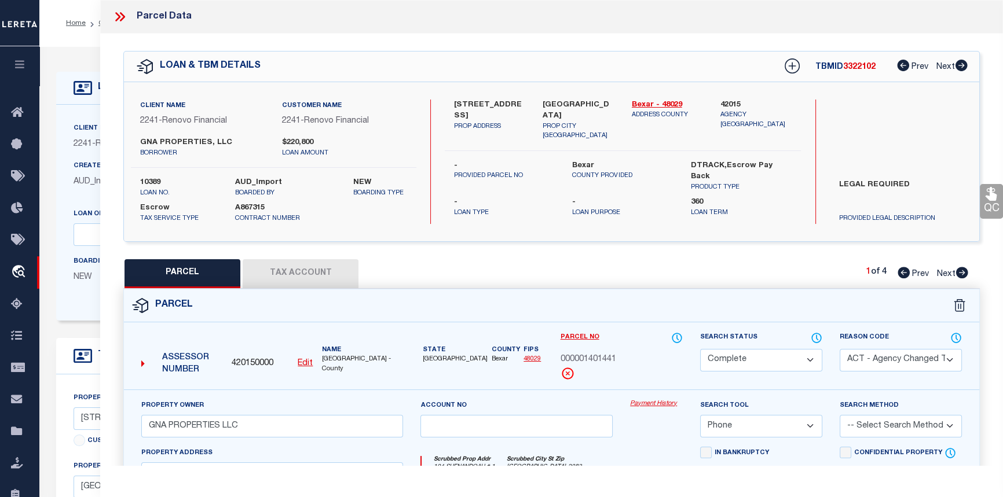
click at [295, 268] on button "Tax Account" at bounding box center [301, 273] width 116 height 29
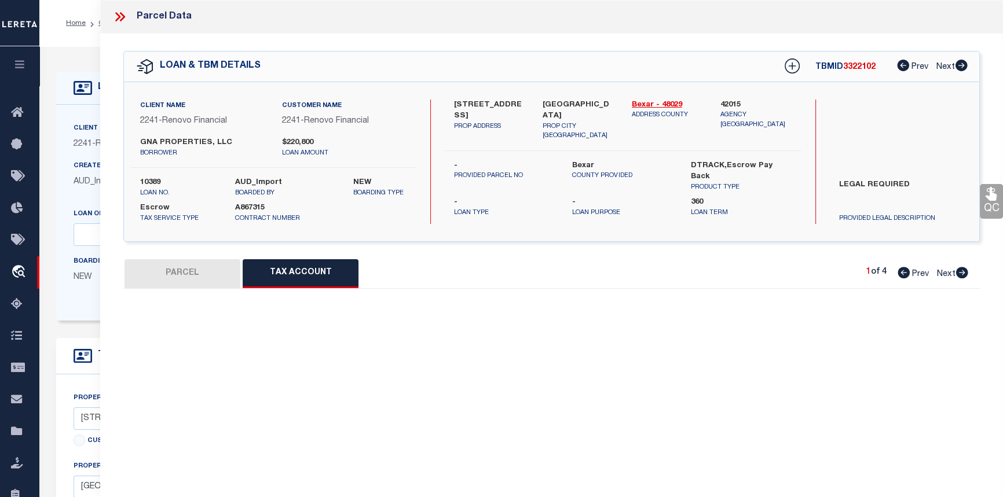
select select "100"
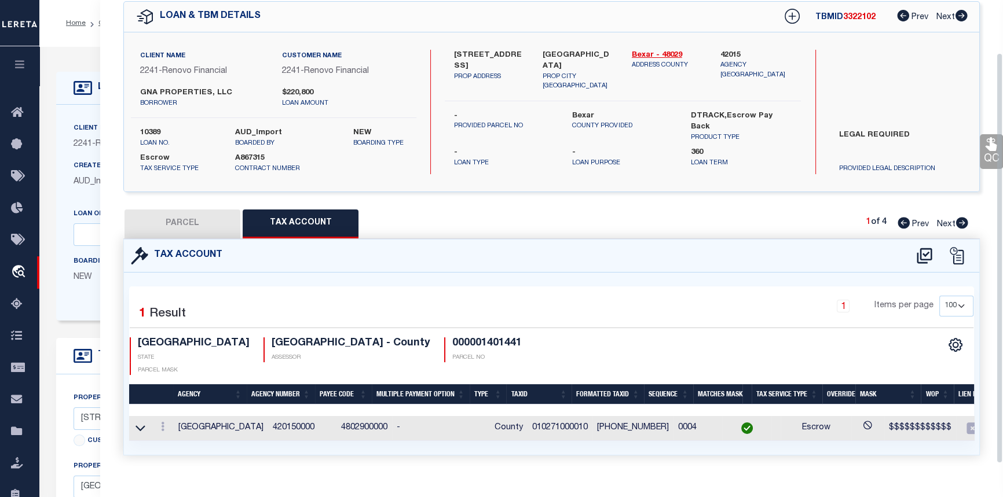
scroll to position [61, 0]
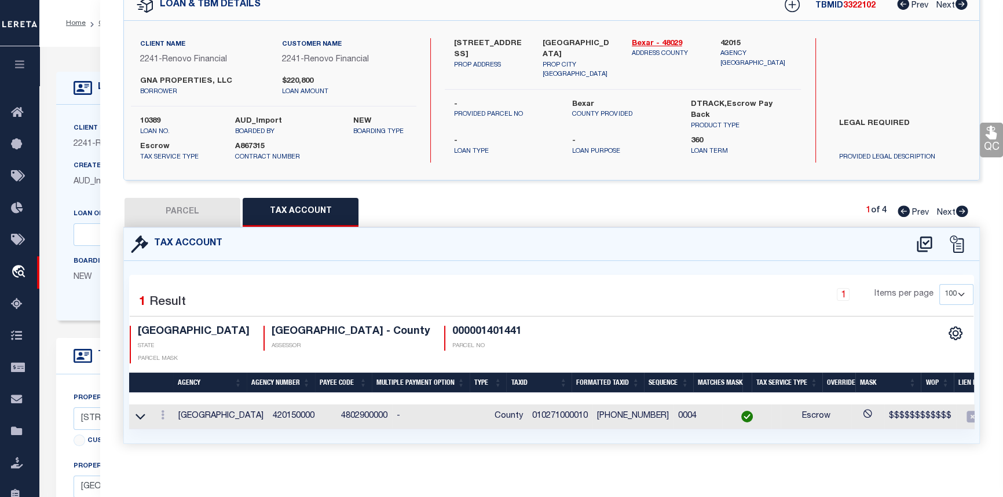
click at [185, 217] on button "PARCEL" at bounding box center [183, 212] width 116 height 29
select select "AS"
select select
checkbox input "false"
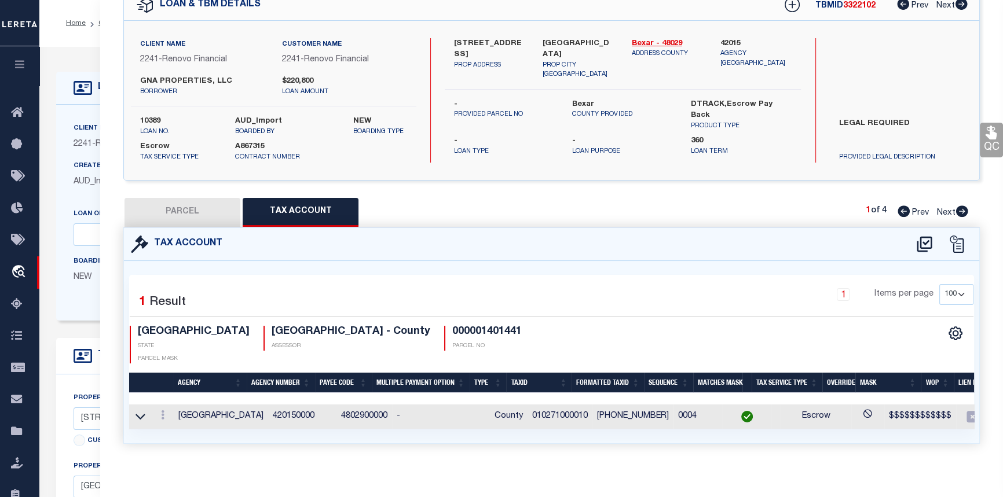
checkbox input "false"
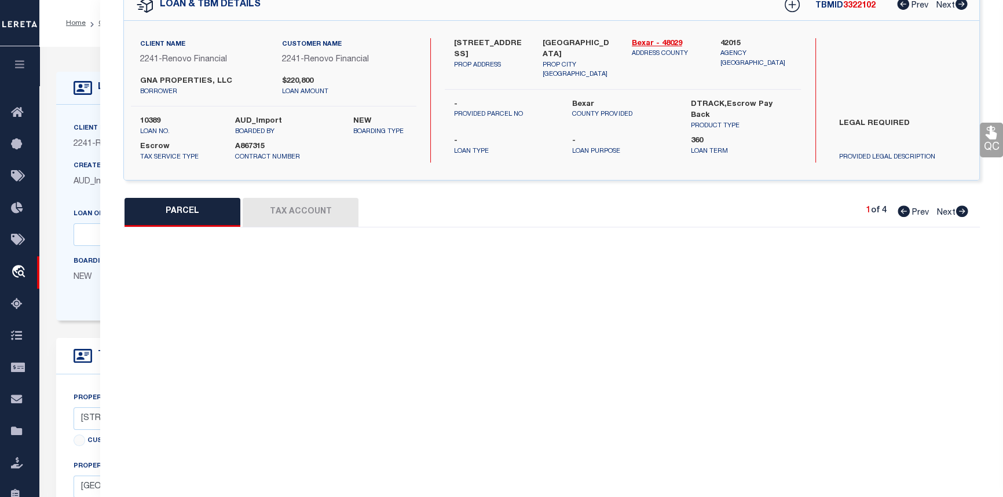
select select "CP"
select select "ACT"
type input "GNA PROPERTIES LLC"
select select "PHN"
select select
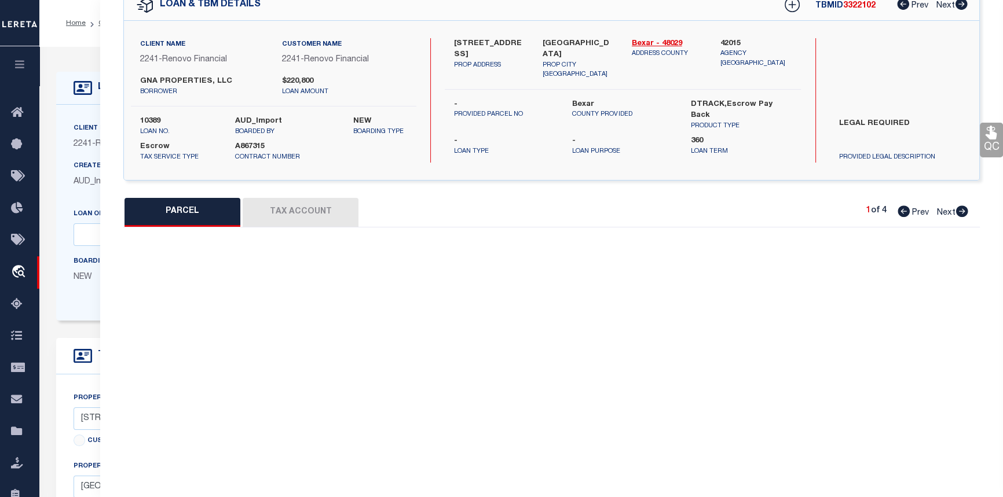
type input "104 SHENANDOAH ST 1"
checkbox input "false"
type input "SAN ANTONIO, TX 78210"
type textarea "NCB 1027 (SHENANDOAH CONDOMINIUMS), UNIT 1"
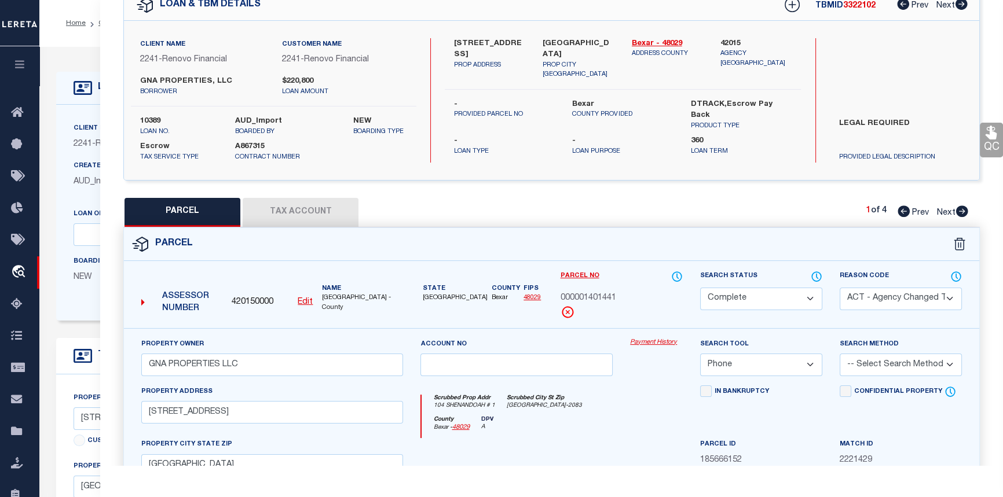
click at [643, 344] on link "Payment History" at bounding box center [656, 343] width 53 height 10
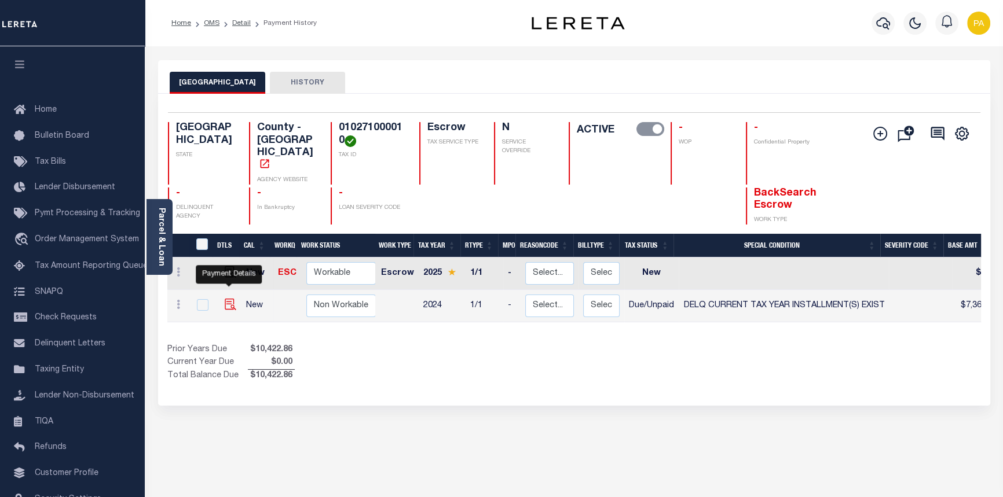
click at [226, 299] on img "" at bounding box center [231, 305] width 12 height 12
checkbox input "true"
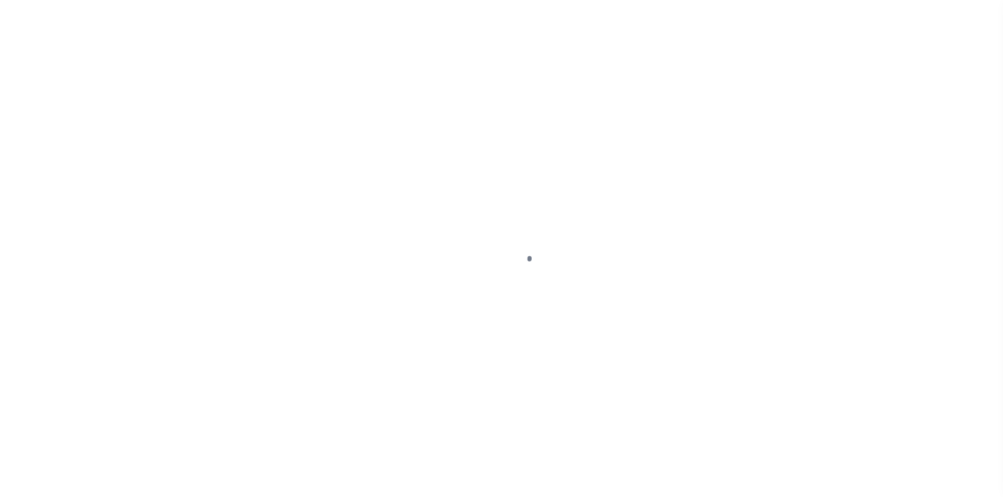
select select "DUE"
select select "17"
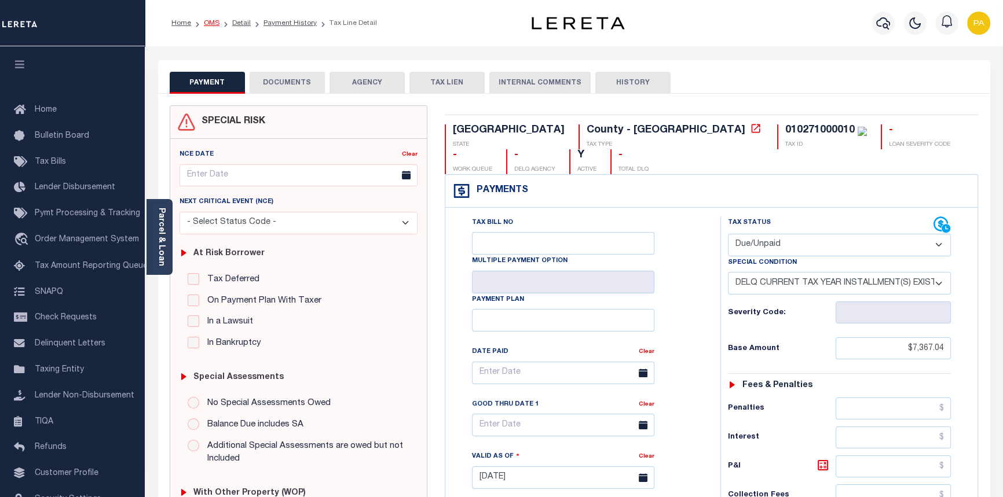
scroll to position [25, 0]
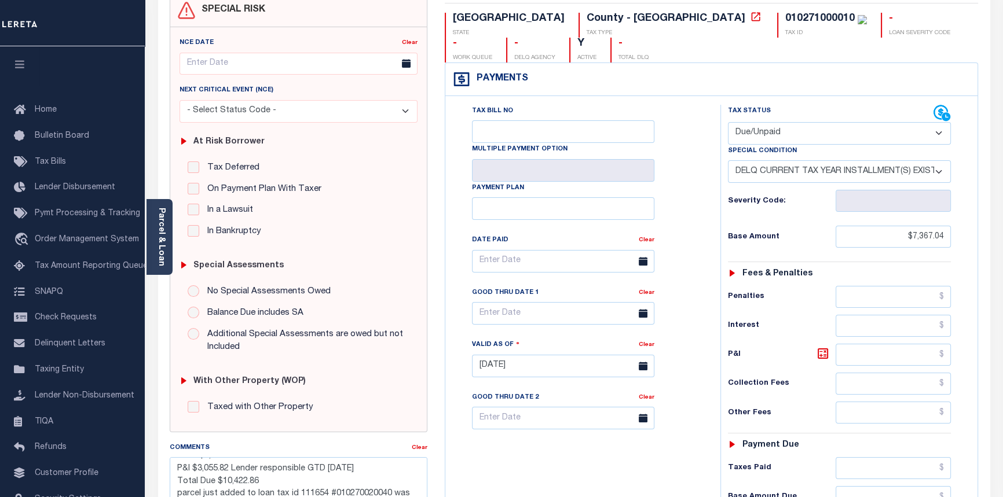
click at [209, 23] on div "Home OMS Detail Payment History Tax Line Detail Profile" at bounding box center [501, 326] width 1003 height 876
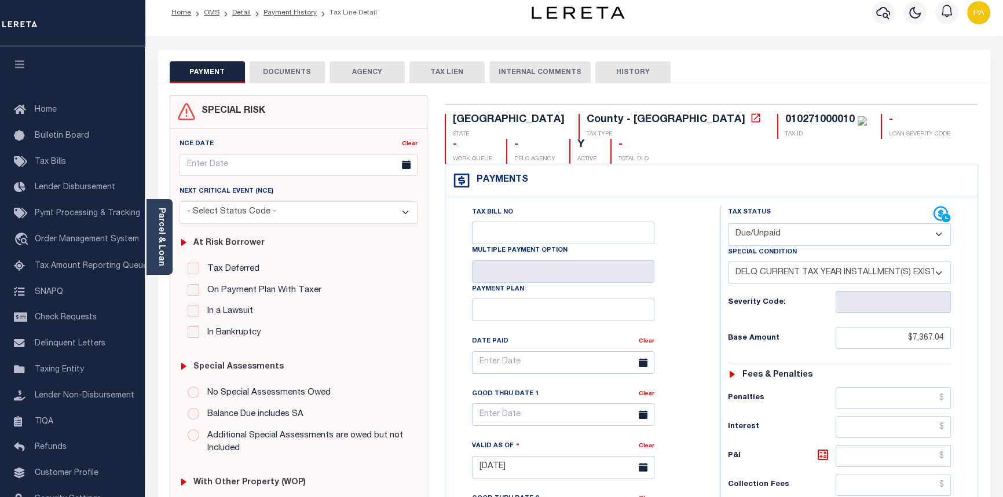
scroll to position [0, 0]
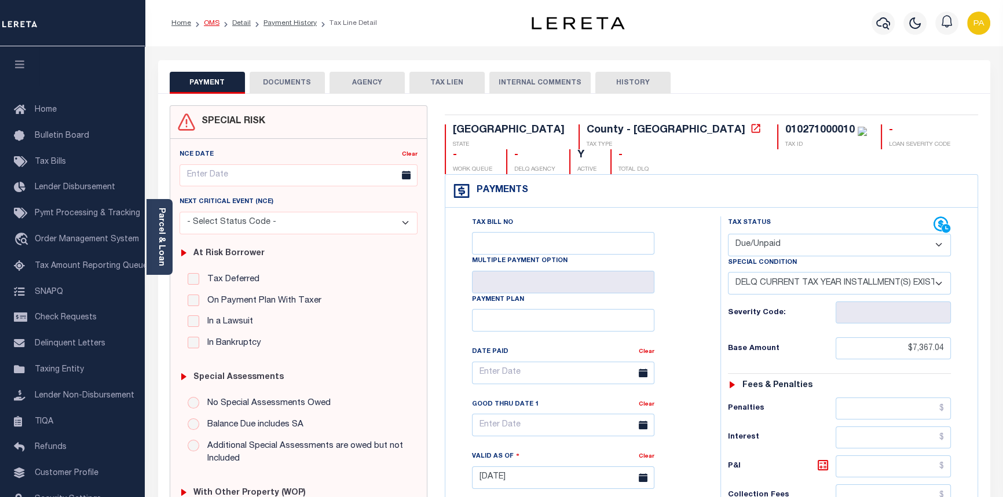
click at [208, 23] on link "OMS" at bounding box center [212, 23] width 16 height 7
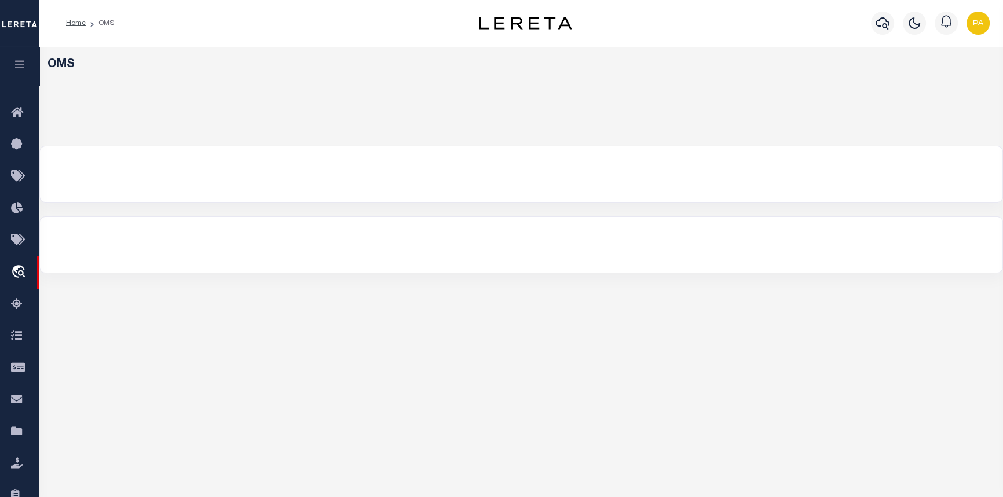
select select "200"
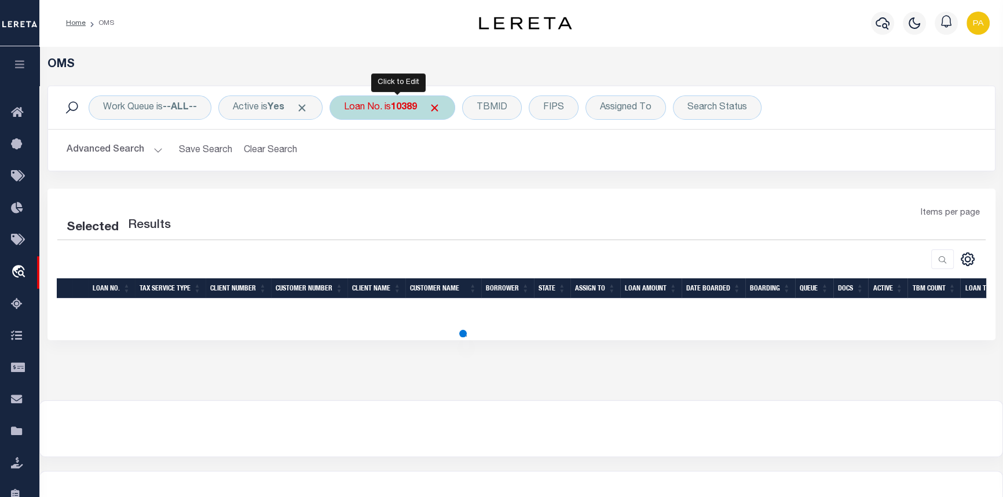
select select "200"
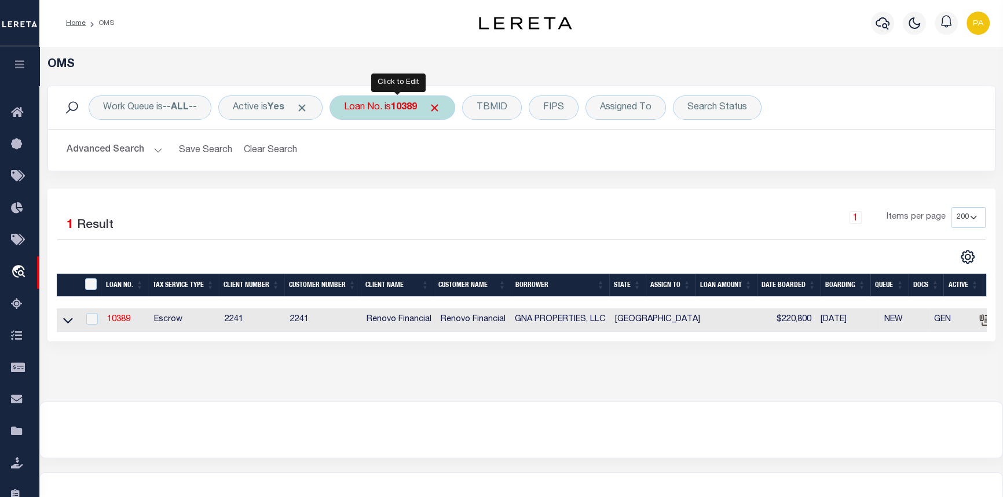
click at [389, 108] on div "Loan No. is 10389" at bounding box center [392, 108] width 126 height 24
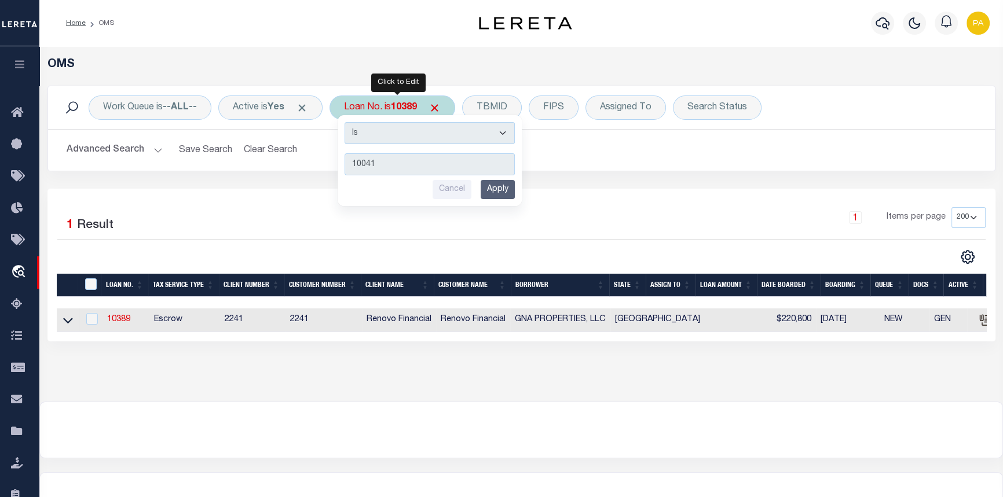
type input "100418"
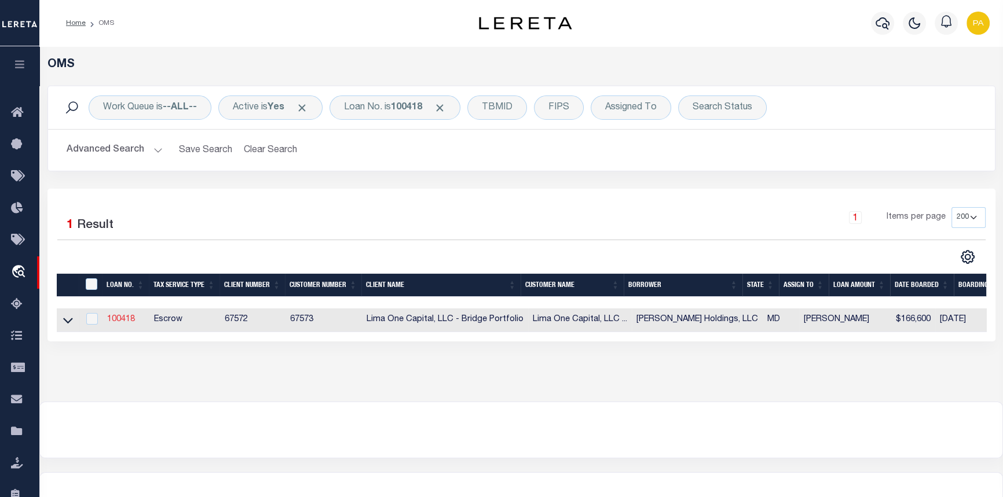
click at [131, 321] on link "100418" at bounding box center [121, 320] width 28 height 8
type input "100418"
type input "[PERSON_NAME] Holdings, LLC"
select select
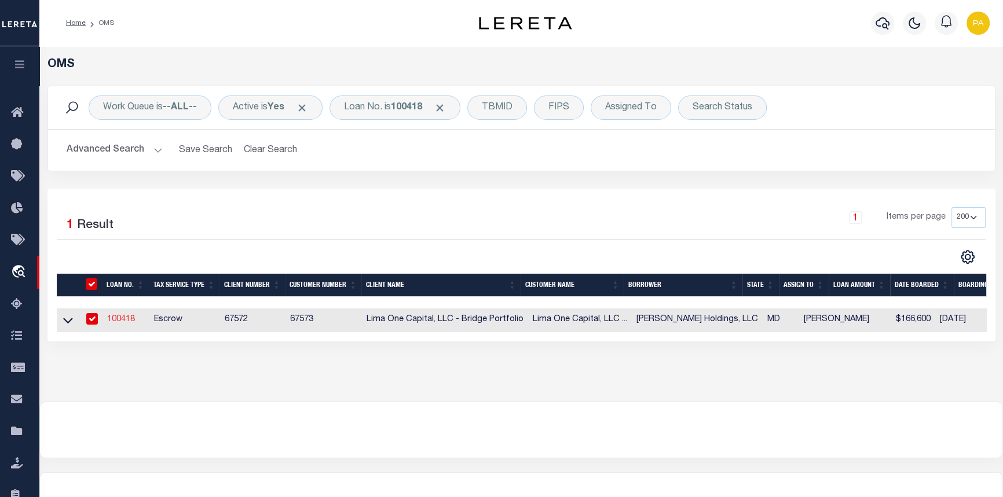
type input "[STREET_ADDRESS]"
type input "[GEOGRAPHIC_DATA]"
select select
select select "Escrow"
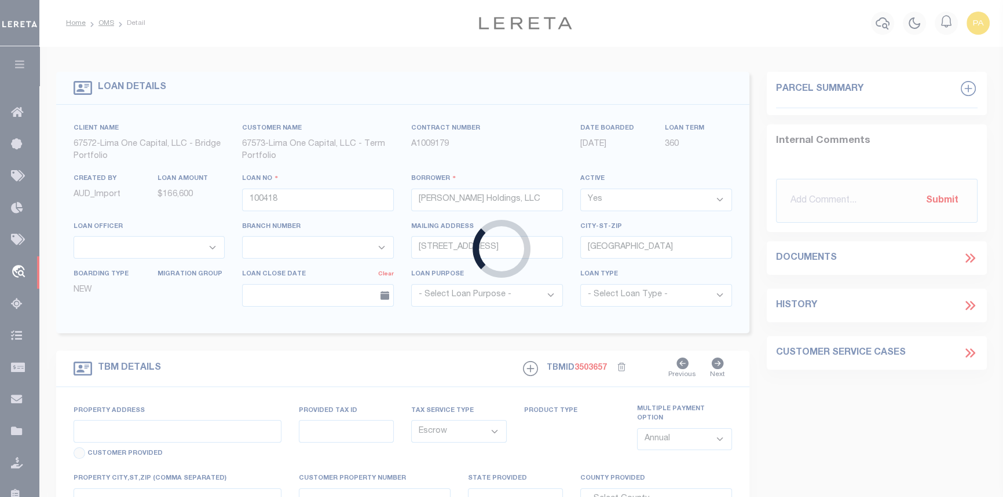
type input "[STREET_ADDRESS][PERSON_NAME]"
type input "5920 / 084"
type input "Baltimore MD 21213"
type input "100418-2"
type input "MD"
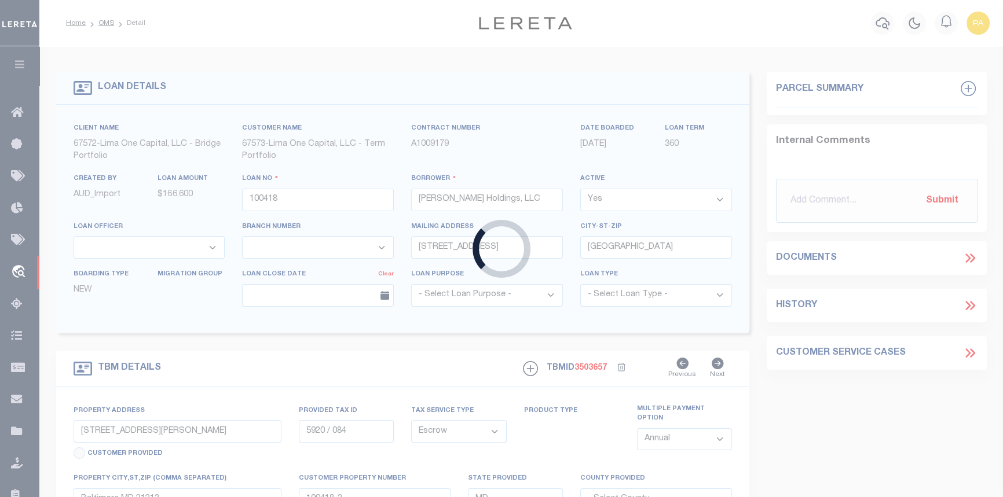
select select
select select "26297"
select select "2"
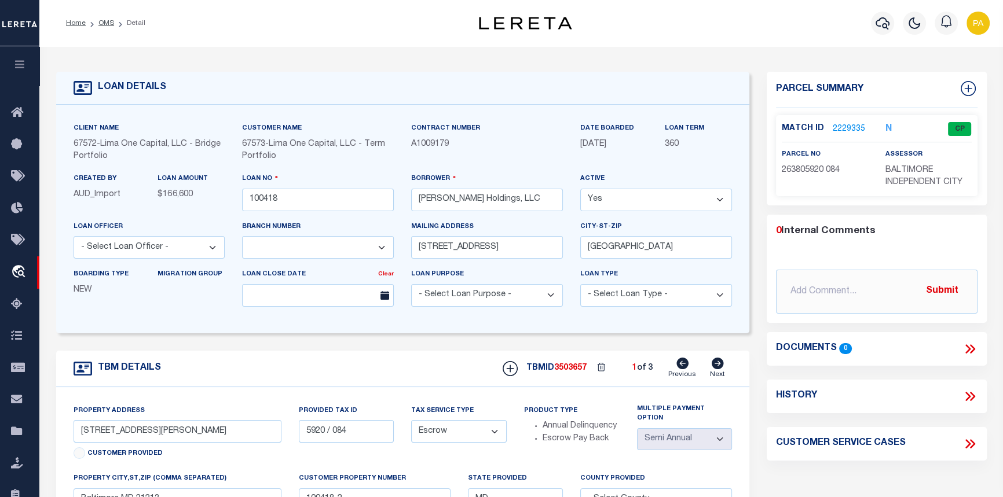
click at [839, 126] on link "2229335" at bounding box center [849, 129] width 32 height 12
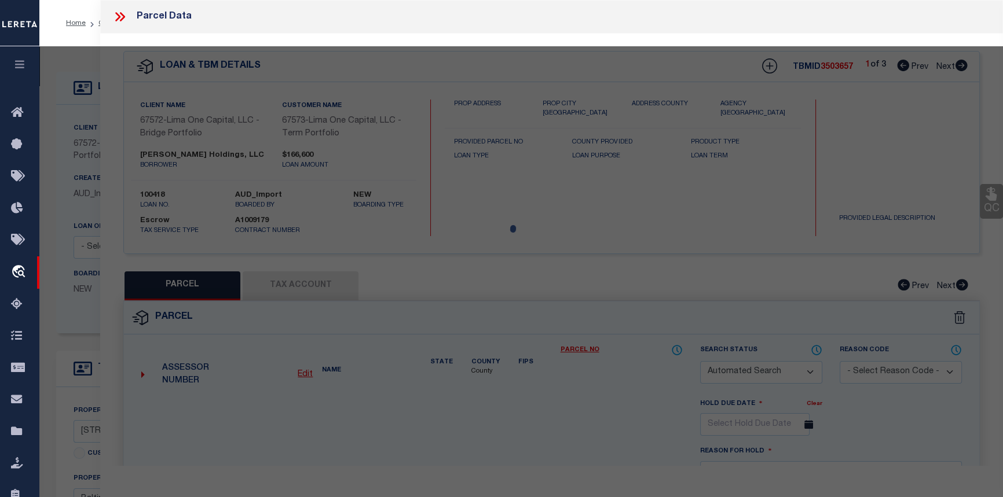
checkbox input "false"
select select "CP"
type input "SIMON NICHOLS HOLDINGS LLC"
select select "ATL"
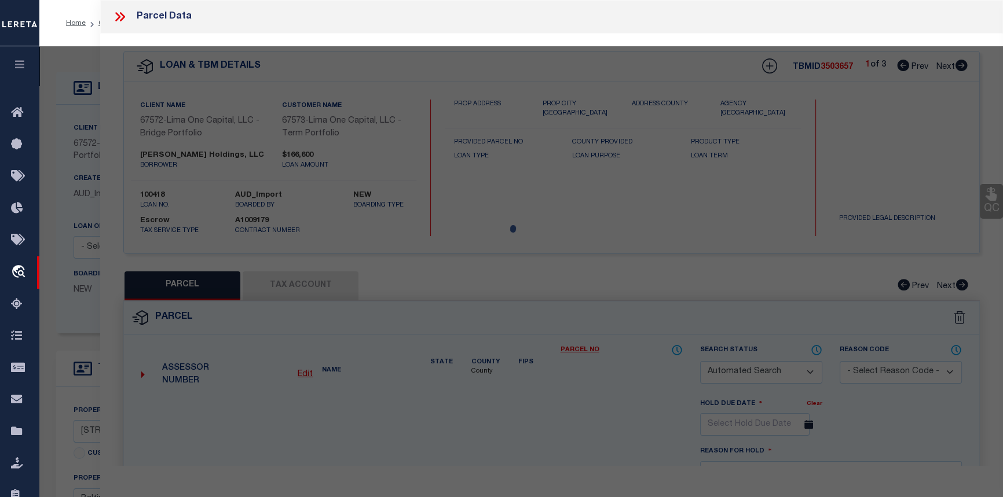
select select "ADD"
type input "3431 DUDLEY AVE"
checkbox input "false"
type input "BALTIMORE, MD 21213"
type textarea "15-4X105"
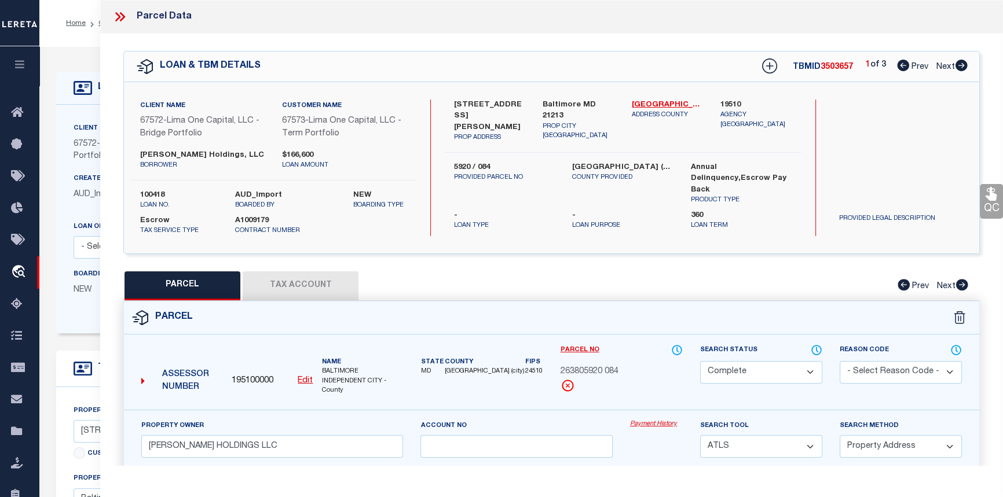
click at [637, 424] on link "Payment History" at bounding box center [656, 425] width 53 height 10
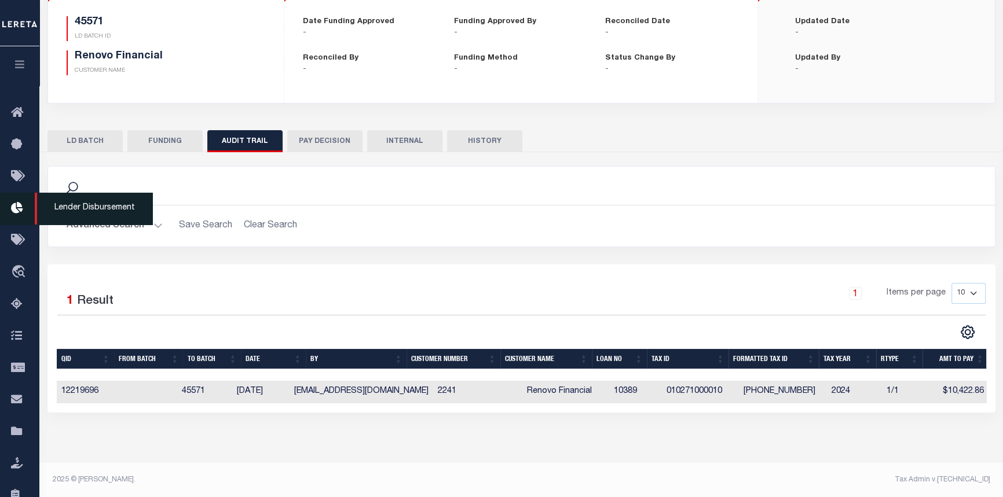
scroll to position [116, 0]
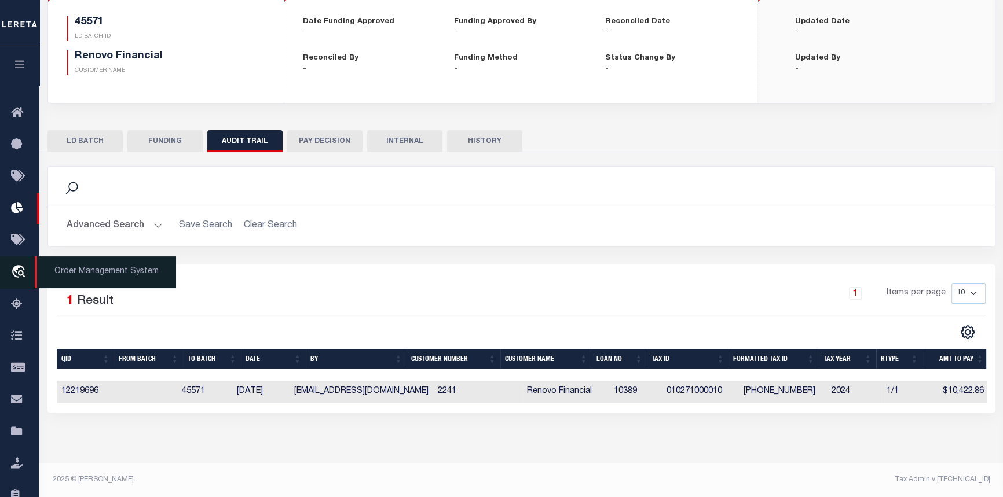
click at [71, 270] on span "Order Management System" at bounding box center [105, 273] width 141 height 32
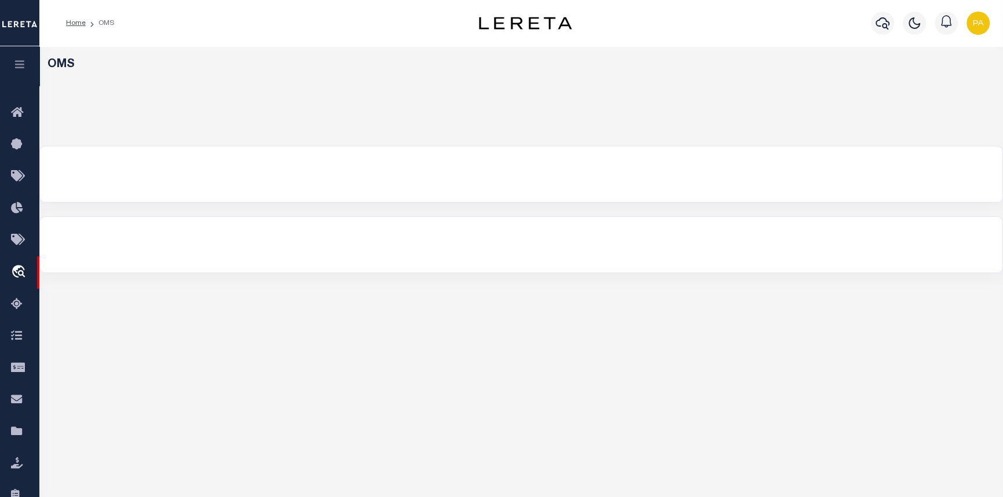
select select "200"
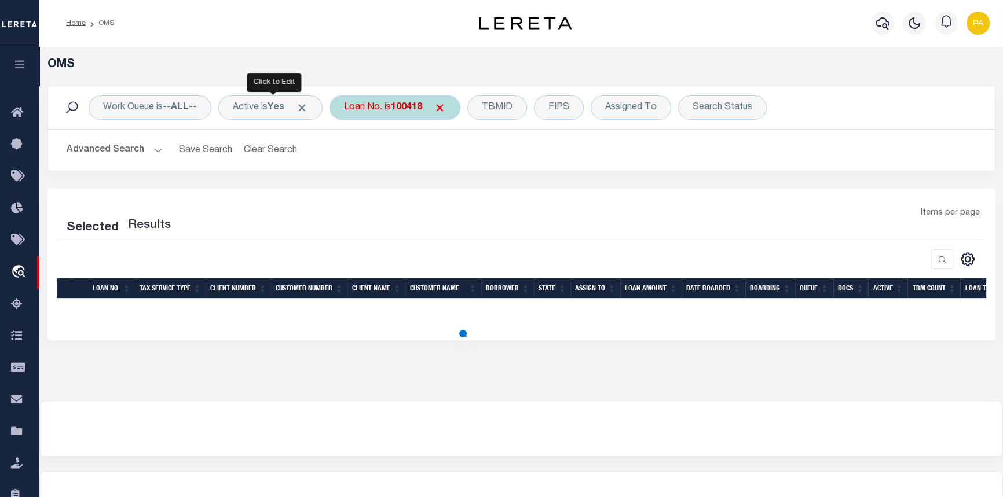
select select "200"
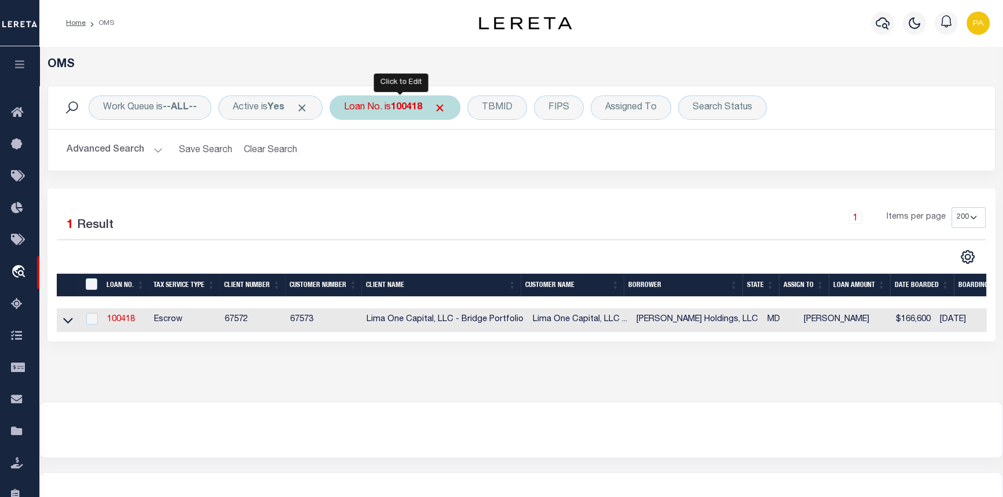
click at [400, 109] on b "100418" at bounding box center [406, 107] width 31 height 9
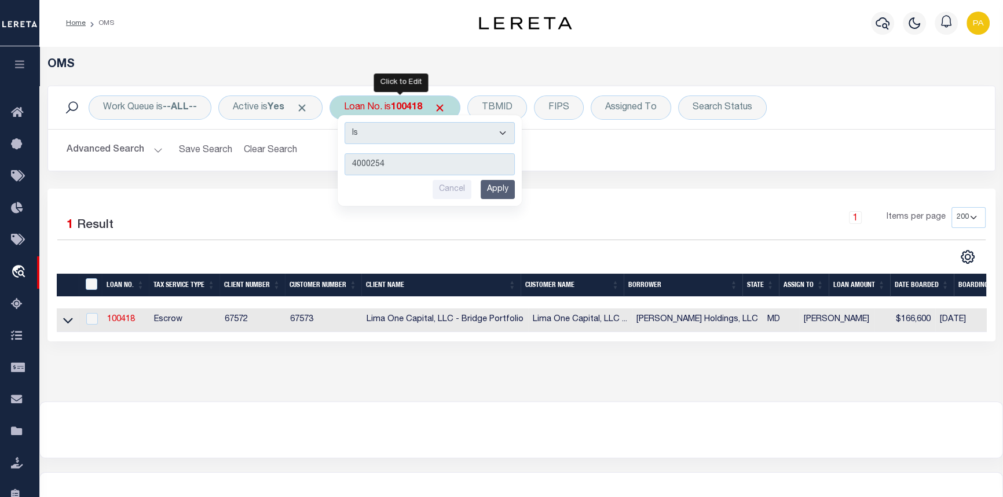
type input "40002543"
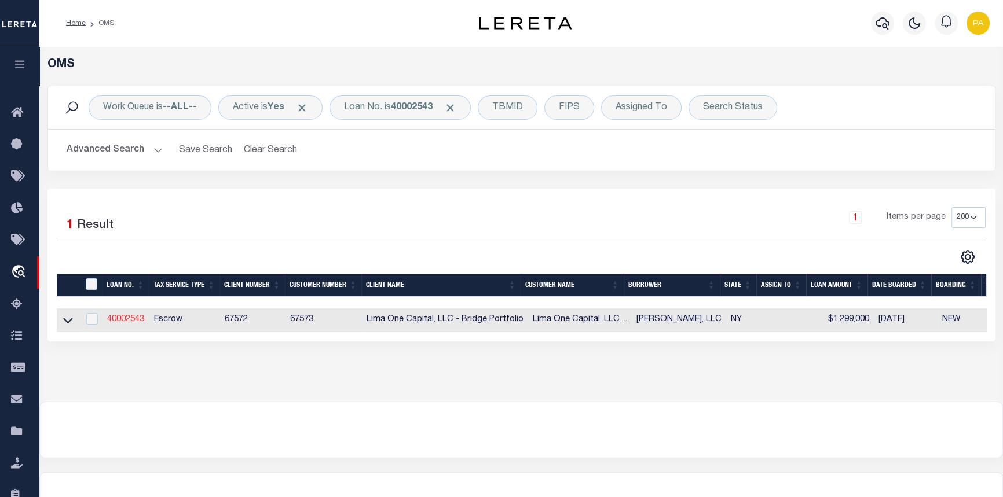
click at [139, 323] on link "40002543" at bounding box center [125, 320] width 37 height 8
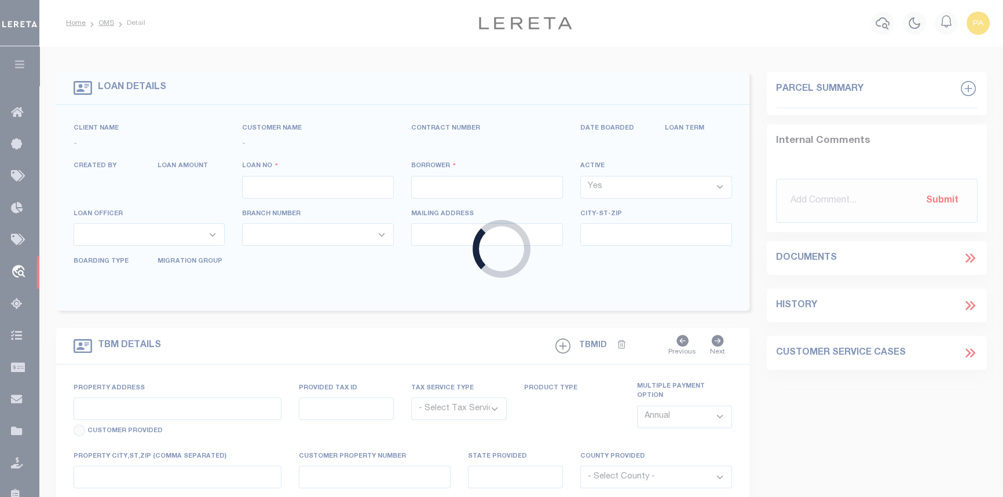
type input "40002543"
type input "[PERSON_NAME], LLC"
select select
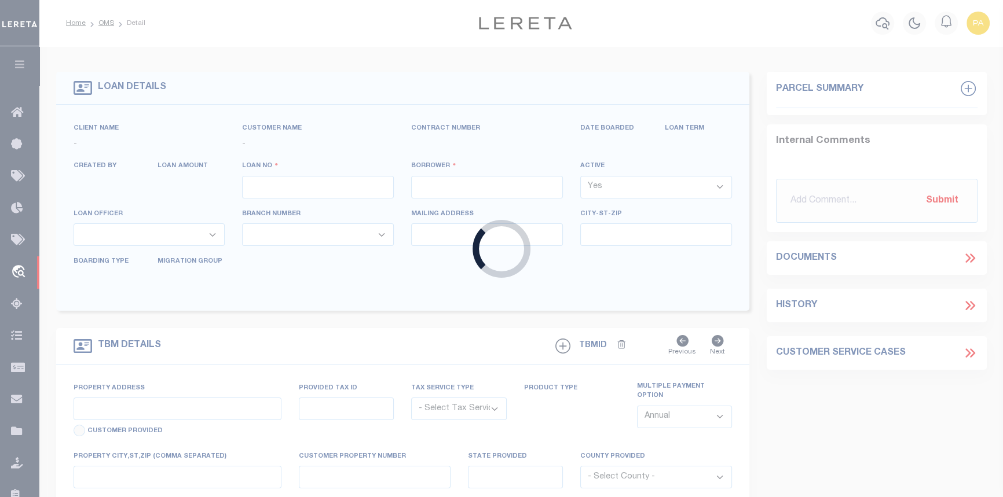
select select
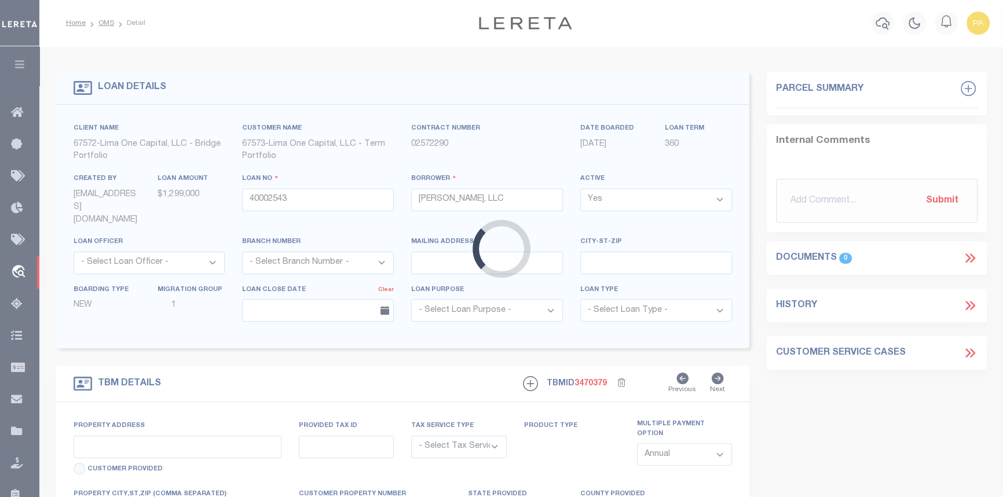
type input "465 SECOND ST"
radio input "true"
select select "Escrow"
type input "TROY NY 12180"
type input "40002543-2"
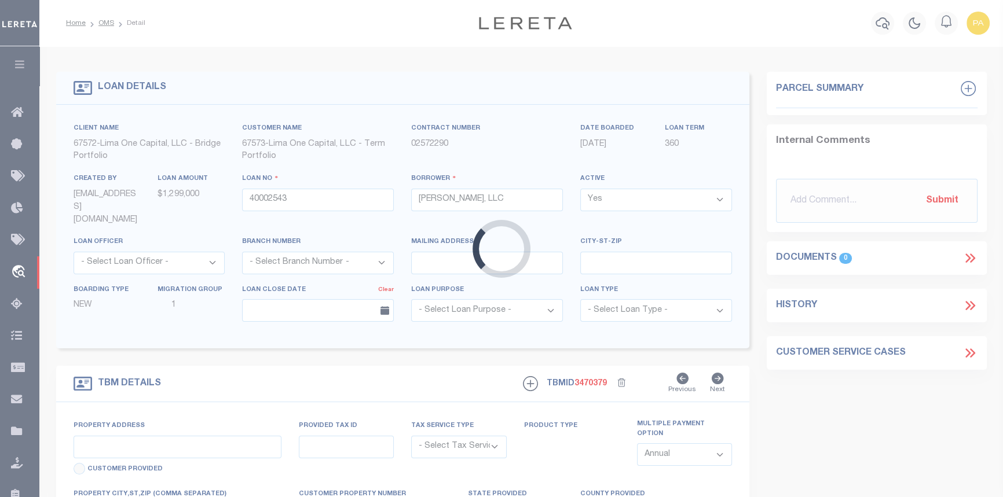
type input "NY"
type textarea "[DATE] LEGAL COVERS 10 PARCELS"
select select "4"
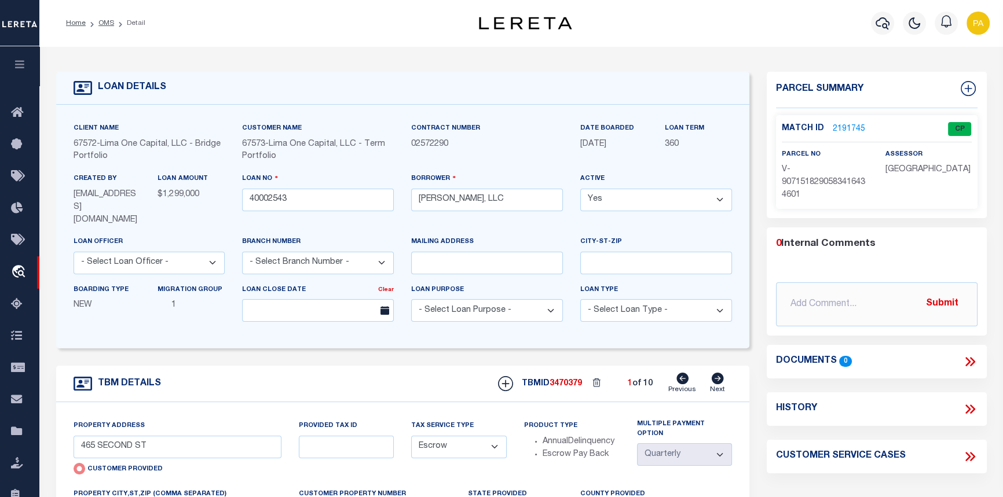
click at [723, 373] on icon at bounding box center [717, 379] width 13 height 12
type input "524 SECOND ST"
radio input "false"
type input "40002543-7"
click at [718, 373] on icon at bounding box center [718, 379] width 12 height 12
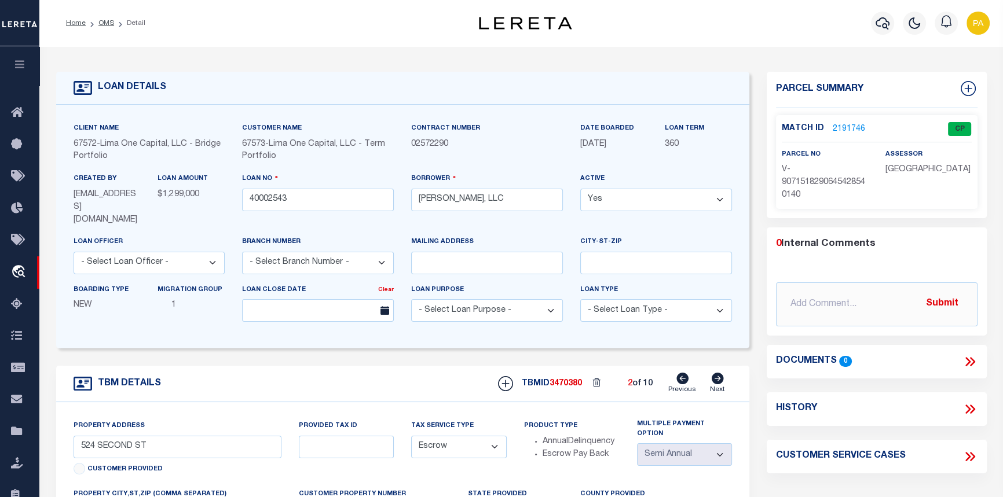
type input "[STREET_ADDRESS]"
type input "40002543-3"
click at [833, 126] on link "2191747" at bounding box center [849, 129] width 32 height 12
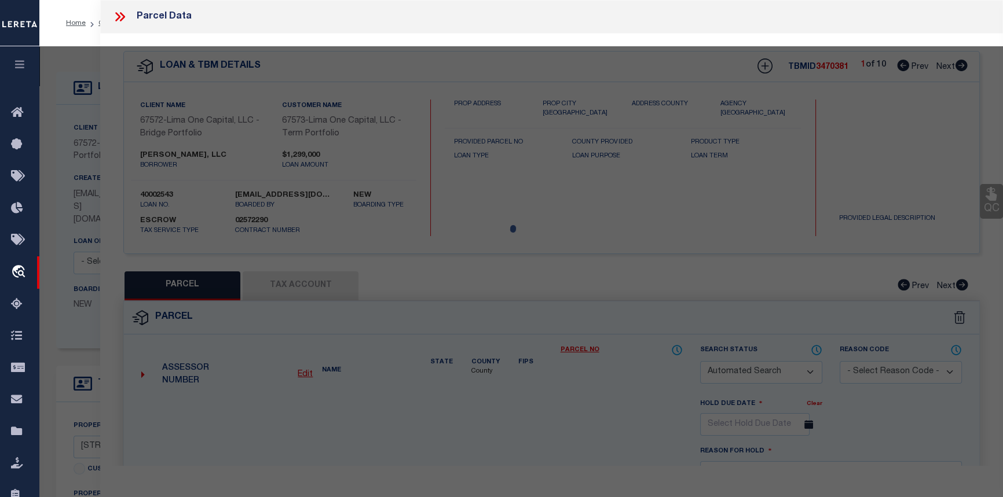
checkbox input "false"
select select "CP"
select select "AGW"
select select
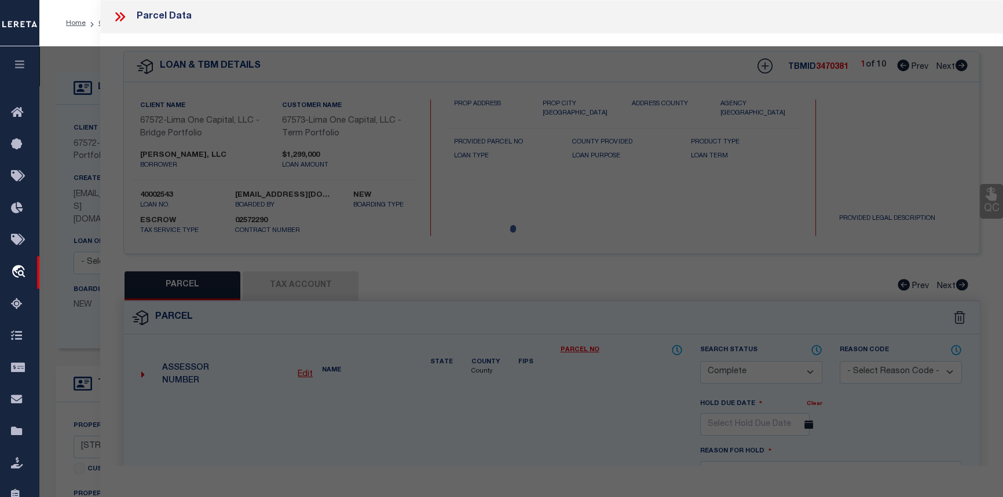
type input "[STREET_ADDRESS]"
checkbox input "false"
type input "TROY NY 12180"
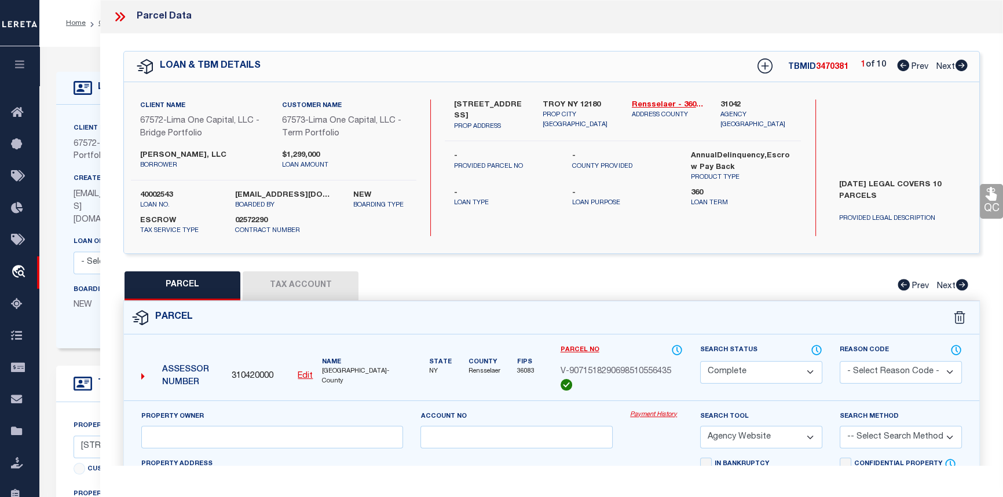
click at [653, 414] on link "Payment History" at bounding box center [656, 416] width 53 height 10
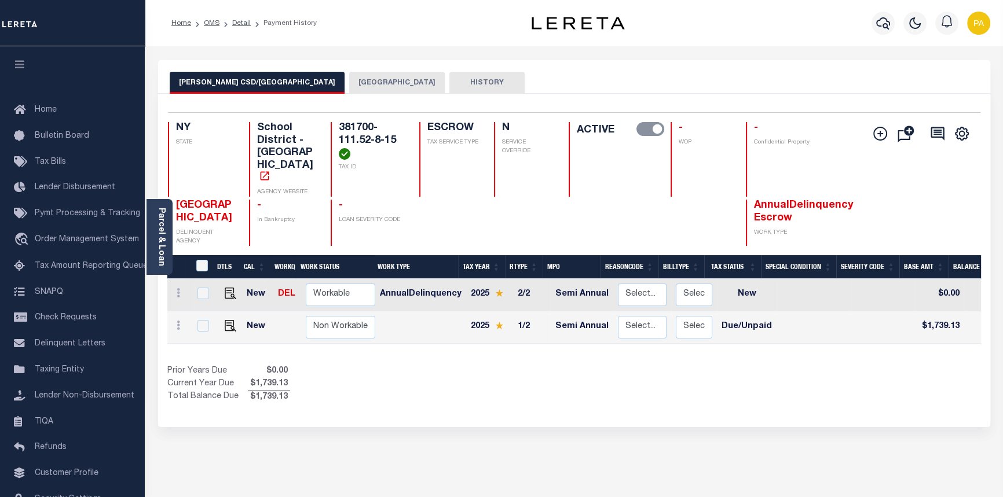
click at [349, 80] on button "[GEOGRAPHIC_DATA]" at bounding box center [397, 83] width 96 height 22
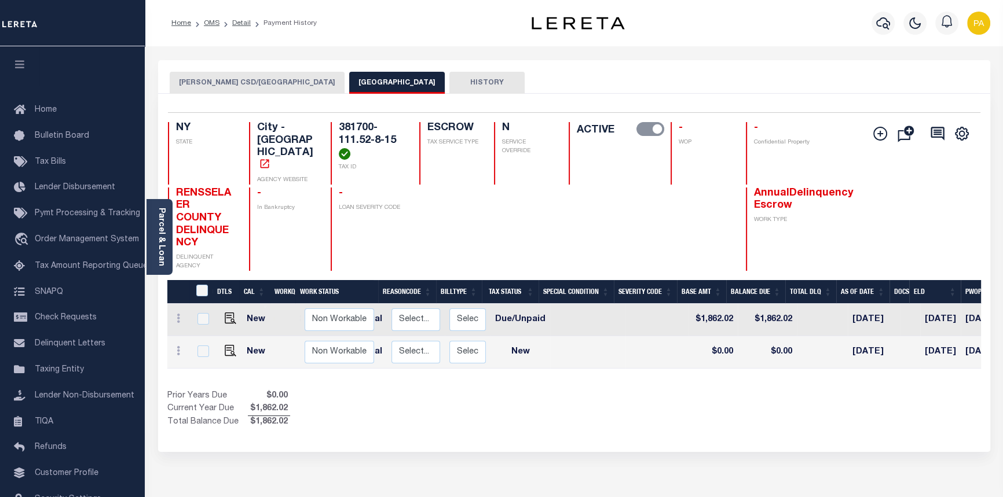
scroll to position [0, 182]
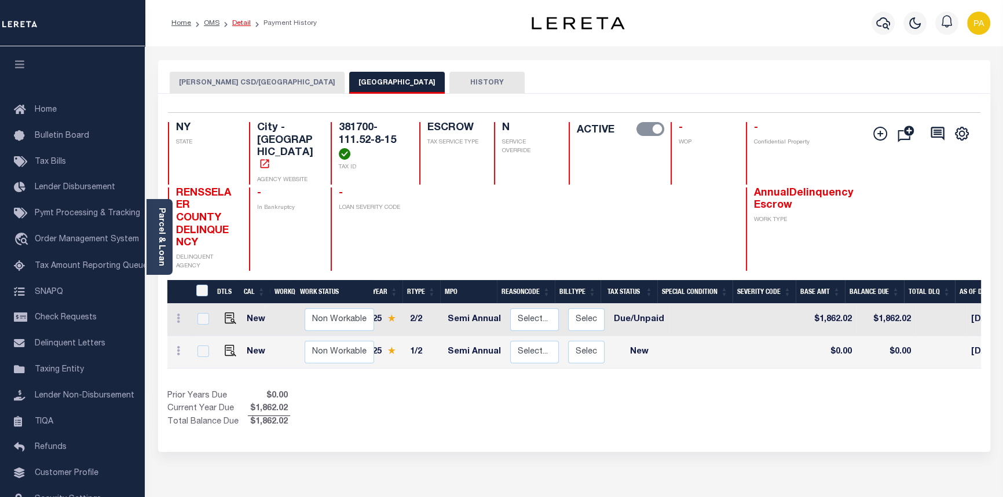
click at [237, 24] on link "Detail" at bounding box center [241, 23] width 19 height 7
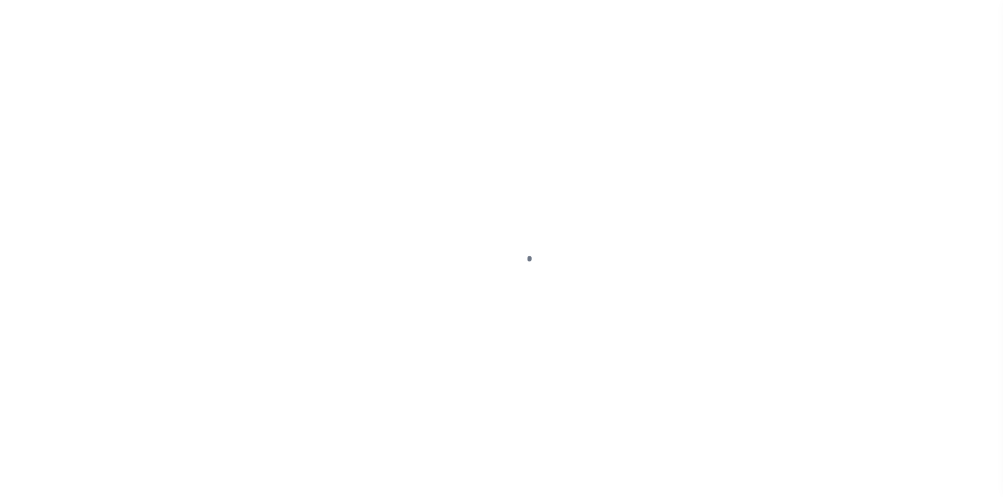
type input "[STREET_ADDRESS]"
select select "Escrow"
type input "TROY NY 12180"
type input "40002543-3"
type input "NY"
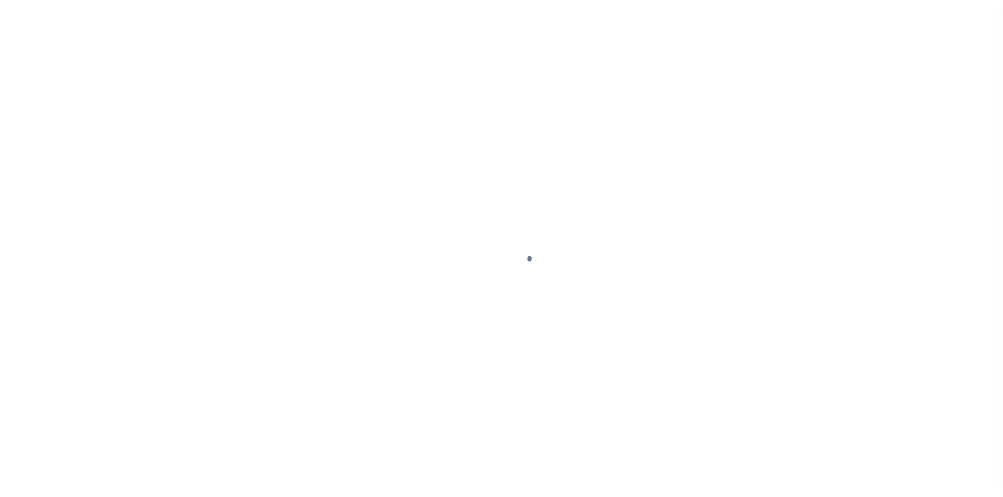
type textarea "[DATE] LEGAL COVERS 10 PARCELS"
select select "4"
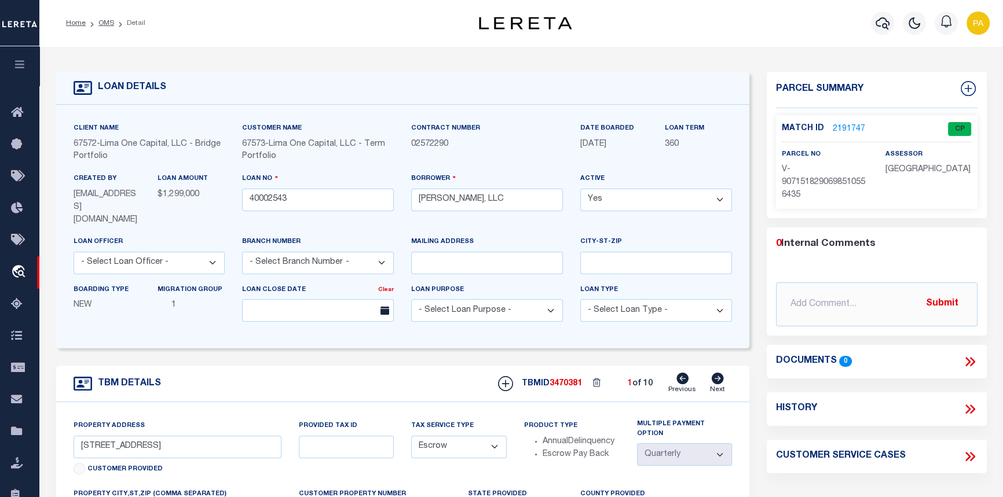
click at [851, 127] on link "2191747" at bounding box center [849, 129] width 32 height 12
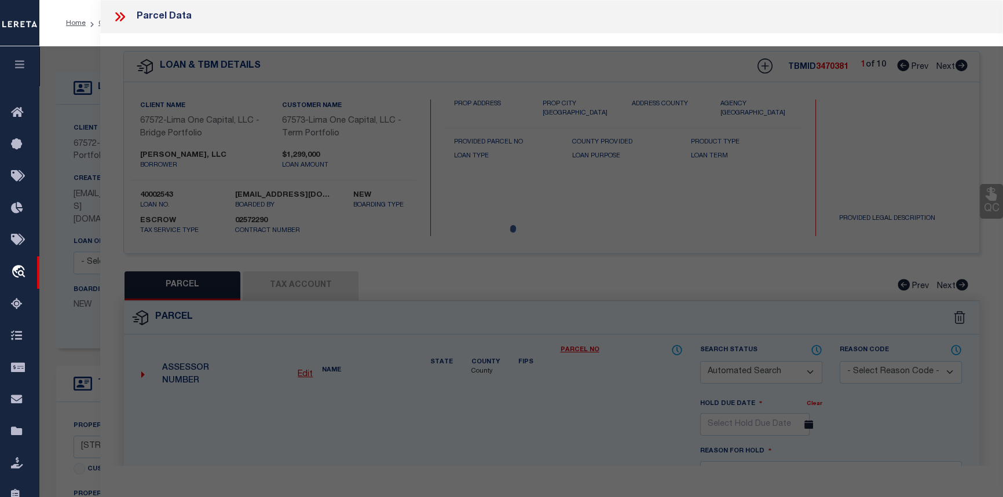
checkbox input "false"
select select "CP"
select select "AGW"
select select
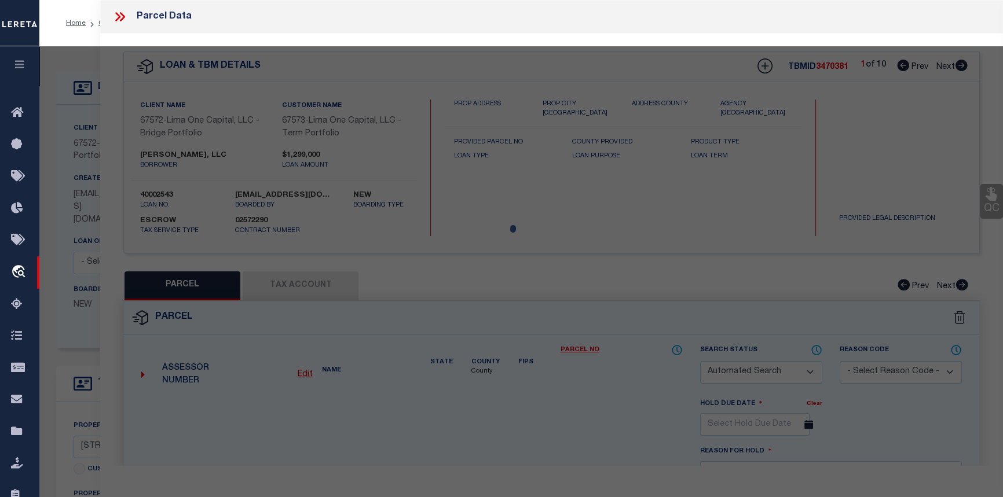
type input "[STREET_ADDRESS]"
checkbox input "false"
type input "TROY NY 12180"
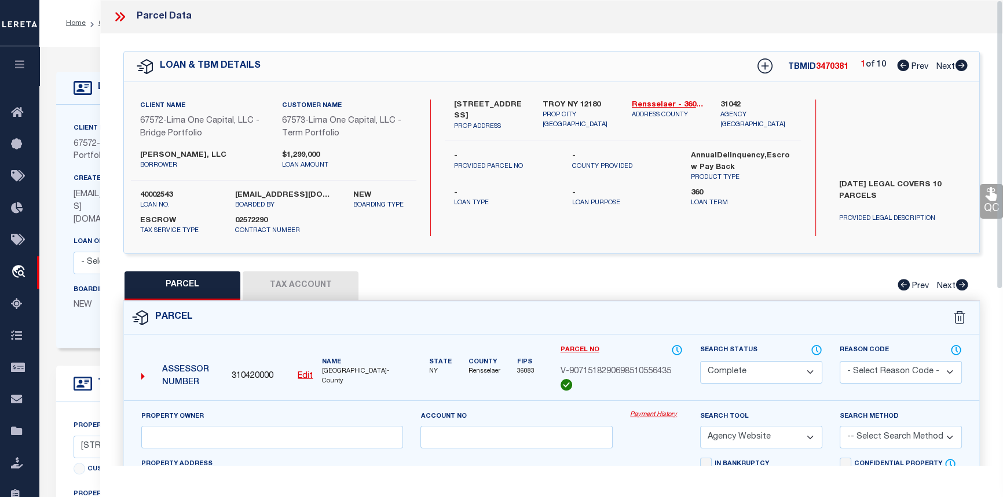
click at [288, 279] on button "Tax Account" at bounding box center [301, 286] width 116 height 29
select select "100"
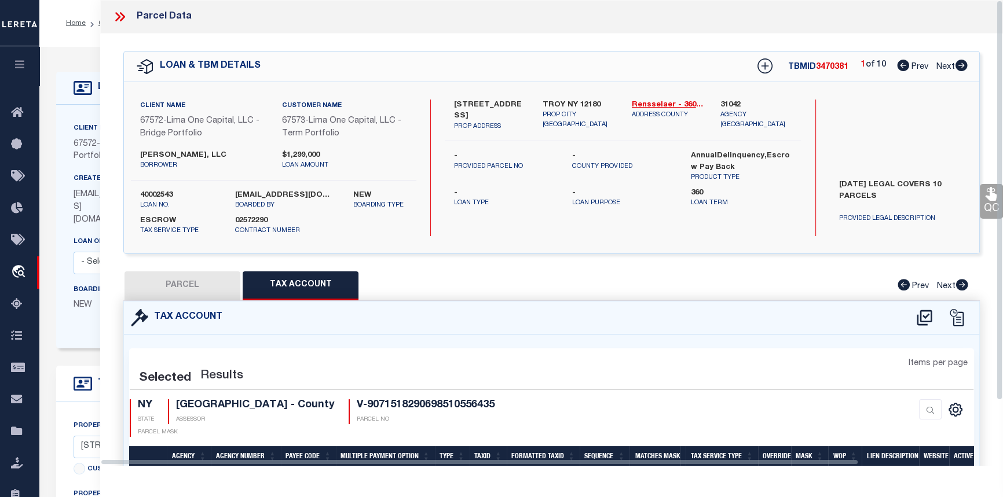
select select "100"
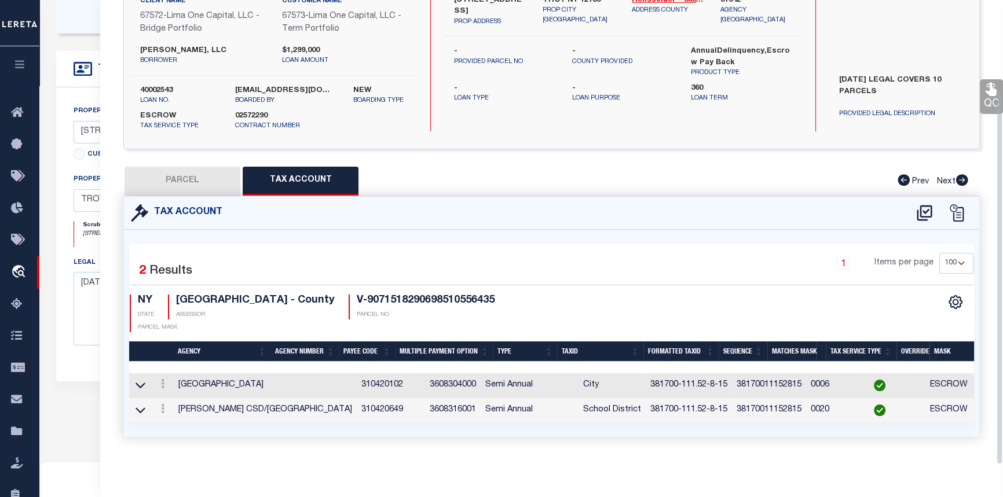
scroll to position [316, 0]
click at [191, 174] on button "PARCEL" at bounding box center [183, 181] width 116 height 29
select select "AS"
select select
checkbox input "false"
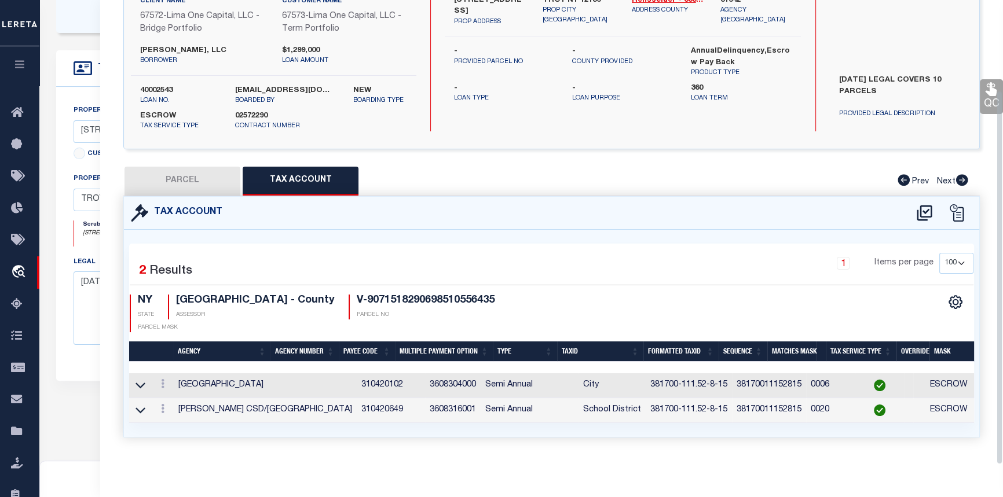
checkbox input "false"
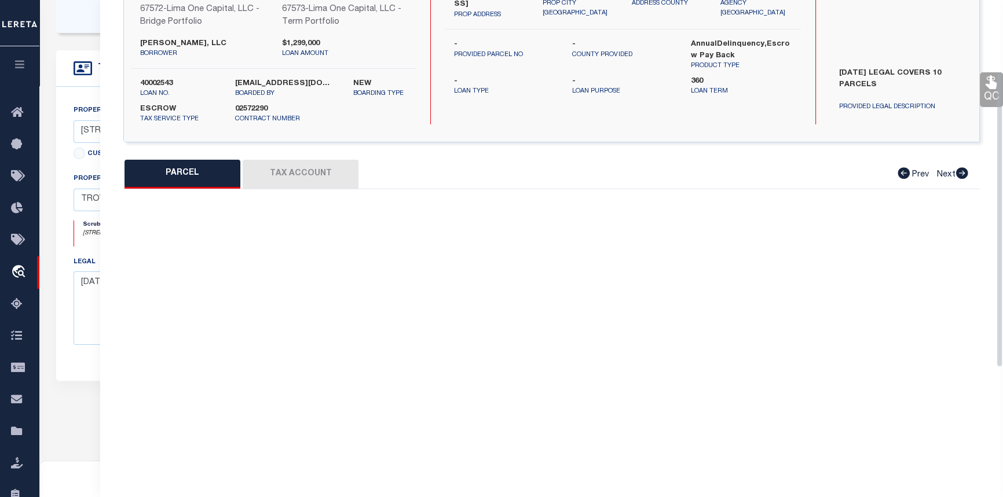
select select "CP"
select select "AGW"
select select
type input "[STREET_ADDRESS]"
checkbox input "false"
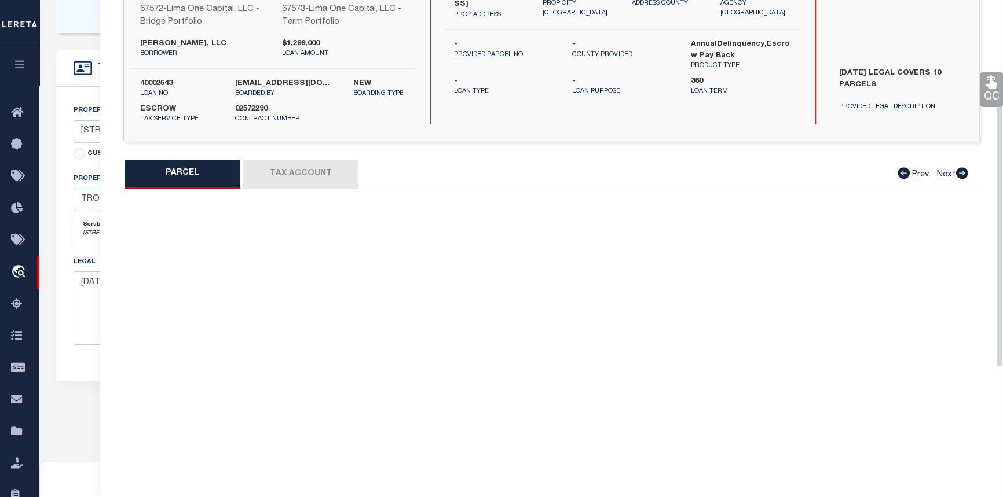
type input "TROY NY 12180"
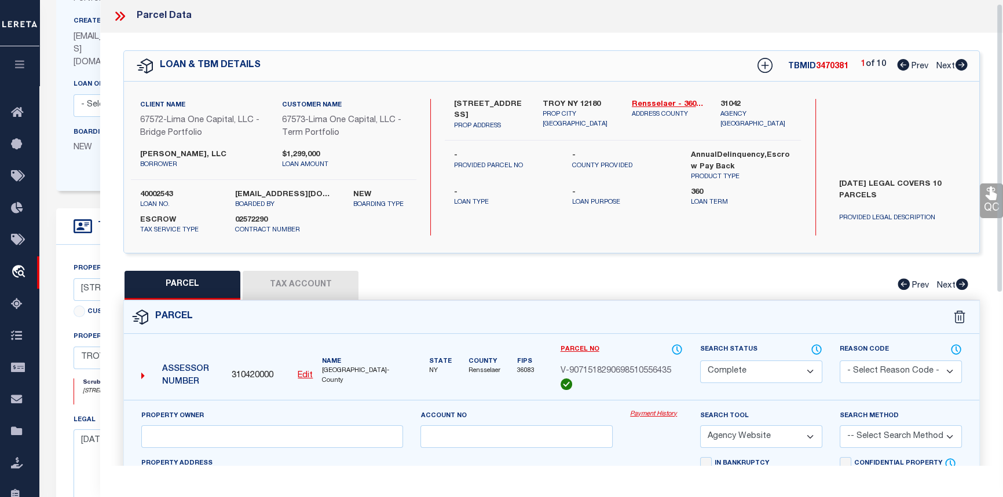
scroll to position [0, 0]
click at [961, 65] on icon at bounding box center [961, 66] width 12 height 12
select select "AS"
select select
checkbox input "false"
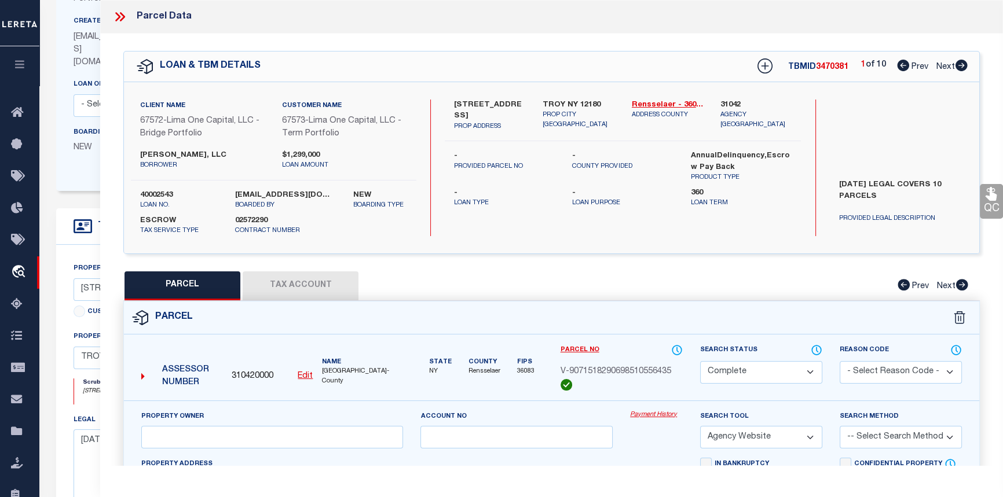
checkbox input "false"
select select "CP"
select select "AGW"
select select
type input "524 SECOND ST"
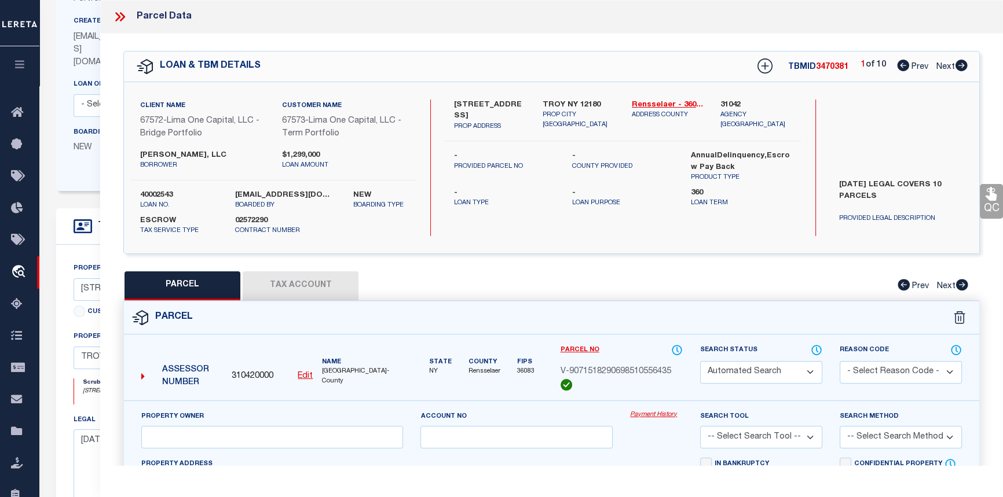
checkbox input "false"
type input "TROY NY 12180"
click at [301, 287] on button "Tax Account" at bounding box center [301, 286] width 116 height 29
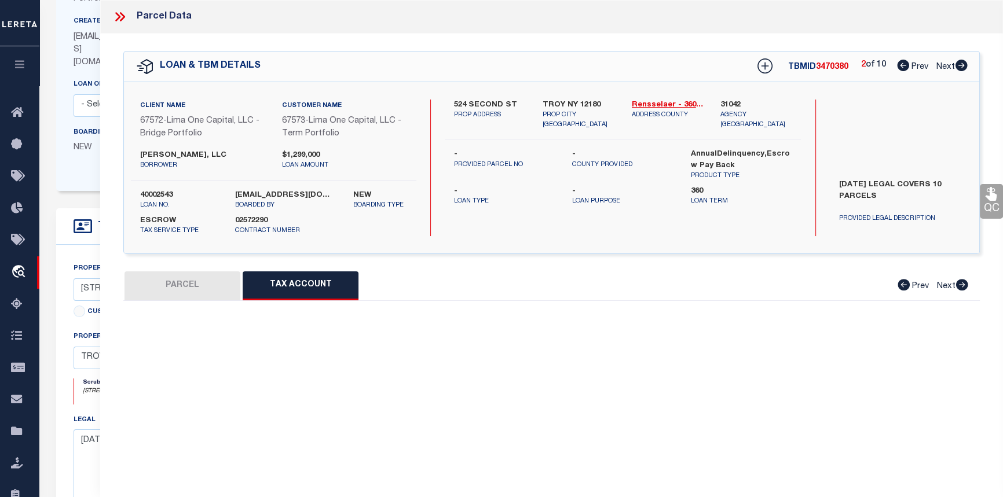
select select "100"
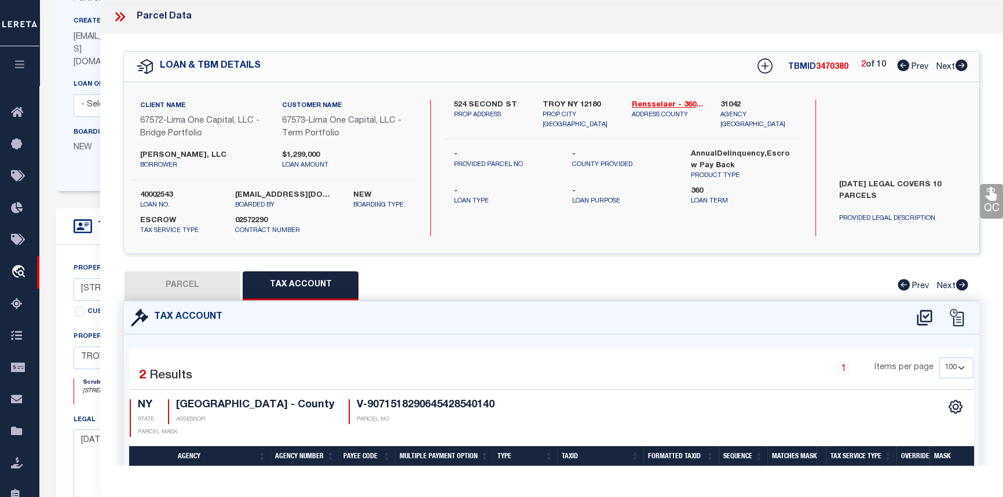
click at [203, 288] on button "PARCEL" at bounding box center [183, 286] width 116 height 29
select select "AS"
select select
checkbox input "false"
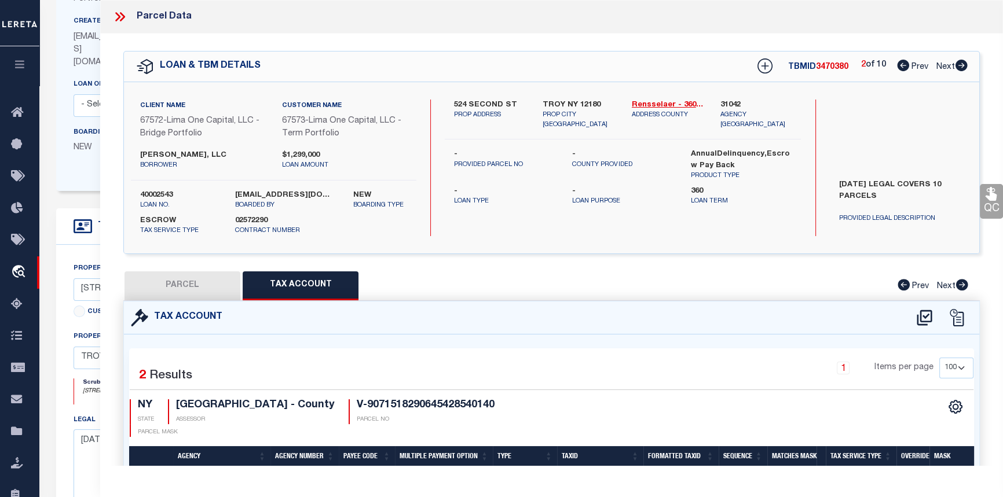
select select "CP"
select select "AGW"
select select
type input "524 SECOND ST"
checkbox input "false"
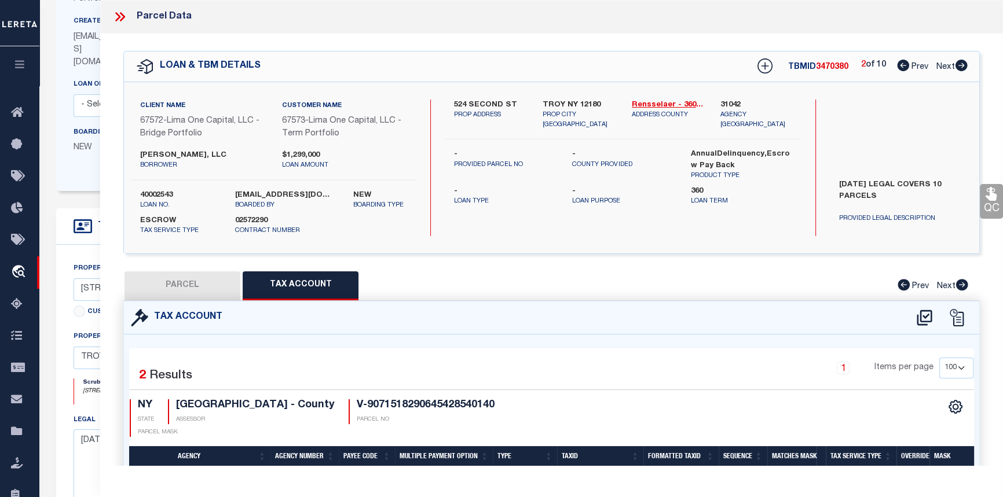
type input "TROY NY 12180"
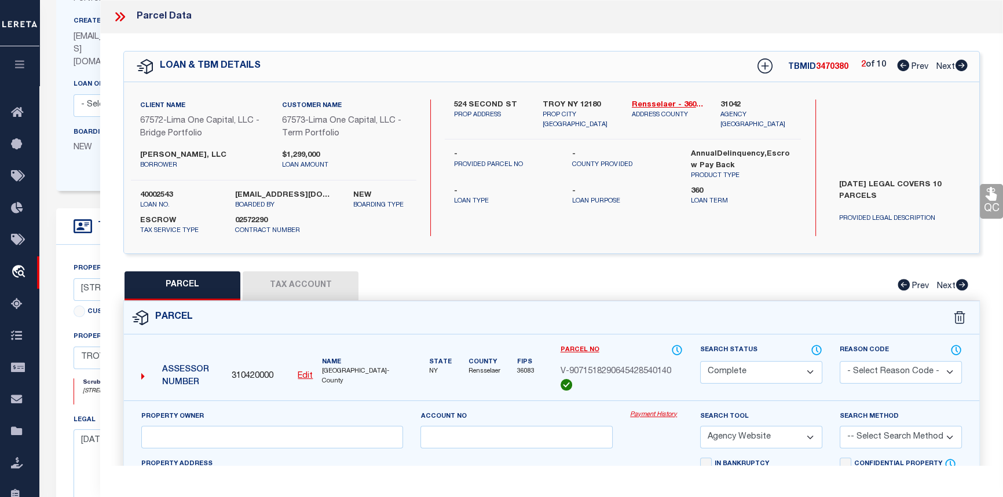
click at [962, 65] on icon at bounding box center [961, 66] width 13 height 12
select select "AS"
select select
checkbox input "false"
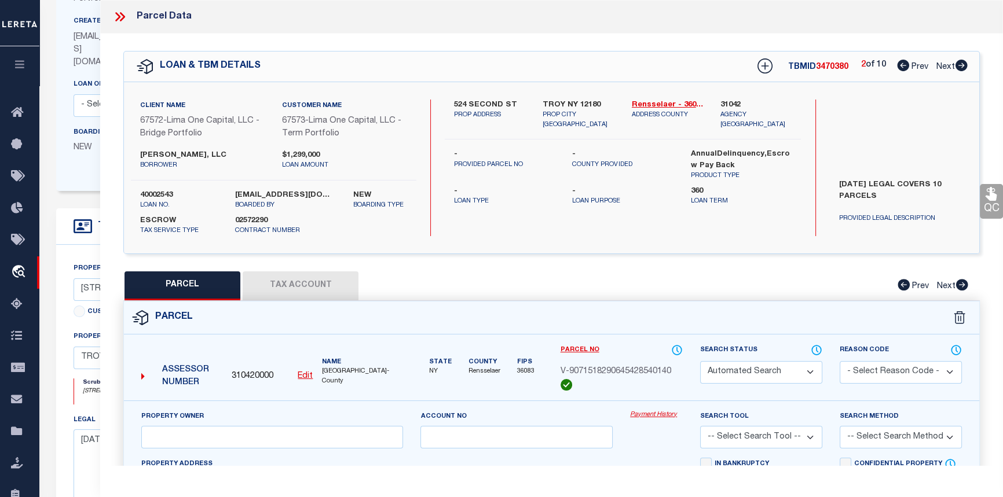
select select "CP"
select select "AGW"
select select
type input "465 SECOND ST"
checkbox input "false"
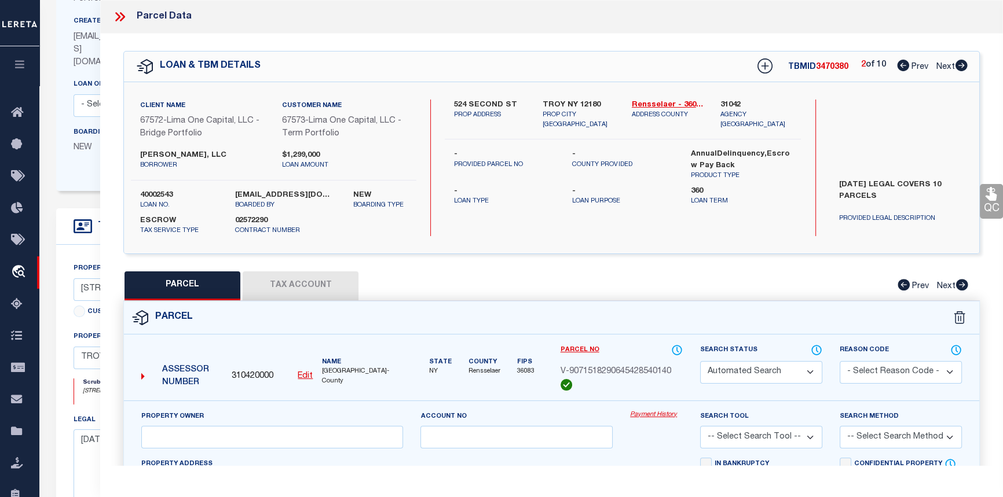
type input "TROY NY 12180"
click at [321, 280] on button "Tax Account" at bounding box center [301, 286] width 116 height 29
select select "100"
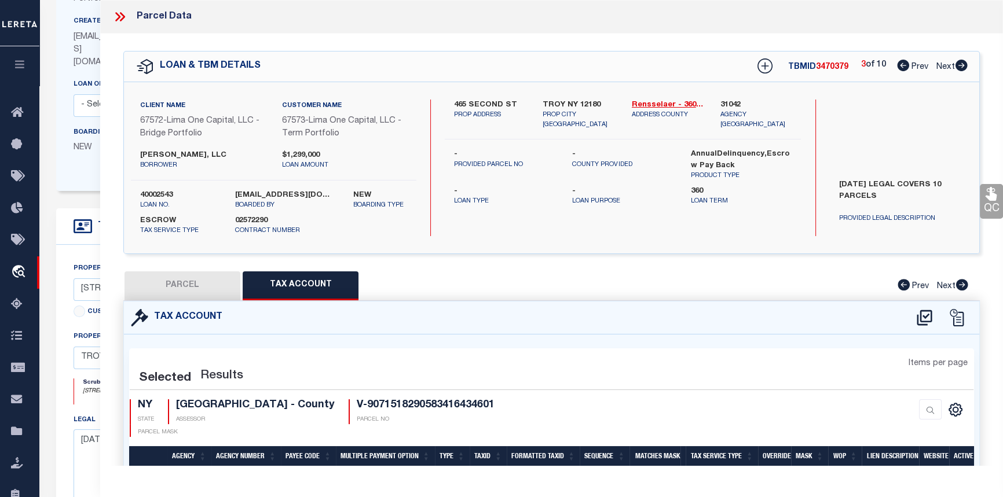
select select "100"
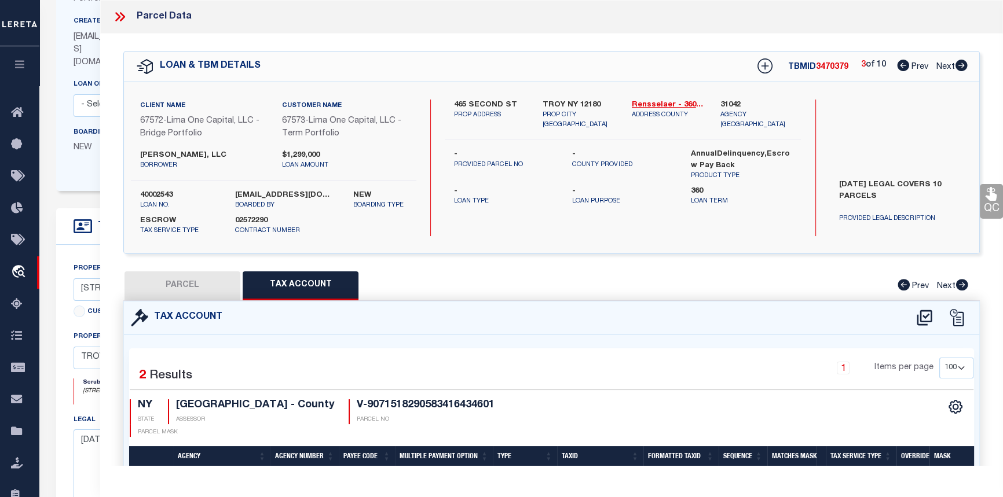
click at [202, 283] on button "PARCEL" at bounding box center [183, 286] width 116 height 29
select select "AS"
select select
checkbox input "false"
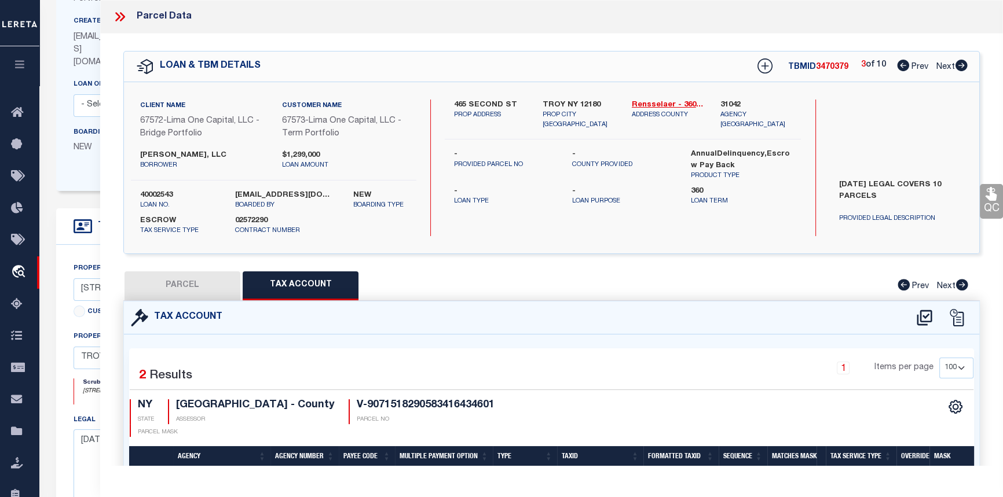
select select "CP"
select select "AGW"
select select
type input "465 SECOND ST"
checkbox input "false"
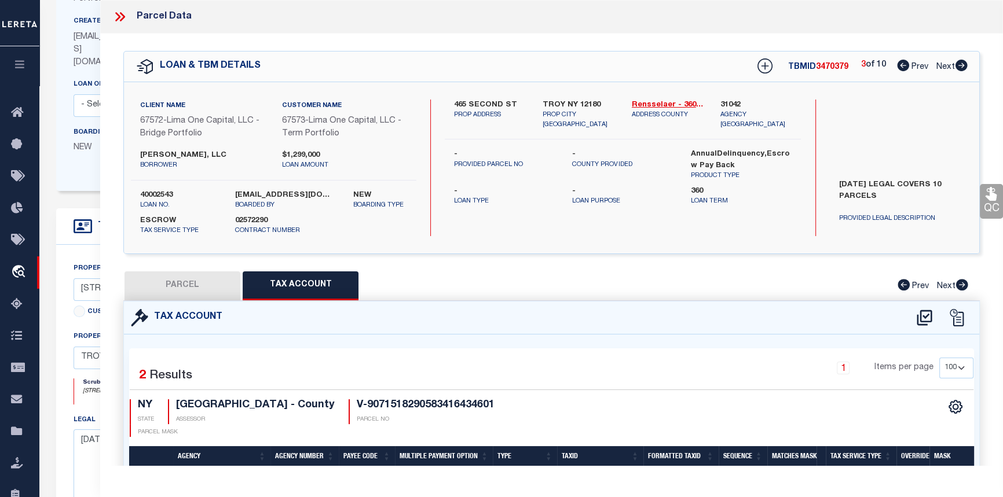
type input "TROY NY 12180"
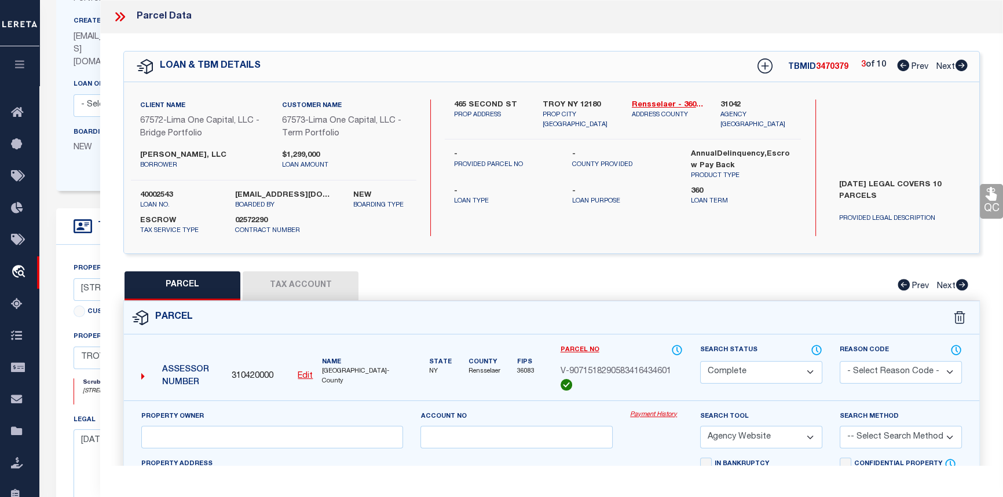
click at [968, 69] on div "LOAN & TBM DETAILS TBMID 3470379 3 of 10 Prev Next" at bounding box center [551, 67] width 855 height 30
click at [961, 68] on icon at bounding box center [961, 66] width 12 height 12
select select "AS"
select select
checkbox input "false"
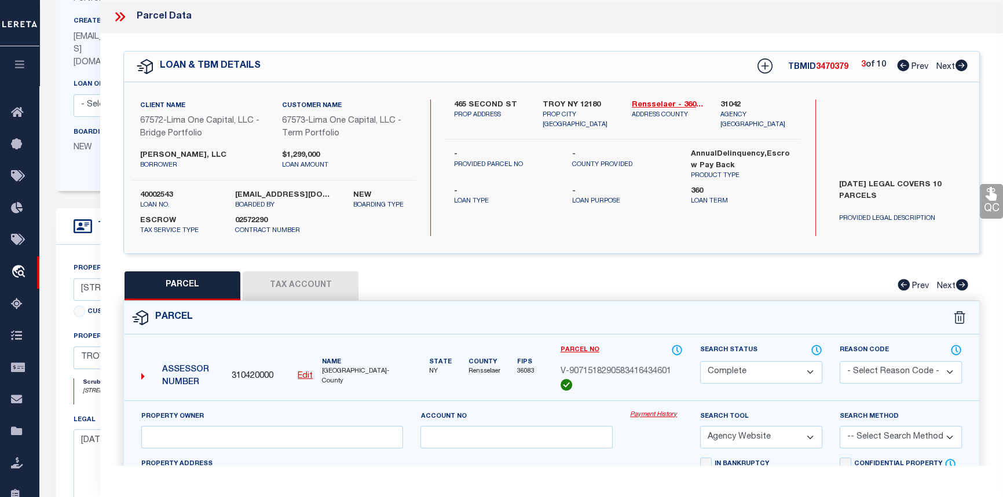
checkbox input "false"
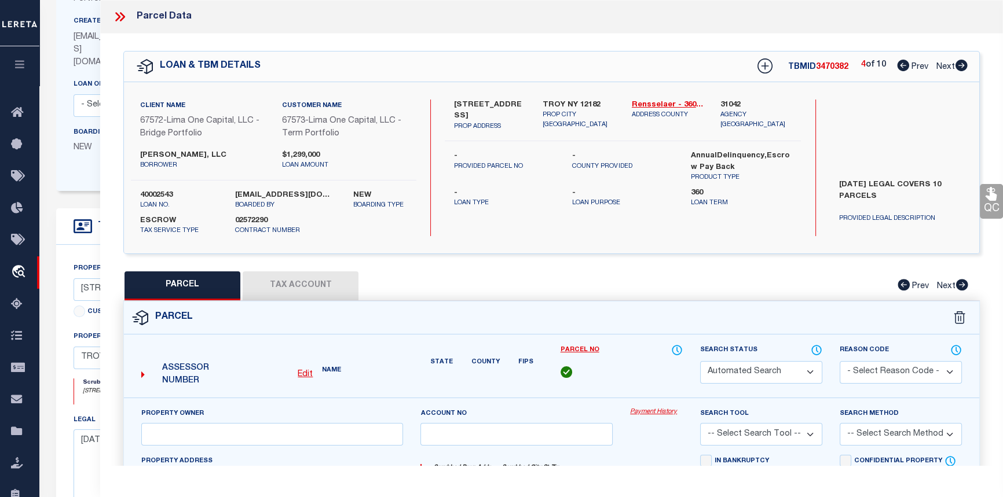
select select "CP"
select select "AGW"
select select
type input "[STREET_ADDRESS]"
checkbox input "false"
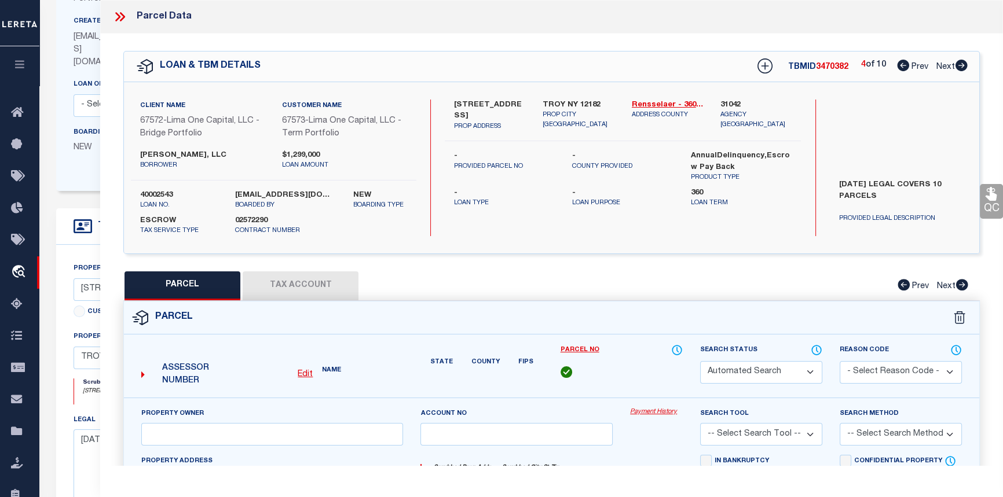
type input "TROY NY 12182"
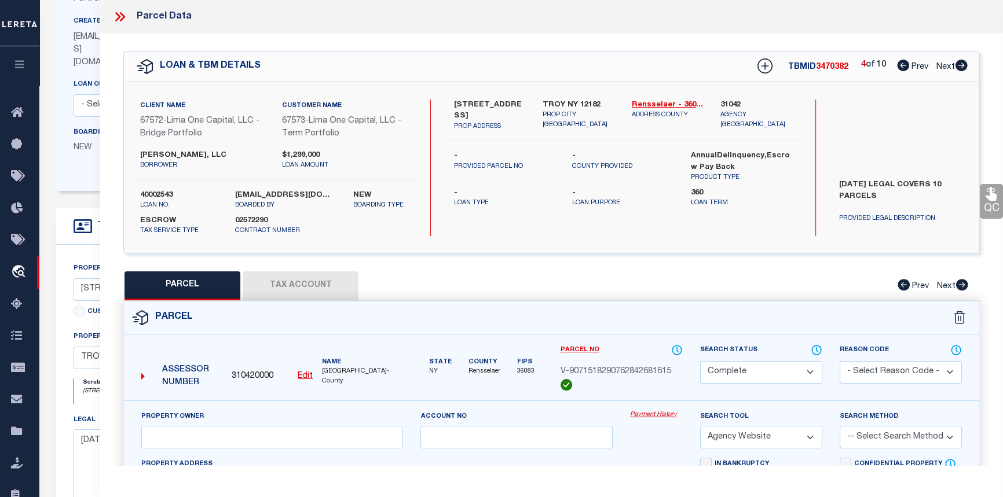
click at [309, 281] on button "Tax Account" at bounding box center [301, 286] width 116 height 29
select select "100"
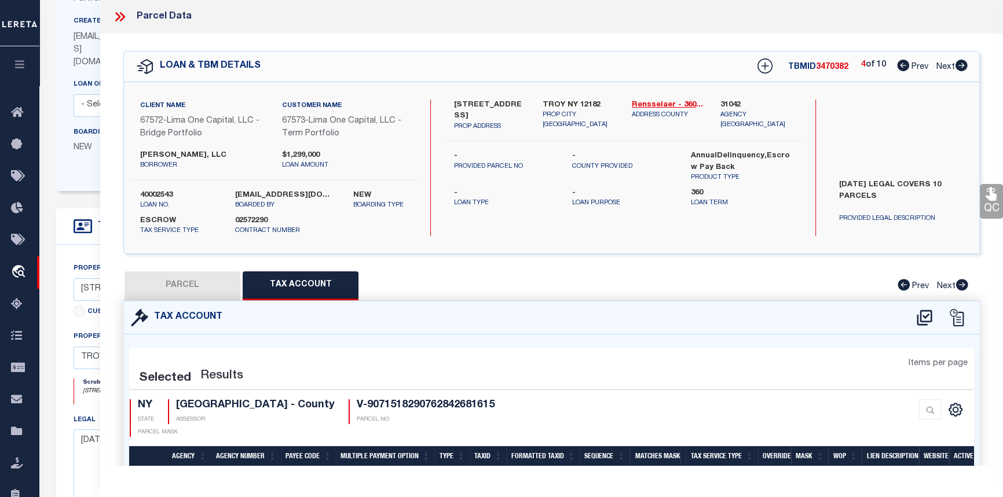
select select "100"
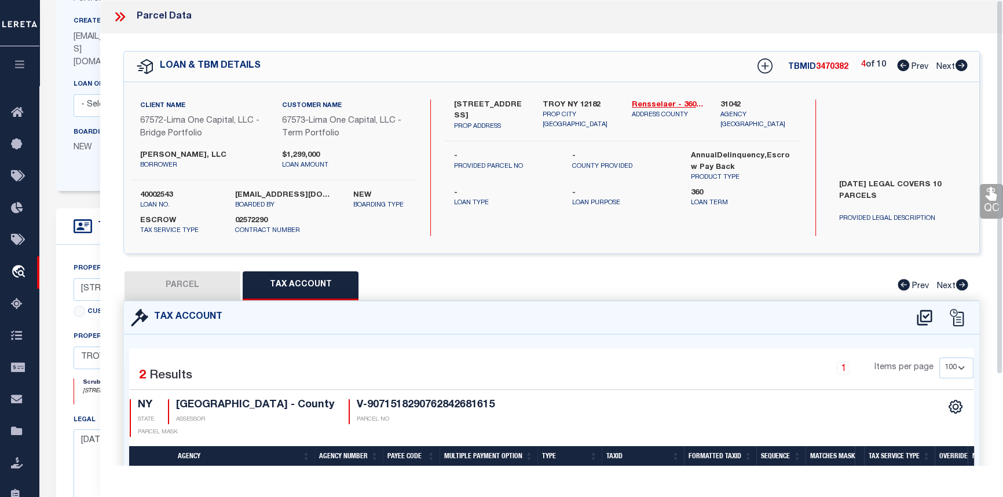
drag, startPoint x: 162, startPoint y: 283, endPoint x: 173, endPoint y: 274, distance: 14.4
click at [163, 283] on button "PARCEL" at bounding box center [183, 286] width 116 height 29
select select "AS"
select select
checkbox input "false"
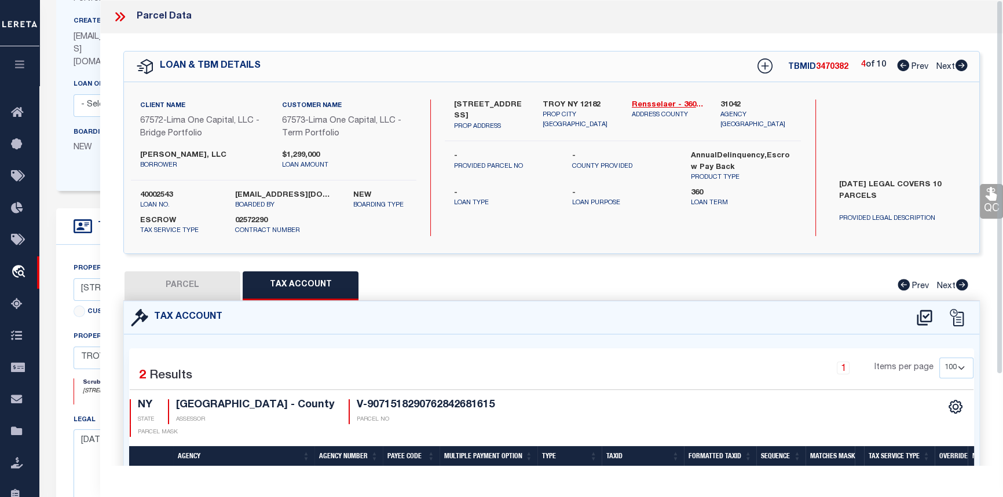
checkbox input "false"
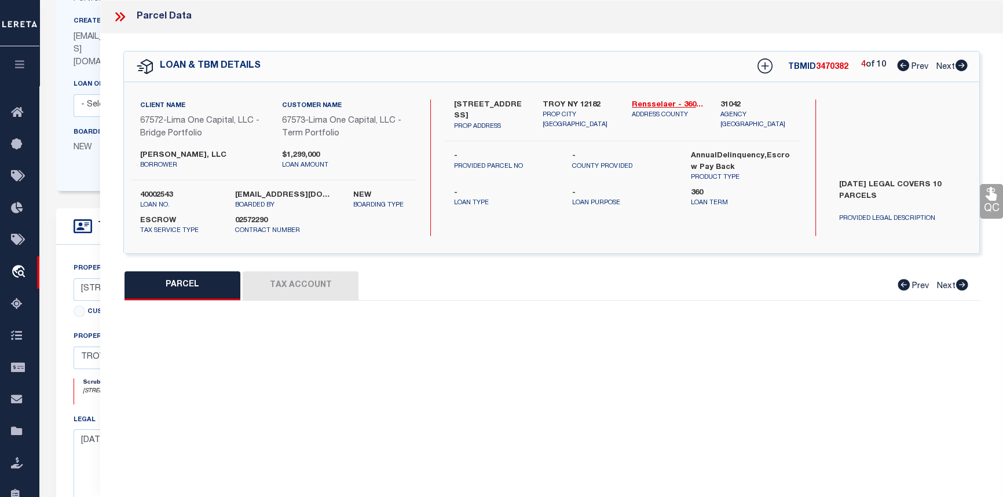
select select "CP"
select select "AGW"
select select
type input "[STREET_ADDRESS]"
checkbox input "false"
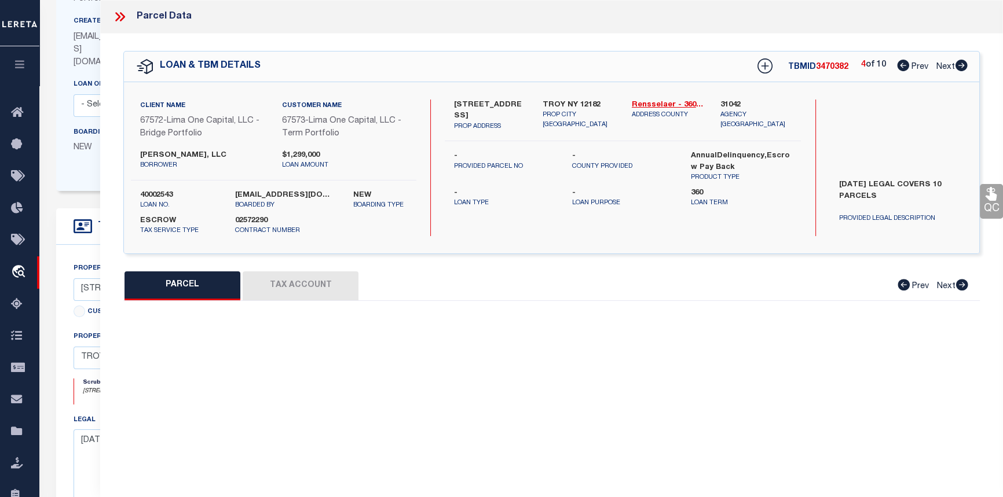
type input "TROY NY 12182"
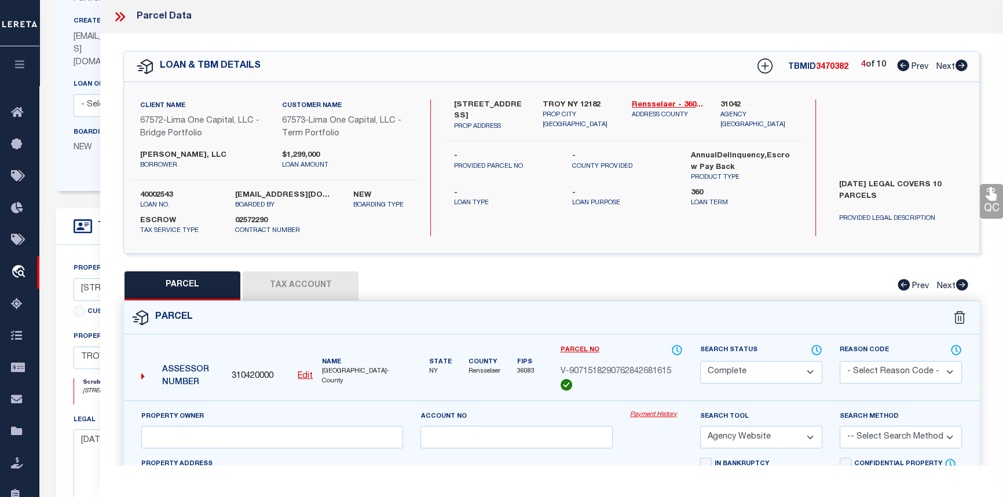
click at [962, 67] on icon at bounding box center [961, 66] width 13 height 12
select select "AS"
select select
checkbox input "false"
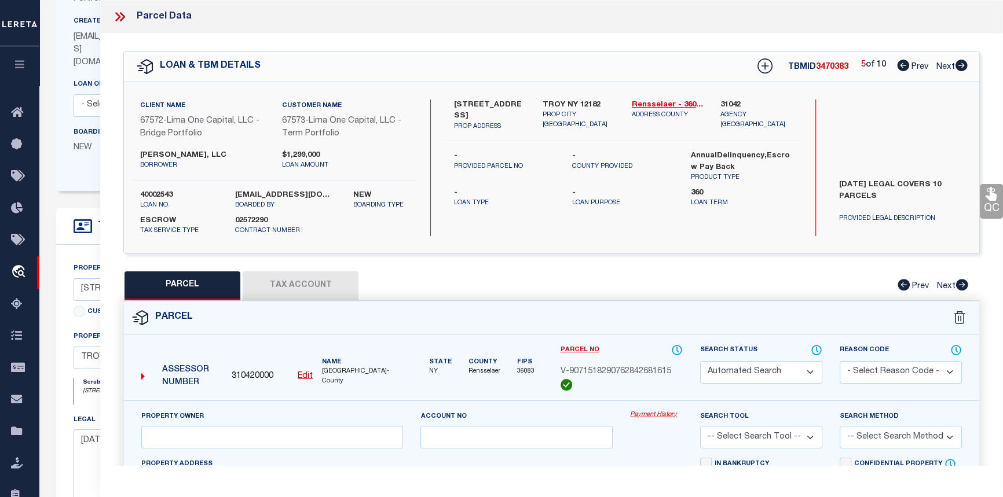
select select "CP"
select select "AGW"
select select
type input "[STREET_ADDRESS]"
checkbox input "false"
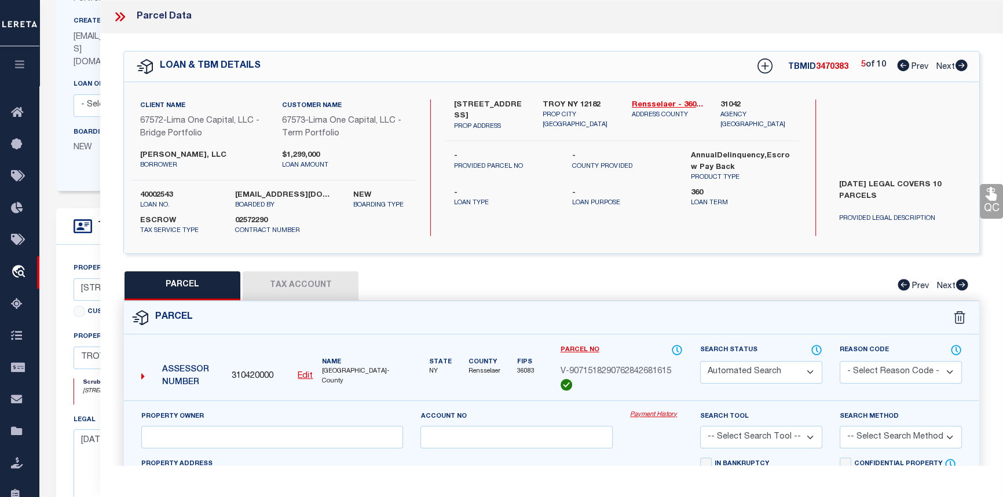
type input "TROY NY 12182"
click at [313, 285] on button "Tax Account" at bounding box center [301, 286] width 116 height 29
select select "100"
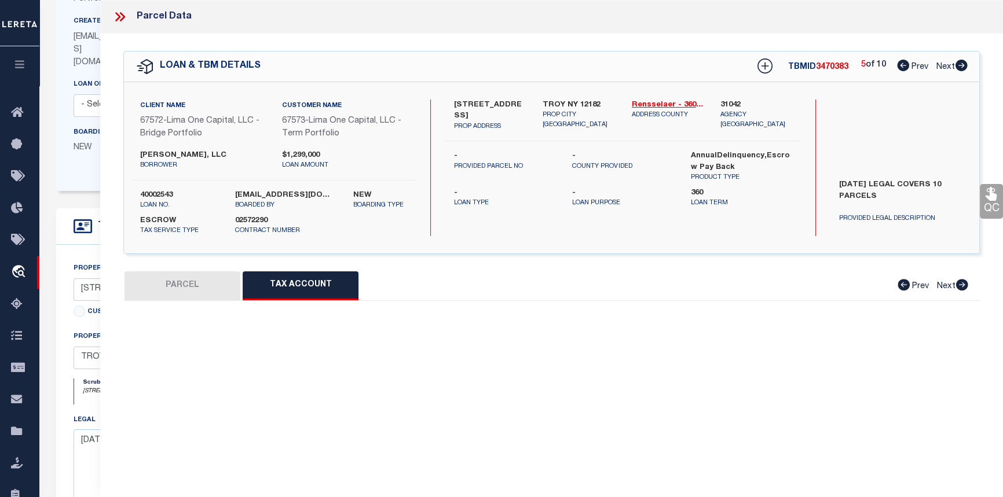
select select "100"
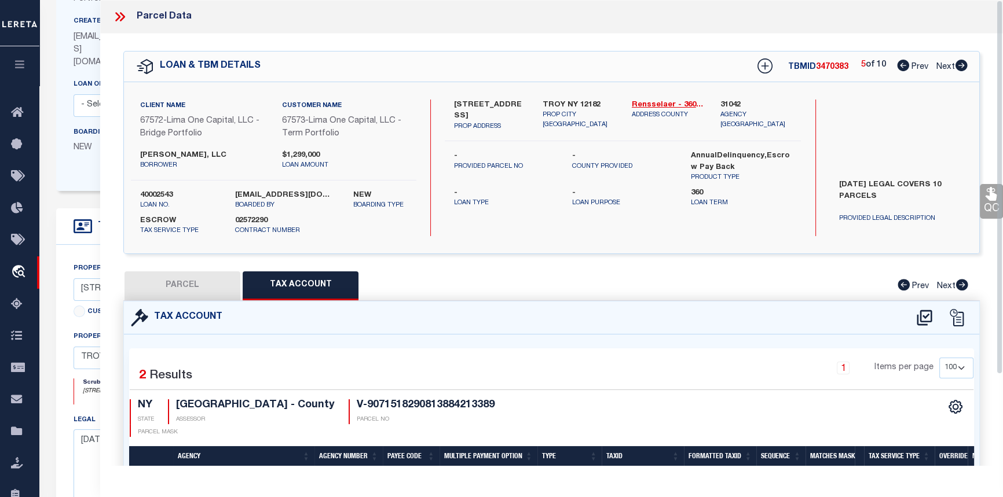
click at [203, 288] on button "PARCEL" at bounding box center [183, 286] width 116 height 29
select select "AS"
select select
checkbox input "false"
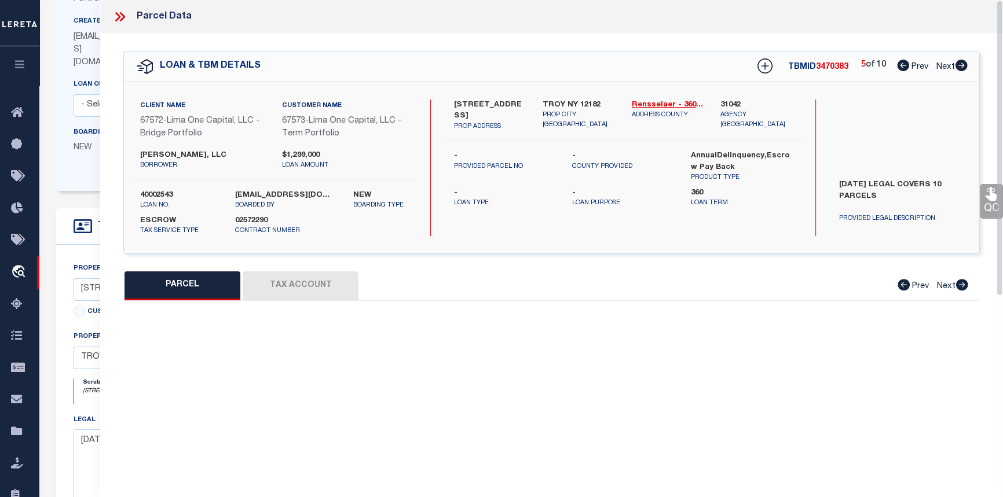
select select "CP"
select select "AGW"
select select
type input "[STREET_ADDRESS]"
checkbox input "false"
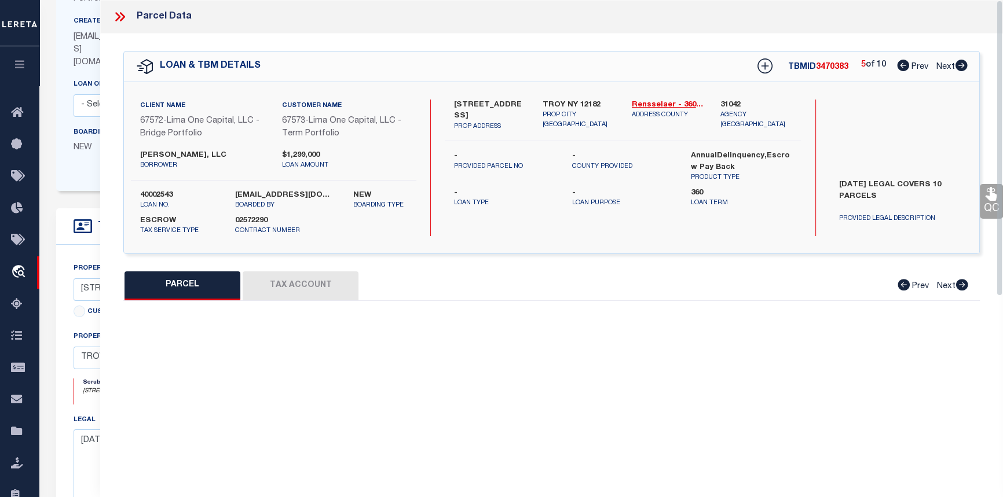
type input "TROY NY 12182"
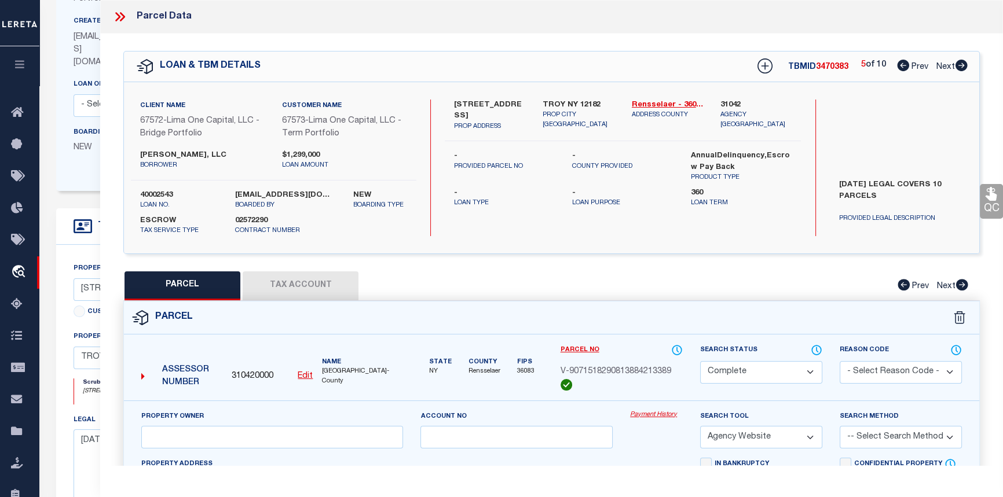
click at [961, 65] on icon at bounding box center [961, 66] width 12 height 12
select select "AS"
select select
checkbox input "false"
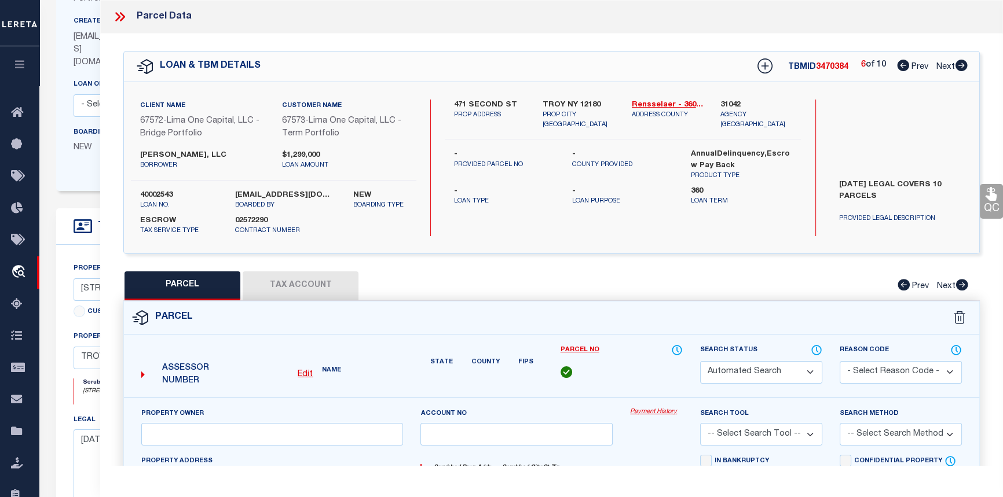
select select "CP"
select select "AGW"
select select
type input "471 SECOND ST"
checkbox input "false"
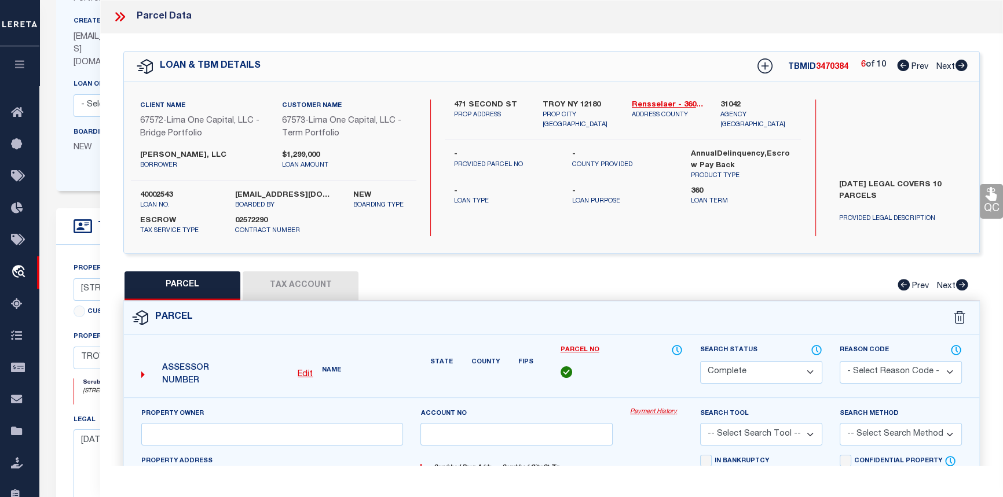
type input "TROY NY 12180"
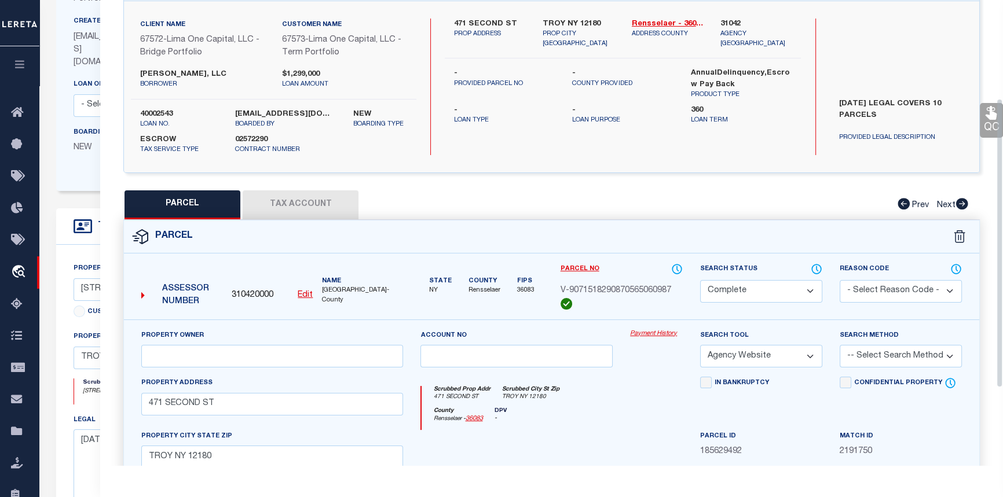
scroll to position [158, 0]
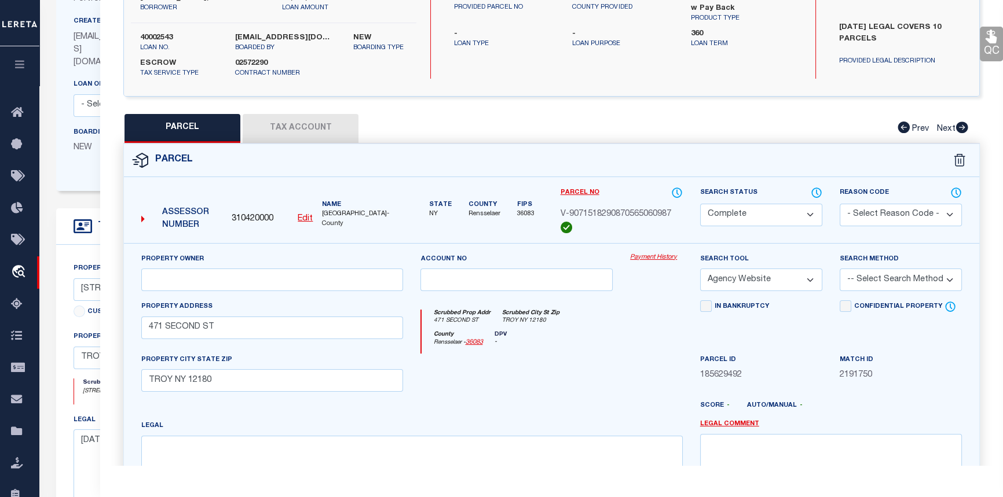
click at [296, 127] on button "Tax Account" at bounding box center [301, 128] width 116 height 29
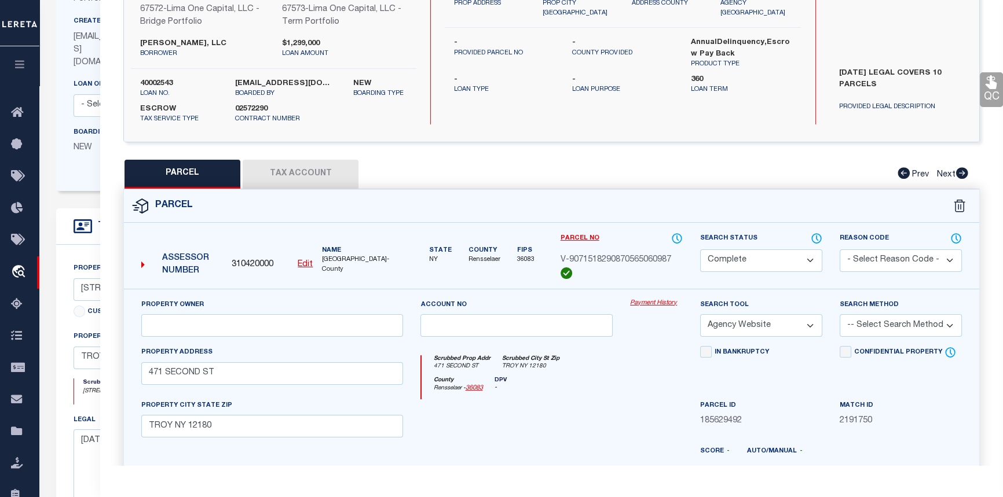
select select "100"
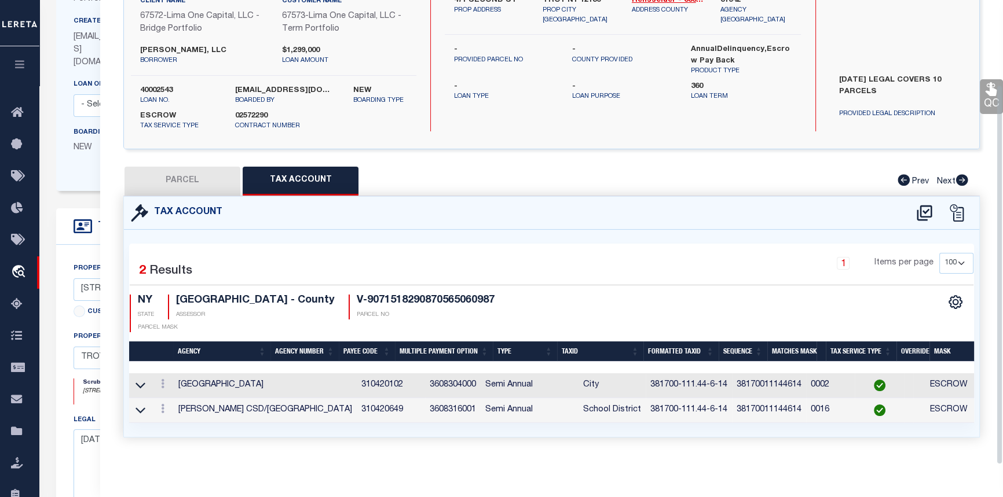
scroll to position [112, 0]
click at [187, 173] on button "PARCEL" at bounding box center [183, 181] width 116 height 29
select select "AS"
select select
checkbox input "false"
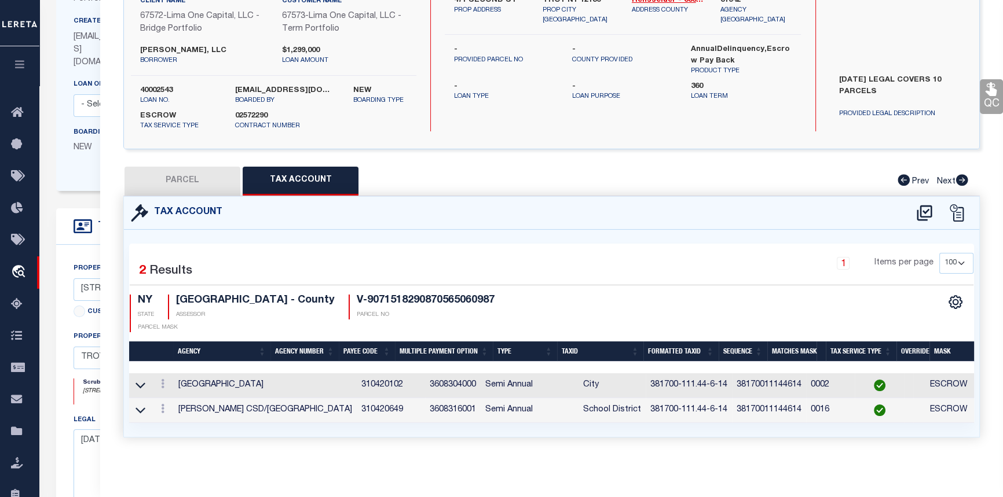
checkbox input "false"
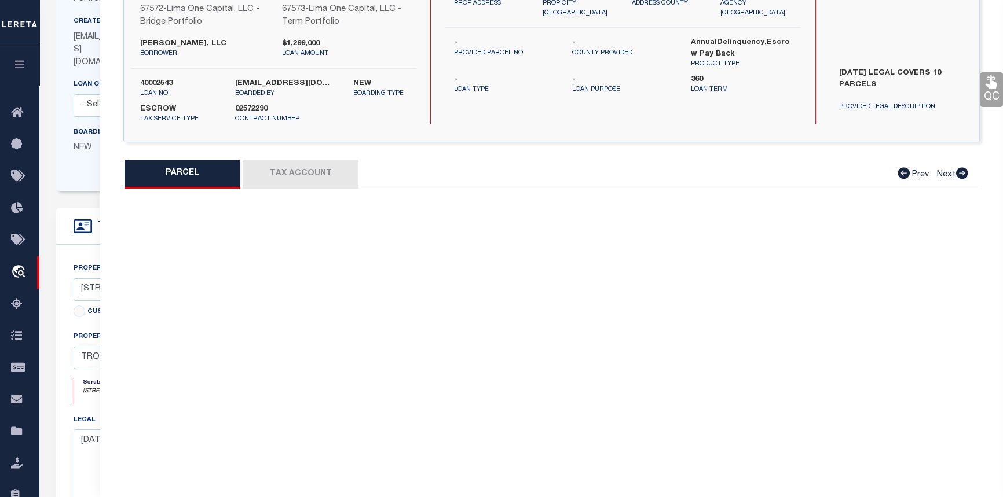
select select "CP"
select select "AGW"
select select
type input "471 SECOND ST"
checkbox input "false"
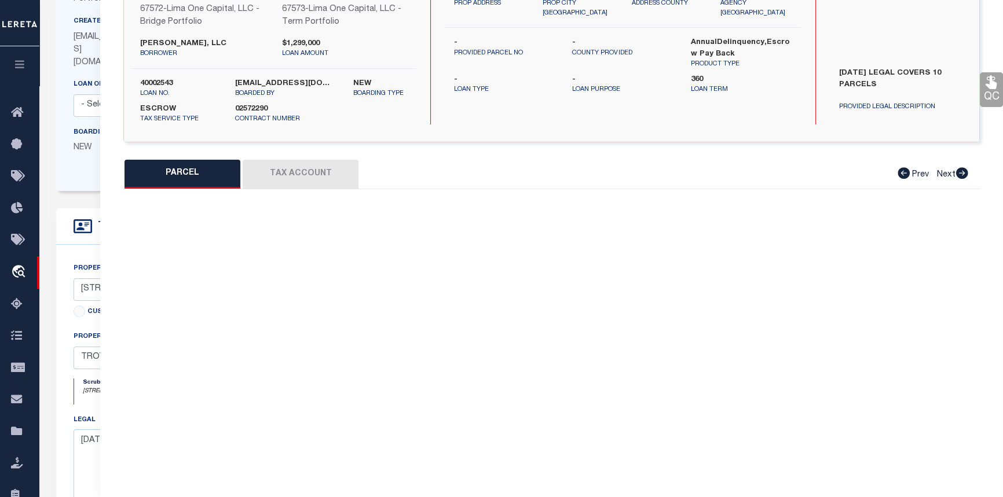
type input "TROY NY 12180"
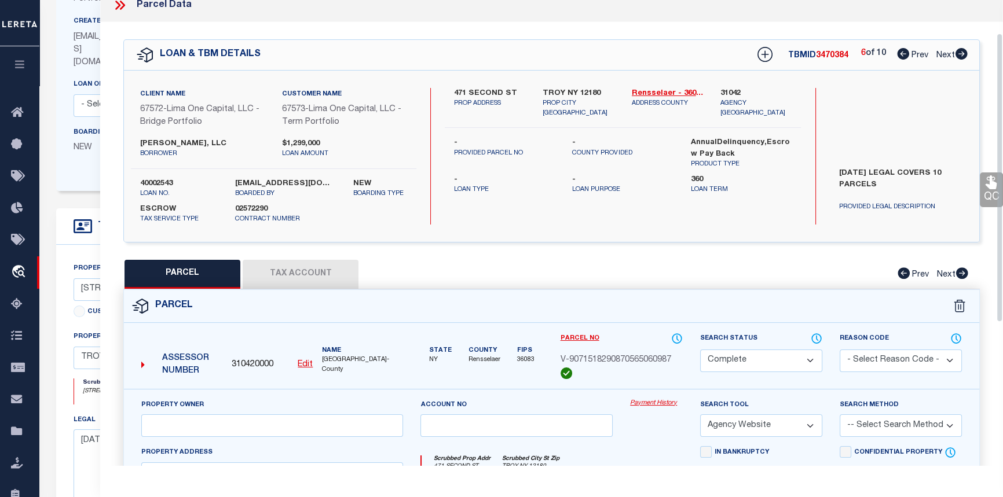
scroll to position [0, 0]
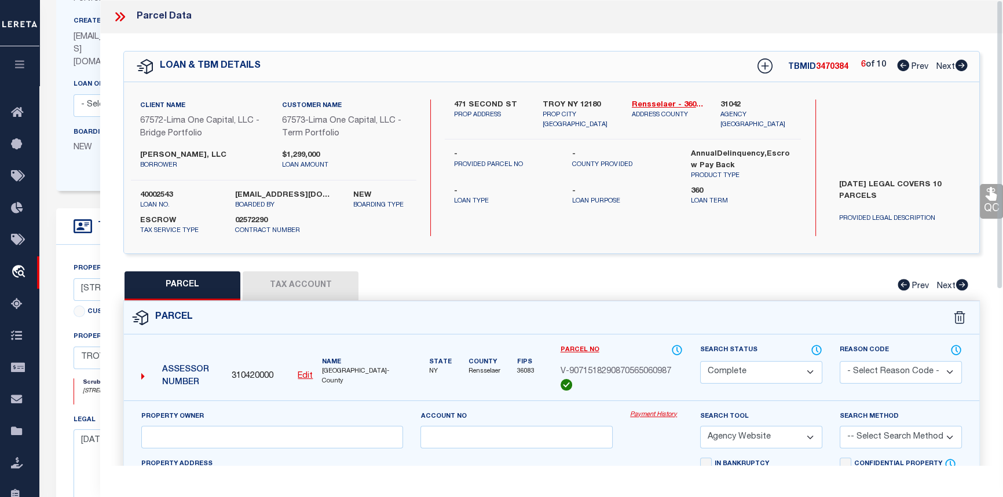
click at [961, 64] on icon at bounding box center [961, 66] width 12 height 12
select select "AS"
select select
checkbox input "false"
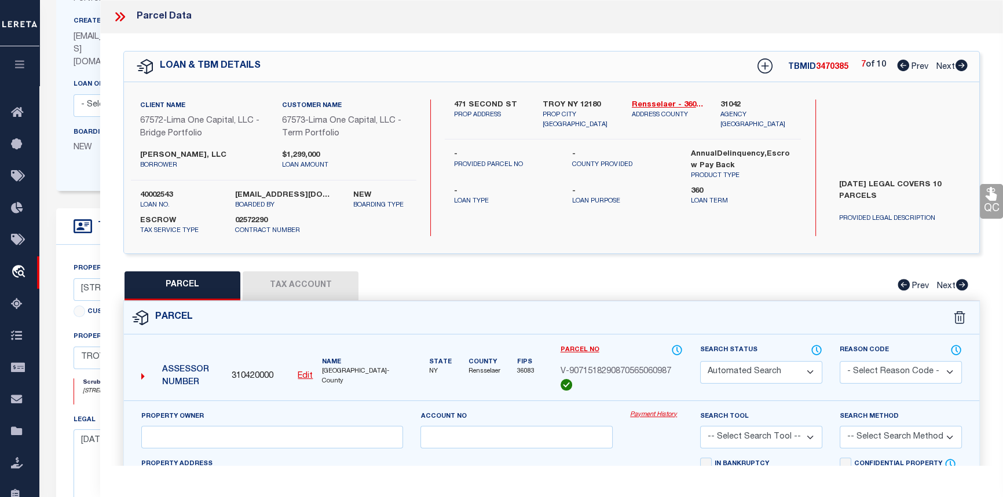
select select "CP"
select select "AGW"
select select
type input "477 SECOND ST"
checkbox input "false"
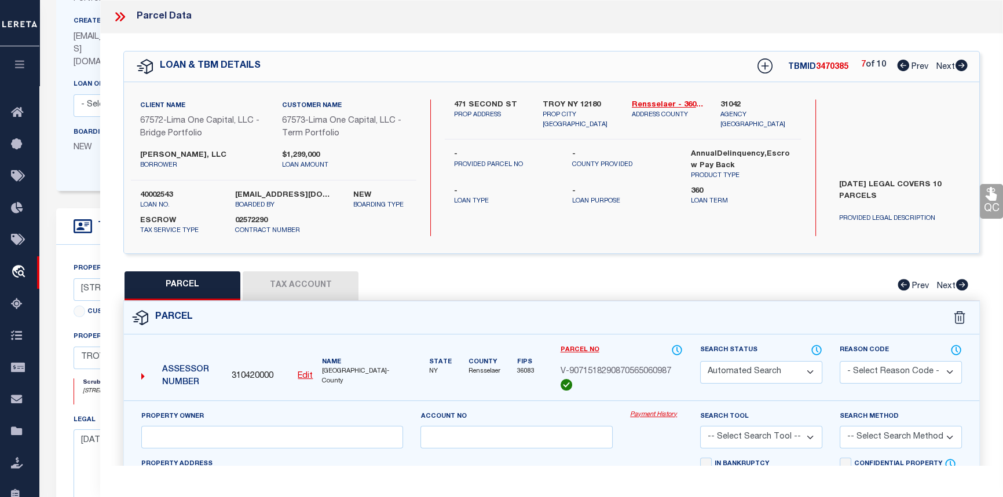
type input "TROY NY 12180"
click at [298, 284] on button "Tax Account" at bounding box center [301, 286] width 116 height 29
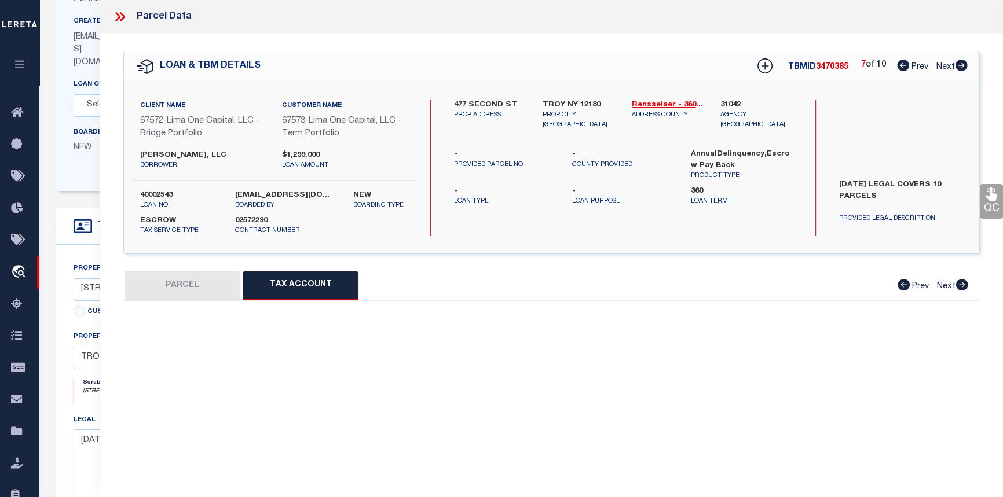
select select "100"
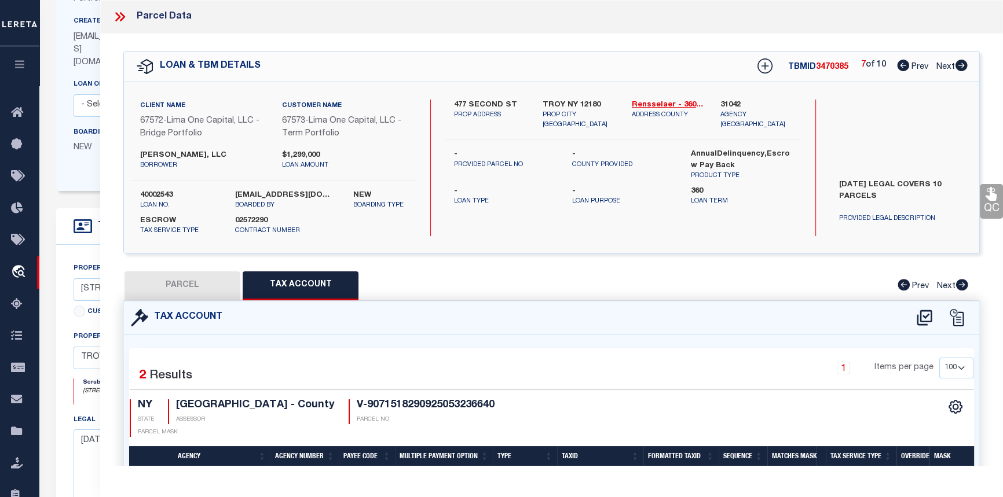
click at [200, 291] on button "PARCEL" at bounding box center [183, 286] width 116 height 29
select select "AS"
select select
checkbox input "false"
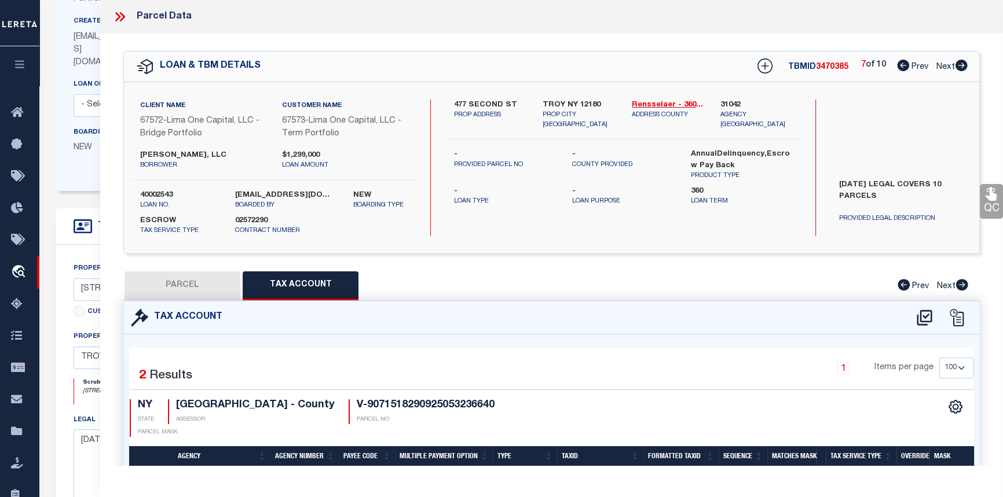
select select "CP"
select select "AGW"
select select
type input "477 SECOND ST"
checkbox input "false"
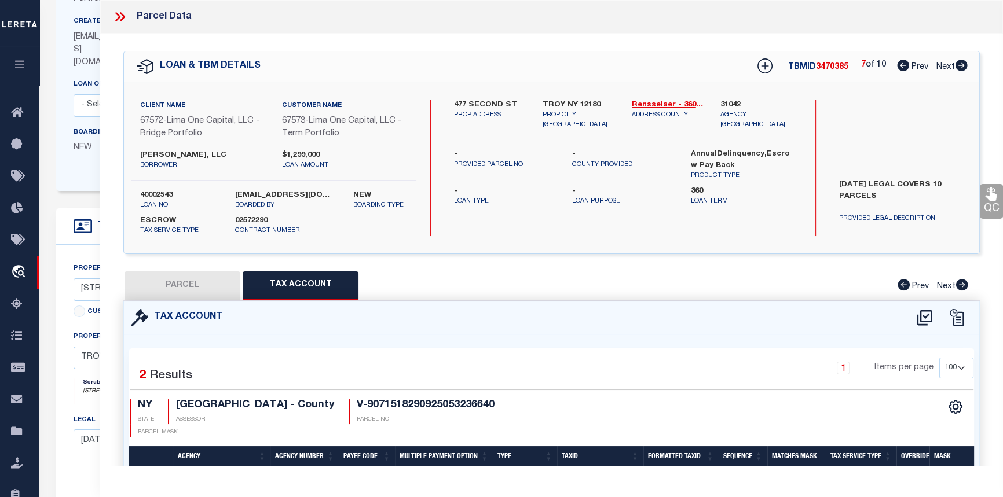
type input "TROY NY 12180"
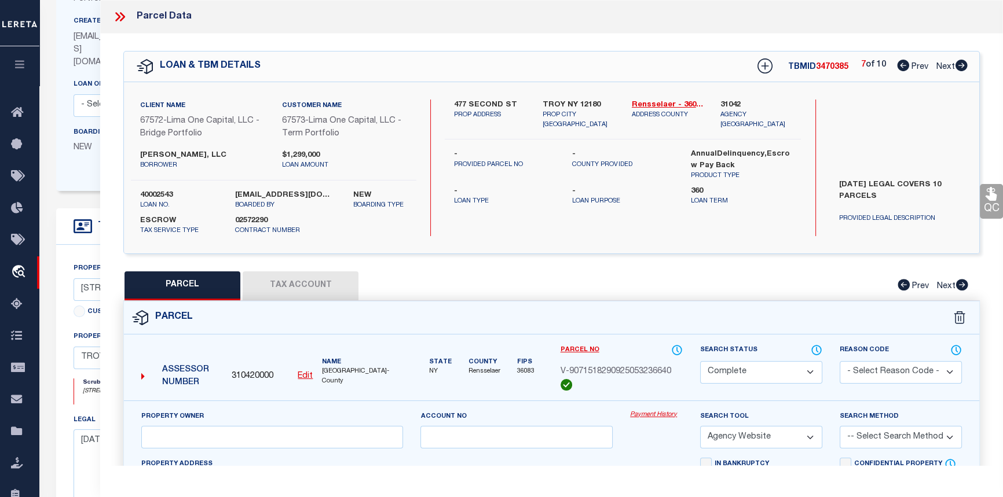
click at [962, 64] on icon at bounding box center [961, 66] width 12 height 12
select select "AS"
select select
checkbox input "false"
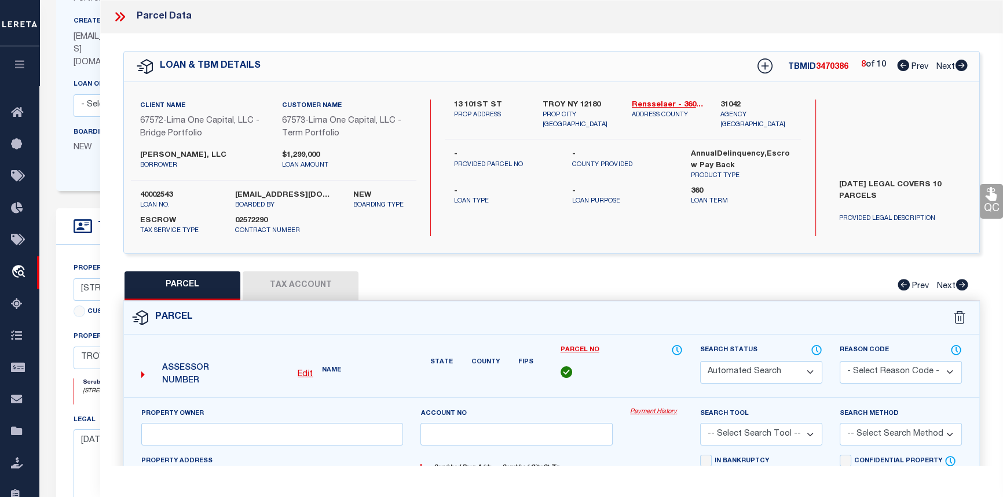
select select "CP"
select select "AGW"
select select
type input "13 101ST ST"
checkbox input "false"
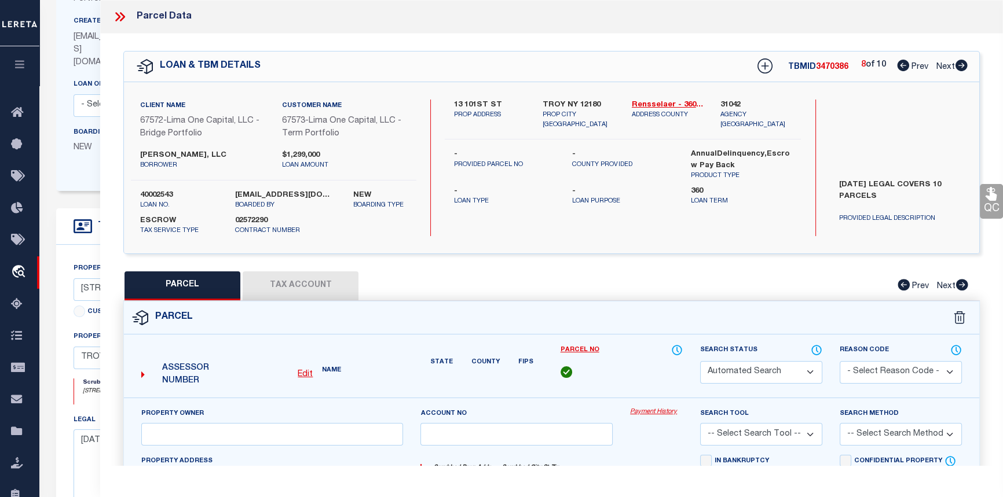
type input "TROY NY 12180"
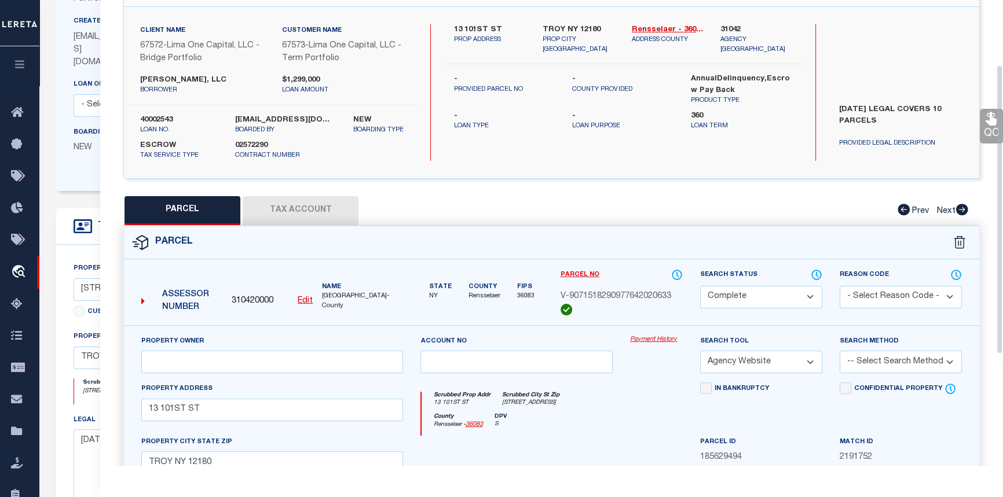
scroll to position [105, 0]
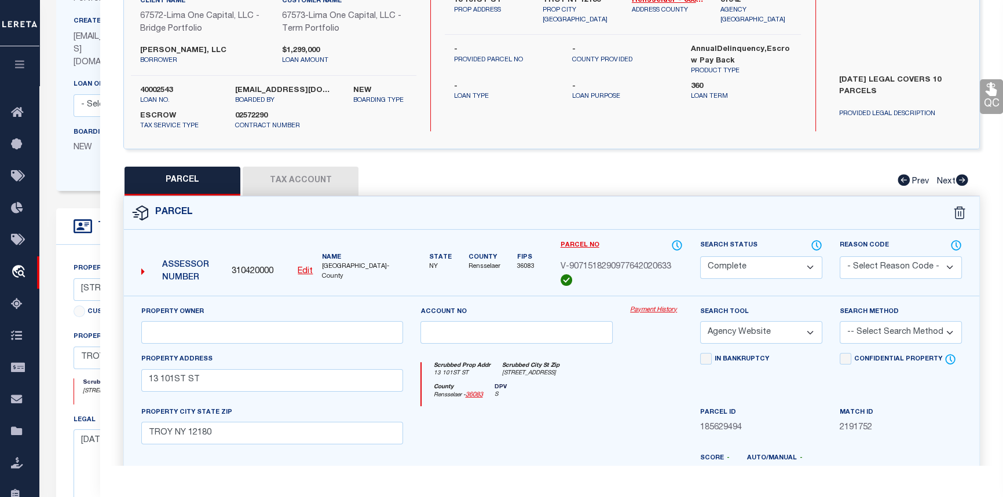
click at [303, 181] on button "Tax Account" at bounding box center [301, 181] width 116 height 29
select select "100"
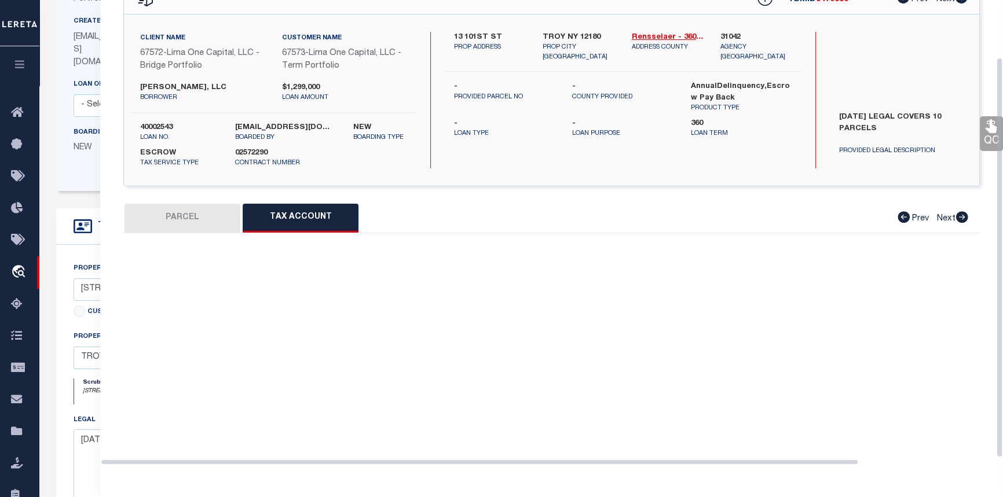
select select "100"
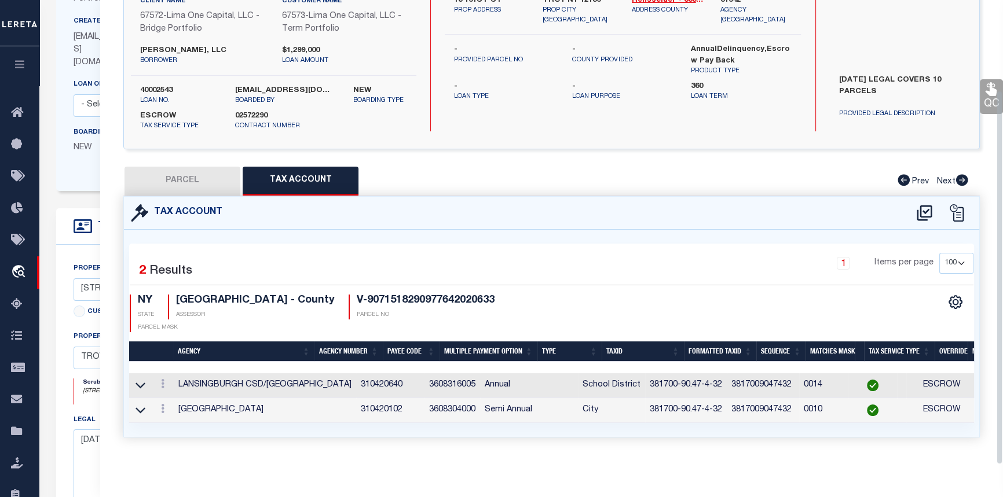
scroll to position [112, 0]
click at [223, 176] on button "PARCEL" at bounding box center [183, 181] width 116 height 29
select select "AS"
select select
checkbox input "false"
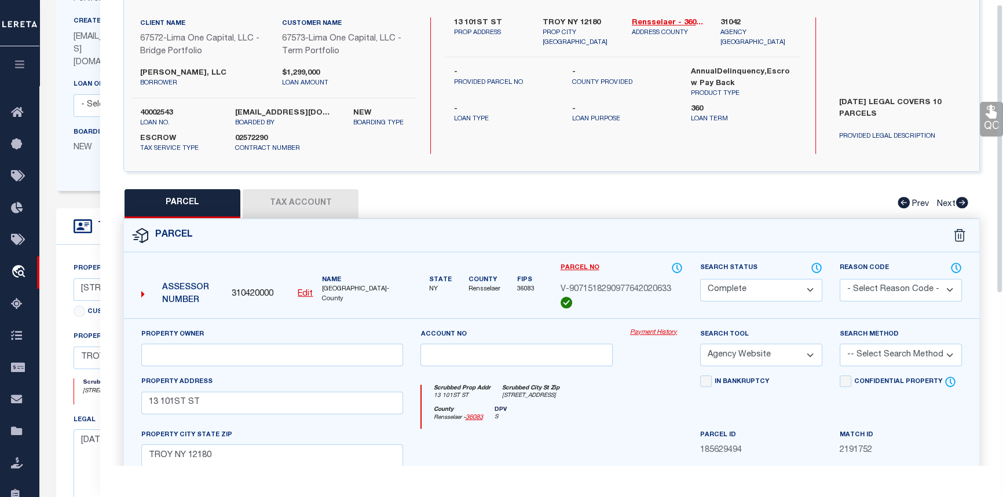
scroll to position [0, 0]
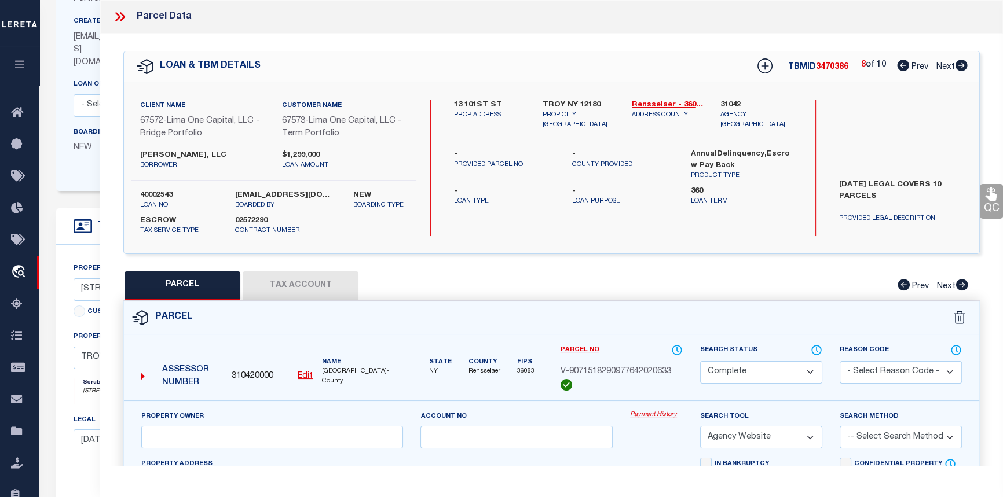
click at [960, 64] on icon at bounding box center [961, 66] width 12 height 12
click at [305, 281] on button "Tax Account" at bounding box center [301, 286] width 116 height 29
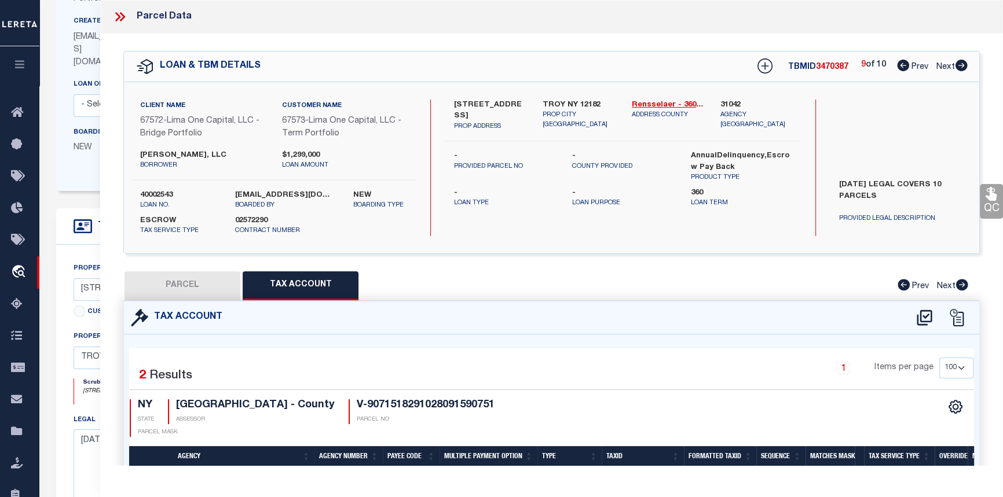
click at [191, 284] on button "PARCEL" at bounding box center [183, 286] width 116 height 29
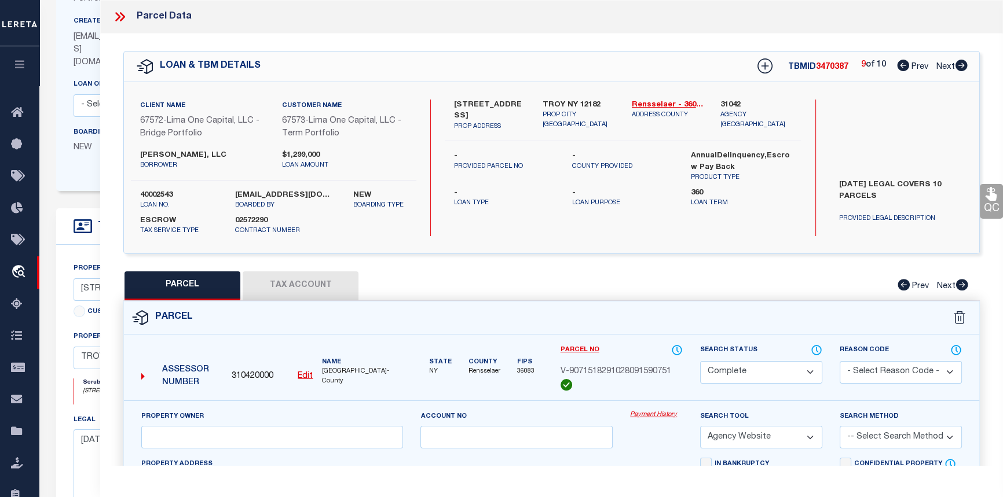
click at [955, 68] on icon at bounding box center [961, 66] width 12 height 12
drag, startPoint x: 277, startPoint y: 276, endPoint x: 283, endPoint y: 277, distance: 5.9
click at [277, 277] on button "Tax Account" at bounding box center [301, 286] width 116 height 29
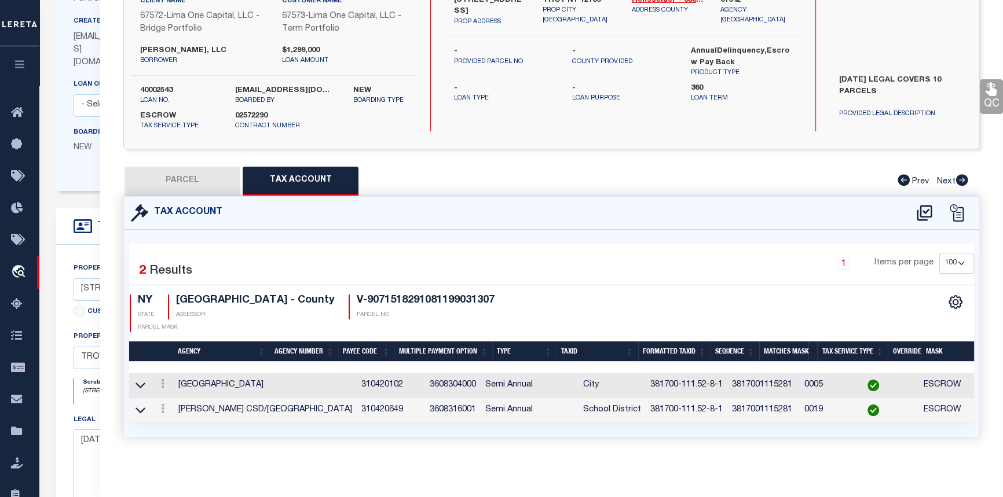
click at [193, 169] on button "PARCEL" at bounding box center [183, 181] width 116 height 29
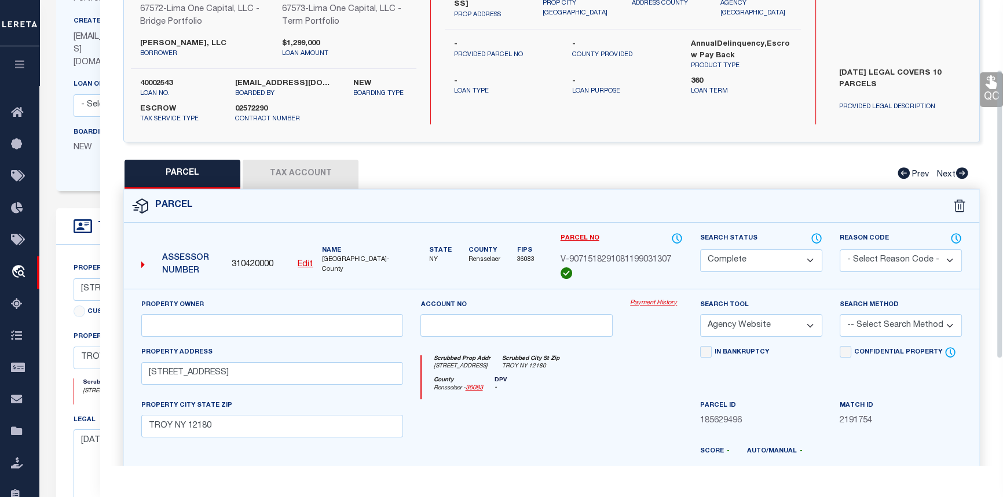
click at [292, 164] on button "Tax Account" at bounding box center [301, 174] width 116 height 29
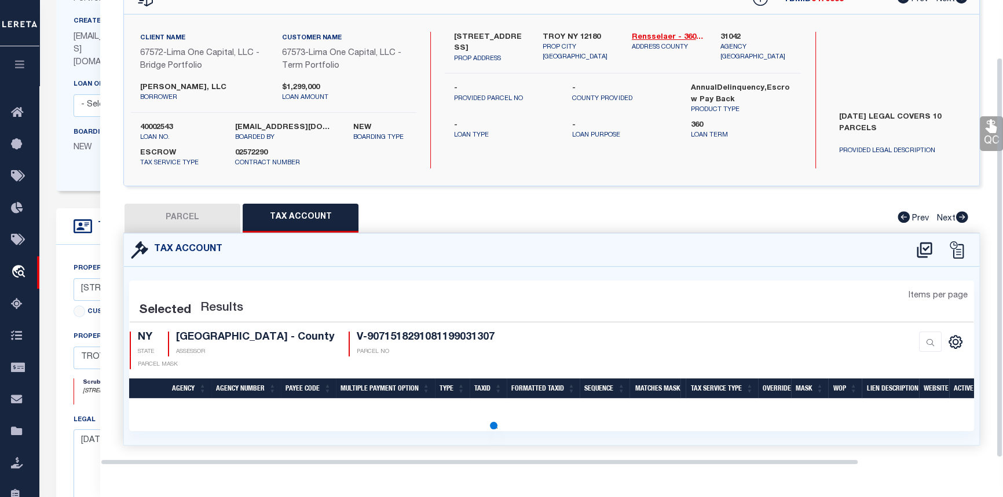
scroll to position [112, 0]
